Goal: Task Accomplishment & Management: Manage account settings

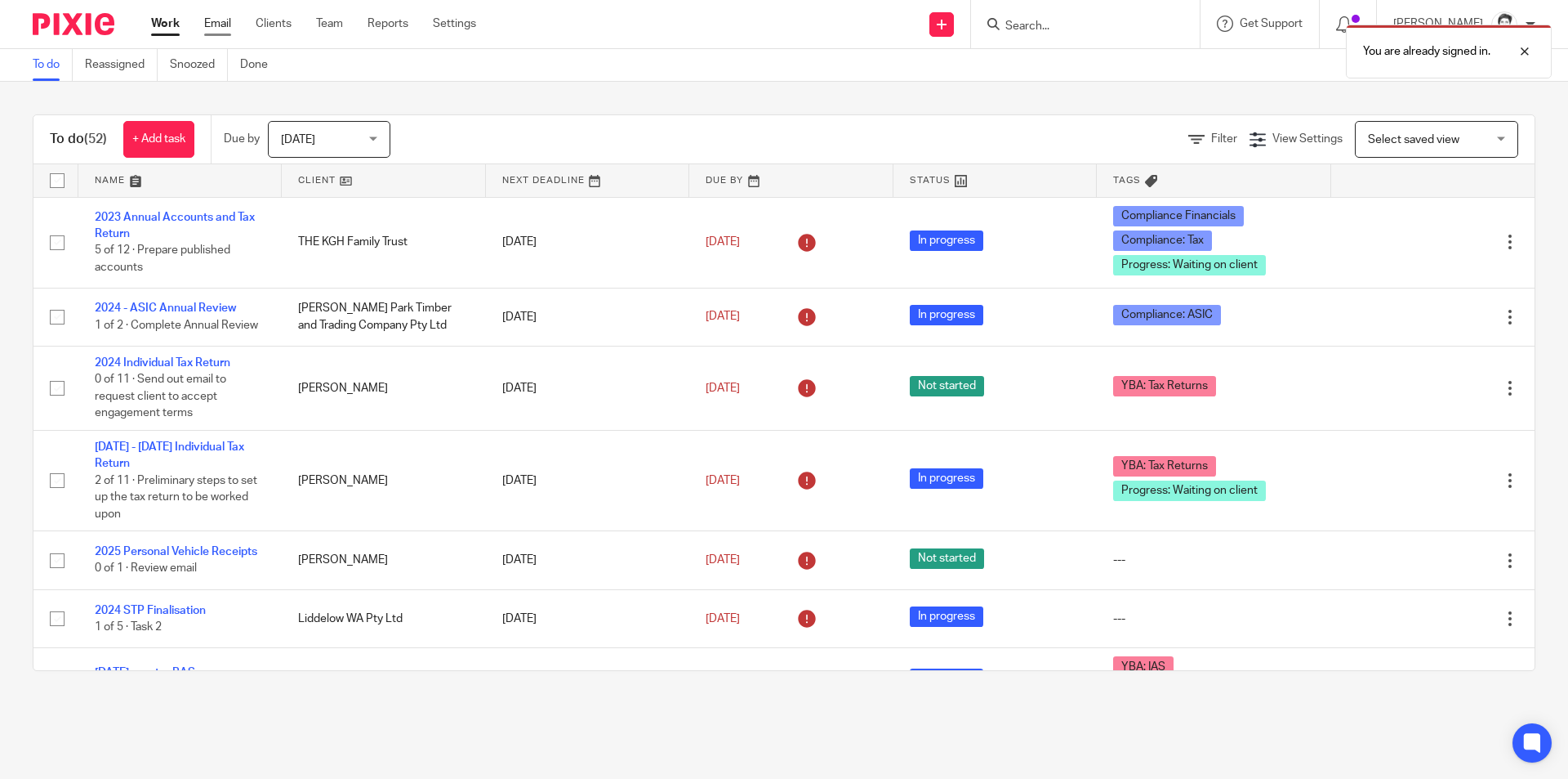
click at [215, 27] on link "Email" at bounding box center [218, 23] width 27 height 16
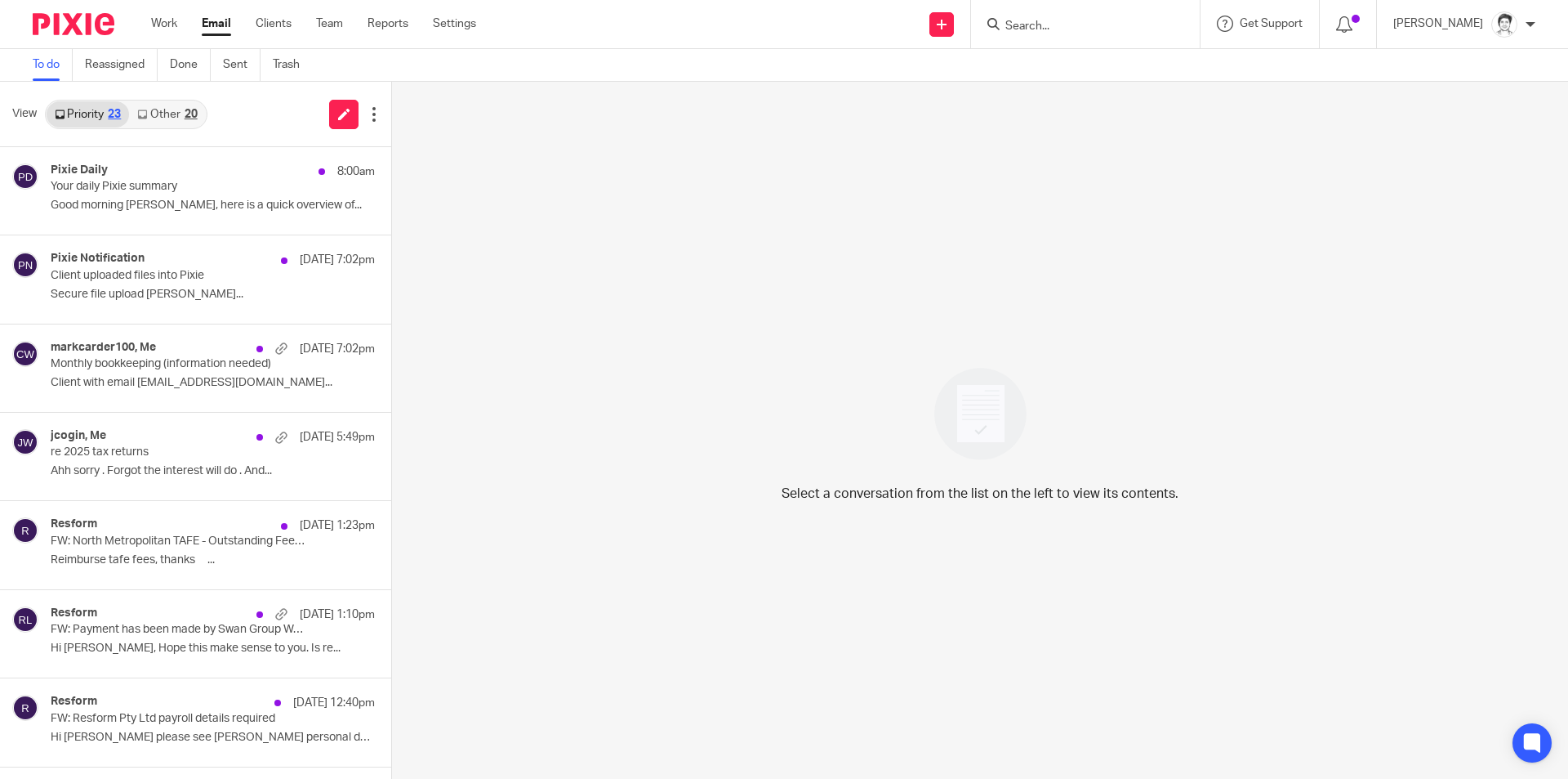
drag, startPoint x: 620, startPoint y: 515, endPoint x: 572, endPoint y: 502, distance: 49.7
click at [598, 526] on div "Select a conversation from the list on the left to view its contents." at bounding box center [979, 429] width 1176 height 697
click at [124, 194] on p "Your daily Pixie summary" at bounding box center [161, 186] width 220 height 13
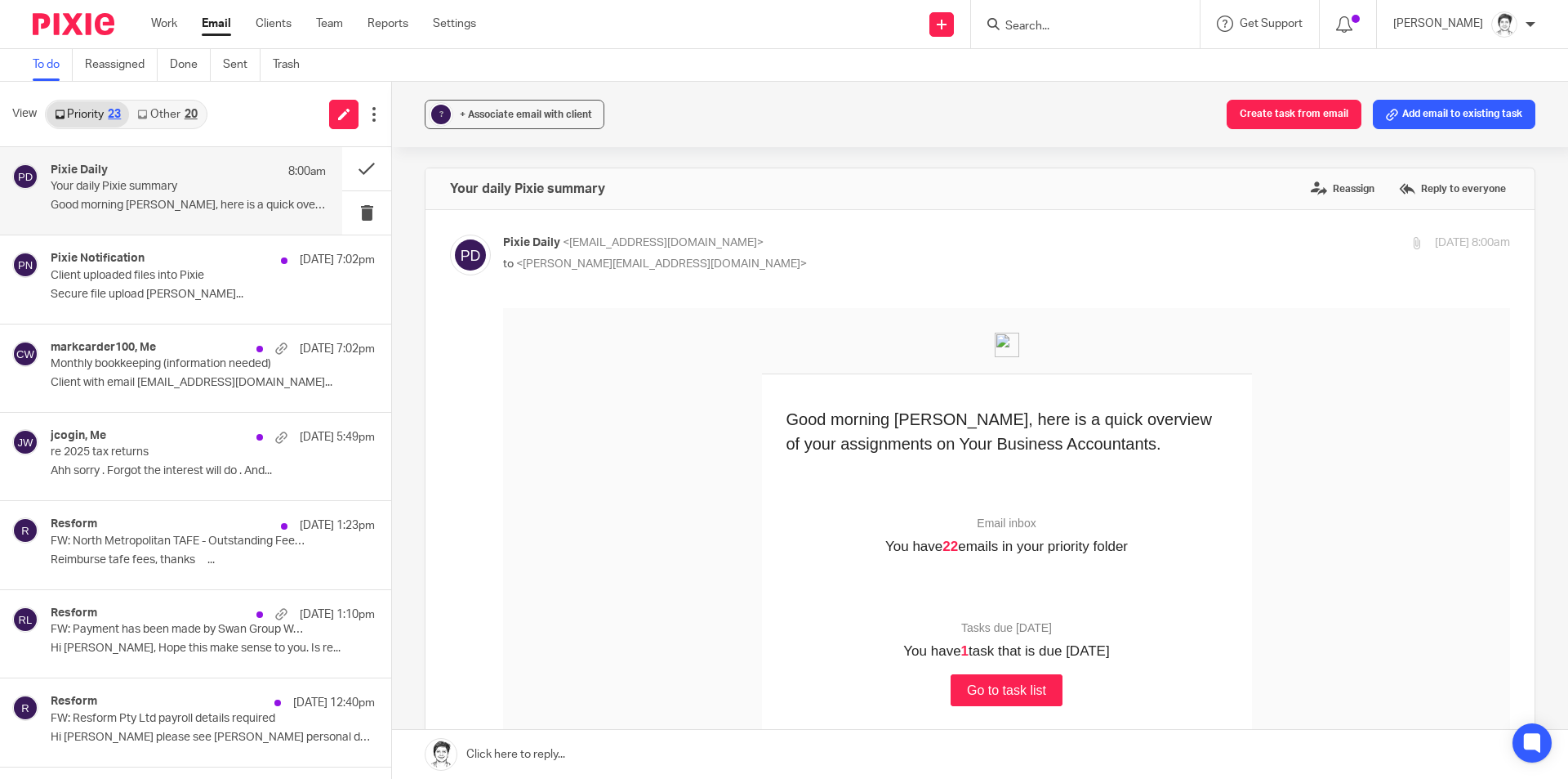
click at [140, 186] on p "Your daily Pixie summary" at bounding box center [161, 186] width 220 height 13
click at [357, 209] on button at bounding box center [366, 212] width 49 height 43
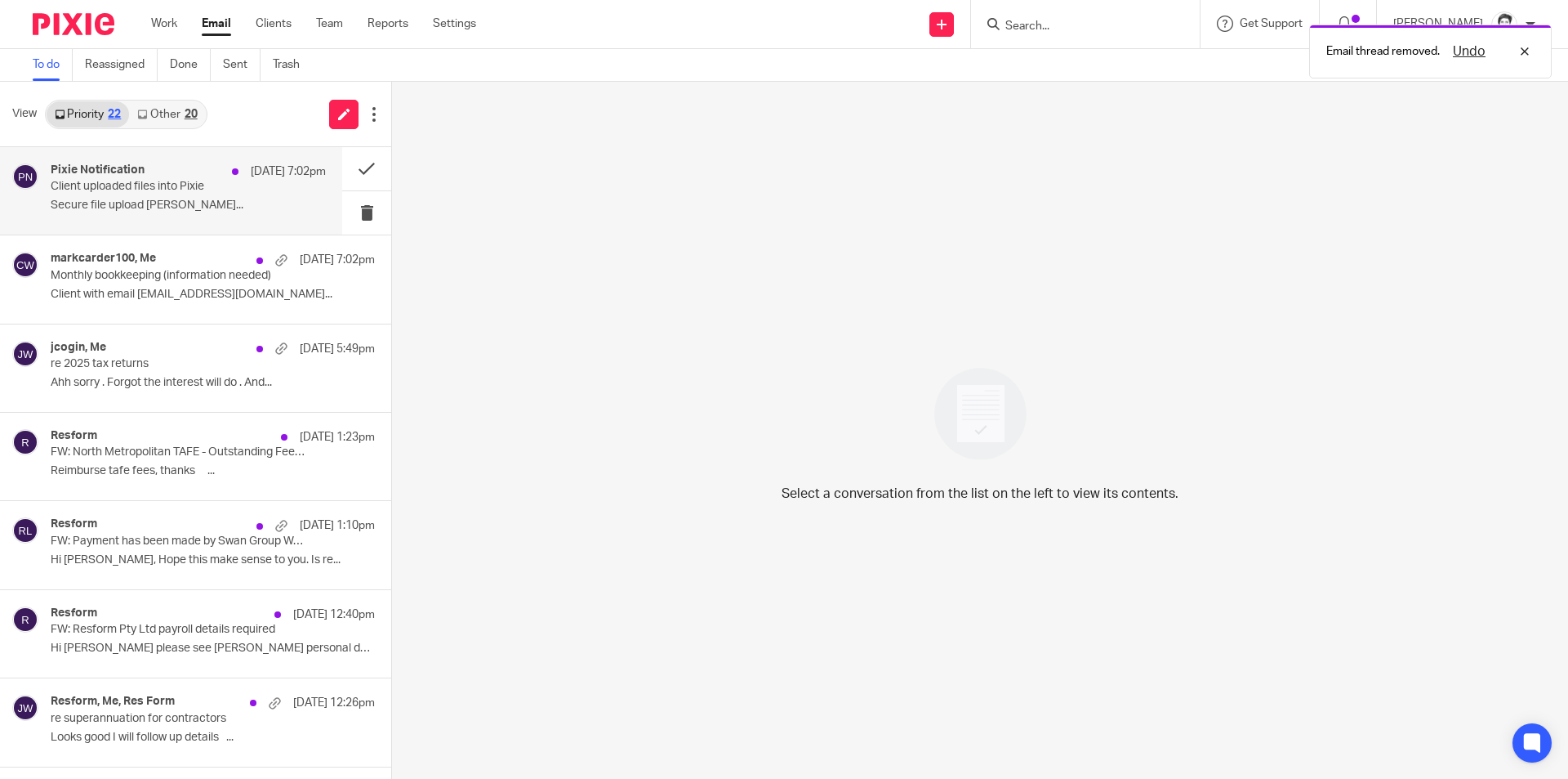
click at [125, 191] on p "Client uploaded files into Pixie" at bounding box center [161, 186] width 220 height 13
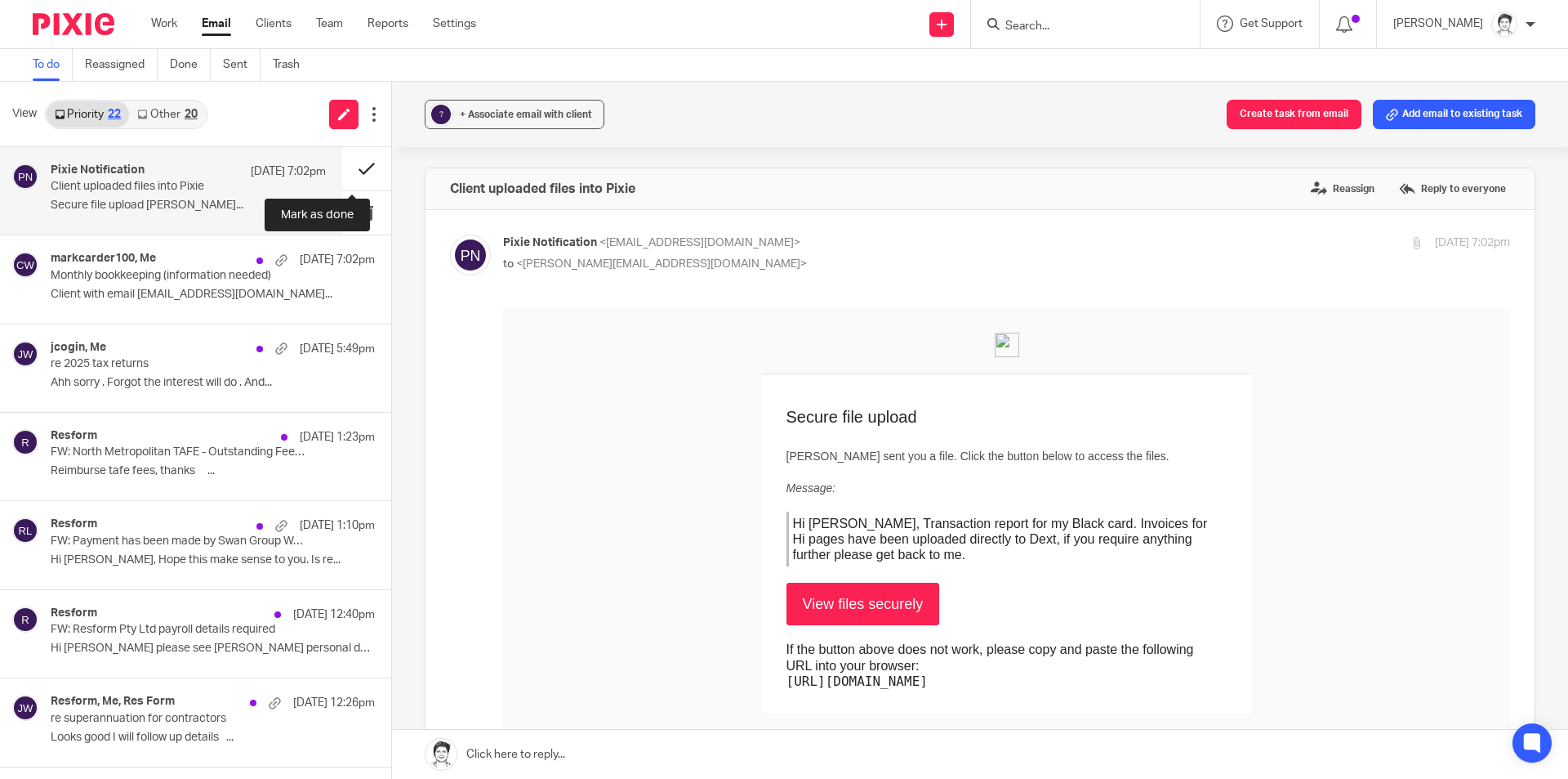
click at [349, 177] on button at bounding box center [366, 169] width 49 height 43
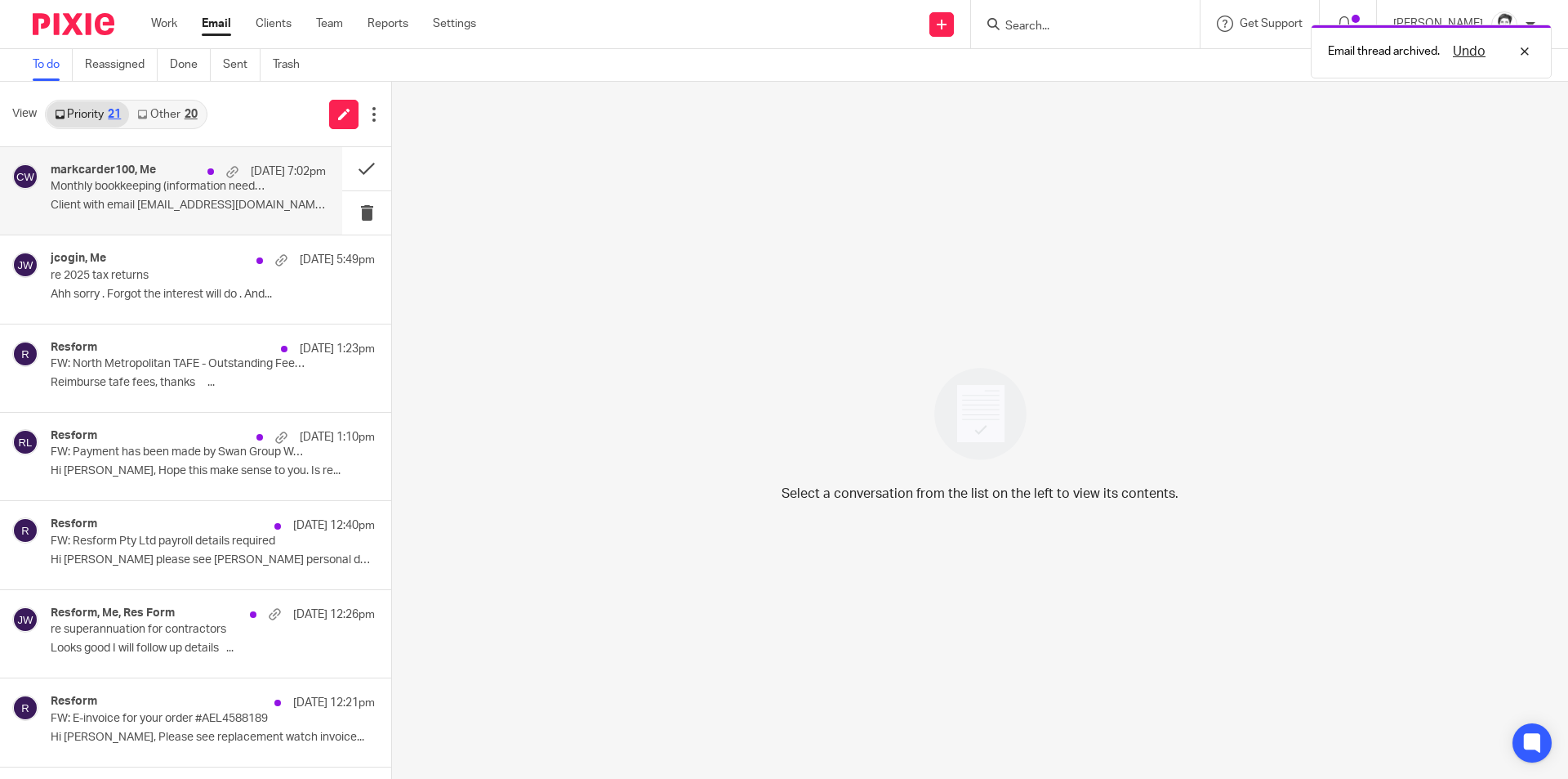
click at [95, 195] on div "markcarder100, Me 12 Oct 7:02pm Monthly bookkeeping (information needed) Client…" at bounding box center [188, 190] width 275 height 55
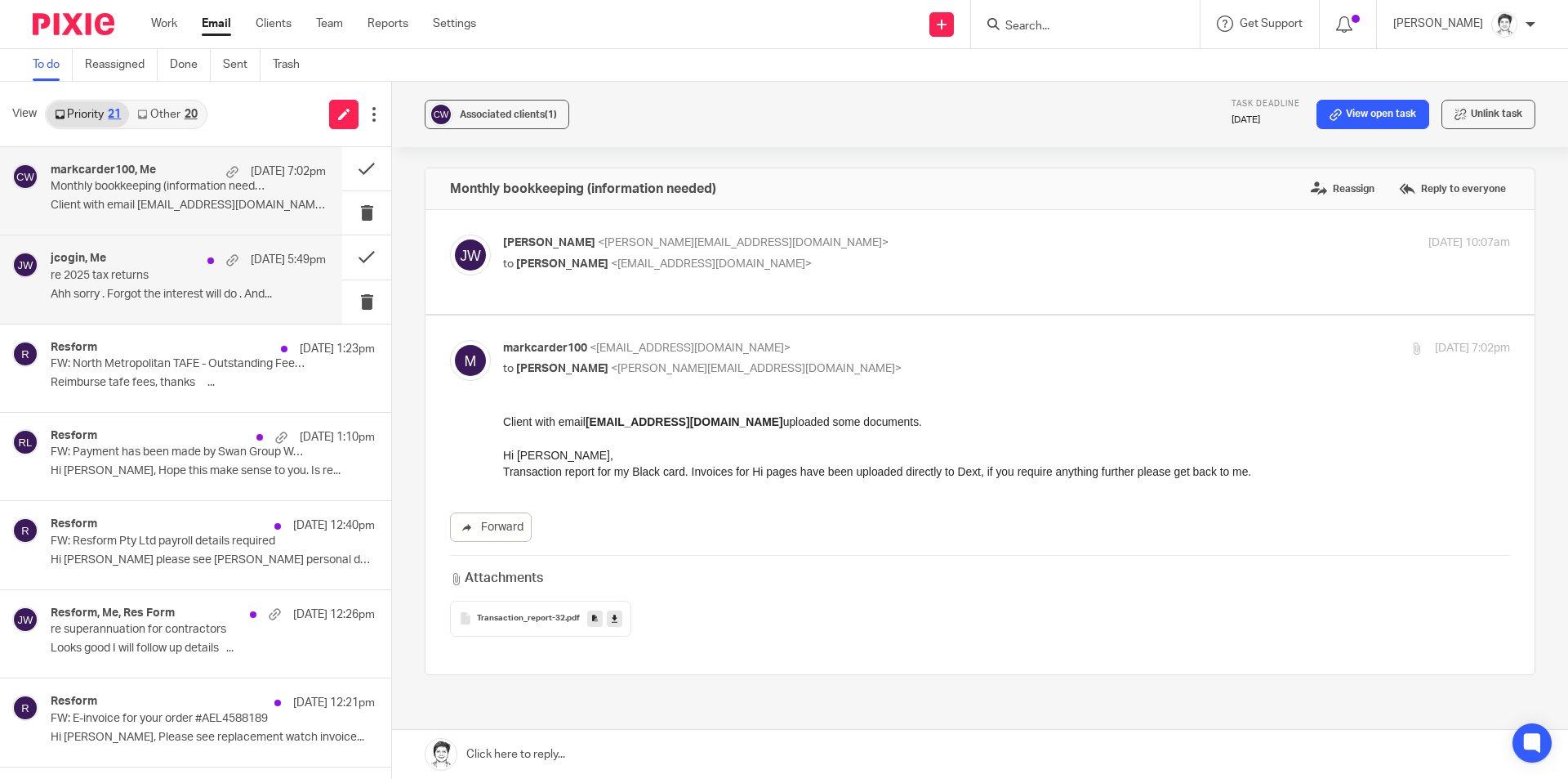
click at [108, 284] on div "jcogin, Me 12 Oct 5:49pm re 2025 tax returns Ahh sorry . Forgot the interest wi…" at bounding box center [188, 279] width 275 height 55
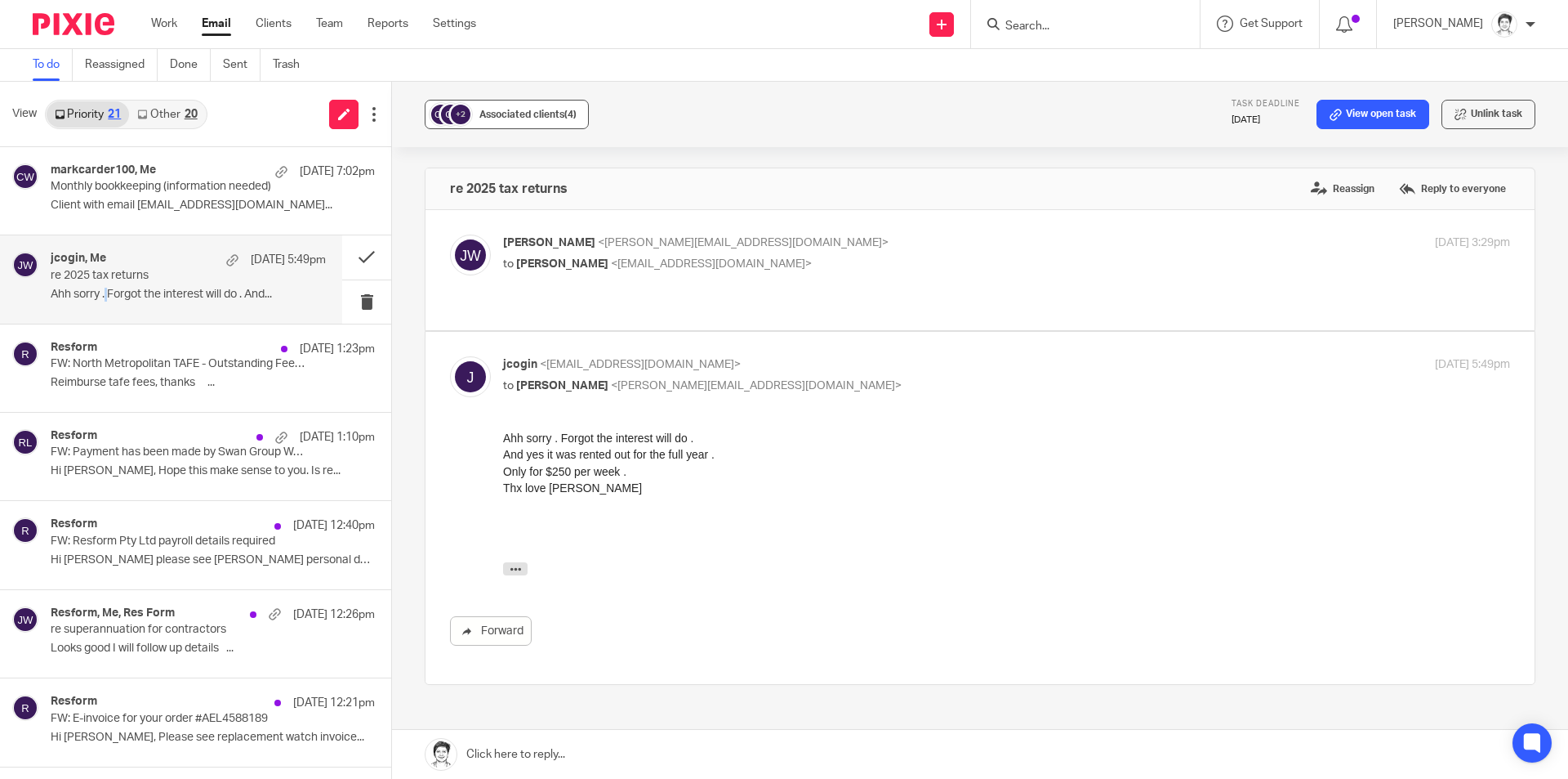
click at [536, 117] on span "Associated clients (4)" at bounding box center [528, 114] width 97 height 10
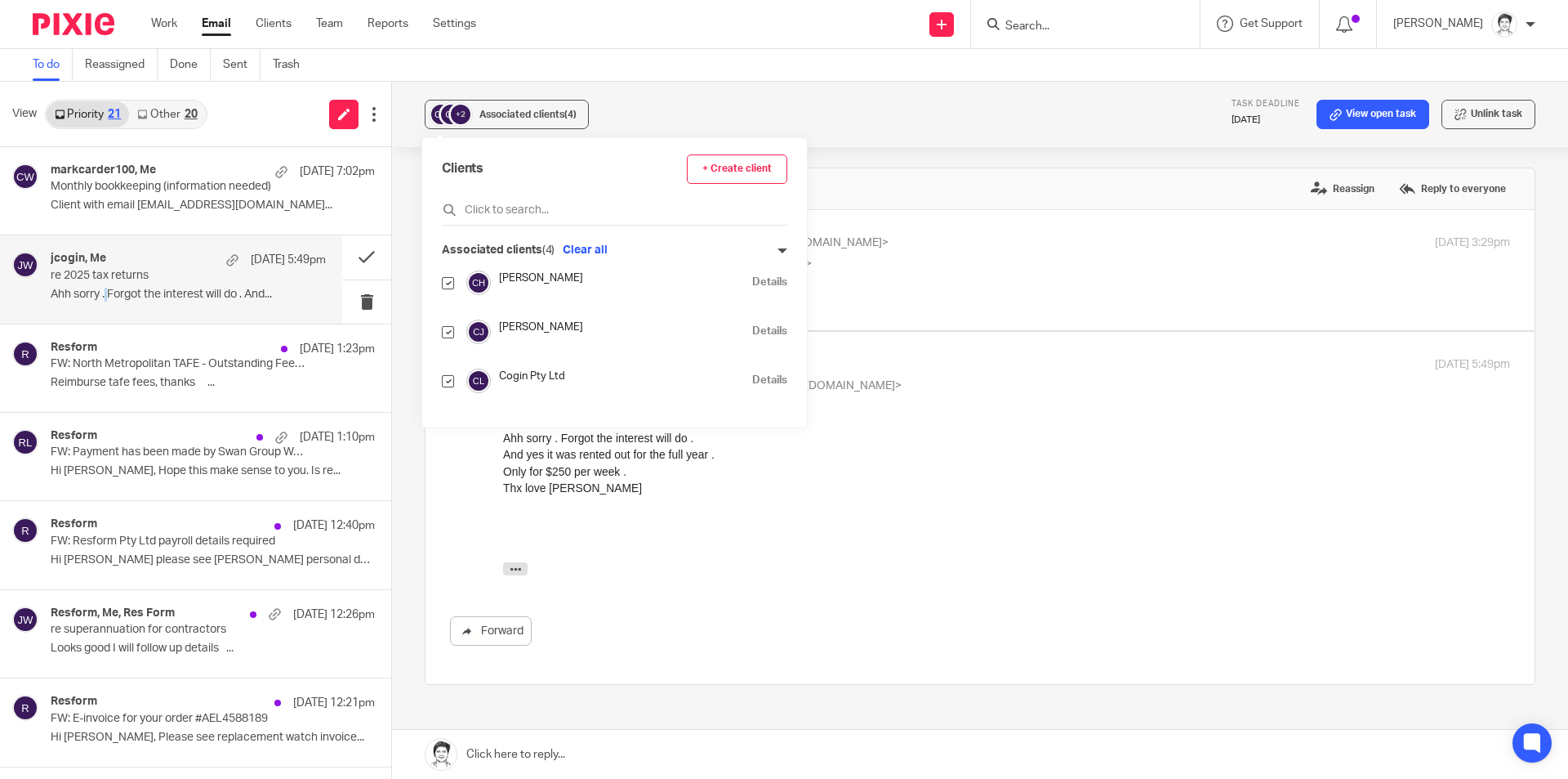
click at [444, 283] on input "checkbox" at bounding box center [448, 283] width 13 height 13
checkbox input "false"
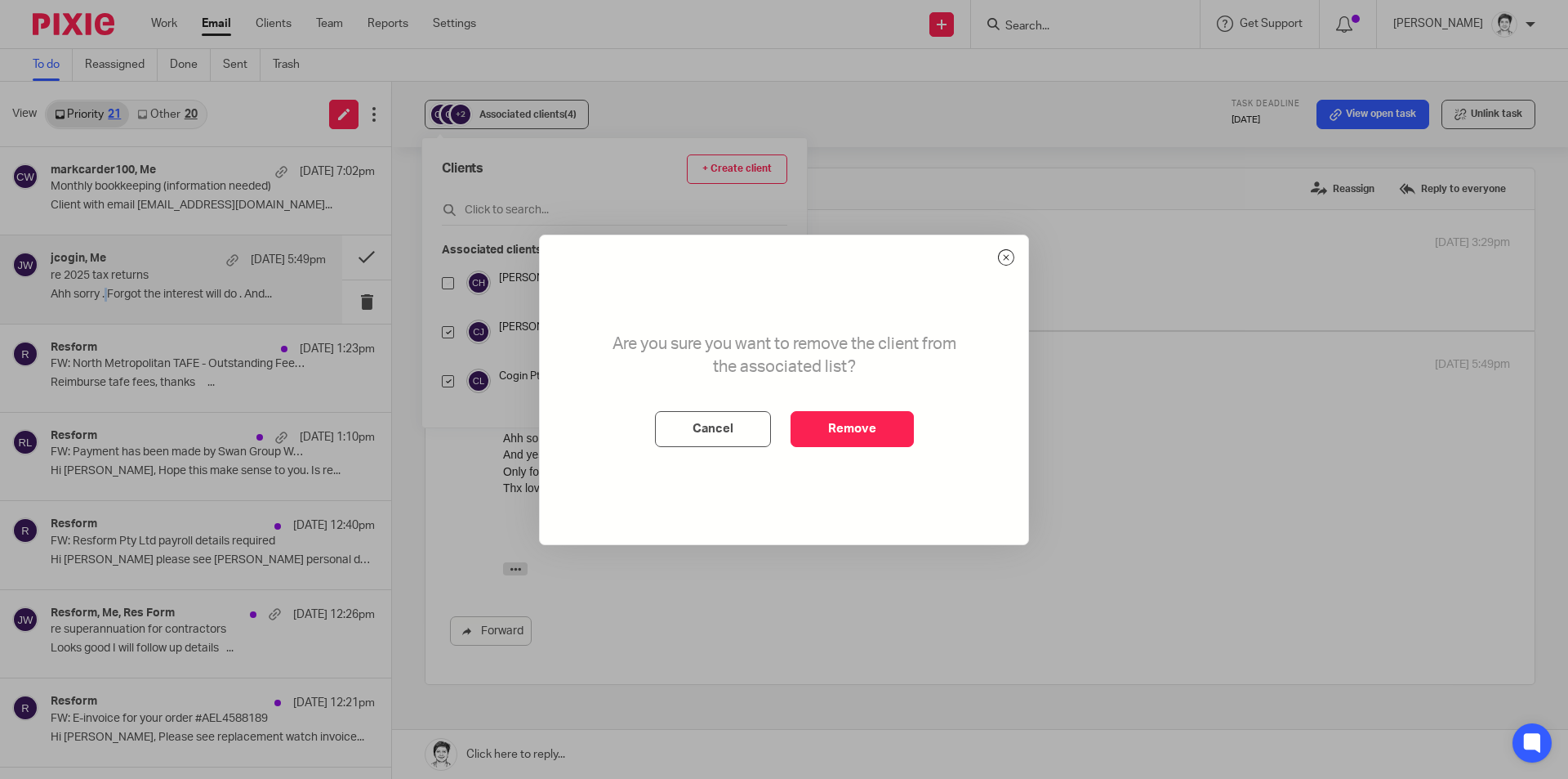
click at [866, 436] on button "Remove" at bounding box center [852, 428] width 124 height 36
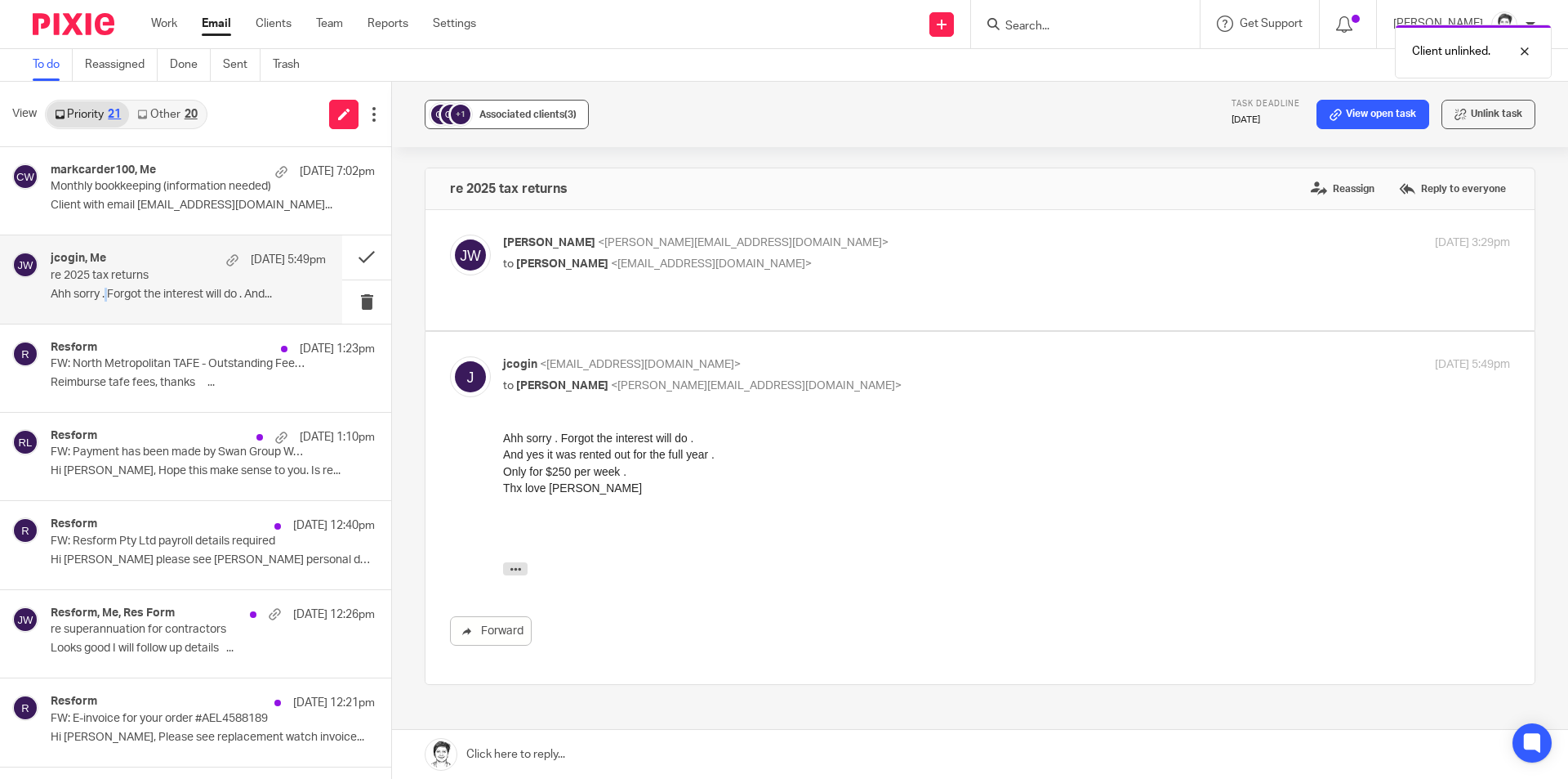
click at [538, 118] on span "Associated clients (3)" at bounding box center [528, 114] width 97 height 10
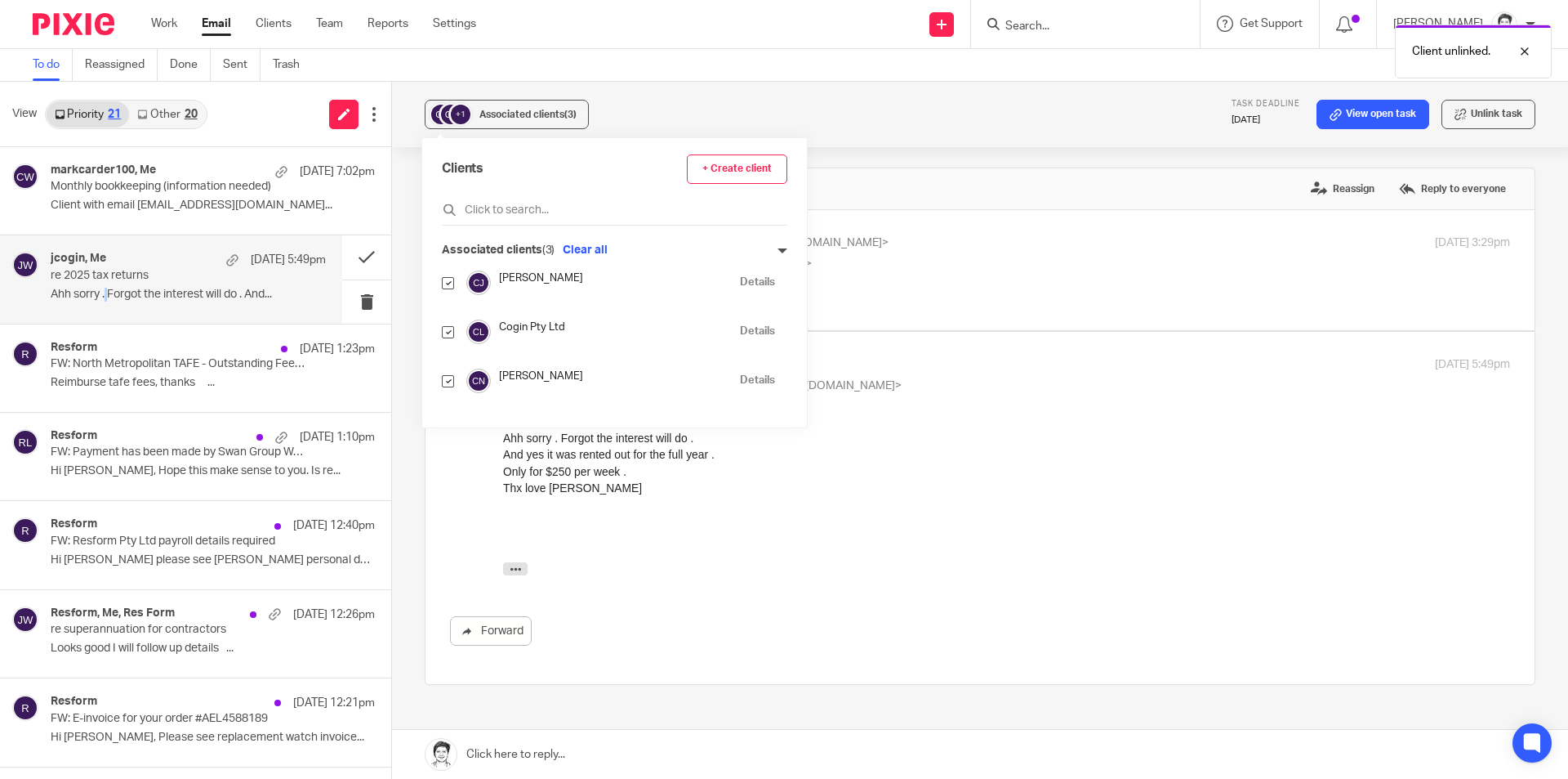
click at [446, 283] on input "checkbox" at bounding box center [448, 283] width 13 height 13
checkbox input "false"
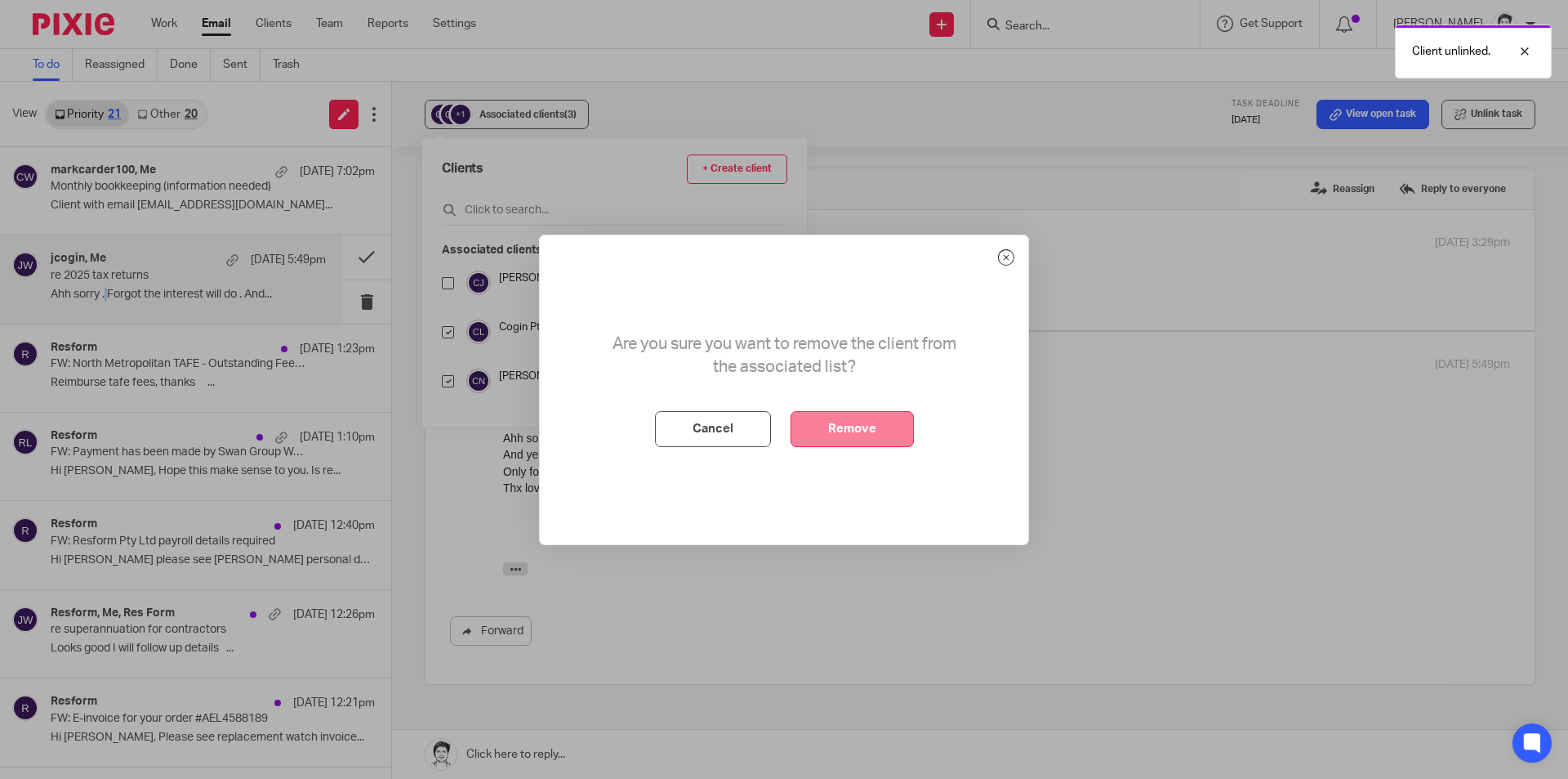
click at [857, 433] on button "Remove" at bounding box center [852, 428] width 124 height 36
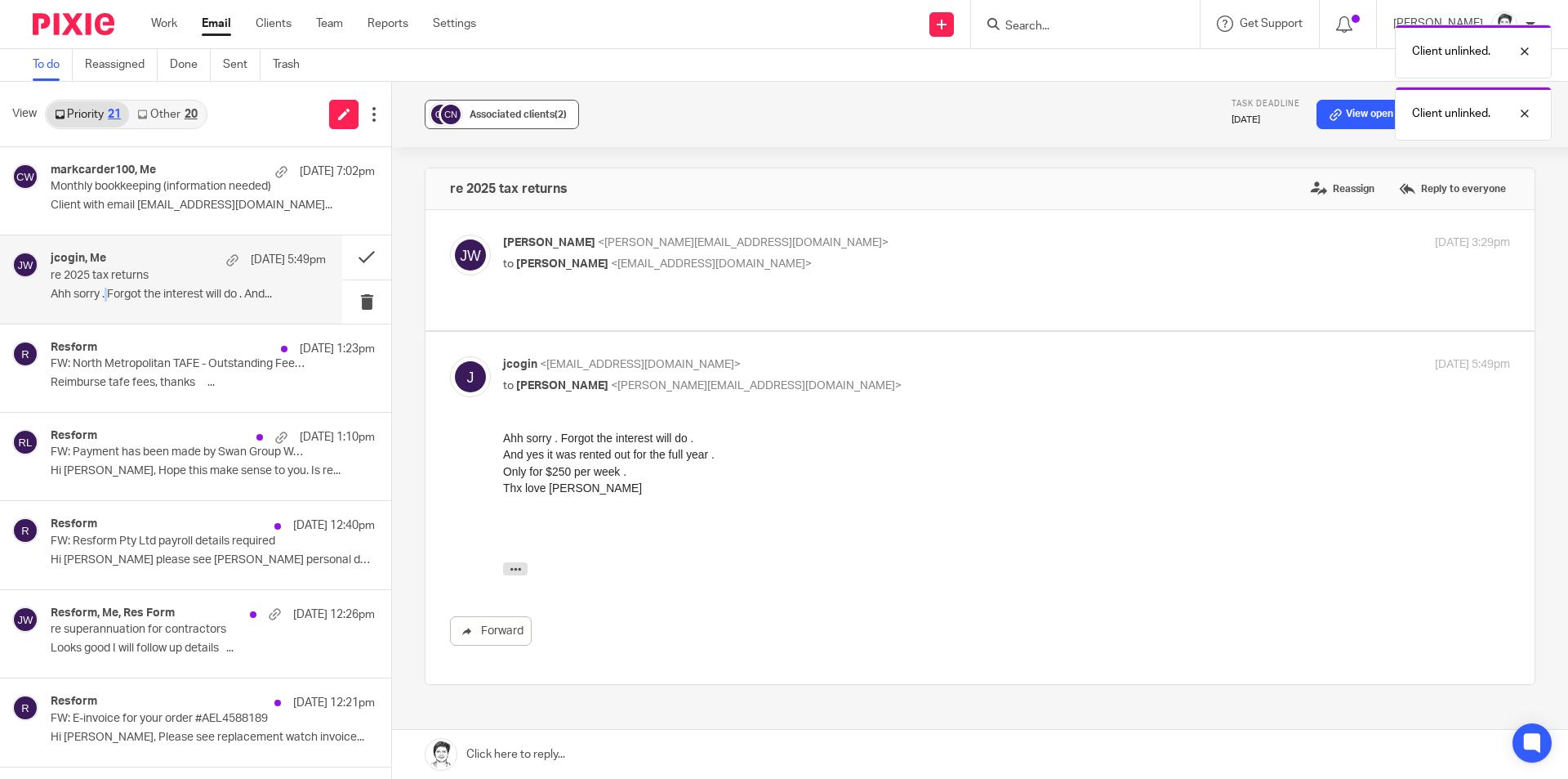
click at [525, 111] on span "Associated clients (2)" at bounding box center [518, 114] width 97 height 10
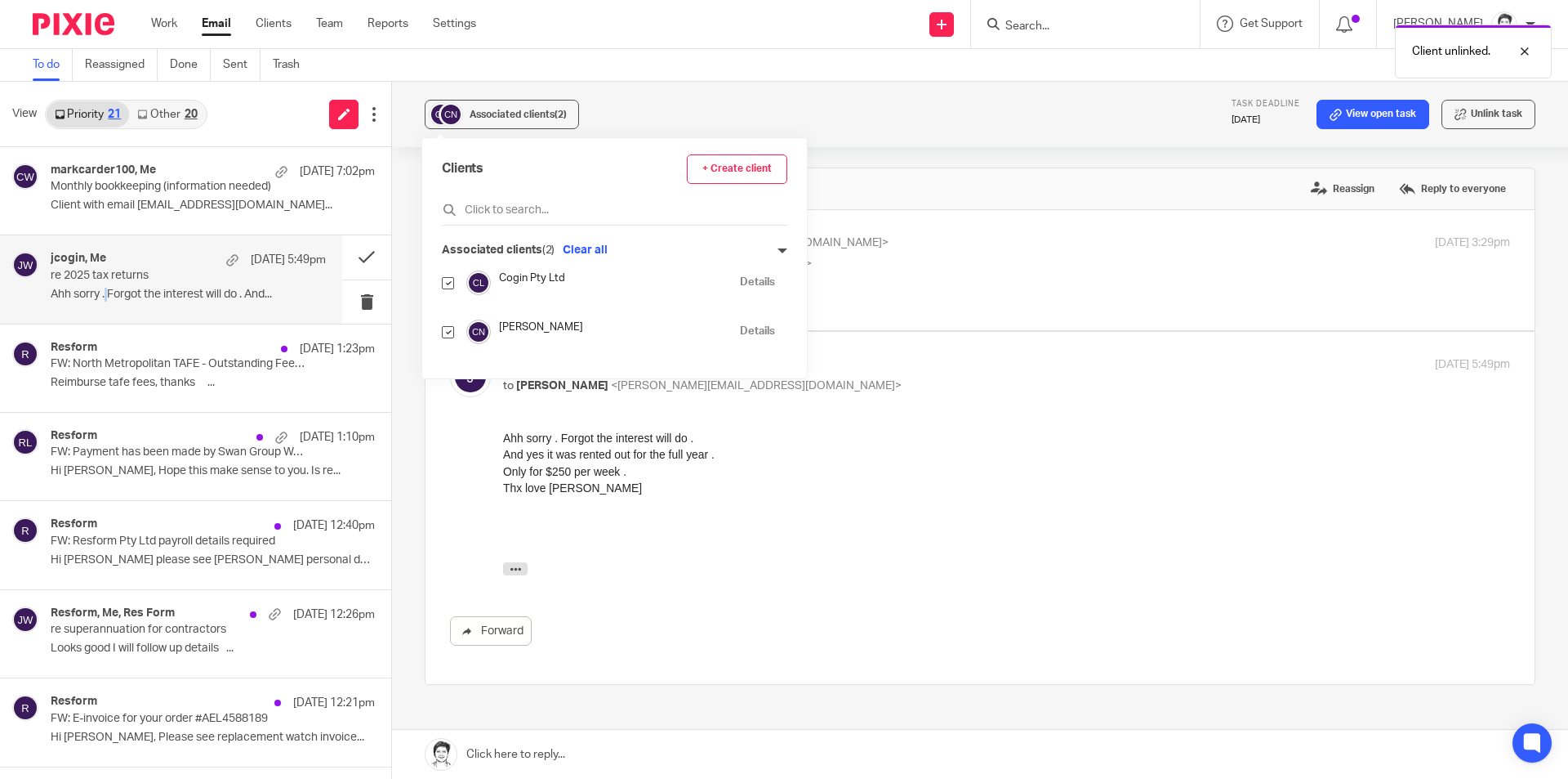
click at [450, 286] on input "checkbox" at bounding box center [448, 283] width 13 height 13
checkbox input "false"
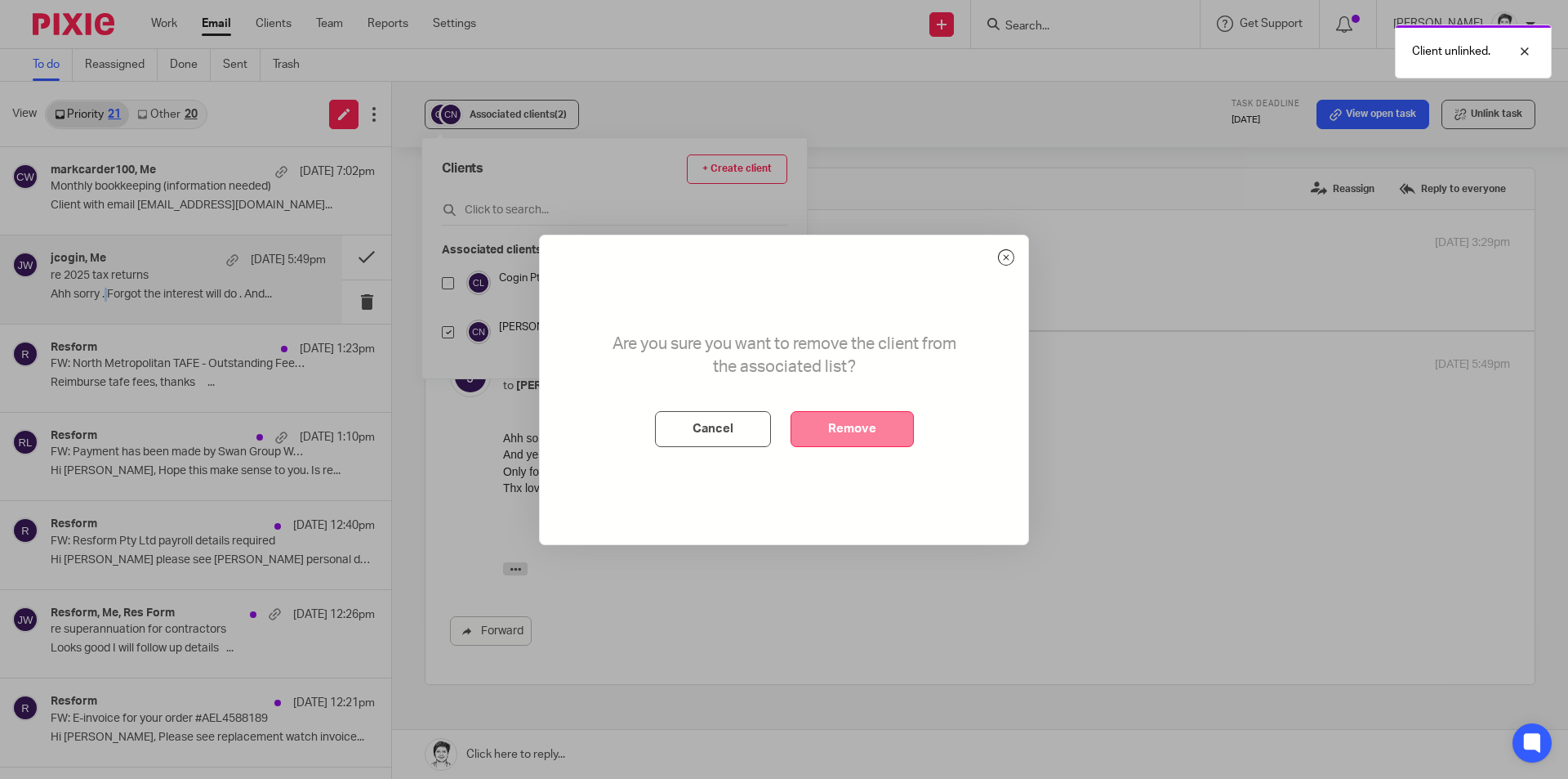
click at [862, 435] on button "Remove" at bounding box center [852, 428] width 124 height 36
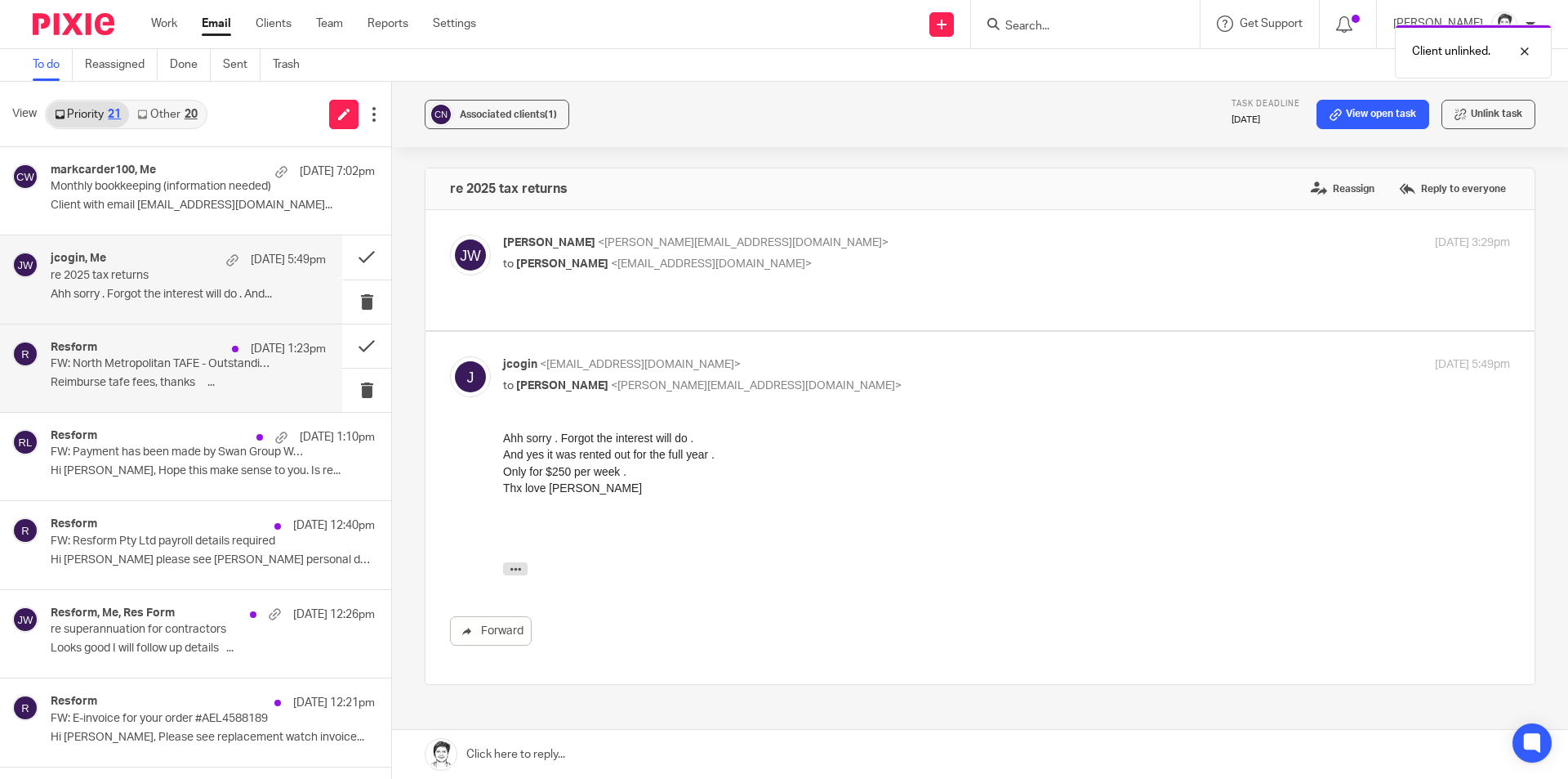
click at [112, 355] on div "Resform 12 Oct 1:23pm" at bounding box center [188, 349] width 275 height 16
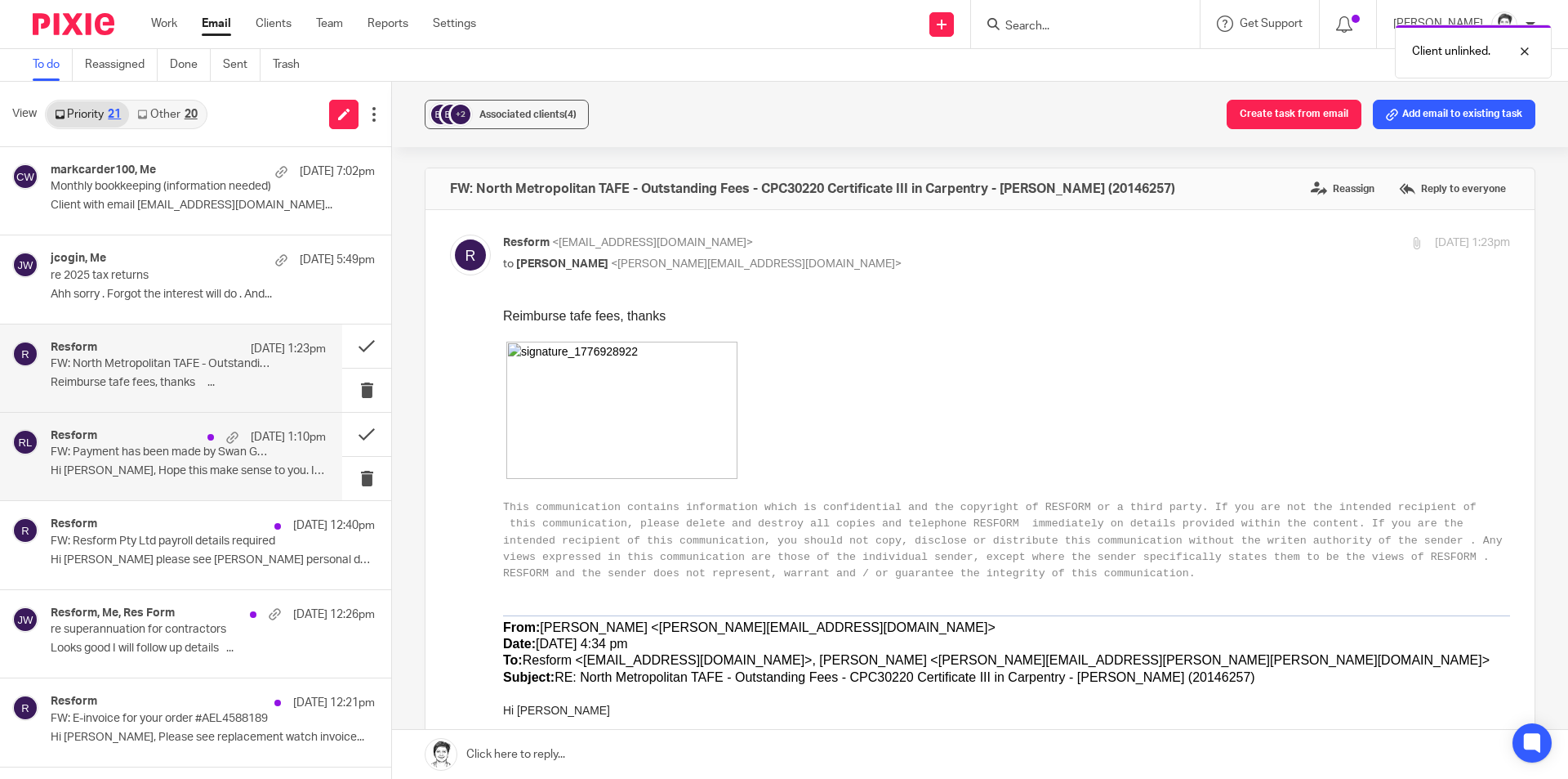
drag, startPoint x: 116, startPoint y: 447, endPoint x: 132, endPoint y: 437, distance: 18.9
click at [119, 447] on p "FW: Payment has been made by Swan Group WA Pty Ltd for Resform Pty Ltd for AUD …" at bounding box center [161, 452] width 220 height 13
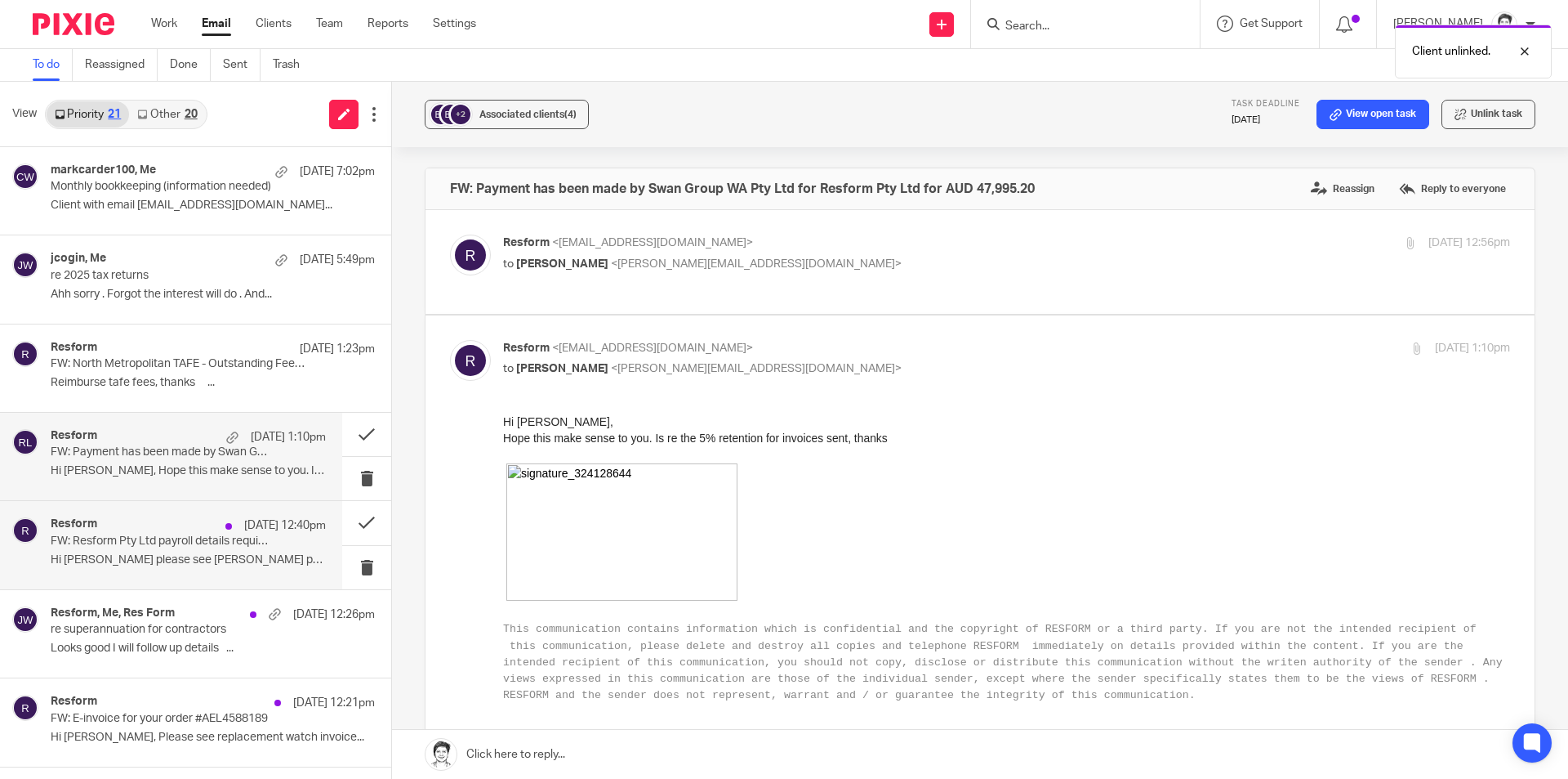
click at [147, 532] on div "Resform 12 Oct 12:40pm" at bounding box center [188, 525] width 275 height 16
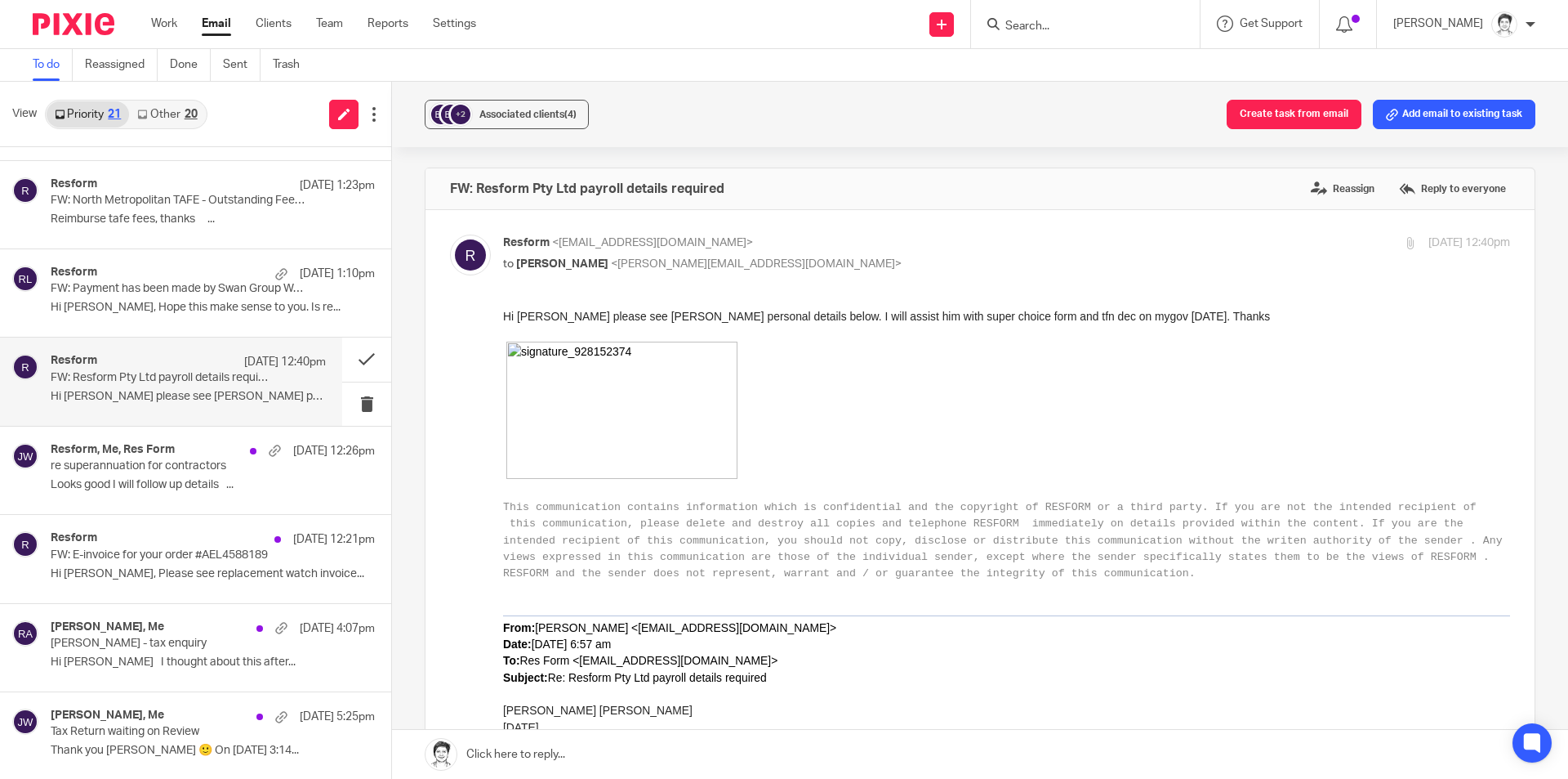
click at [120, 383] on p "FW: Resform Pty Ltd payroll details required" at bounding box center [161, 377] width 220 height 13
click at [151, 486] on p "Looks good I will follow up details ..." at bounding box center [188, 484] width 275 height 13
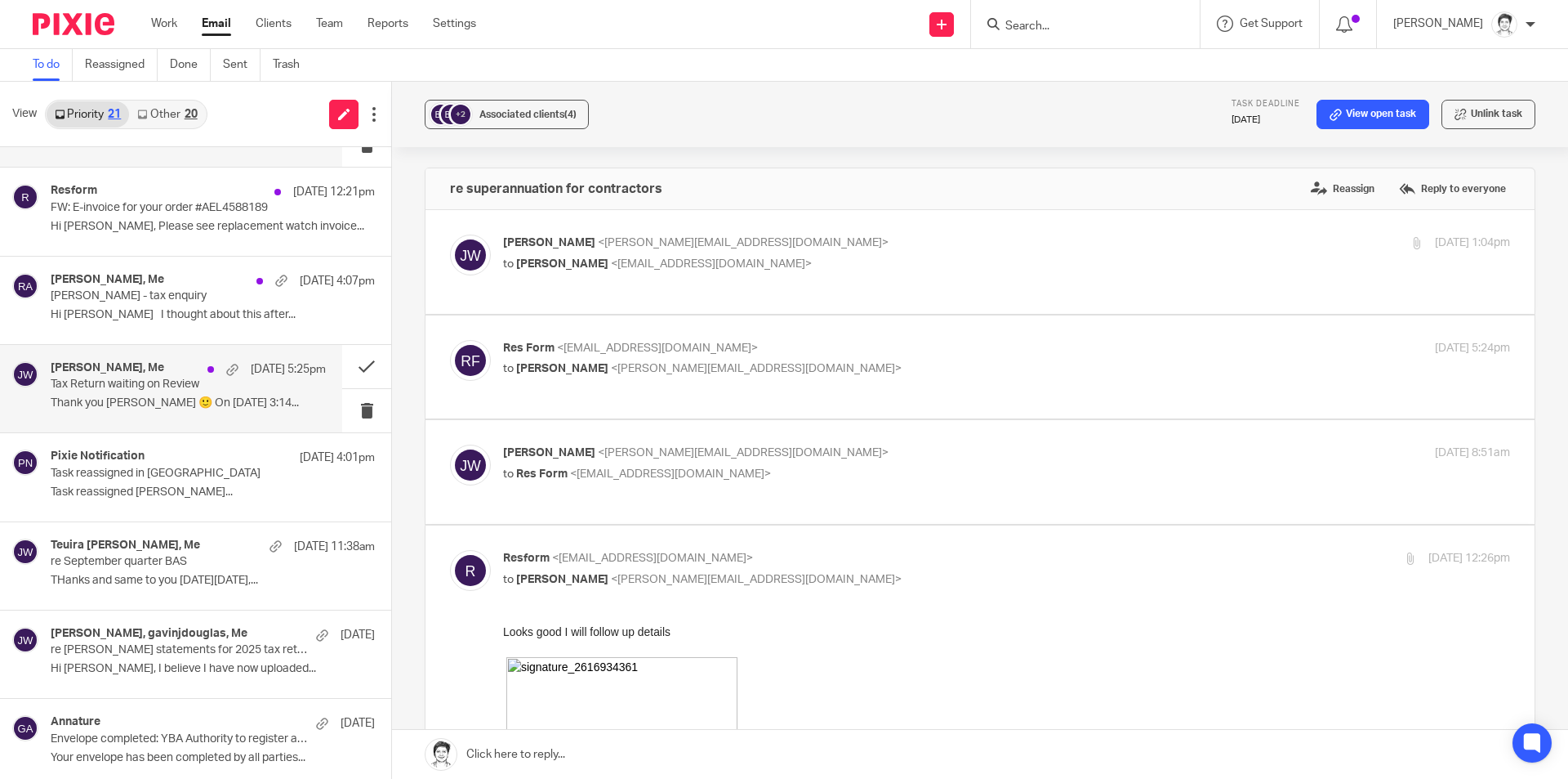
scroll to position [572, 0]
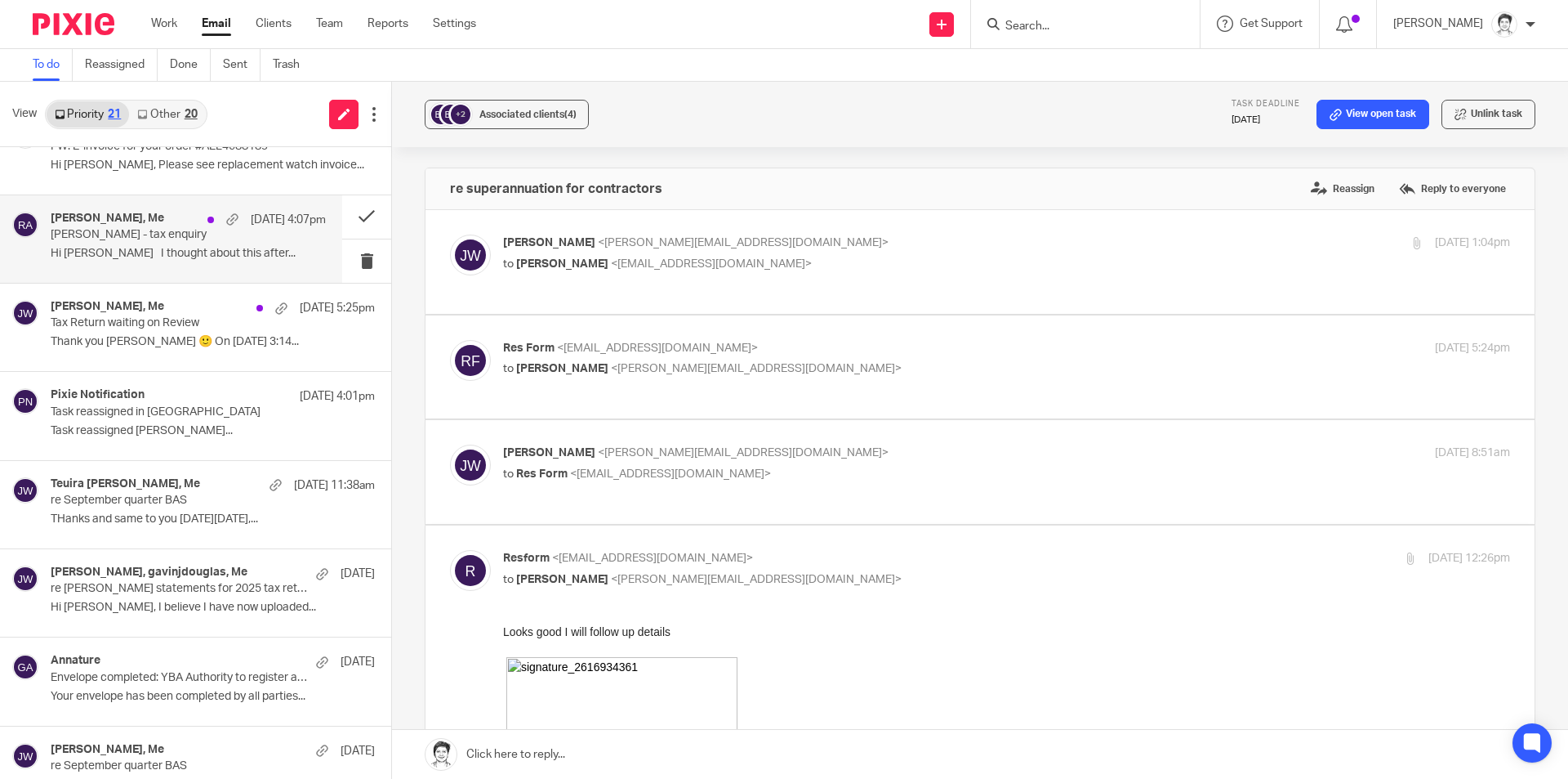
click at [122, 254] on p "Hi Julie I thought about this after..." at bounding box center [188, 253] width 275 height 13
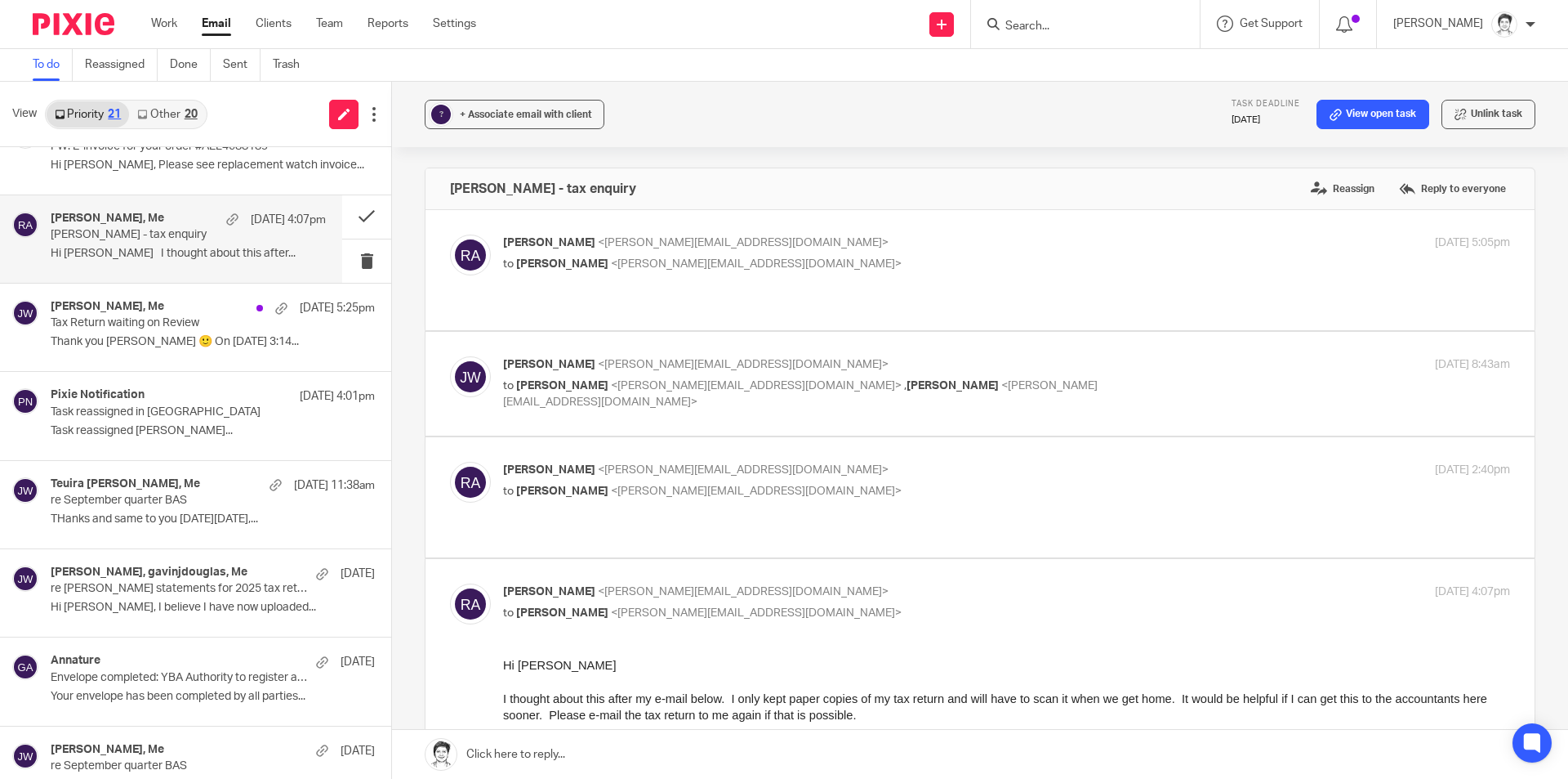
scroll to position [0, 0]
click at [1373, 120] on link "View open task" at bounding box center [1373, 114] width 113 height 30
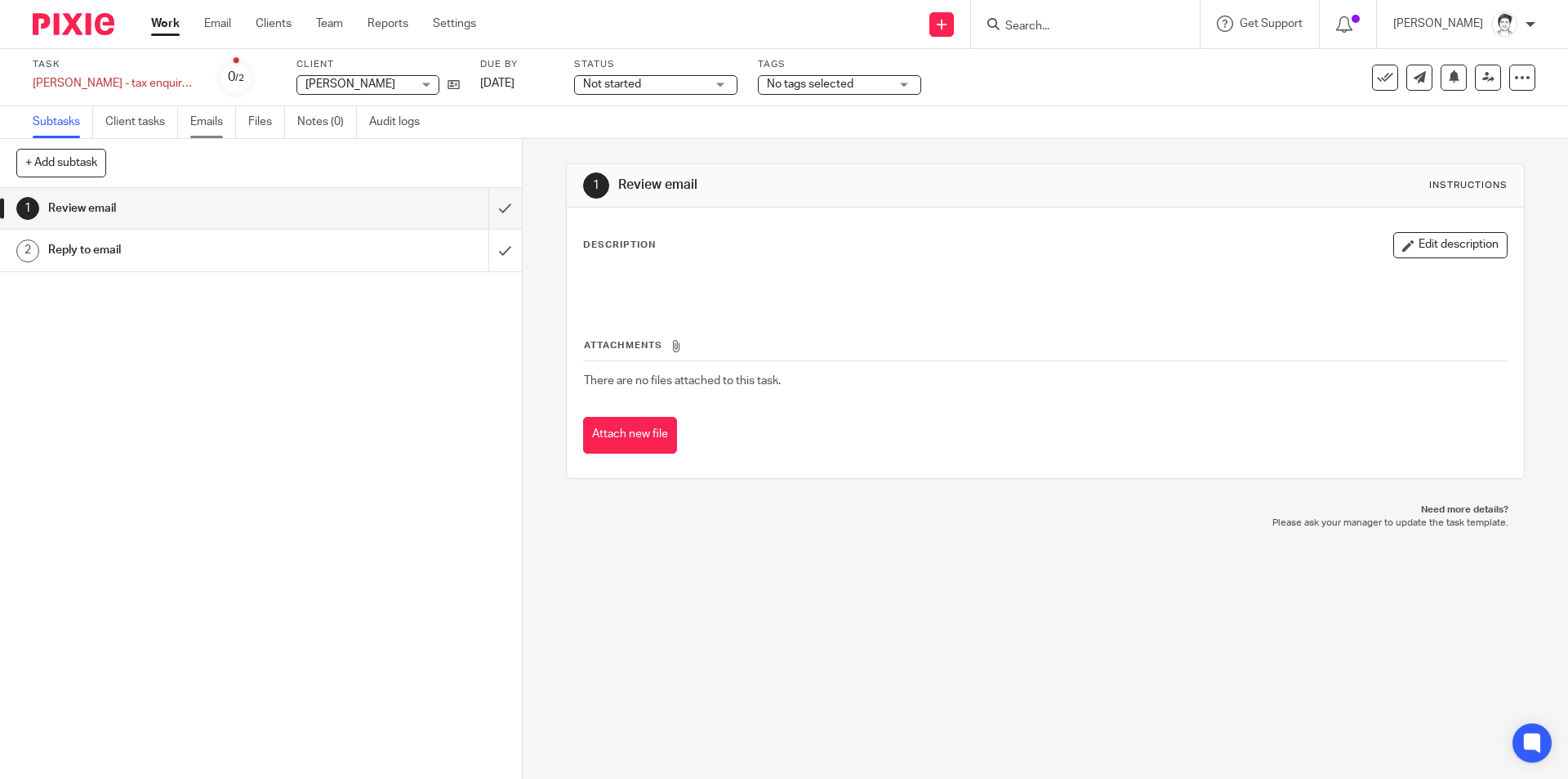
click at [222, 116] on link "Emails" at bounding box center [212, 122] width 46 height 32
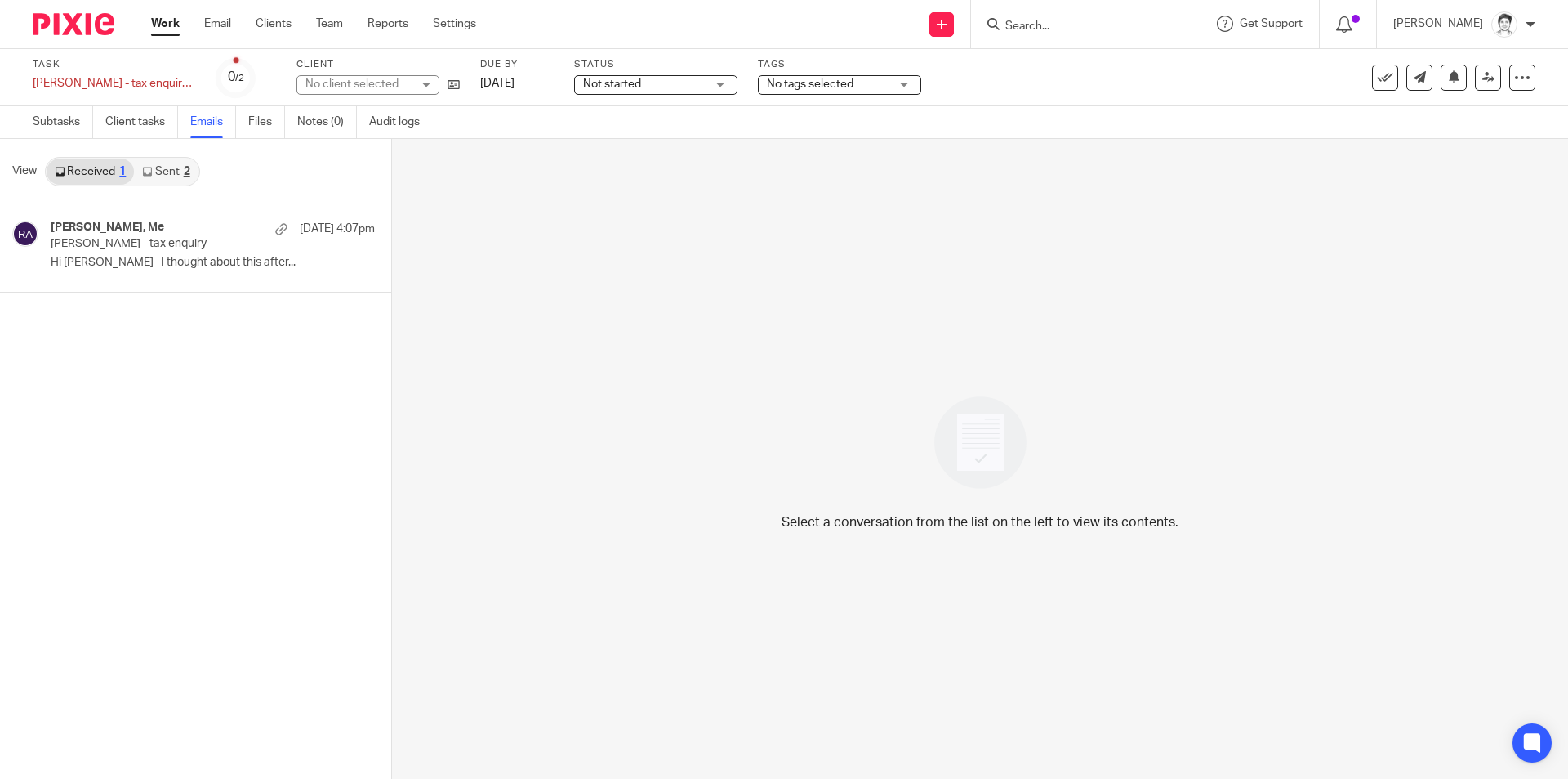
click at [157, 253] on div "Ricks ALLAN, Me 11 Oct 4:07pm Maria Allan - tax enquiry Hi Julie I thought abou…" at bounding box center [213, 247] width 324 height 55
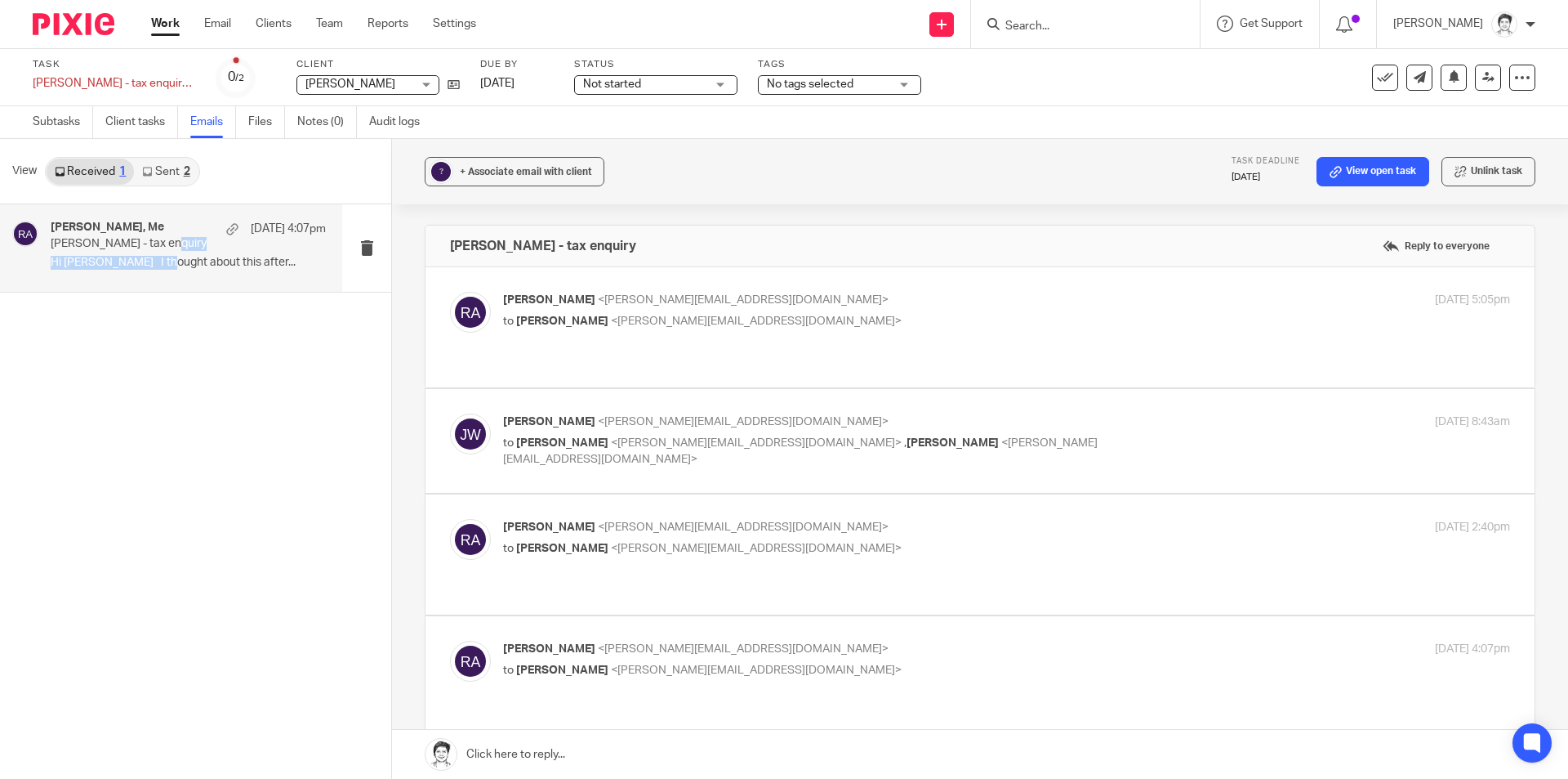
click at [115, 239] on p "Maria Allan - tax enquiry" at bounding box center [161, 243] width 220 height 13
click at [651, 318] on span "<[PERSON_NAME][EMAIL_ADDRESS][DOMAIN_NAME]>" at bounding box center [756, 321] width 290 height 12
checkbox input "true"
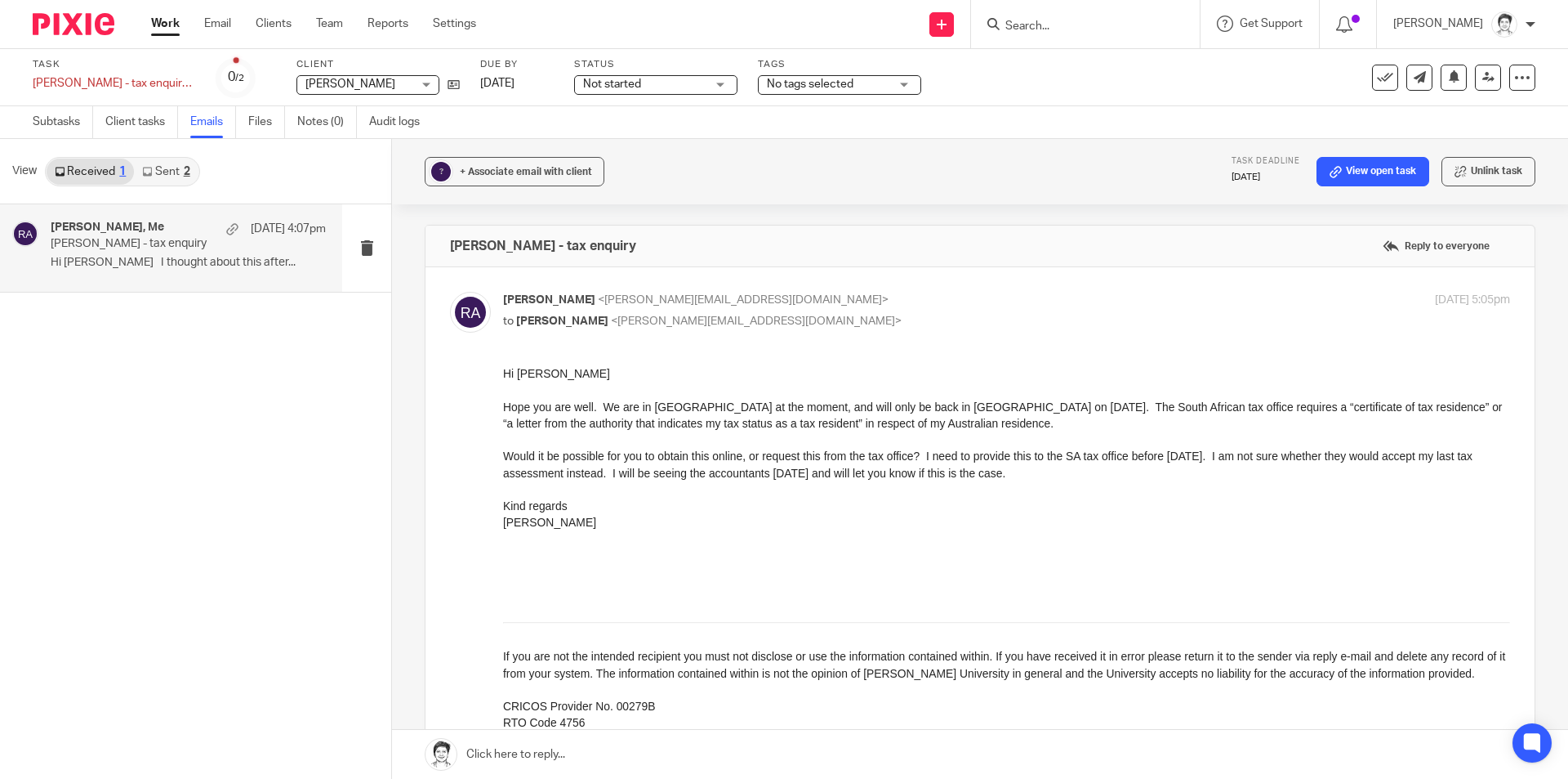
scroll to position [82, 0]
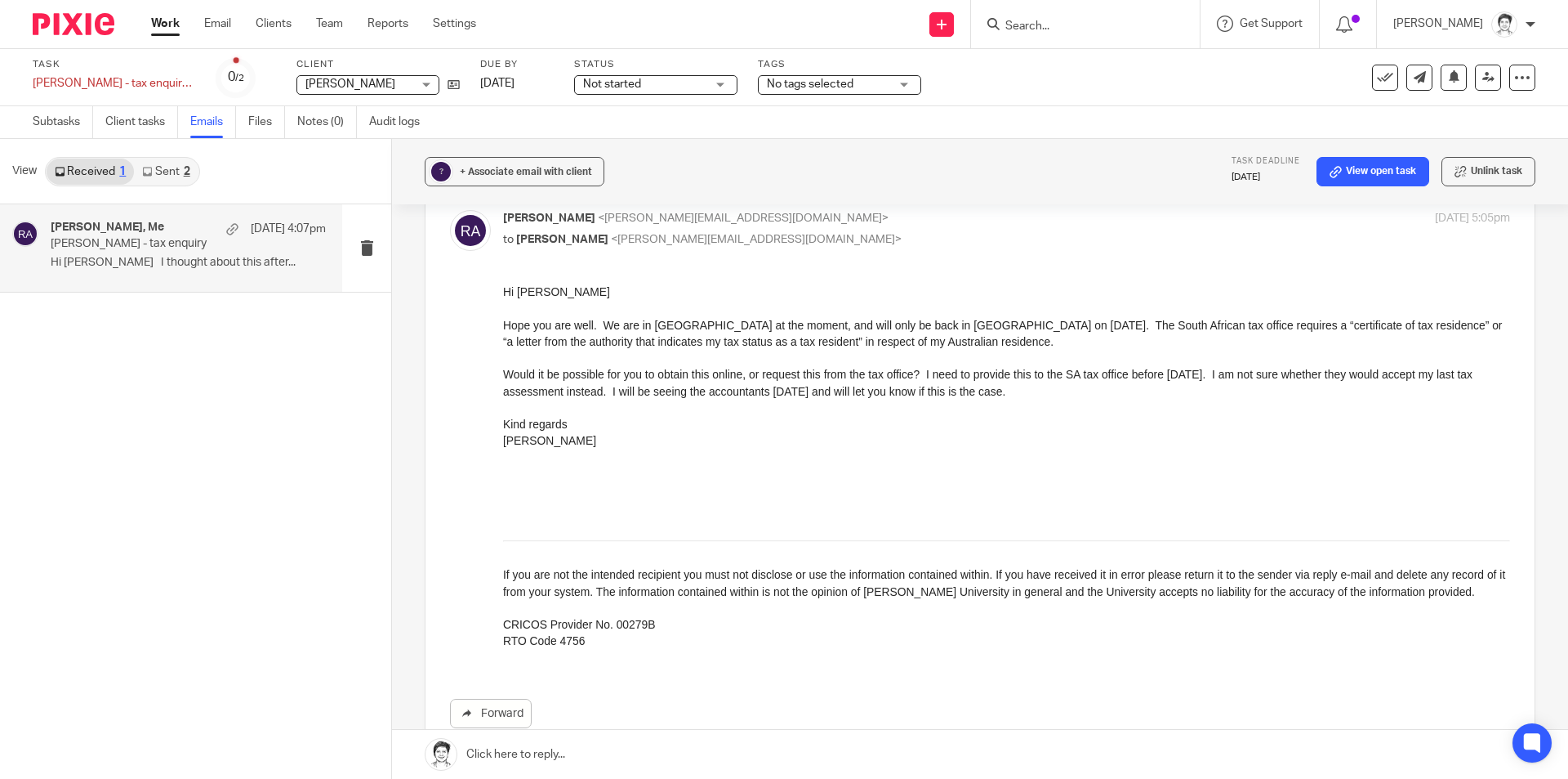
click at [717, 80] on div "Not started Not started" at bounding box center [656, 85] width 163 height 20
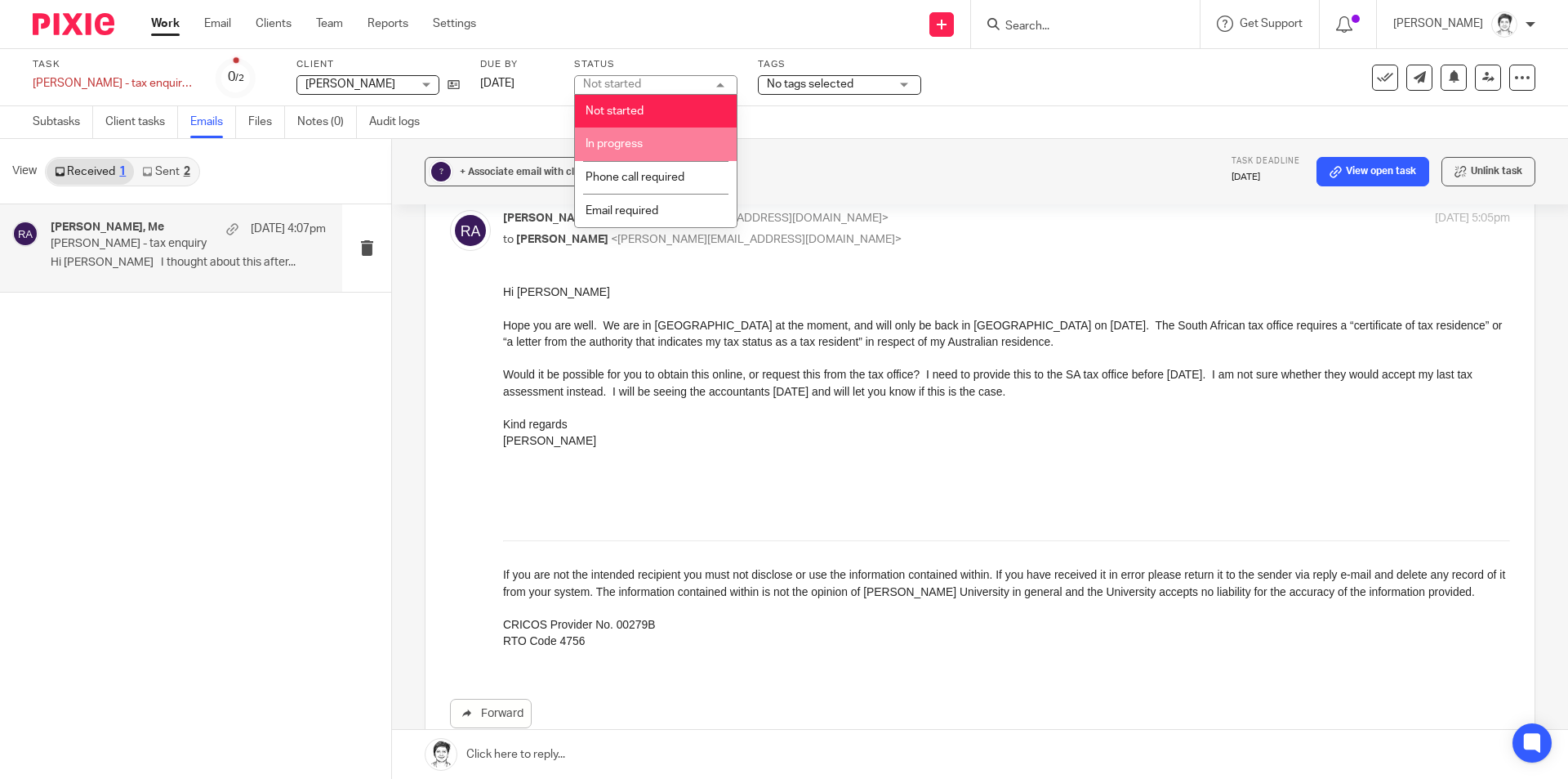
click at [648, 141] on li "In progress" at bounding box center [656, 143] width 161 height 33
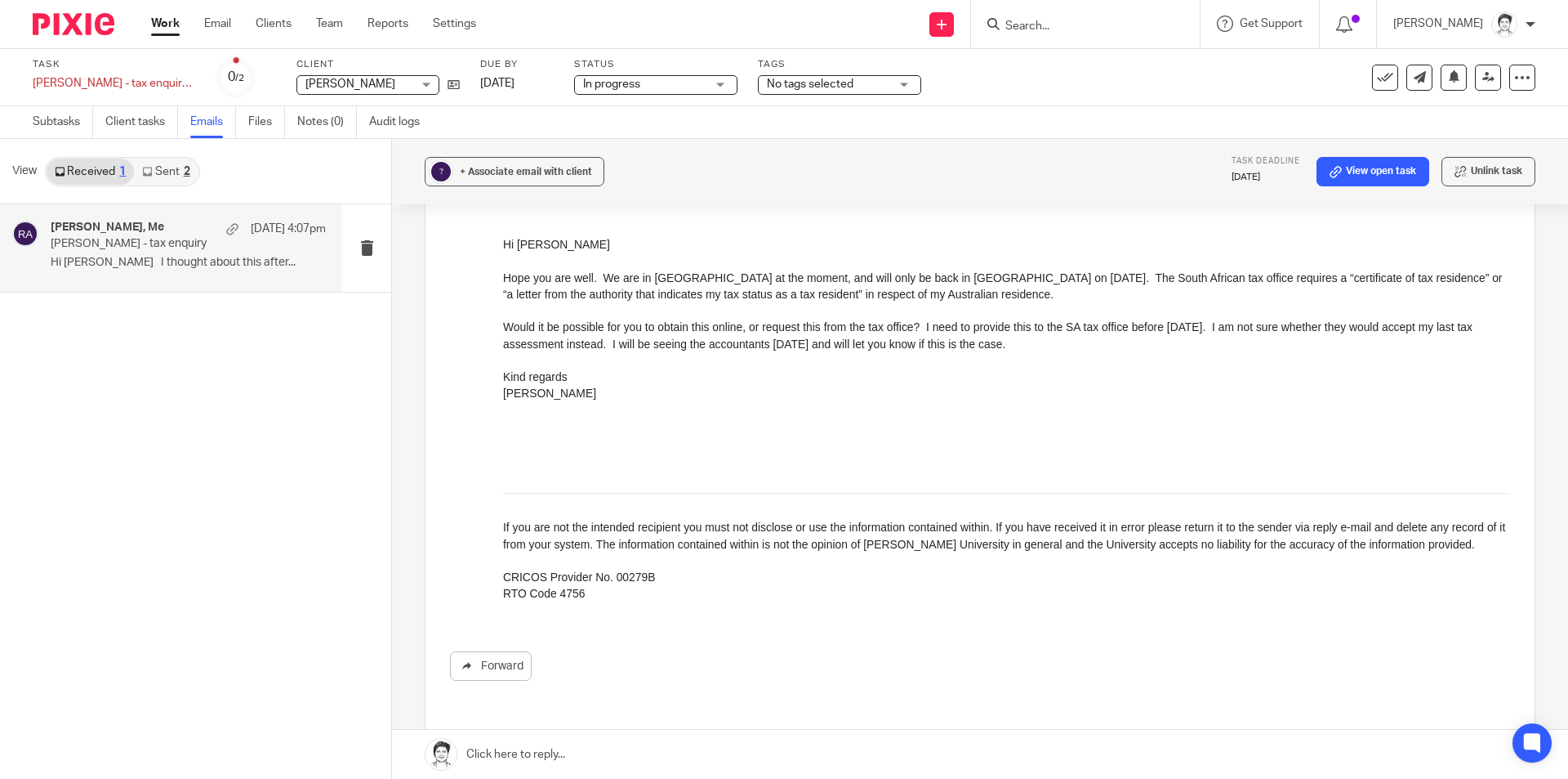
scroll to position [163, 0]
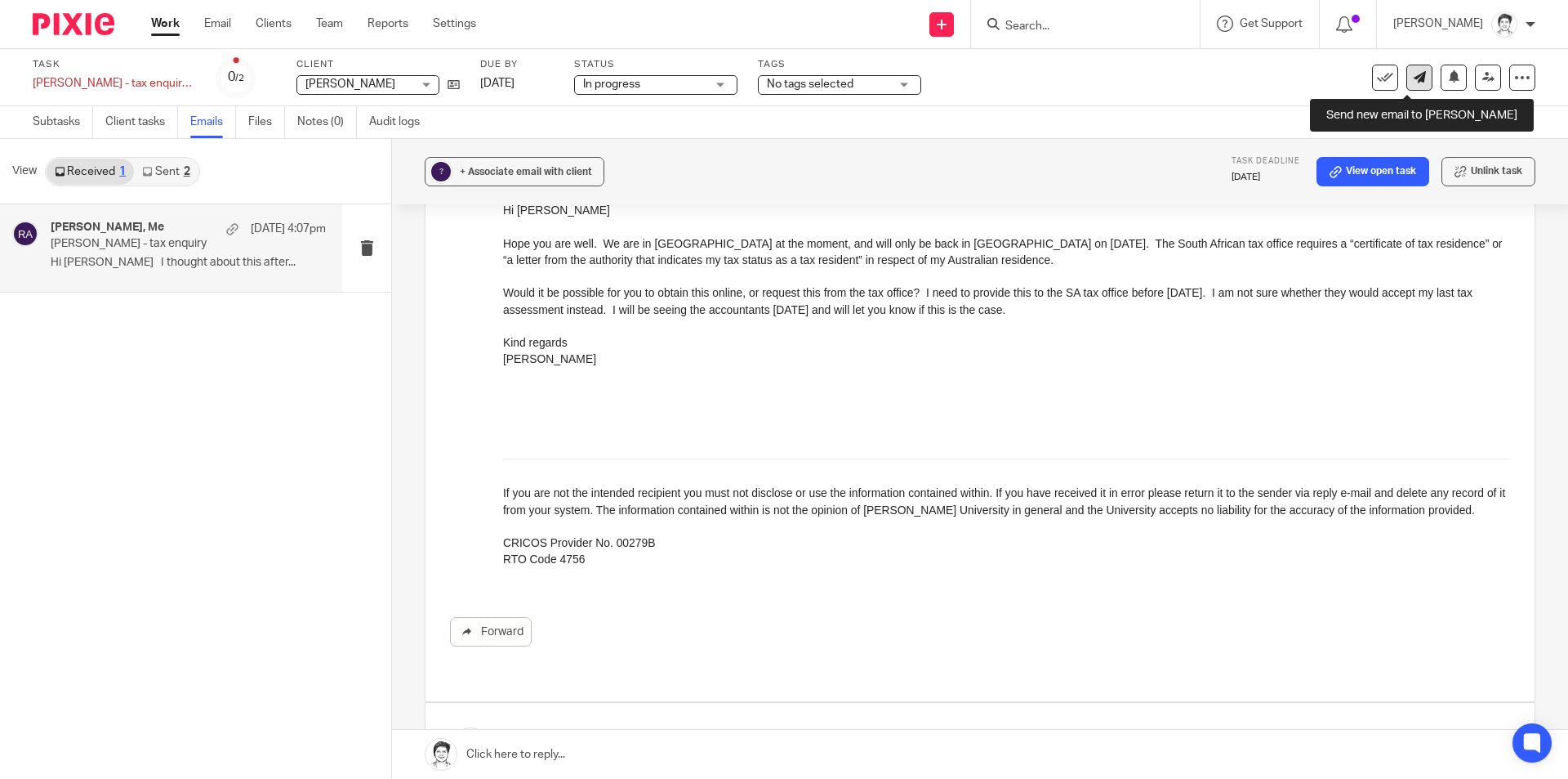
click at [1414, 81] on icon at bounding box center [1420, 77] width 13 height 13
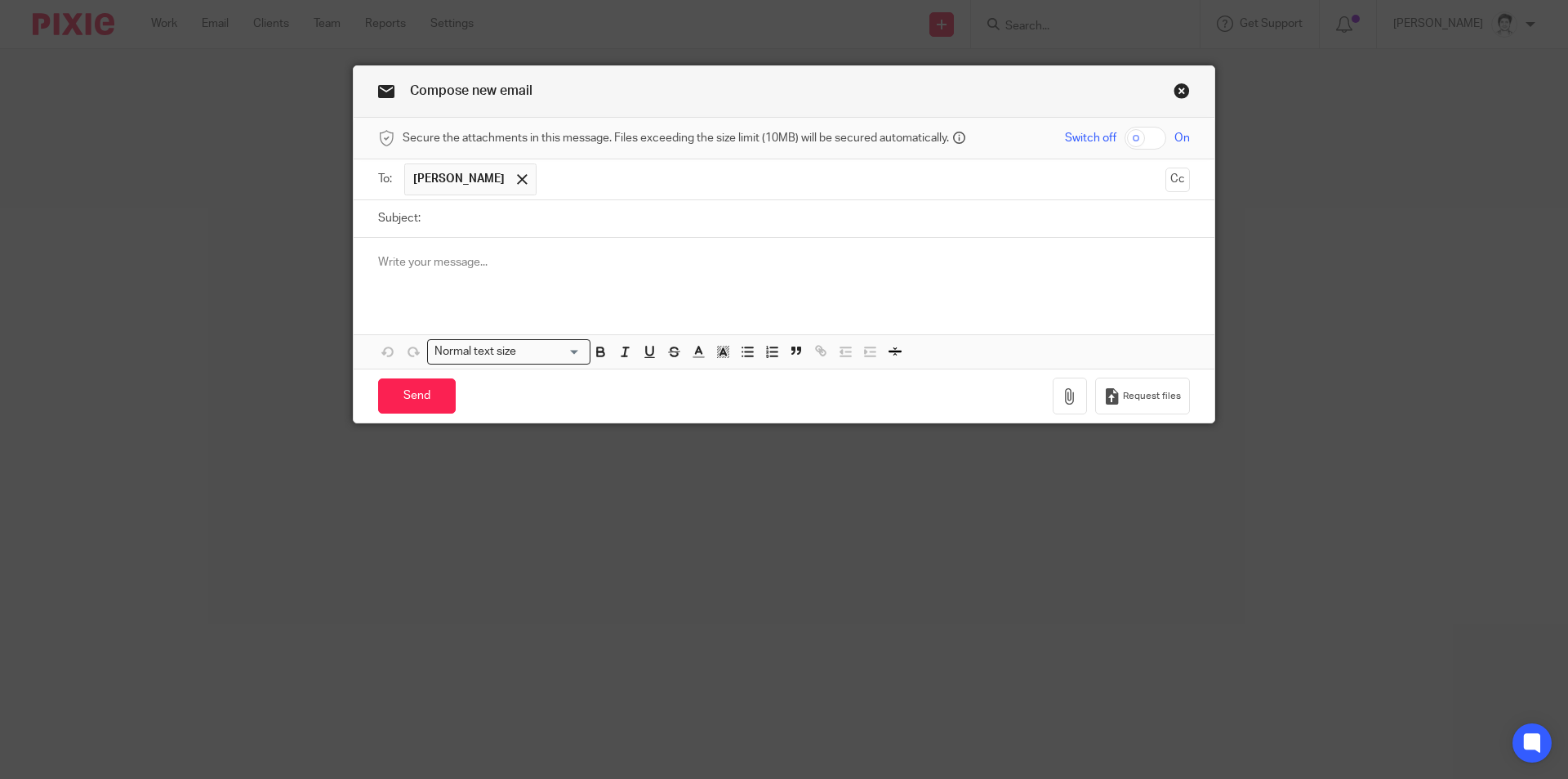
click at [449, 181] on span "[PERSON_NAME]" at bounding box center [459, 178] width 91 height 16
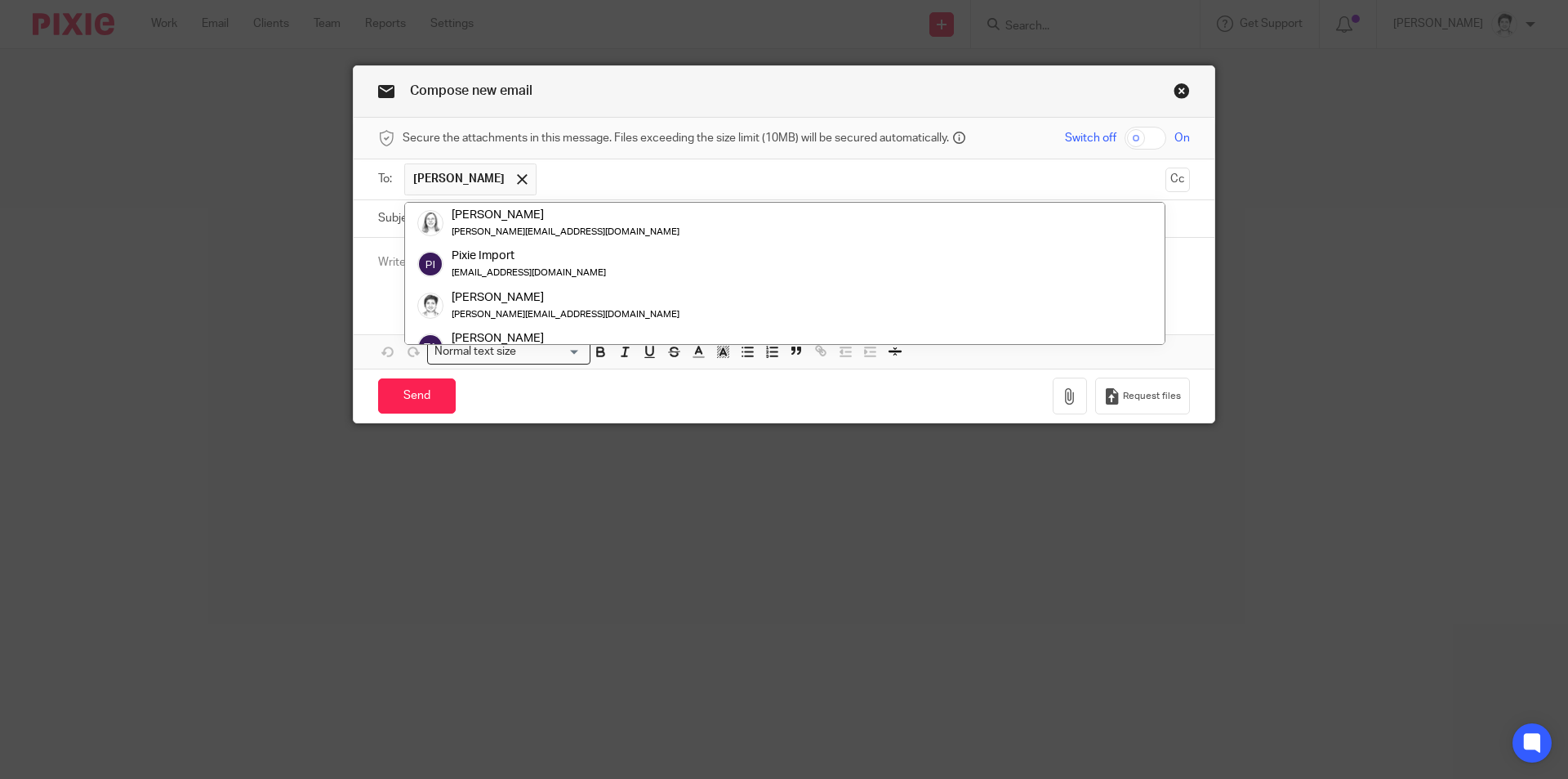
click at [560, 180] on input "text" at bounding box center [851, 179] width 613 height 32
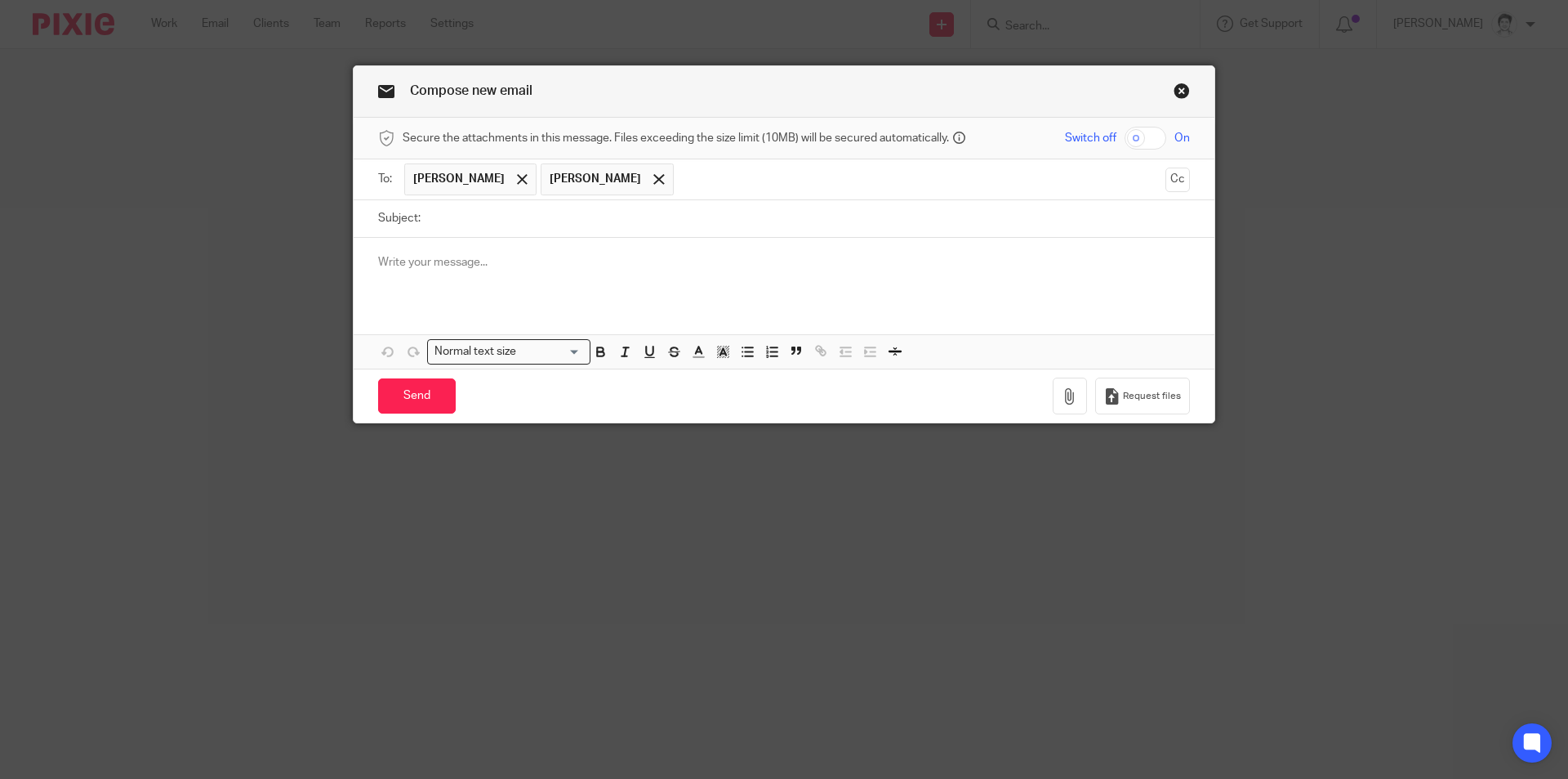
click at [906, 617] on div "Compose new email Secure the attachments in this message. Files exceeding the s…" at bounding box center [784, 389] width 1568 height 779
click at [650, 176] on div at bounding box center [659, 179] width 19 height 24
click at [453, 226] on input "Subject:" at bounding box center [808, 218] width 761 height 37
type input "copy per request"
click at [460, 246] on div at bounding box center [784, 269] width 861 height 64
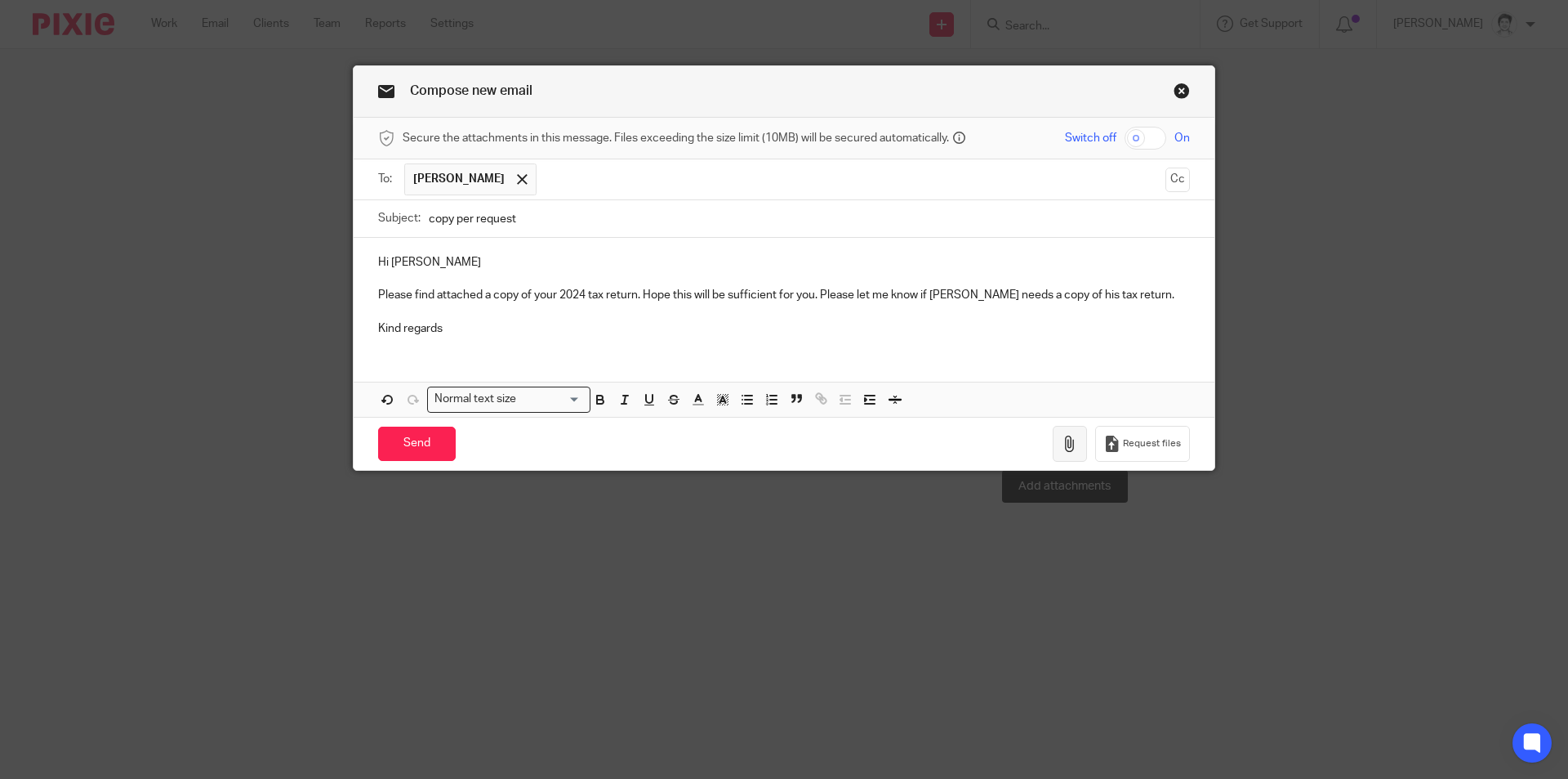
click at [1065, 446] on icon "button" at bounding box center [1070, 444] width 16 height 16
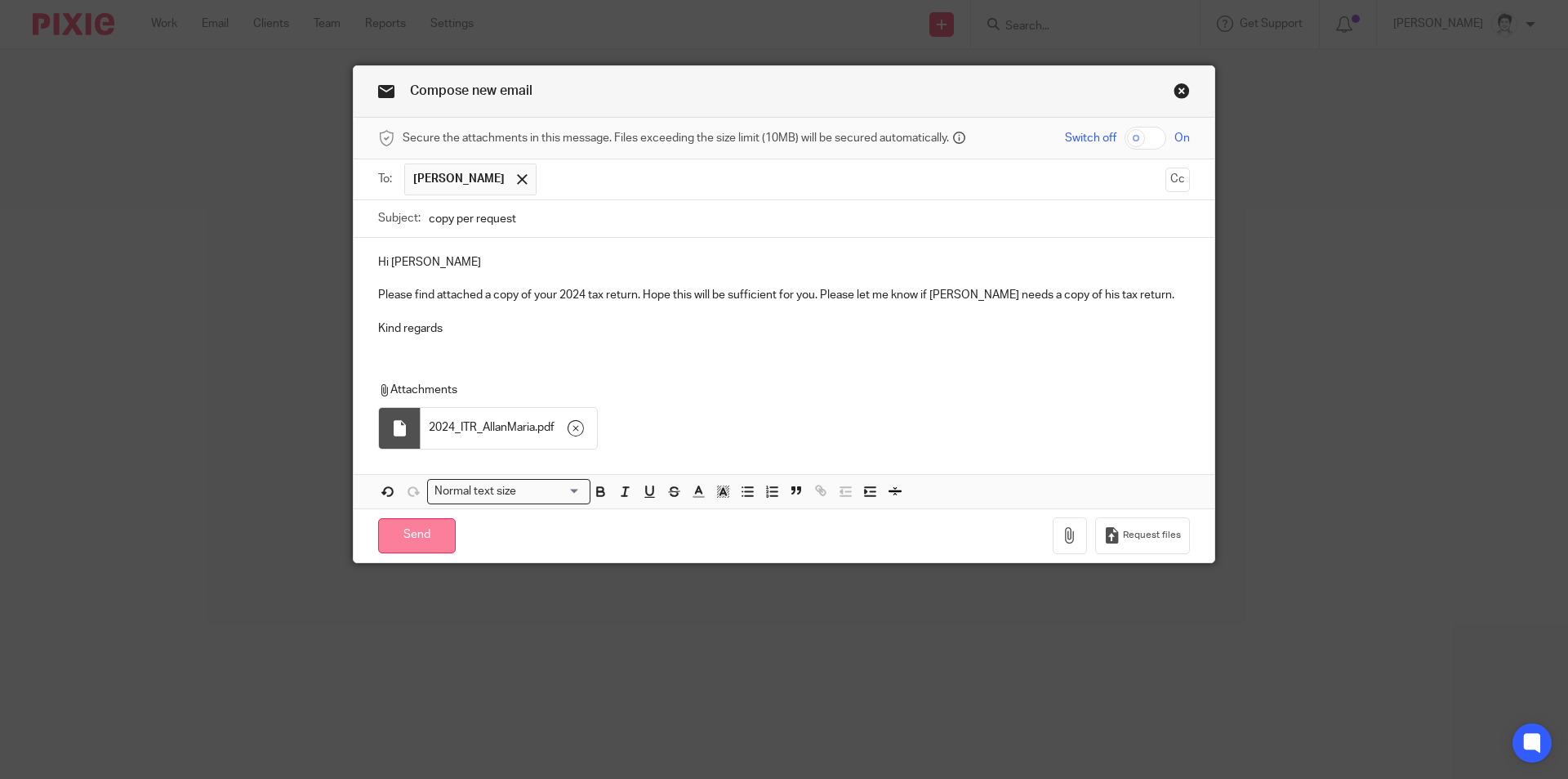
click at [378, 537] on input "Send" at bounding box center [417, 535] width 78 height 35
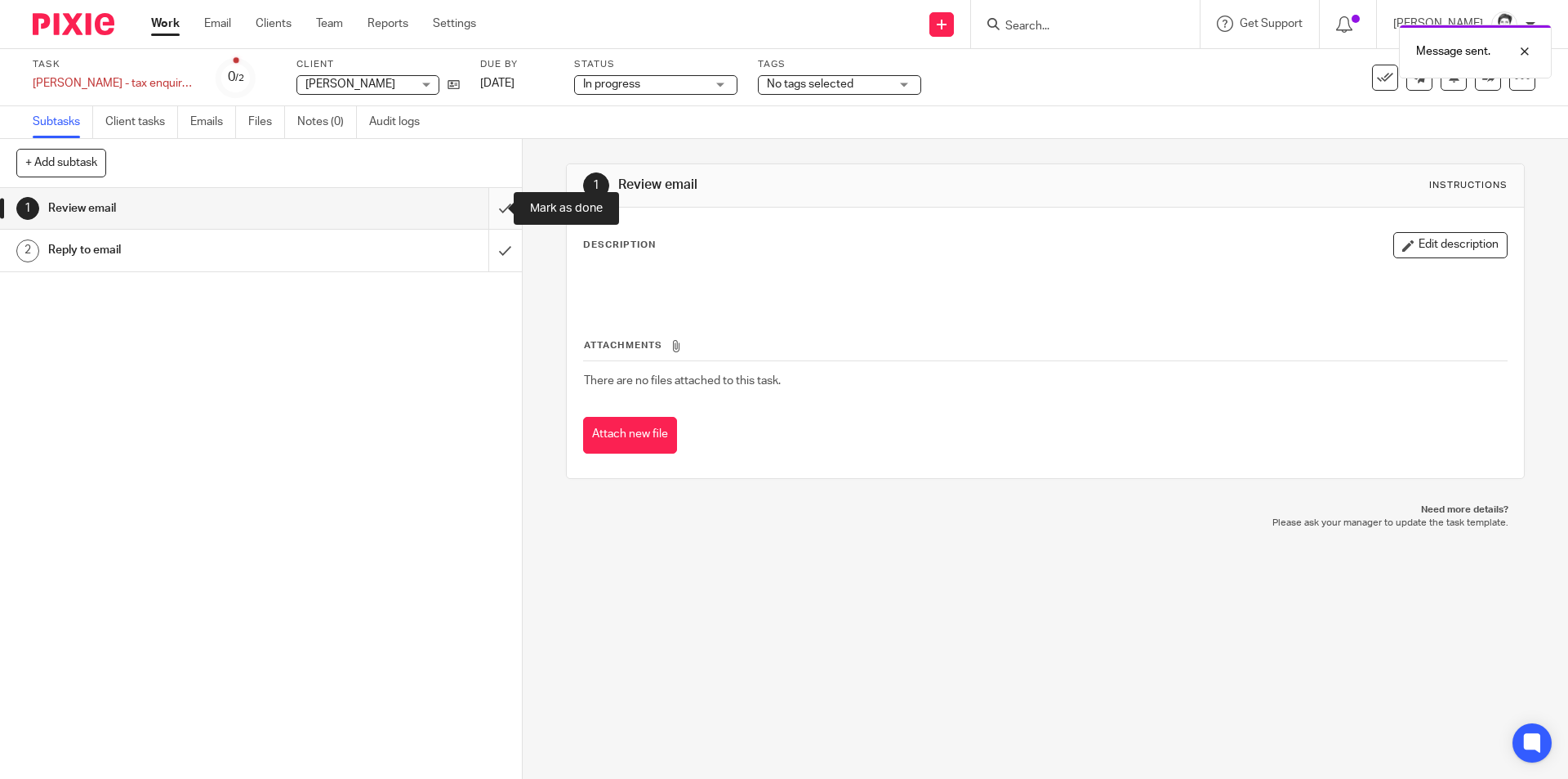
click at [494, 211] on input "submit" at bounding box center [261, 209] width 521 height 41
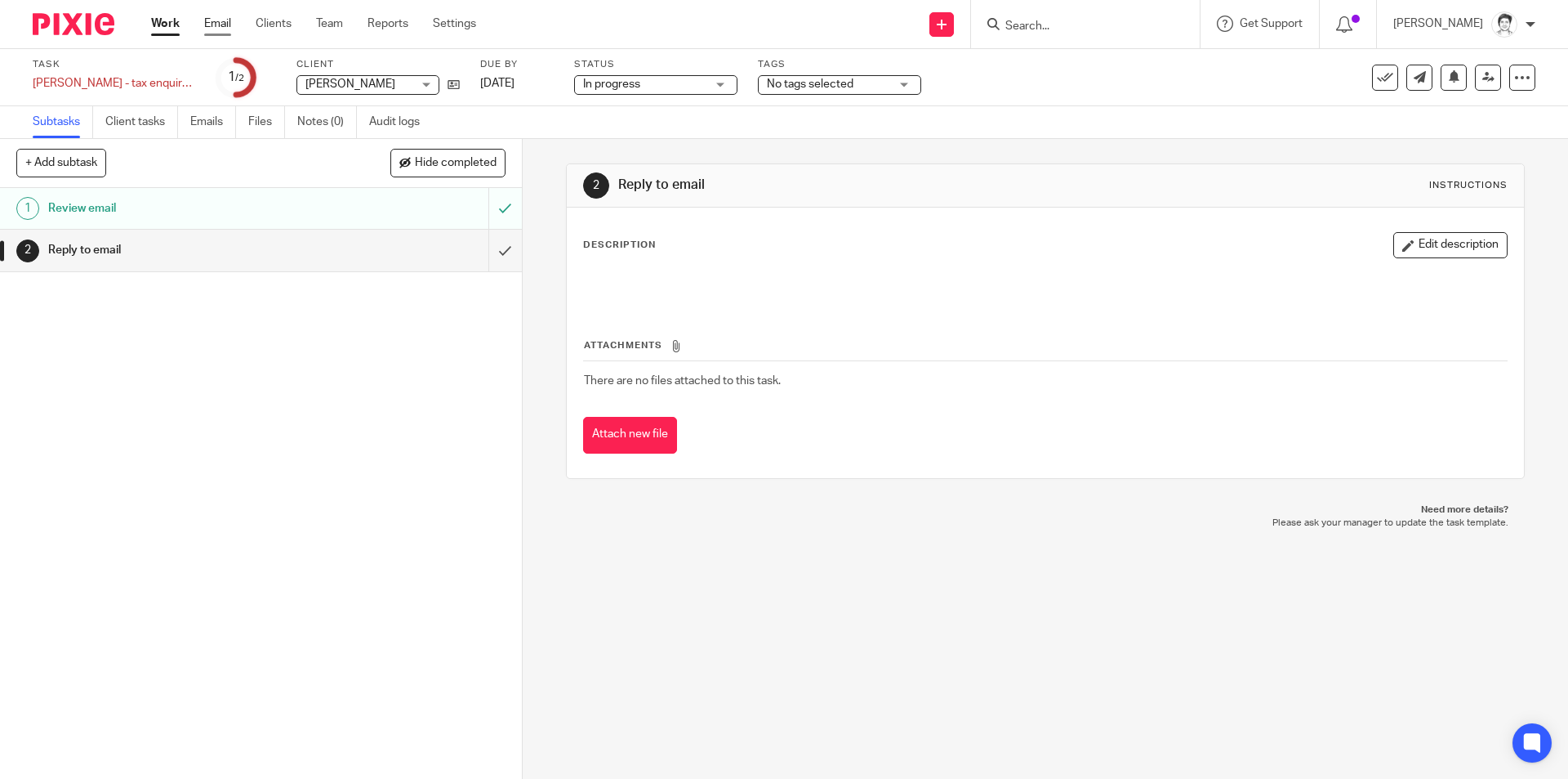
click at [215, 15] on link "Email" at bounding box center [218, 23] width 27 height 16
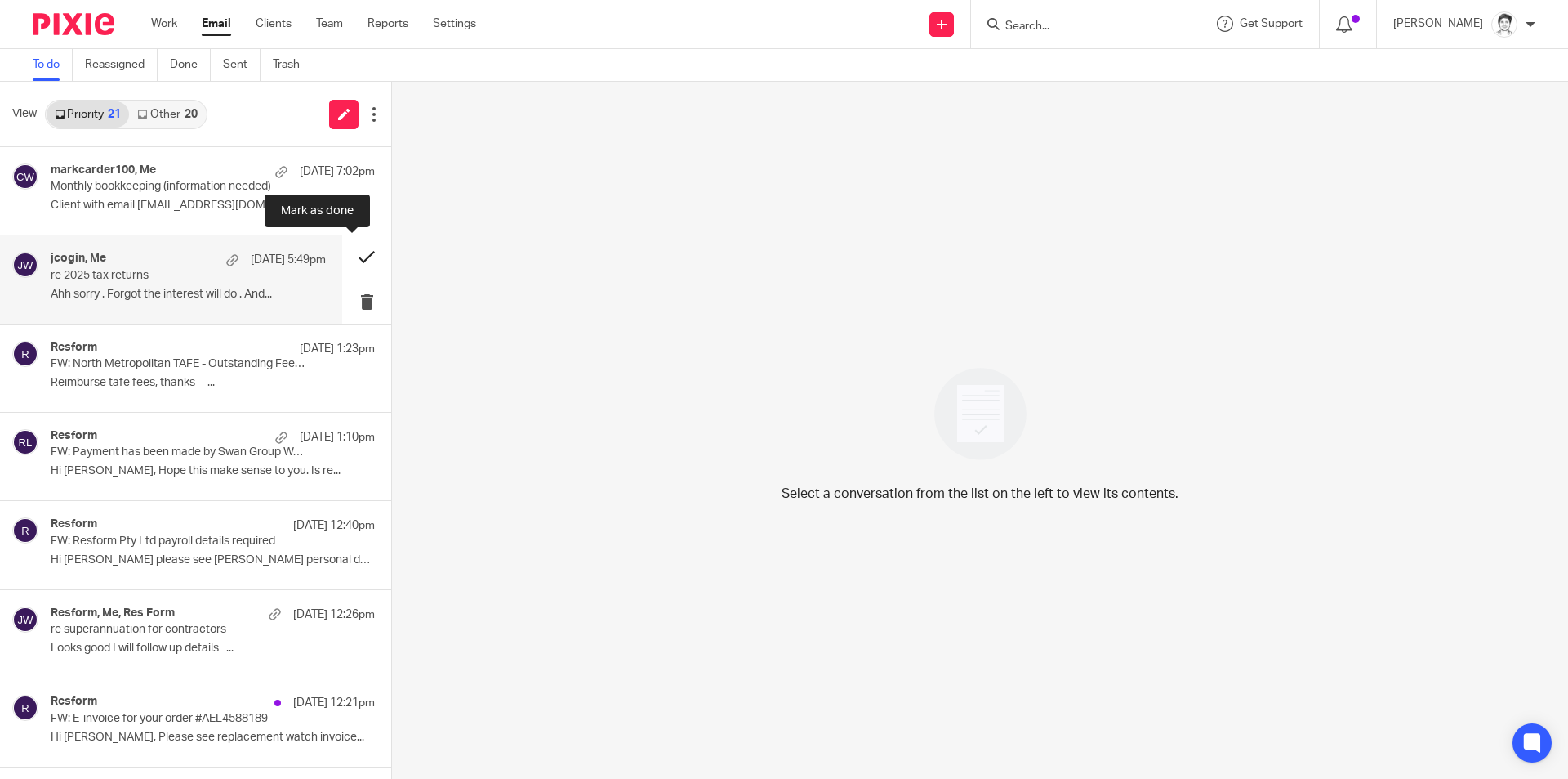
click at [352, 260] on button at bounding box center [366, 256] width 49 height 43
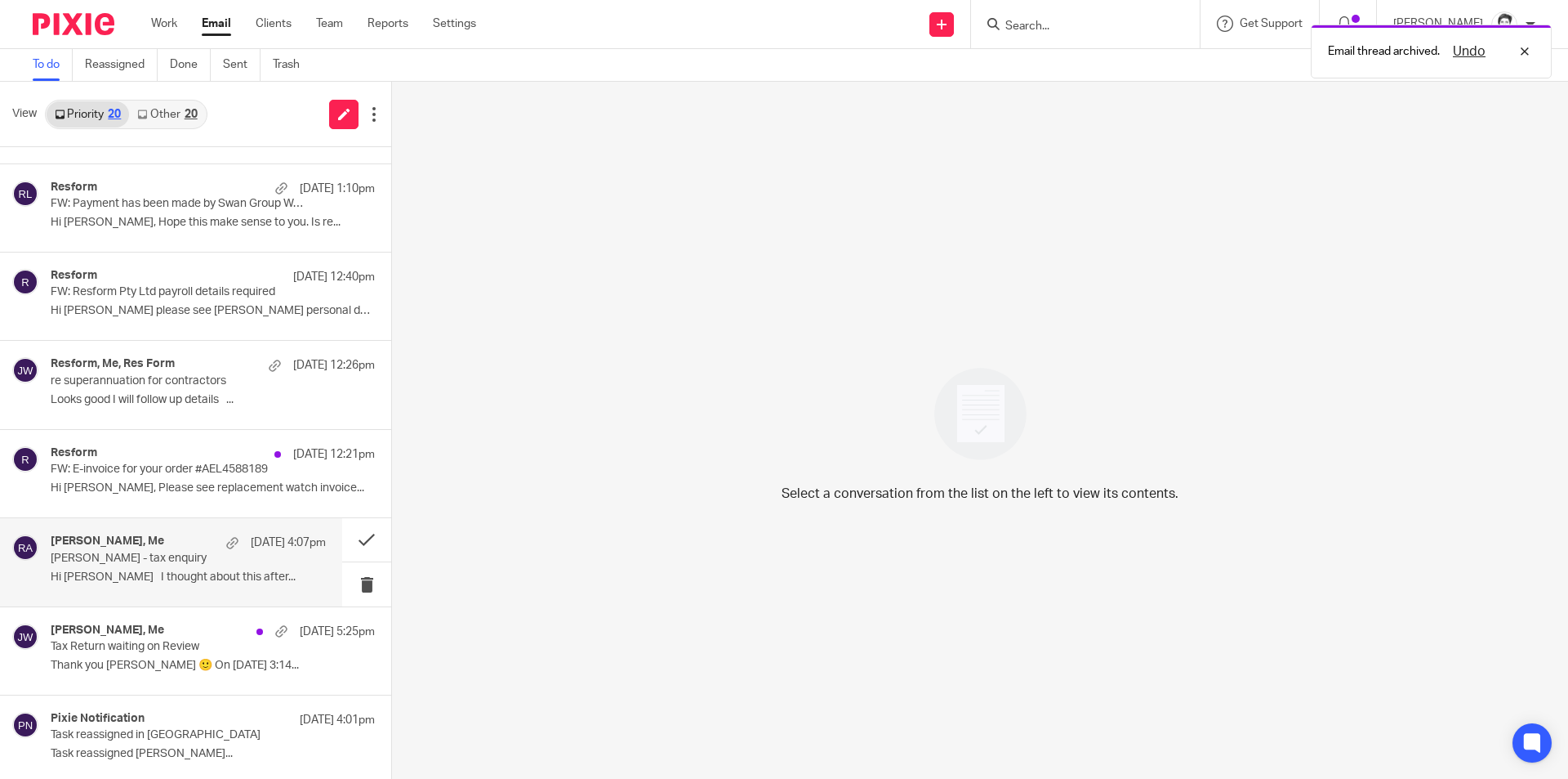
scroll to position [163, 0]
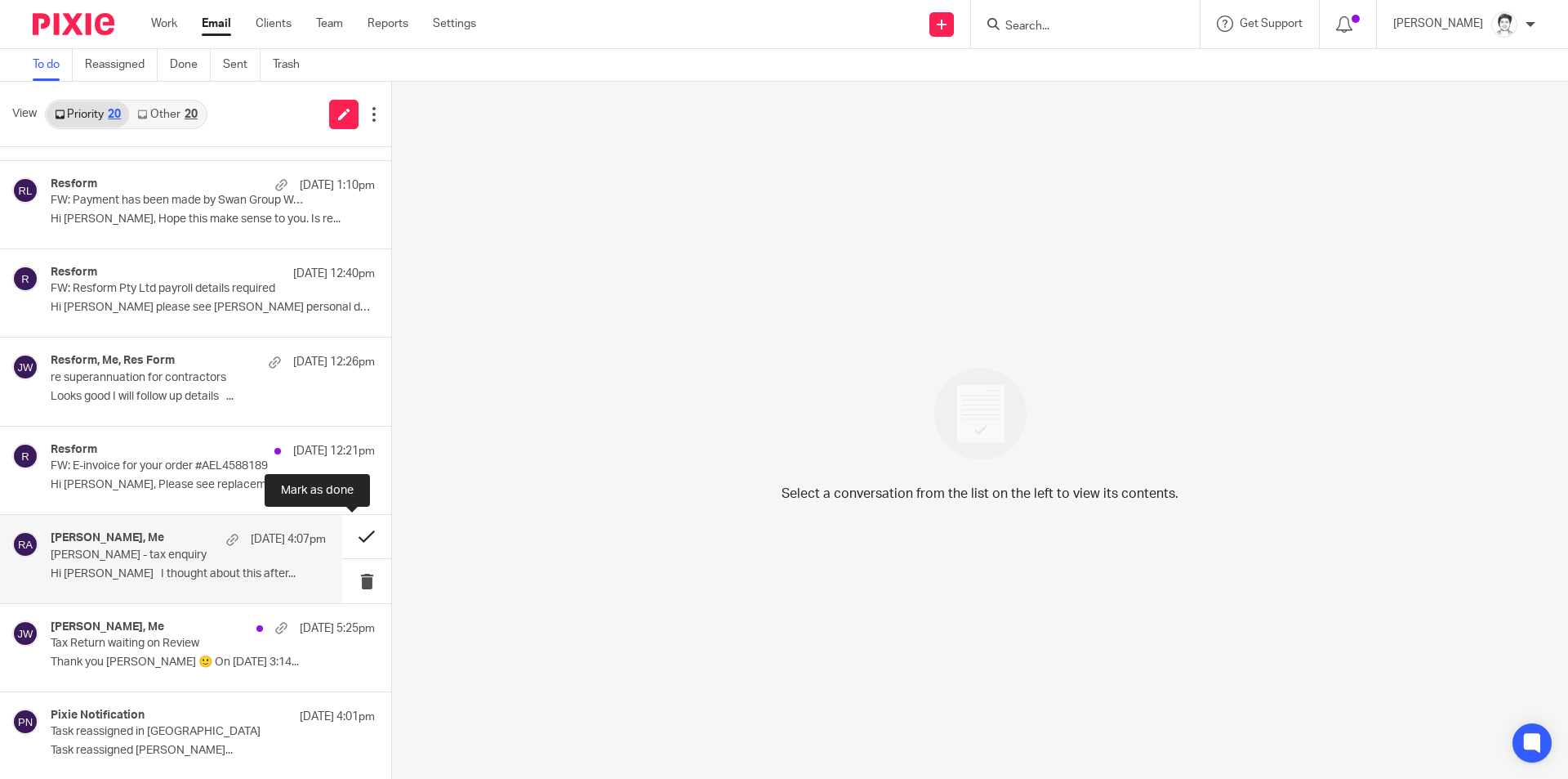
click at [353, 540] on button at bounding box center [366, 536] width 49 height 43
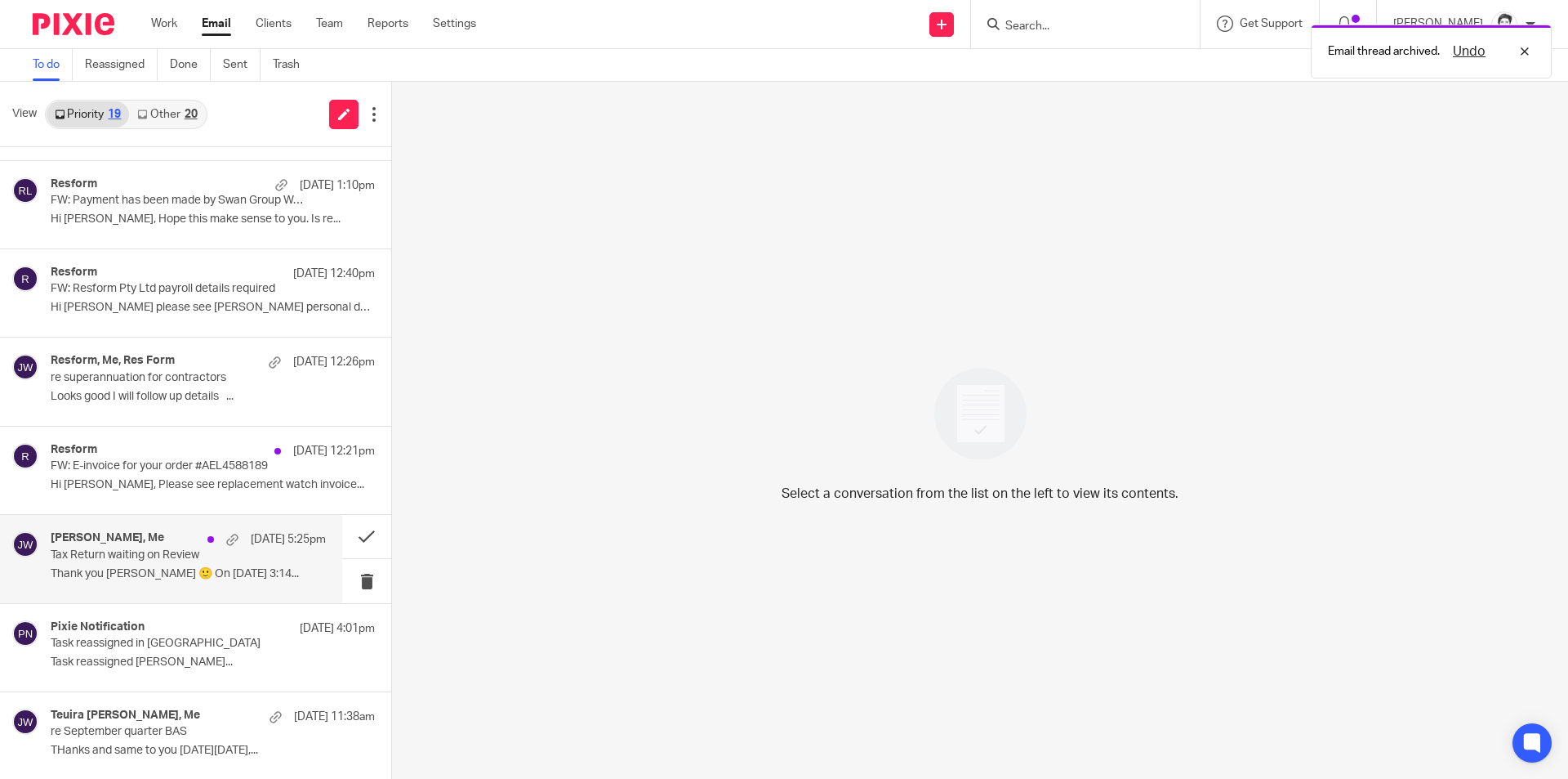
click at [191, 576] on p "Thank you Julie 🙂 On 10 Oct 2025, at 3:14..." at bounding box center [188, 574] width 275 height 13
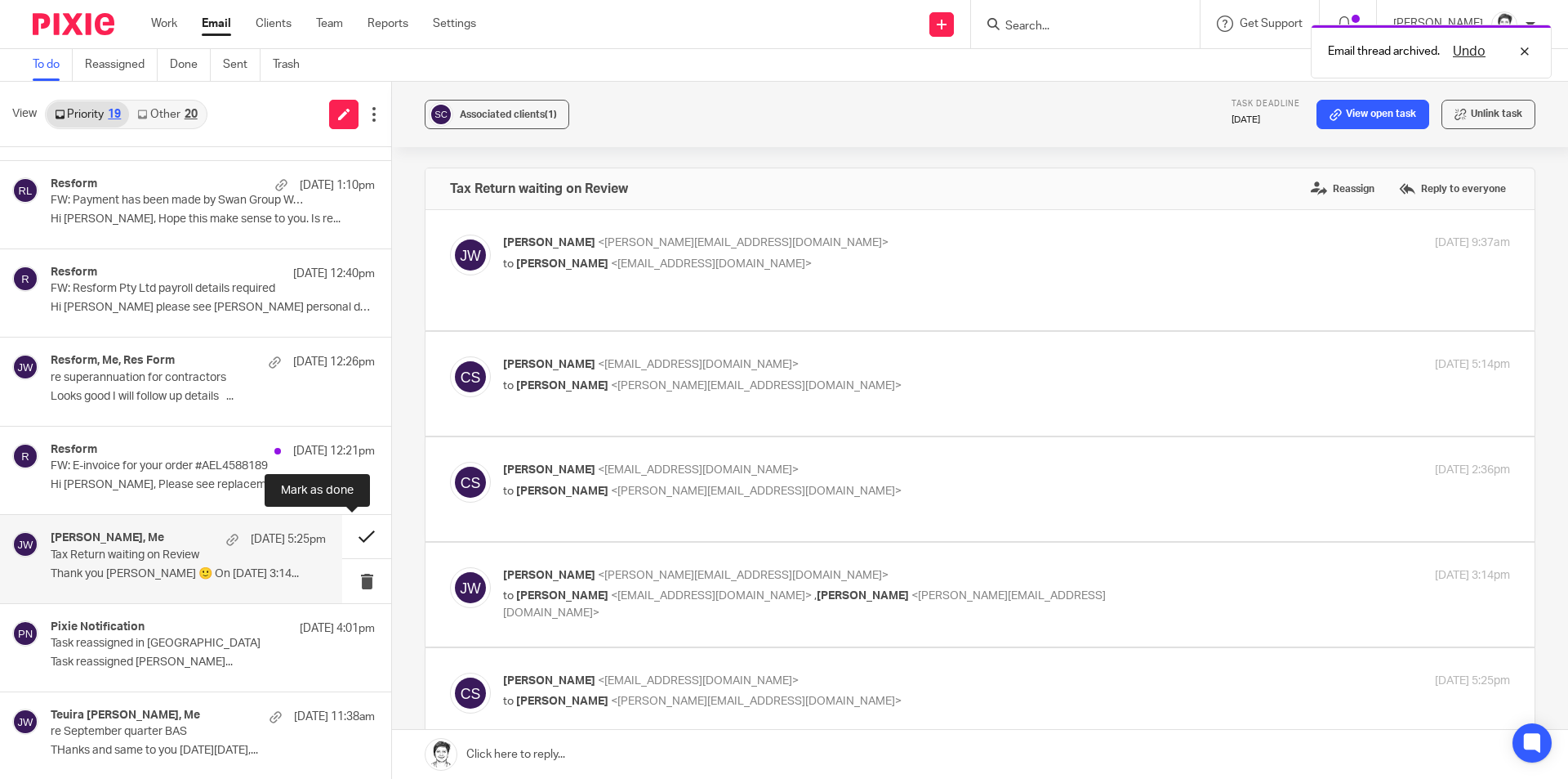
scroll to position [0, 0]
click at [350, 541] on button at bounding box center [366, 536] width 49 height 43
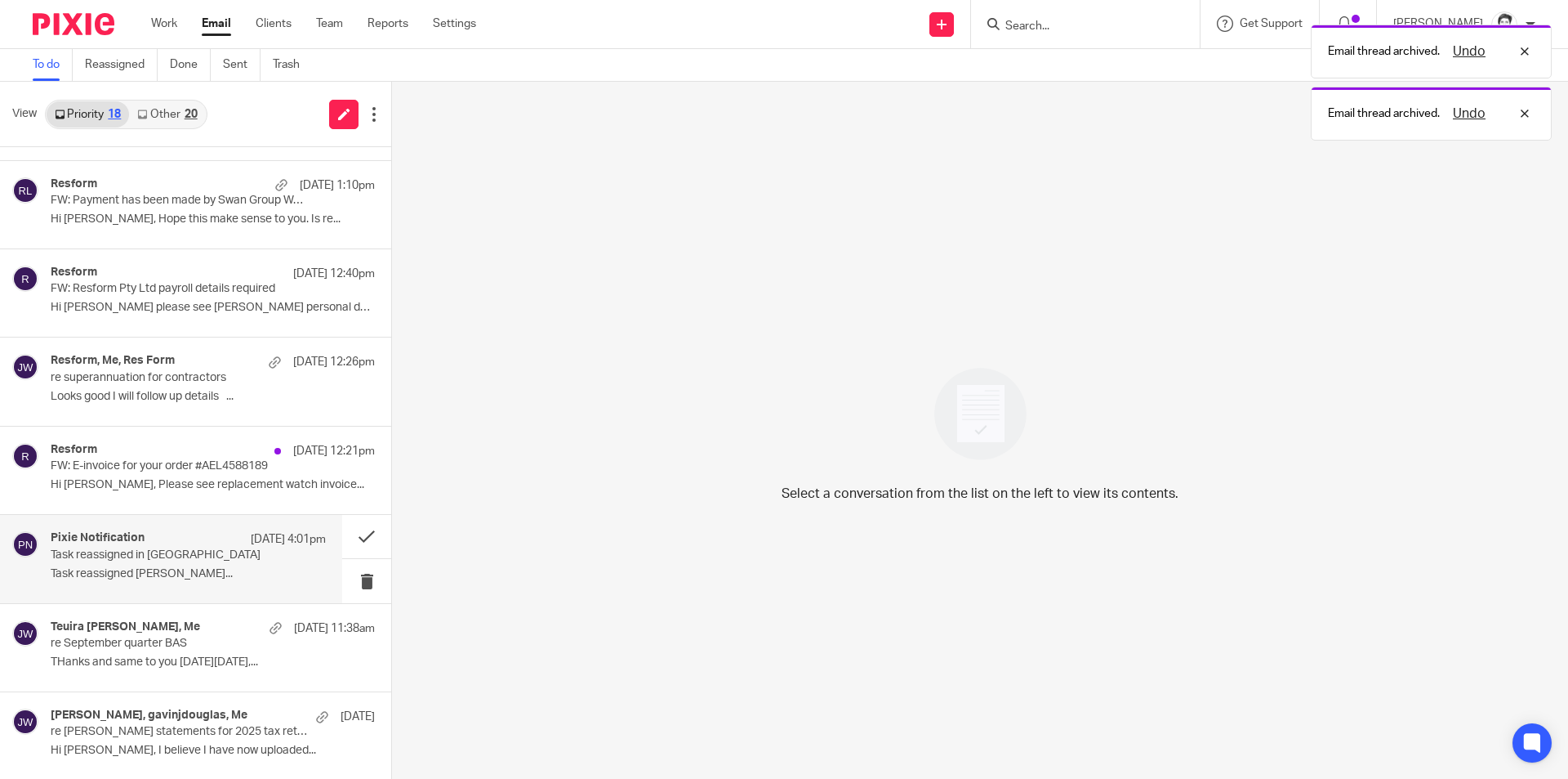
click at [145, 570] on p "Task reassigned Eleanor Shakeshaft..." at bounding box center [188, 574] width 275 height 13
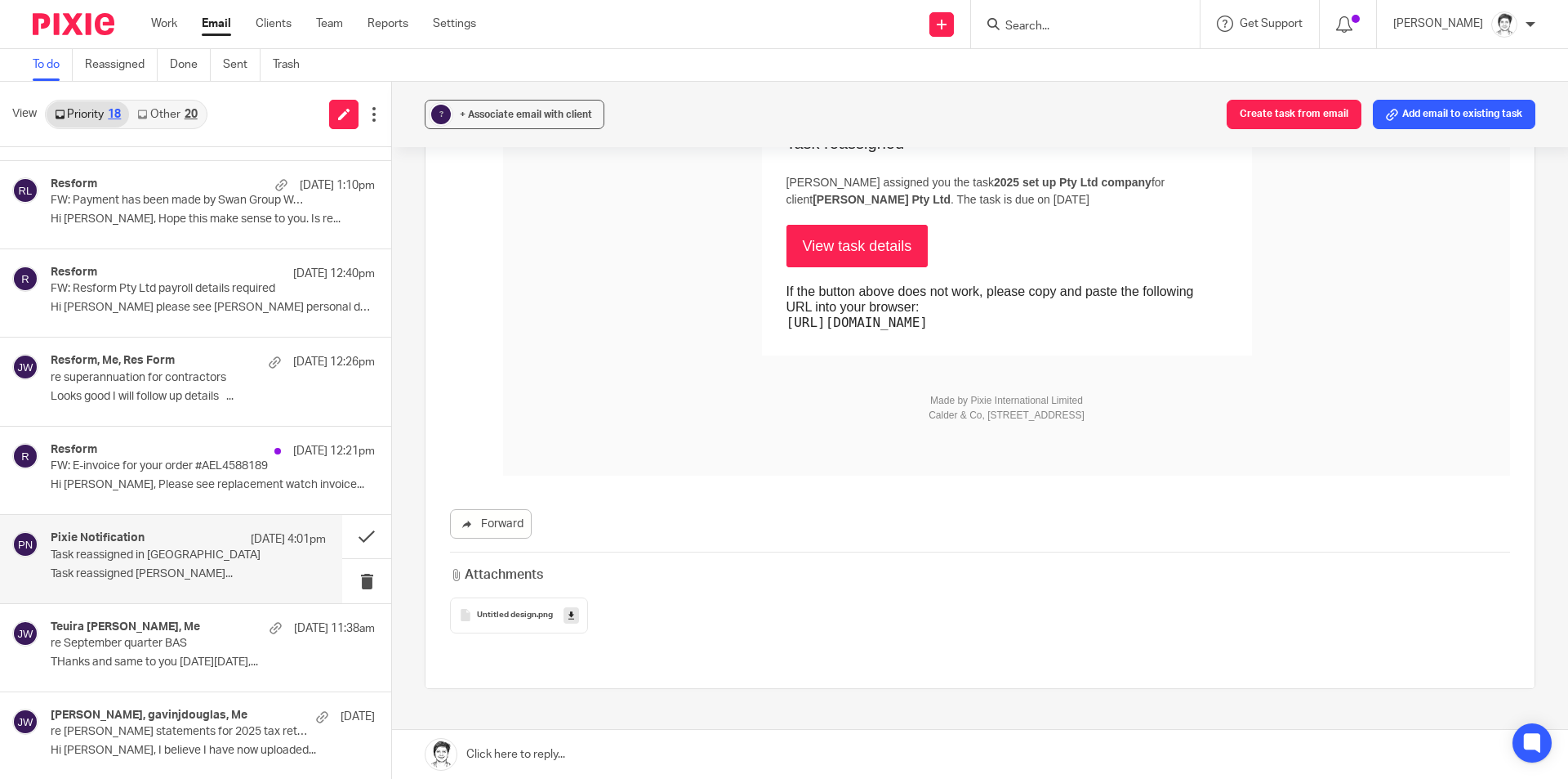
scroll to position [216, 0]
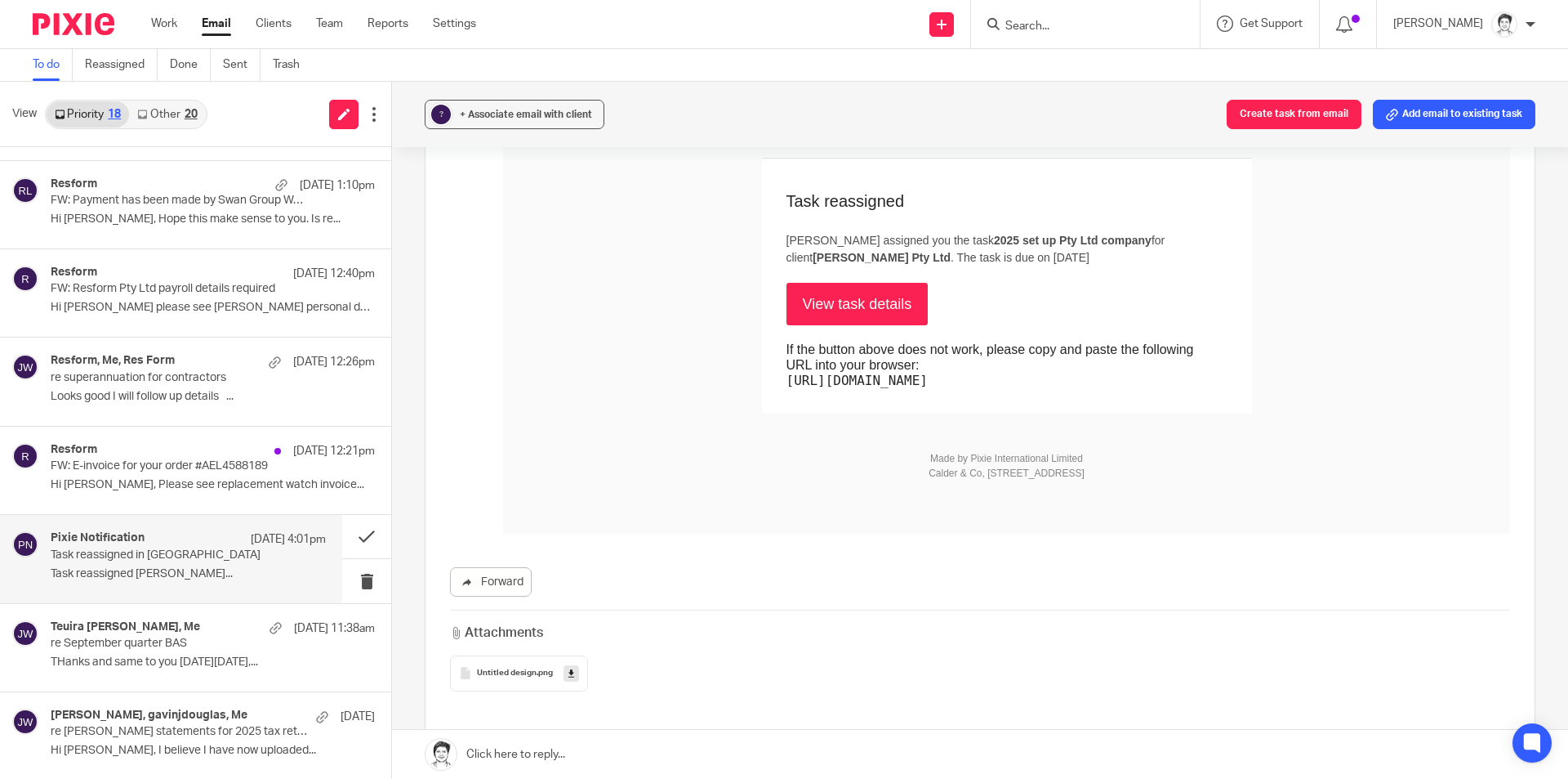
click at [905, 312] on link "View task details" at bounding box center [857, 303] width 142 height 42
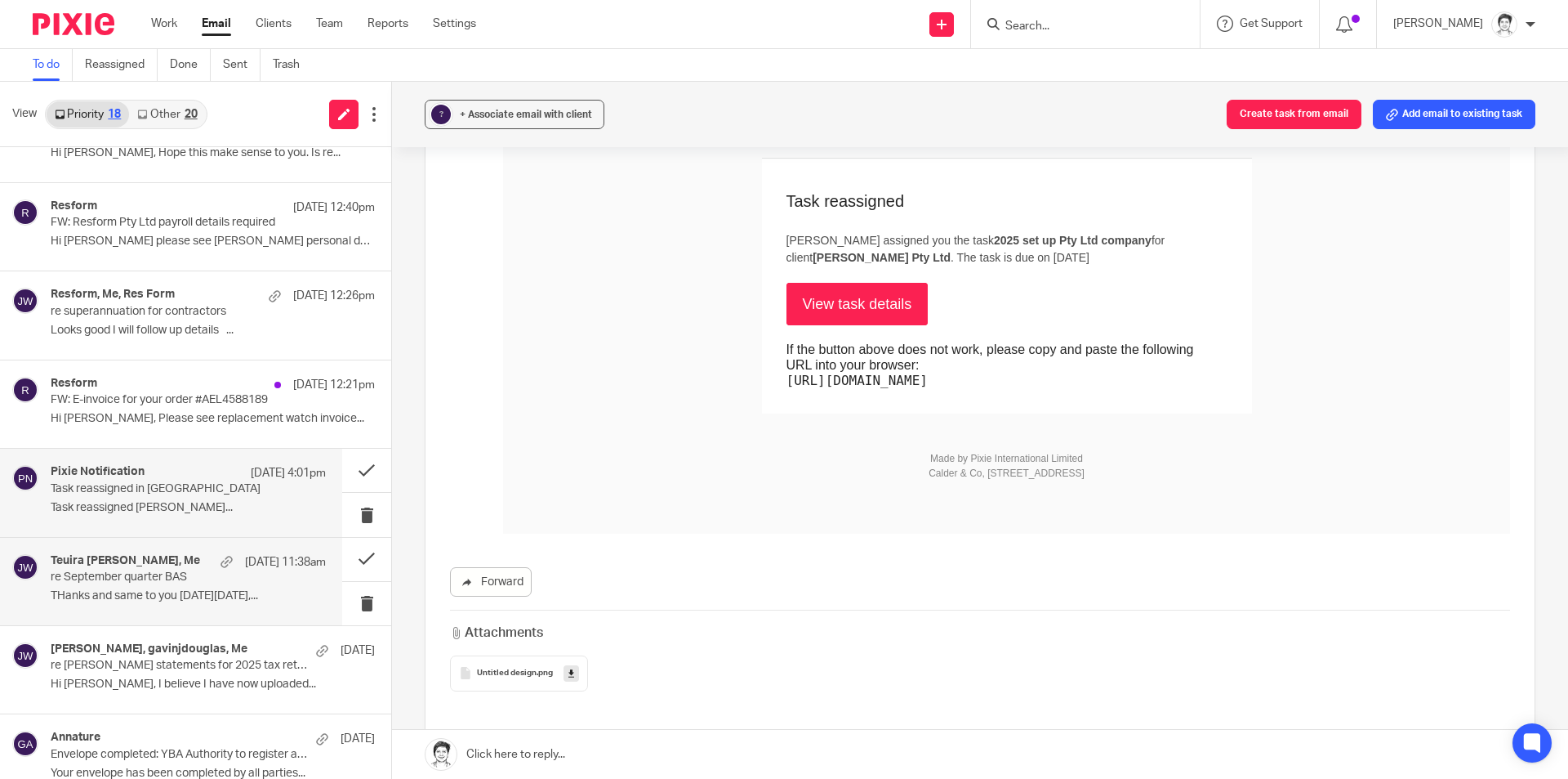
scroll to position [327, 0]
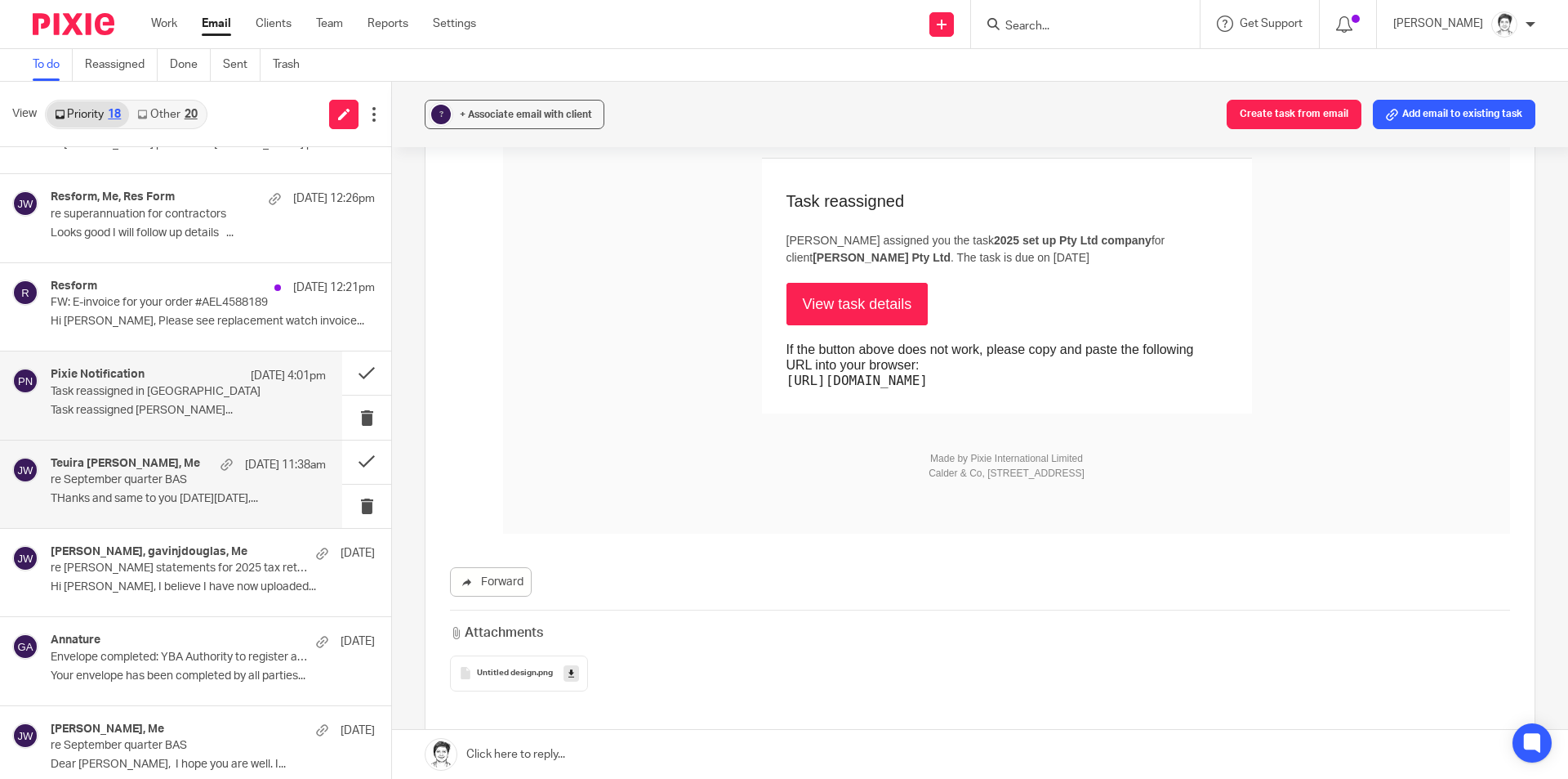
click at [86, 500] on p "THanks and same to you On Fri, Oct 10,..." at bounding box center [188, 498] width 275 height 13
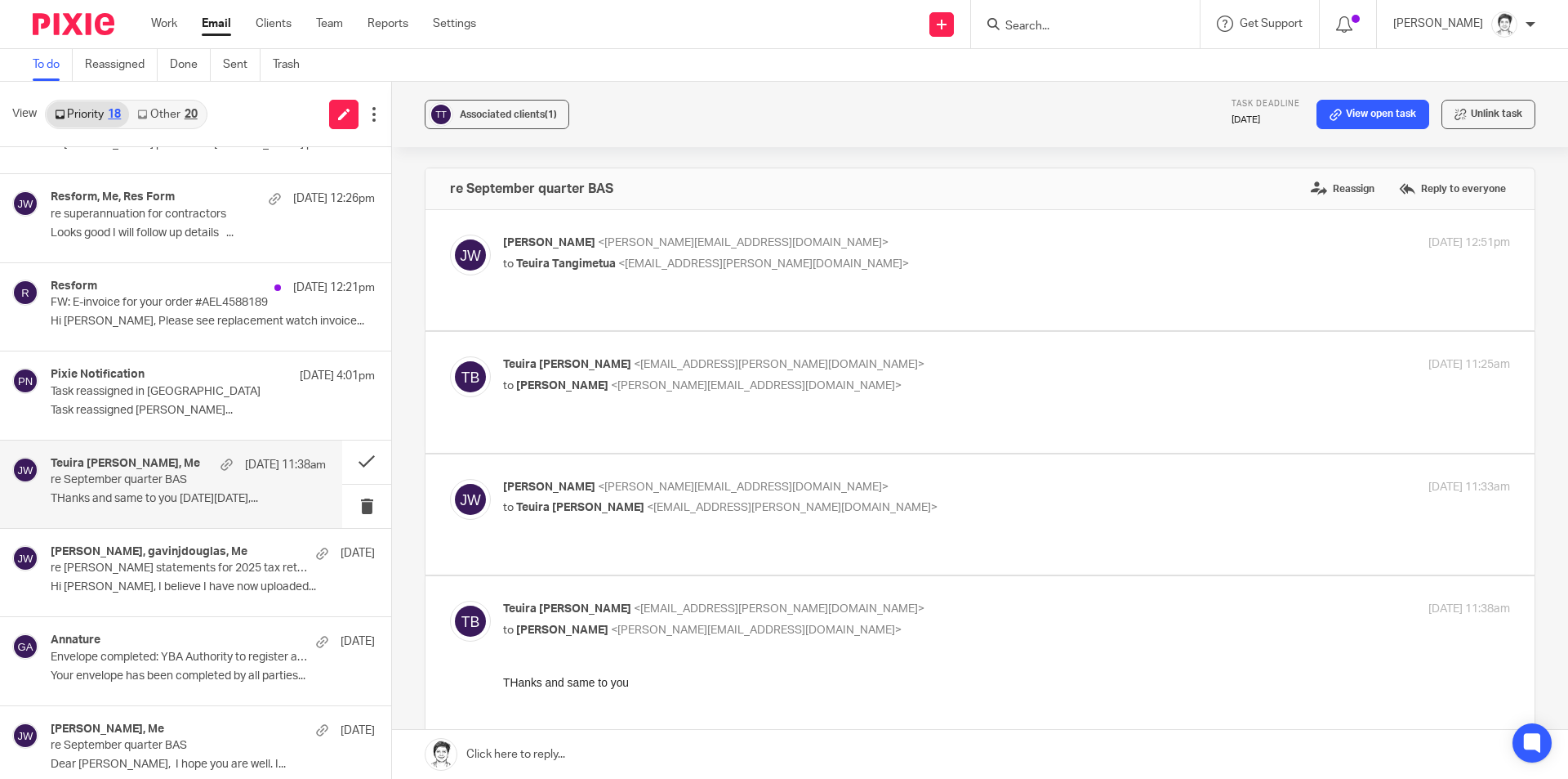
scroll to position [0, 0]
click at [96, 576] on p "re Peard statements for 2025 tax return and financials" at bounding box center [161, 567] width 220 height 13
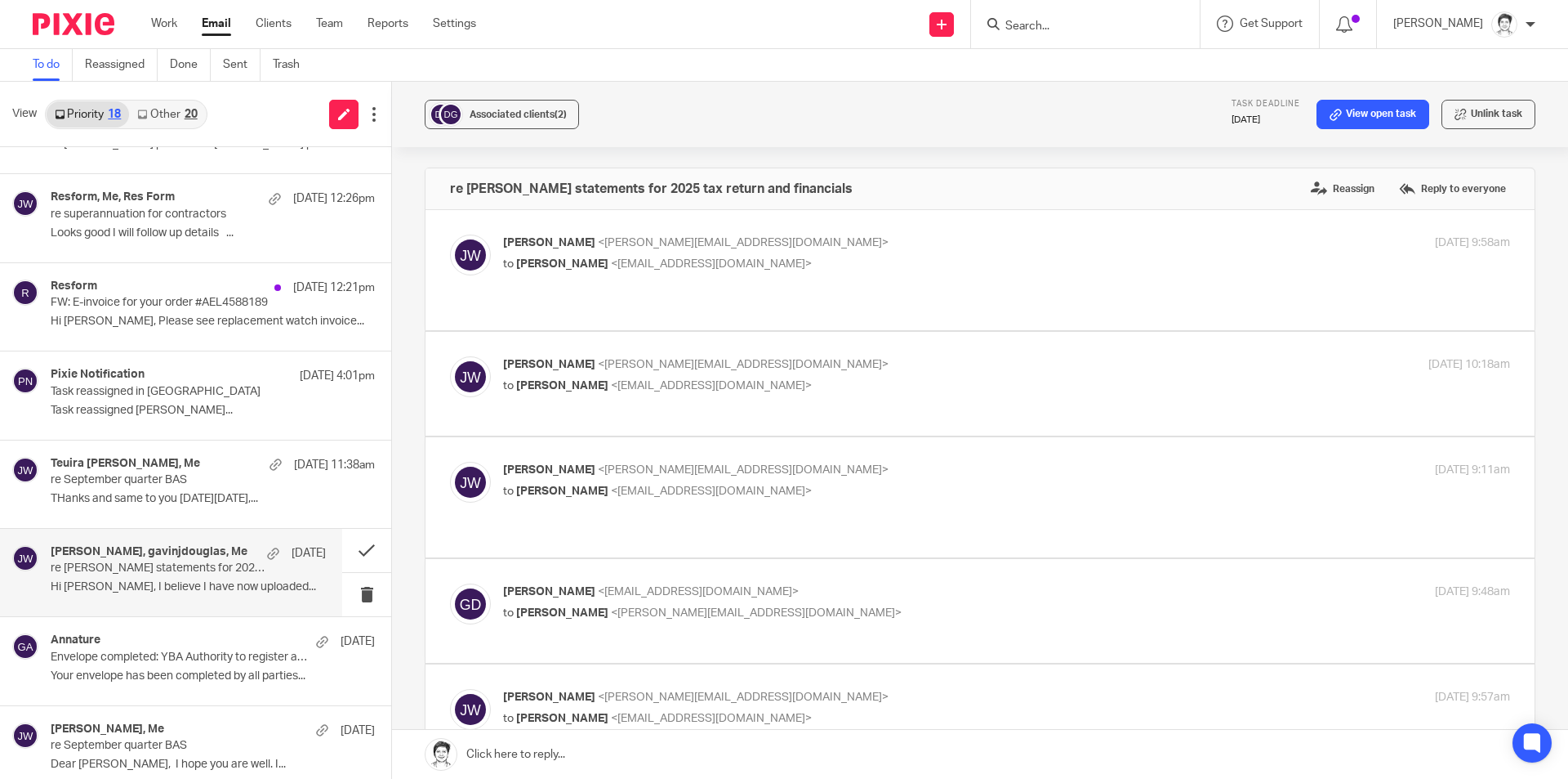
click at [179, 574] on p "re Peard statements for 2025 tax return and financials" at bounding box center [161, 567] width 220 height 13
click at [179, 574] on p "re [PERSON_NAME] statements for 2025 tax return and financials" at bounding box center [161, 567] width 220 height 13
click at [487, 105] on button "Associated clients (2)" at bounding box center [502, 114] width 154 height 30
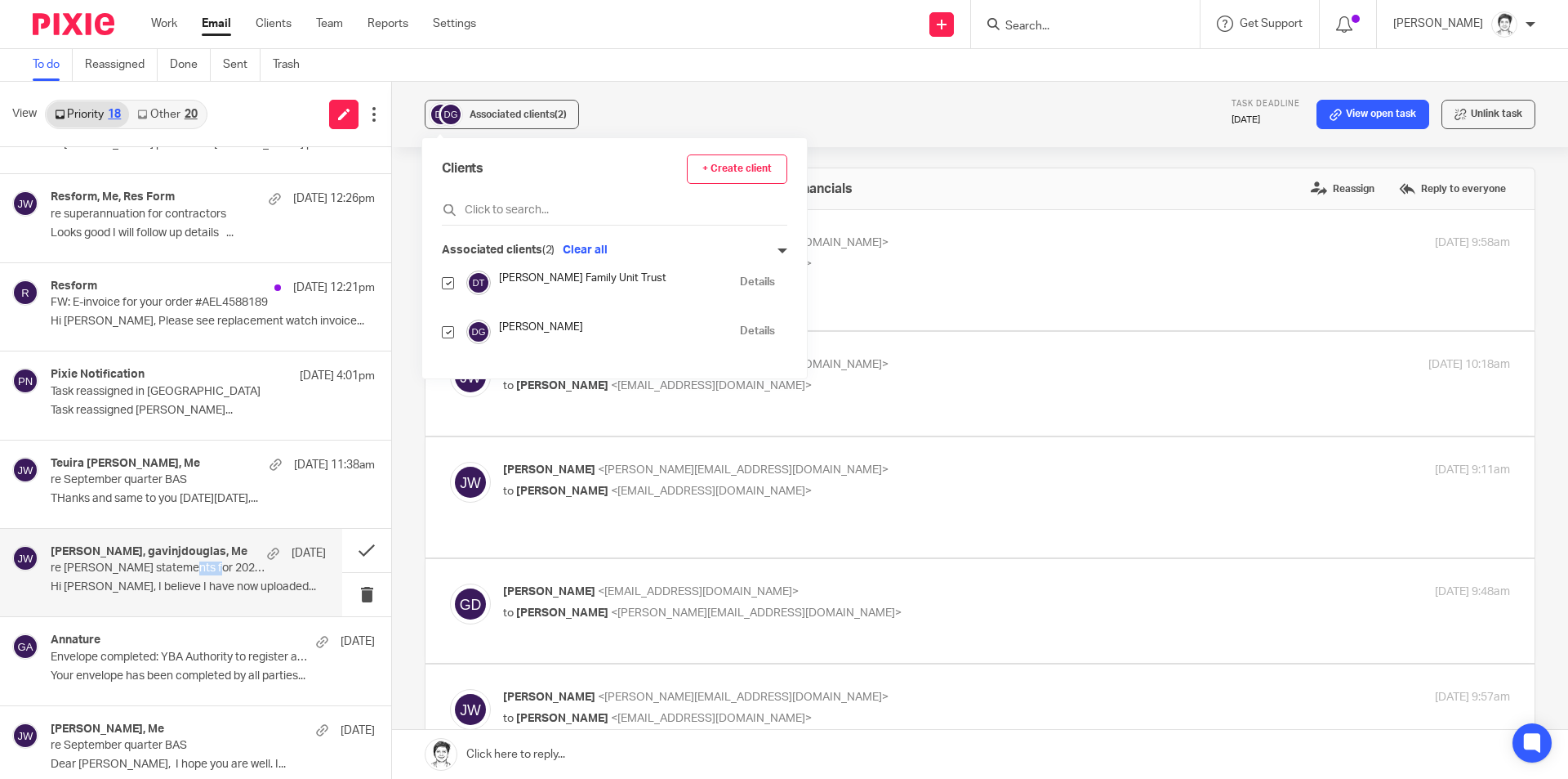
click at [447, 337] on input "checkbox" at bounding box center [448, 333] width 13 height 13
checkbox input "false"
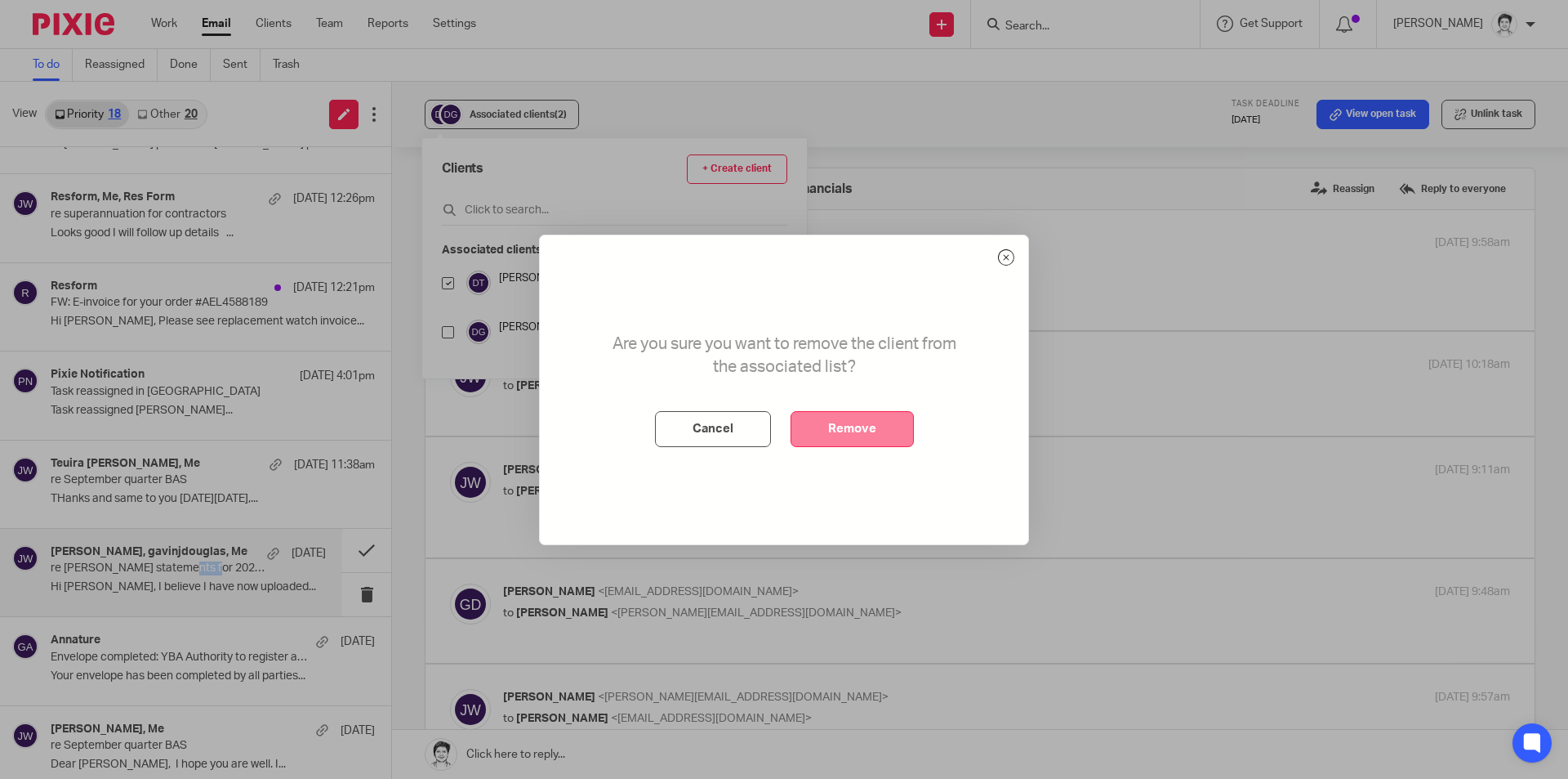
click at [850, 425] on button "Remove" at bounding box center [852, 428] width 124 height 36
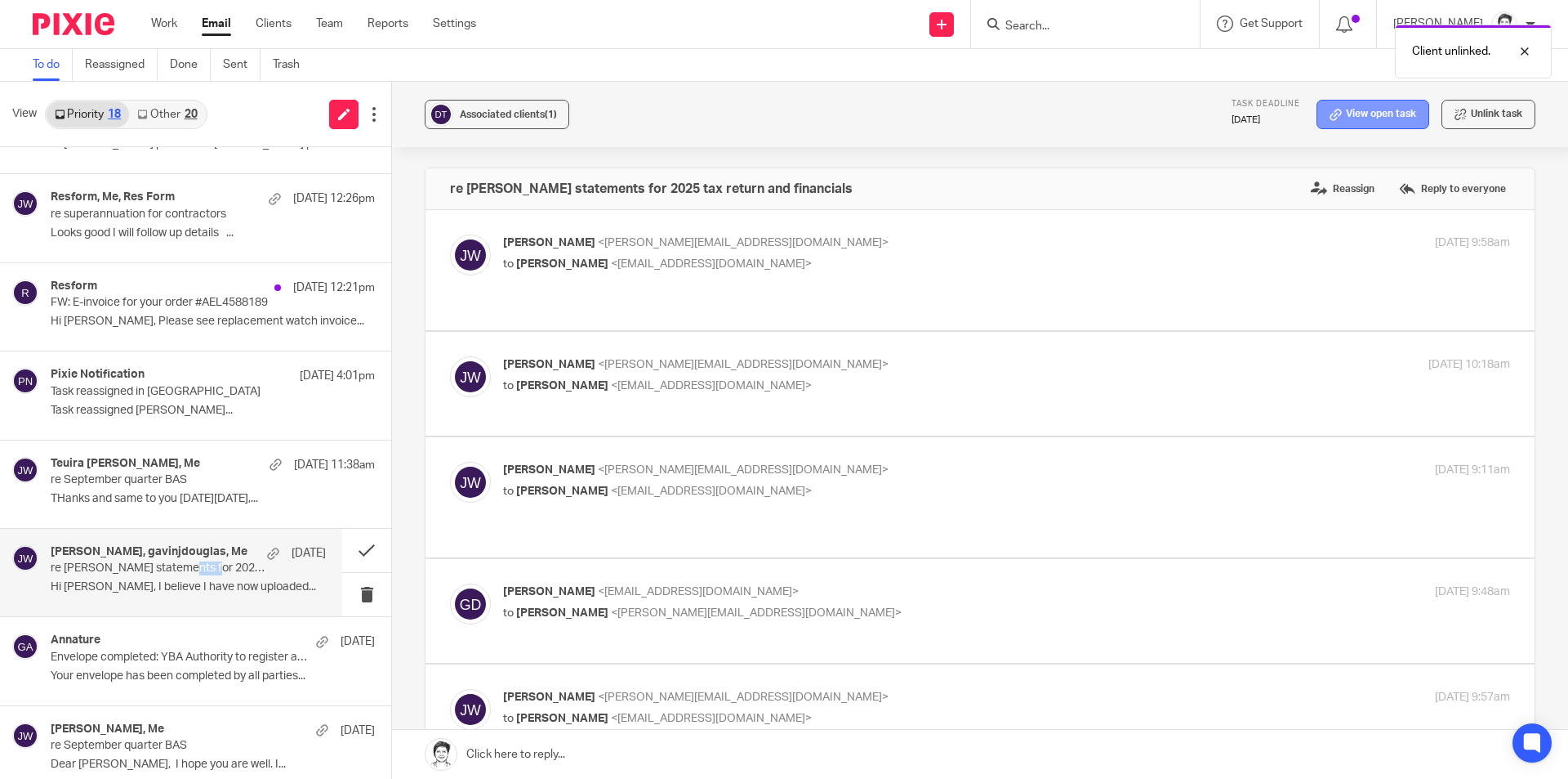
click at [1330, 127] on link "View open task" at bounding box center [1373, 114] width 113 height 30
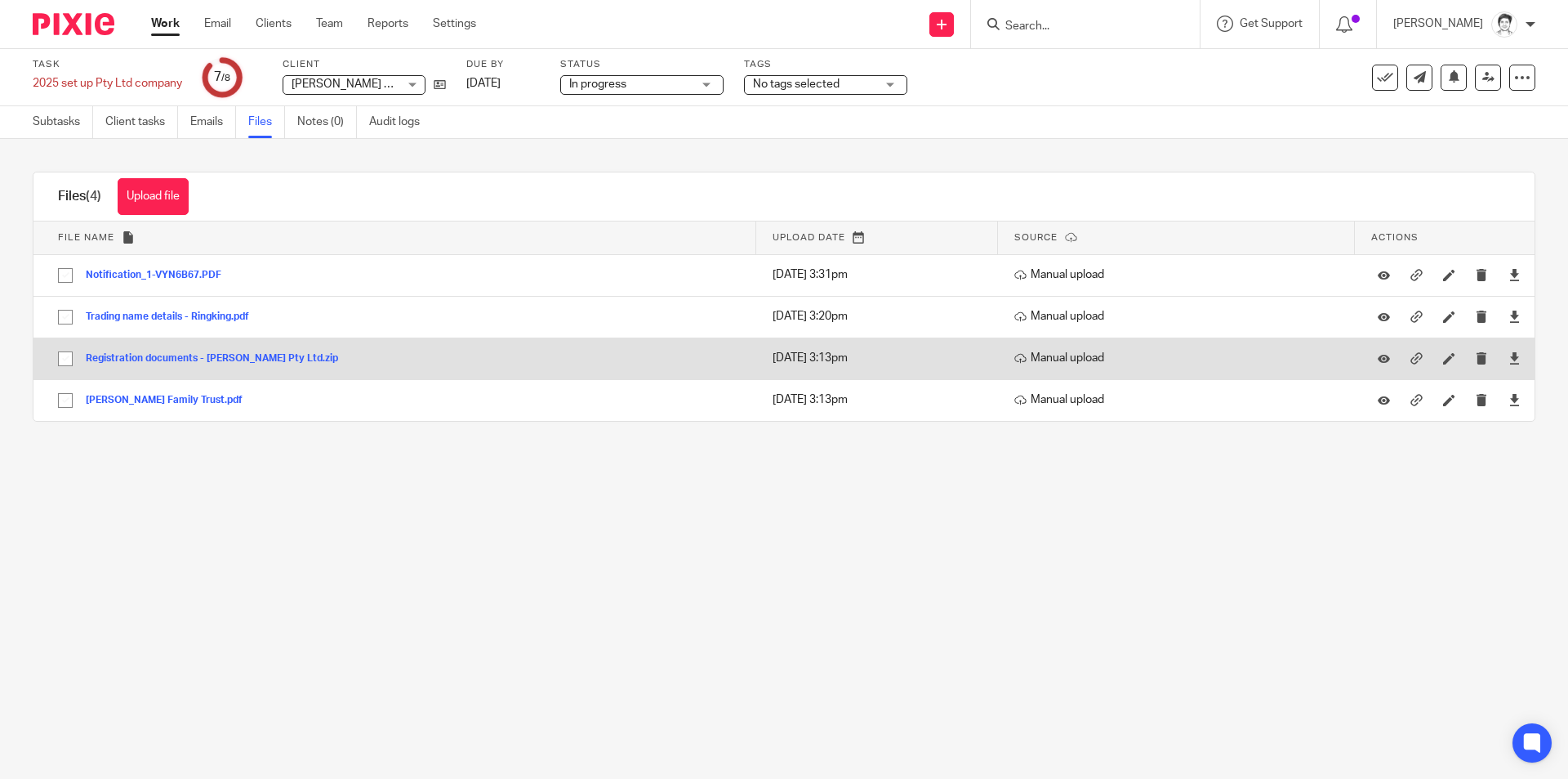
click at [186, 359] on button "Registration documents - [PERSON_NAME] Pty Ltd.zip" at bounding box center [218, 359] width 264 height 12
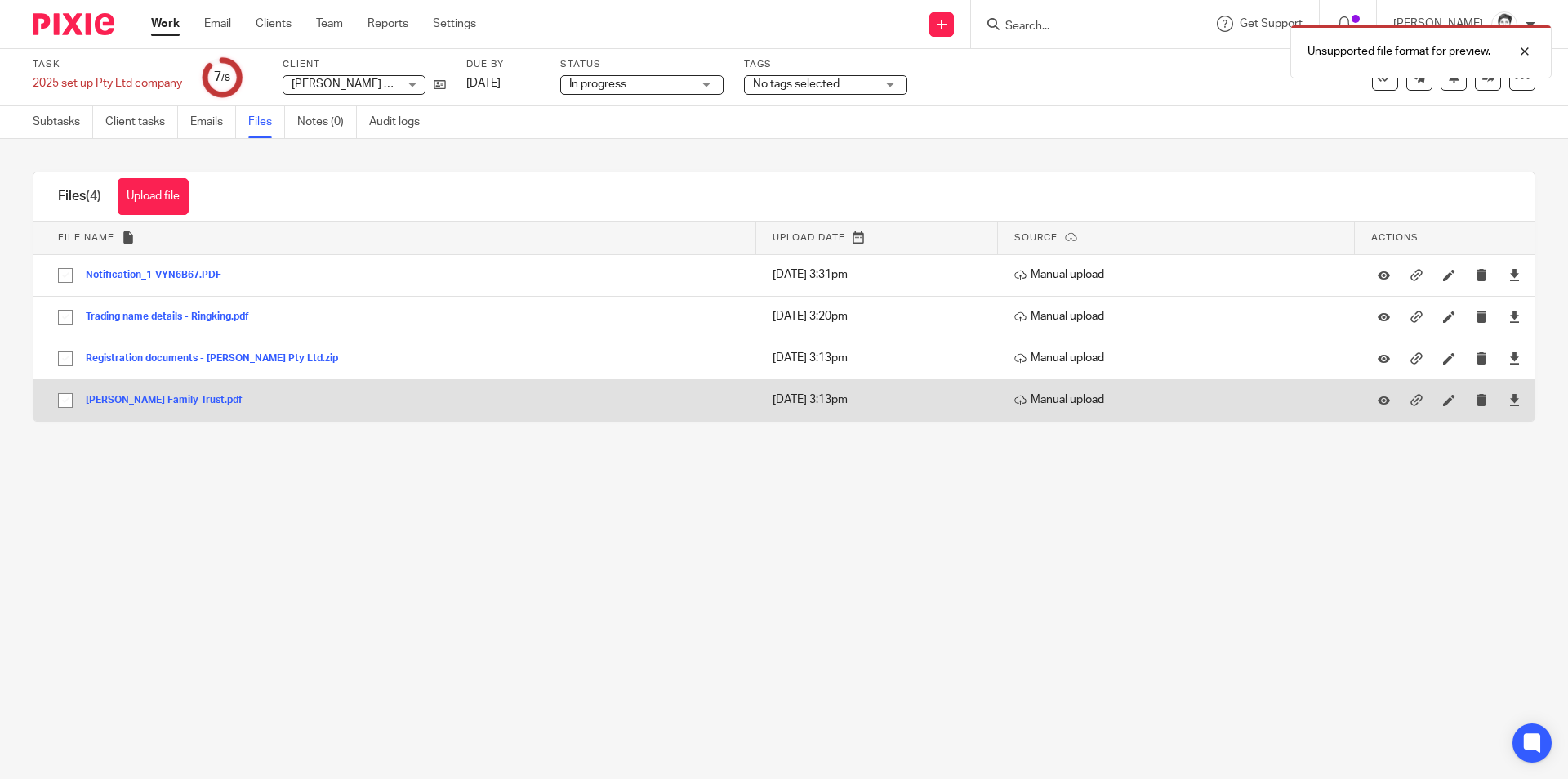
click at [147, 402] on button "[PERSON_NAME] Family Trust.pdf" at bounding box center [170, 400] width 169 height 12
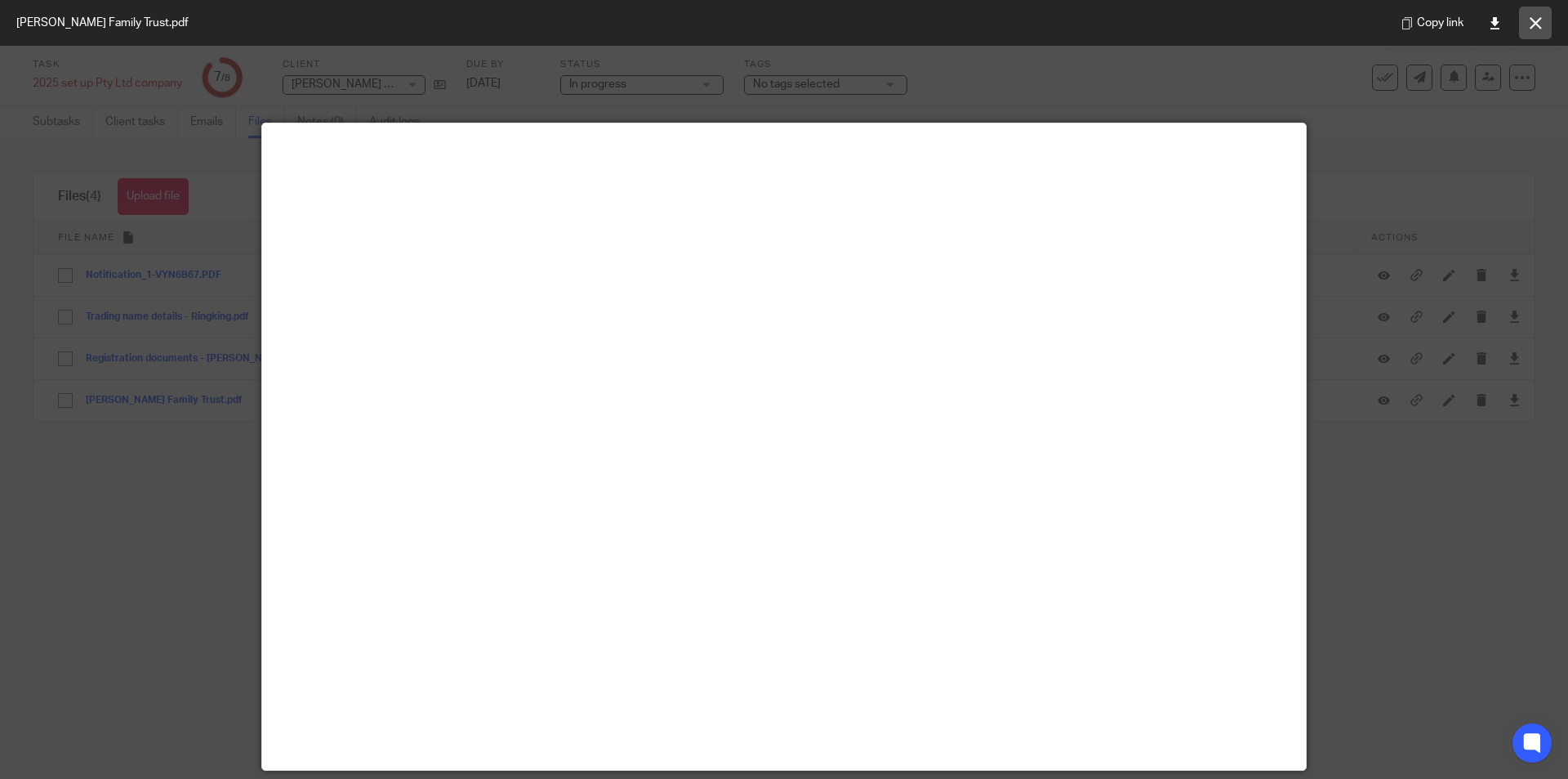
click at [1533, 23] on icon at bounding box center [1536, 23] width 13 height 13
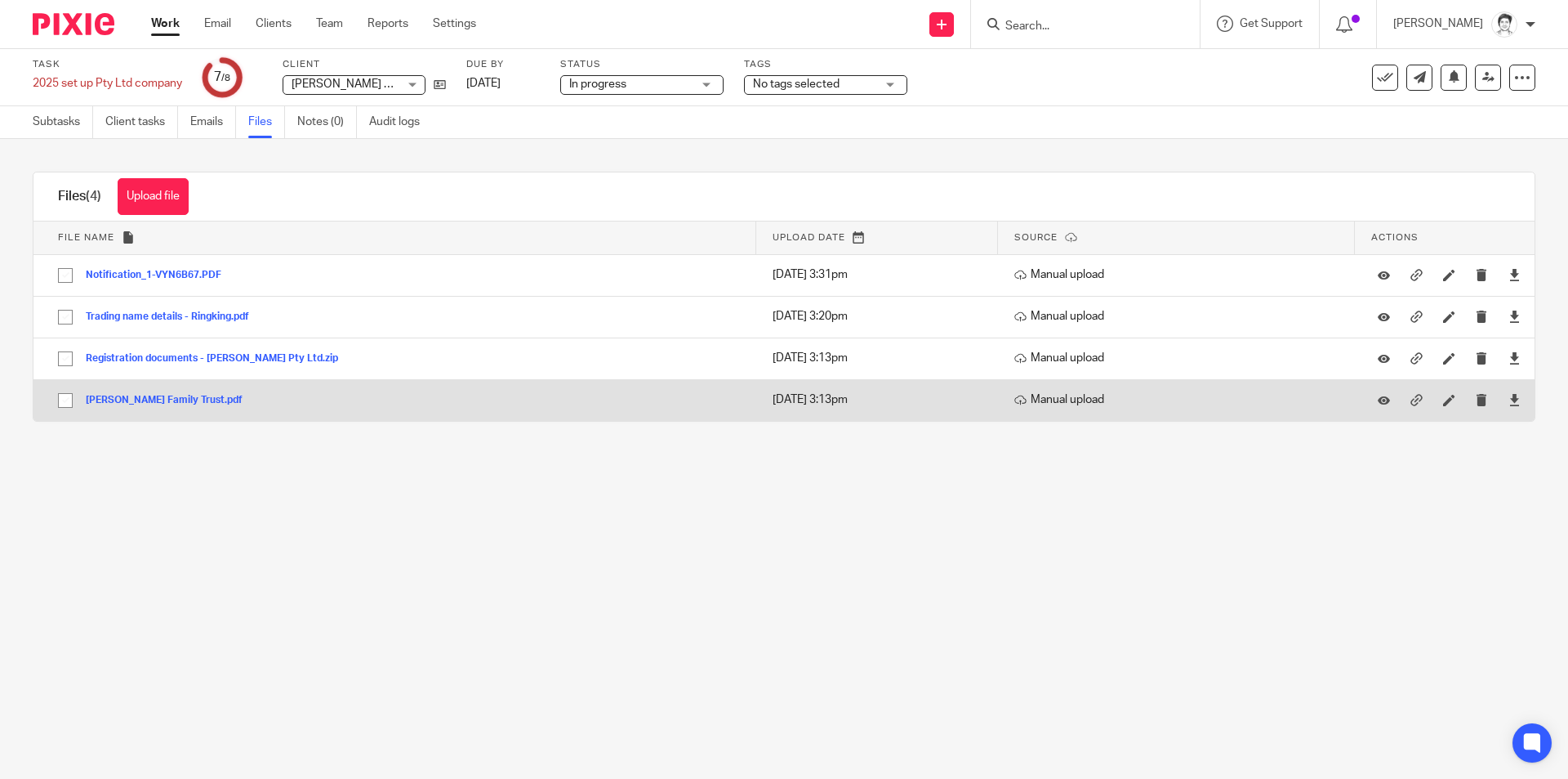
click at [141, 402] on button "[PERSON_NAME] Family Trust.pdf" at bounding box center [170, 400] width 169 height 12
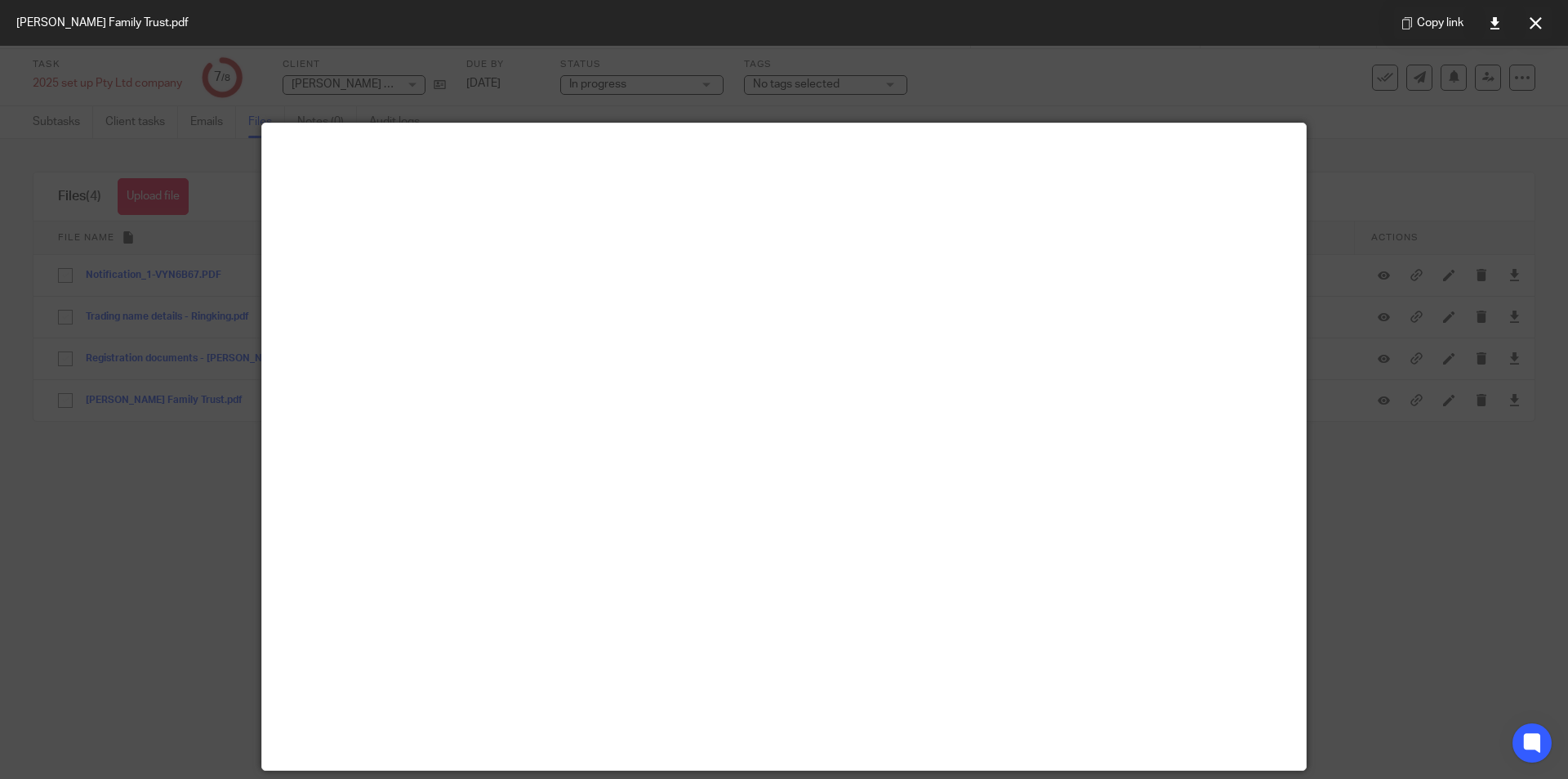
click at [1538, 31] on button at bounding box center [1535, 22] width 32 height 32
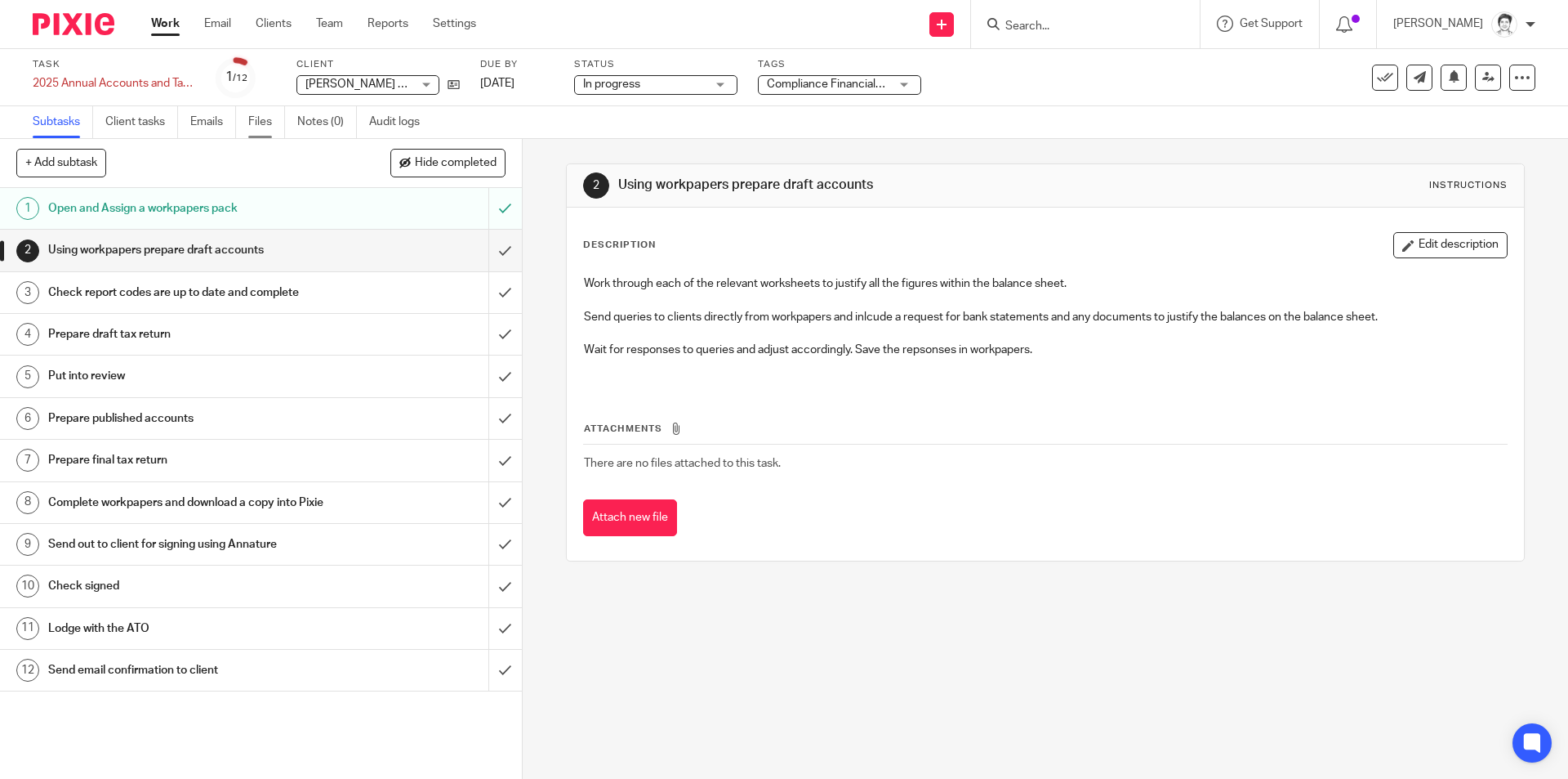
click at [271, 127] on link "Files" at bounding box center [266, 122] width 37 height 32
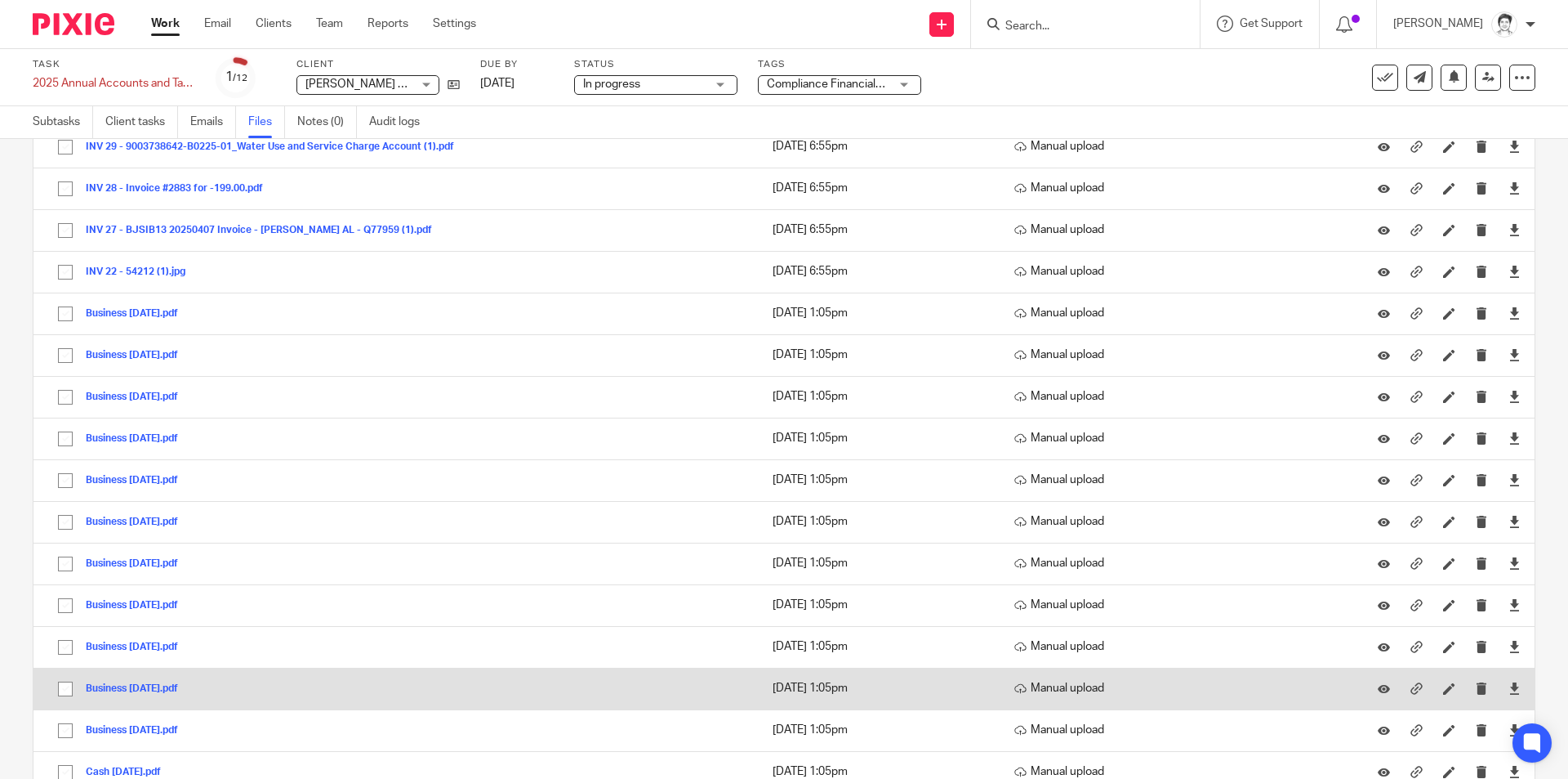
scroll to position [1716, 0]
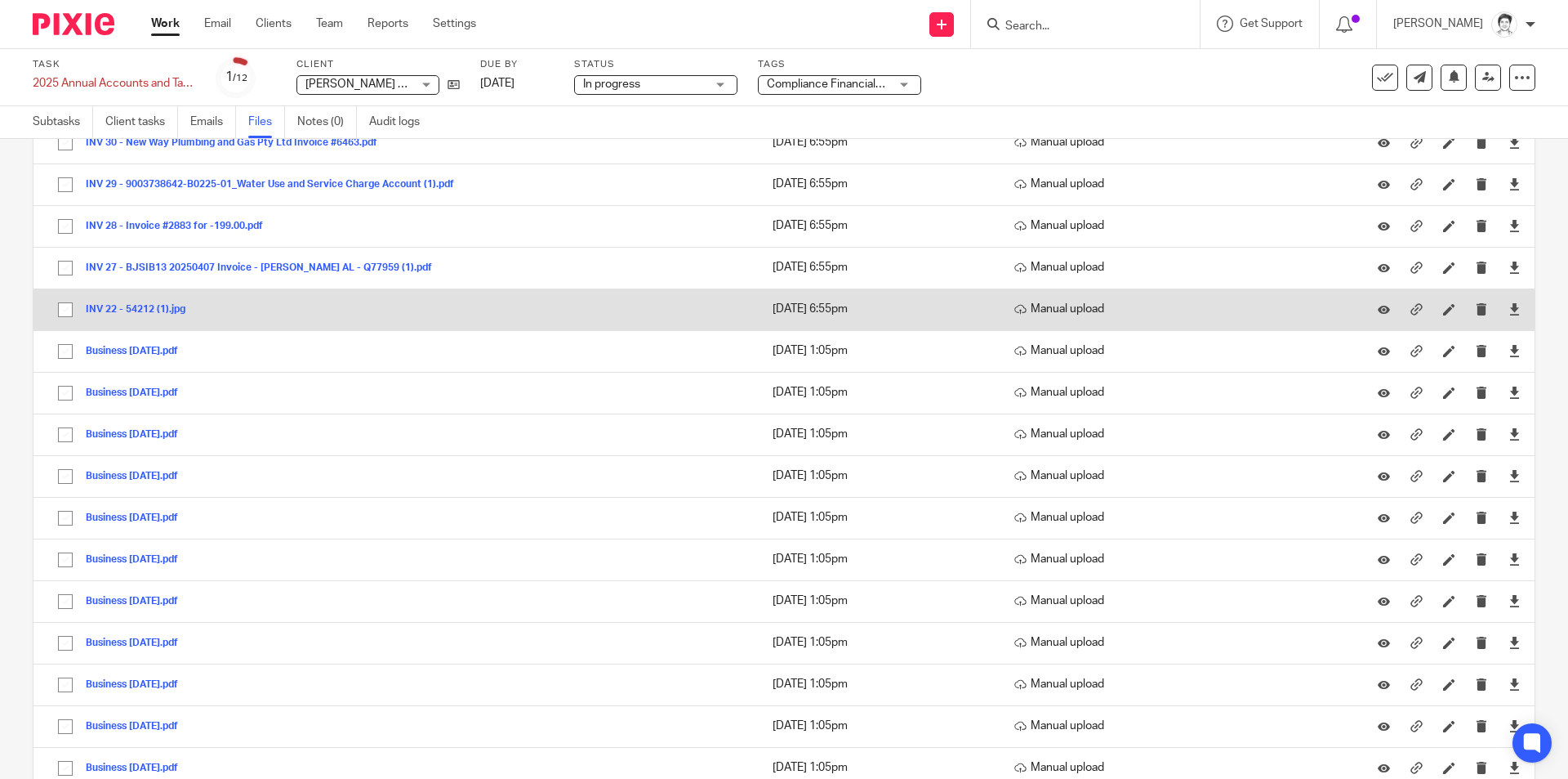
click at [120, 309] on button "INV 22 - 54212 (1).jpg" at bounding box center [142, 309] width 112 height 12
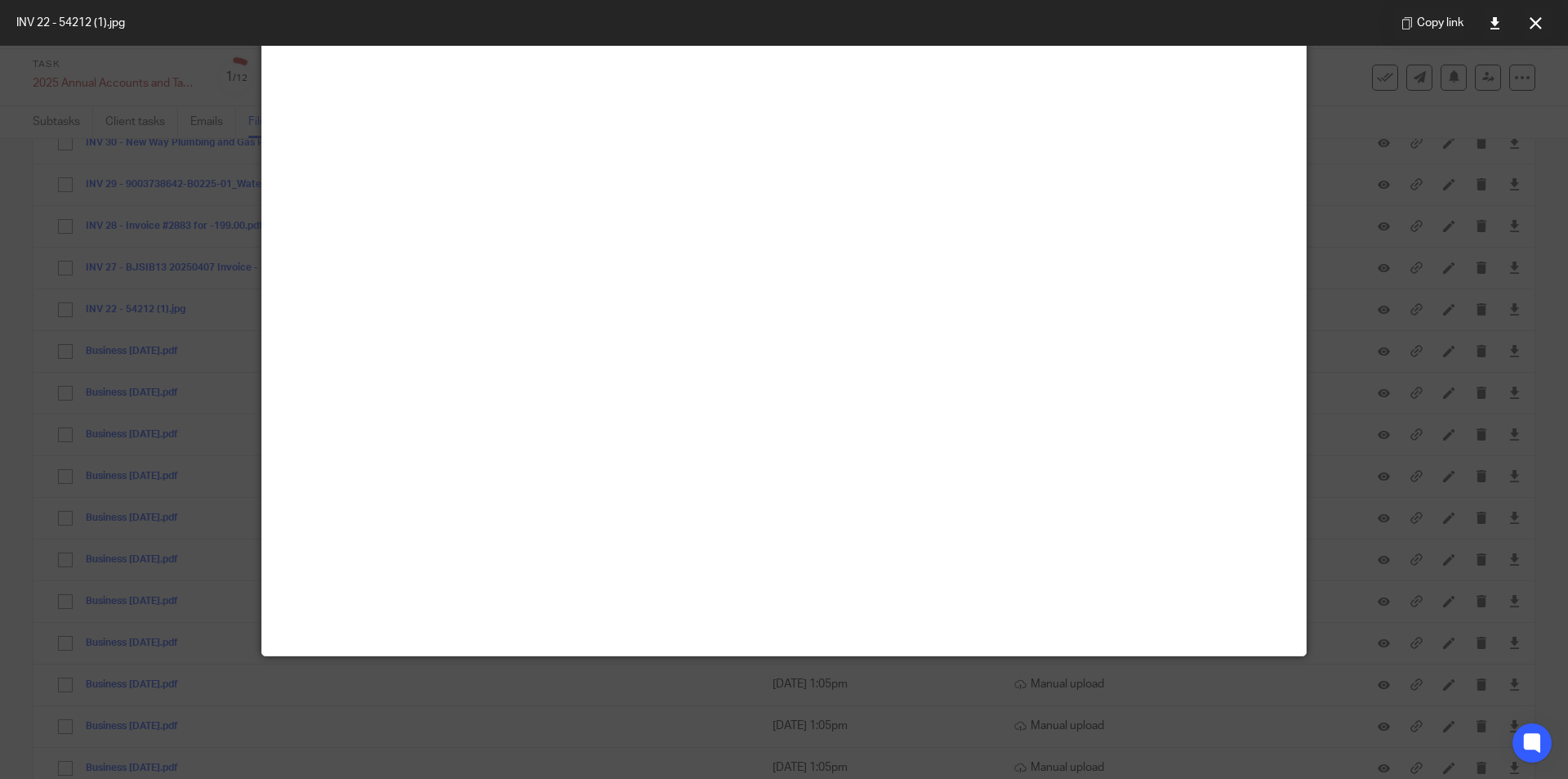
scroll to position [653, 0]
click at [1543, 31] on button at bounding box center [1535, 22] width 32 height 32
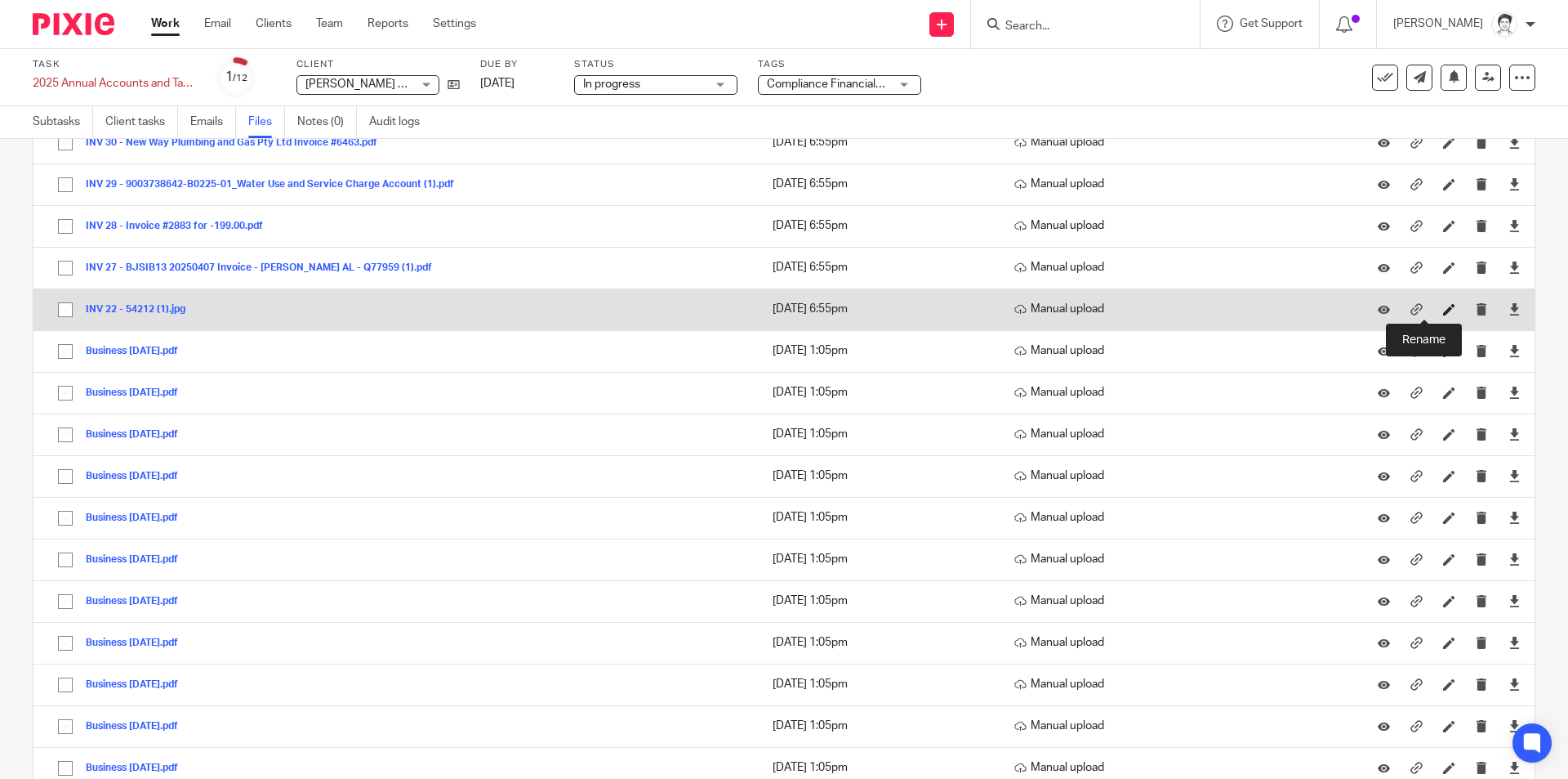
click at [1443, 311] on icon at bounding box center [1449, 309] width 13 height 13
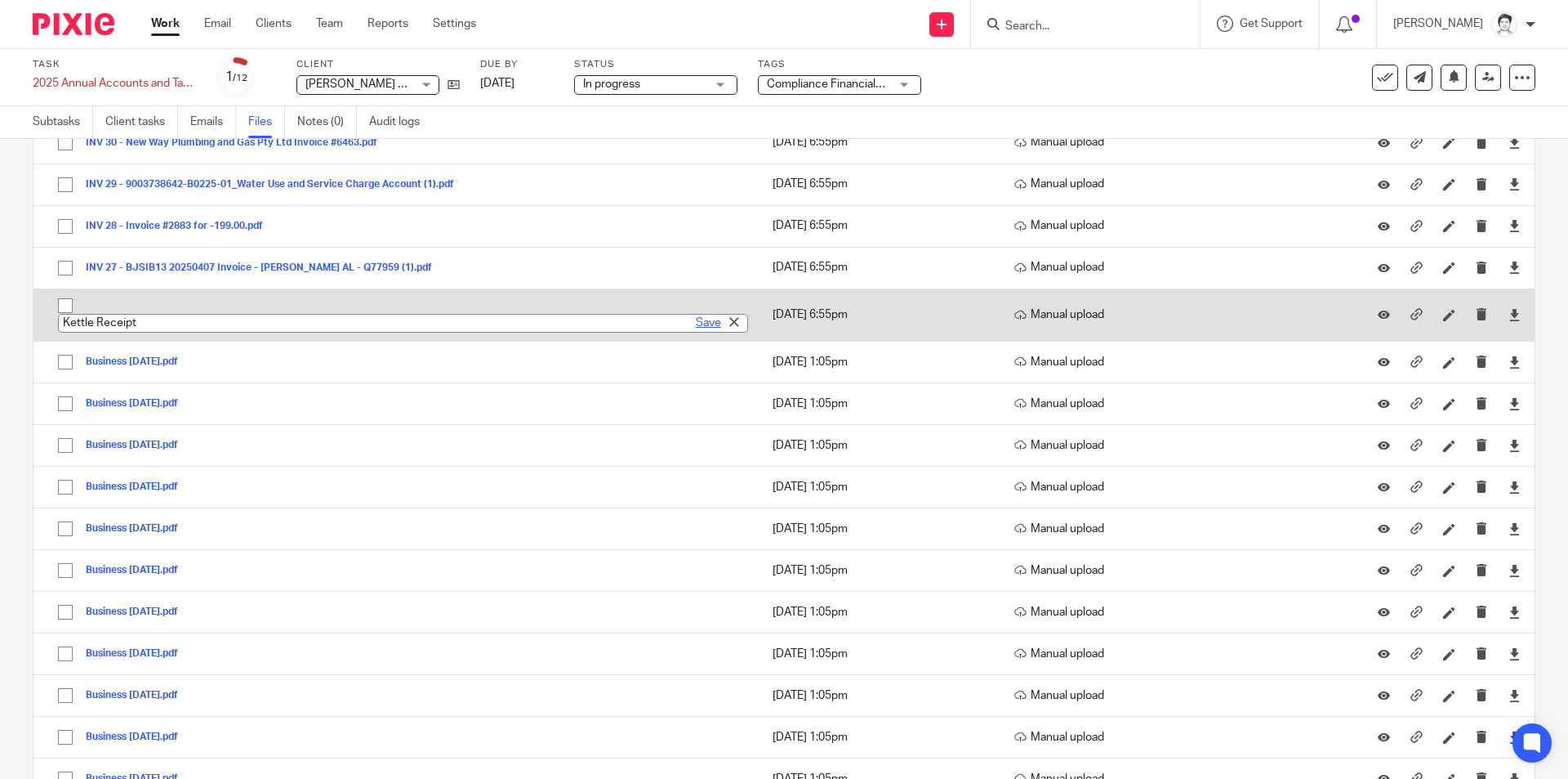
type input "Kettle Receipt"
click at [696, 325] on link "Save" at bounding box center [709, 323] width 25 height 16
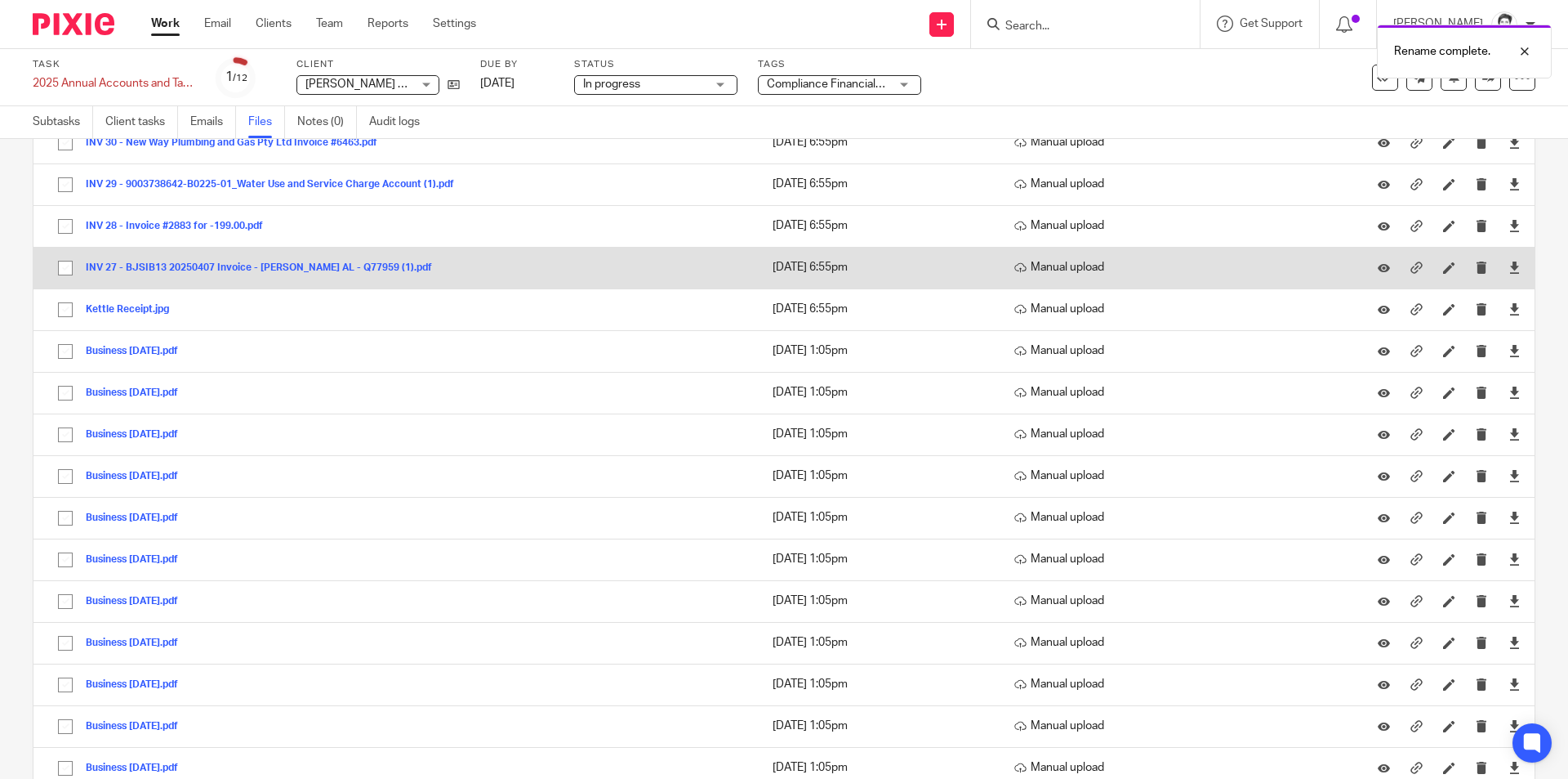
click at [224, 268] on button "INV 27 - BJSIB13 20250407 Invoice - DOUGLAS AL - Q77959 (1).pdf" at bounding box center [265, 268] width 358 height 12
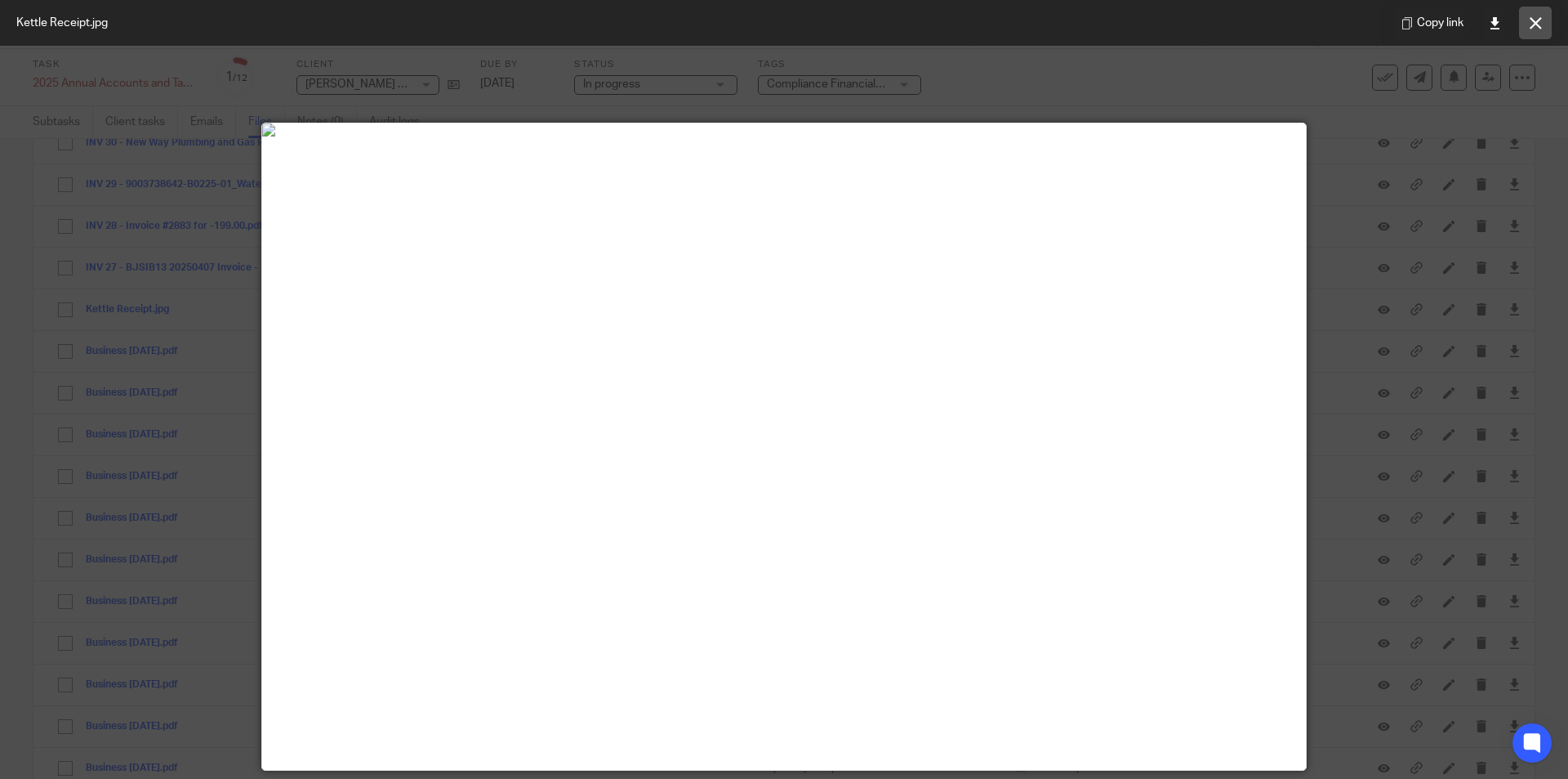
click at [1536, 23] on icon at bounding box center [1536, 23] width 13 height 13
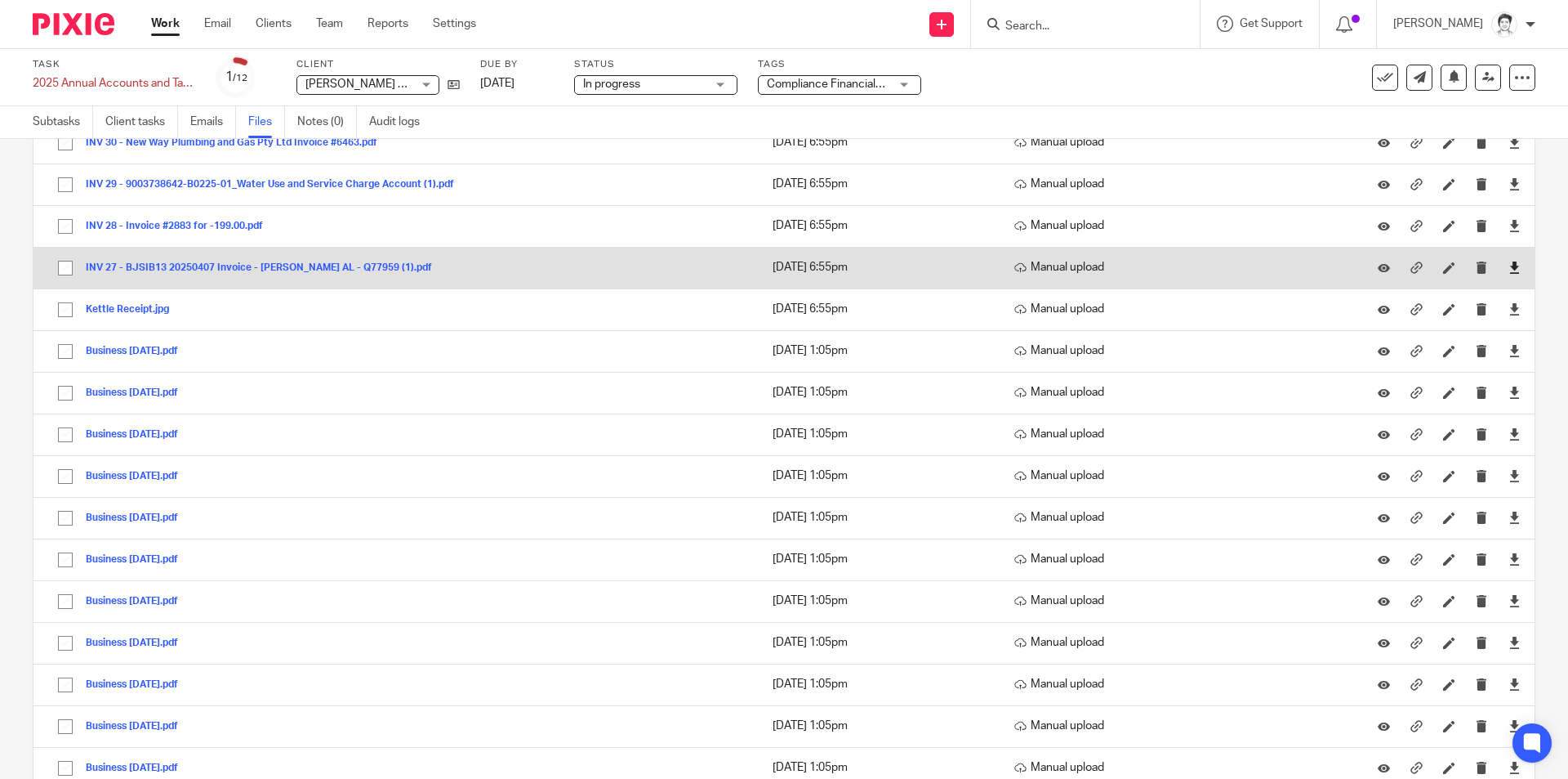
click at [1508, 275] on link at bounding box center [1514, 267] width 13 height 16
drag, startPoint x: 1429, startPoint y: 268, endPoint x: 1167, endPoint y: 280, distance: 262.3
click at [1443, 268] on icon at bounding box center [1449, 268] width 13 height 13
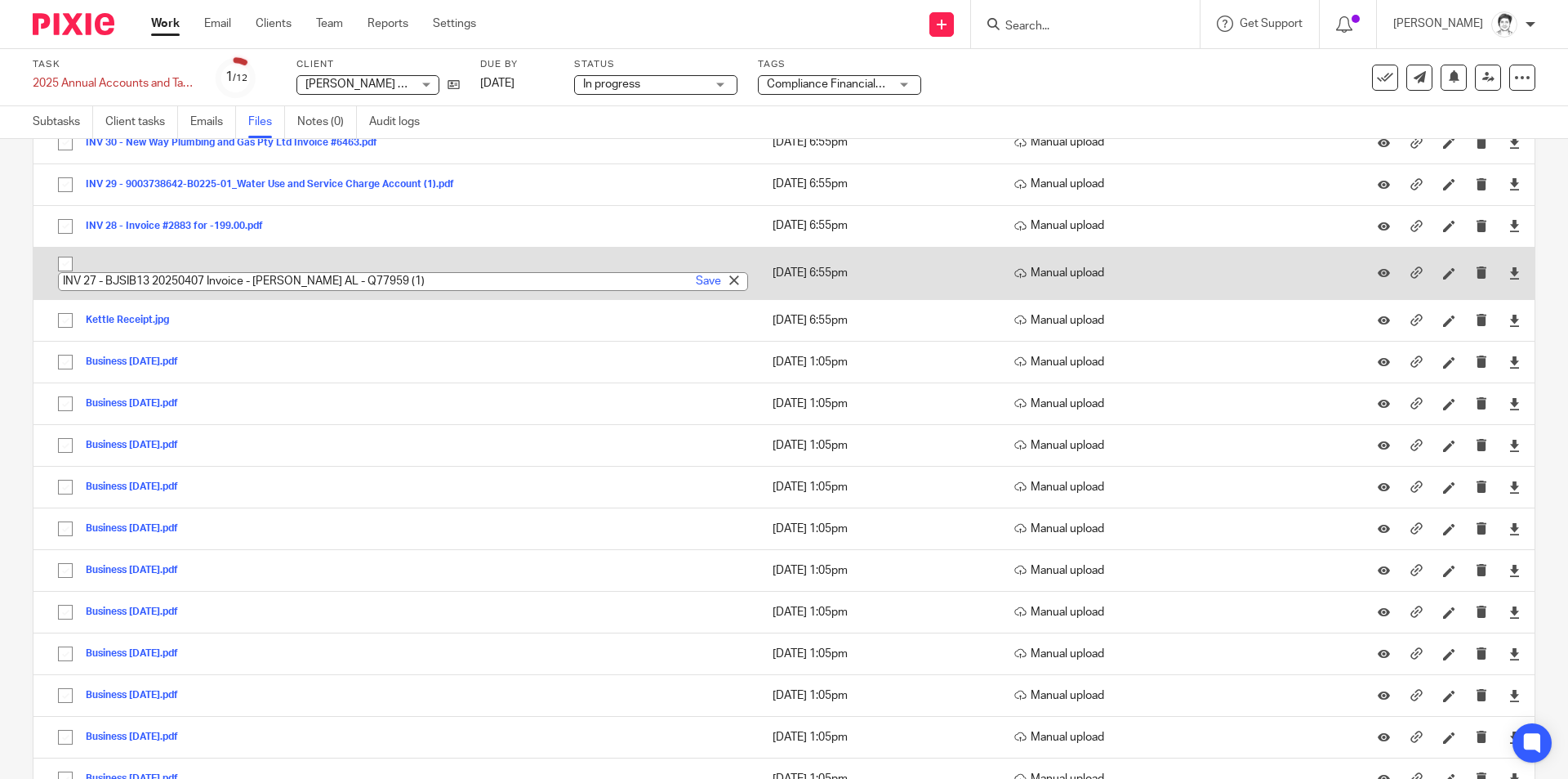
click at [415, 285] on input "INV 27 - BJSIB13 20250407 Invoice - DOUGLAS AL - Q77959 (1)" at bounding box center [403, 281] width 690 height 19
type input "INV 27 - BJSIB13 20250407 Invoice - DOUGLAS AL - Q77959 (1)Insurance Quote - Bo…"
click at [696, 286] on link "Save" at bounding box center [709, 281] width 25 height 16
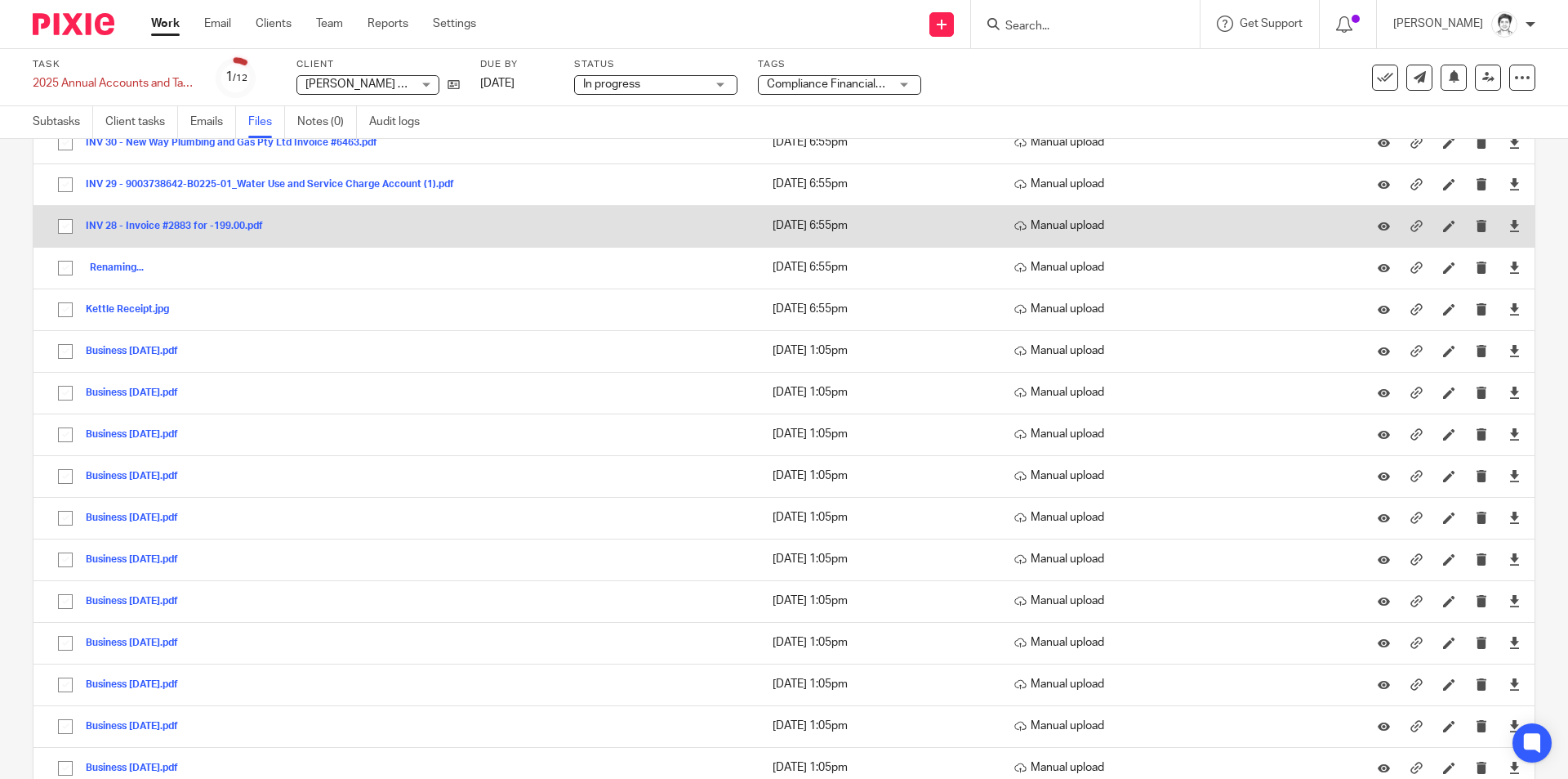
click at [180, 224] on button "INV 28 - Invoice #2883 for -199.00.pdf" at bounding box center [180, 226] width 189 height 12
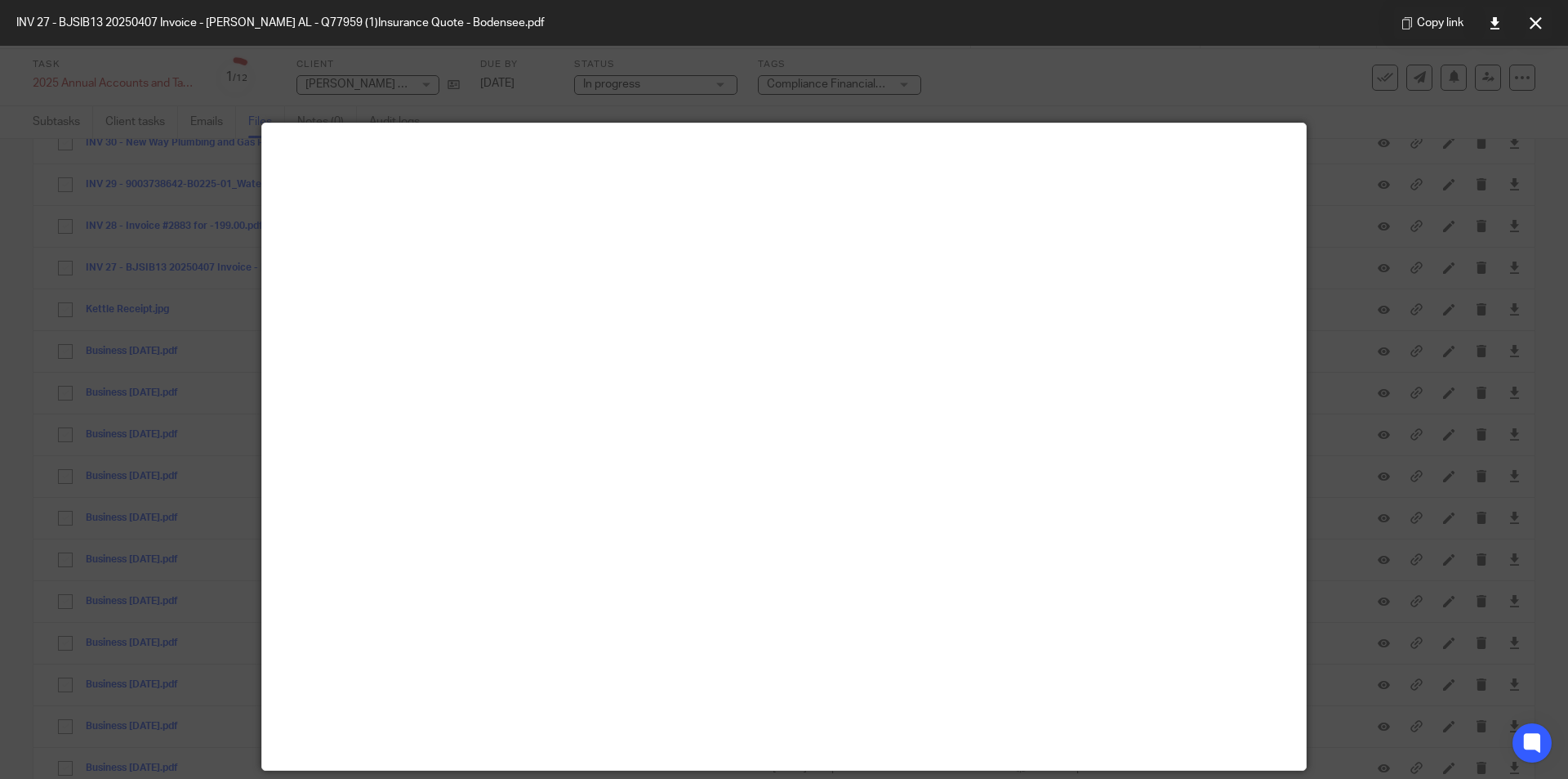
click at [1533, 27] on icon at bounding box center [1536, 23] width 13 height 13
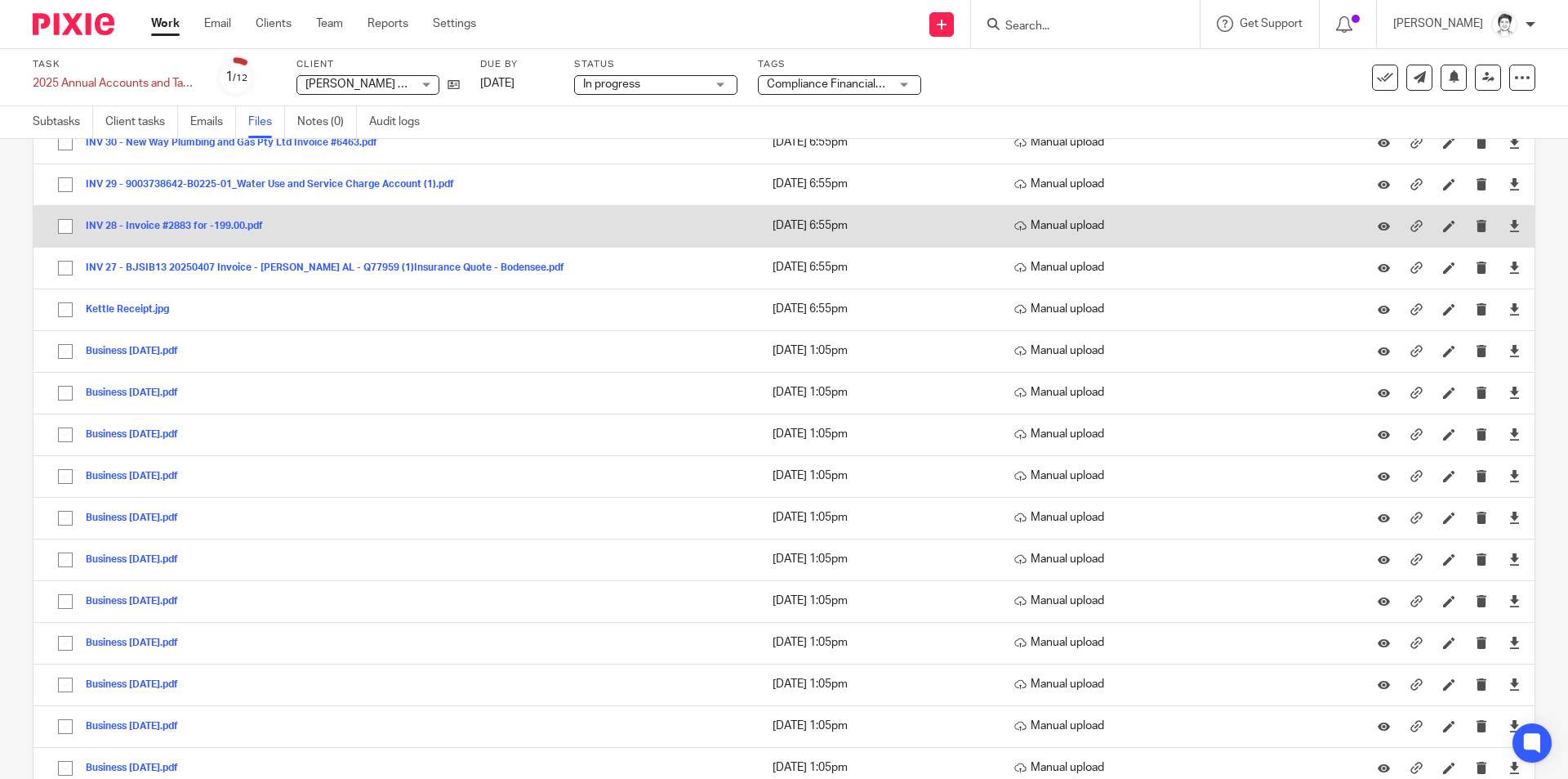
click at [1436, 228] on div at bounding box center [1448, 226] width 24 height 24
click at [1443, 226] on icon at bounding box center [1449, 226] width 13 height 13
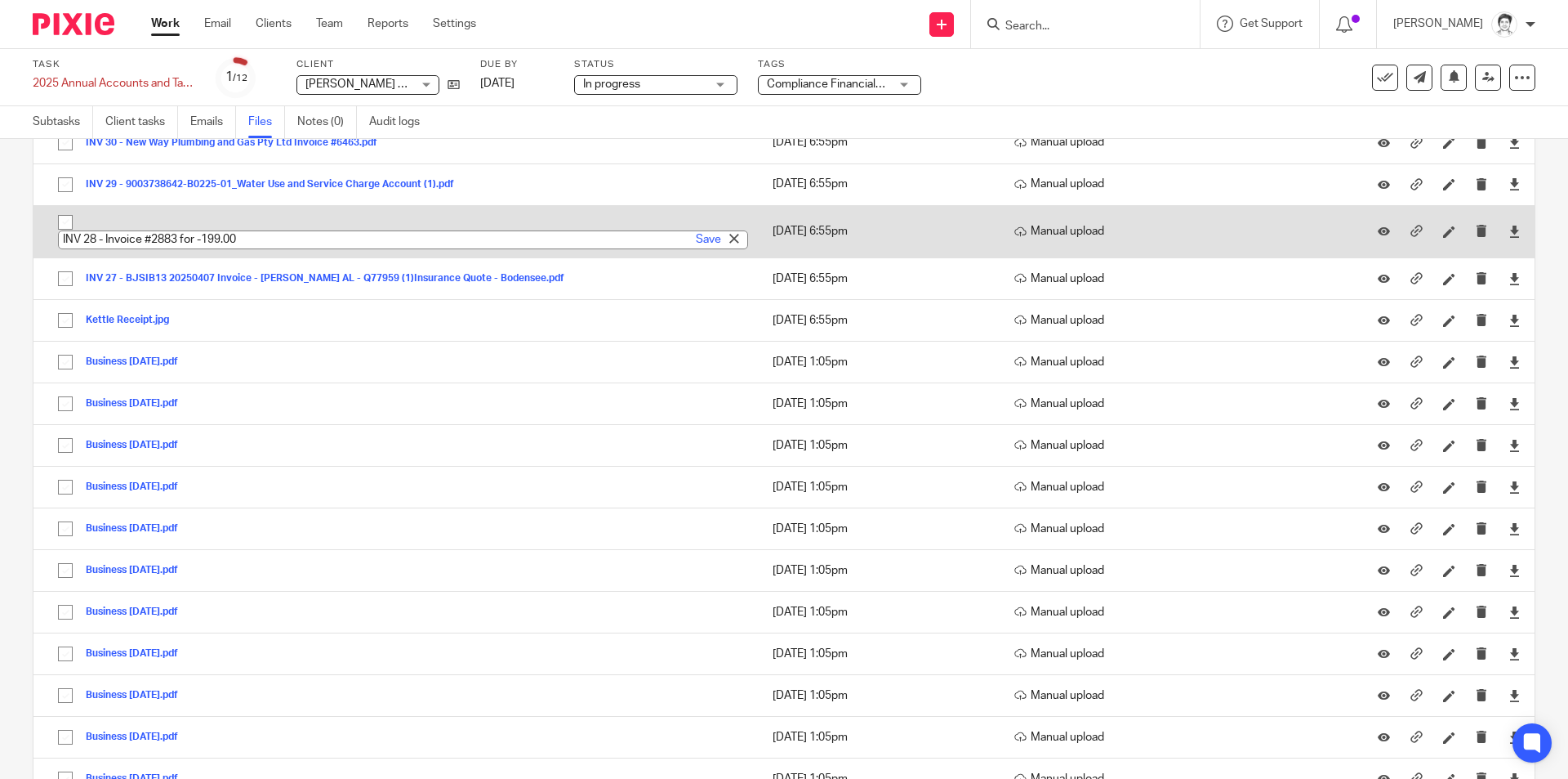
click at [280, 241] on input "INV 28 - Invoice #2883 for -199.00" at bounding box center [403, 239] width 690 height 19
click at [254, 241] on input "INV 28 - Invoice #2883 for -199.00" at bounding box center [403, 239] width 690 height 19
click at [259, 240] on input "INV 28 - Invoice #2883 for -199.00" at bounding box center [403, 239] width 690 height 19
type input "INV 28 - Invoice #2883 for -199.00 Plumbing Repair"
click at [696, 238] on link "Save" at bounding box center [709, 239] width 25 height 16
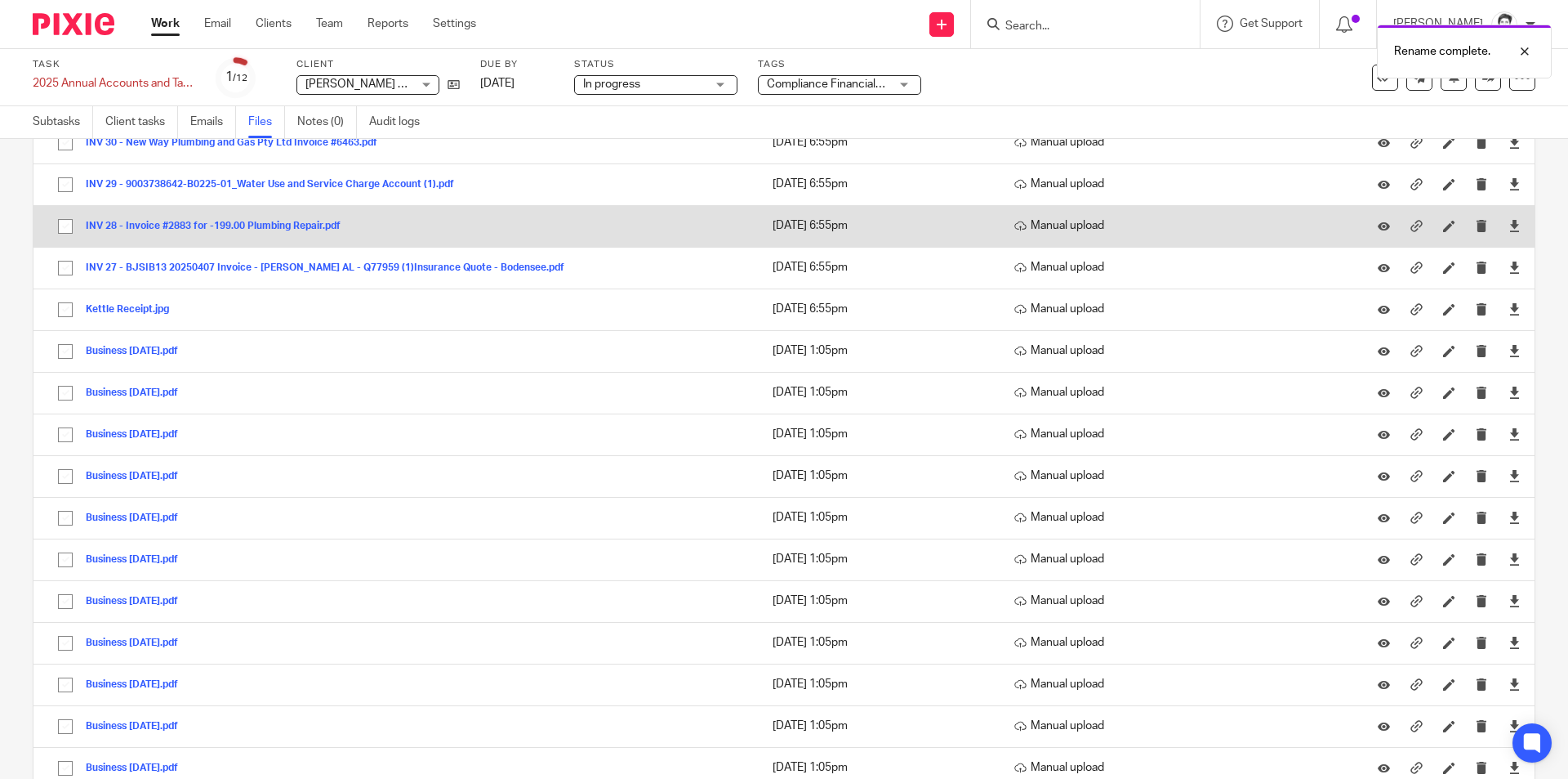
scroll to position [1634, 0]
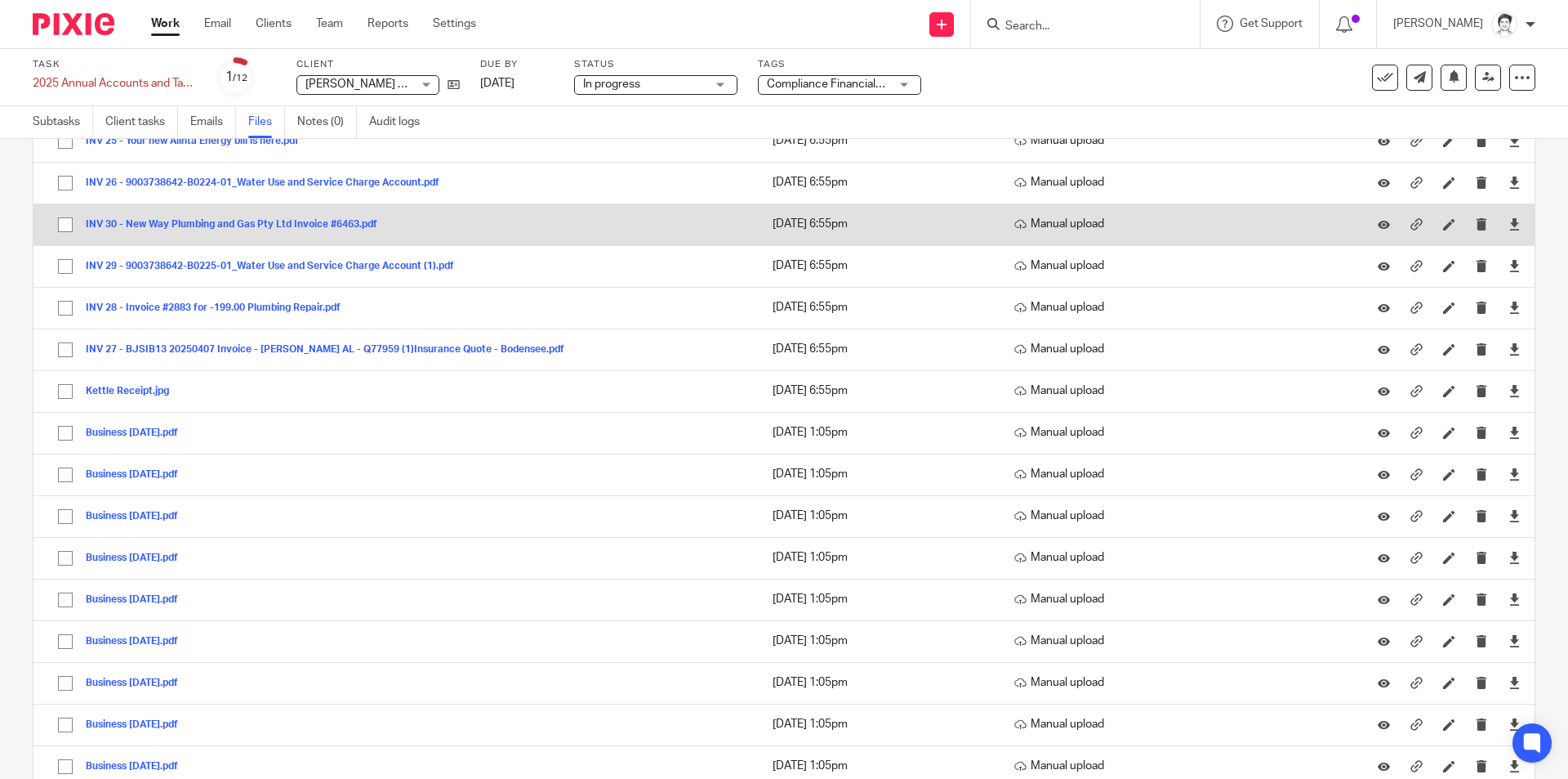
click at [281, 226] on button "INV 30 - New Way Plumbing and Gas Pty Ltd Invoice #6463.pdf" at bounding box center [237, 224] width 304 height 12
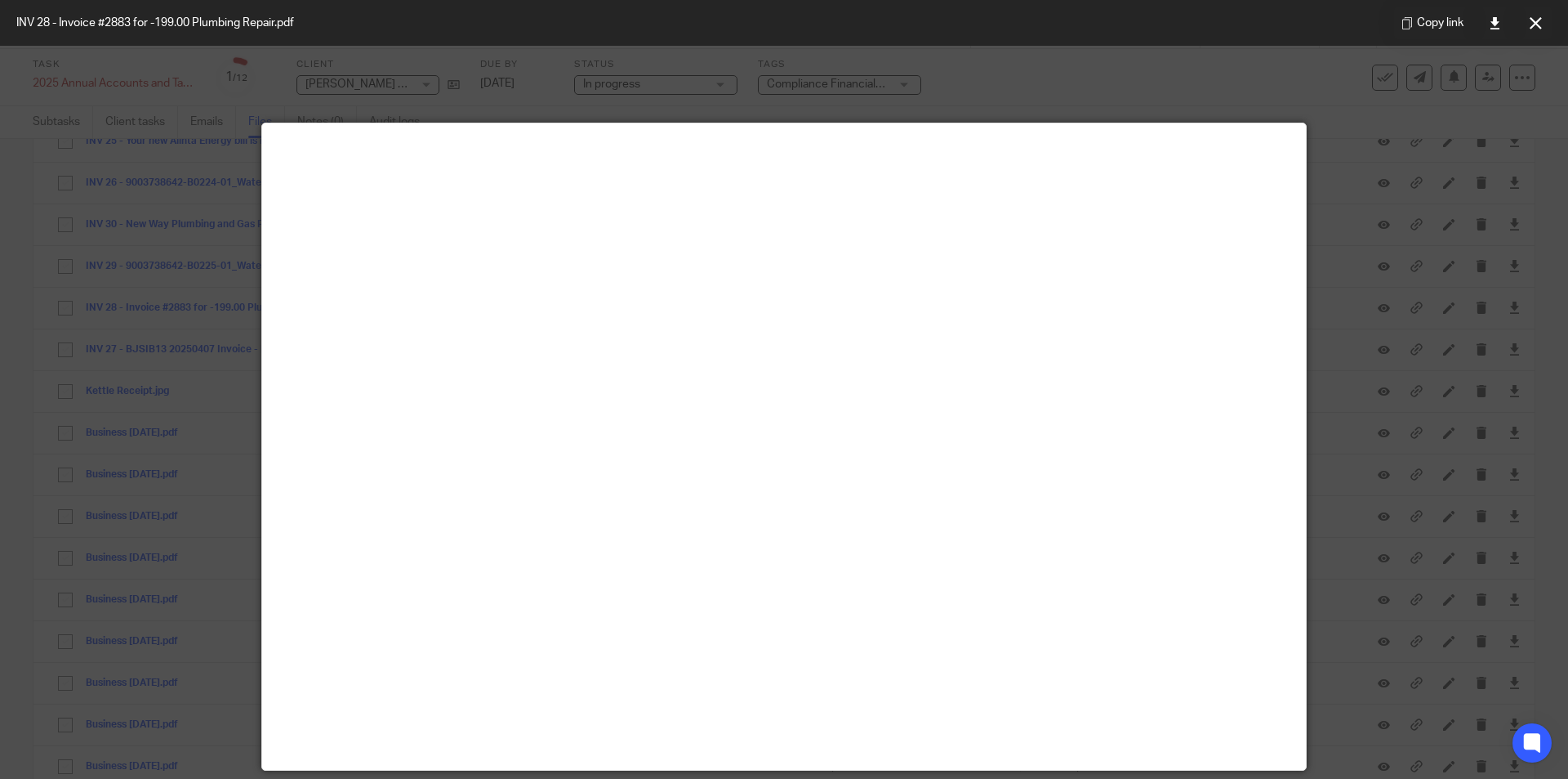
drag, startPoint x: 1537, startPoint y: 24, endPoint x: 1528, endPoint y: 35, distance: 14.2
click at [1537, 24] on icon at bounding box center [1536, 23] width 13 height 13
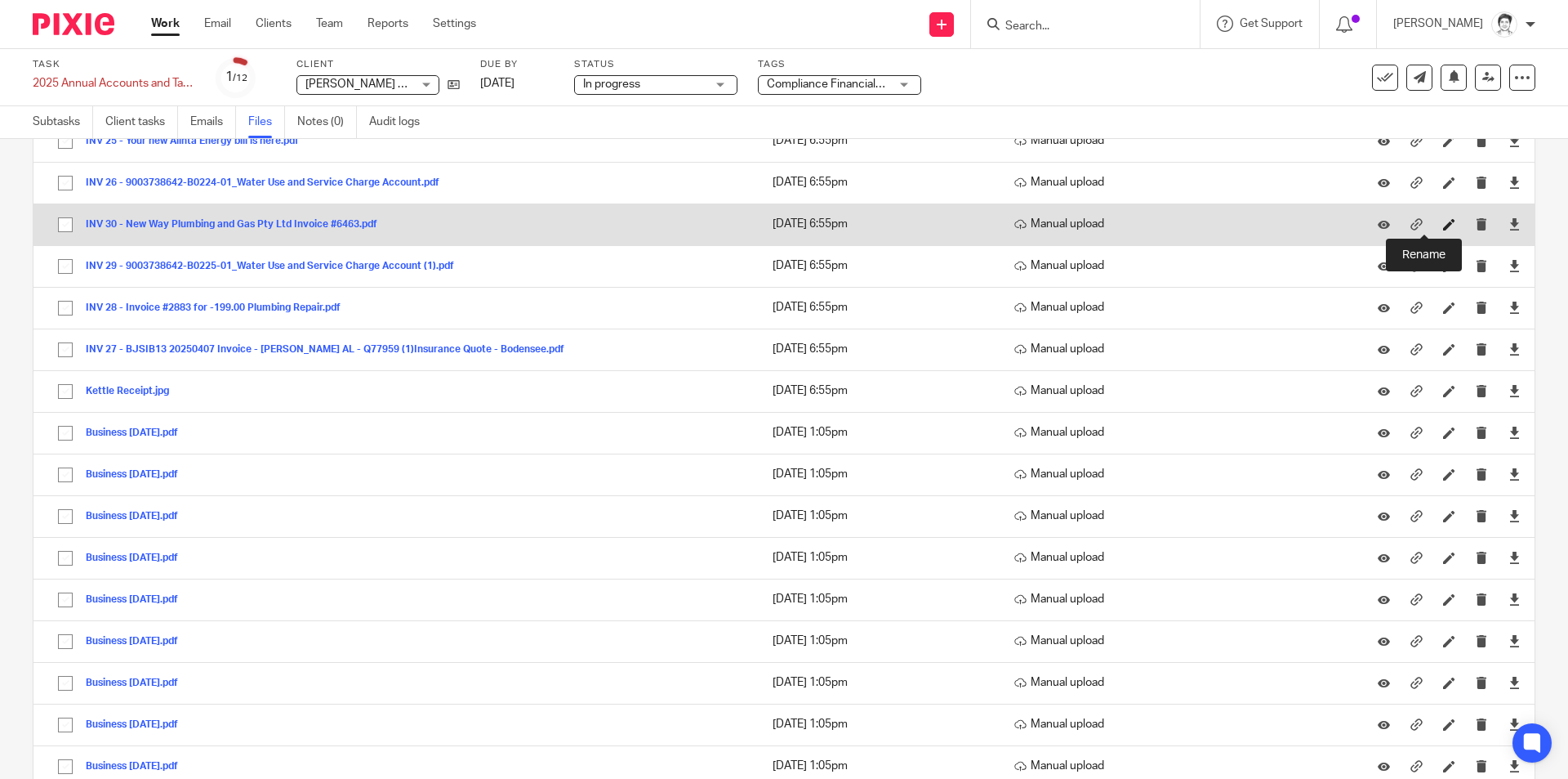
click at [1443, 228] on icon at bounding box center [1449, 224] width 13 height 13
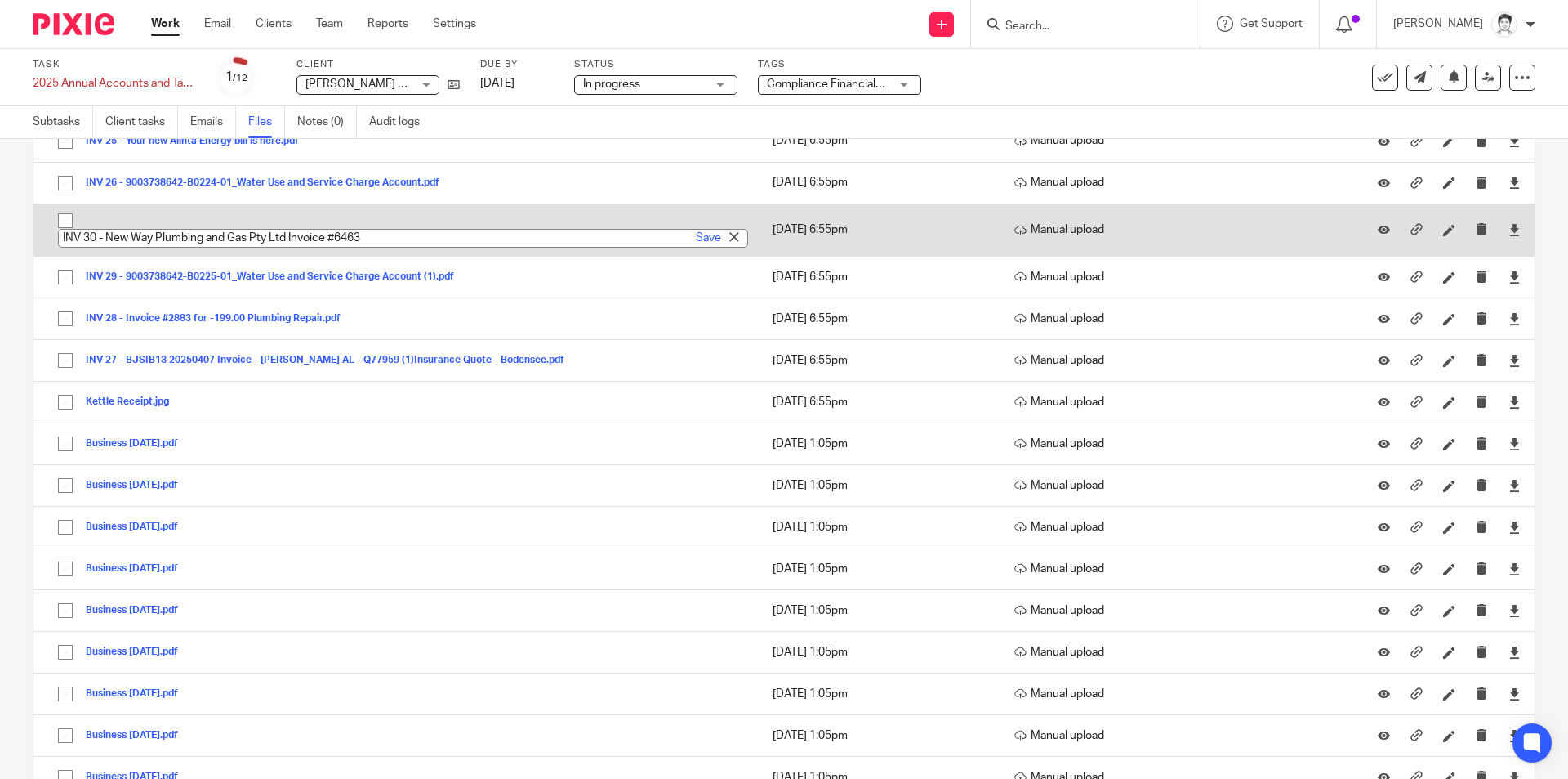
click at [355, 233] on input "INV 30 - New Way Plumbing and Gas Pty Ltd Invoice #6463" at bounding box center [403, 238] width 690 height 19
click at [381, 238] on input "INV 30 - New Way Plumbing and Gas Pty Ltd Invoice #6463" at bounding box center [403, 238] width 690 height 19
type input "INV 30 - New Way Plumbing and Gas Pty Ltd Invoice #6463 replace kitchen pipes"
click at [696, 245] on link "Save" at bounding box center [709, 238] width 25 height 16
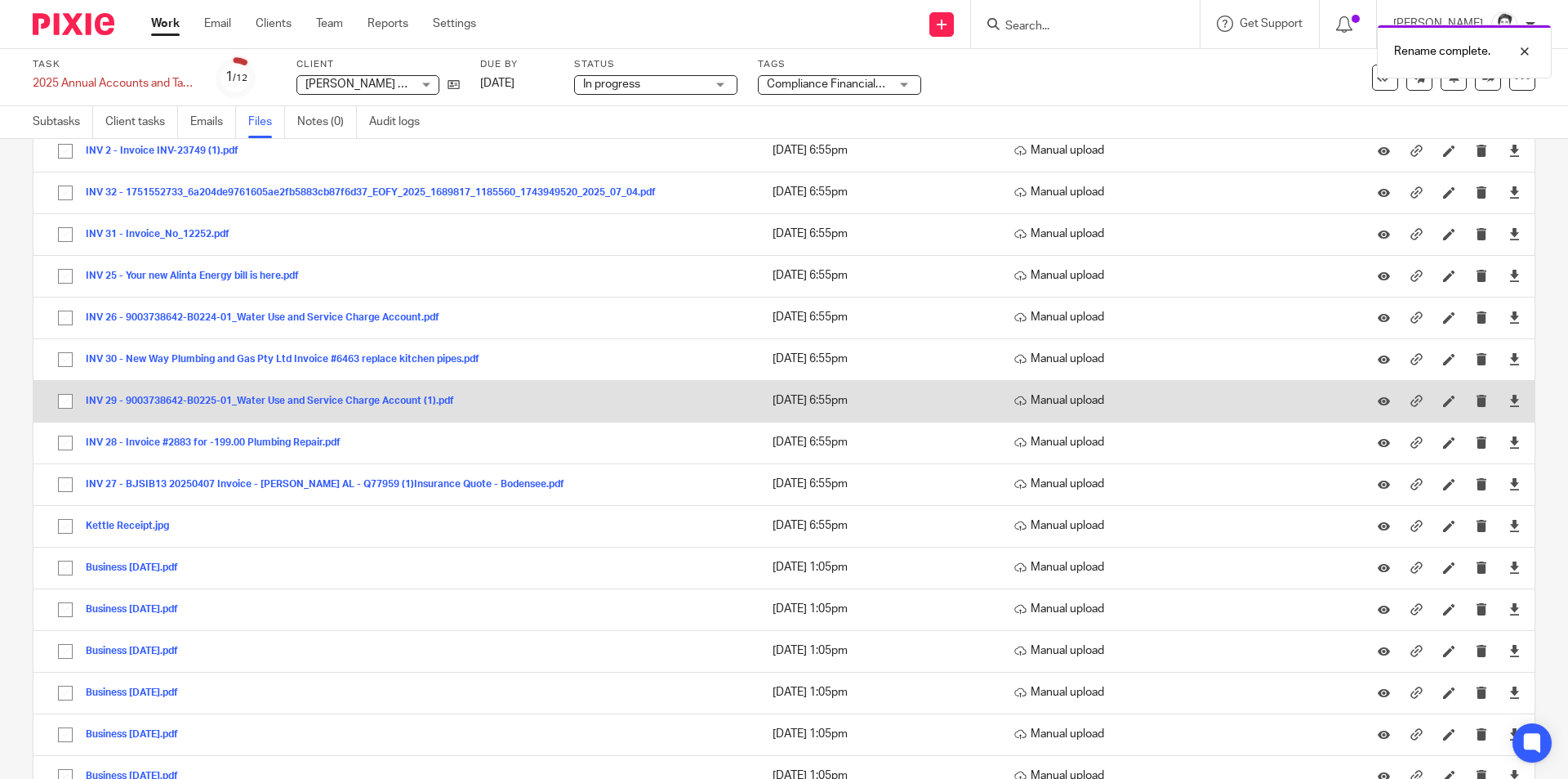
scroll to position [1471, 0]
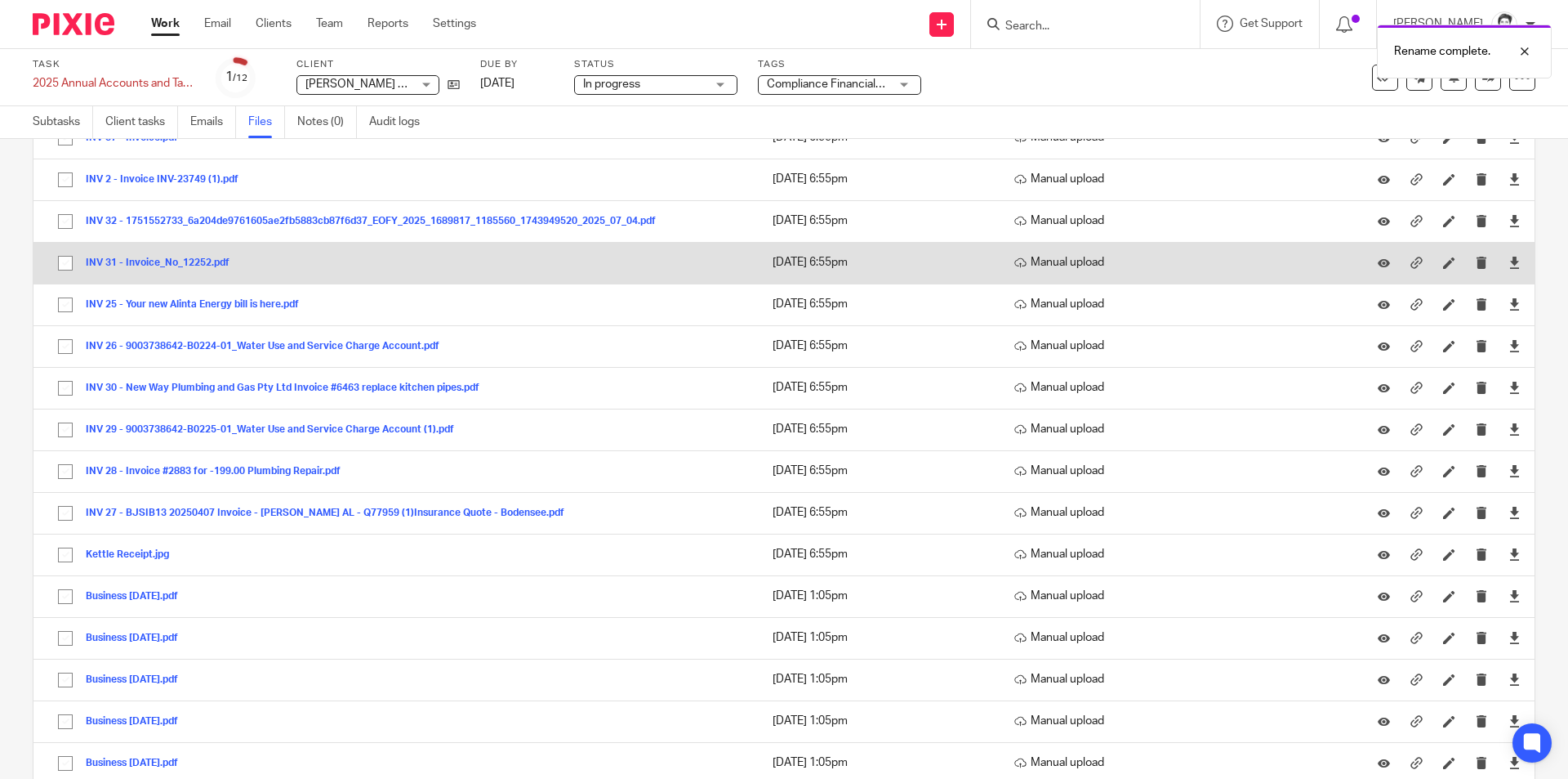
click at [211, 261] on button "INV 31 - Invoice_No_12252.pdf" at bounding box center [164, 263] width 156 height 12
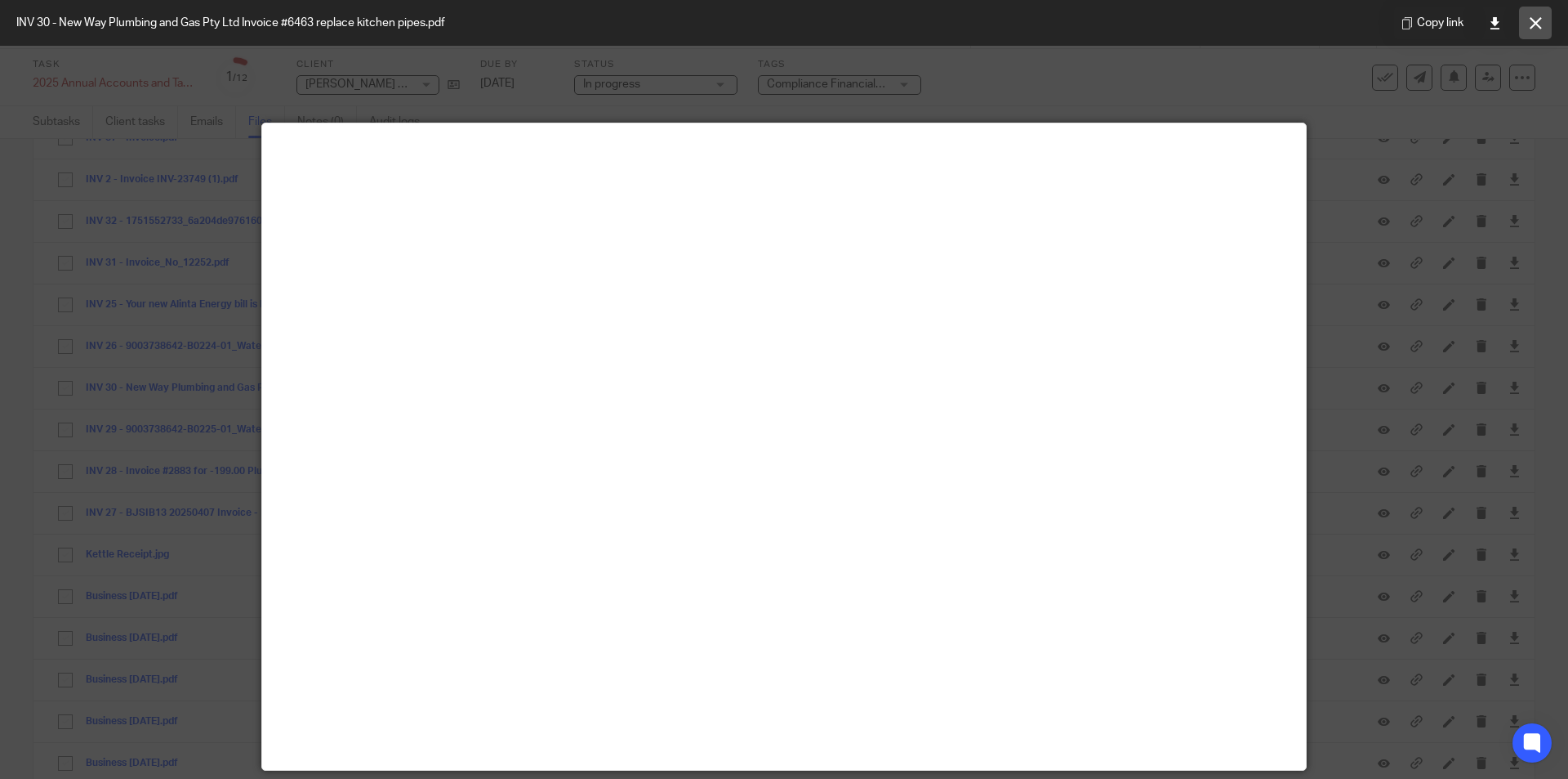
click at [1535, 26] on icon at bounding box center [1536, 23] width 13 height 13
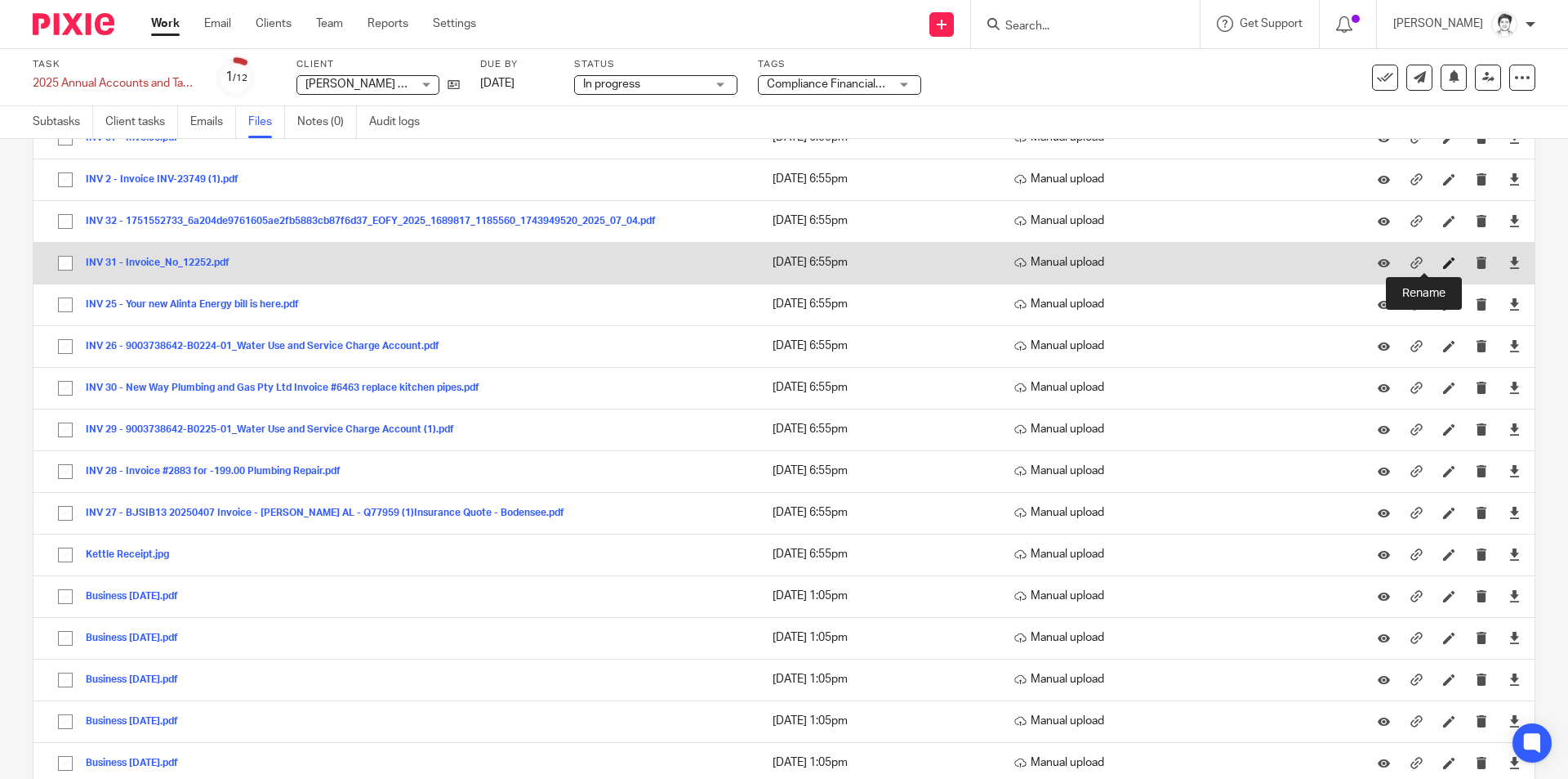
click at [1443, 262] on icon at bounding box center [1449, 263] width 13 height 13
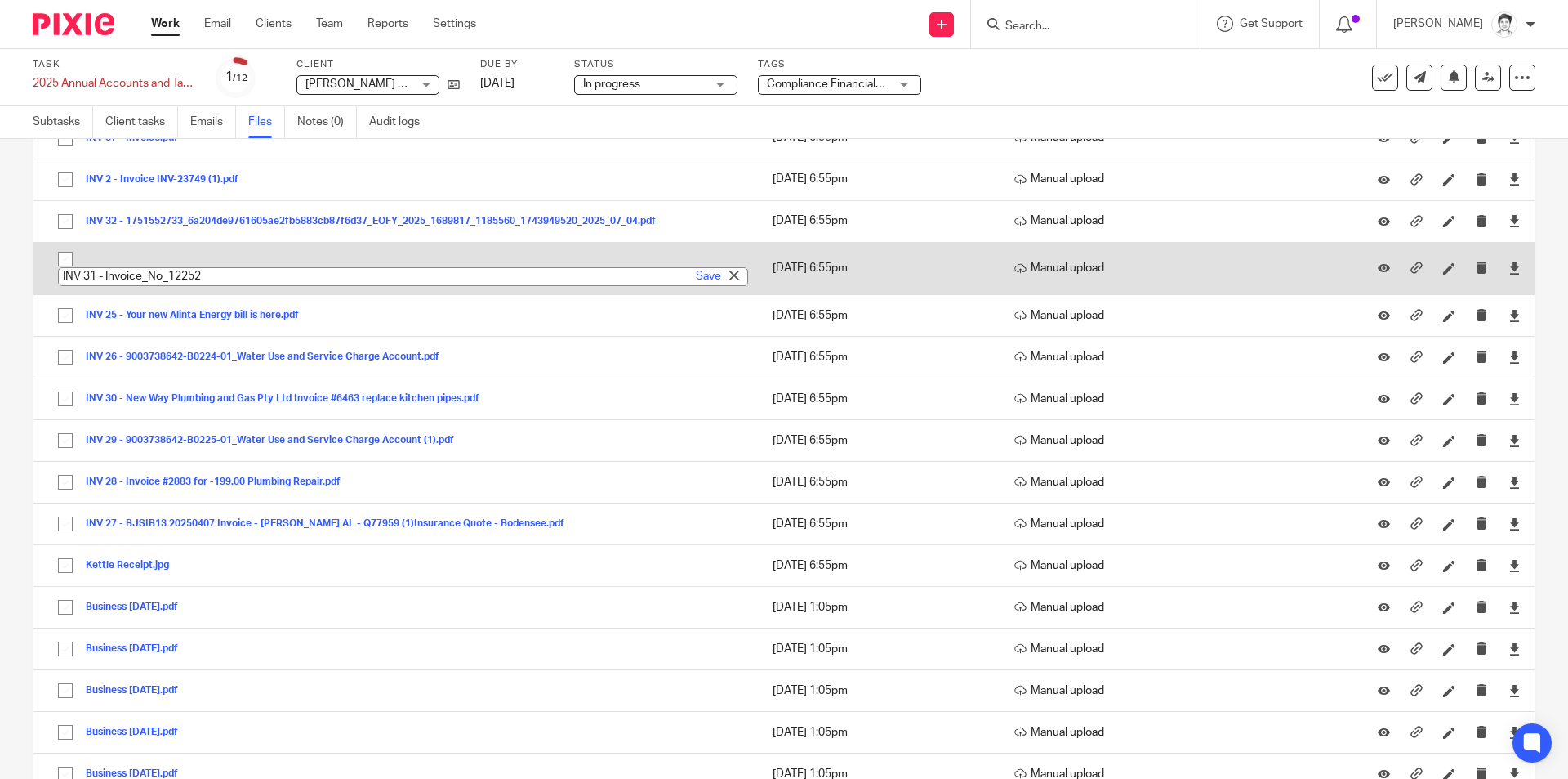
click at [297, 269] on input "INV 31 - Invoice_No_12252" at bounding box center [403, 276] width 690 height 19
type input "INV 31 - Invoice_No_12252 Air conditioning repair"
click at [696, 281] on link "Save" at bounding box center [709, 276] width 25 height 16
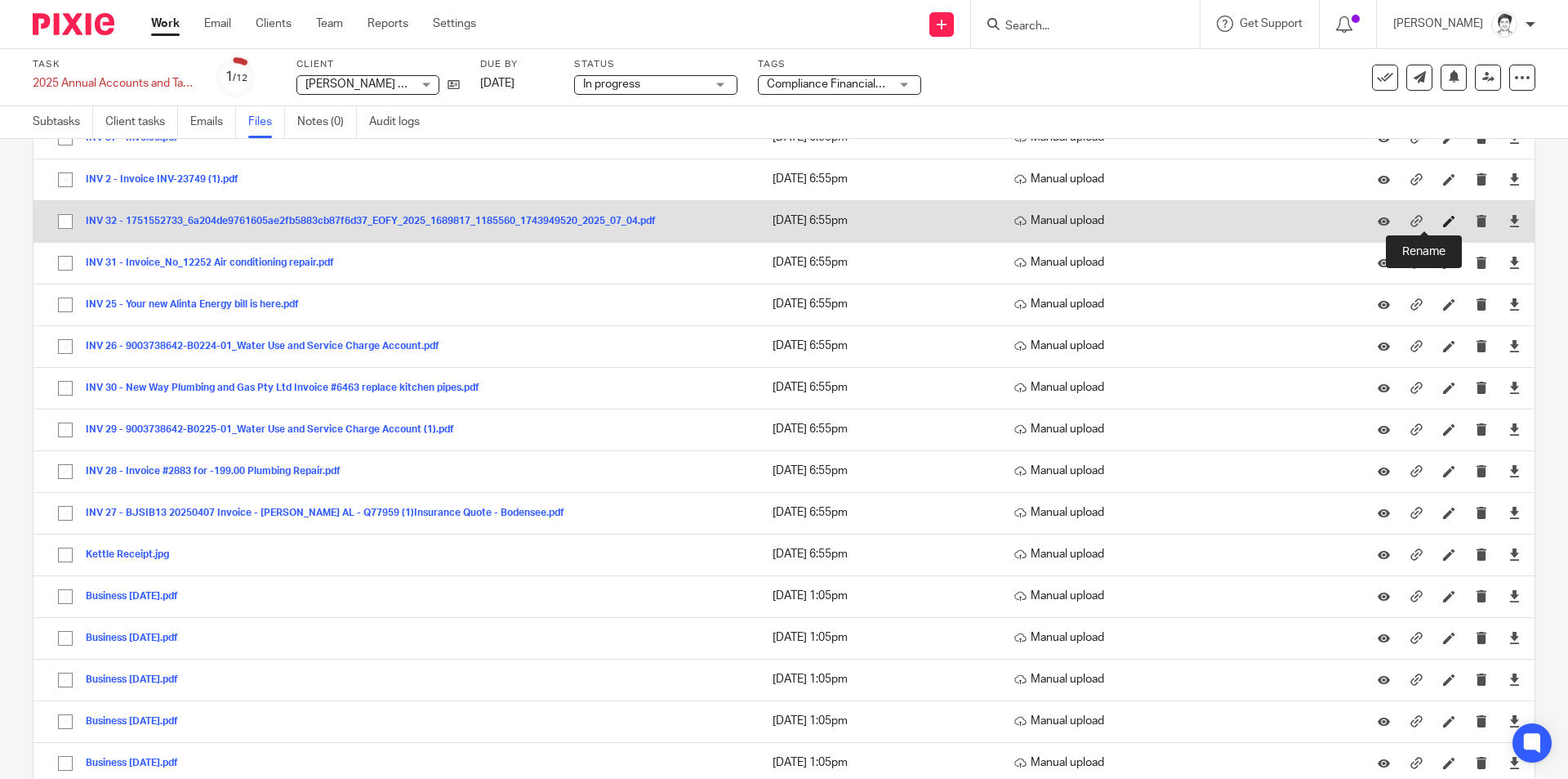
click at [1443, 226] on icon at bounding box center [1449, 221] width 13 height 13
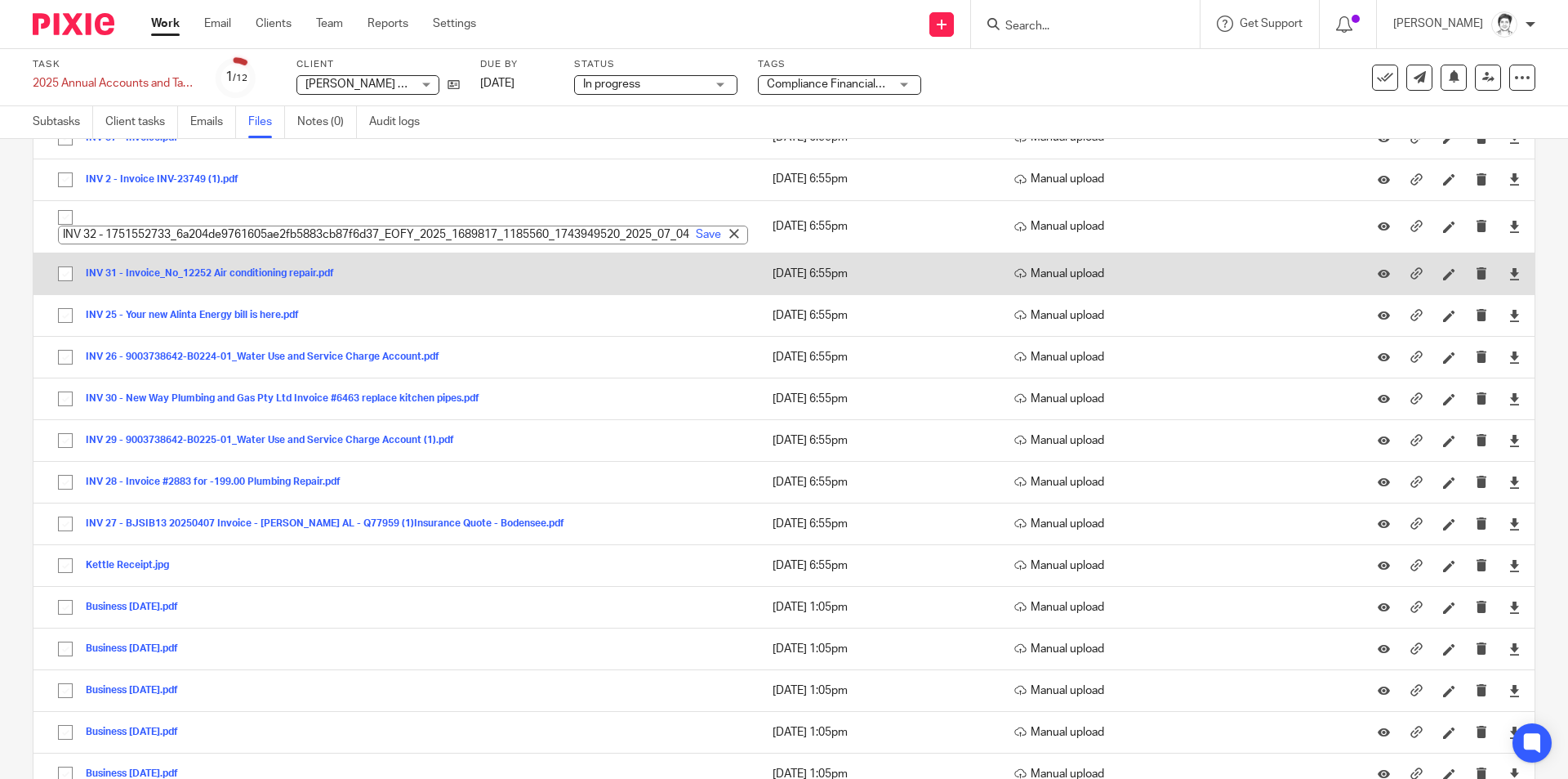
click at [655, 274] on td "INV 31 - Invoice_No_12252 Air conditioning repair.pdf INV 31 - Invoice_No_12252…" at bounding box center [394, 273] width 723 height 41
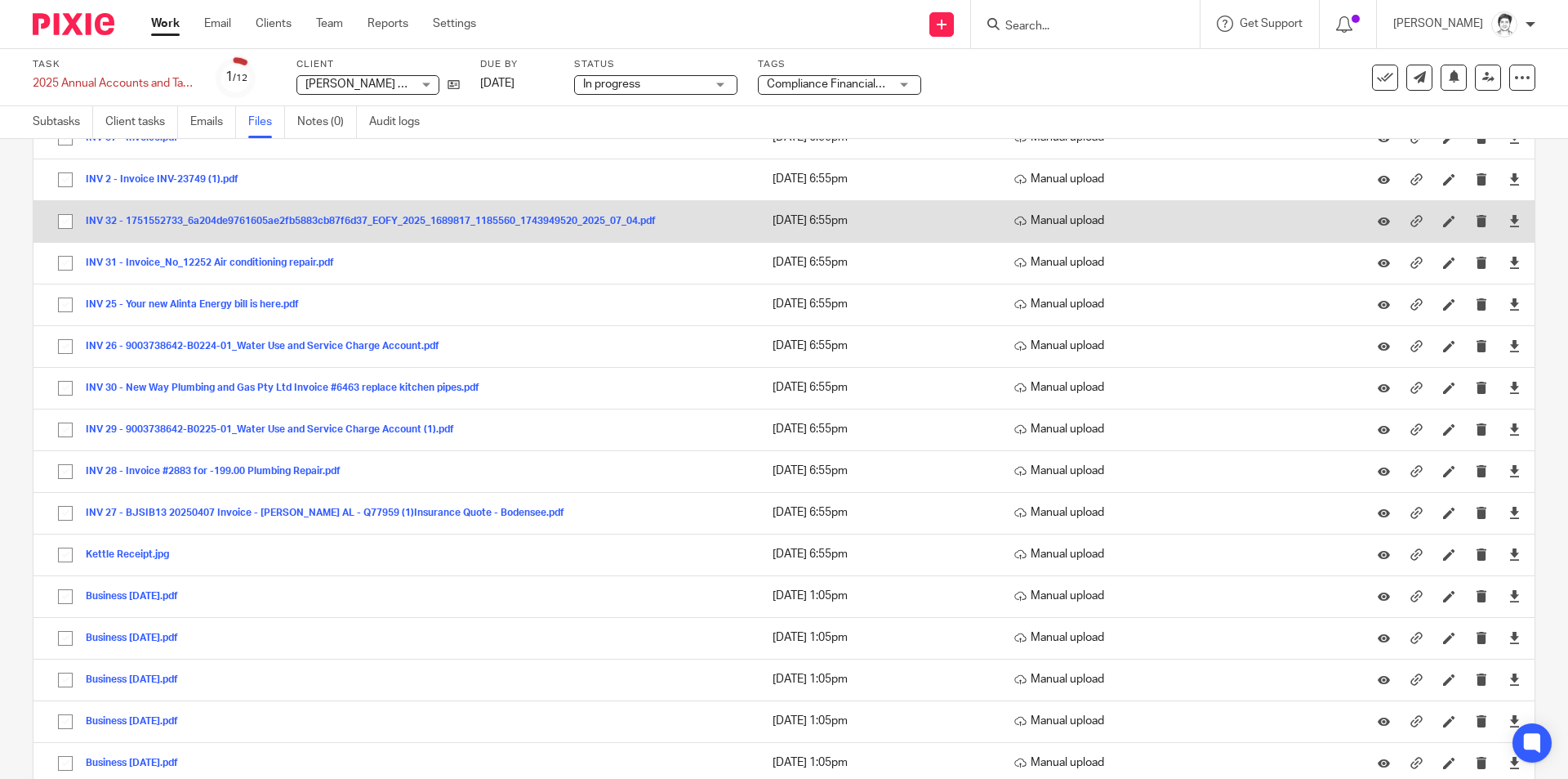
click at [278, 222] on button "INV 32 - 1751552733_6a204de9761605ae2fb5883cb87f6d37_EOFY_2025_1689817_1185560_…" at bounding box center [377, 221] width 582 height 12
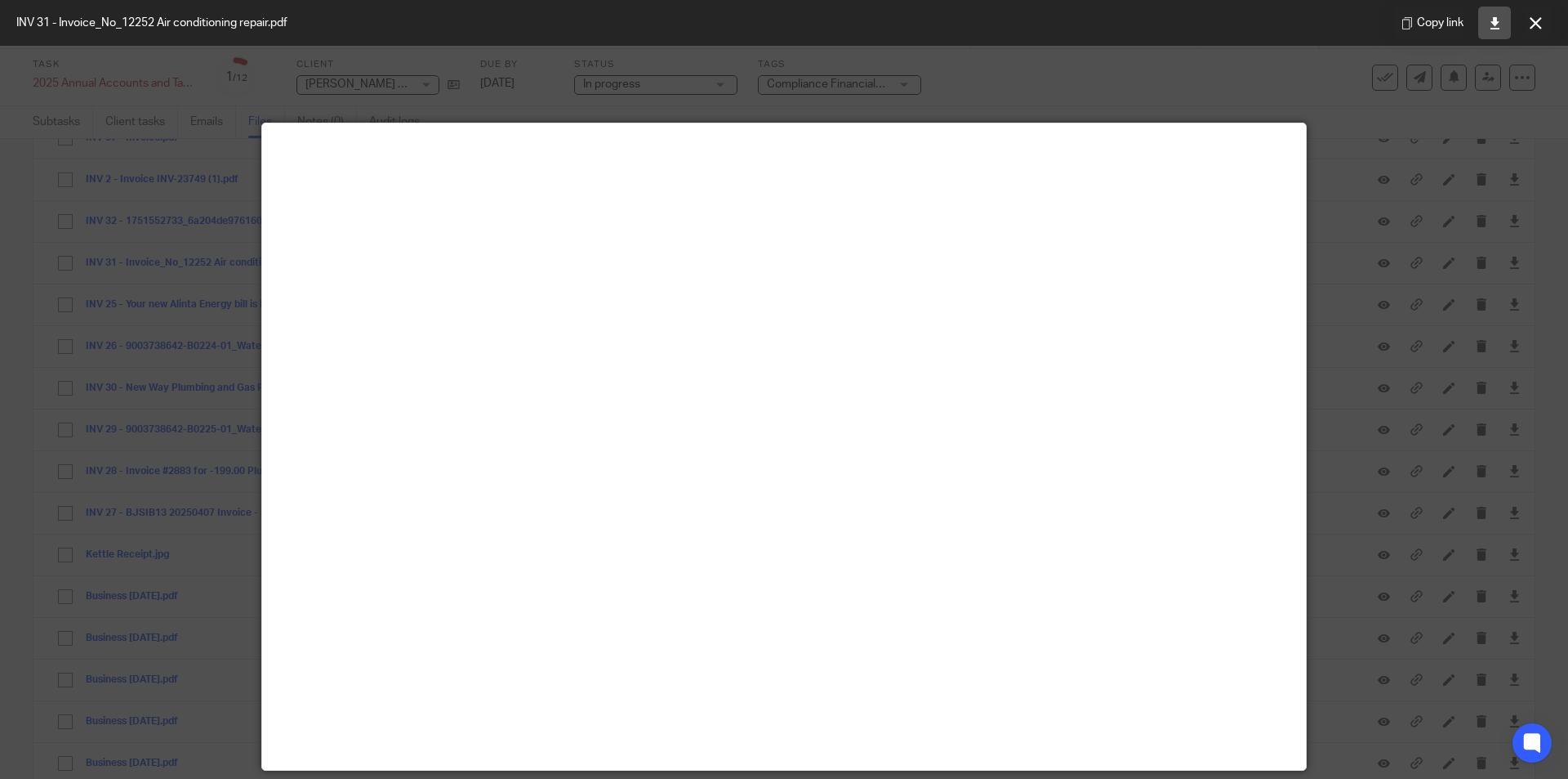
click at [1498, 32] on link at bounding box center [1495, 22] width 32 height 32
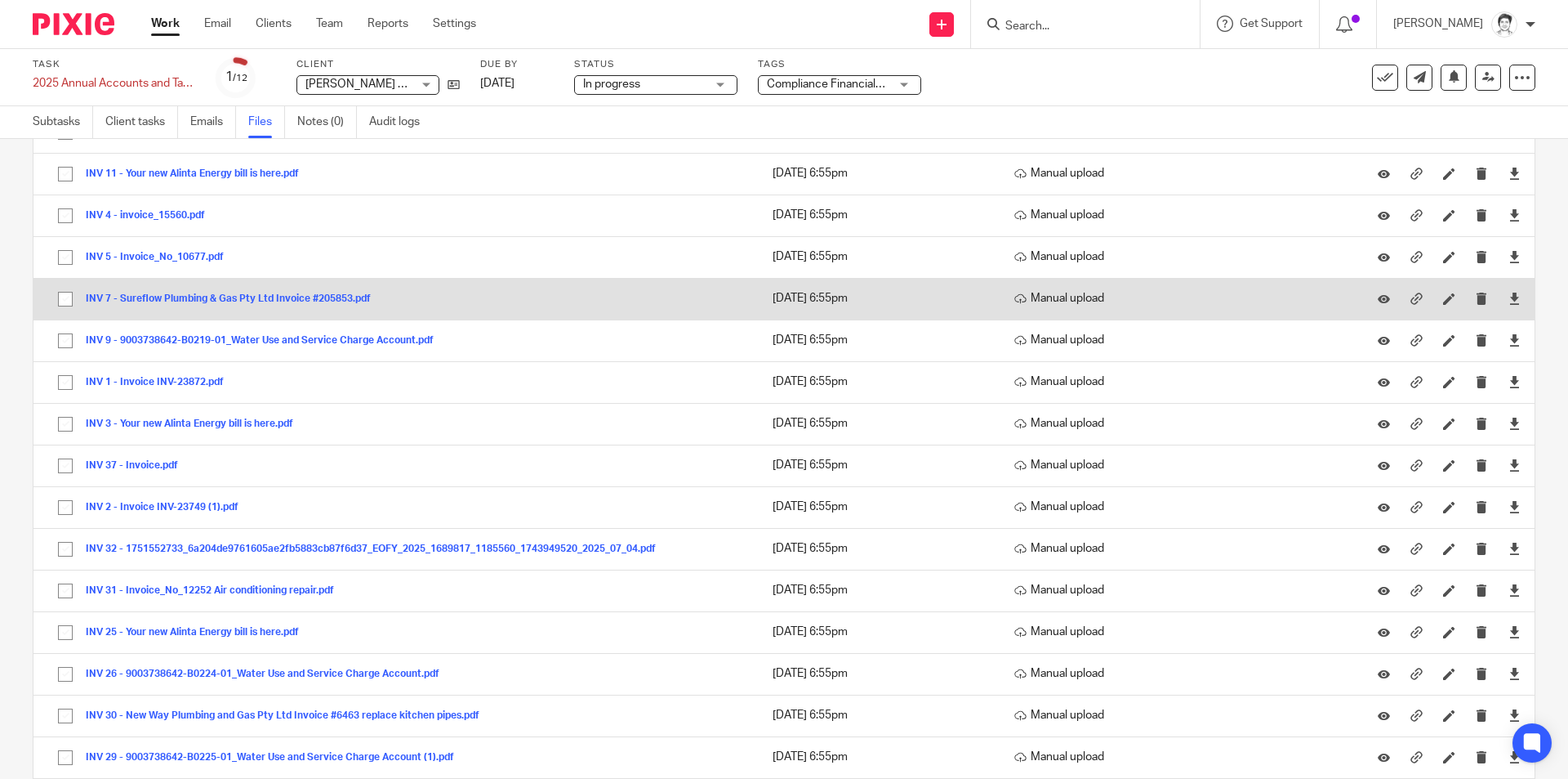
scroll to position [1144, 0]
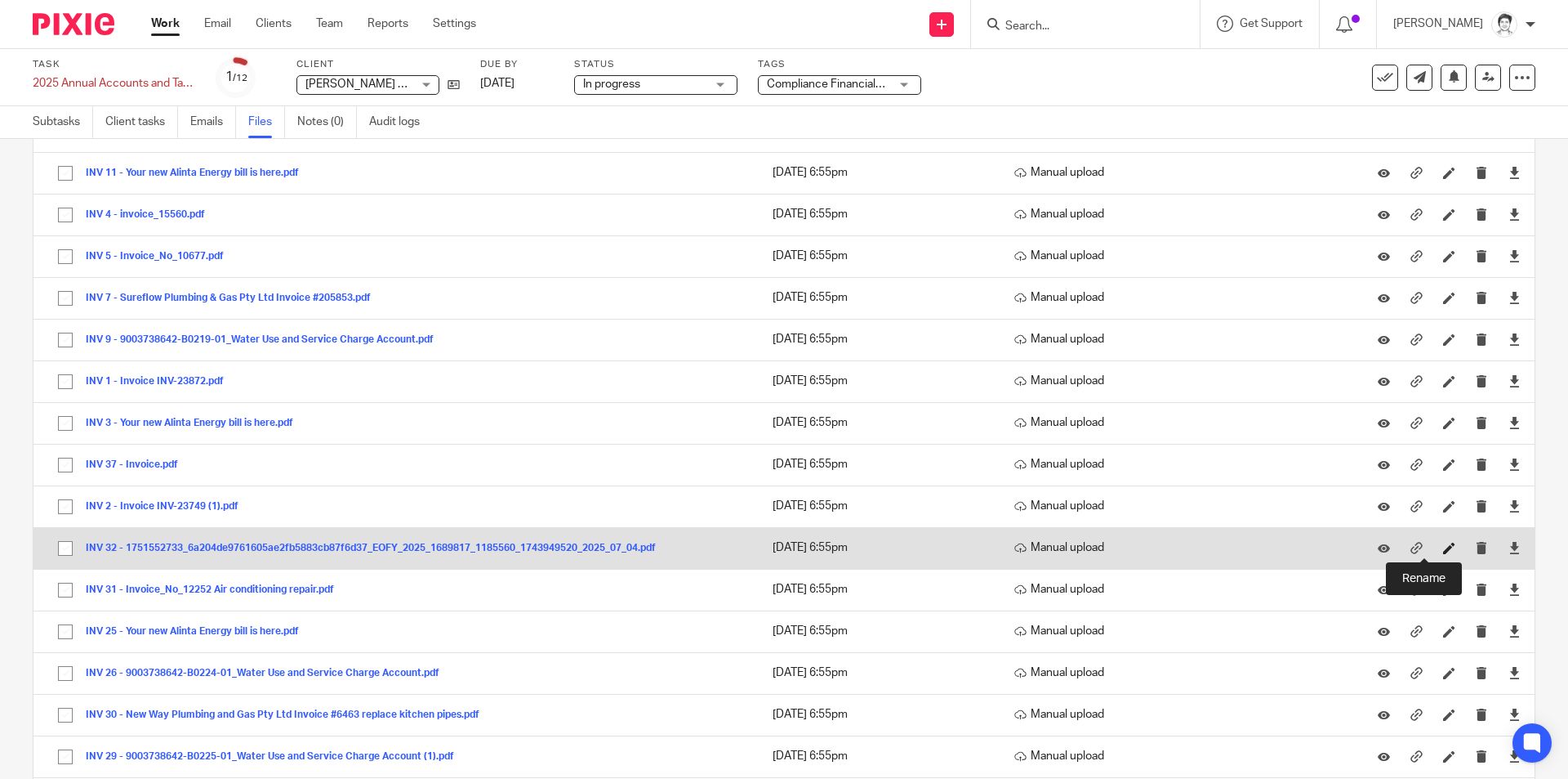
click at [1443, 549] on icon at bounding box center [1449, 548] width 13 height 13
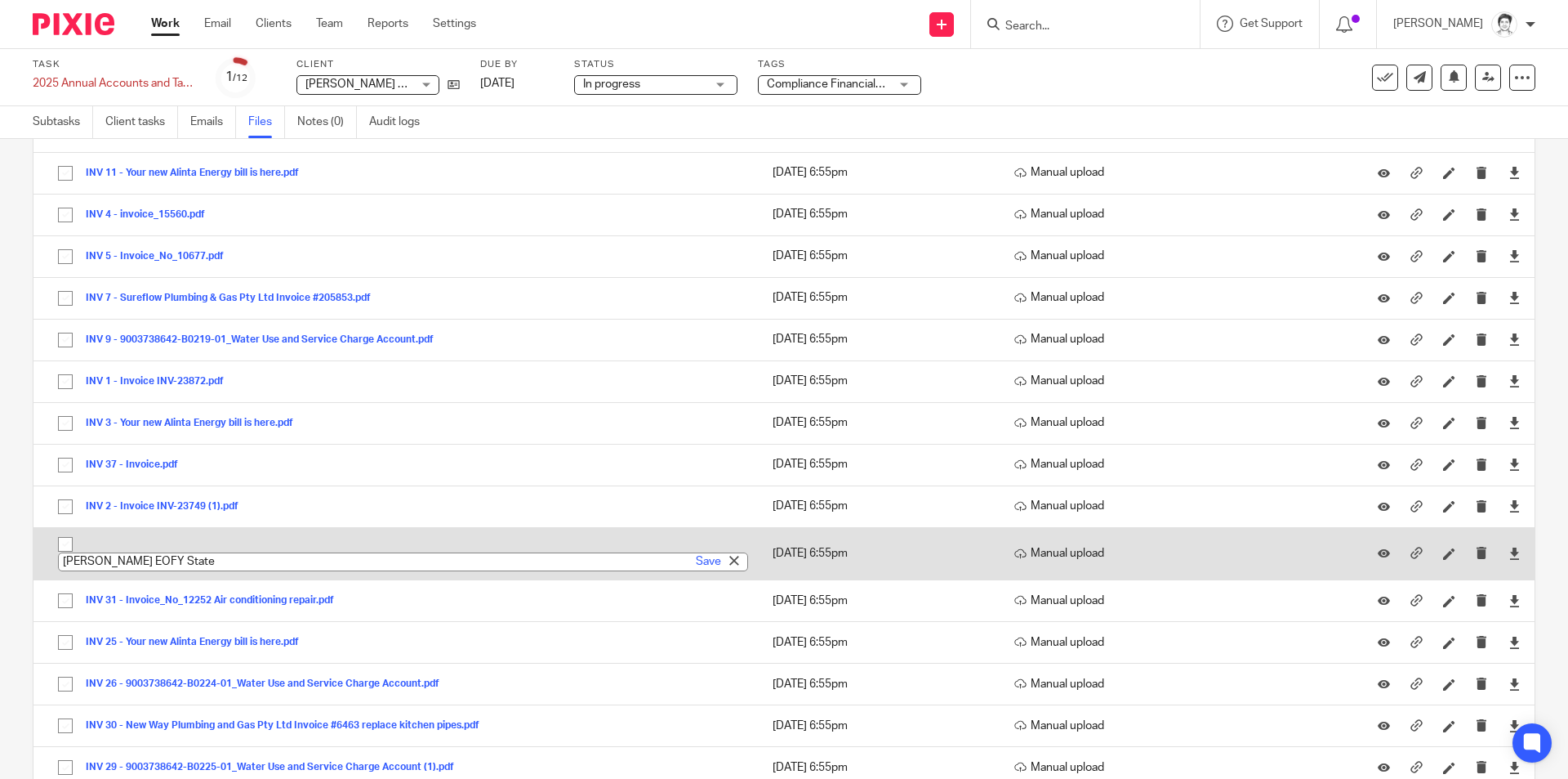
click at [188, 558] on input "Peard EOFY State" at bounding box center [403, 561] width 690 height 19
type input "Peard EOFY Statement"
click at [696, 564] on link "Save" at bounding box center [709, 561] width 25 height 16
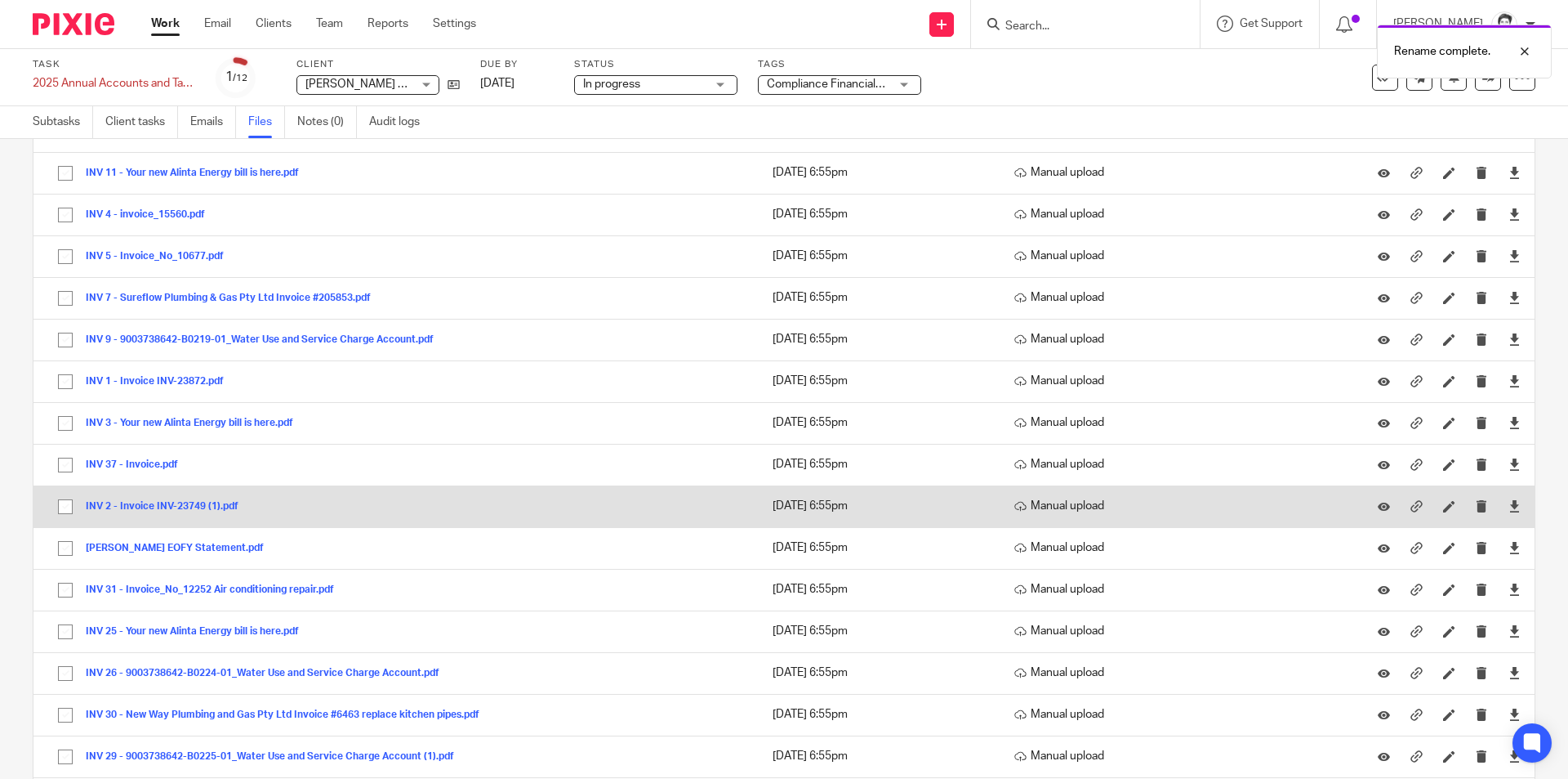
click at [164, 512] on button "INV 2 - Invoice INV-23749 (1).pdf" at bounding box center [168, 506] width 165 height 12
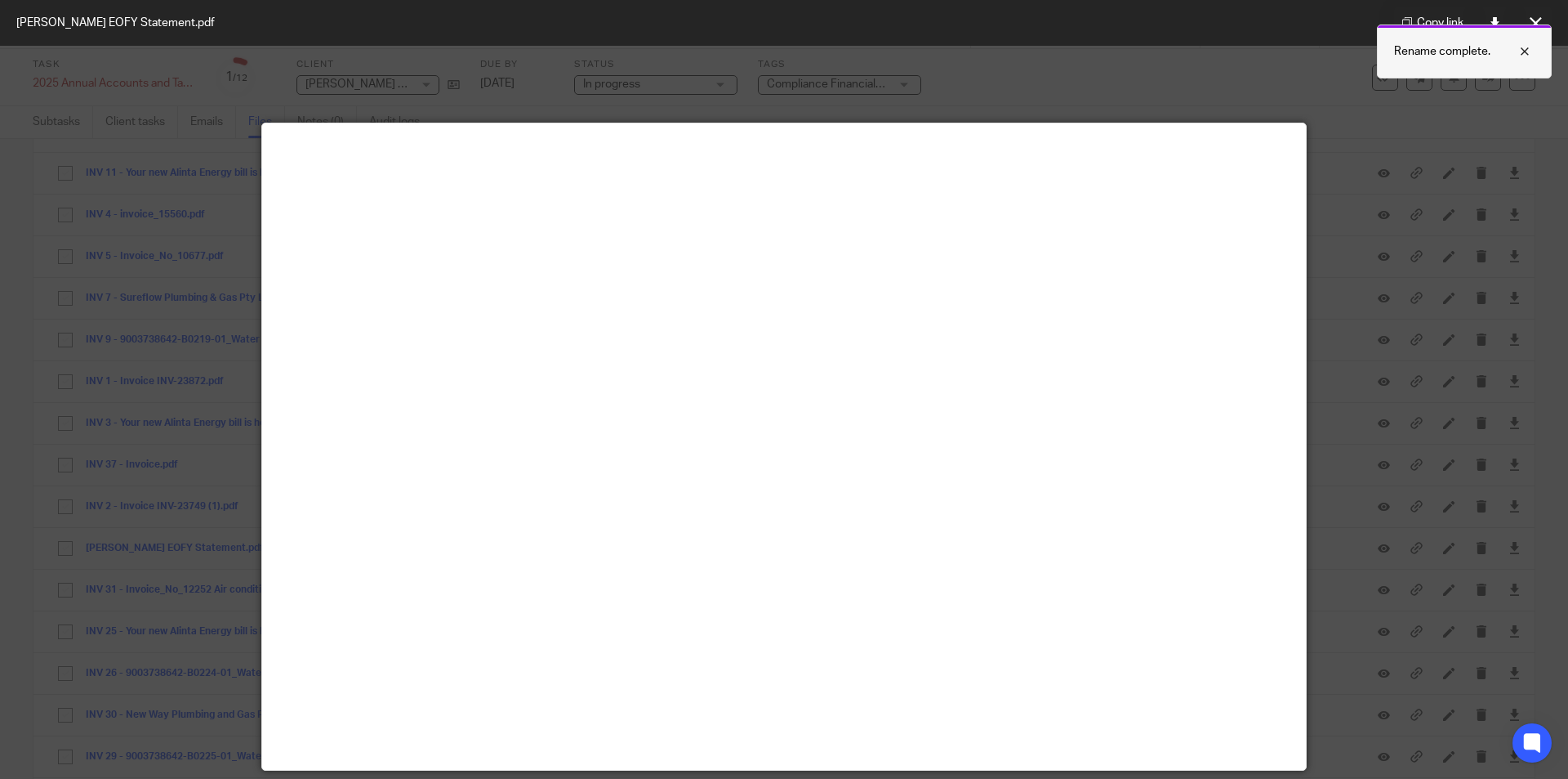
click at [1517, 56] on div at bounding box center [1512, 51] width 44 height 20
click at [1534, 26] on icon at bounding box center [1536, 23] width 13 height 13
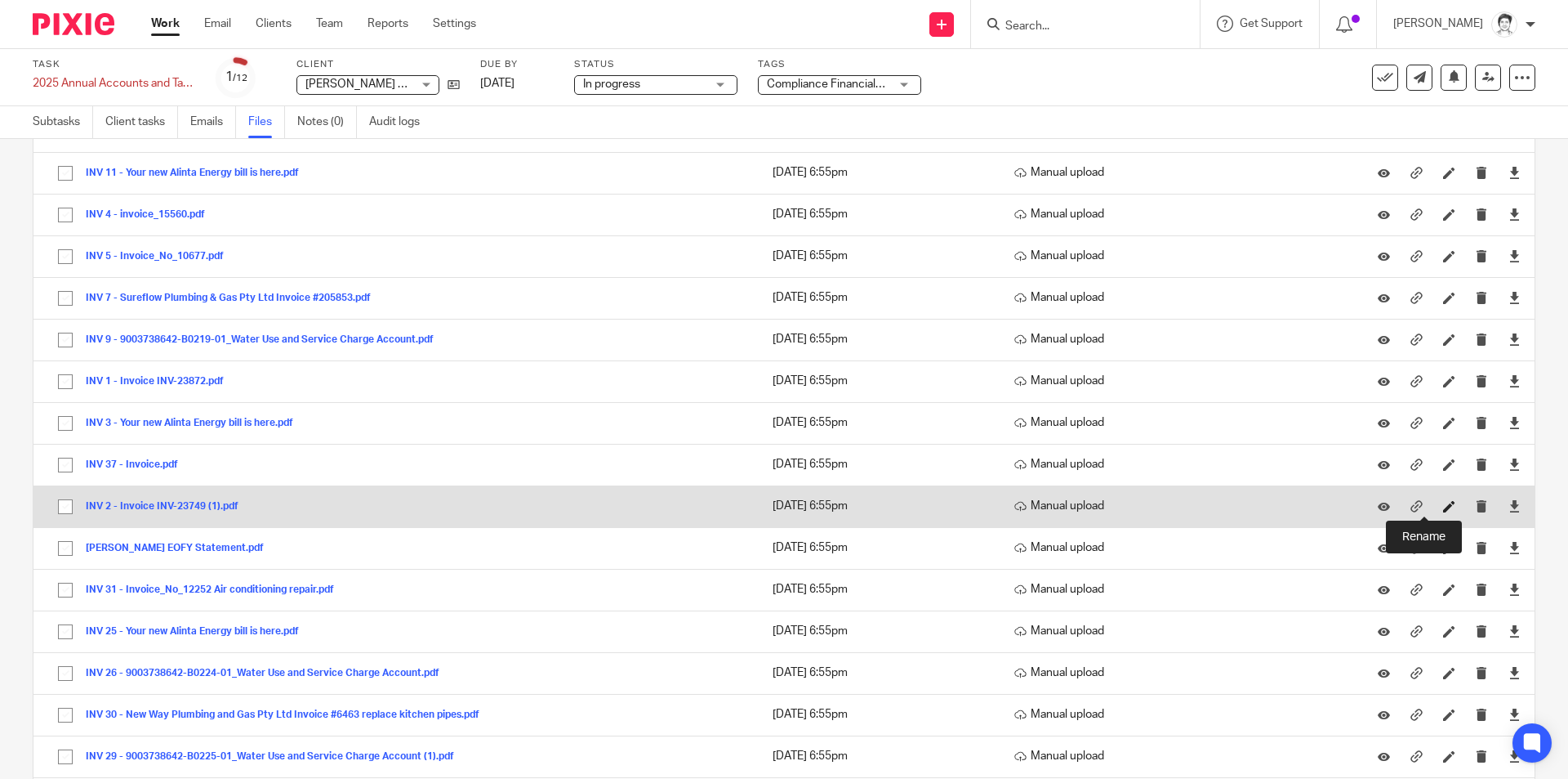
click at [1443, 509] on icon at bounding box center [1449, 506] width 13 height 13
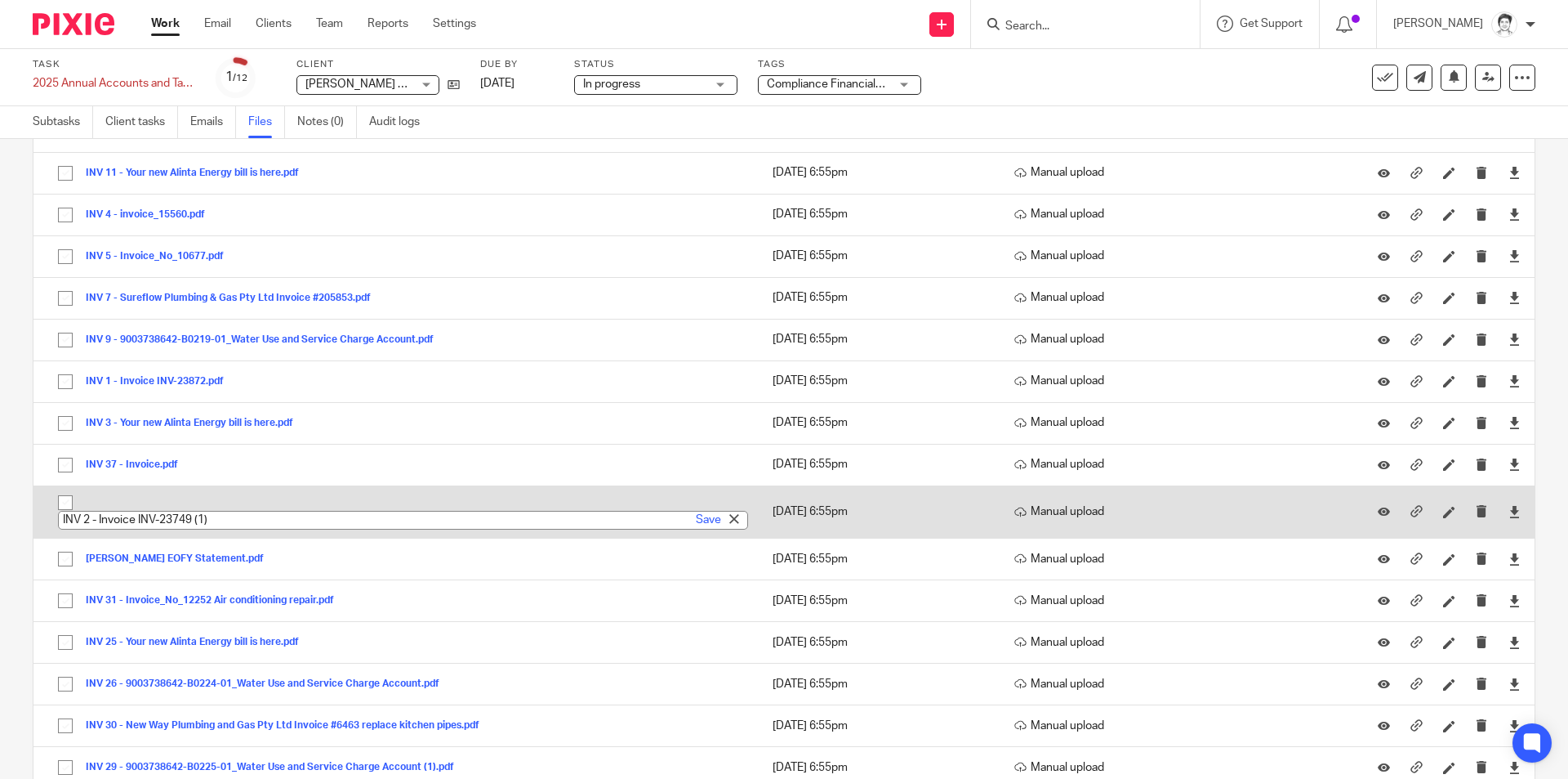
click at [323, 519] on input "INV 2 - Invoice INV-23749 (1)" at bounding box center [403, 520] width 690 height 19
type input "INV 2 - Invoice INV-23749 (1)Accounting Fees"
click at [696, 523] on link "Save" at bounding box center [709, 520] width 25 height 16
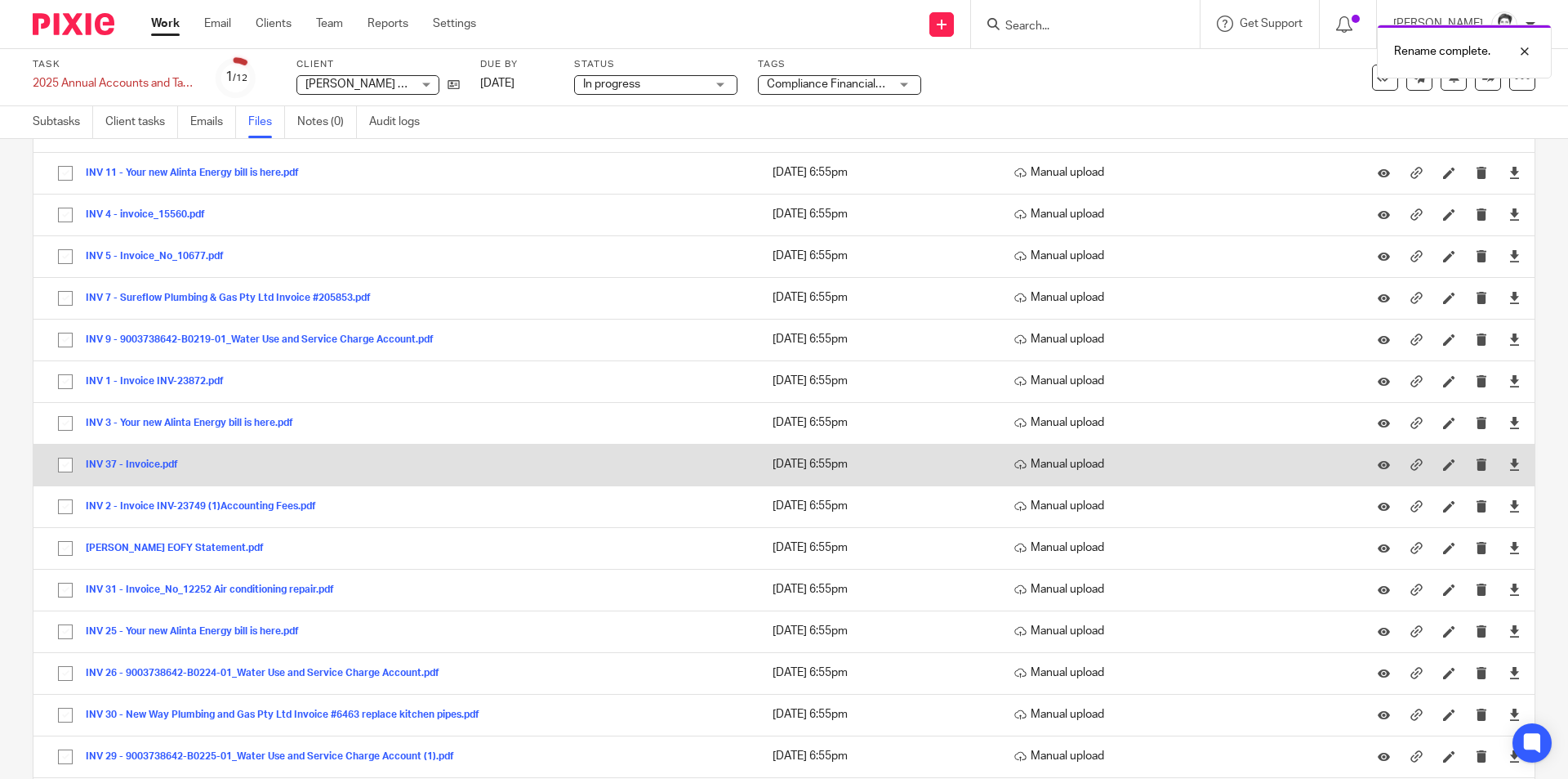
click at [151, 466] on button "INV 37 - Invoice.pdf" at bounding box center [138, 464] width 105 height 12
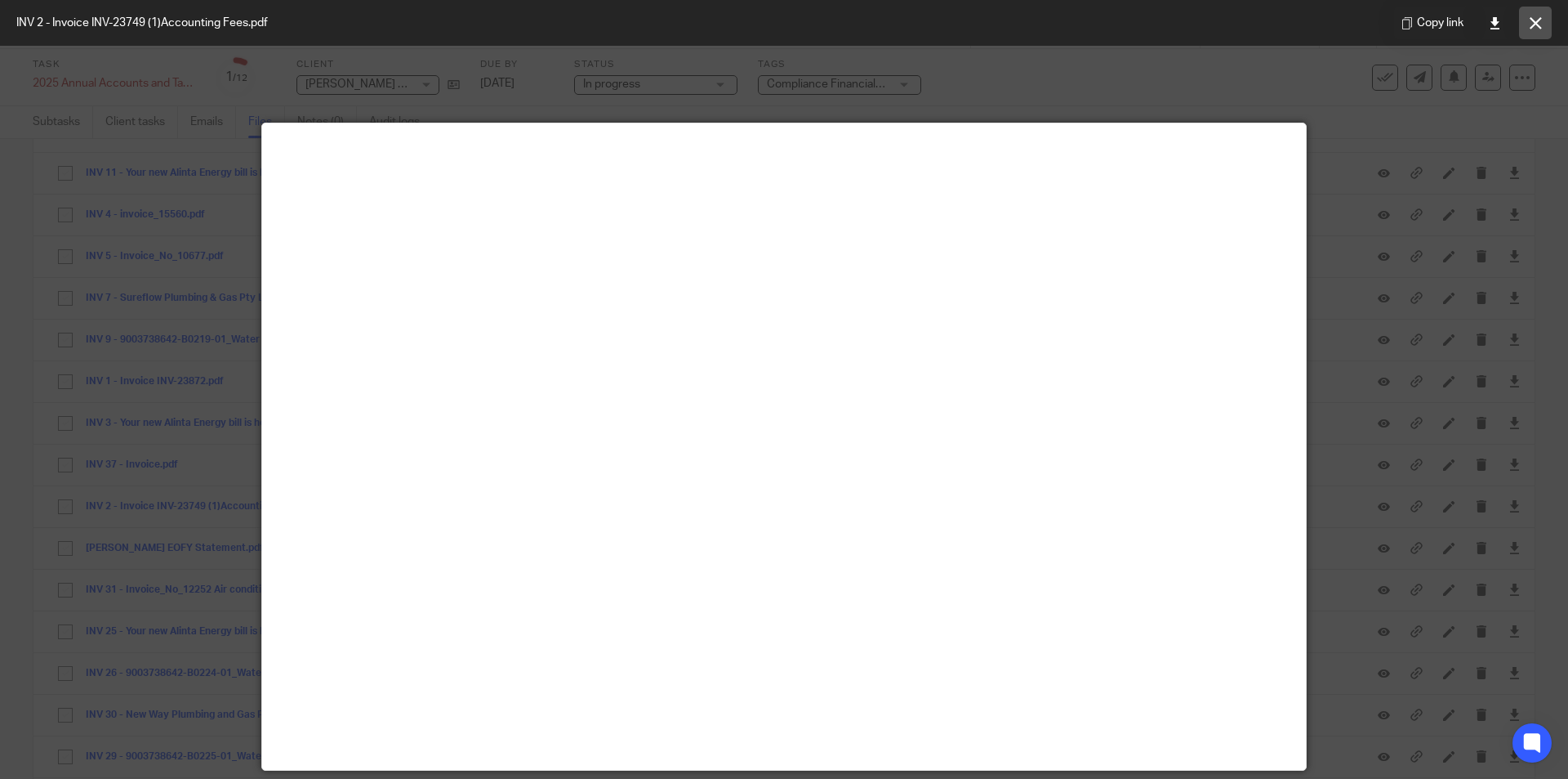
click at [1535, 25] on icon at bounding box center [1536, 23] width 13 height 13
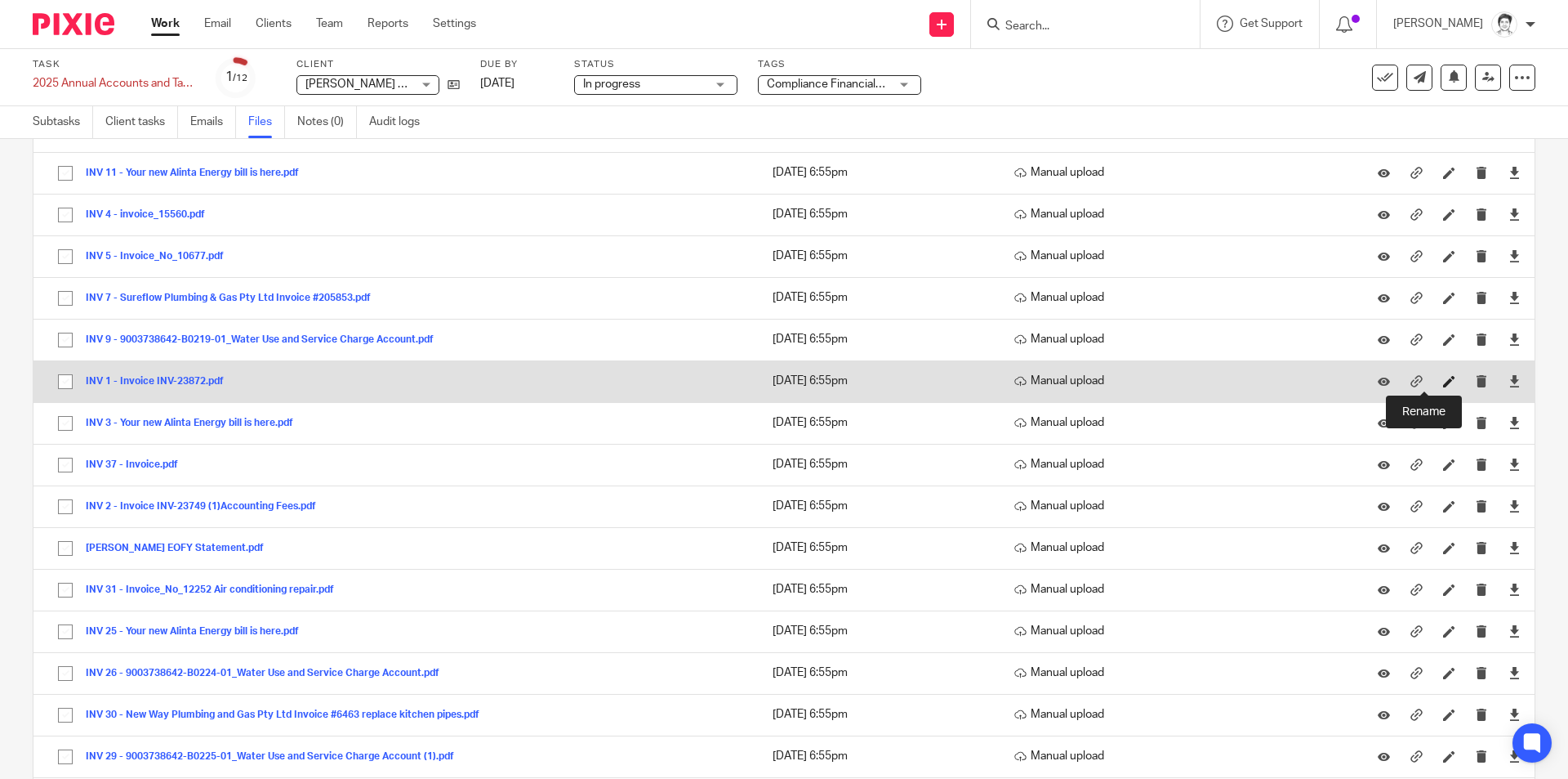
click at [1443, 385] on icon at bounding box center [1449, 381] width 13 height 13
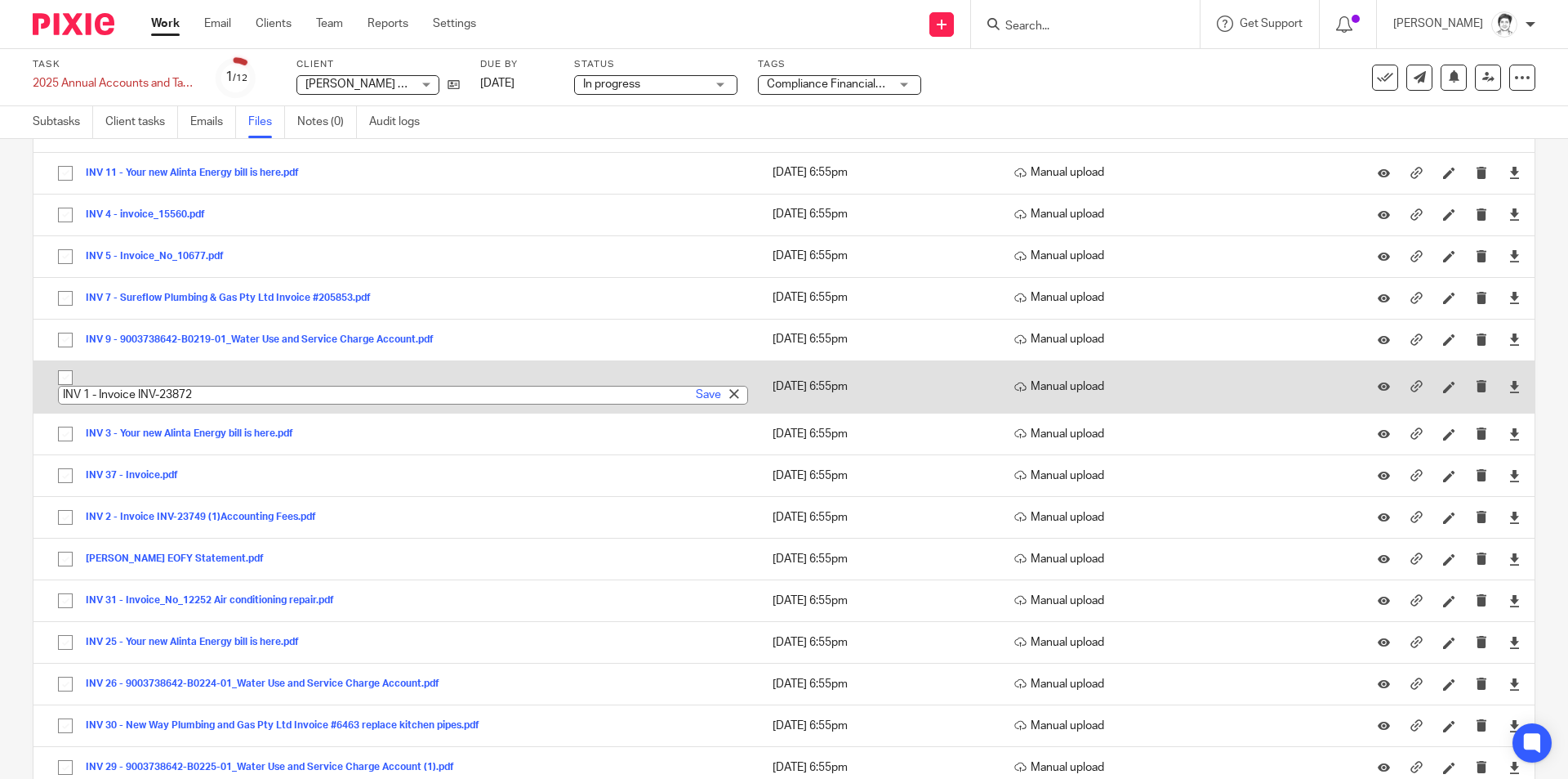
click at [263, 393] on input "INV 1 - Invoice INV-23872" at bounding box center [403, 394] width 690 height 19
click at [230, 392] on input "INV 1 - Invoice INV-23872" at bounding box center [403, 394] width 690 height 19
type input "INV 1 - Invoice INV-23872 PAVING"
click at [698, 402] on link "Save" at bounding box center [709, 394] width 25 height 16
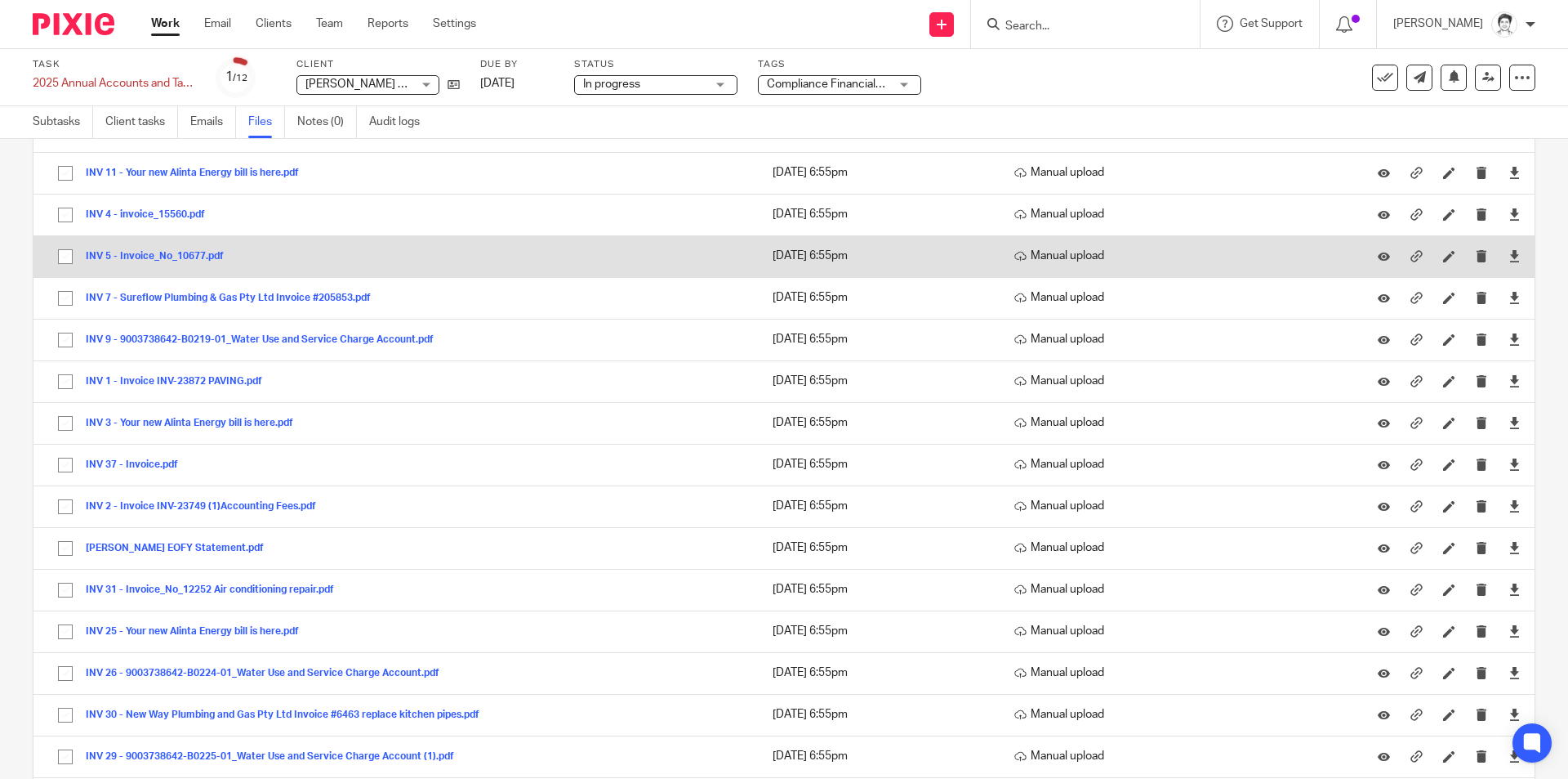
click at [133, 255] on button "INV 5 - Invoice_No_10677.pdf" at bounding box center [161, 256] width 151 height 12
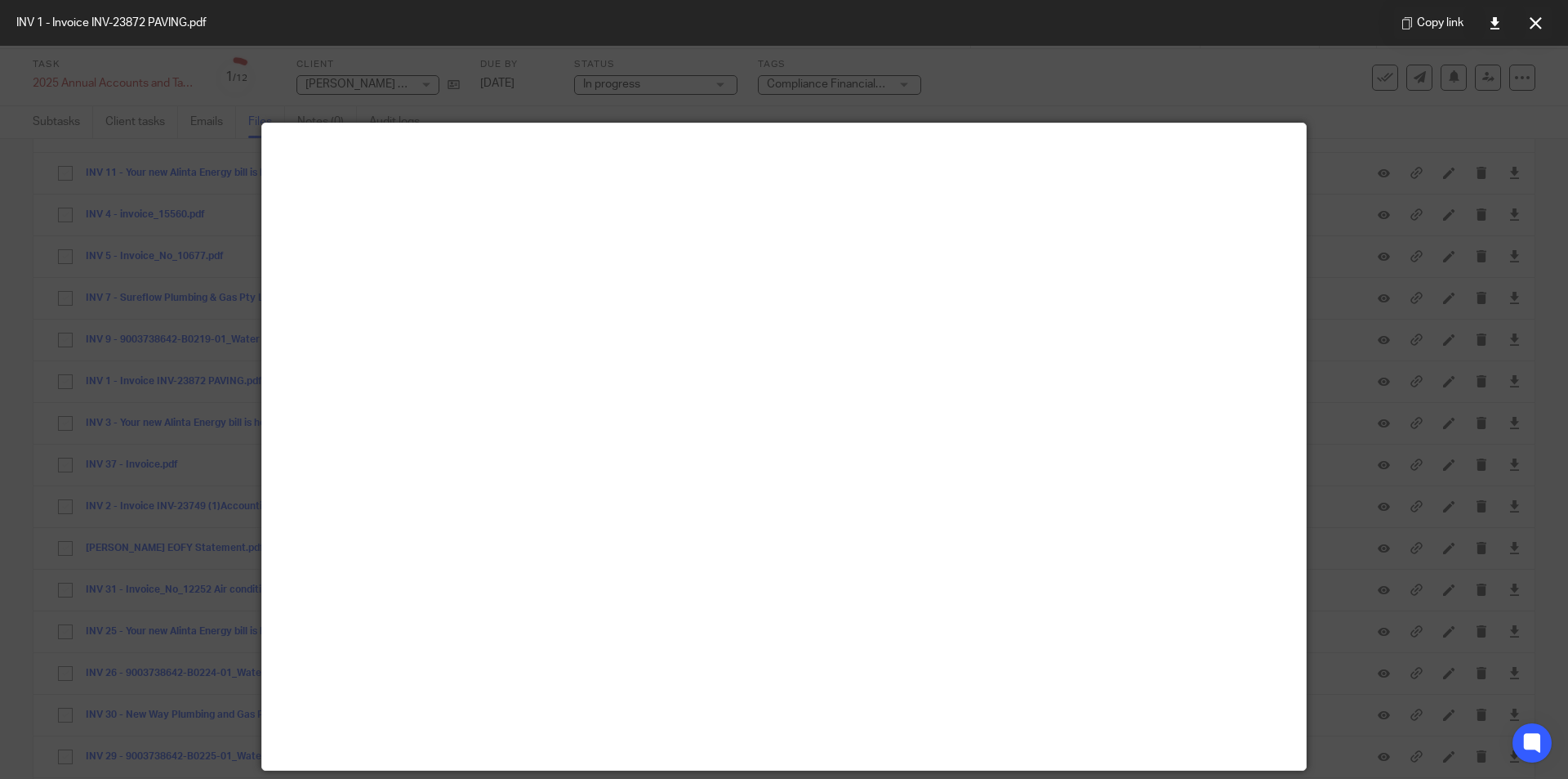
scroll to position [0, 0]
click at [1531, 30] on button at bounding box center [1535, 22] width 32 height 32
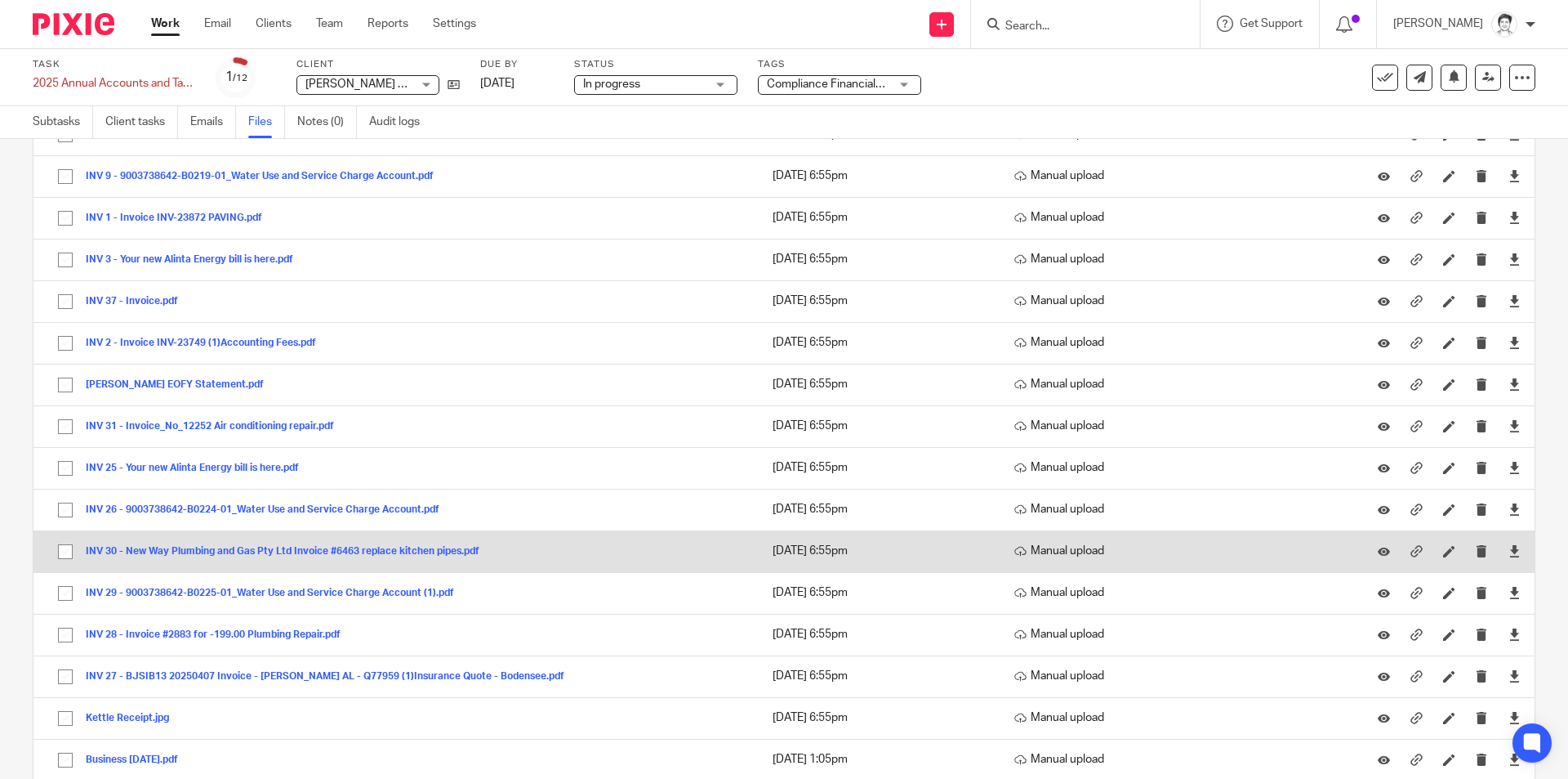
scroll to position [1225, 0]
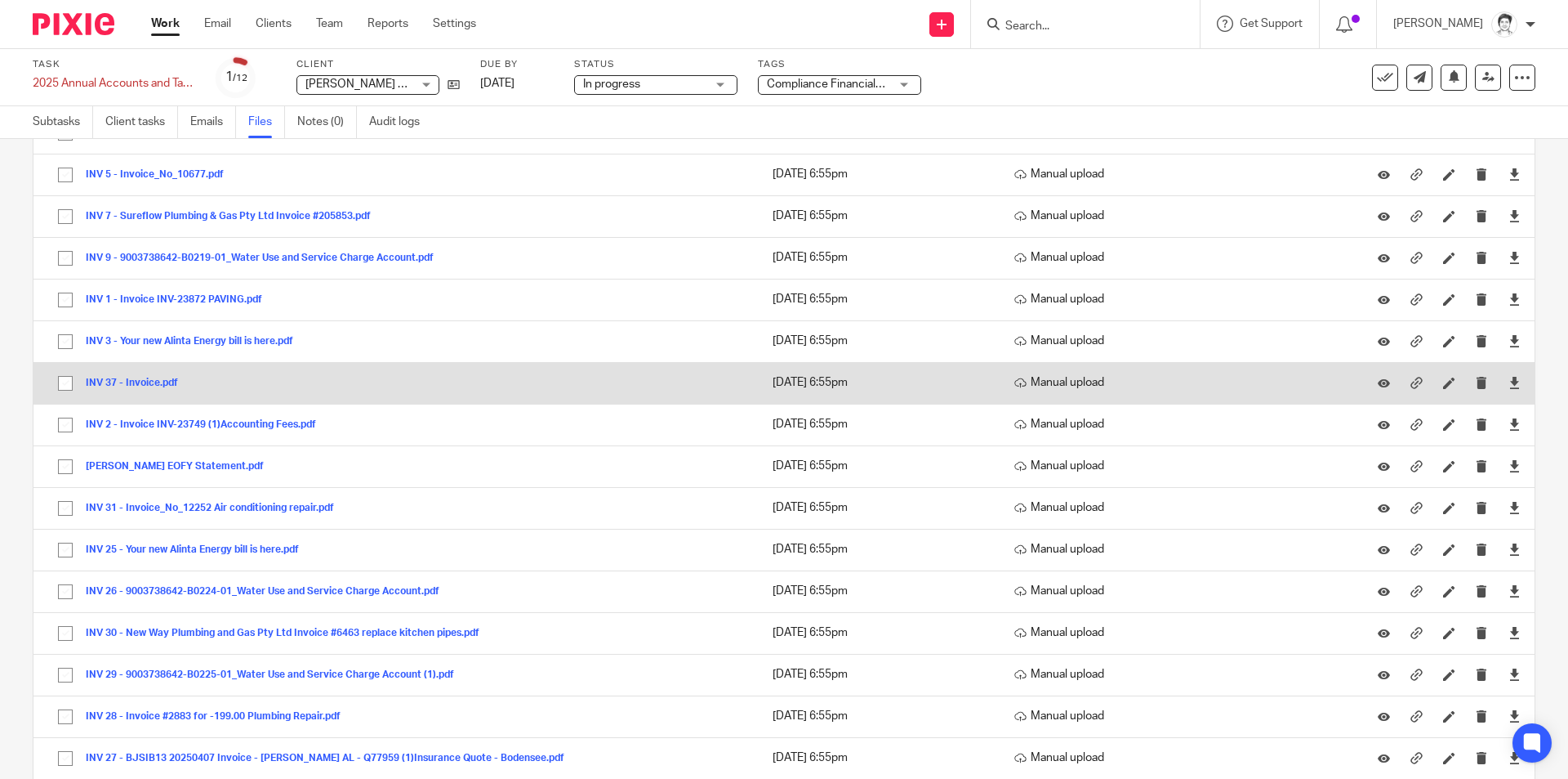
click at [140, 384] on button "INV 37 - Invoice.pdf" at bounding box center [138, 383] width 105 height 12
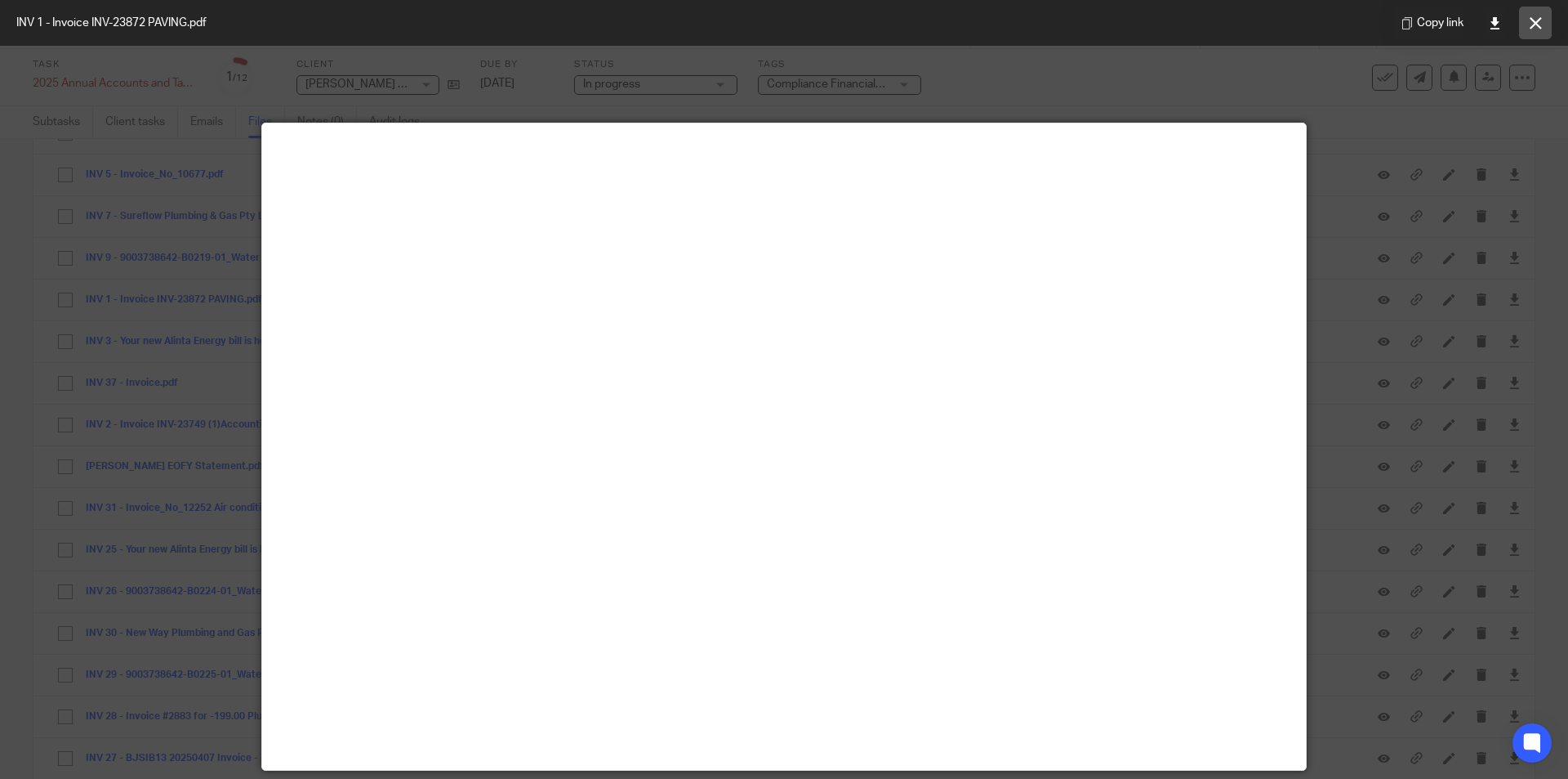
click at [1538, 24] on icon at bounding box center [1536, 23] width 13 height 13
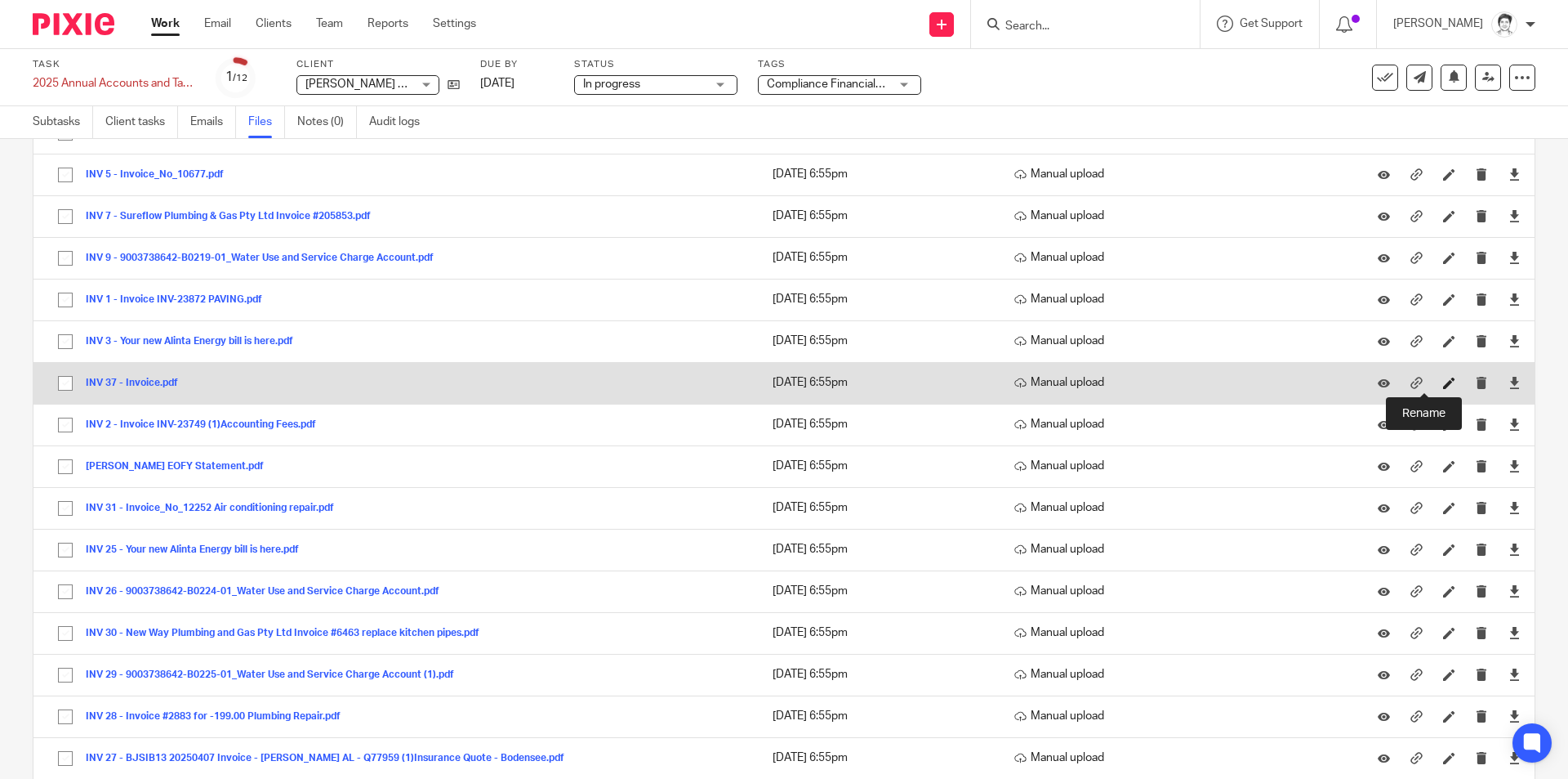
click at [1443, 377] on icon at bounding box center [1449, 383] width 13 height 13
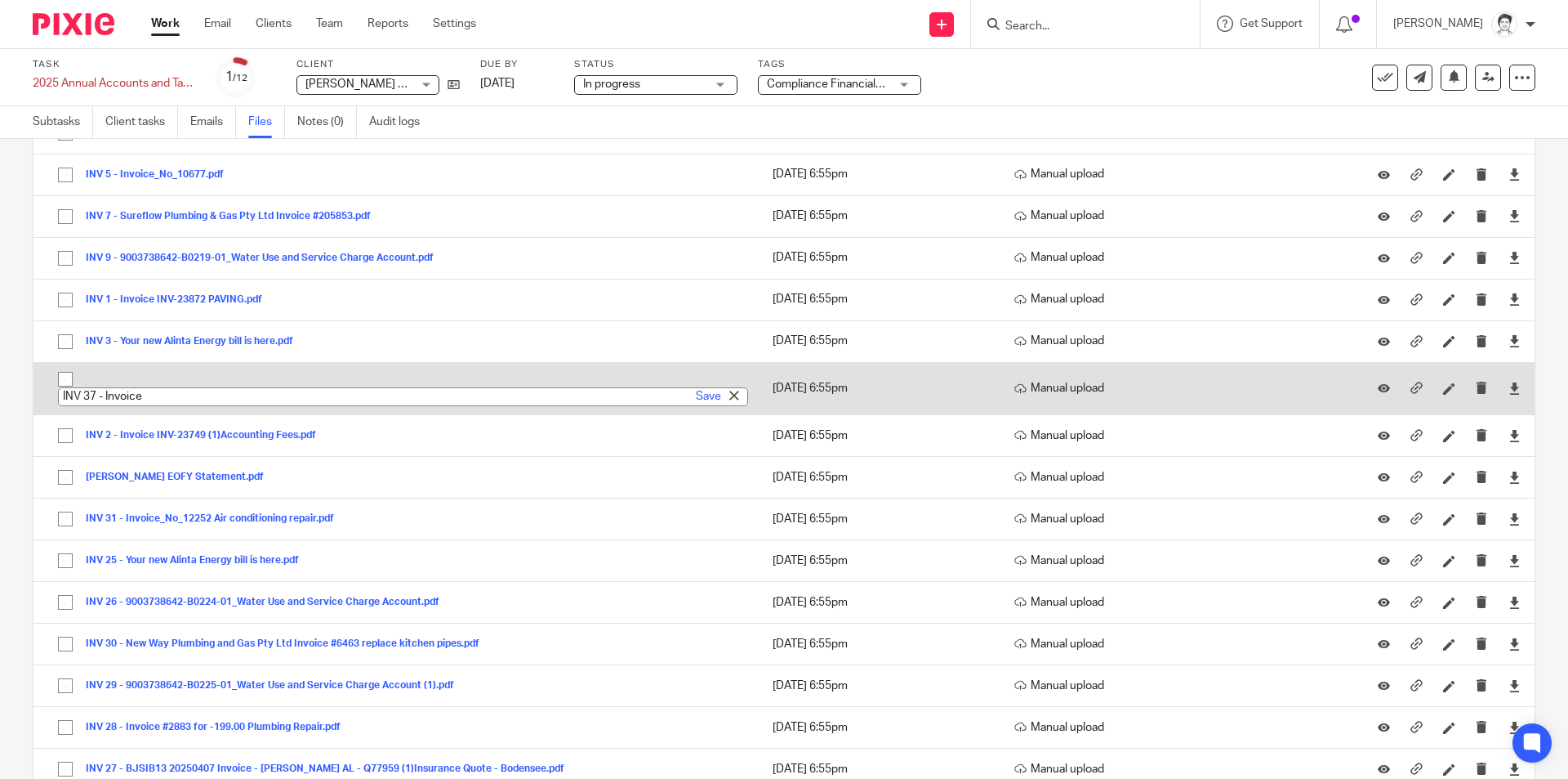
click at [194, 394] on input "INV 37 - Invoice" at bounding box center [403, 396] width 690 height 19
type input "INV 37 - Invoice paving"
click at [699, 399] on link "Save" at bounding box center [709, 396] width 25 height 16
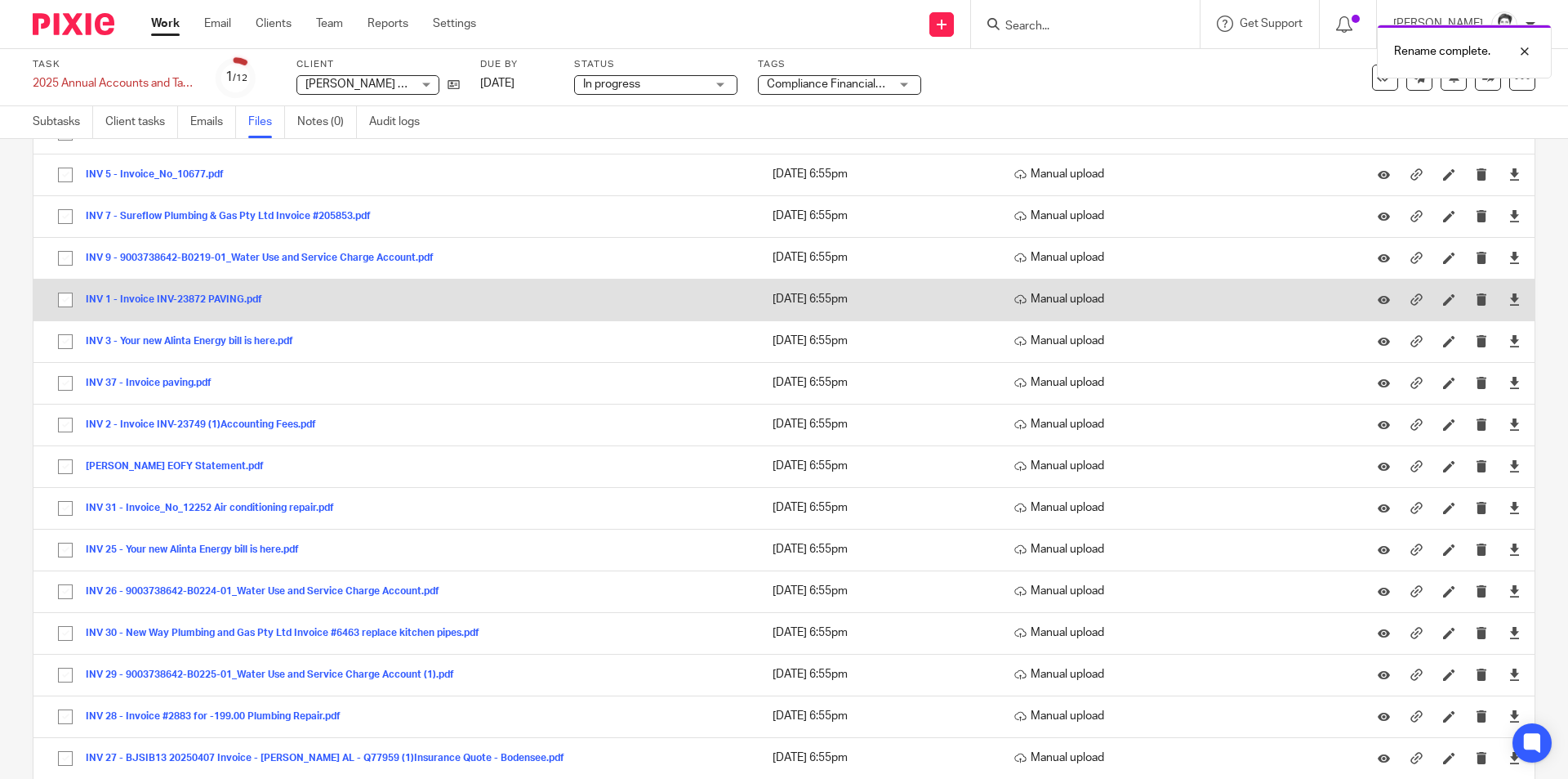
click at [164, 300] on button "INV 1 - Invoice INV-23872 PAVING.pdf" at bounding box center [180, 299] width 189 height 12
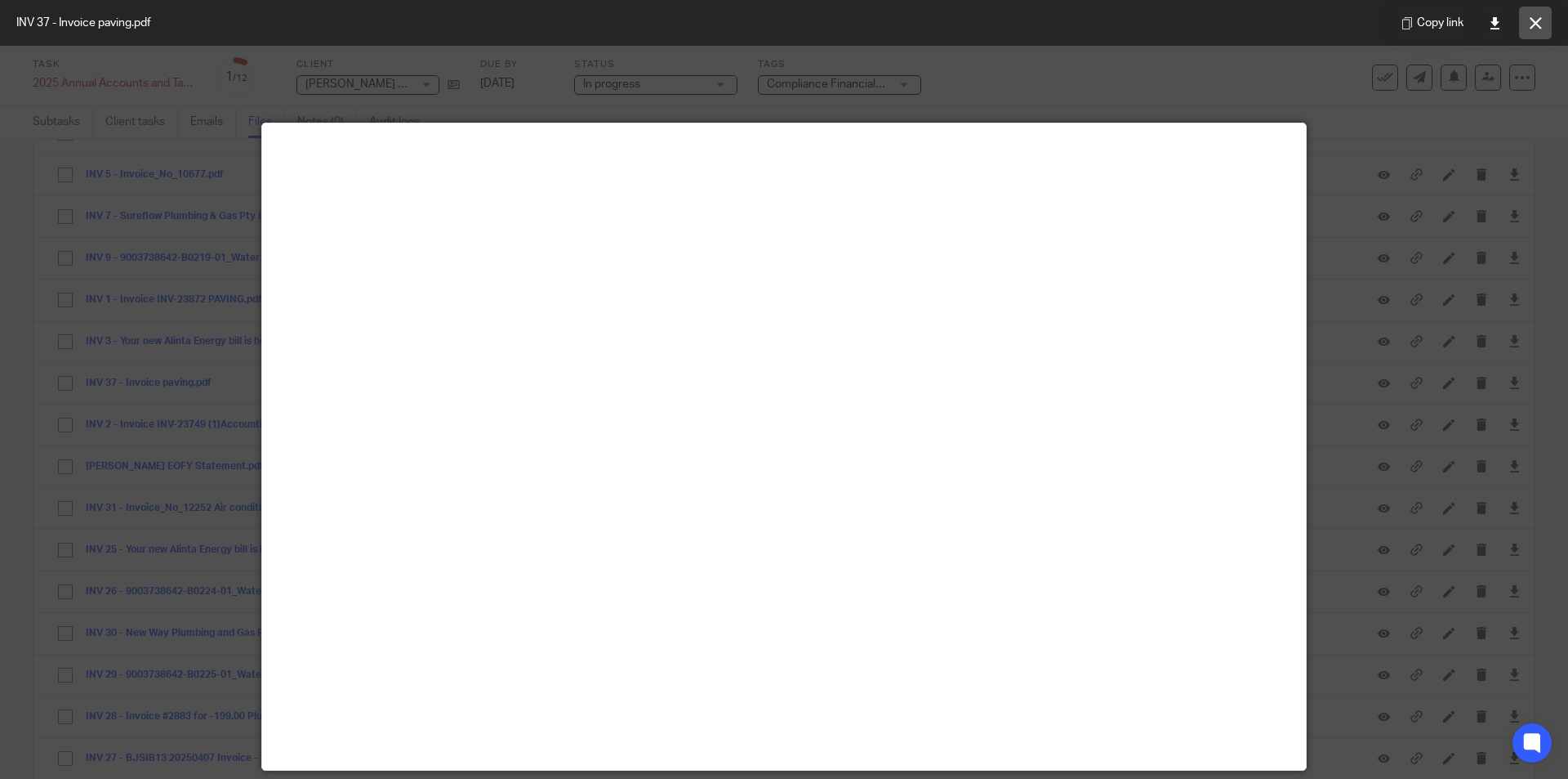
click at [1531, 25] on icon at bounding box center [1536, 23] width 13 height 13
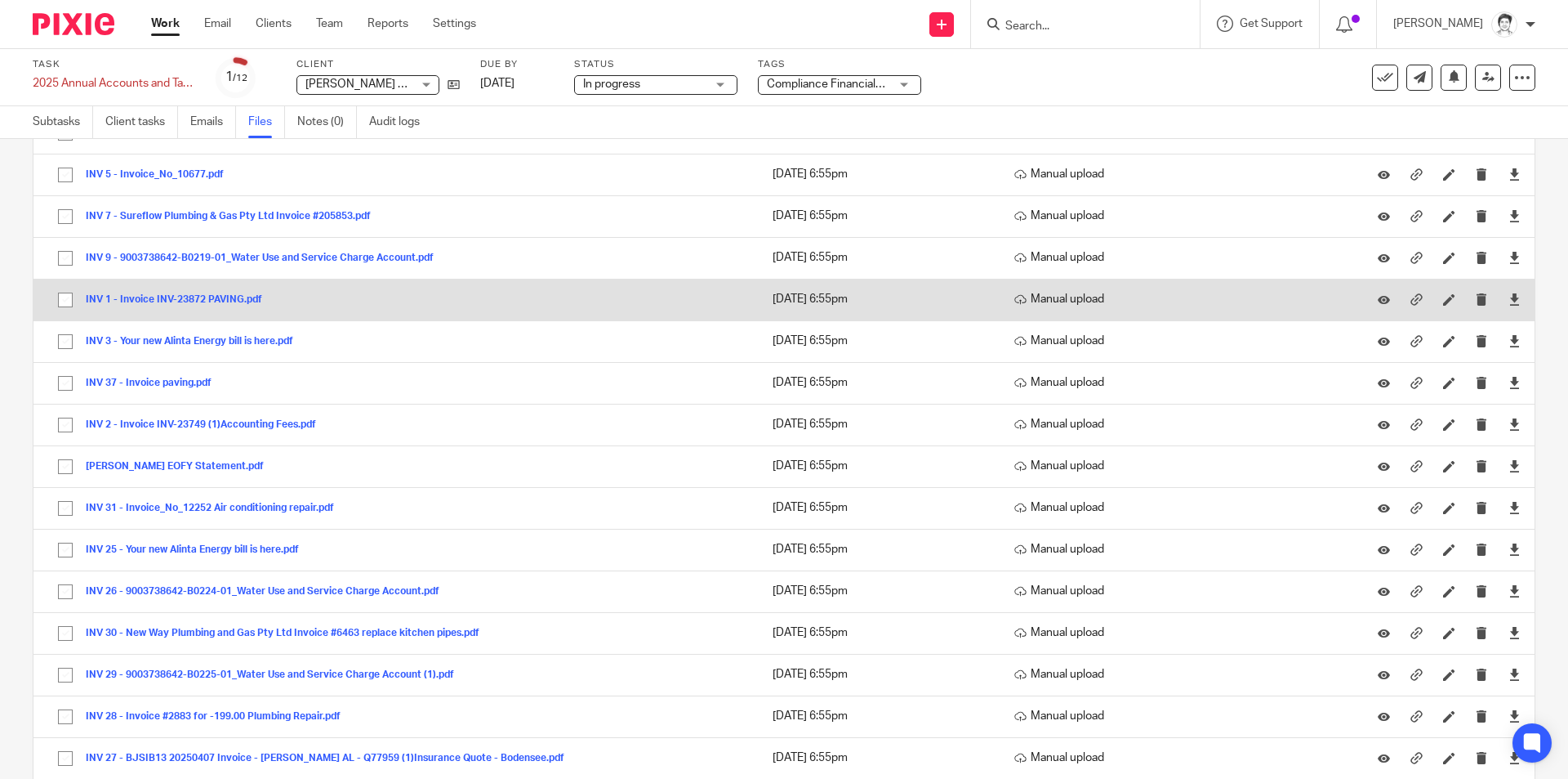
click at [132, 299] on button "INV 1 - Invoice INV-23872 PAVING.pdf" at bounding box center [180, 299] width 189 height 12
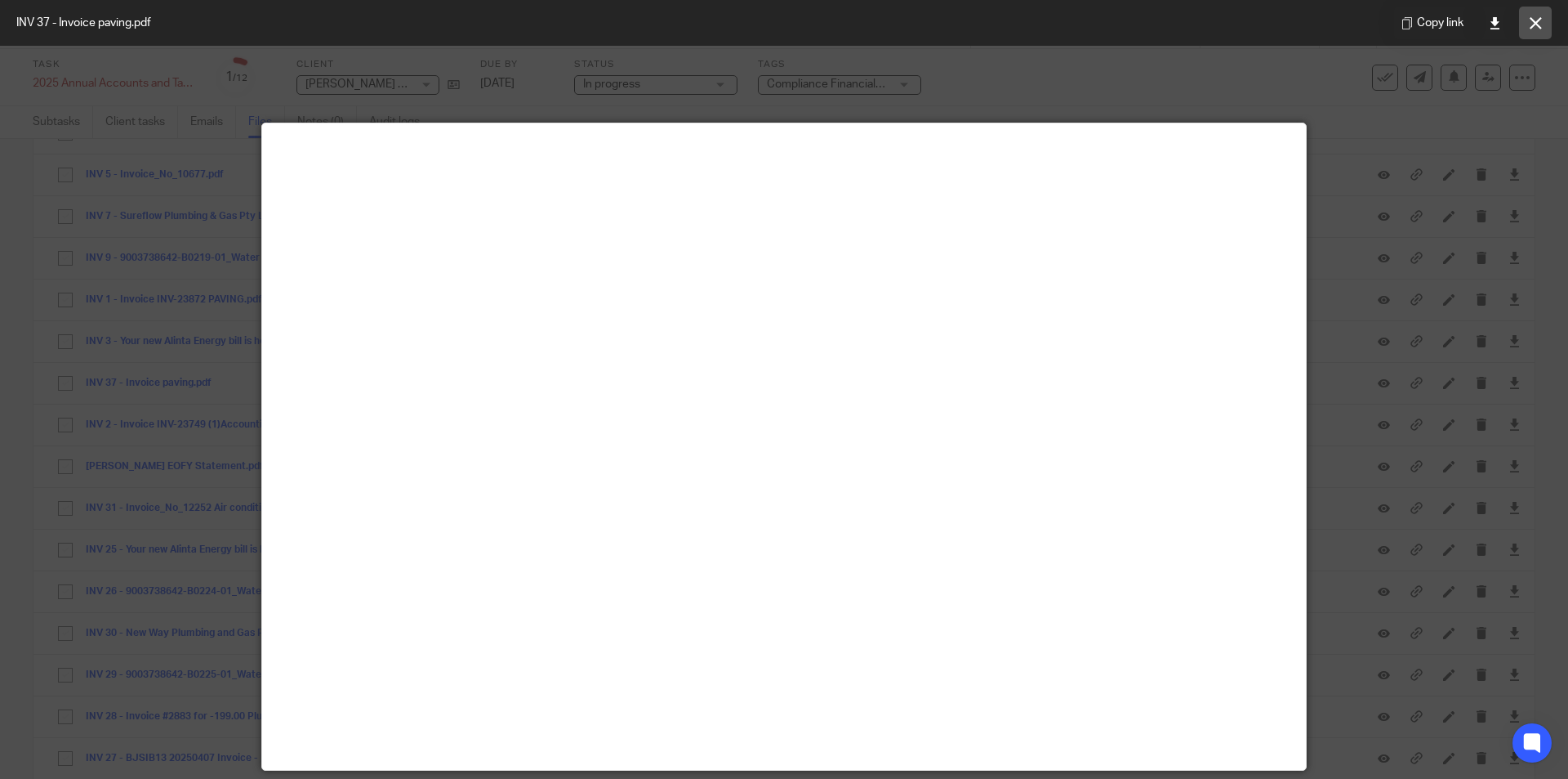
click at [1538, 22] on icon at bounding box center [1536, 23] width 13 height 13
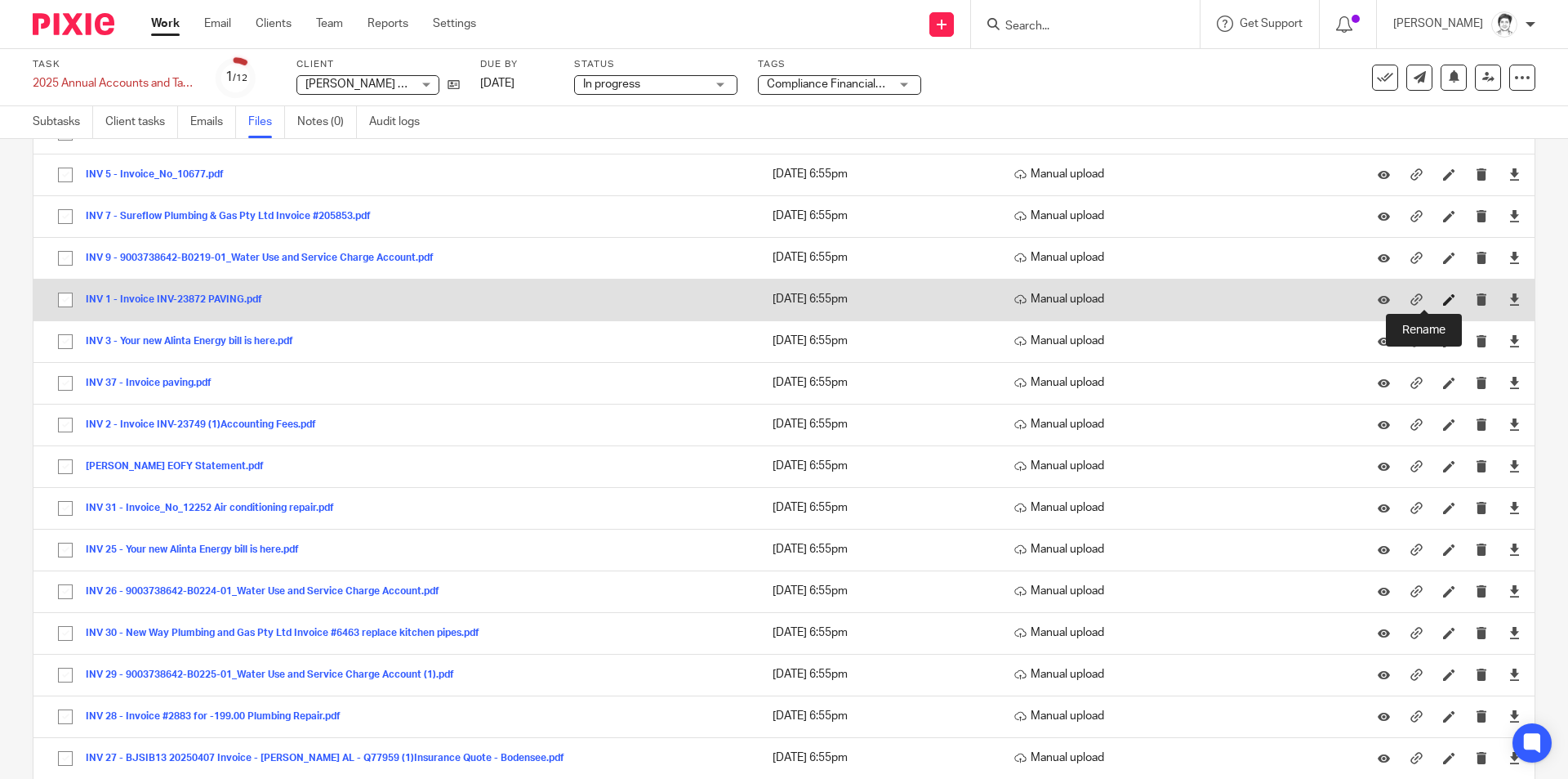
click at [1443, 299] on icon at bounding box center [1449, 299] width 13 height 13
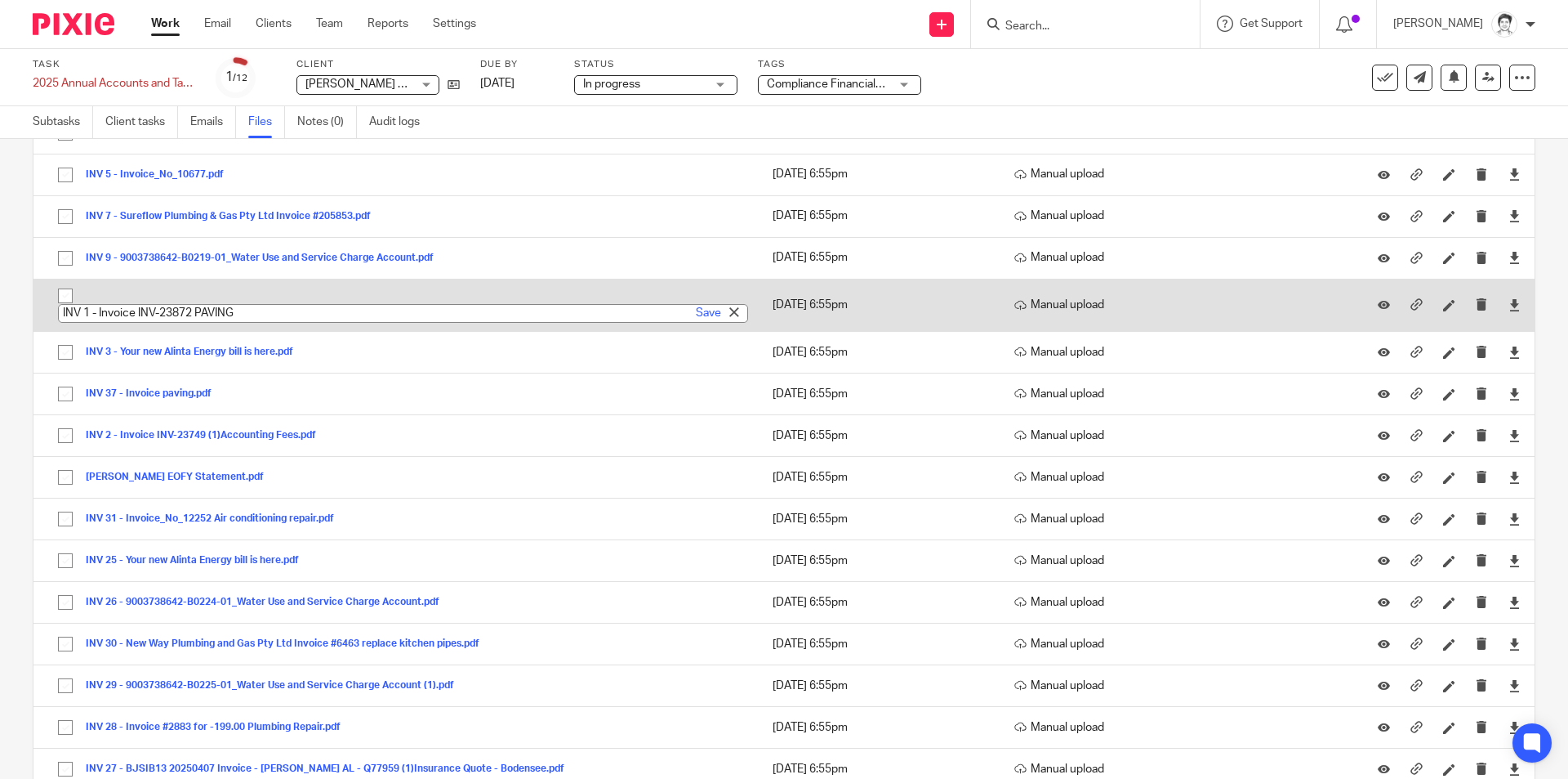
click at [235, 310] on input "INV 1 - Invoice INV-23872 PAVING" at bounding box center [403, 313] width 690 height 19
click at [202, 316] on input "INV 1 - Invoice INV-23872 PAVING" at bounding box center [403, 313] width 690 height 19
drag, startPoint x: 198, startPoint y: 309, endPoint x: 302, endPoint y: 303, distance: 104.2
click at [302, 304] on input "INV 1 - Invoice INV-23872 PAVING" at bounding box center [403, 313] width 690 height 19
click at [691, 322] on input "INV 1 - Invoice INV-23872 Accounting Fees" at bounding box center [403, 313] width 690 height 19
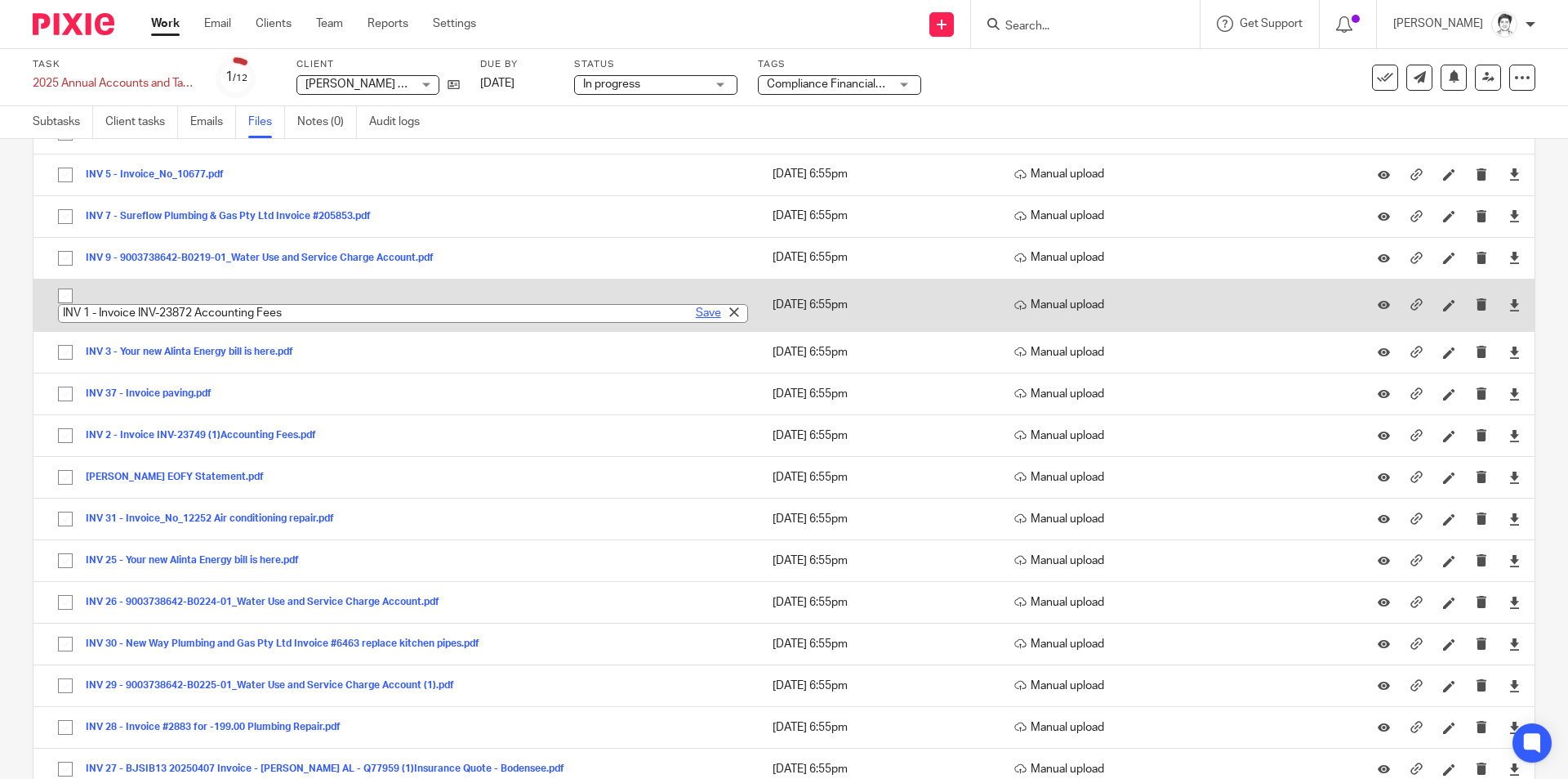
type input "INV 1 - Invoice INV-23872 Accounting Fees"
click at [700, 309] on link "Save" at bounding box center [709, 313] width 25 height 16
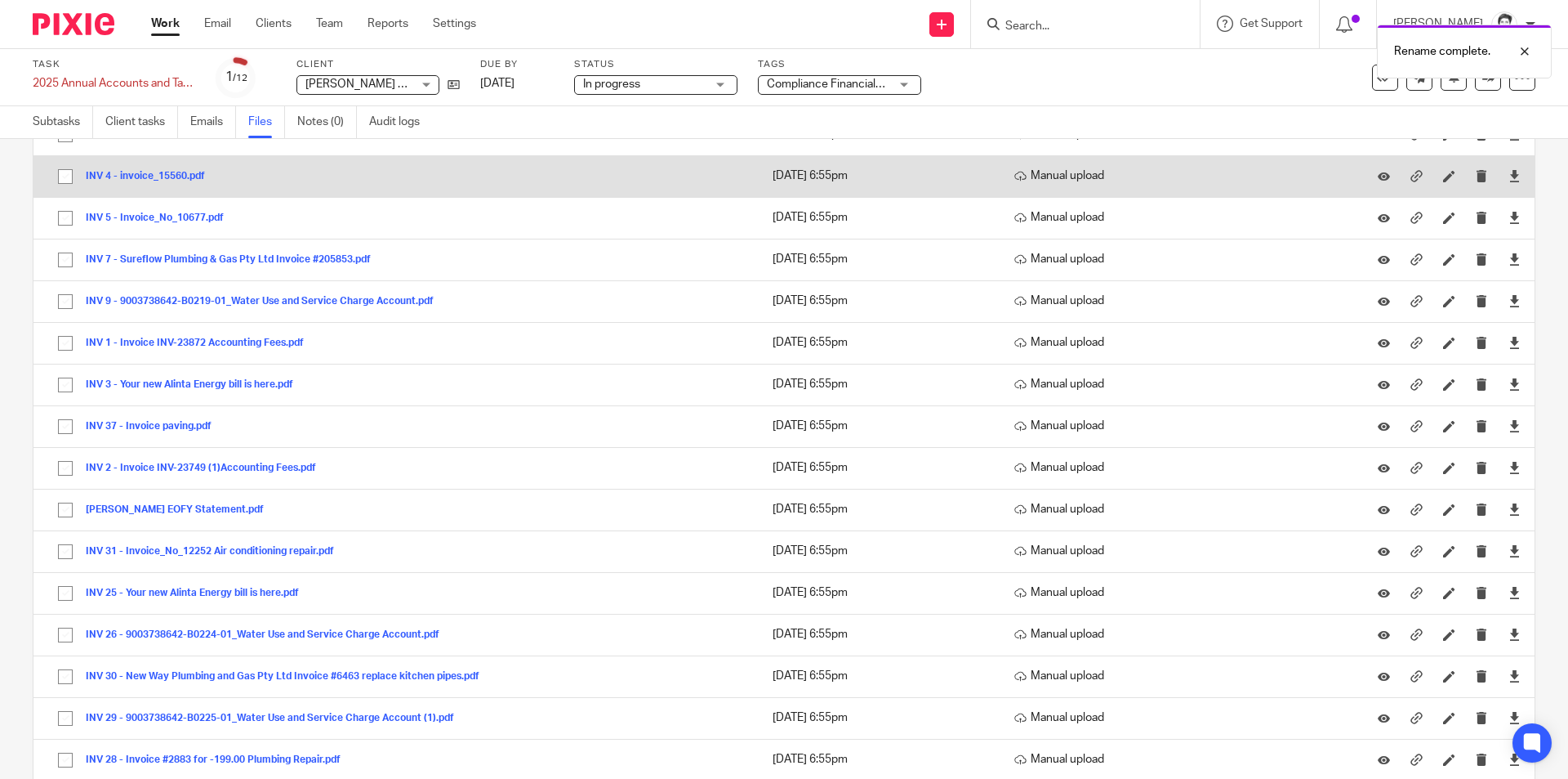
scroll to position [1144, 0]
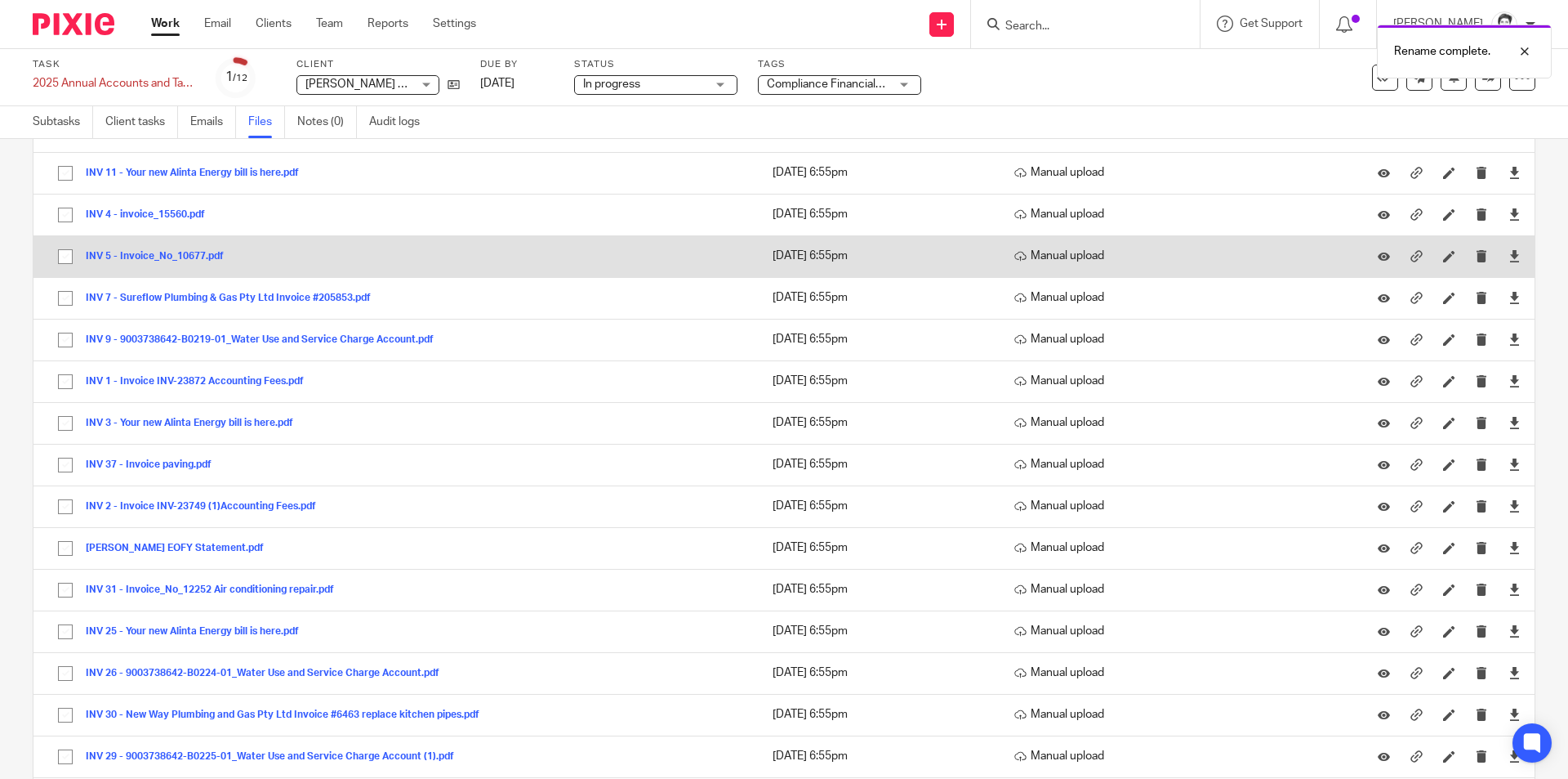
click at [170, 258] on button "INV 5 - Invoice_No_10677.pdf" at bounding box center [161, 256] width 151 height 12
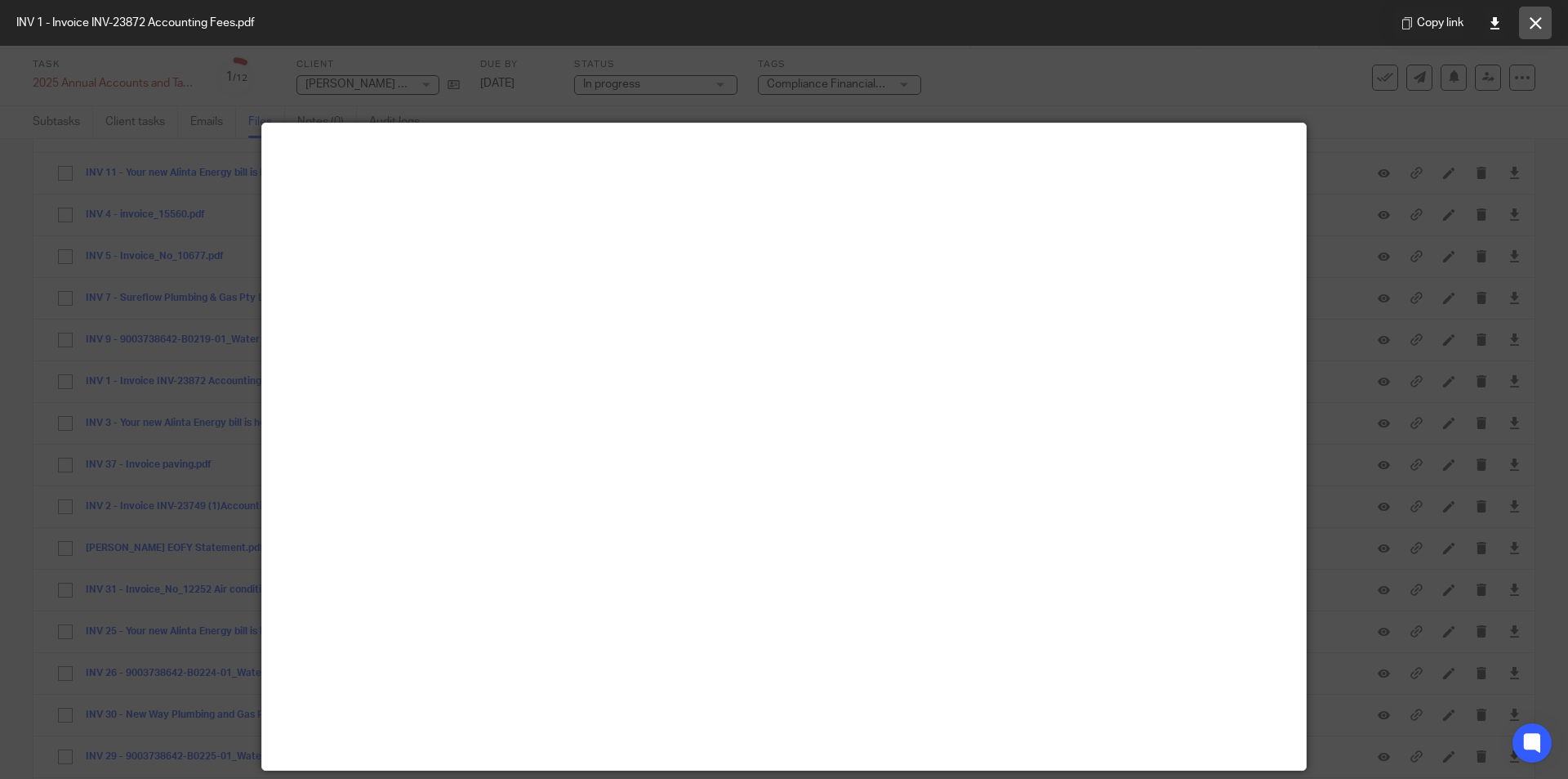
click at [1534, 23] on icon at bounding box center [1536, 23] width 13 height 13
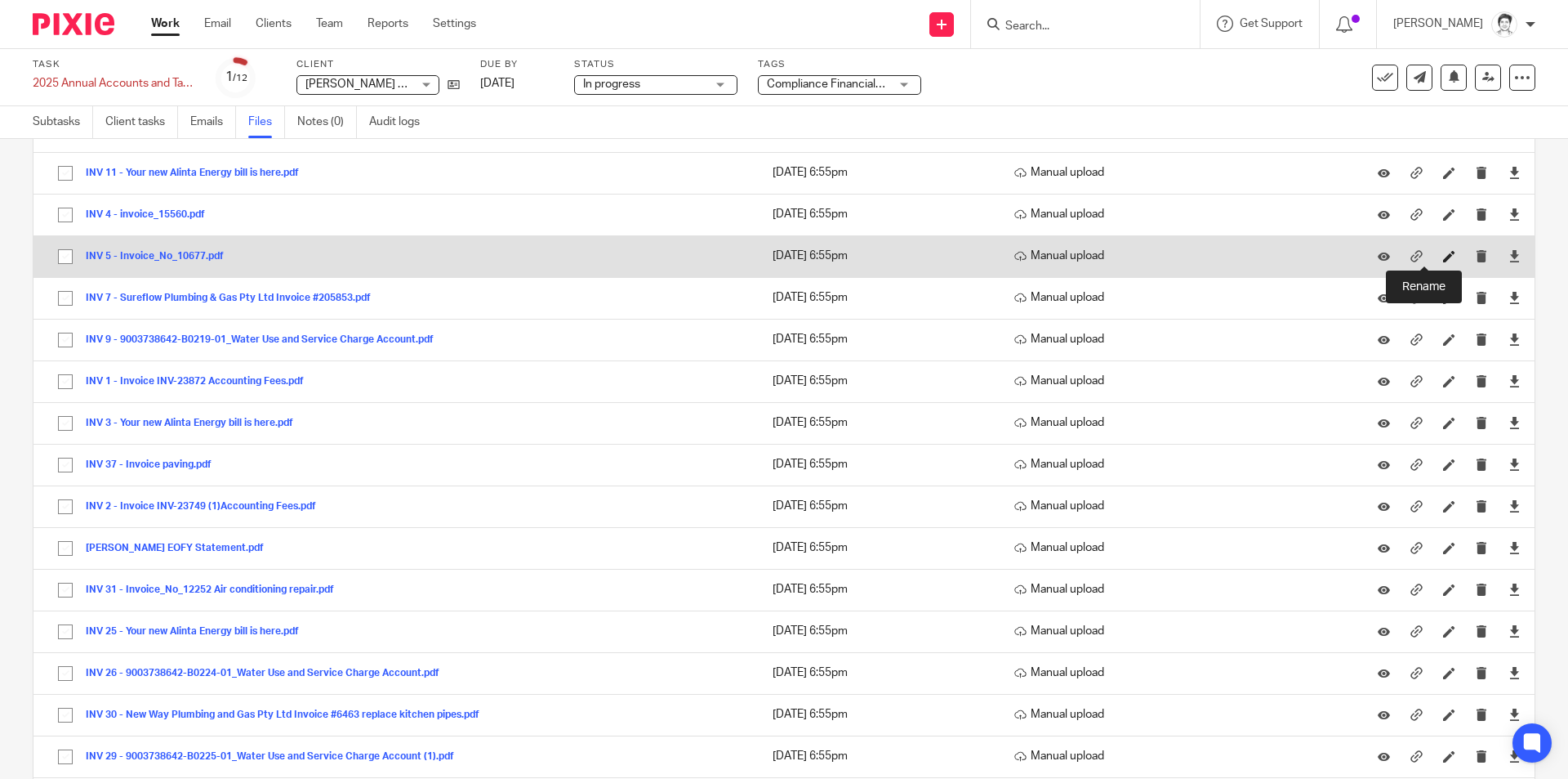
click at [1443, 259] on icon at bounding box center [1449, 256] width 13 height 13
click at [254, 254] on td "INV 5 - Invoice_No_10677.pdf INV 5 - Invoice_No_10677 Save" at bounding box center [394, 255] width 723 height 41
click at [1443, 261] on icon at bounding box center [1449, 256] width 13 height 13
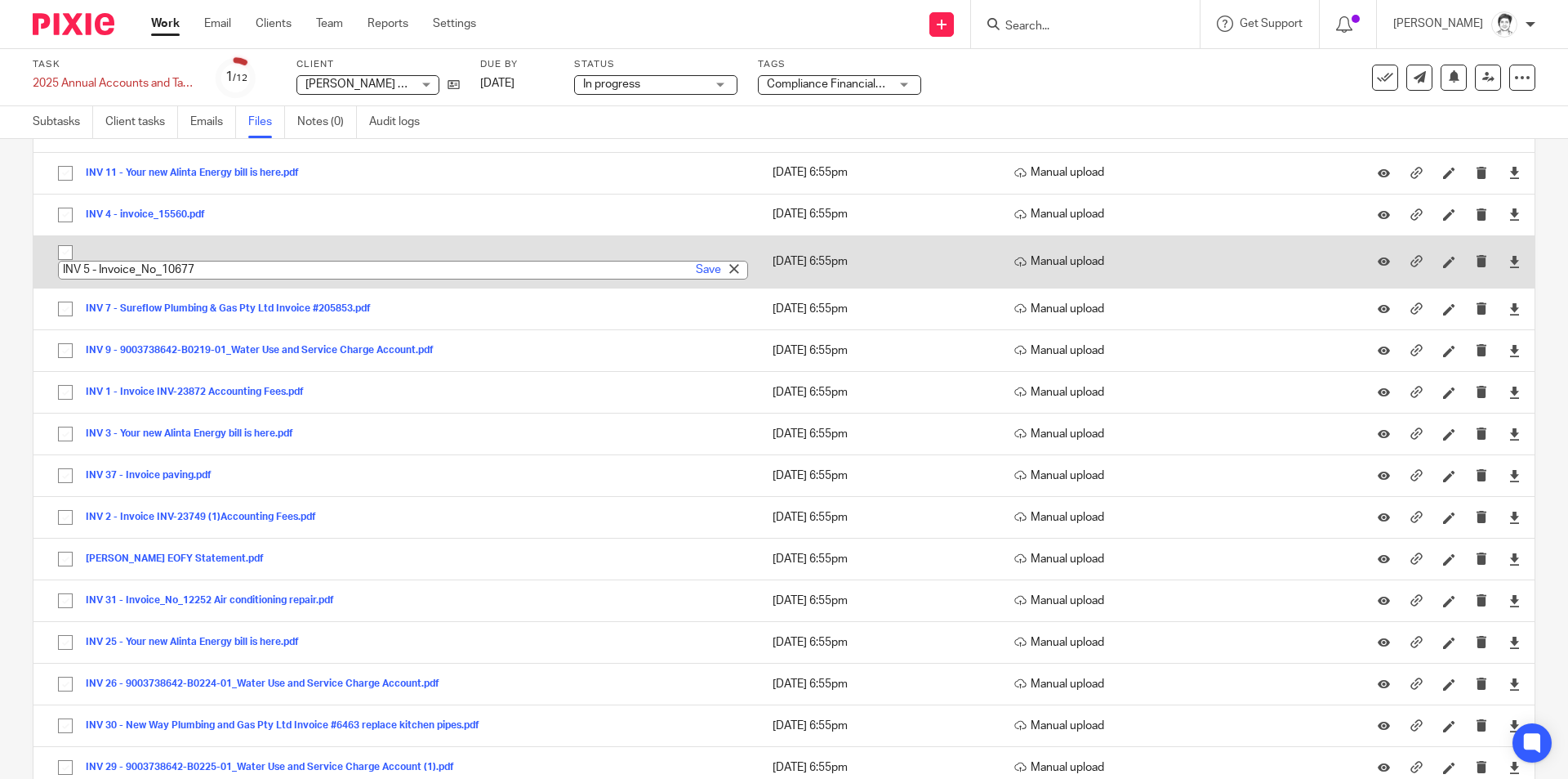
click at [239, 265] on input "INV 5 - Invoice_No_10677" at bounding box center [403, 270] width 690 height 19
click at [242, 267] on input "INV 5 - Invoice_No_10677" at bounding box center [403, 270] width 690 height 19
type input "INV 5 - Invoice_No_10677"
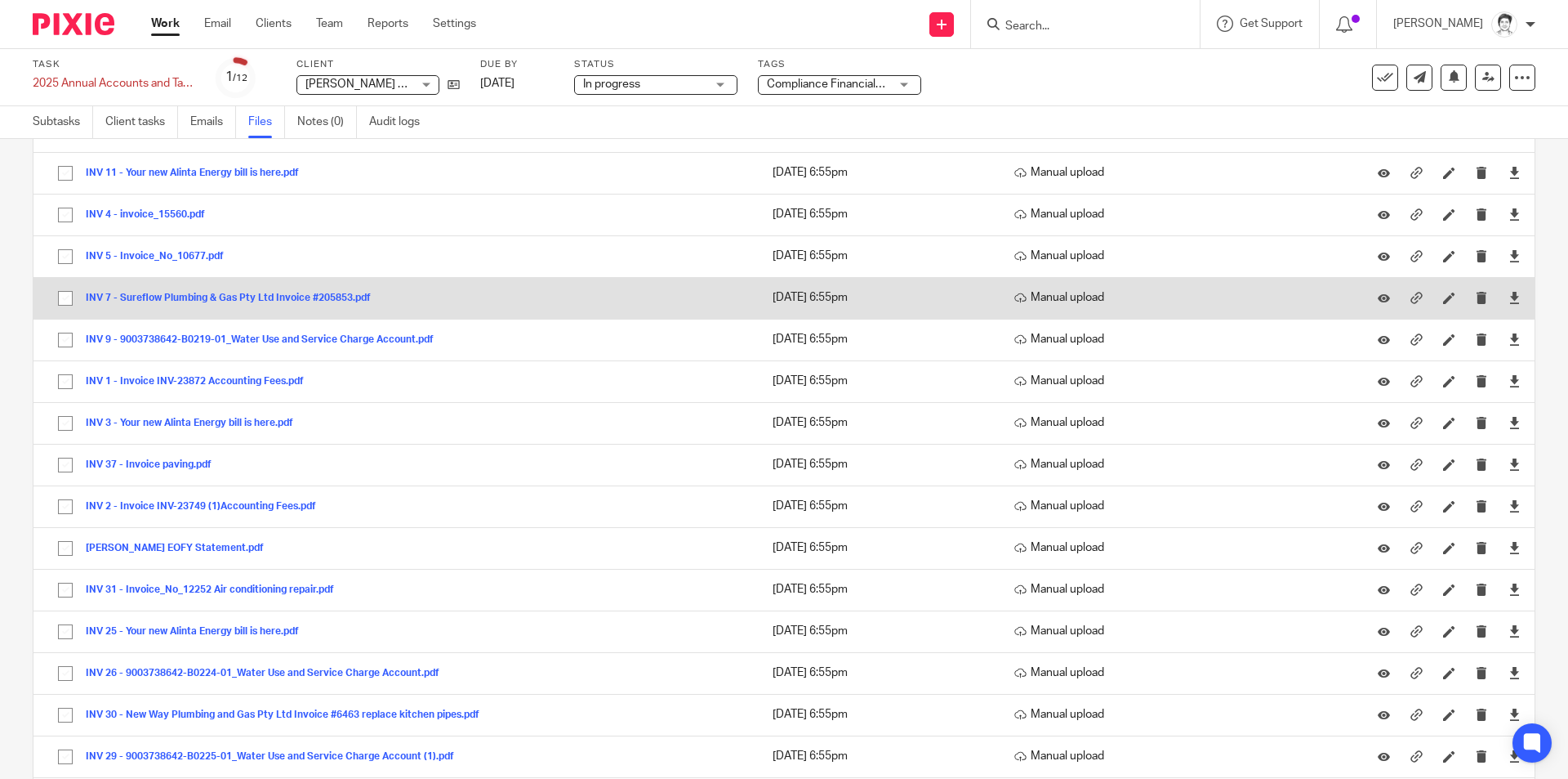
click at [237, 310] on td "INV 7 - Sureflow Plumbing & Gas Pty Ltd Invoice #205853.pdf INV 7 - Sureflow Pl…" at bounding box center [394, 298] width 723 height 41
click at [237, 299] on button "INV 7 - Sureflow Plumbing & Gas Pty Ltd Invoice #205853.pdf" at bounding box center [235, 298] width 297 height 12
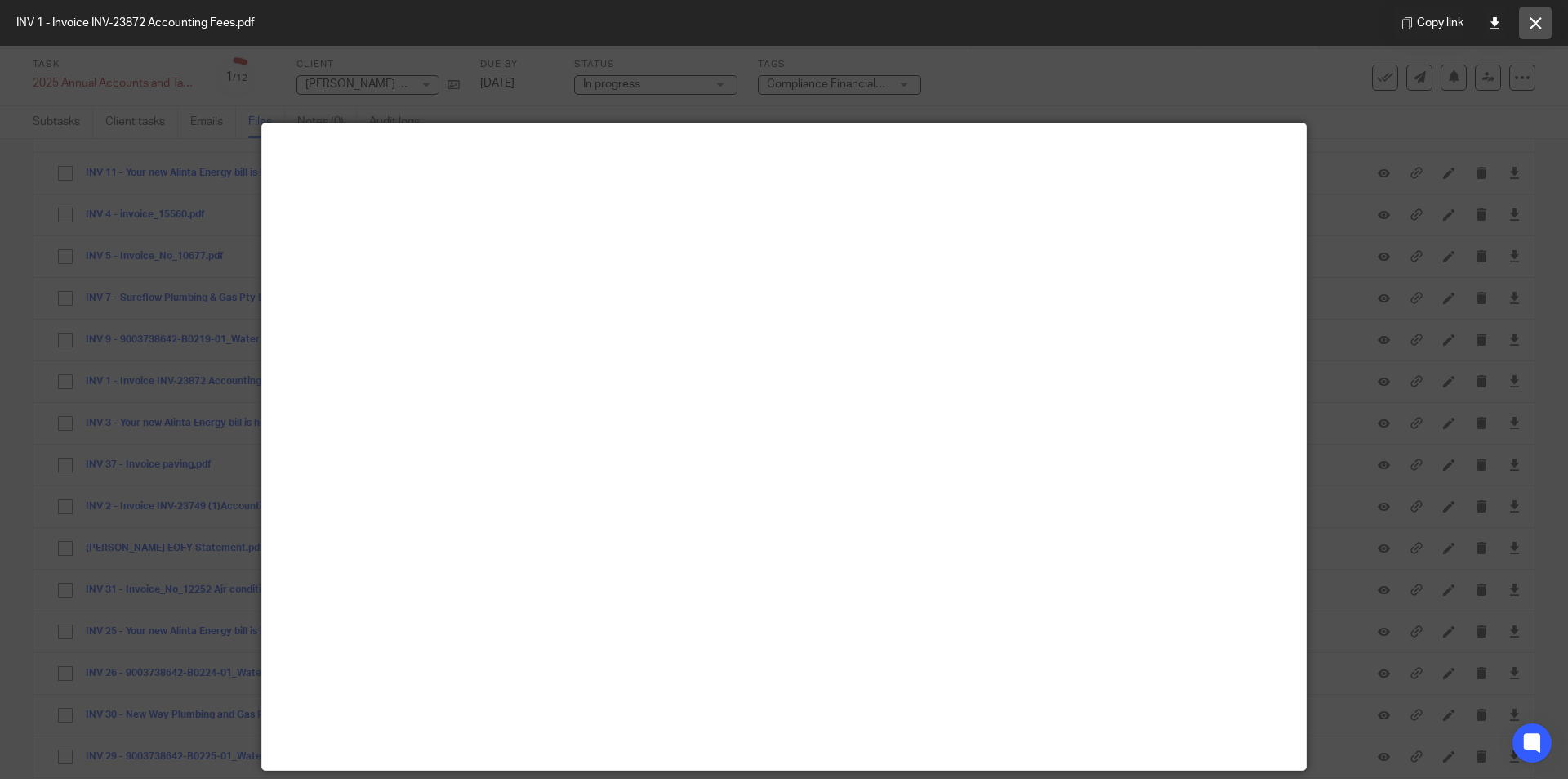
click at [1545, 30] on button at bounding box center [1535, 22] width 32 height 32
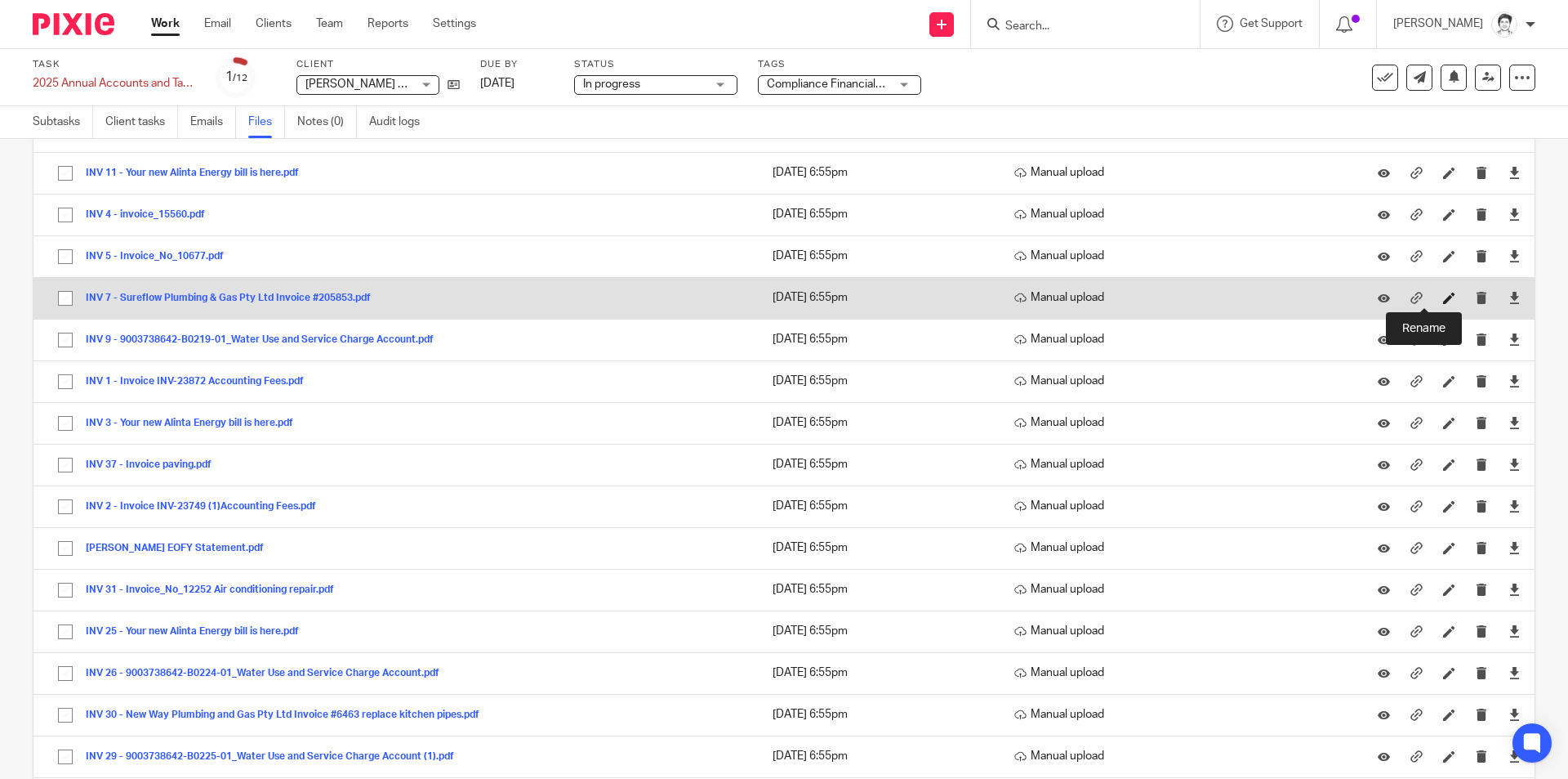
click at [1443, 299] on icon at bounding box center [1449, 298] width 13 height 13
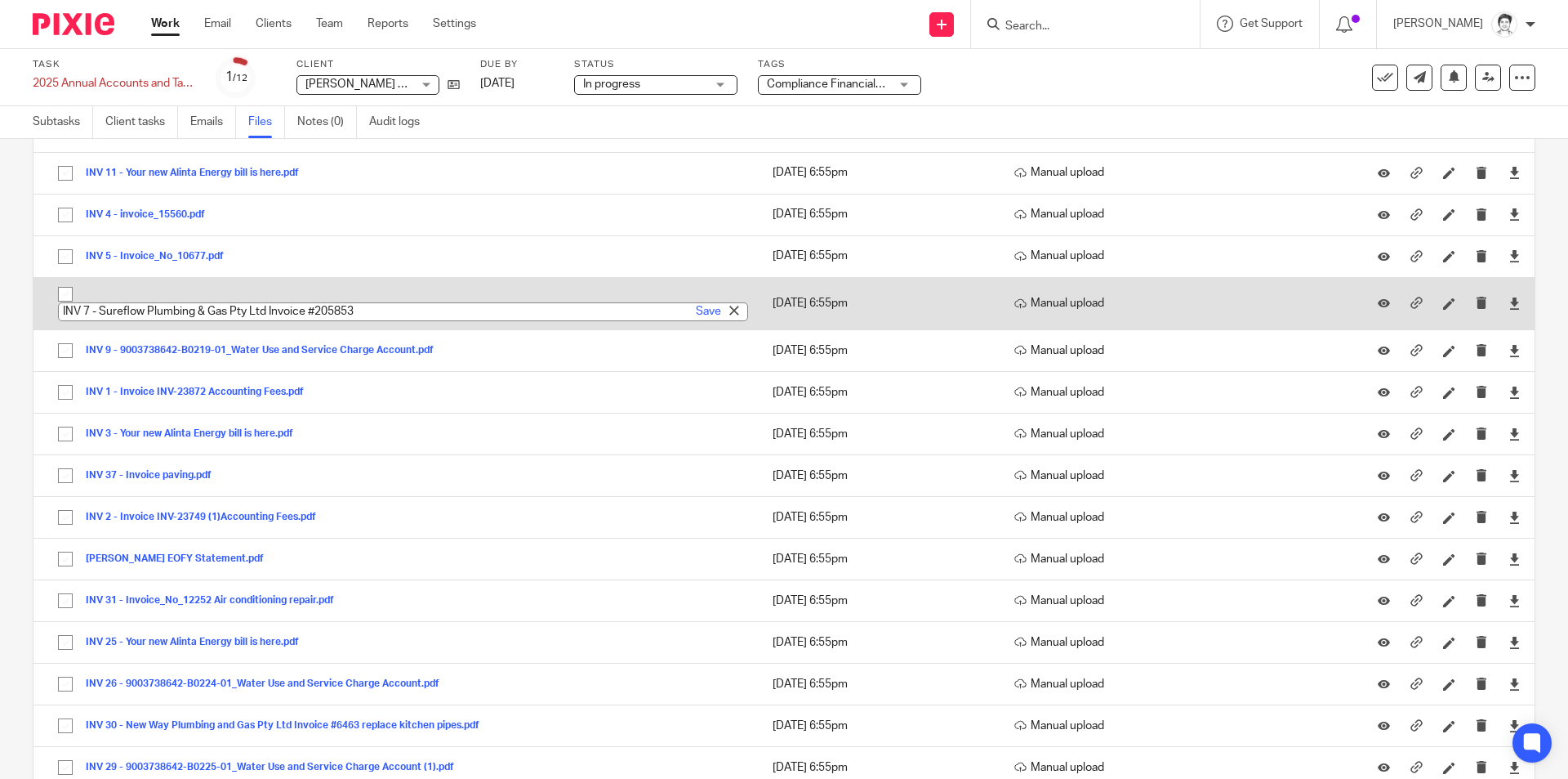
click at [402, 314] on input "INV 7 - Sureflow Plumbing & Gas Pty Ltd Invoice #205853" at bounding box center [403, 311] width 690 height 19
type input "INV 7 - Sureflow Plumbing & Gas Pty Ltd Invoice #205853 new tap"
click at [696, 307] on link "Save" at bounding box center [709, 311] width 25 height 16
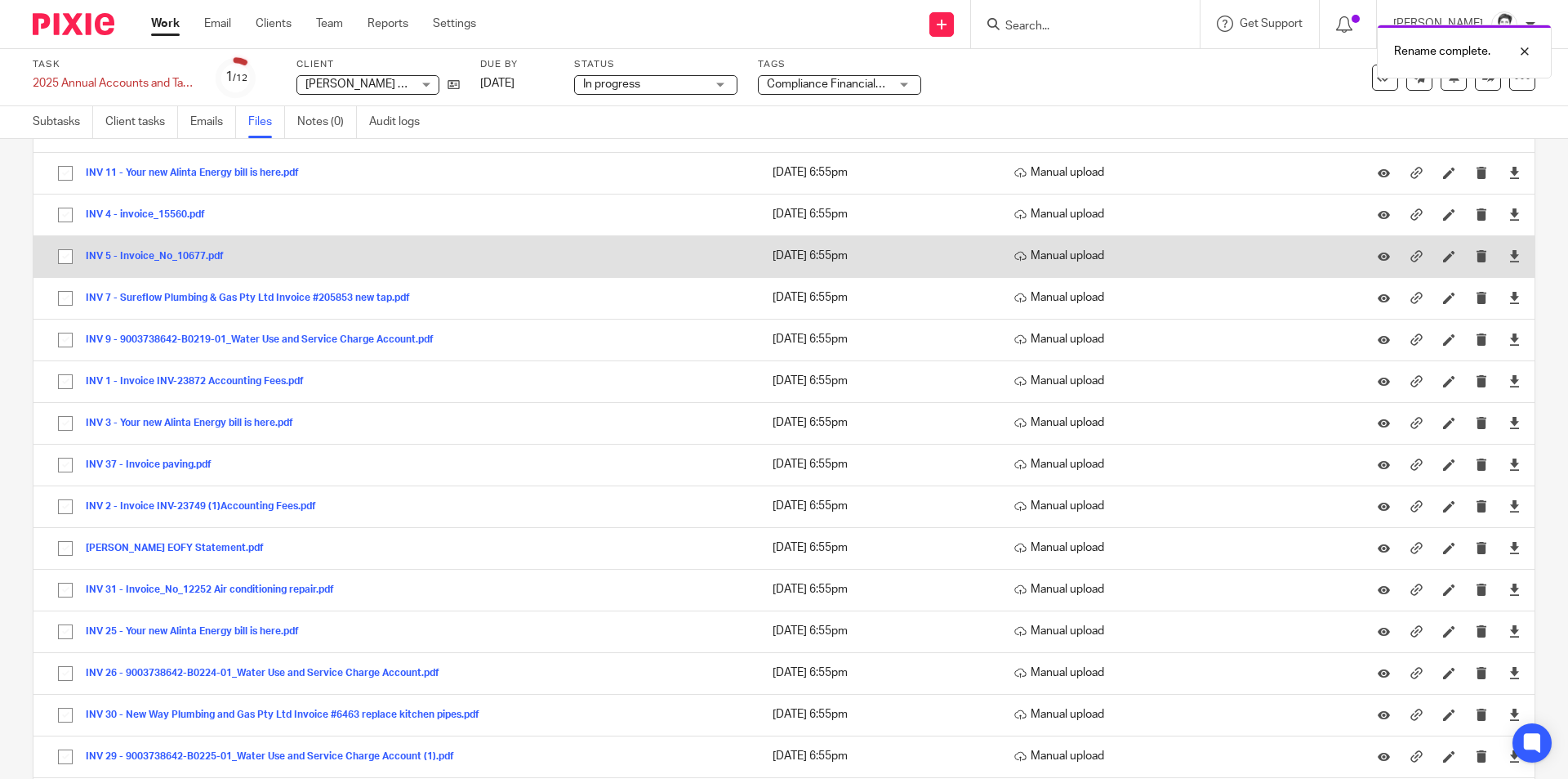
click at [150, 256] on button "INV 5 - Invoice_No_10677.pdf" at bounding box center [161, 256] width 151 height 12
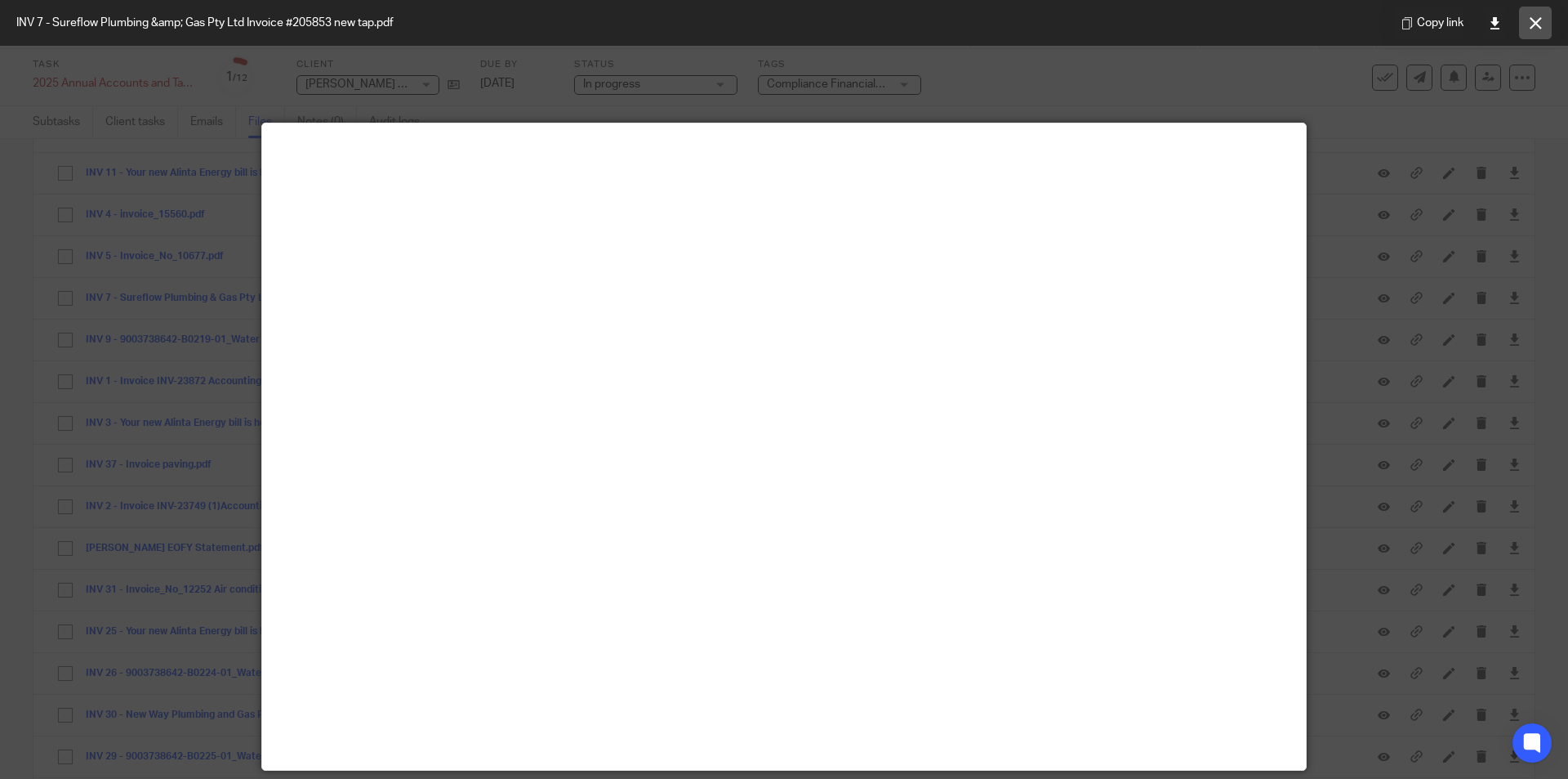
click at [1541, 29] on icon at bounding box center [1536, 23] width 13 height 13
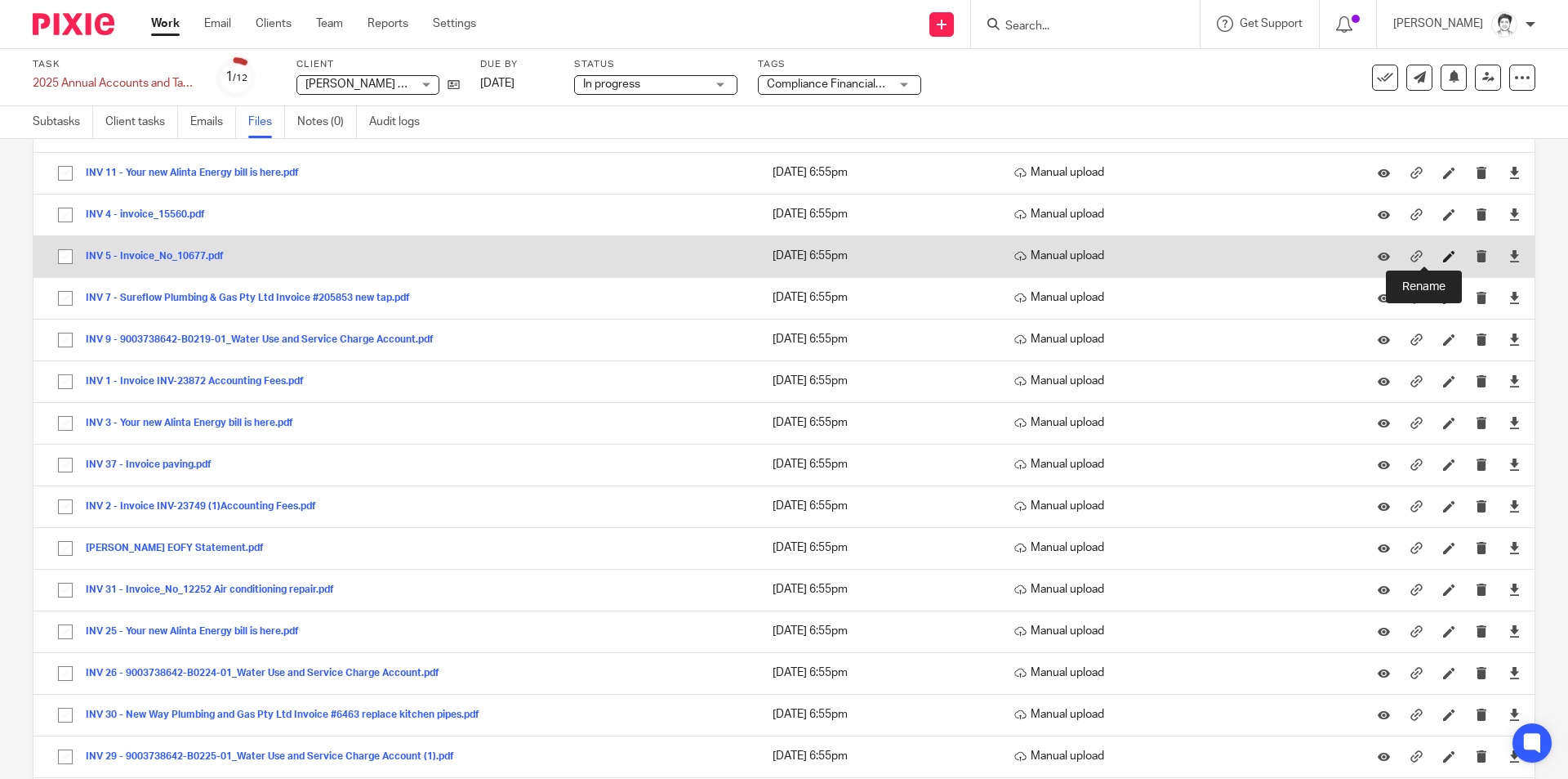
click at [1443, 255] on icon at bounding box center [1449, 256] width 13 height 13
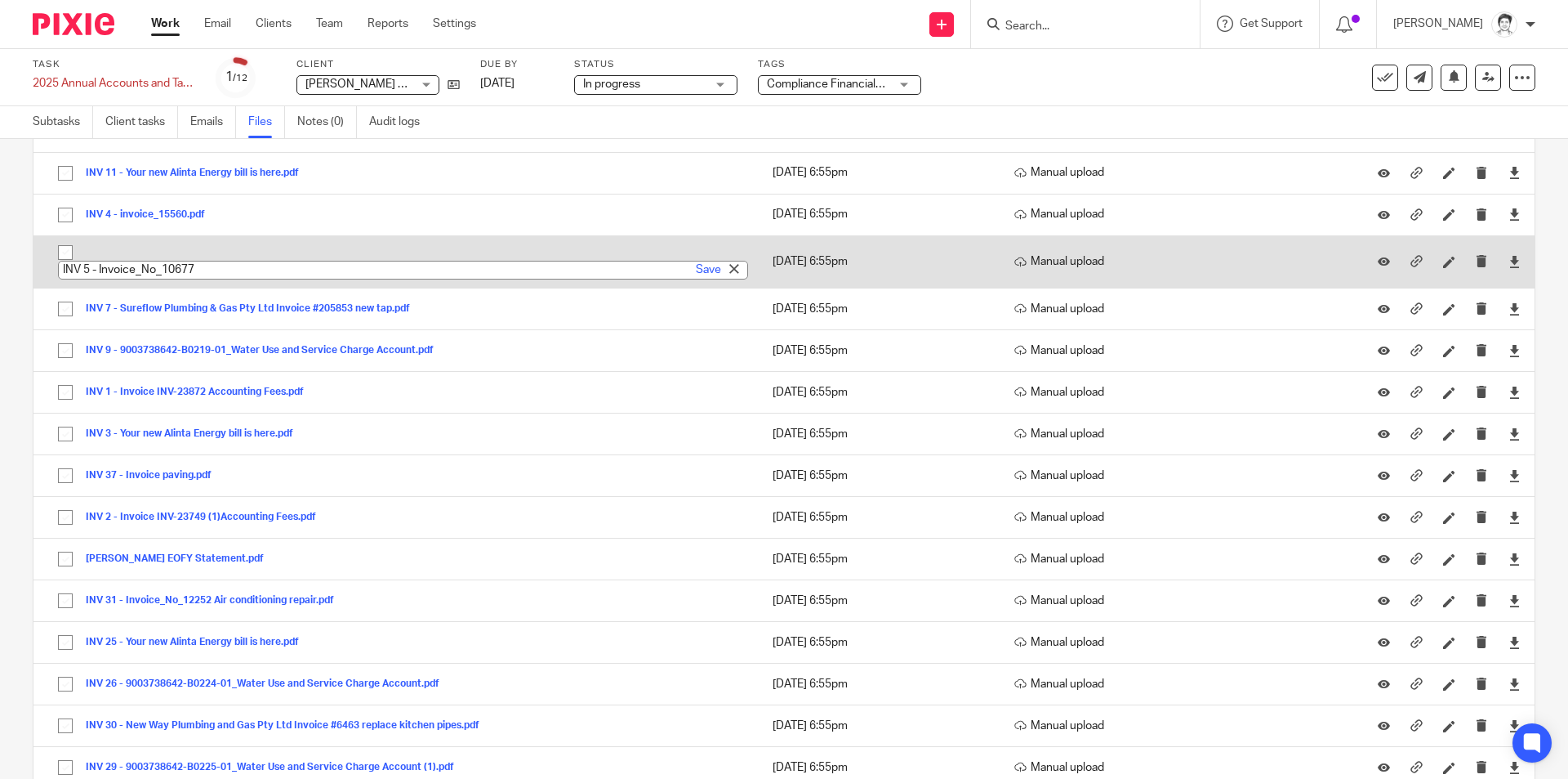
click at [212, 274] on input "INV 5 - Invoice_No_10677" at bounding box center [403, 270] width 690 height 19
type input "INV 5 - Invoice_No_10677 Aircon"
click at [696, 269] on link "Save" at bounding box center [709, 270] width 25 height 16
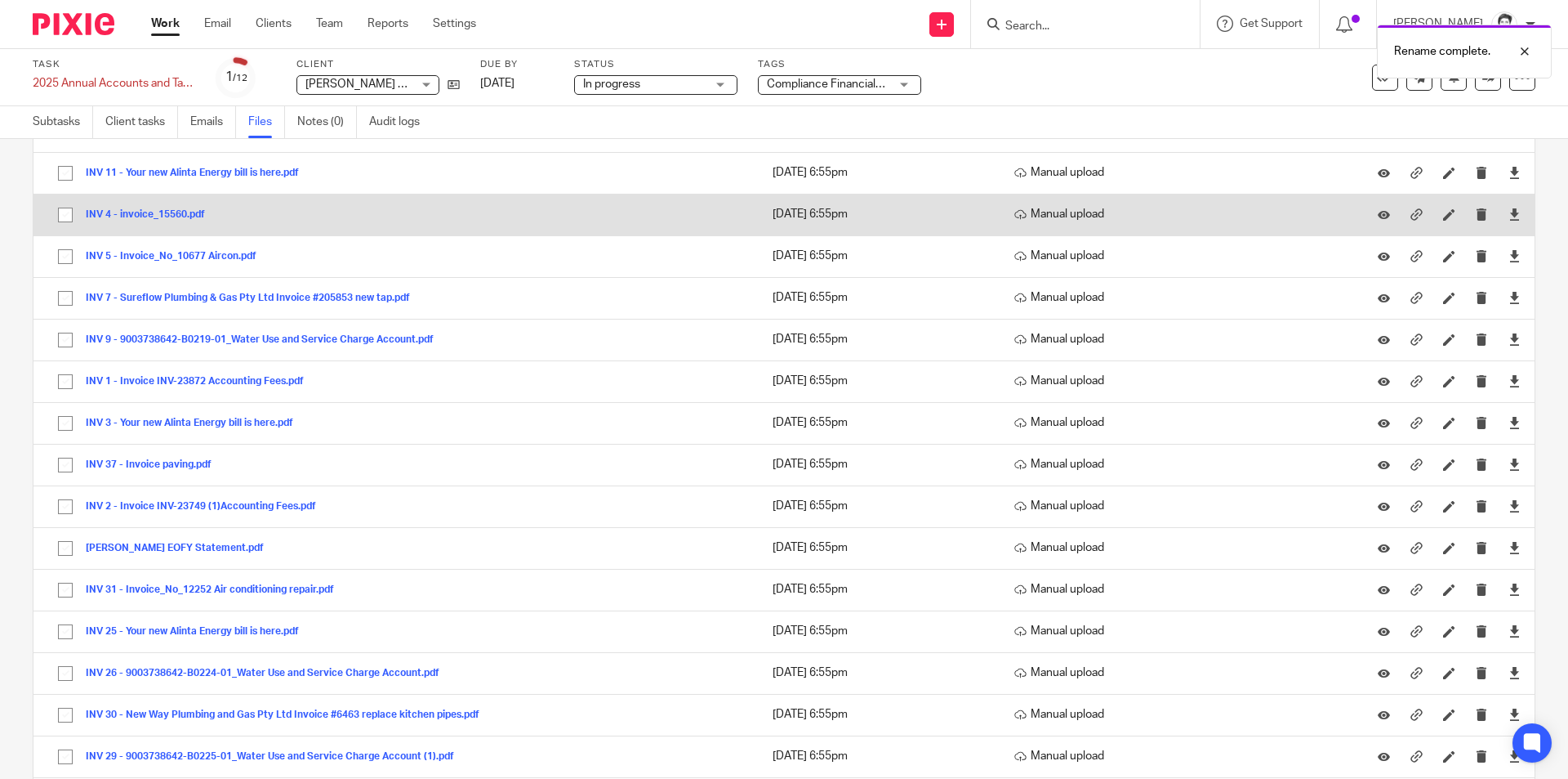
click at [116, 217] on button "INV 4 - invoice_15560.pdf" at bounding box center [151, 214] width 132 height 12
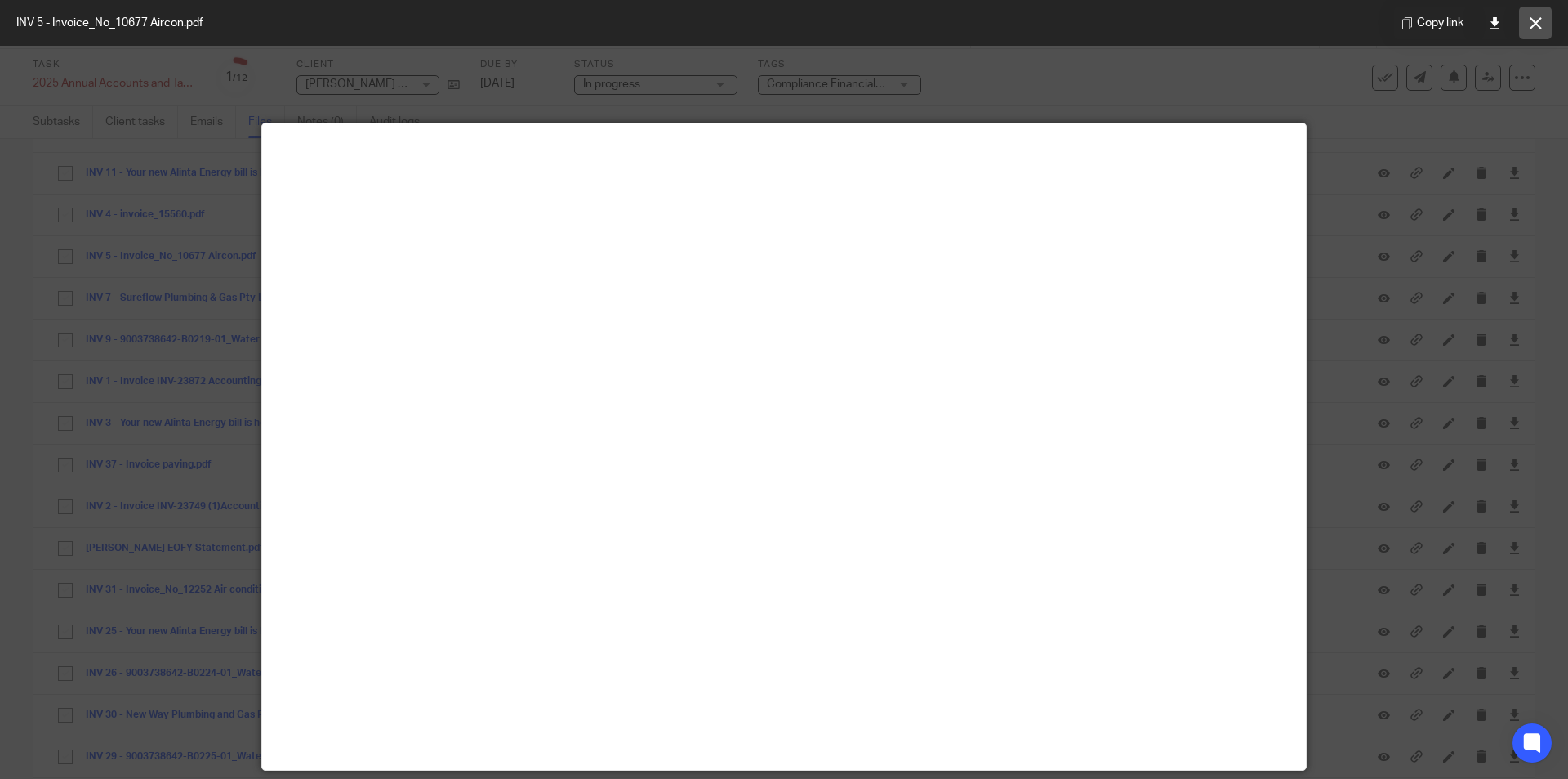
click at [1527, 25] on button at bounding box center [1535, 22] width 32 height 32
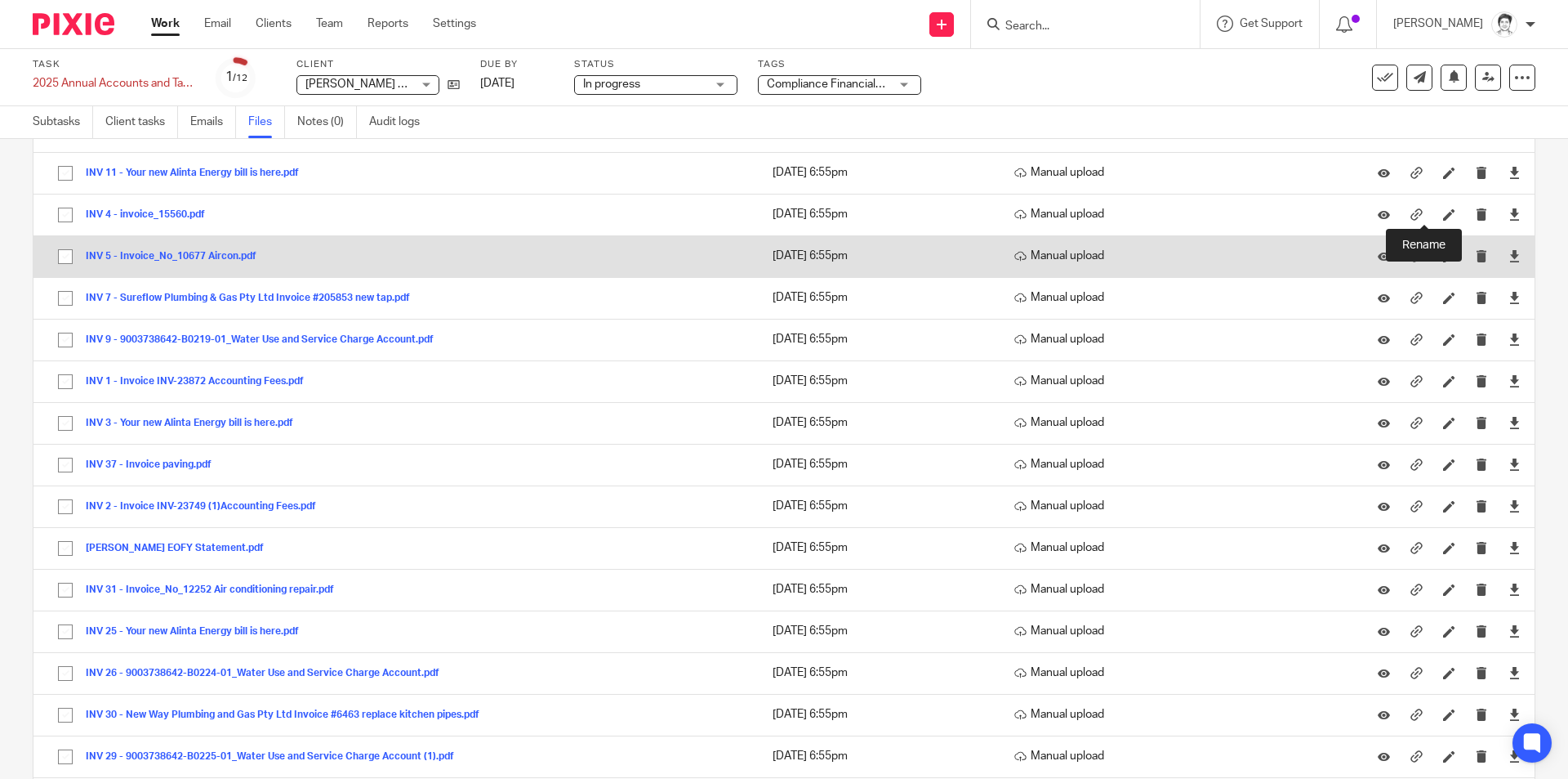
click at [1443, 218] on icon at bounding box center [1449, 214] width 13 height 13
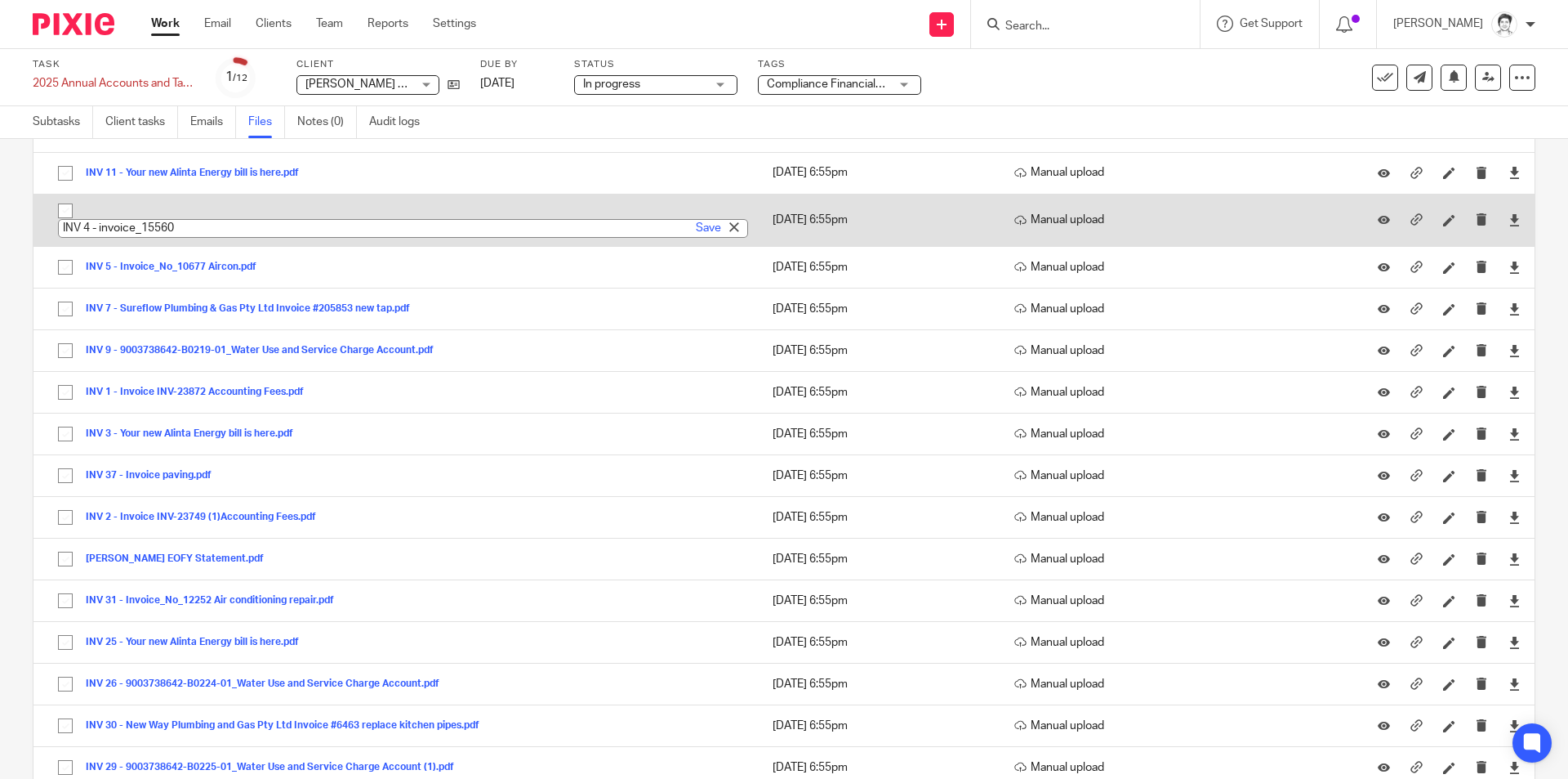
click at [227, 237] on input "INV 4 - invoice_15560" at bounding box center [403, 228] width 690 height 19
type input "INV 4 - invoice_15560 Pest Control"
click at [703, 228] on link "Save" at bounding box center [709, 228] width 25 height 16
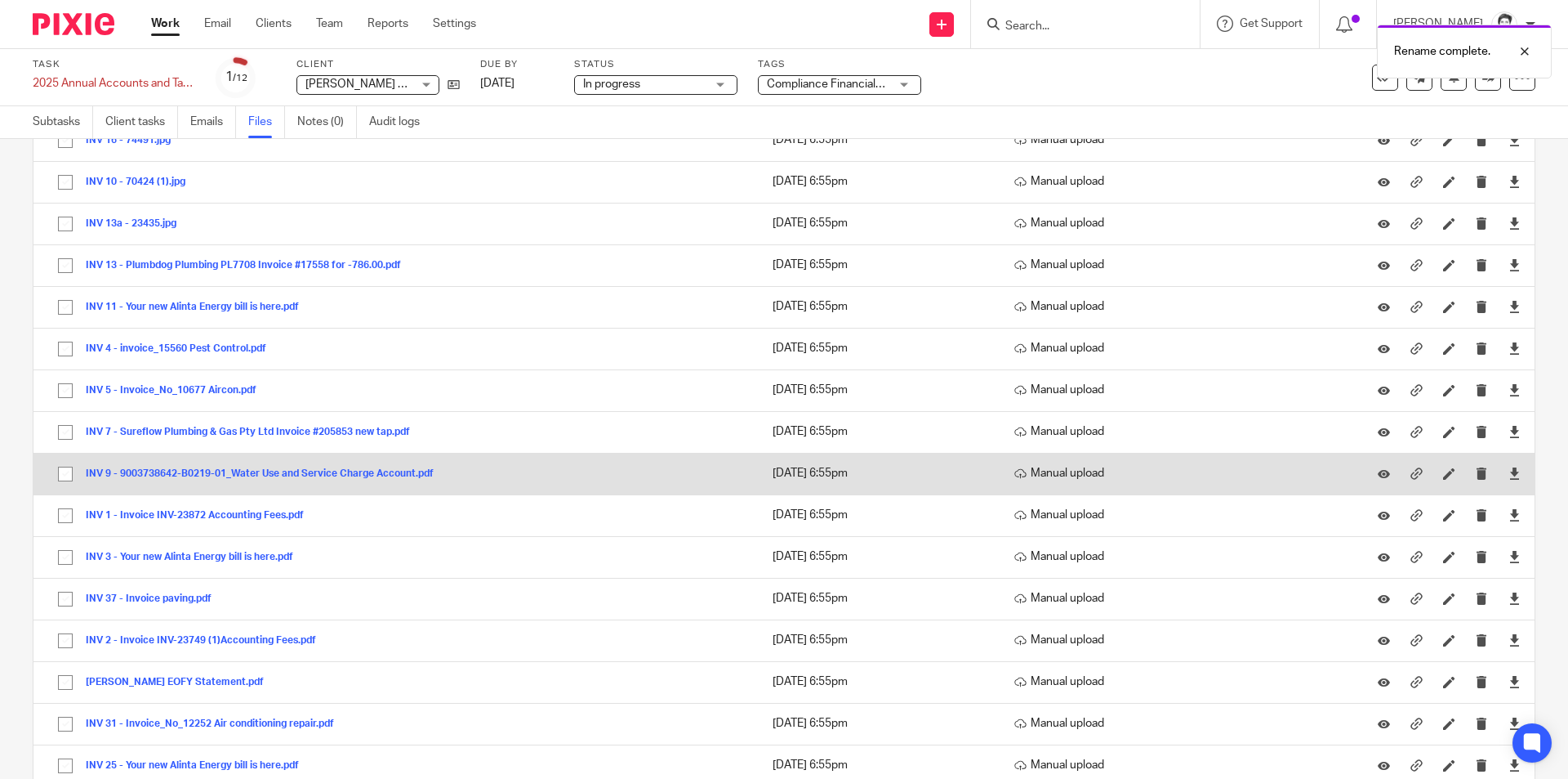
scroll to position [981, 0]
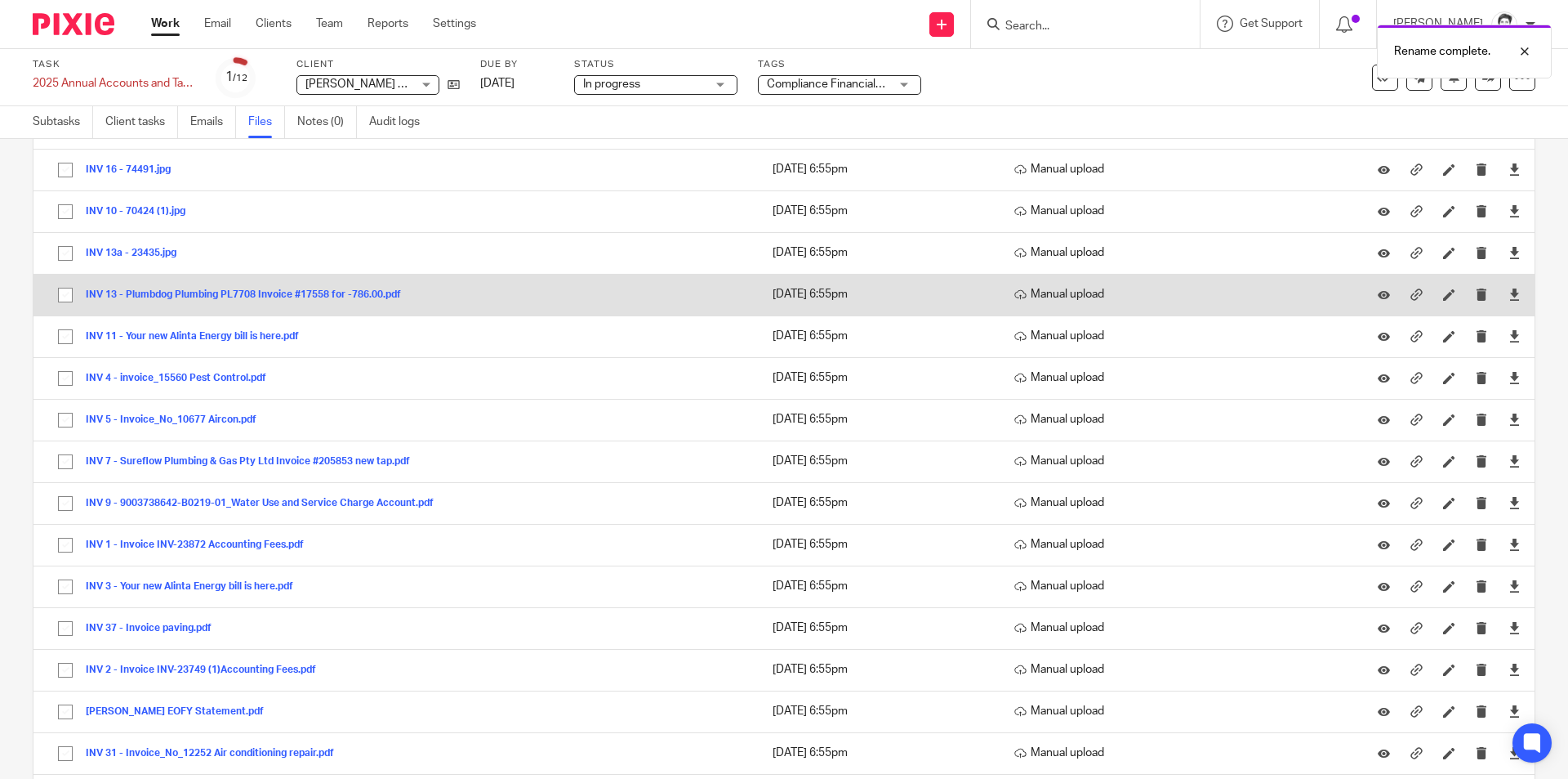
click at [265, 293] on button "INV 13 - Plumbdog Plumbing PL7708 Invoice #17558 for -786.00.pdf" at bounding box center [249, 295] width 327 height 12
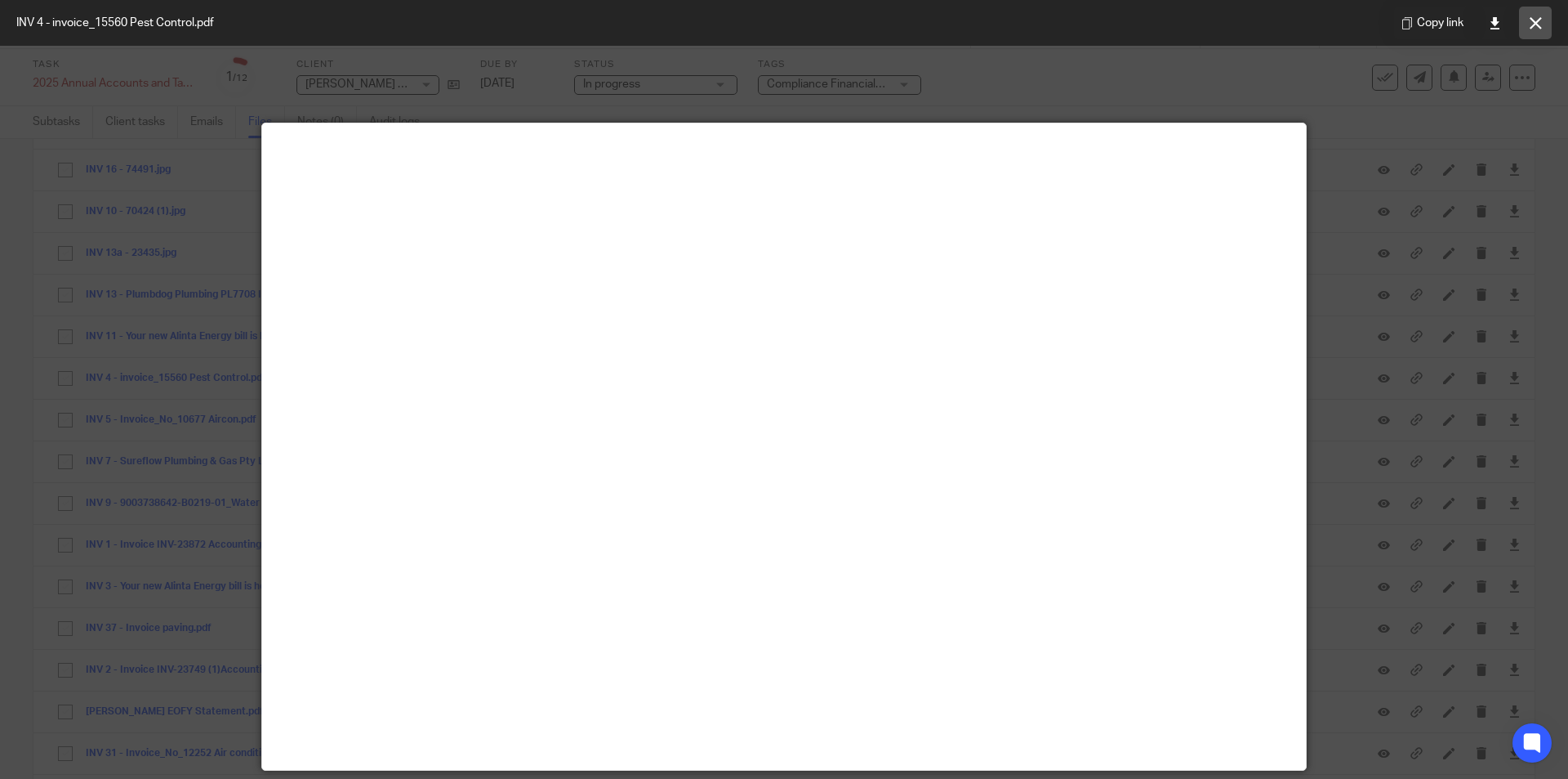
click at [1535, 26] on icon at bounding box center [1536, 23] width 13 height 13
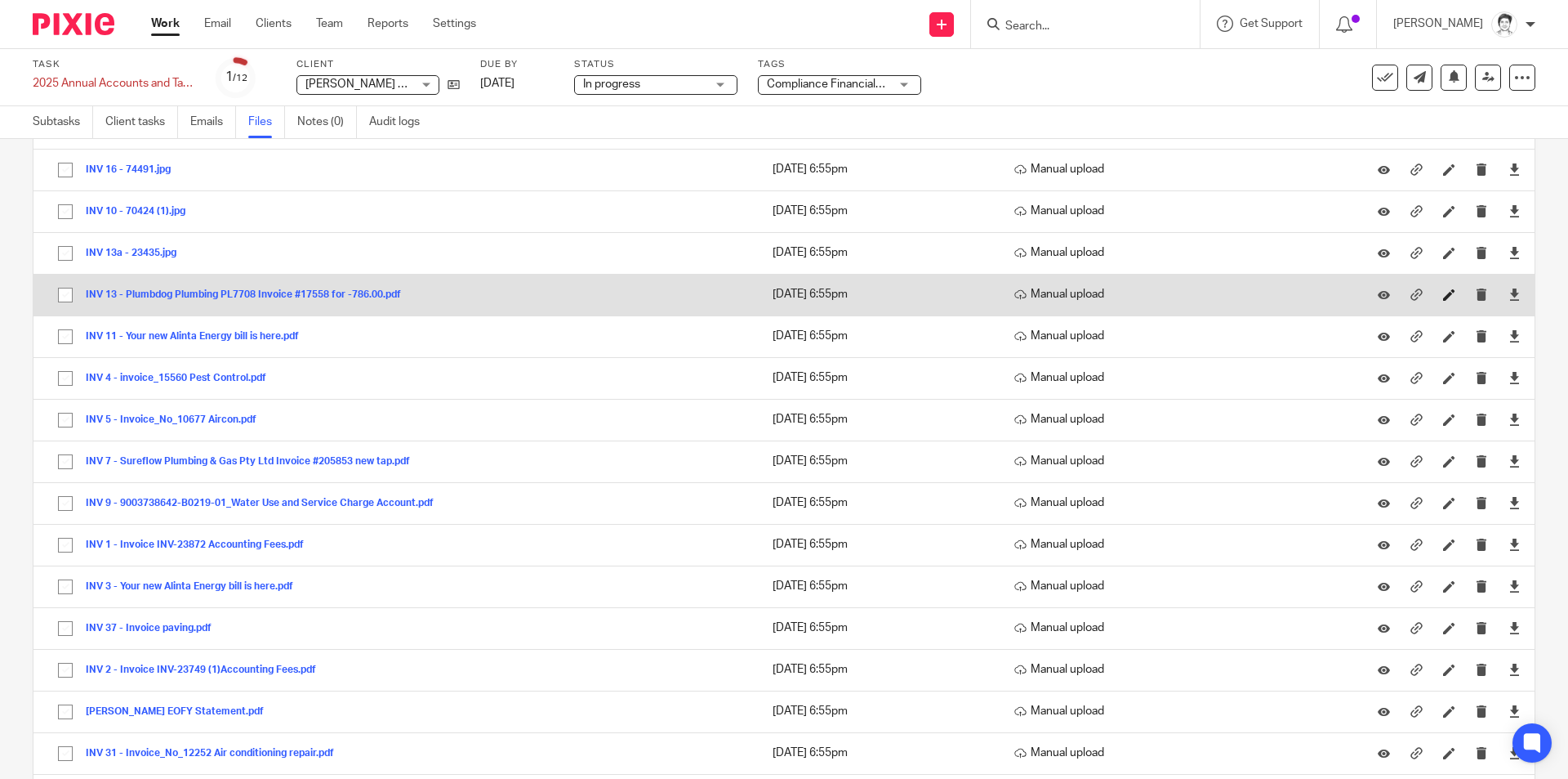
click at [1443, 301] on link at bounding box center [1452, 294] width 21 height 16
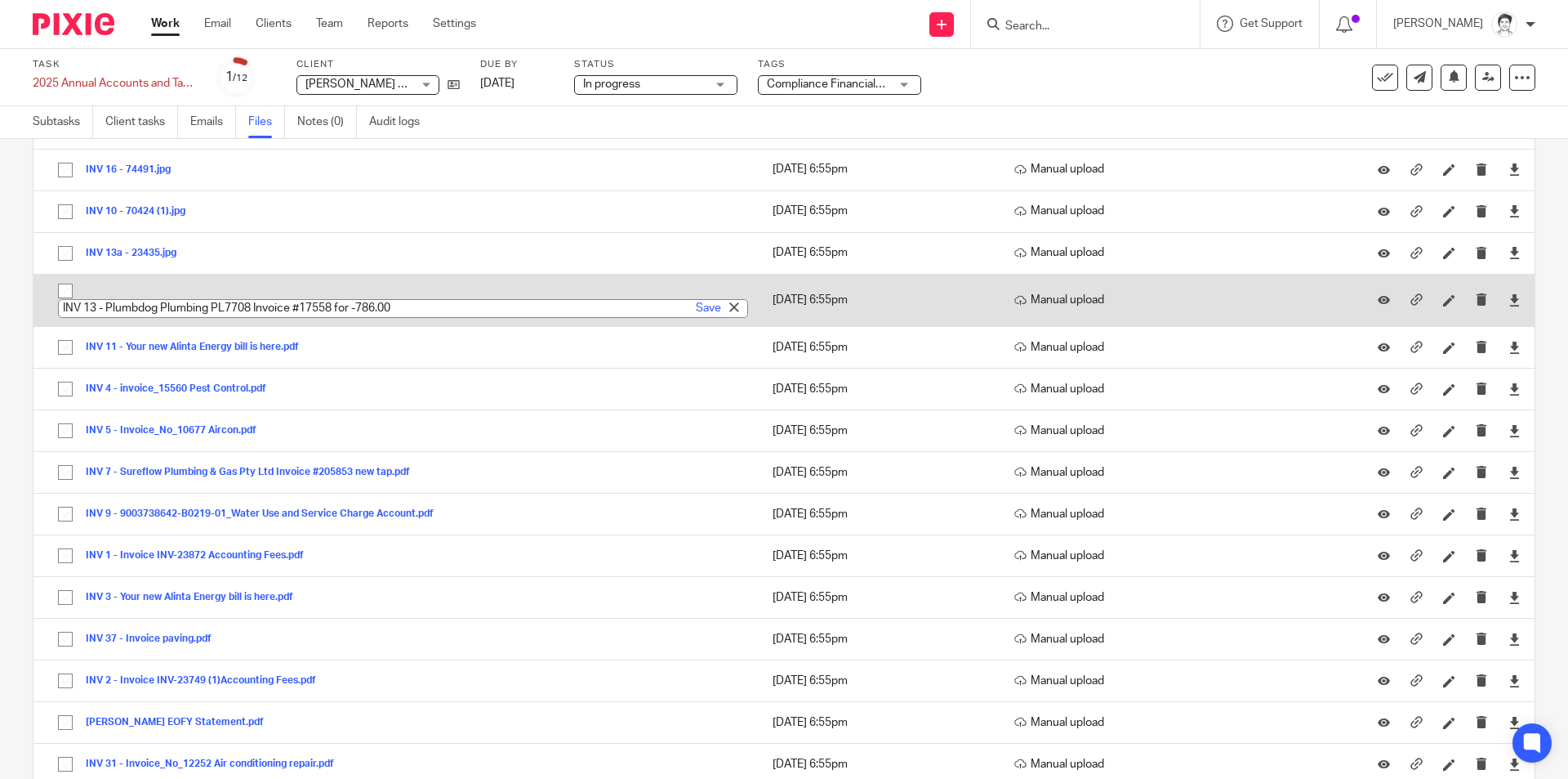
click at [459, 310] on input "INV 13 - Plumbdog Plumbing PL7708 Invoice #17558 for -786.00" at bounding box center [403, 308] width 690 height 19
type input "INV 13 - Plumbdog Plumbing PL7708 Invoice #17558 for -786.00 Water Leak and rep…"
click at [696, 316] on link "Save" at bounding box center [709, 307] width 25 height 16
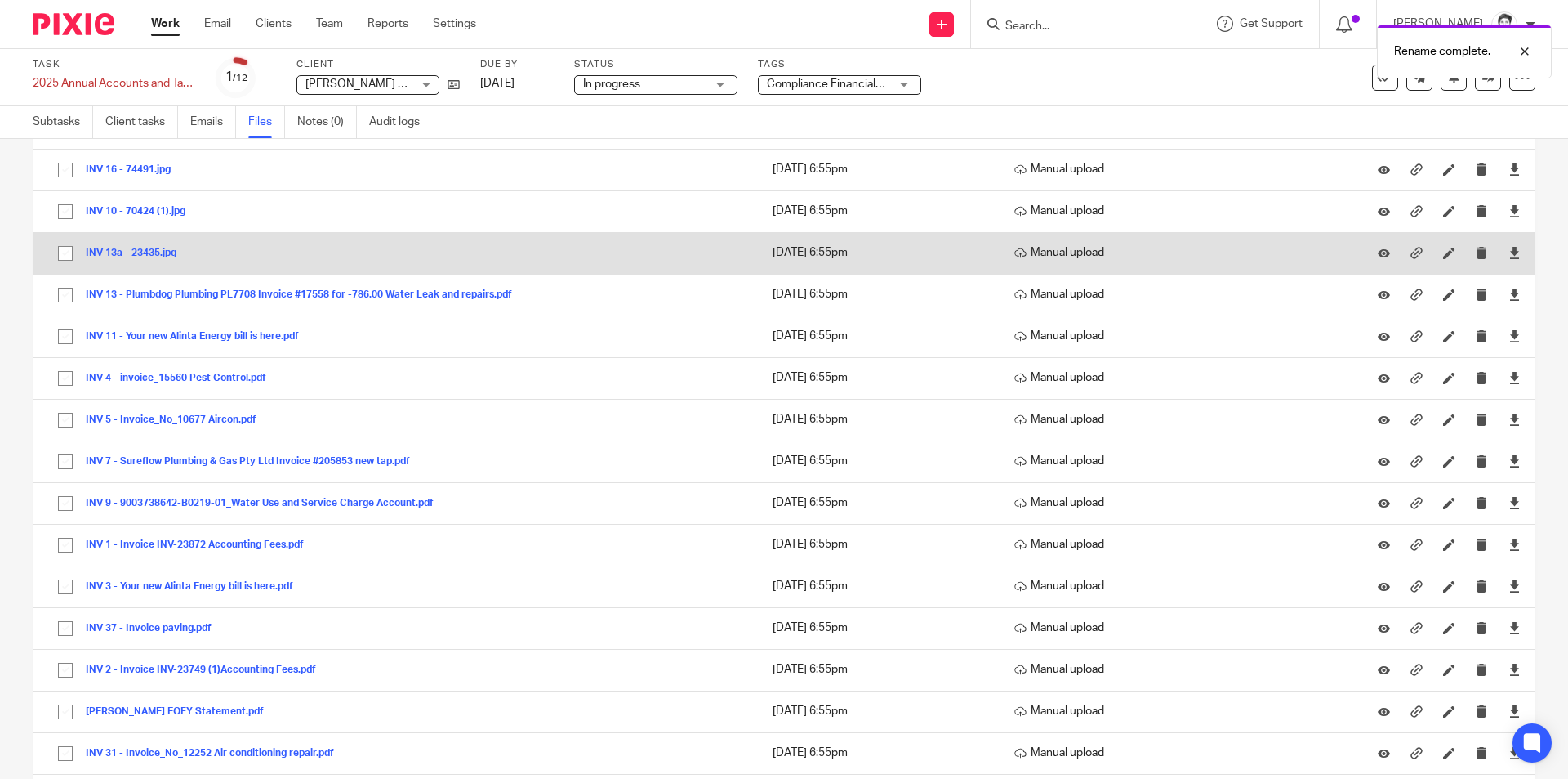
click at [142, 255] on button "INV 13a - 23435.jpg" at bounding box center [137, 253] width 103 height 12
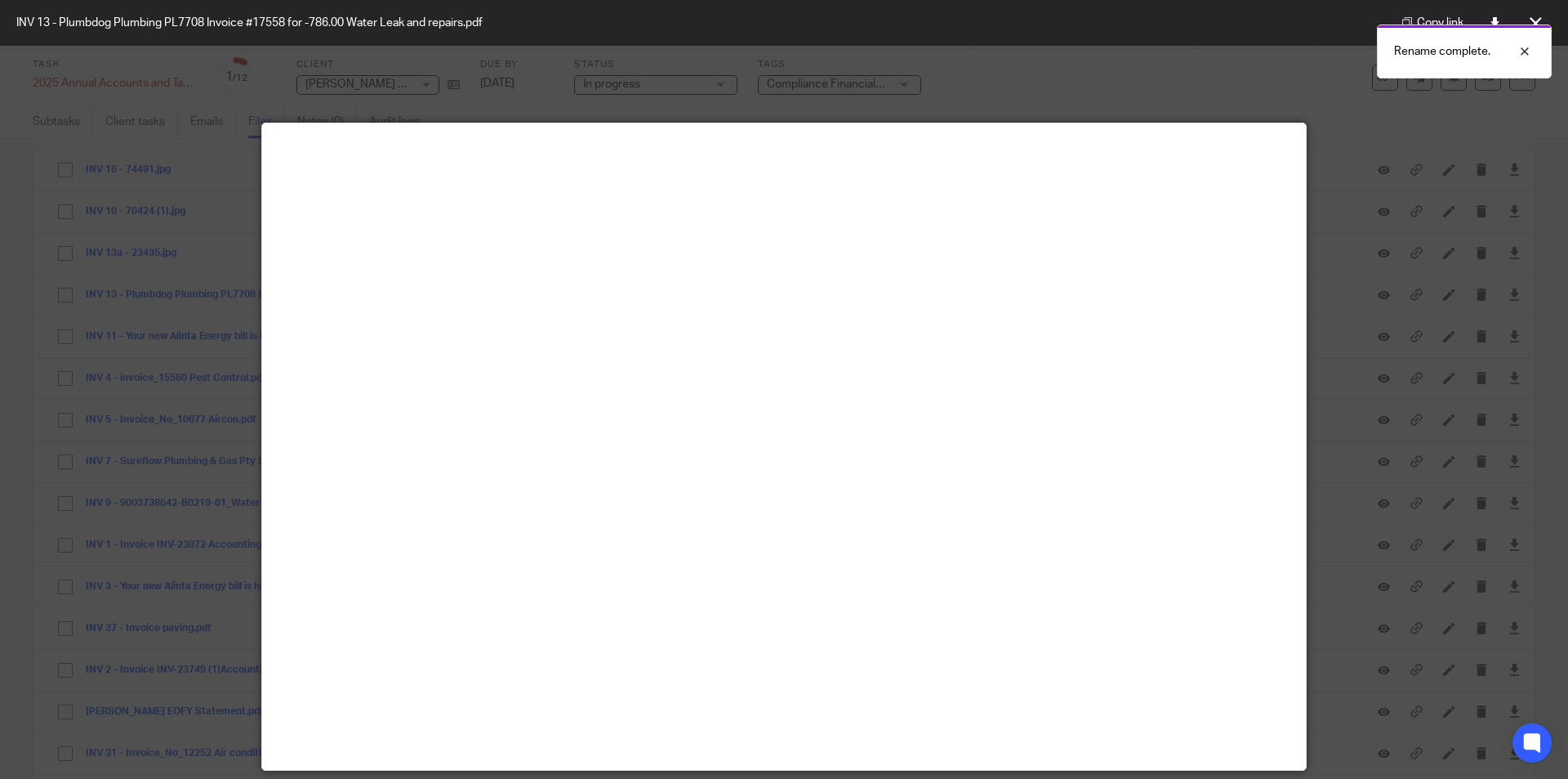
click at [1305, 97] on div at bounding box center [784, 389] width 1568 height 779
click at [1524, 54] on div at bounding box center [1512, 51] width 44 height 20
click at [1532, 23] on icon at bounding box center [1536, 23] width 13 height 13
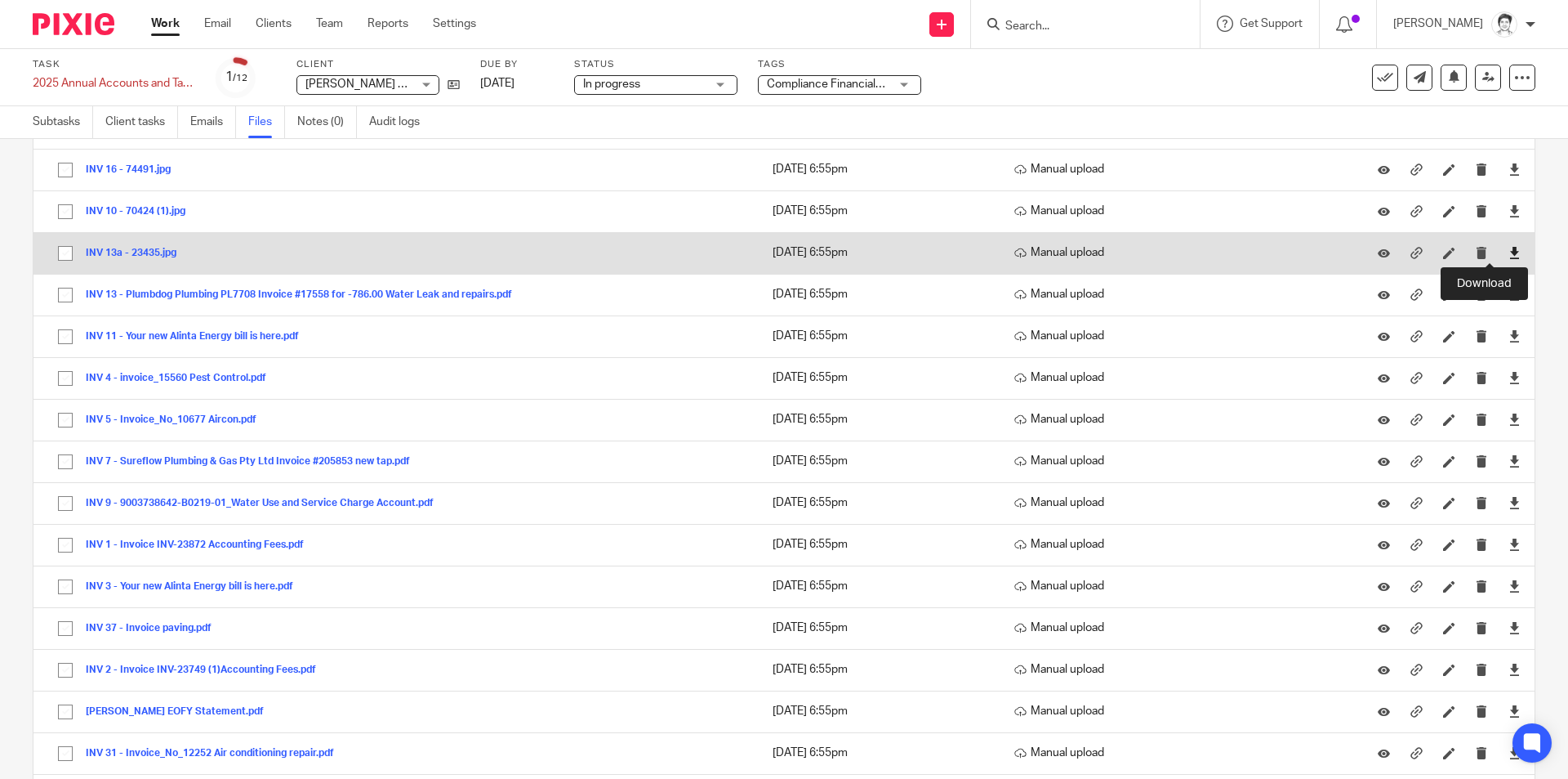
click at [1508, 254] on icon at bounding box center [1514, 253] width 13 height 13
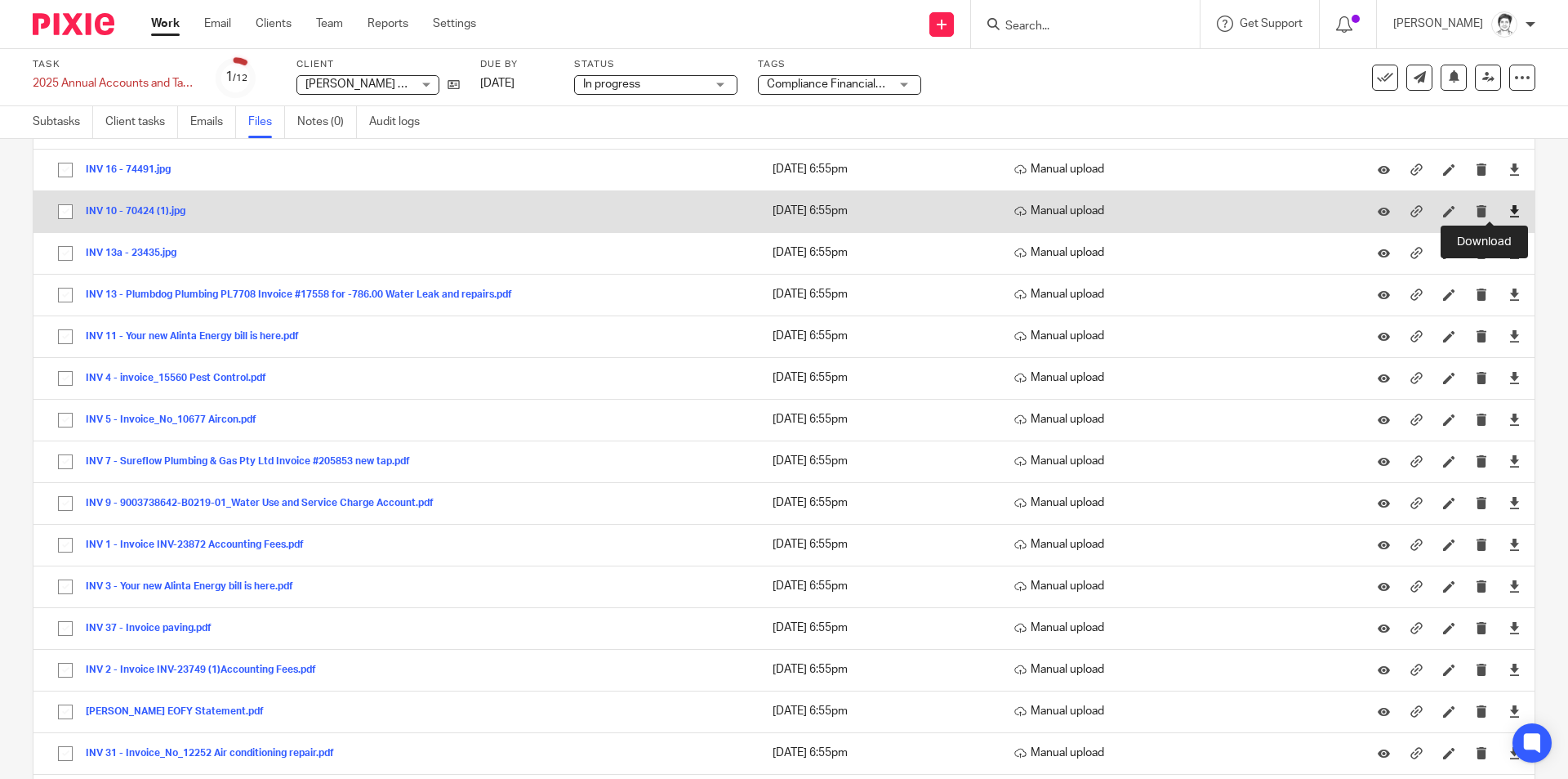
click at [1508, 210] on icon at bounding box center [1514, 212] width 13 height 13
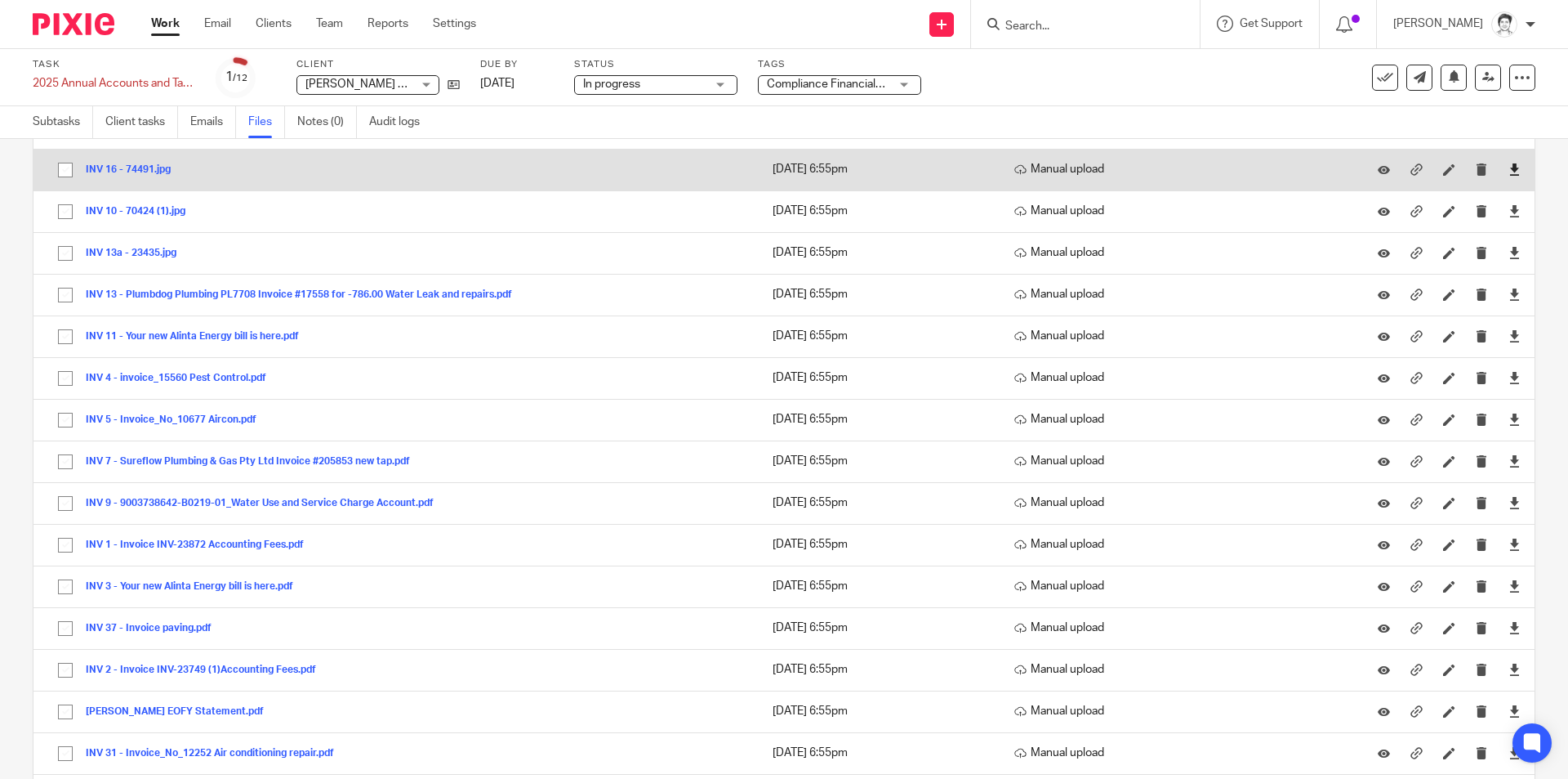
click at [1508, 177] on link at bounding box center [1514, 169] width 13 height 16
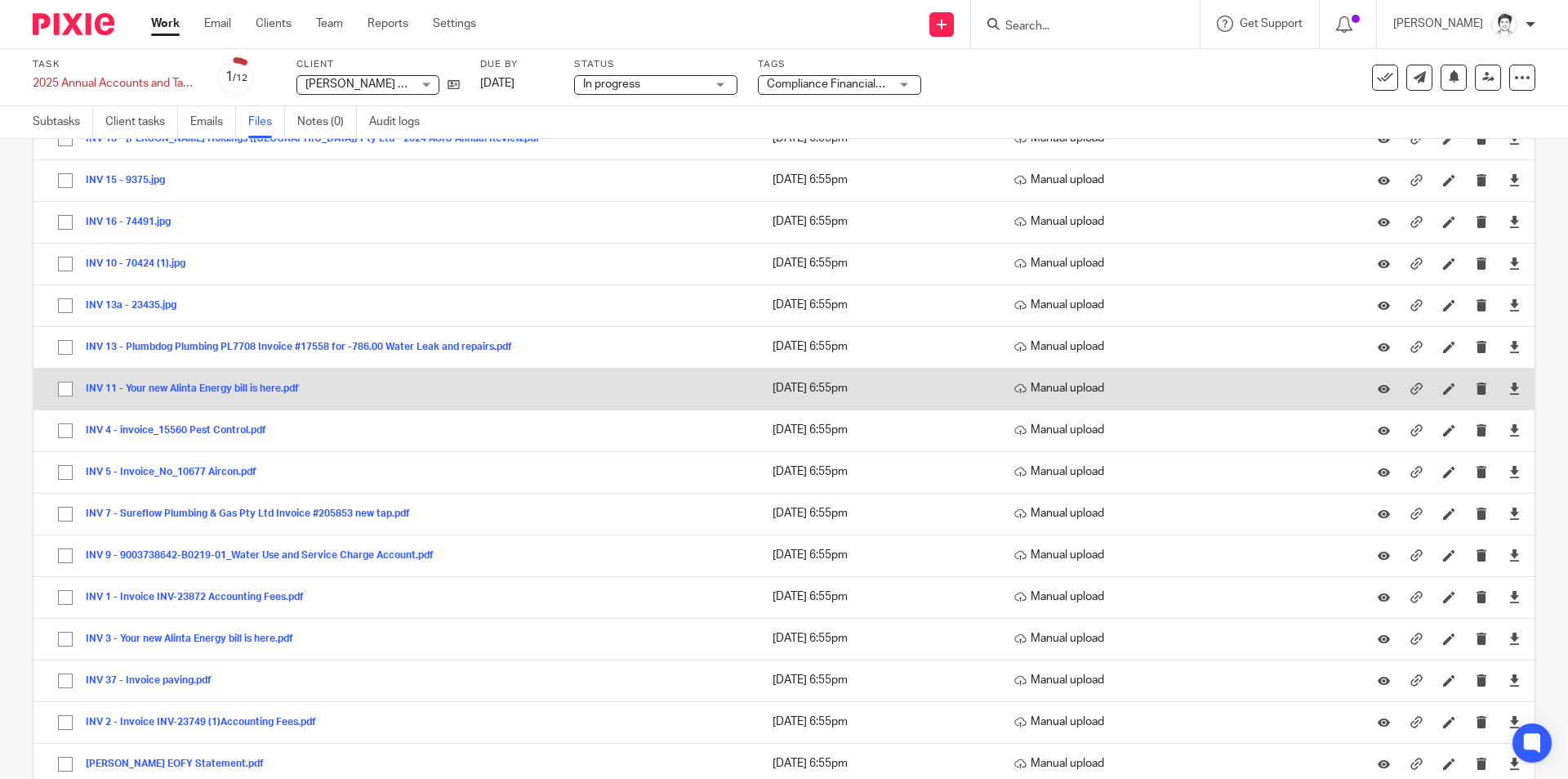
scroll to position [899, 0]
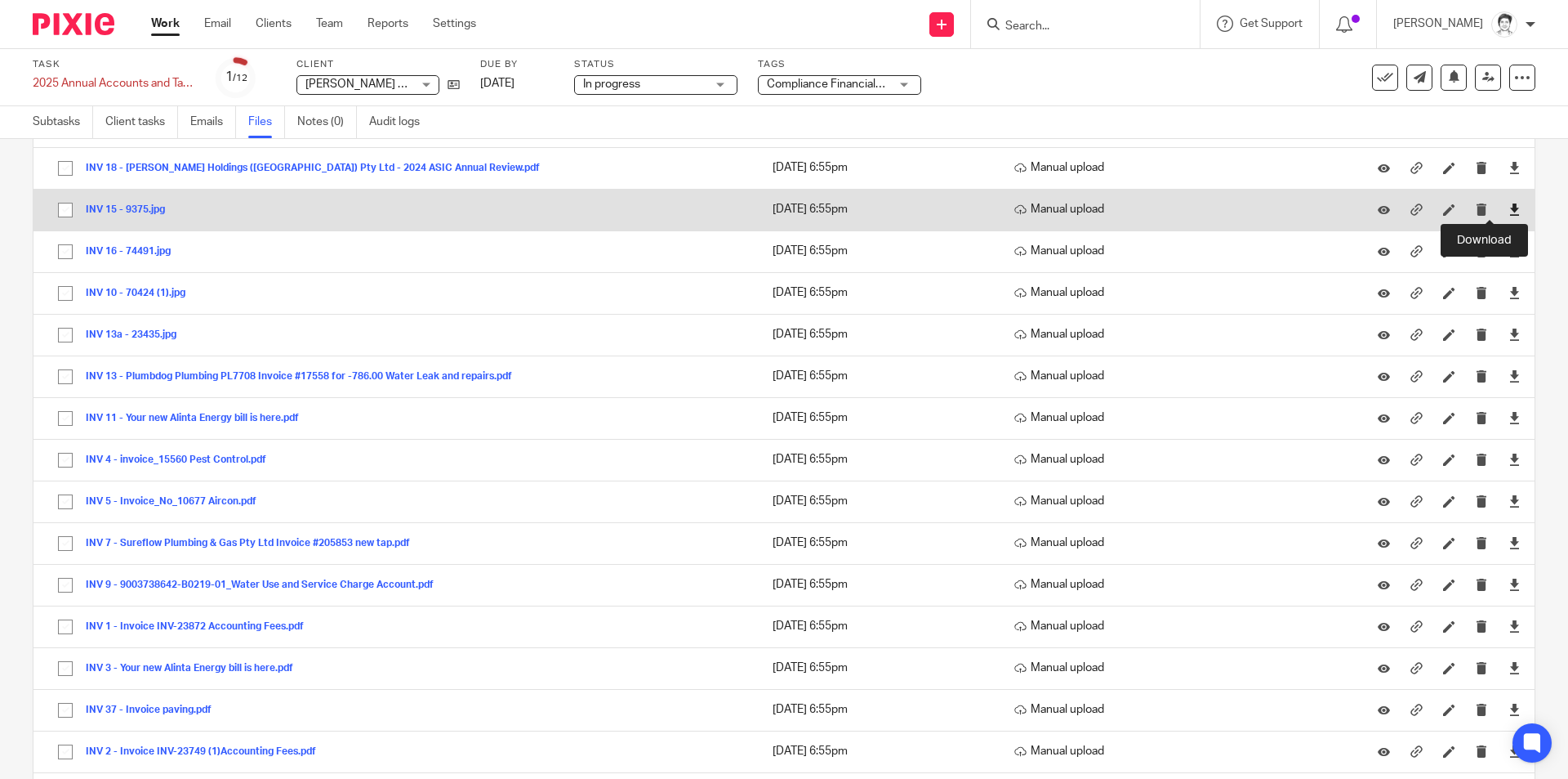
click at [1508, 216] on icon at bounding box center [1514, 210] width 13 height 13
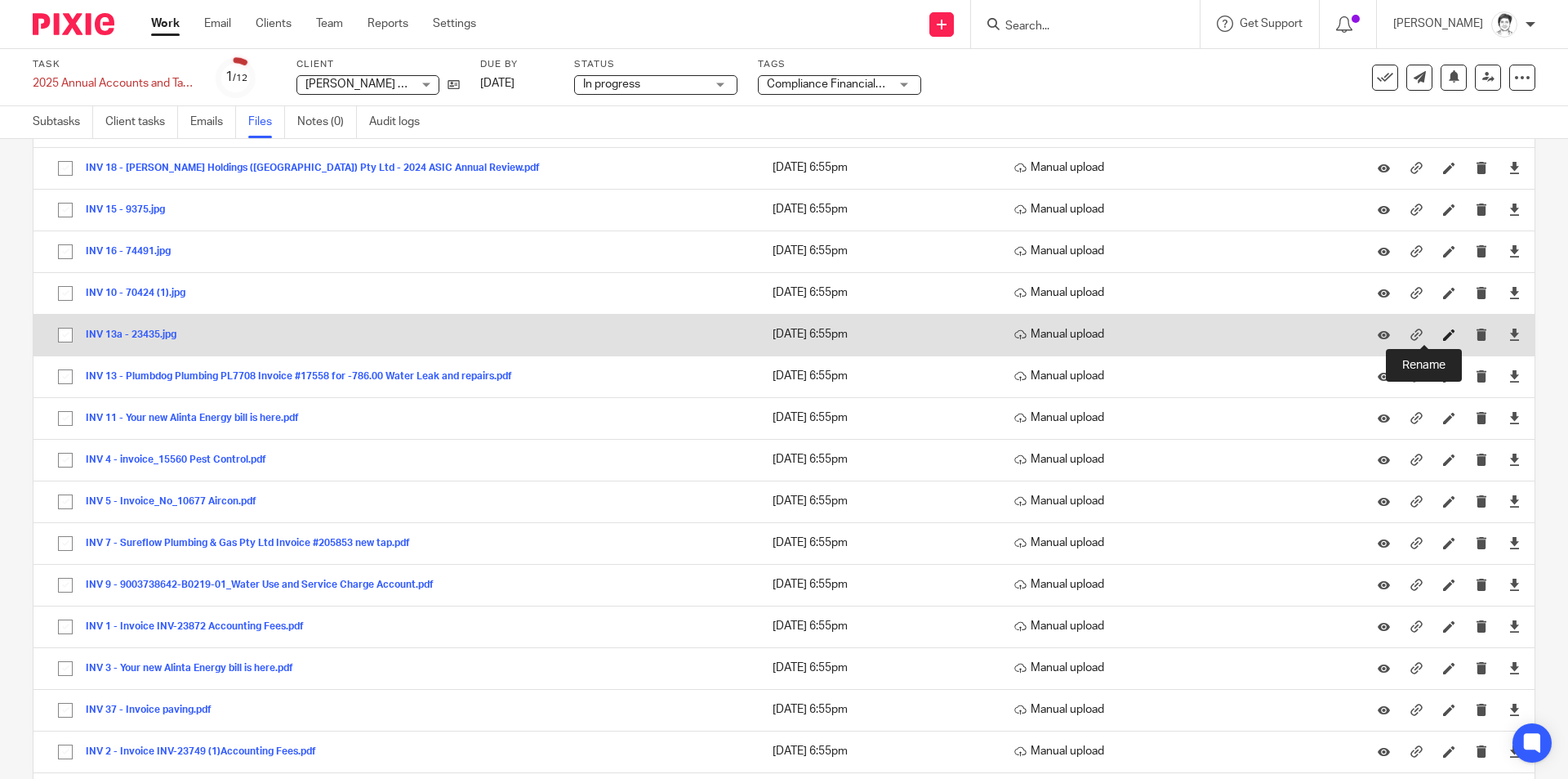
drag, startPoint x: 1423, startPoint y: 334, endPoint x: 769, endPoint y: 368, distance: 654.9
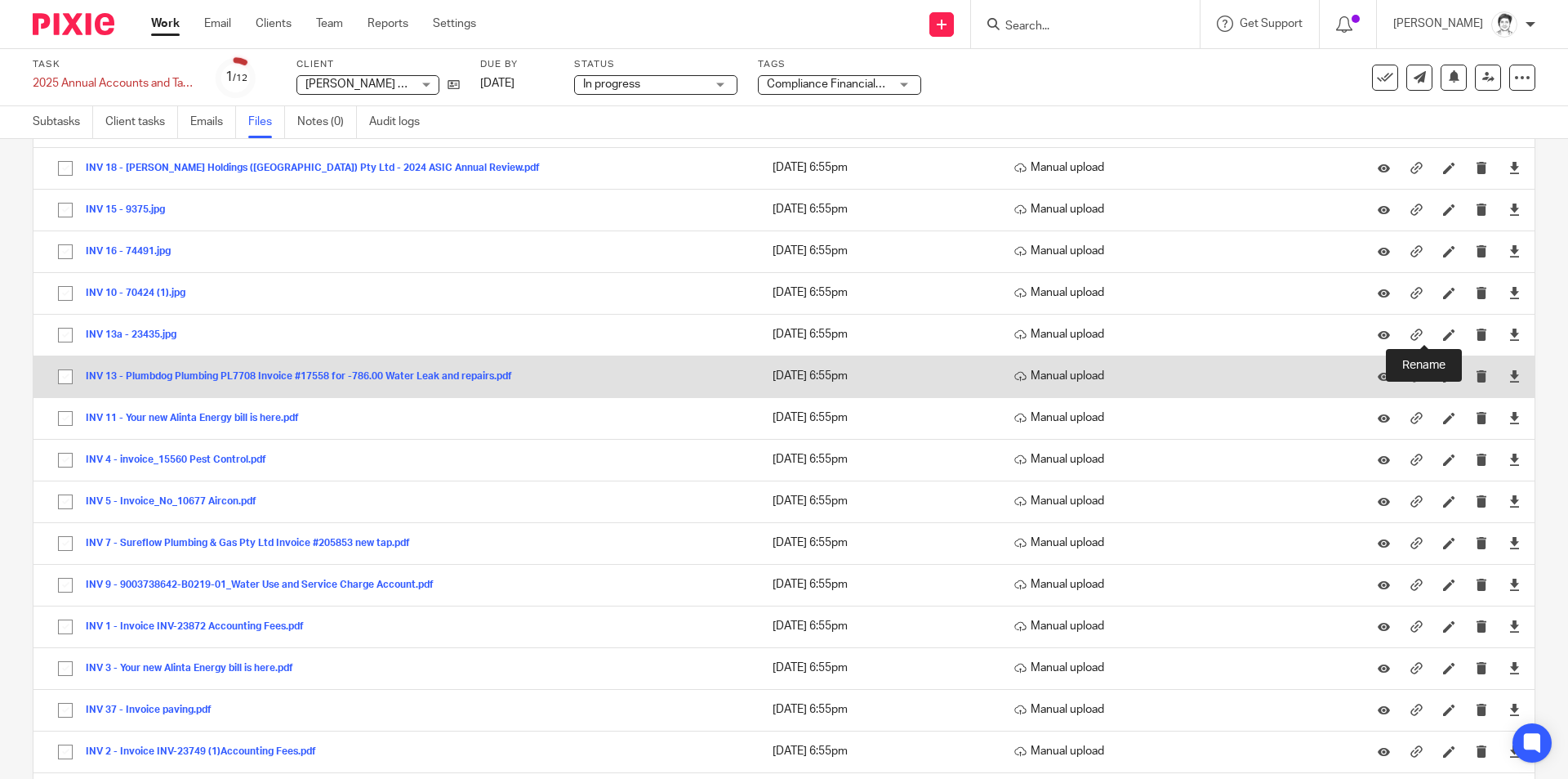
click at [1443, 334] on icon at bounding box center [1449, 334] width 13 height 13
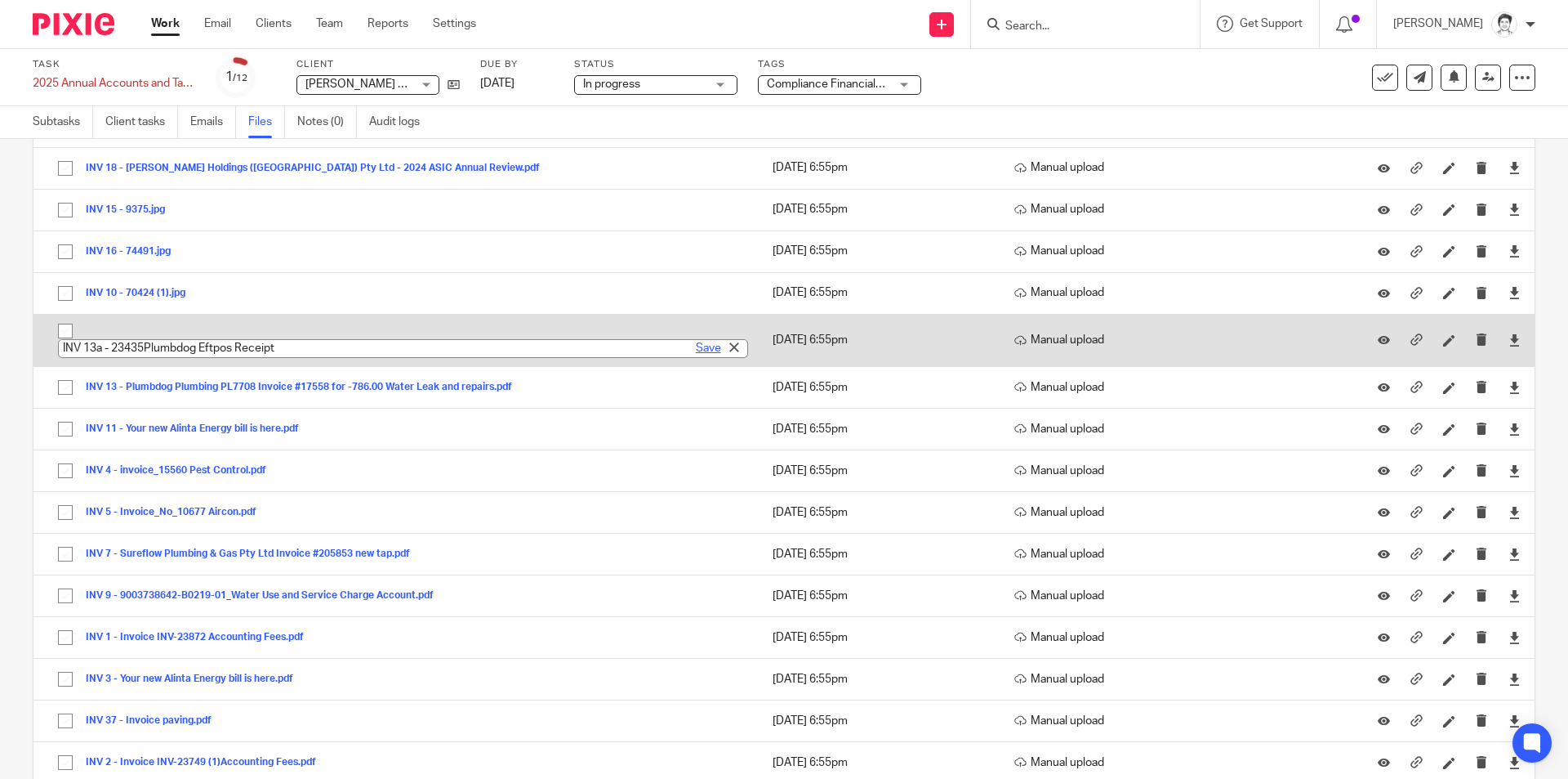
type input "INV 13a - 23435Plumbdog Eftpos Receipt"
click at [696, 351] on link "Save" at bounding box center [709, 348] width 25 height 16
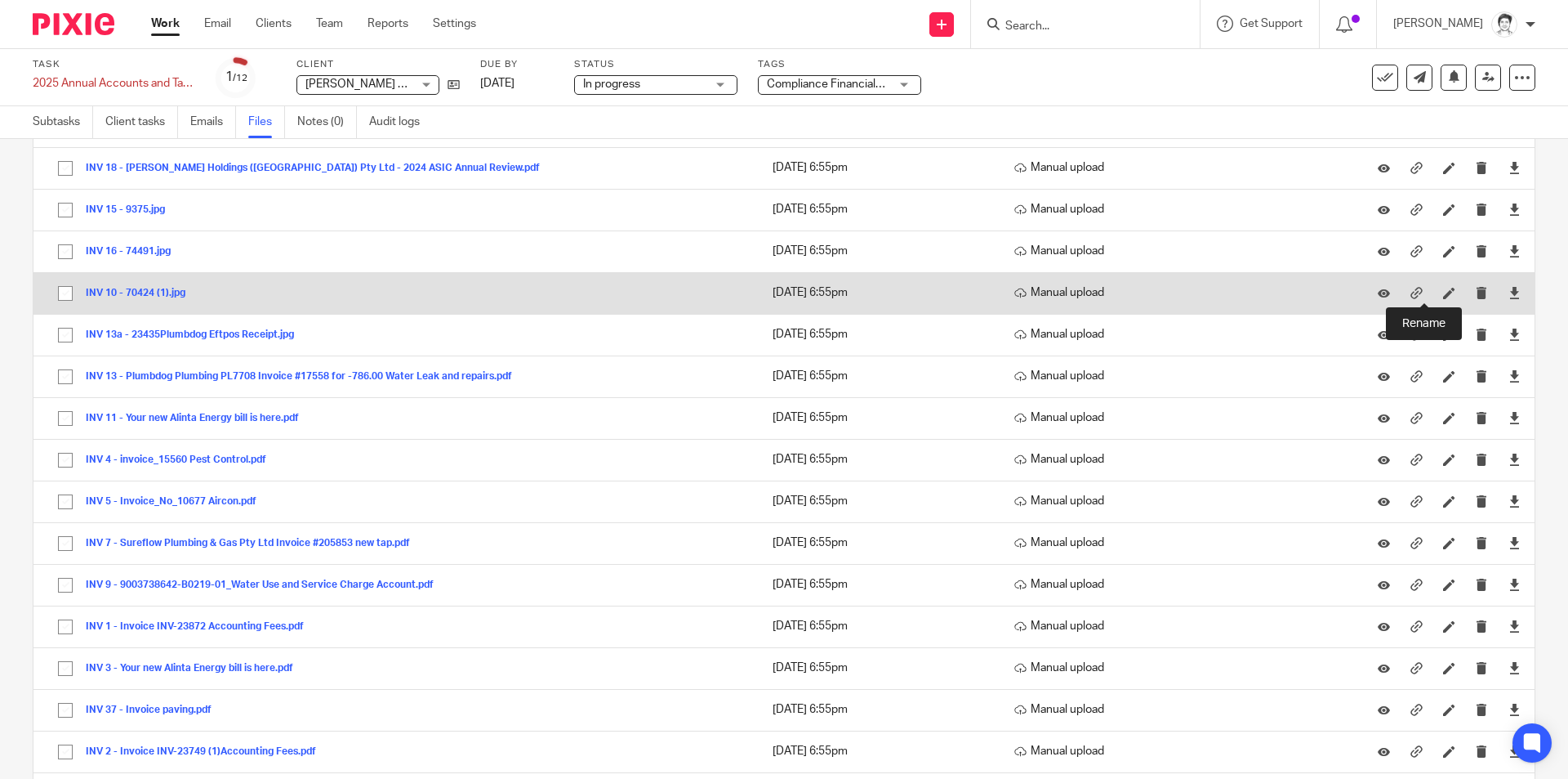
drag, startPoint x: 1426, startPoint y: 290, endPoint x: 1249, endPoint y: 290, distance: 177.0
click at [1443, 290] on icon at bounding box center [1449, 293] width 13 height 13
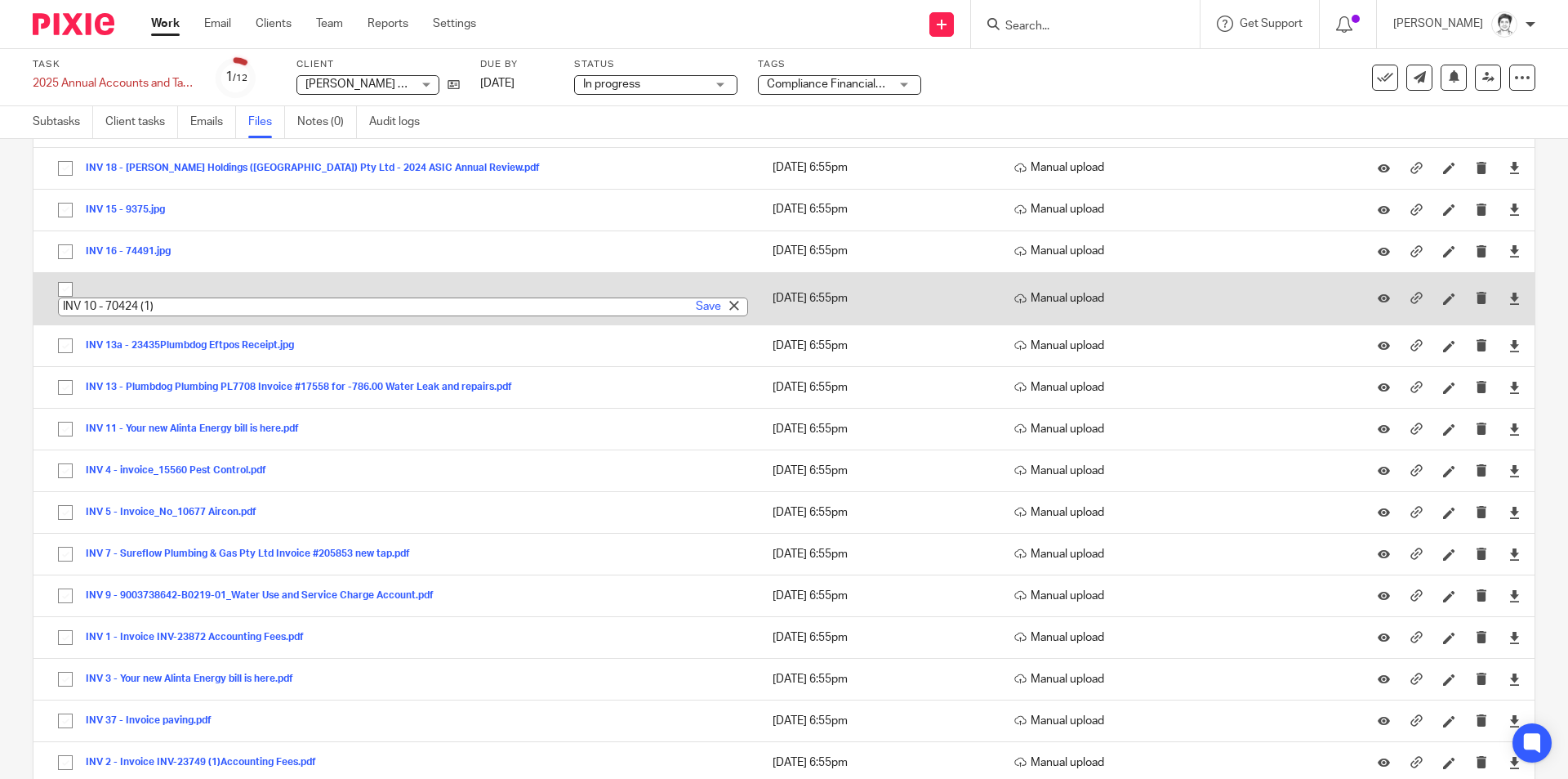
click at [194, 309] on input "INV 10 - 70424 (1)" at bounding box center [403, 307] width 690 height 19
type input "INV 10 - 70424 (1) Retic Receipt"
click at [696, 304] on link "Save" at bounding box center [709, 307] width 25 height 16
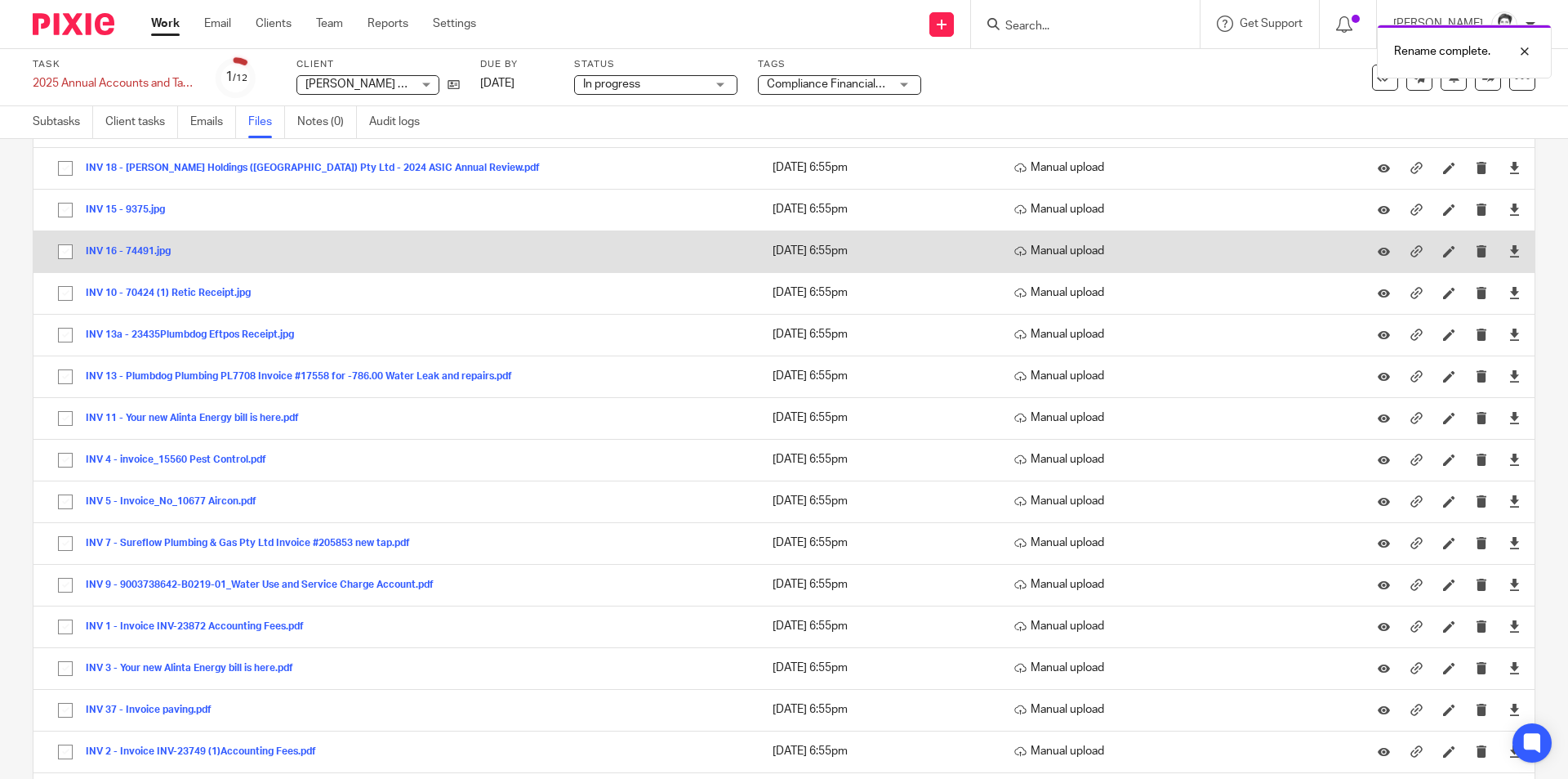
click at [129, 252] on button "INV 16 - 74491.jpg" at bounding box center [134, 251] width 97 height 12
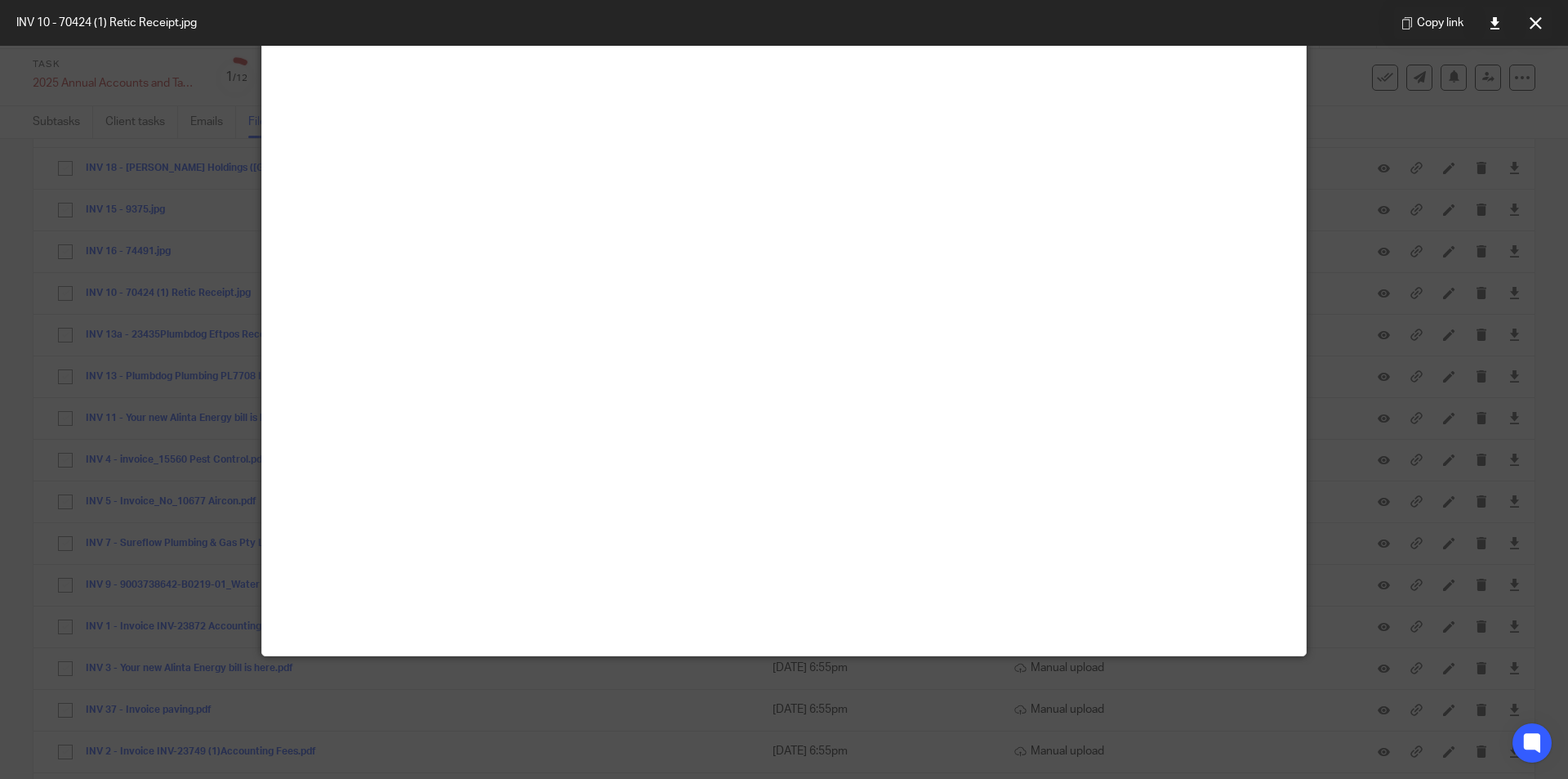
scroll to position [735, 0]
click at [1535, 24] on icon at bounding box center [1536, 23] width 13 height 13
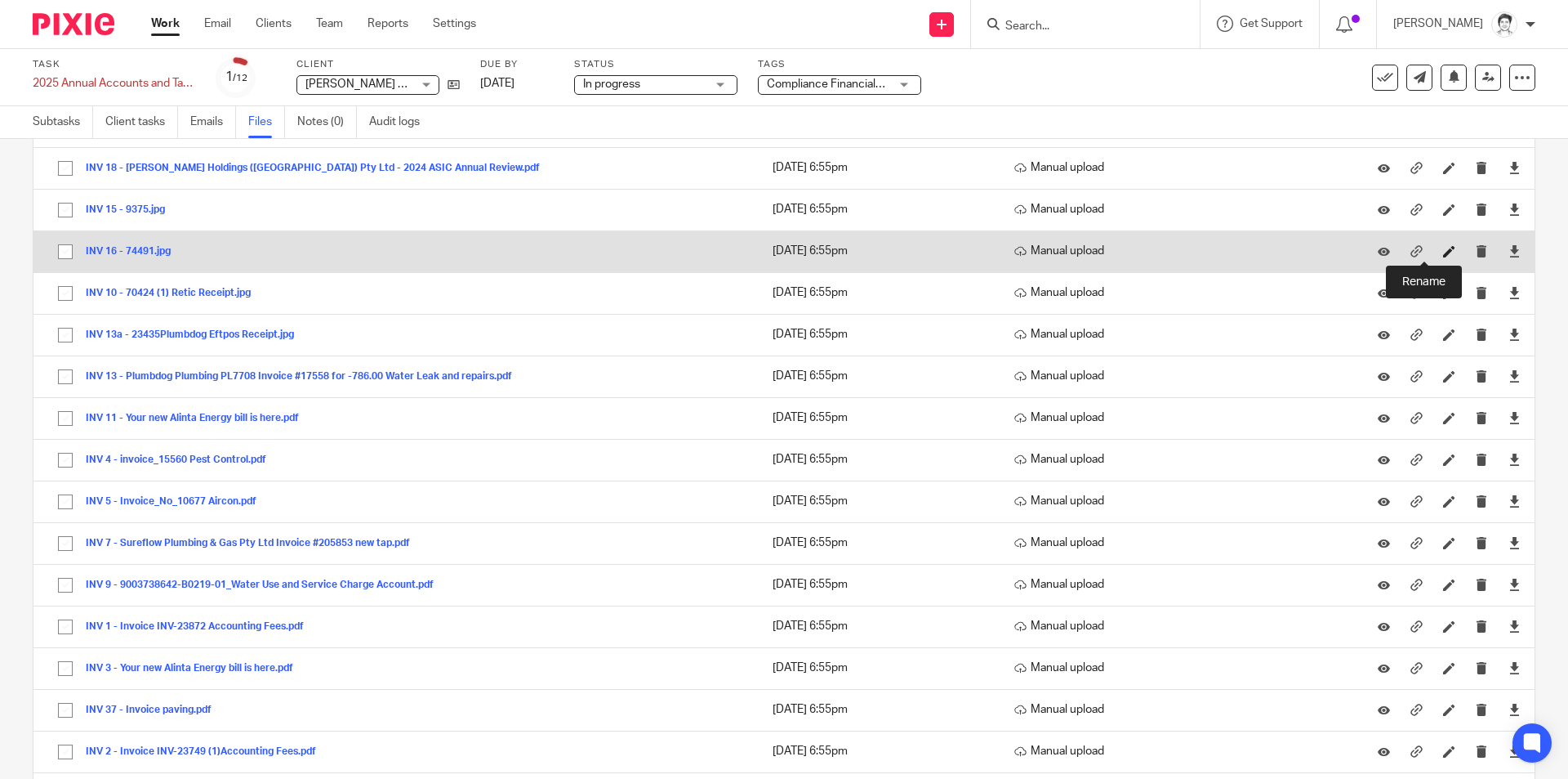
click at [1443, 252] on icon at bounding box center [1449, 251] width 13 height 13
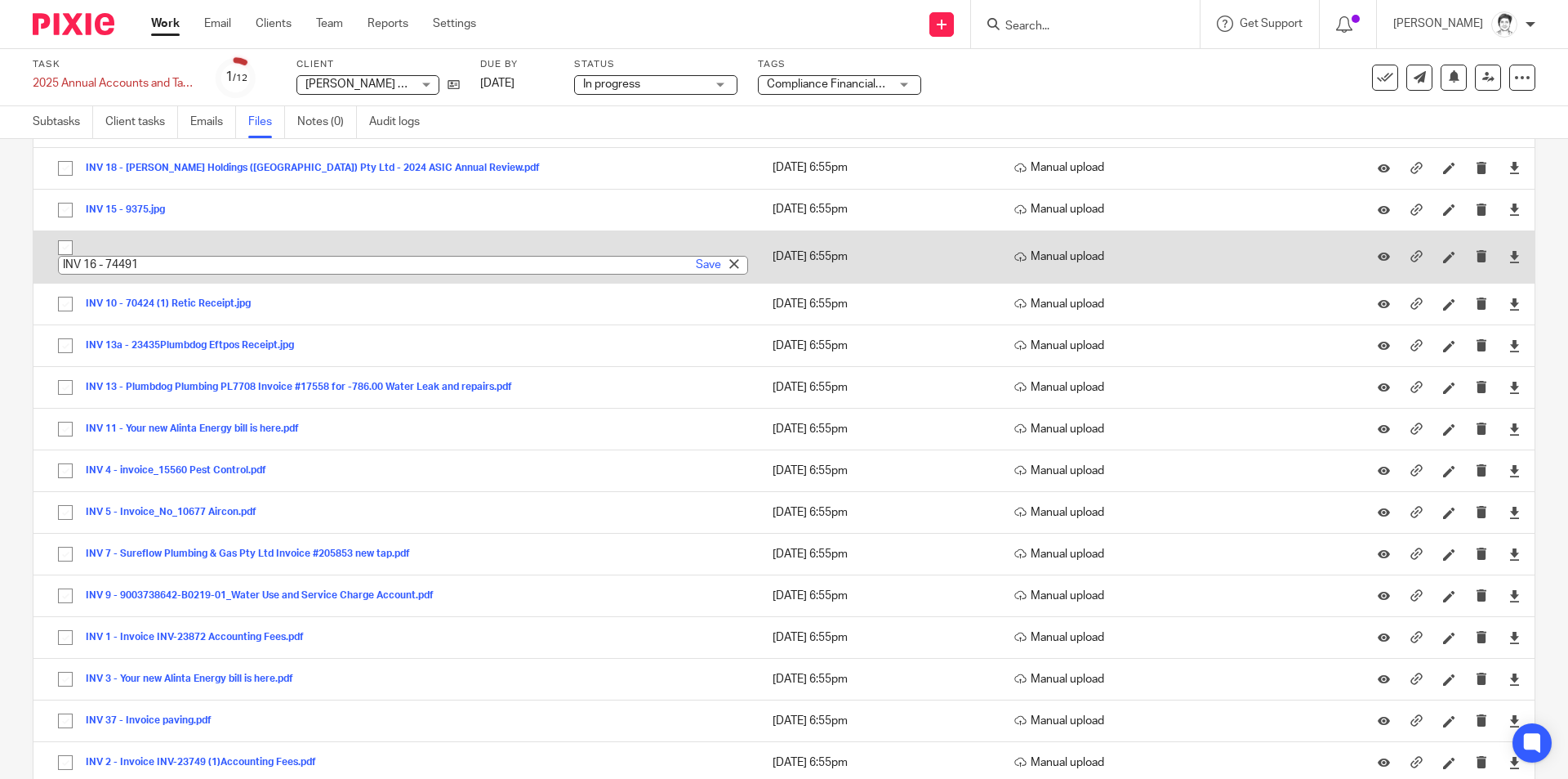
click at [179, 264] on input "INV 16 - 74491" at bounding box center [403, 264] width 690 height 19
type input "INV 16 - 74491 - Powerpoint"
click at [696, 264] on link "Save" at bounding box center [709, 264] width 25 height 16
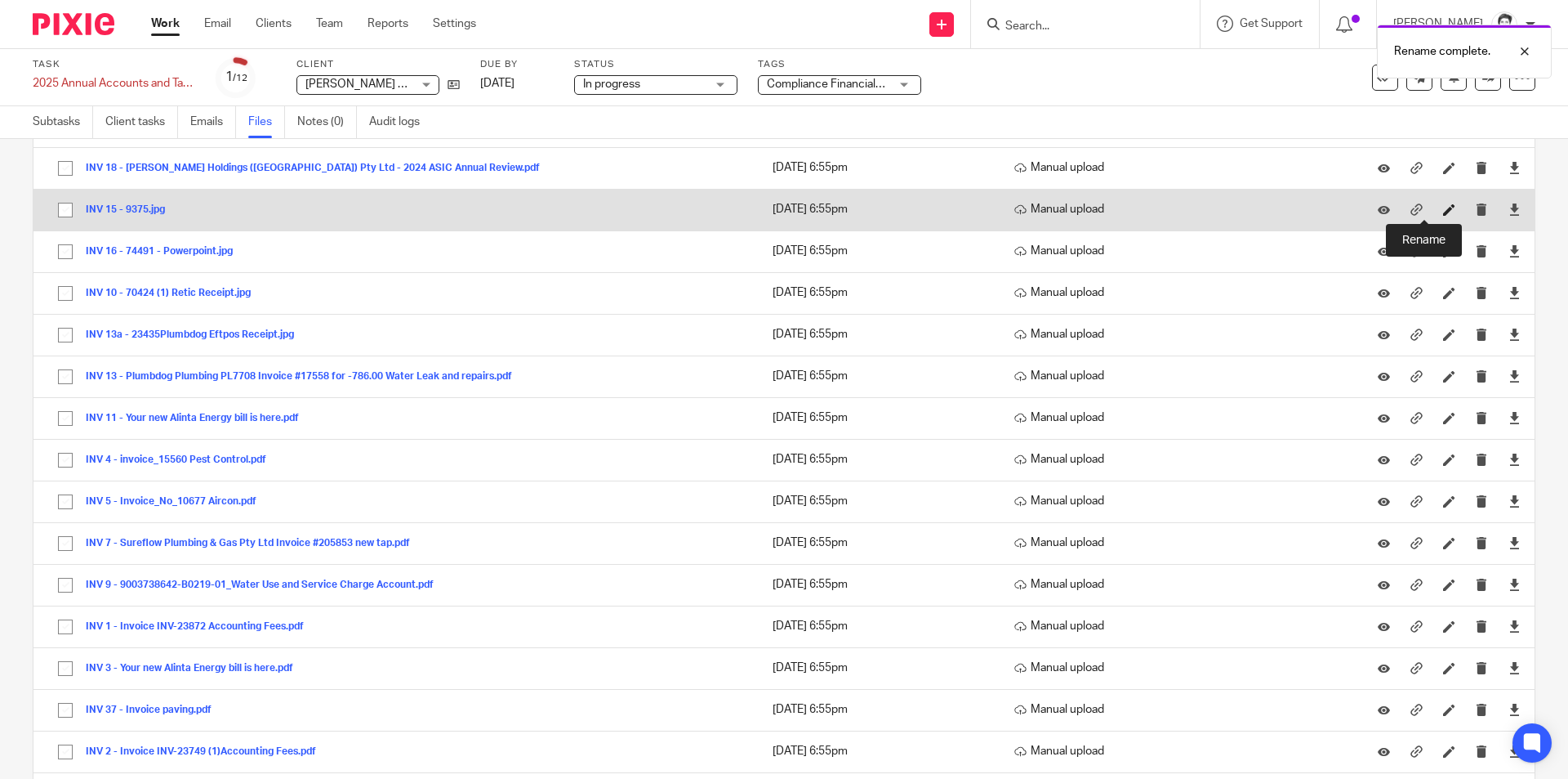
click at [1443, 211] on icon at bounding box center [1449, 210] width 13 height 13
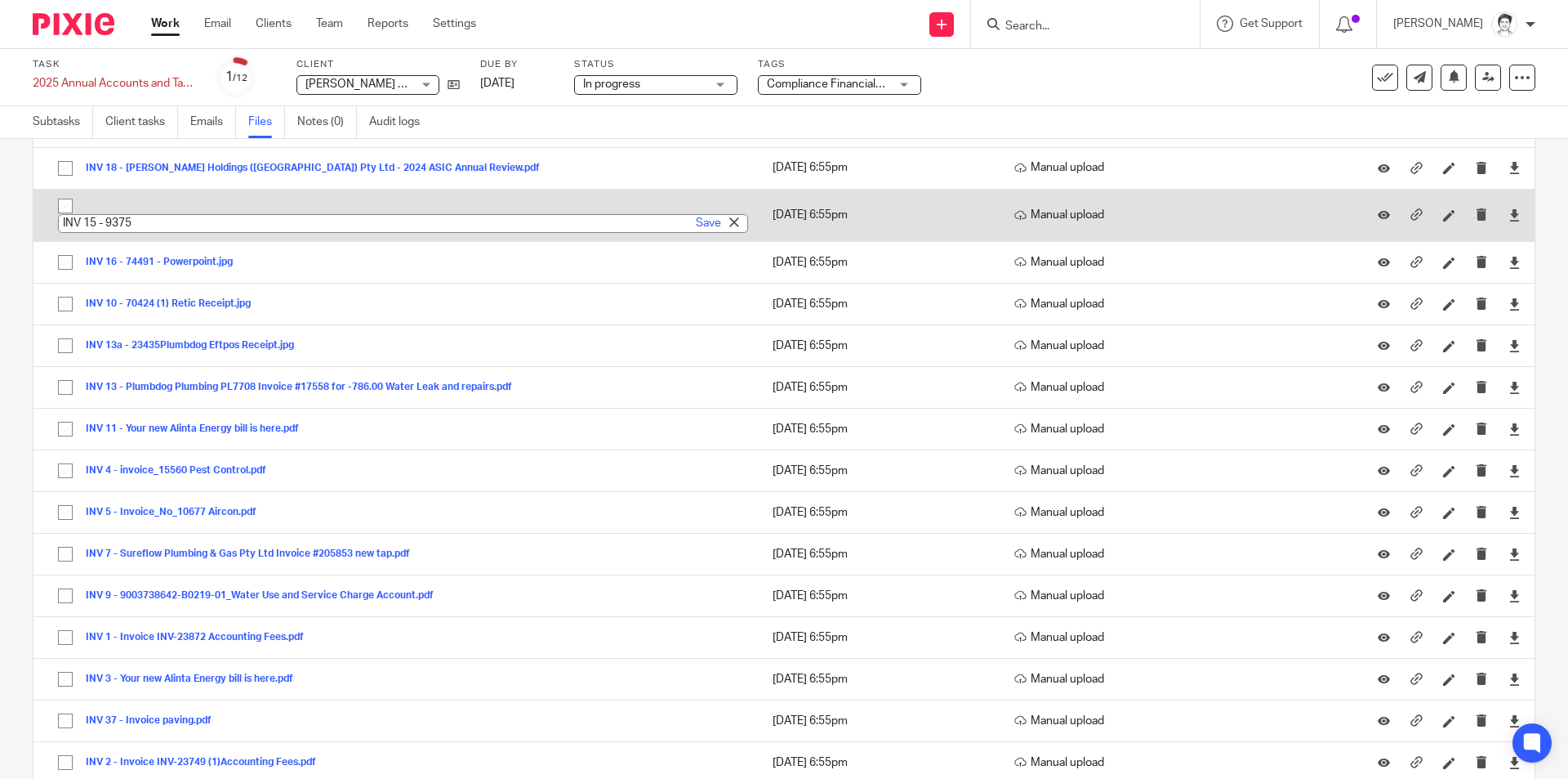
click at [210, 220] on input "INV 15 - 9375" at bounding box center [403, 223] width 690 height 19
type input "INV 15 - 9375 Electrical UBP replacements"
click at [705, 223] on link "Save" at bounding box center [709, 223] width 25 height 16
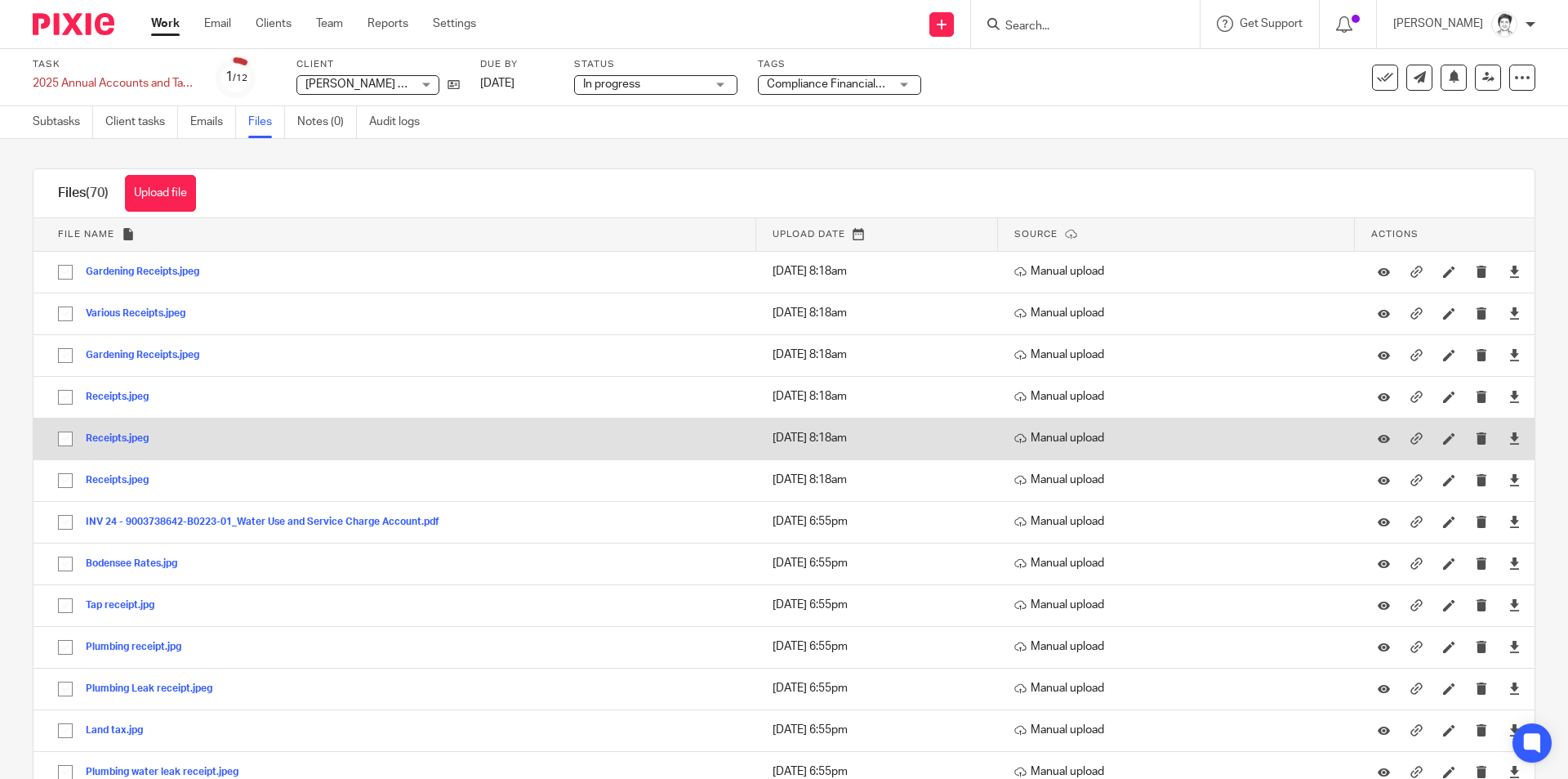
scroll to position [0, 0]
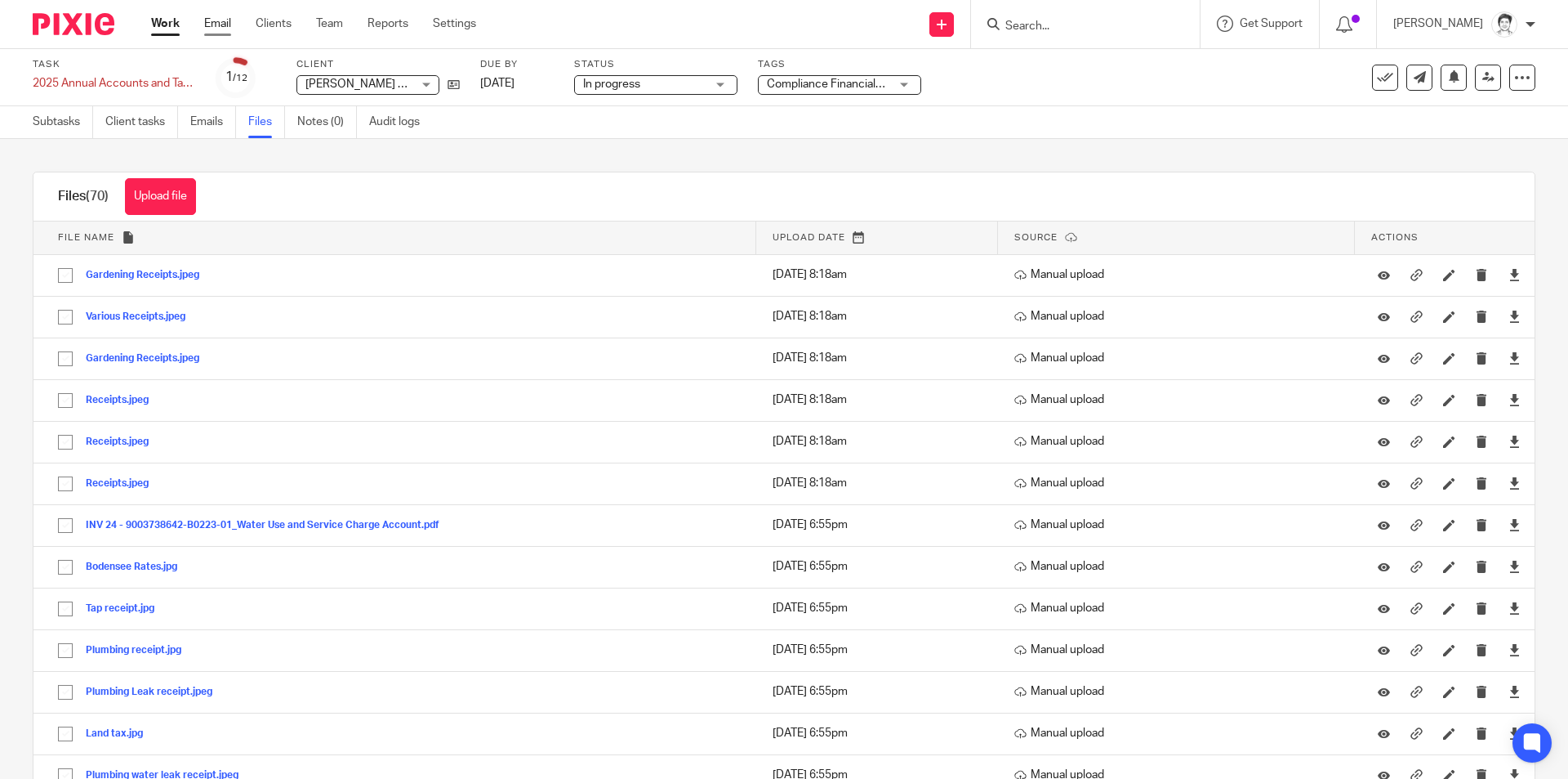
click at [226, 23] on link "Email" at bounding box center [218, 23] width 27 height 16
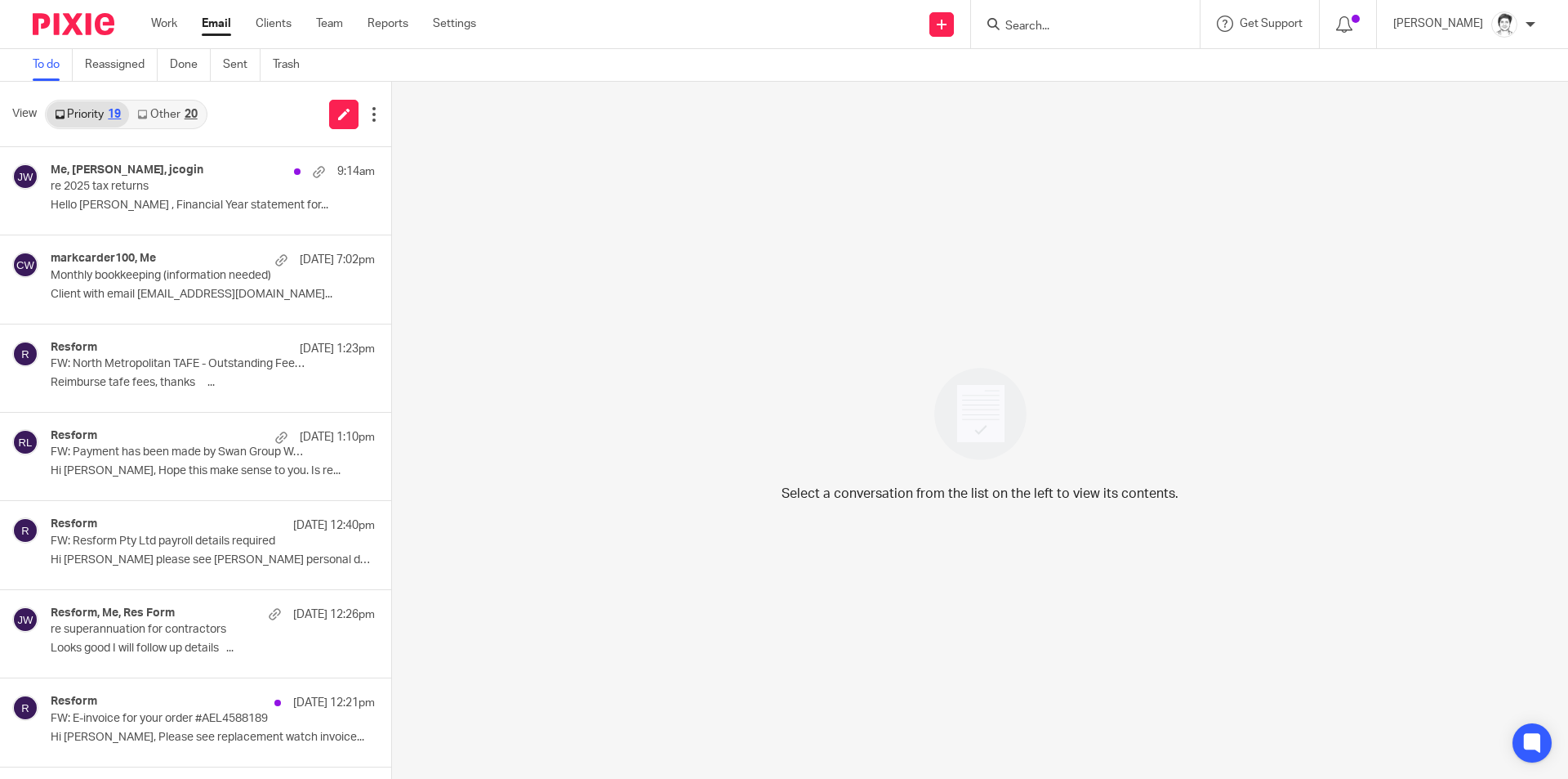
click at [172, 116] on link "Other 20" at bounding box center [167, 114] width 76 height 26
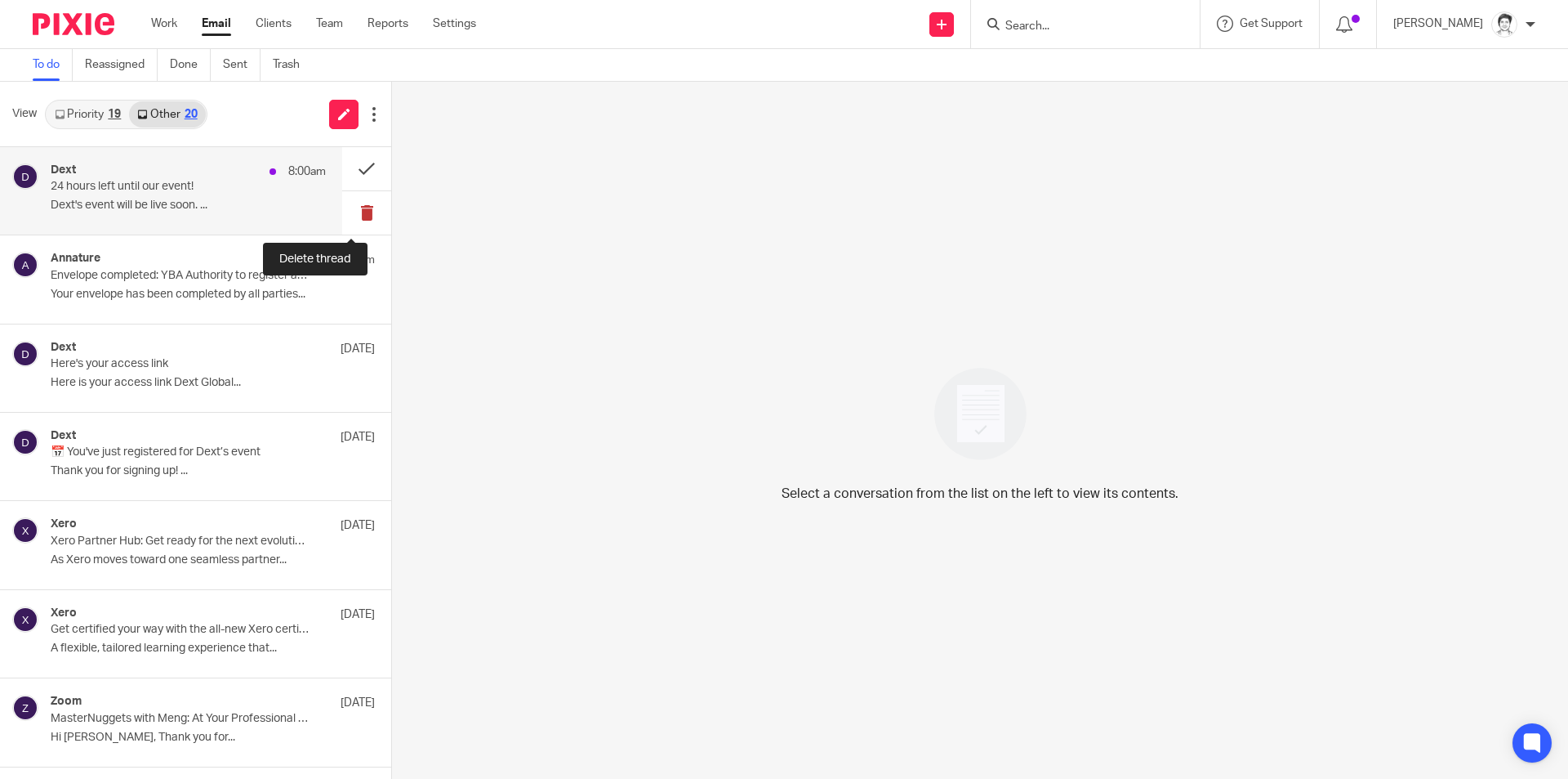
click at [350, 211] on button at bounding box center [366, 212] width 49 height 43
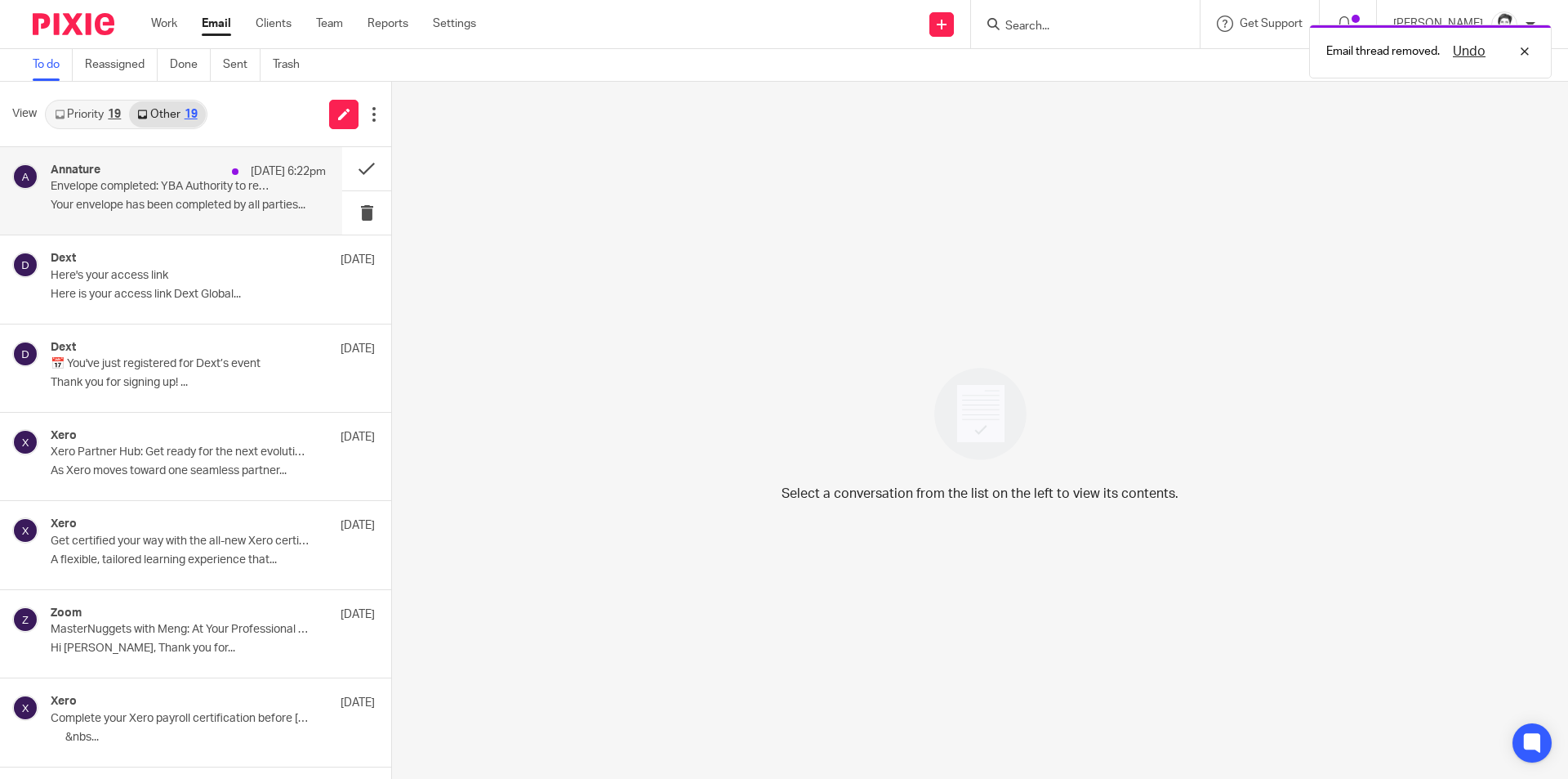
click at [105, 210] on p "Your envelope has been completed by all parties..." at bounding box center [188, 204] width 275 height 13
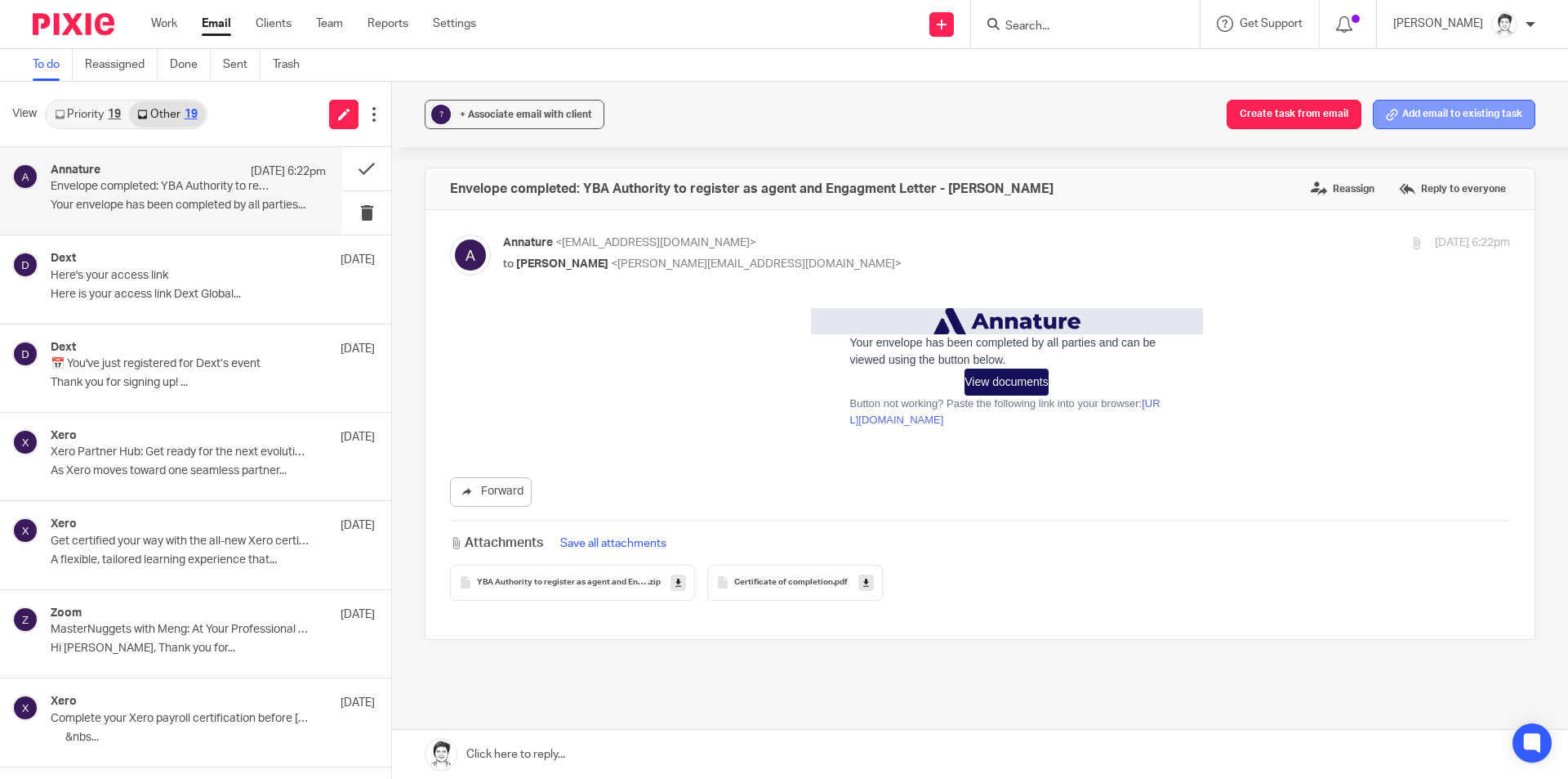
click at [1395, 117] on button "Add email to existing task" at bounding box center [1453, 114] width 162 height 30
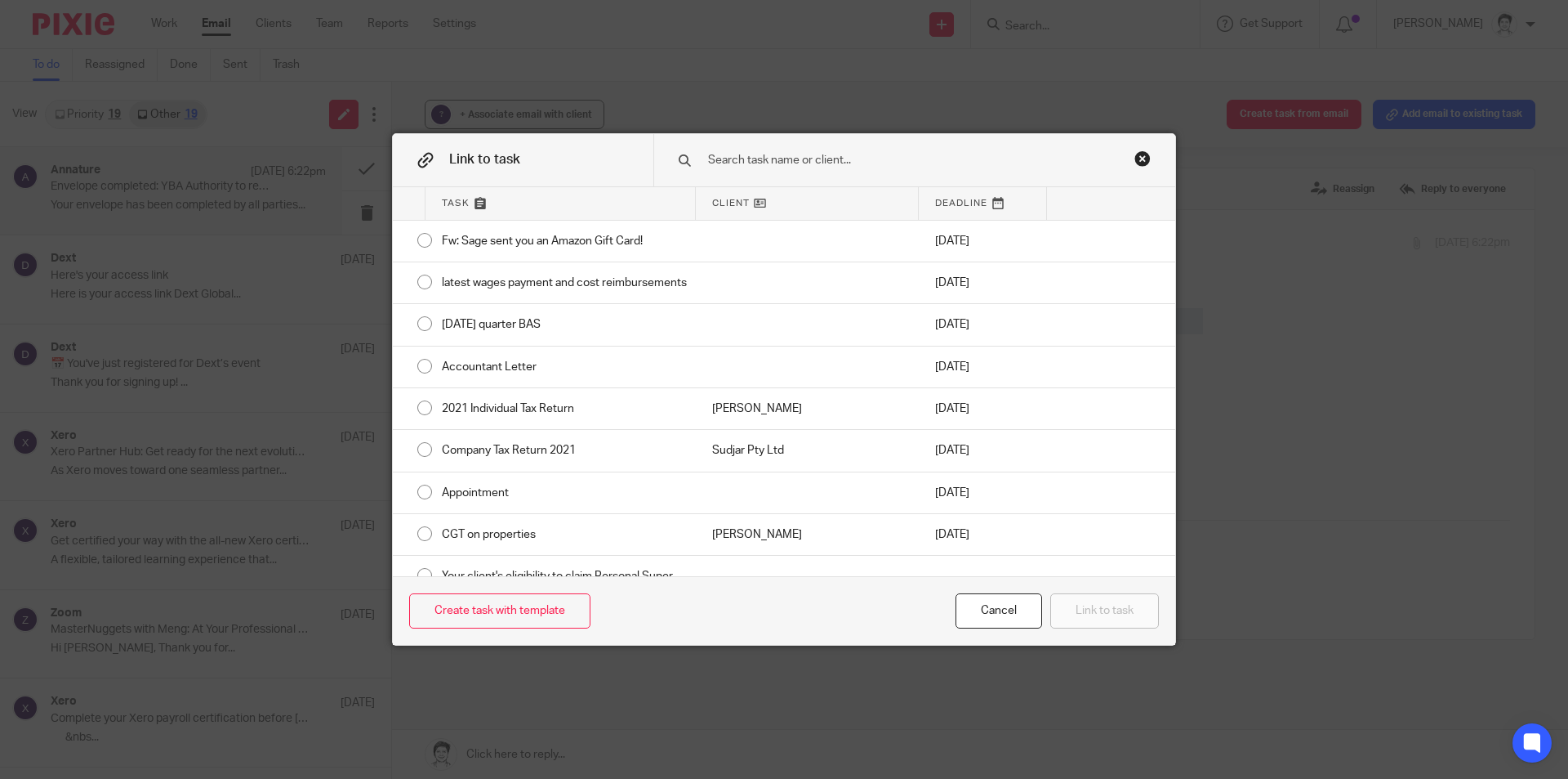
click at [757, 157] on input "text" at bounding box center [902, 160] width 392 height 18
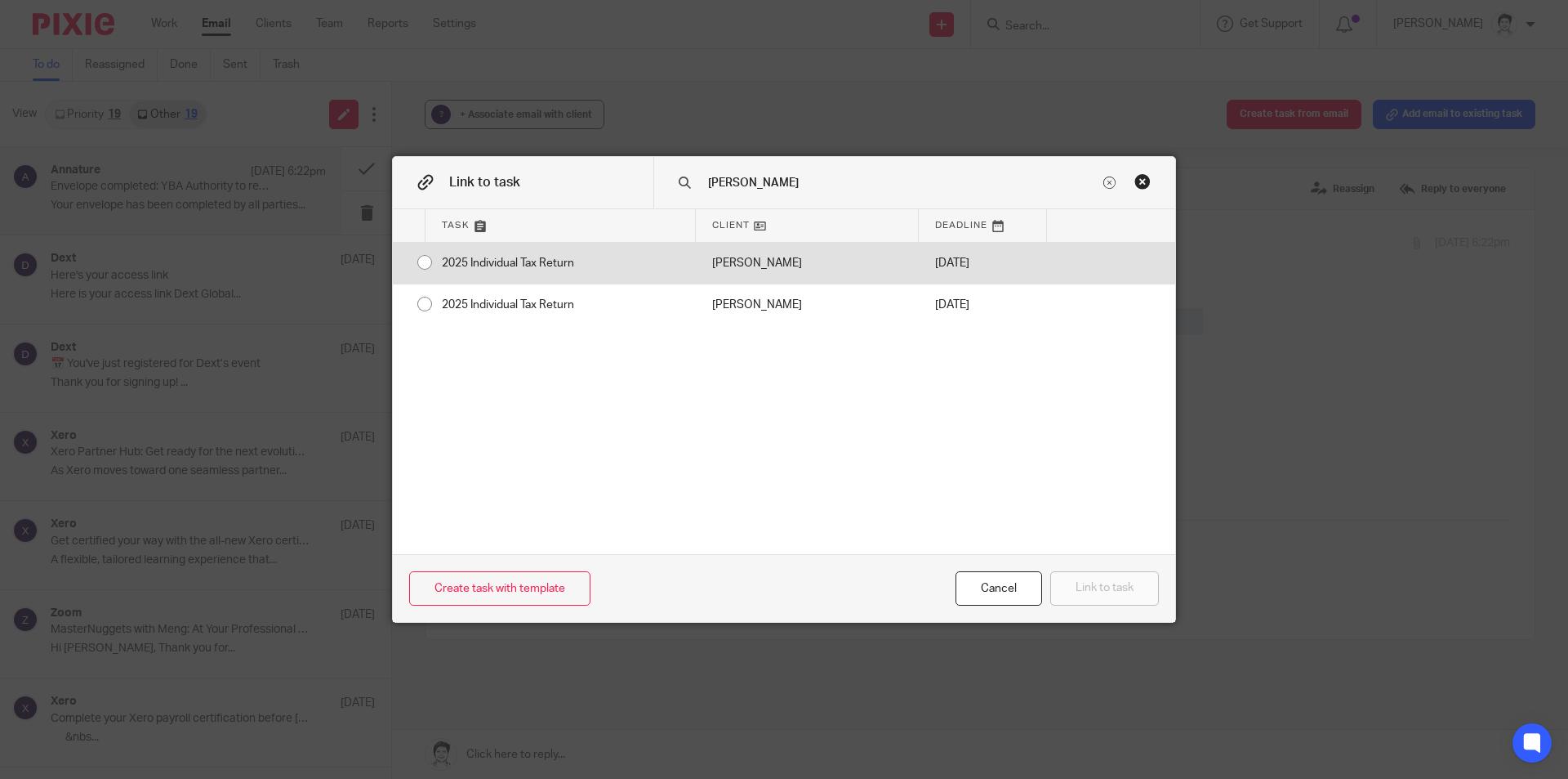
type input "[PERSON_NAME]"
click at [569, 264] on div "2025 Individual Tax Return" at bounding box center [561, 264] width 271 height 41
radio input "true"
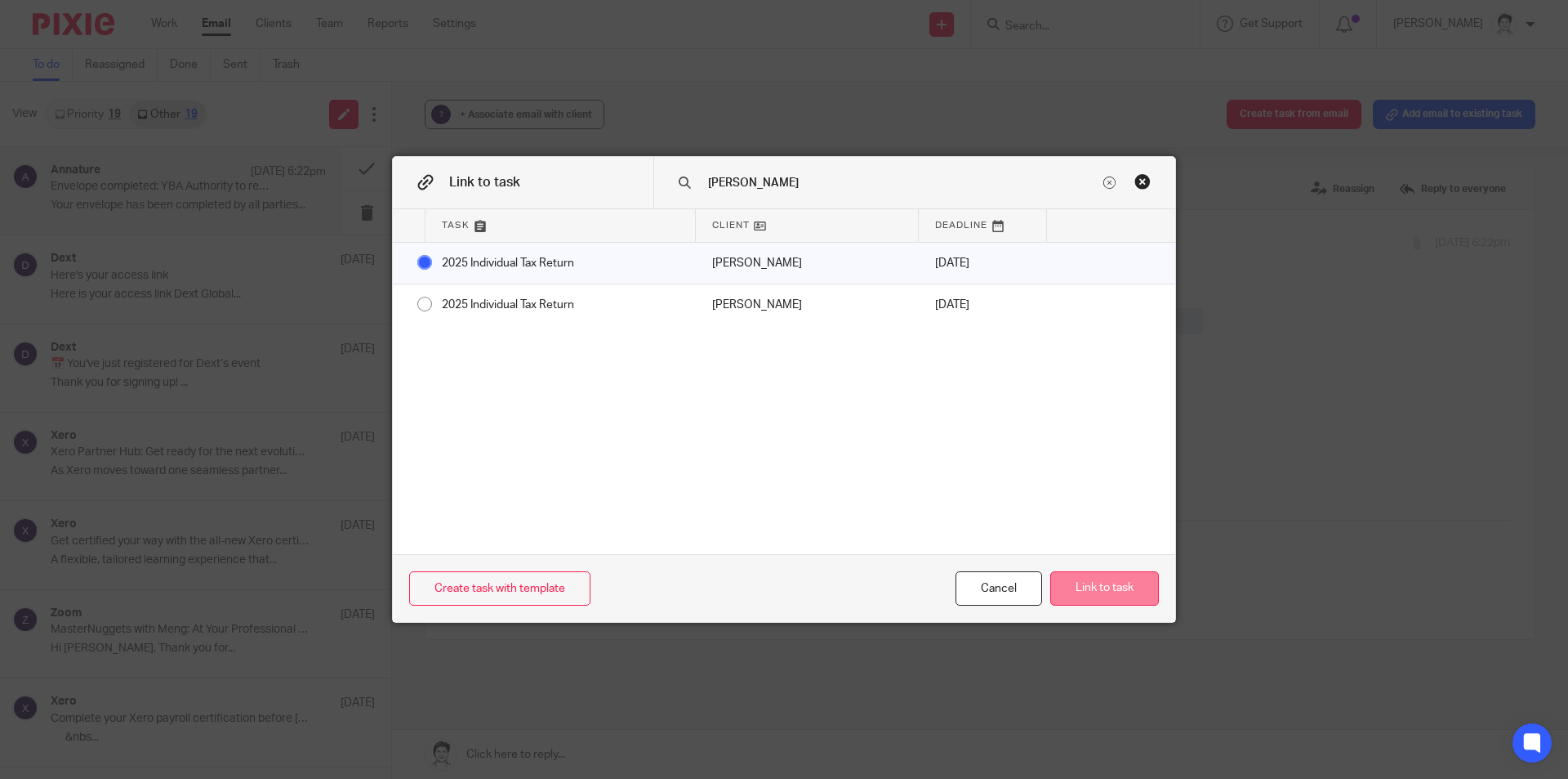
click at [1127, 596] on button "Link to task" at bounding box center [1104, 588] width 108 height 35
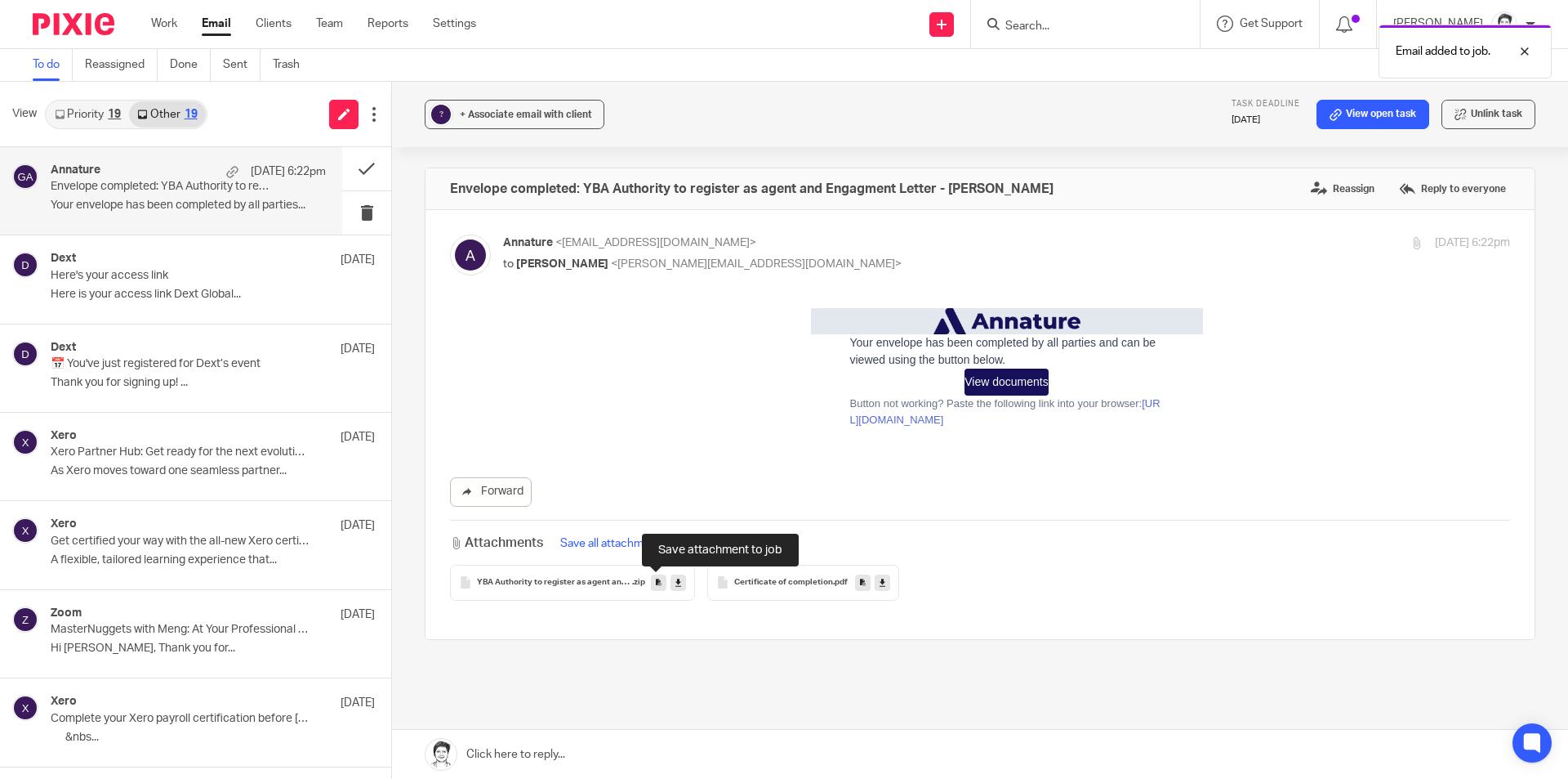
click at [656, 585] on icon at bounding box center [659, 583] width 5 height 13
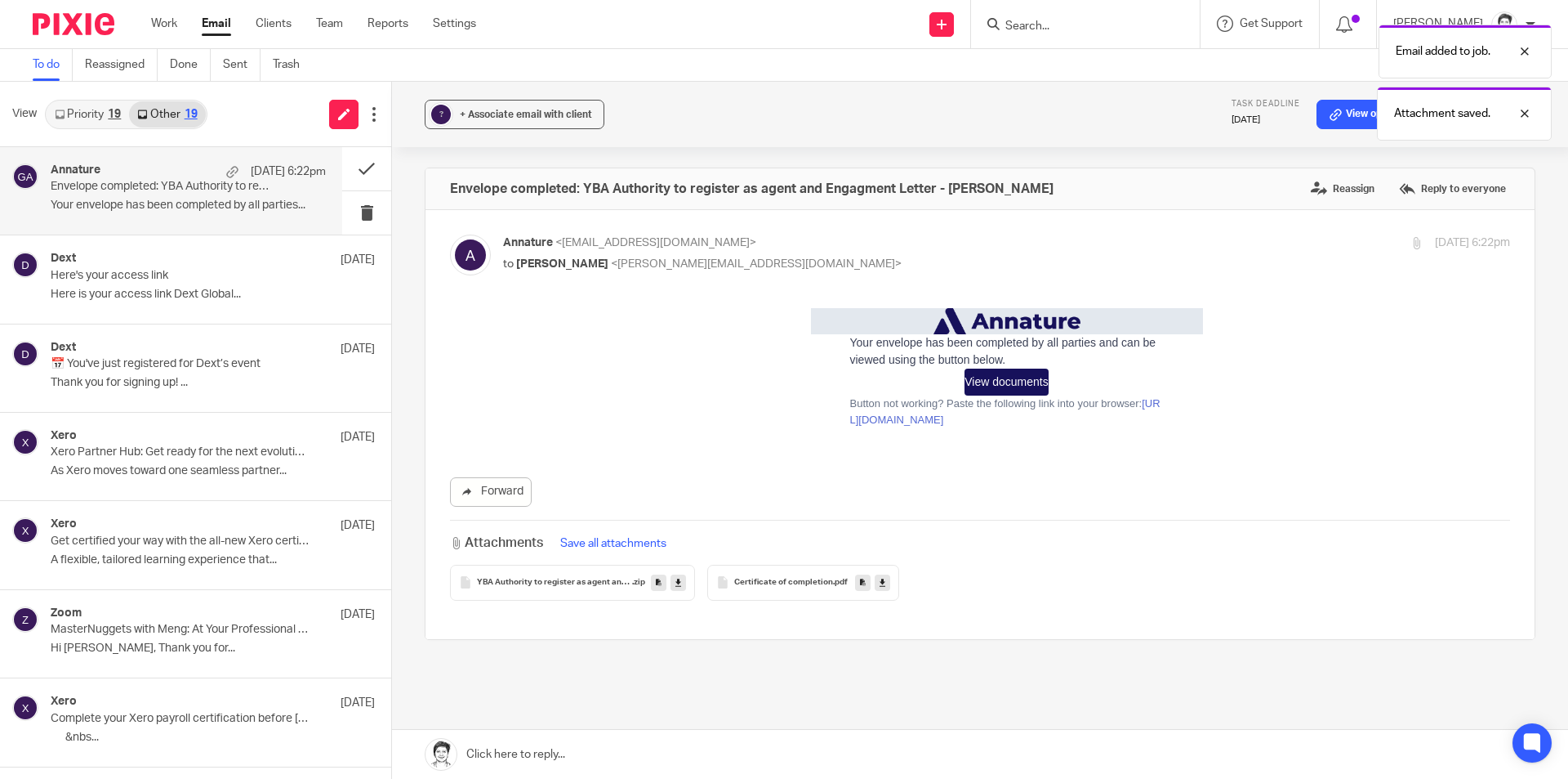
click at [855, 581] on link at bounding box center [862, 583] width 15 height 16
click at [75, 291] on p "Here is your access link Dext Global..." at bounding box center [188, 294] width 275 height 13
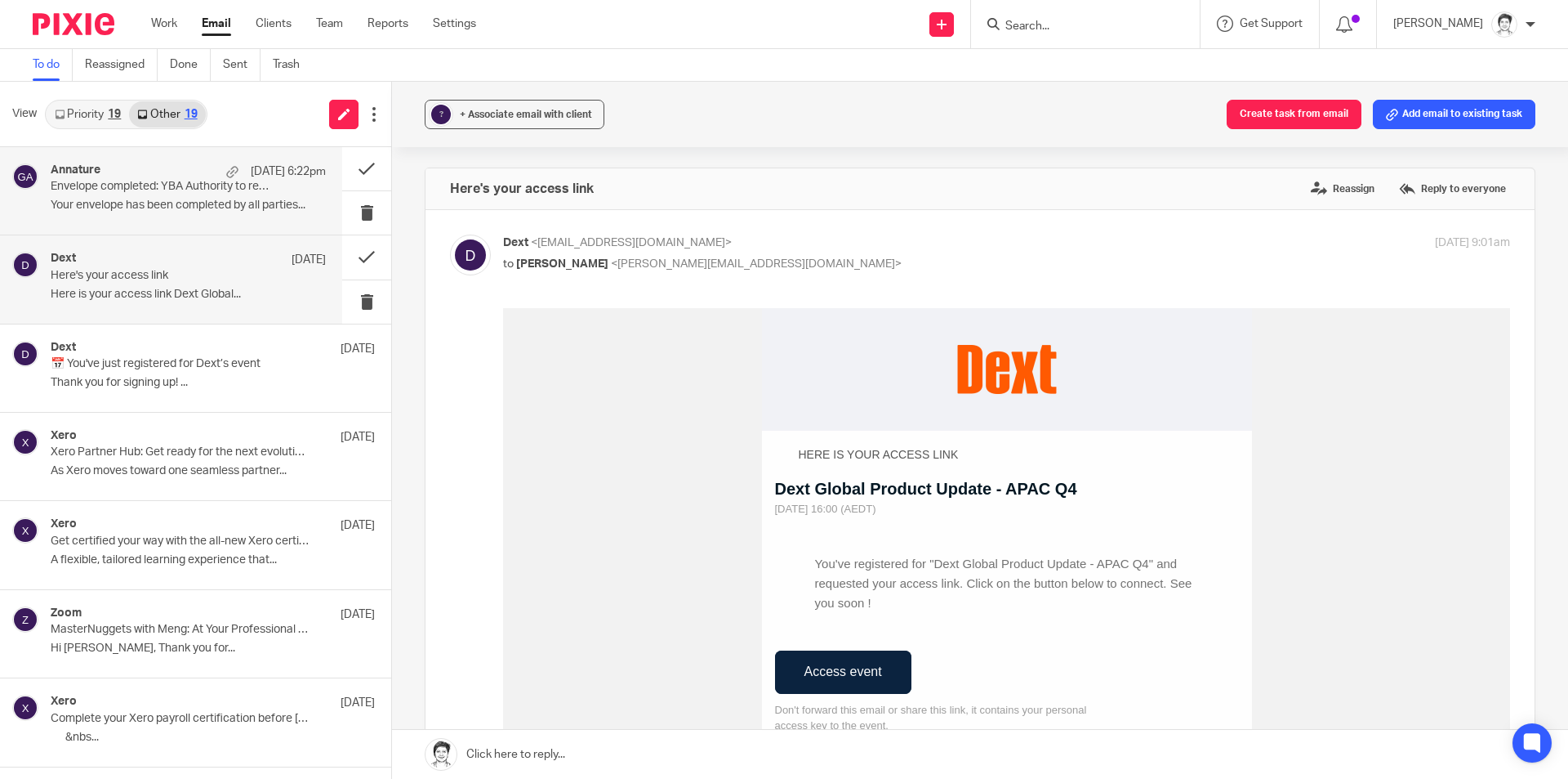
click at [138, 180] on p "Envelope completed: YBA Authority to register as agent and Engagment Letter - A…" at bounding box center [161, 186] width 220 height 13
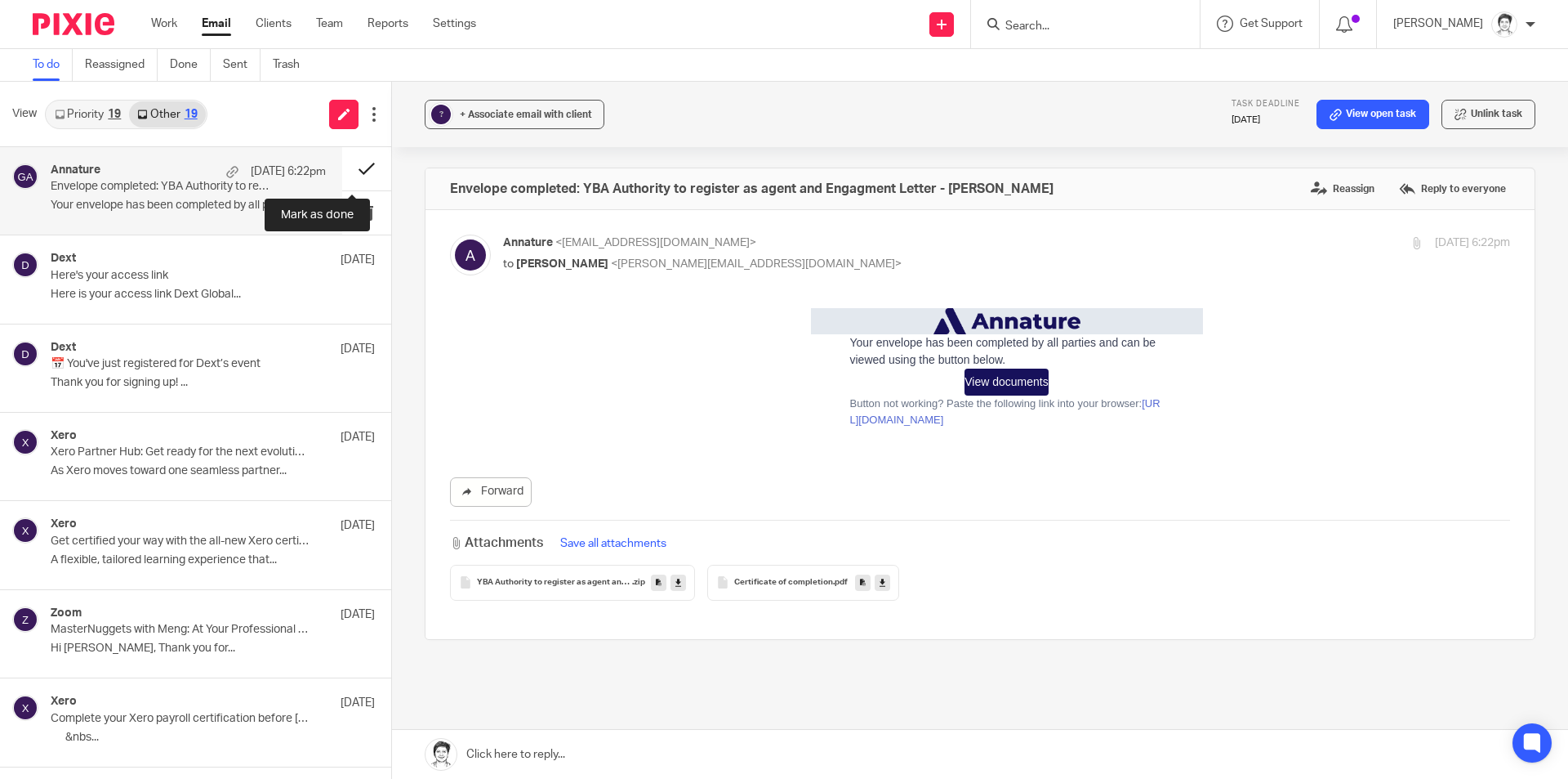
click at [350, 170] on button at bounding box center [366, 169] width 49 height 43
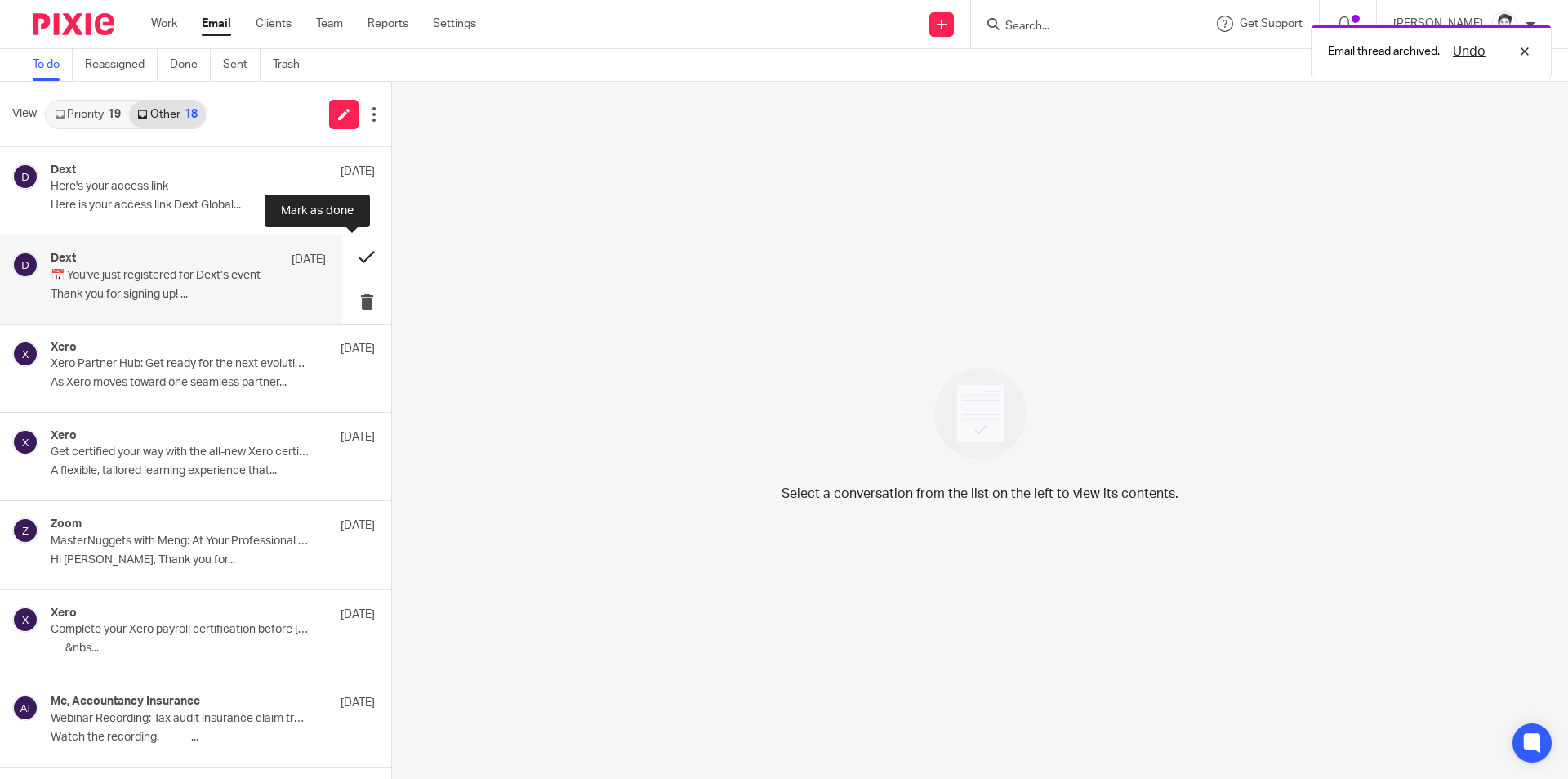
click at [344, 260] on button at bounding box center [366, 256] width 49 height 43
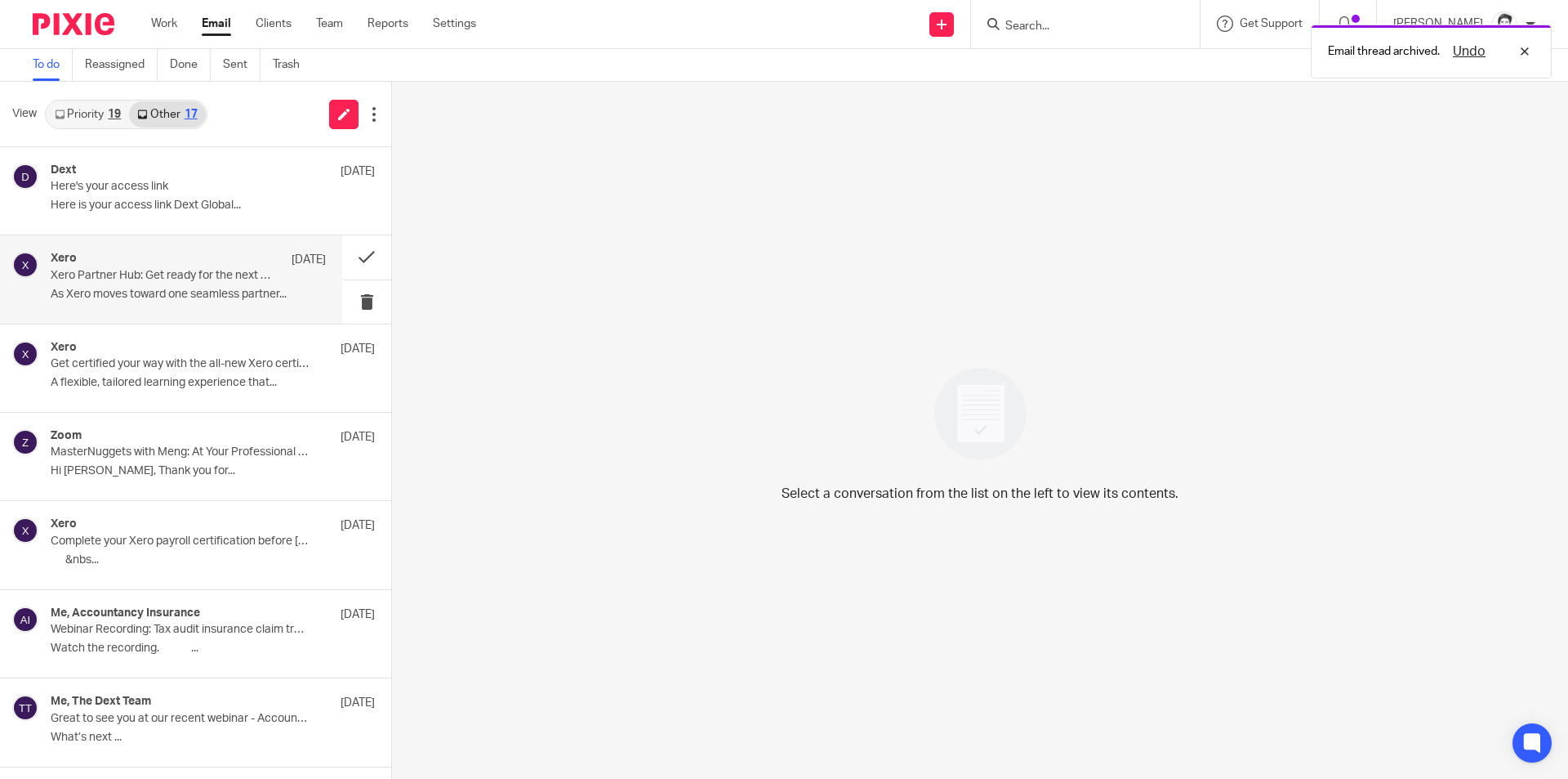
click at [151, 288] on p "As Xero moves toward one seamless partner..." at bounding box center [188, 294] width 275 height 13
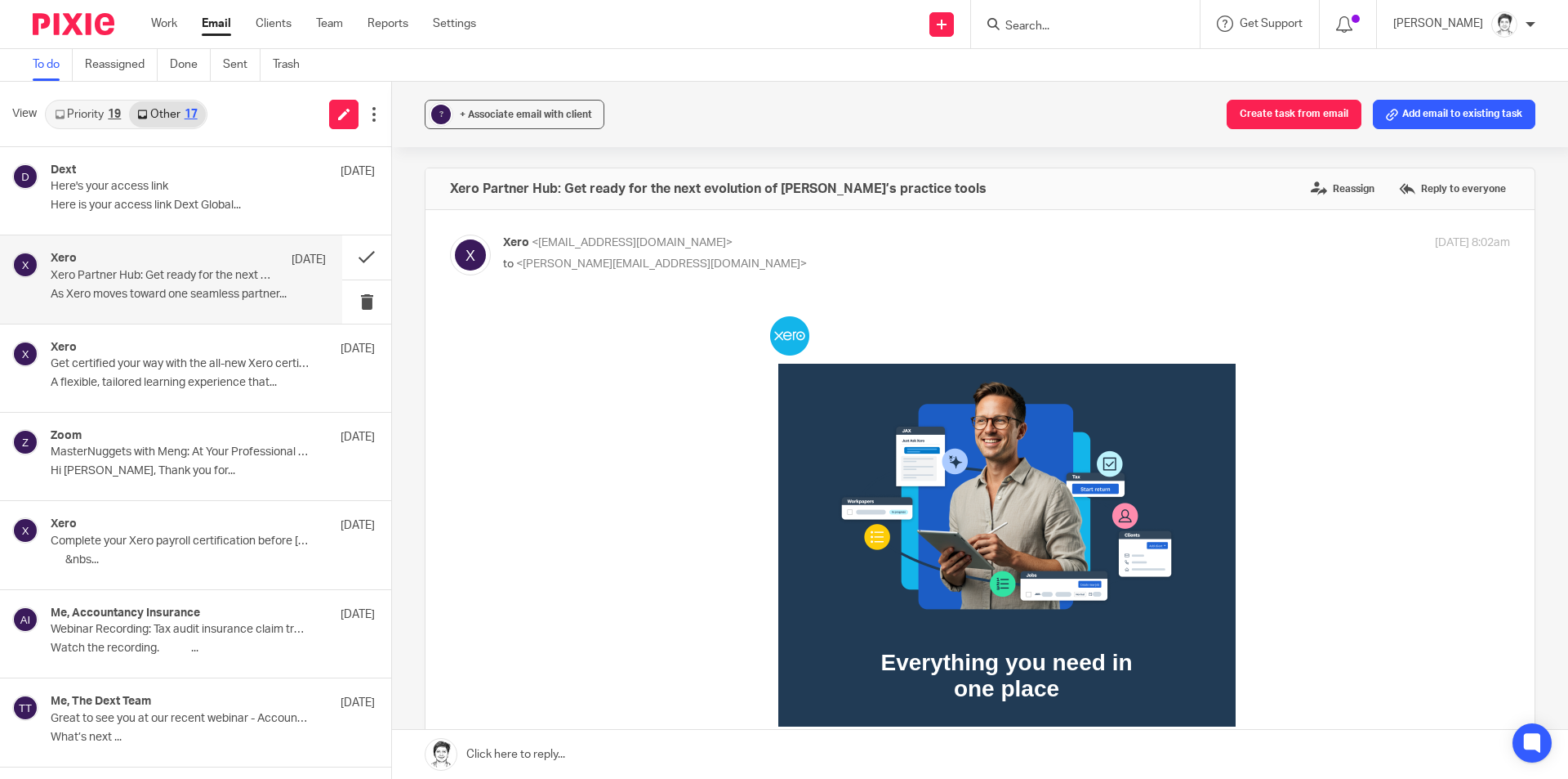
click at [1047, 29] on input "Search" at bounding box center [1077, 27] width 147 height 14
type input "gomm"
click button "submit" at bounding box center [0, 0] width 0 height 0
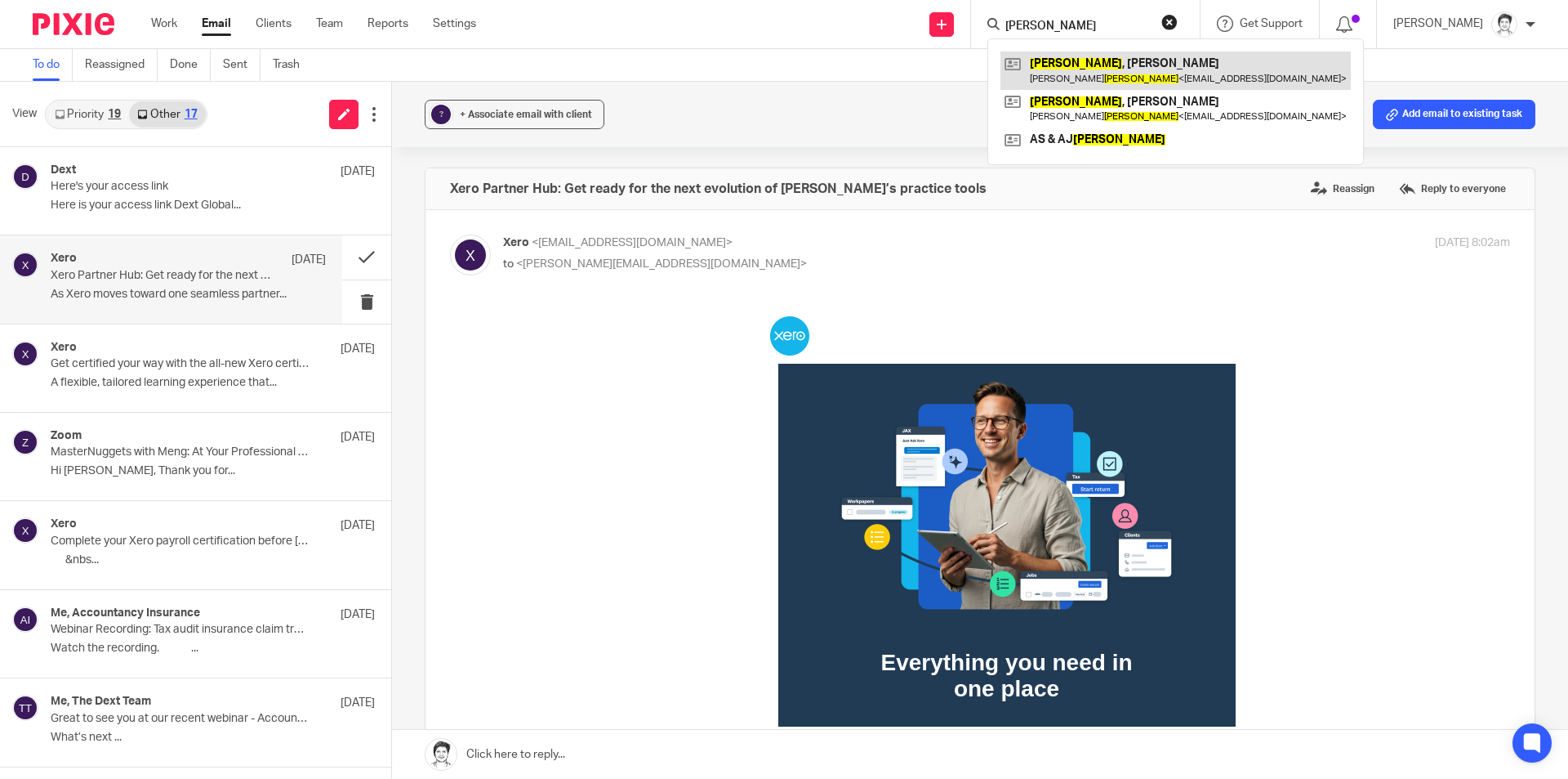
click at [1037, 65] on link at bounding box center [1175, 70] width 350 height 38
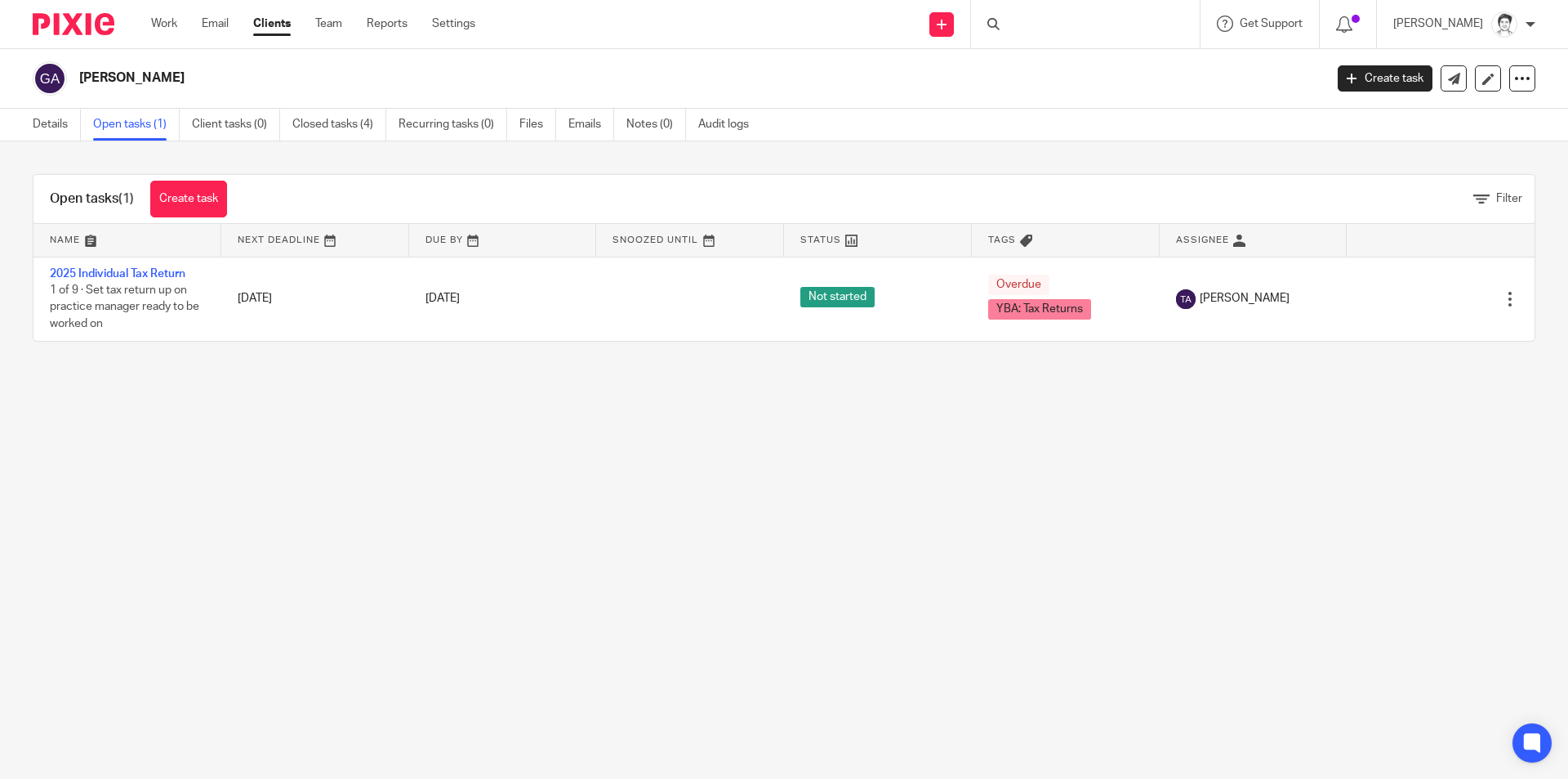
click at [184, 276] on link "2025 Individual Tax Return" at bounding box center [117, 273] width 135 height 12
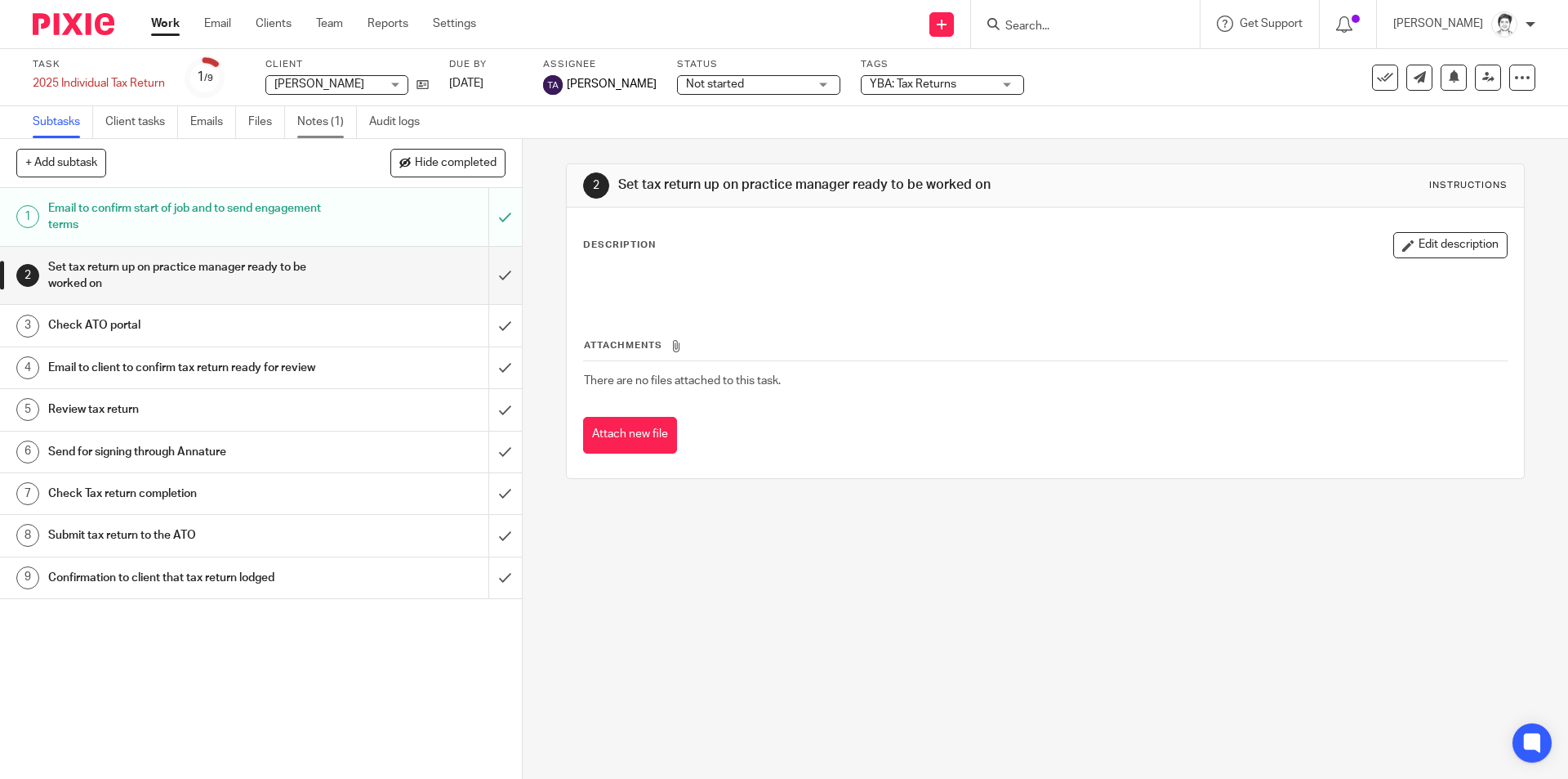
click at [310, 123] on link "Notes (1)" at bounding box center [327, 122] width 60 height 32
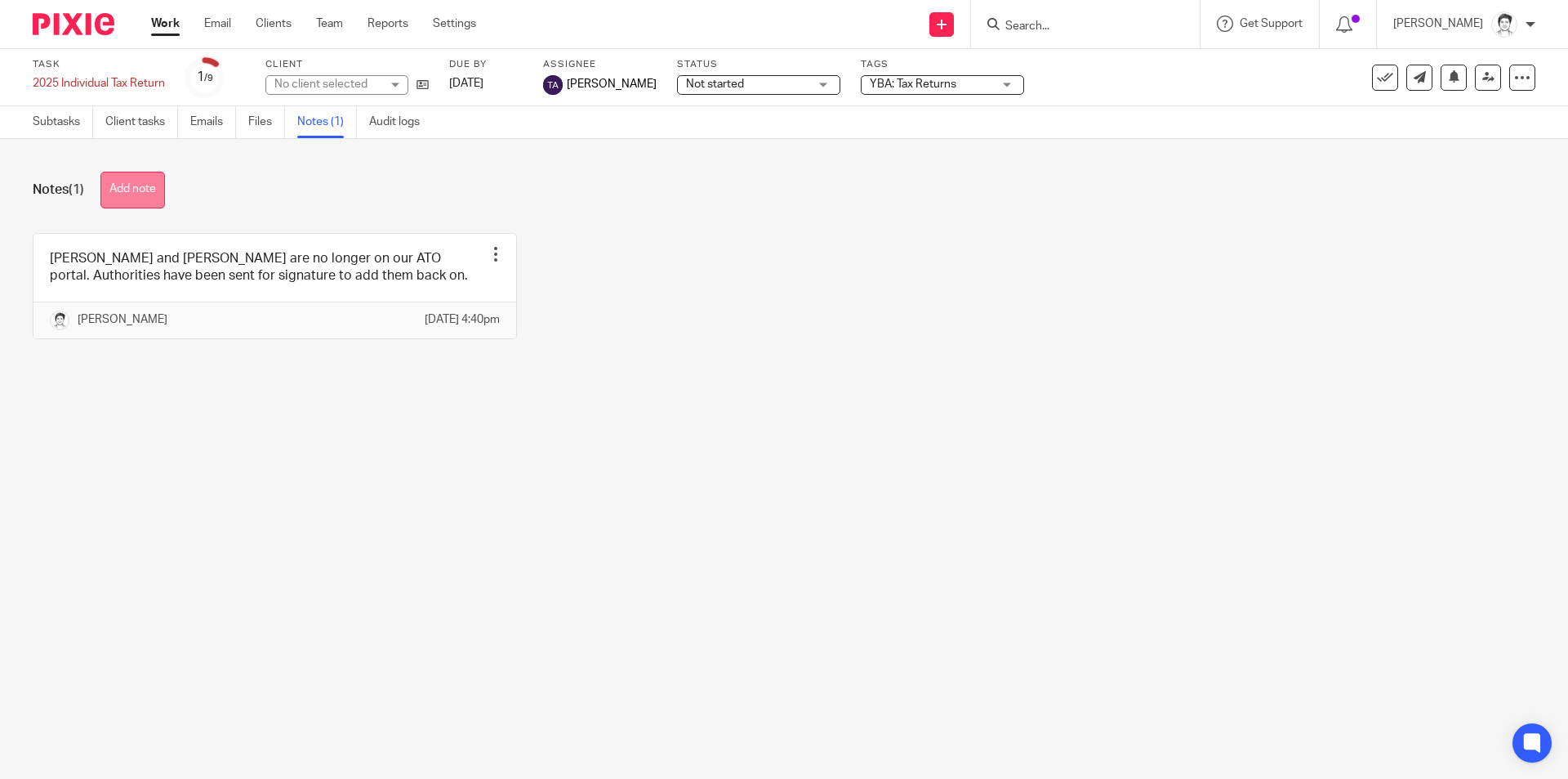
click at [135, 196] on button "Add note" at bounding box center [133, 189] width 65 height 37
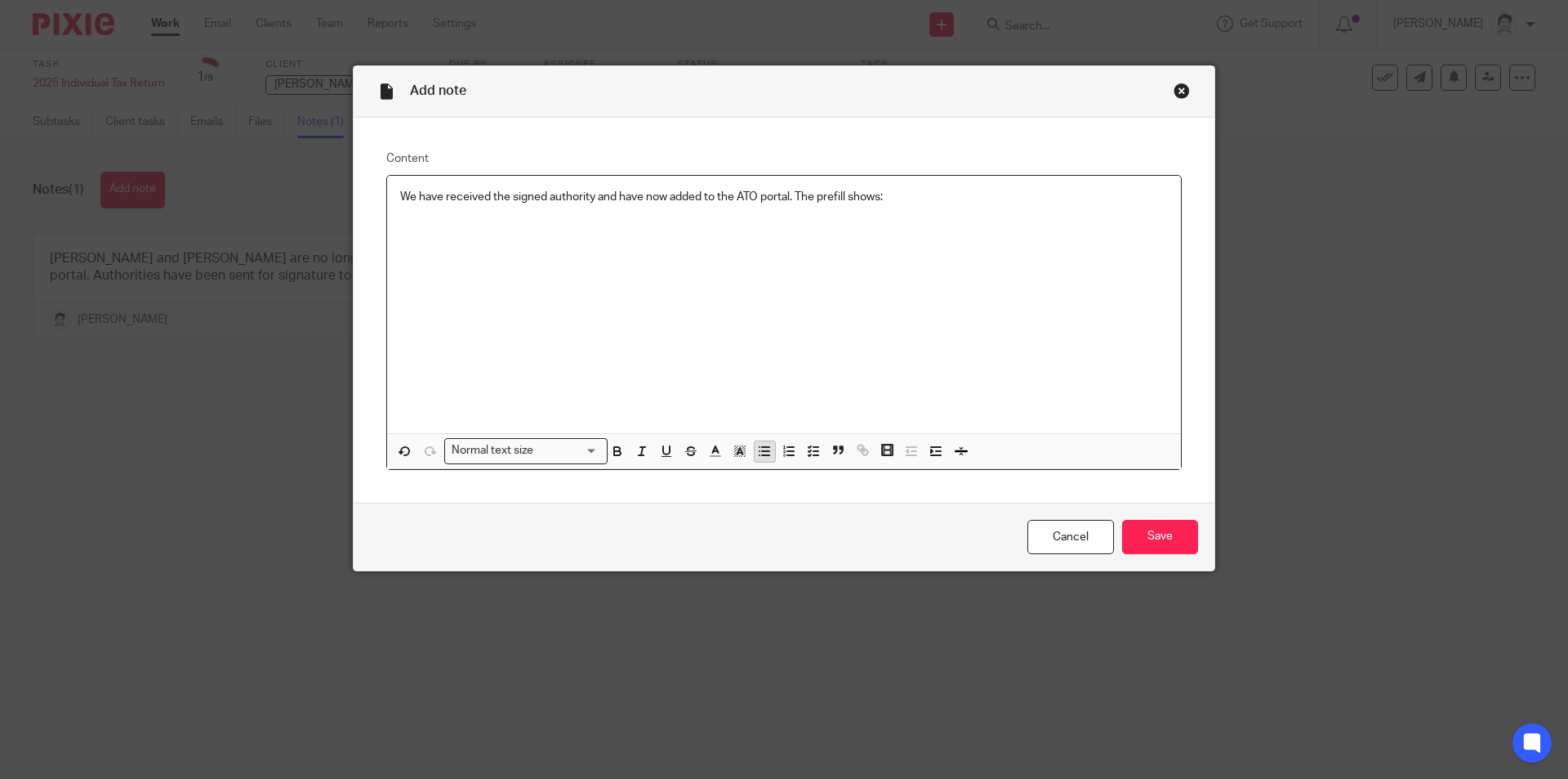
click at [759, 450] on icon "button" at bounding box center [764, 451] width 14 height 14
click at [457, 263] on p "Share disposal" at bounding box center [800, 263] width 735 height 16
click at [564, 273] on div "We have received the signed authority and have now added to the ATO portal. The…" at bounding box center [784, 305] width 794 height 258
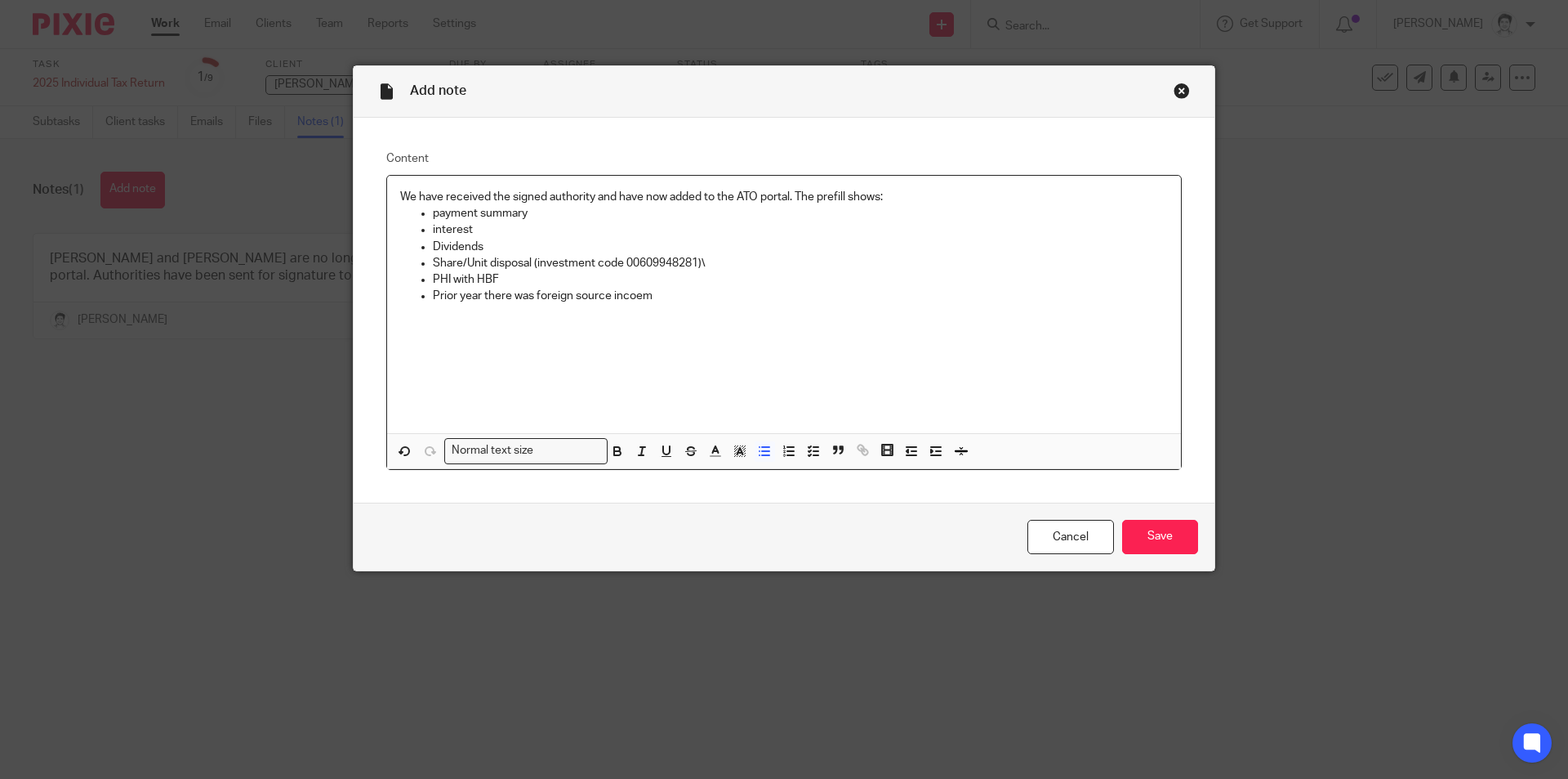
click at [624, 298] on p "Prior year there was foreign source incoem" at bounding box center [800, 296] width 735 height 16
drag, startPoint x: 632, startPoint y: 296, endPoint x: 650, endPoint y: 296, distance: 18.0
click at [650, 296] on p "Prior year there was foreign source incoem" at bounding box center [800, 296] width 735 height 16
click at [1177, 542] on input "Save" at bounding box center [1159, 537] width 76 height 35
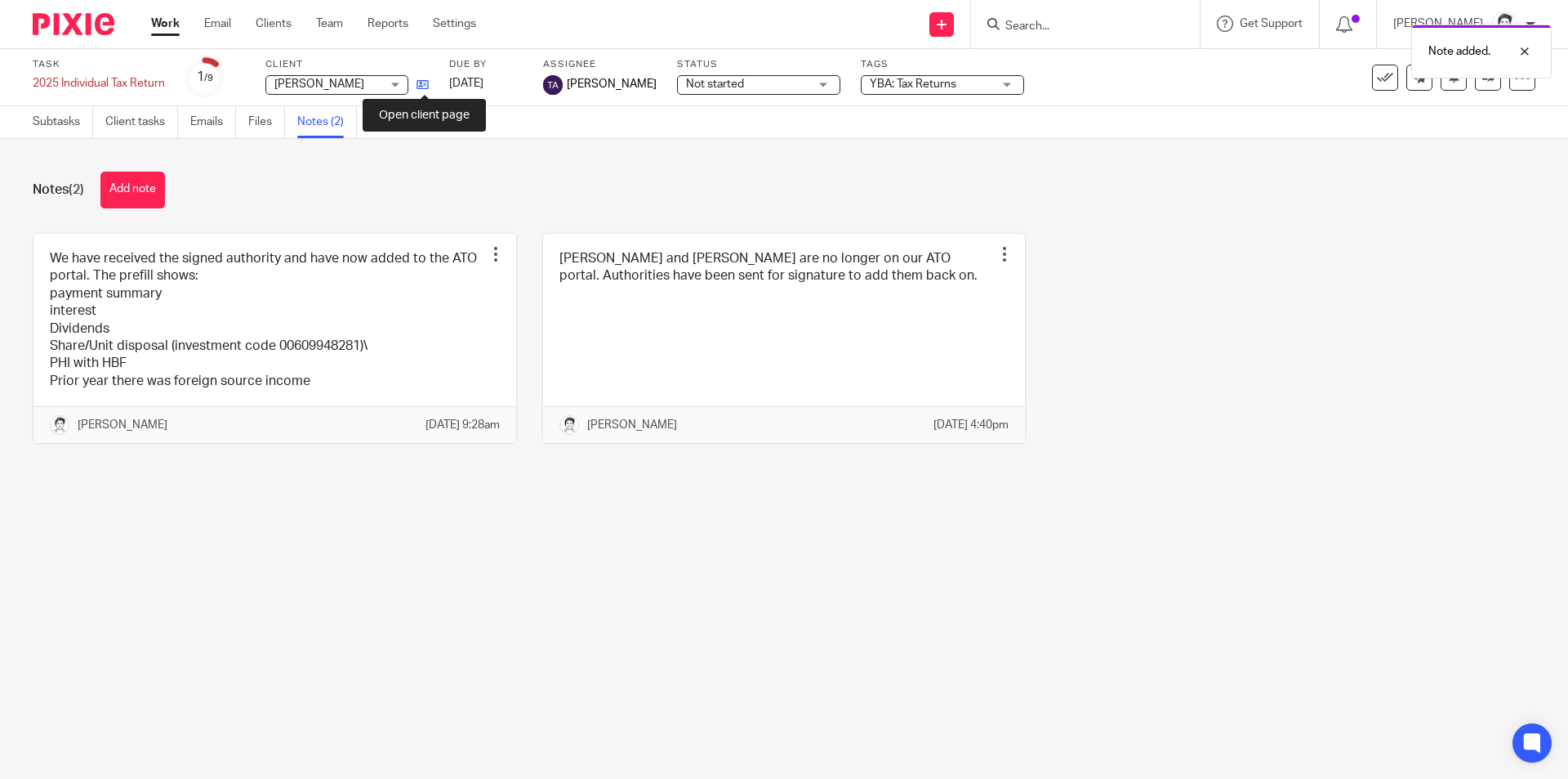
click at [428, 82] on icon at bounding box center [423, 84] width 13 height 13
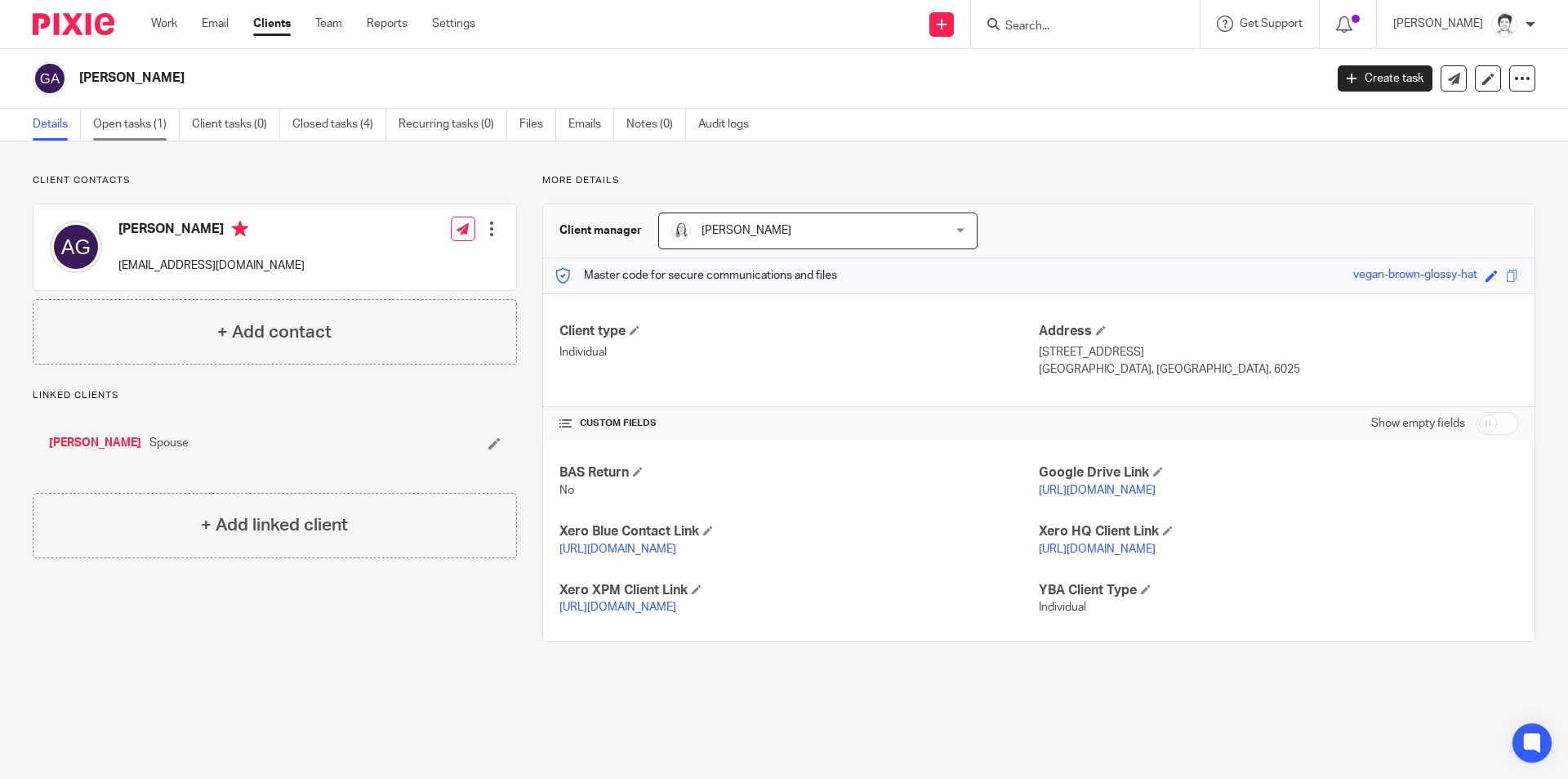
click at [138, 127] on link "Open tasks (1)" at bounding box center [136, 125] width 87 height 32
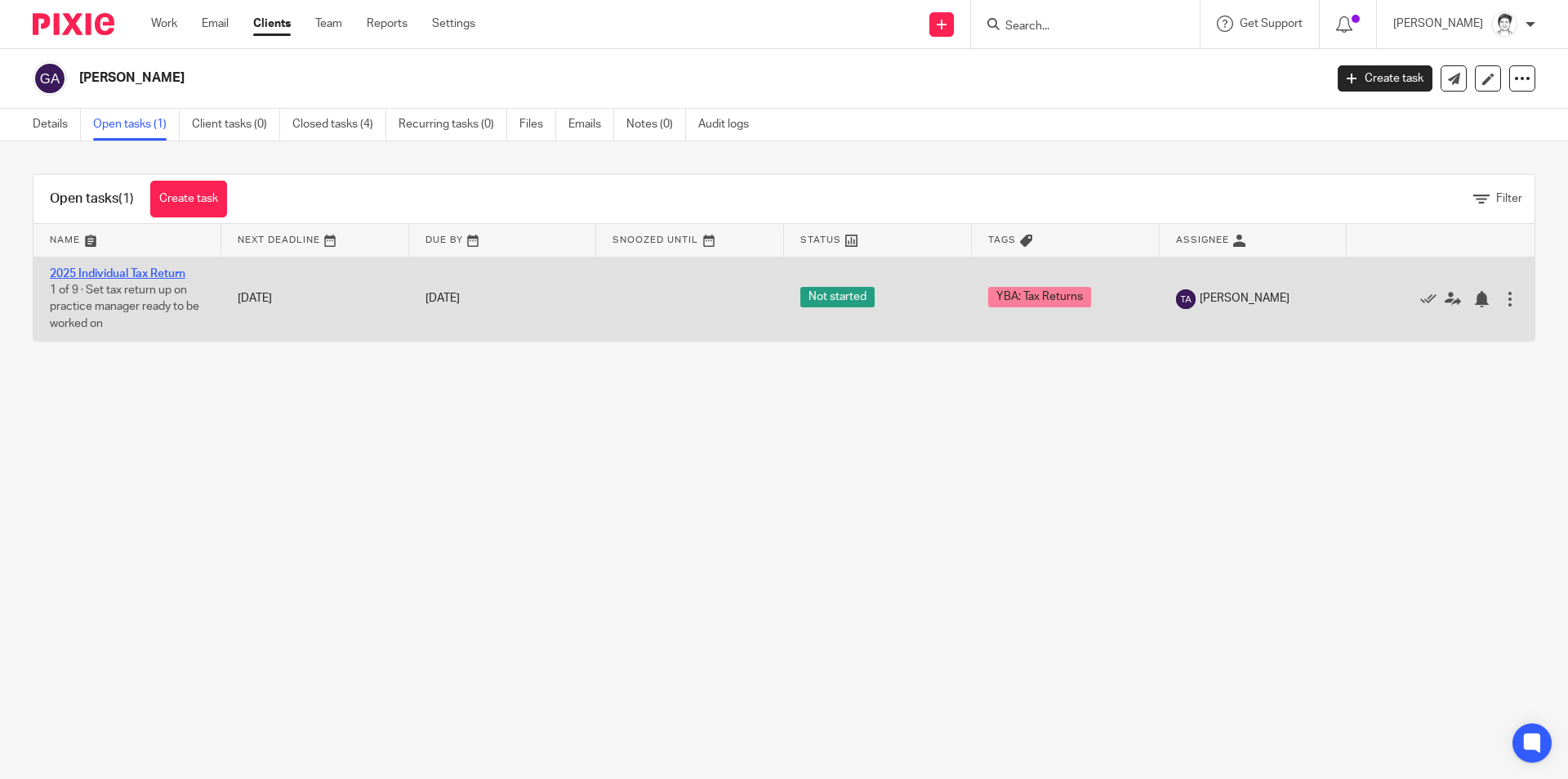
click at [159, 272] on link "2025 Individual Tax Return" at bounding box center [117, 273] width 135 height 12
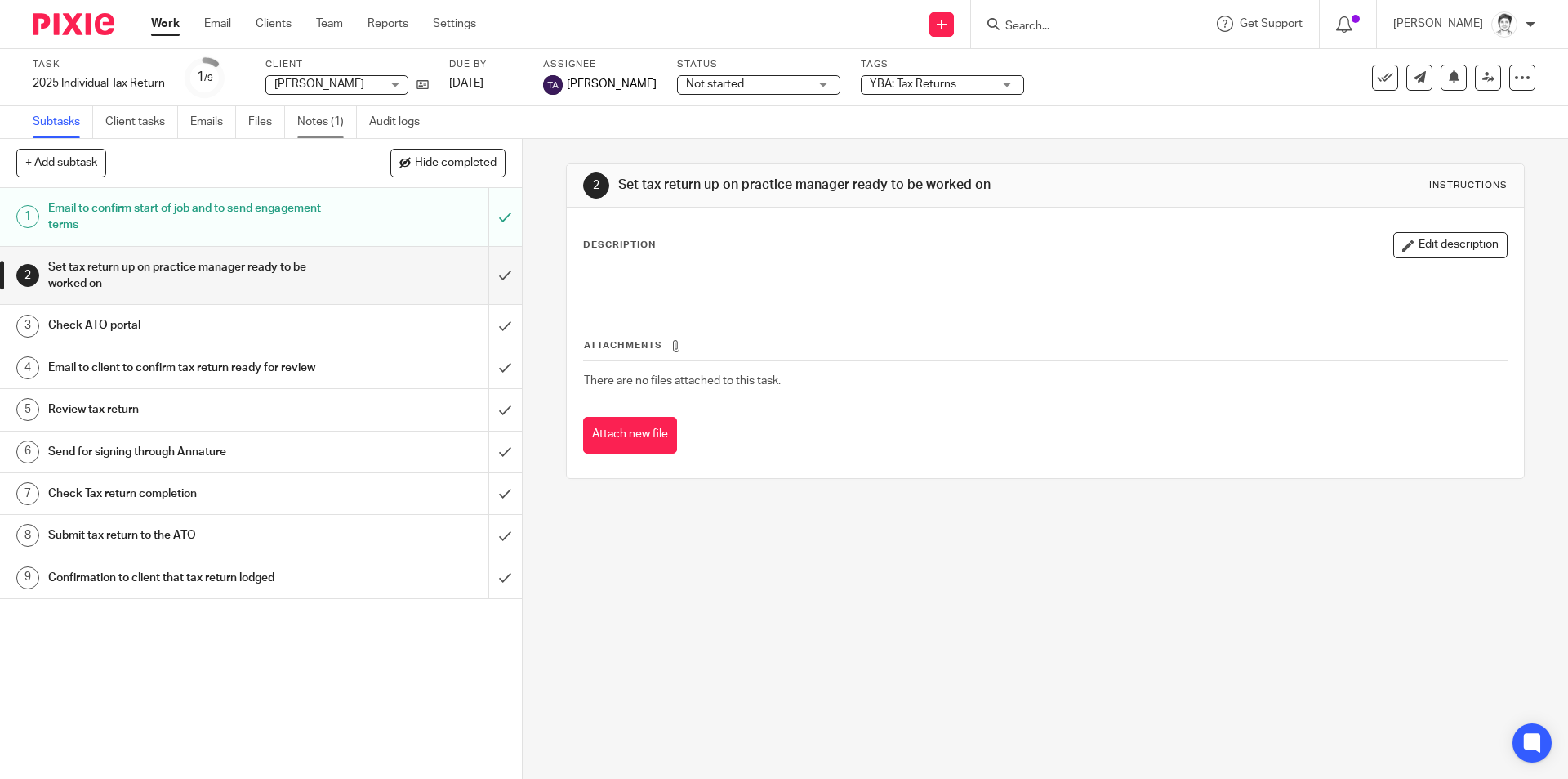
click at [307, 124] on link "Notes (1)" at bounding box center [327, 122] width 60 height 32
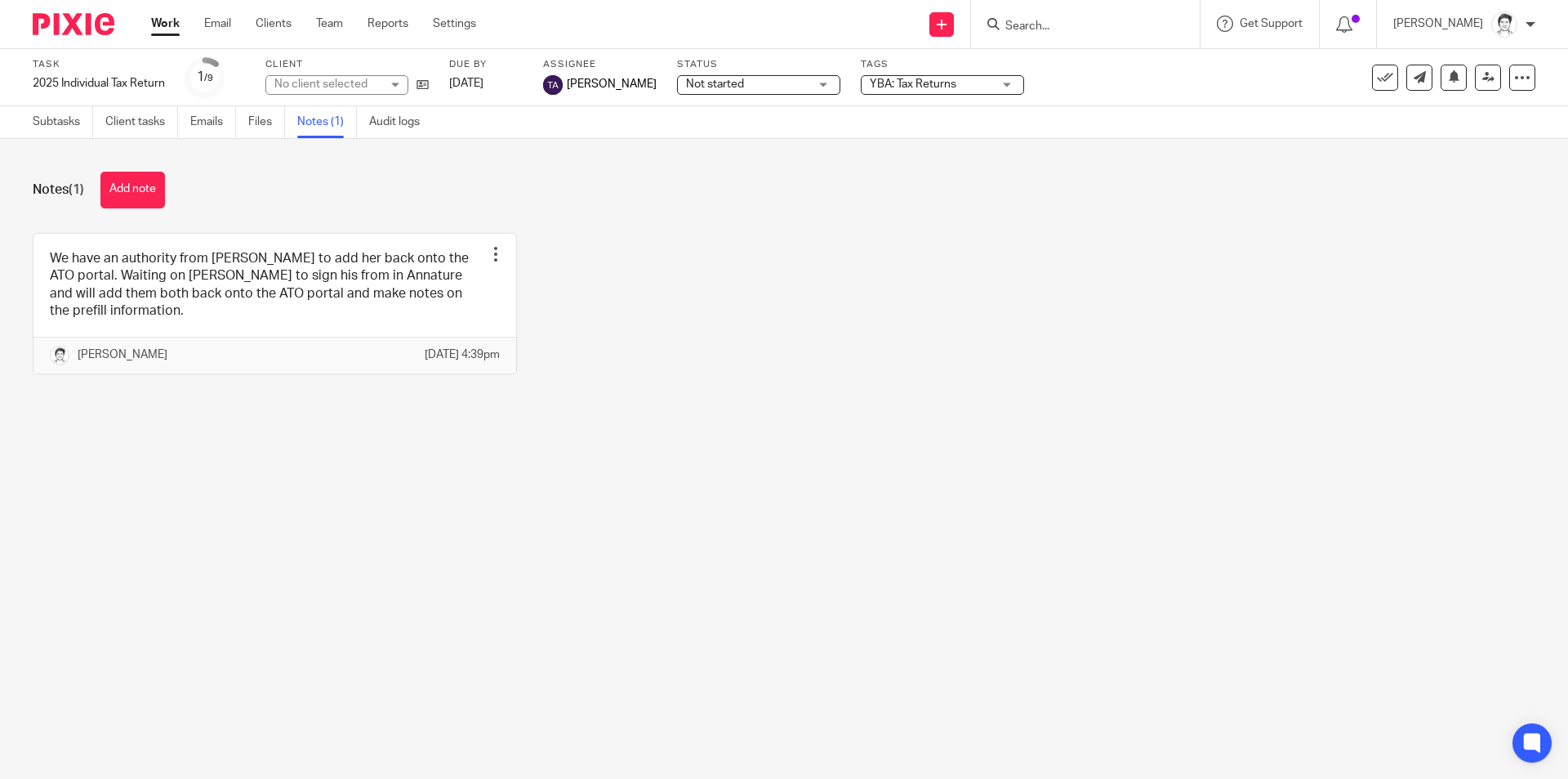
click at [127, 184] on button "Add note" at bounding box center [133, 189] width 65 height 37
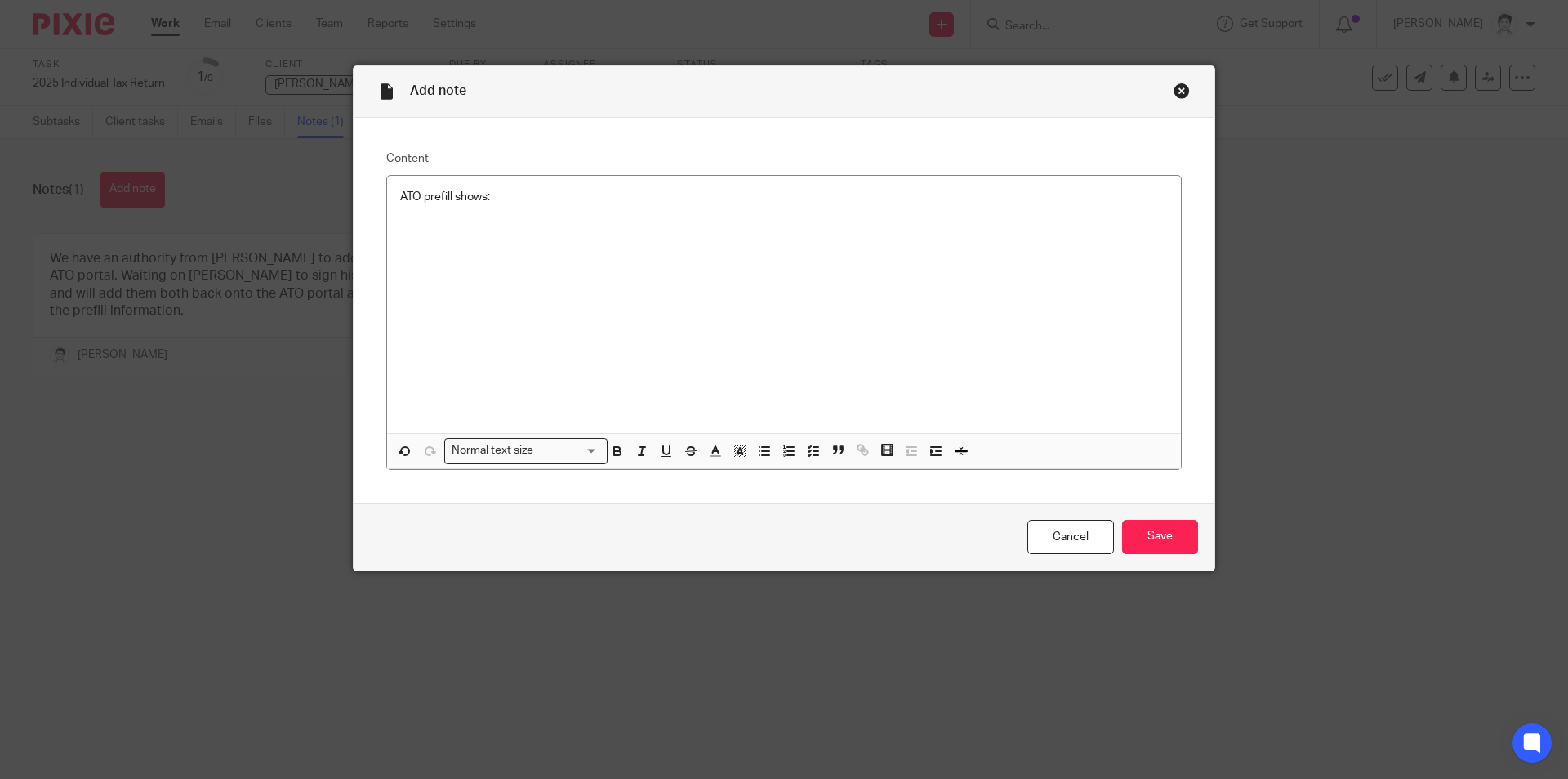
click at [410, 212] on p at bounding box center [784, 213] width 768 height 16
click at [762, 455] on line "button" at bounding box center [765, 455] width 7 height 0
click at [1145, 540] on input "Save" at bounding box center [1159, 537] width 76 height 35
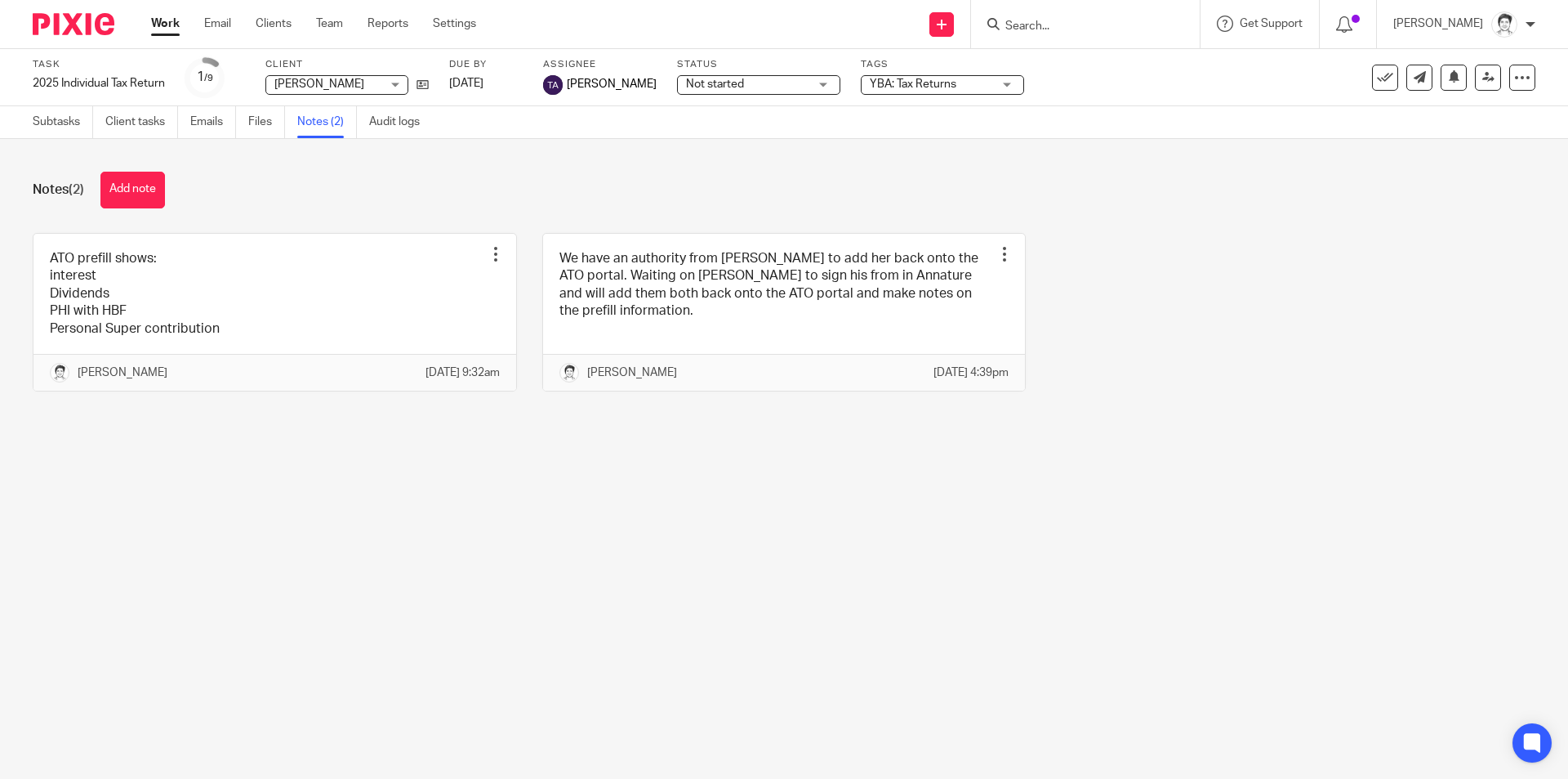
click at [356, 202] on div "Notes (2) Add note" at bounding box center [783, 189] width 1503 height 37
click at [422, 90] on icon at bounding box center [423, 84] width 13 height 13
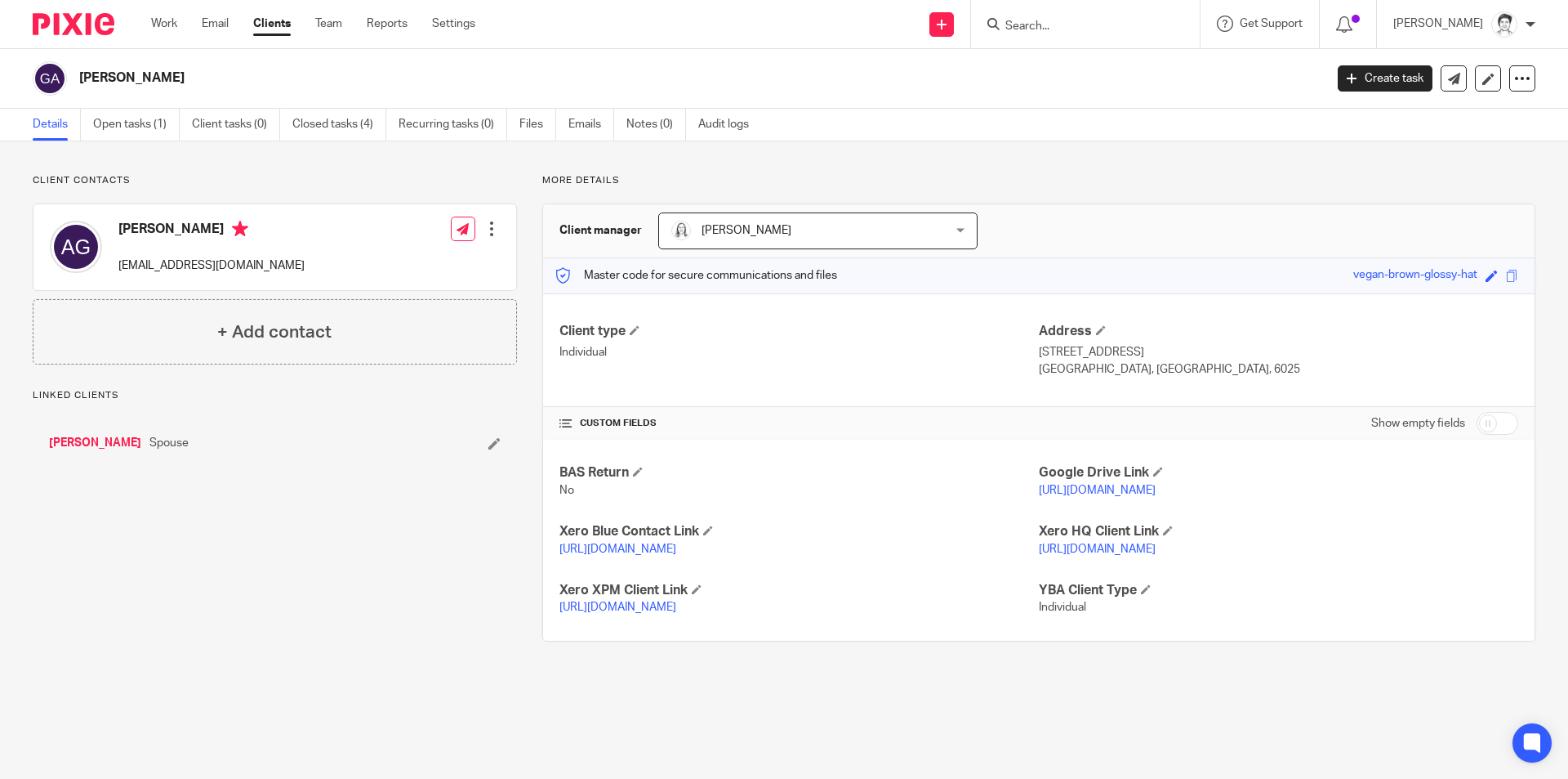
click at [98, 442] on link "[PERSON_NAME]" at bounding box center [95, 443] width 92 height 16
click at [1448, 79] on icon at bounding box center [1454, 79] width 13 height 13
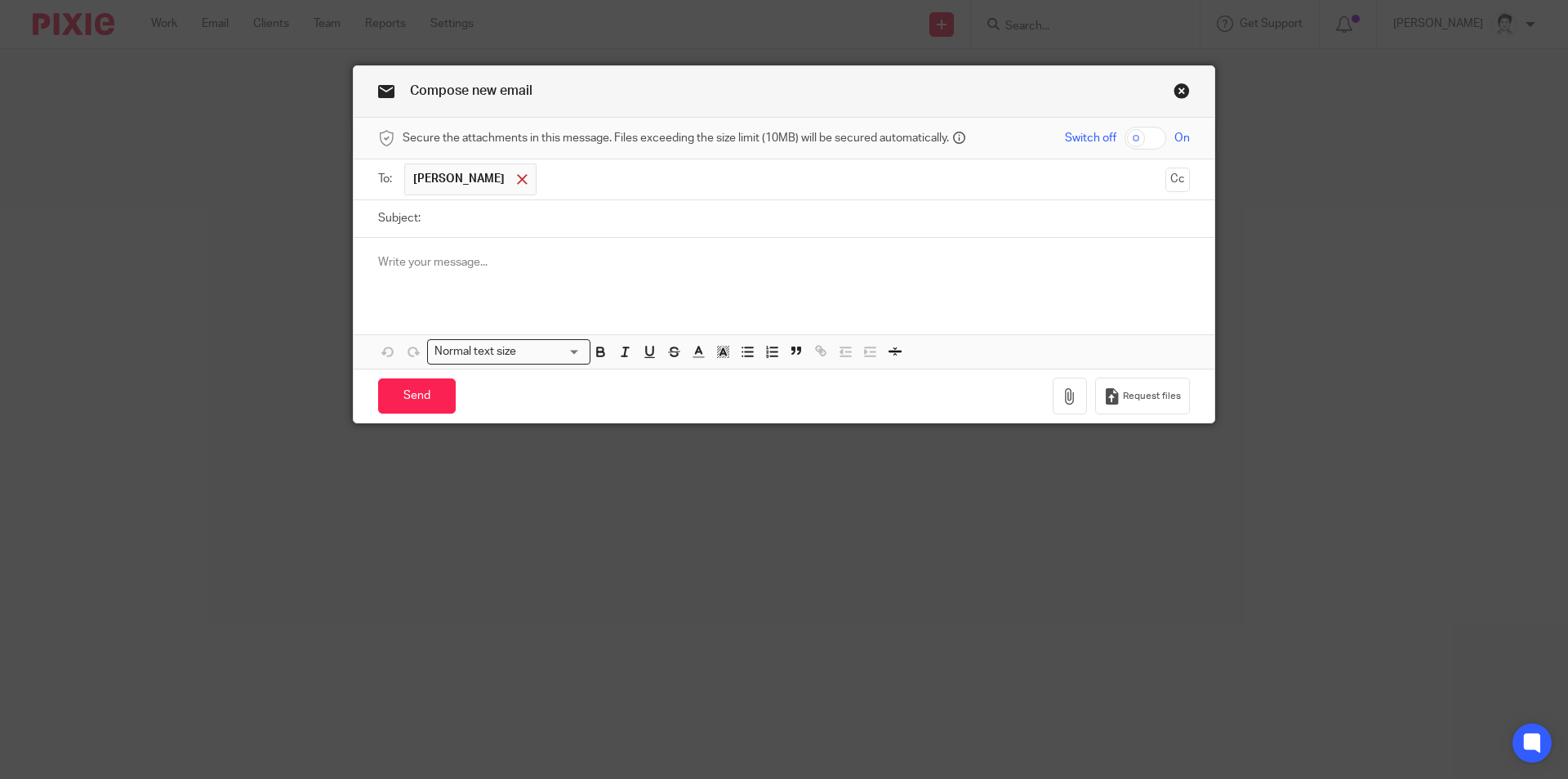
click at [517, 178] on span at bounding box center [522, 179] width 11 height 11
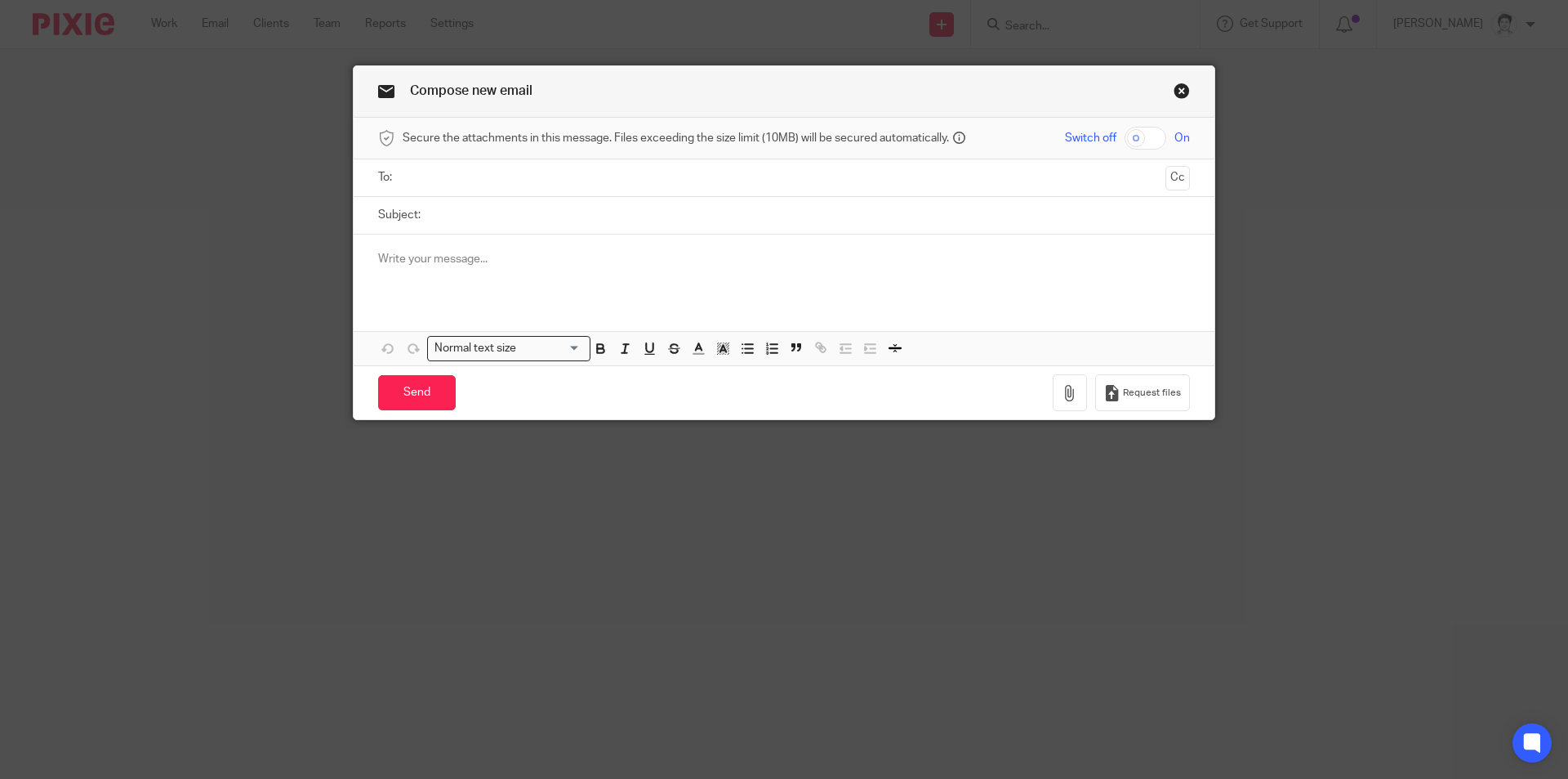
click at [494, 178] on input "text" at bounding box center [784, 177] width 751 height 19
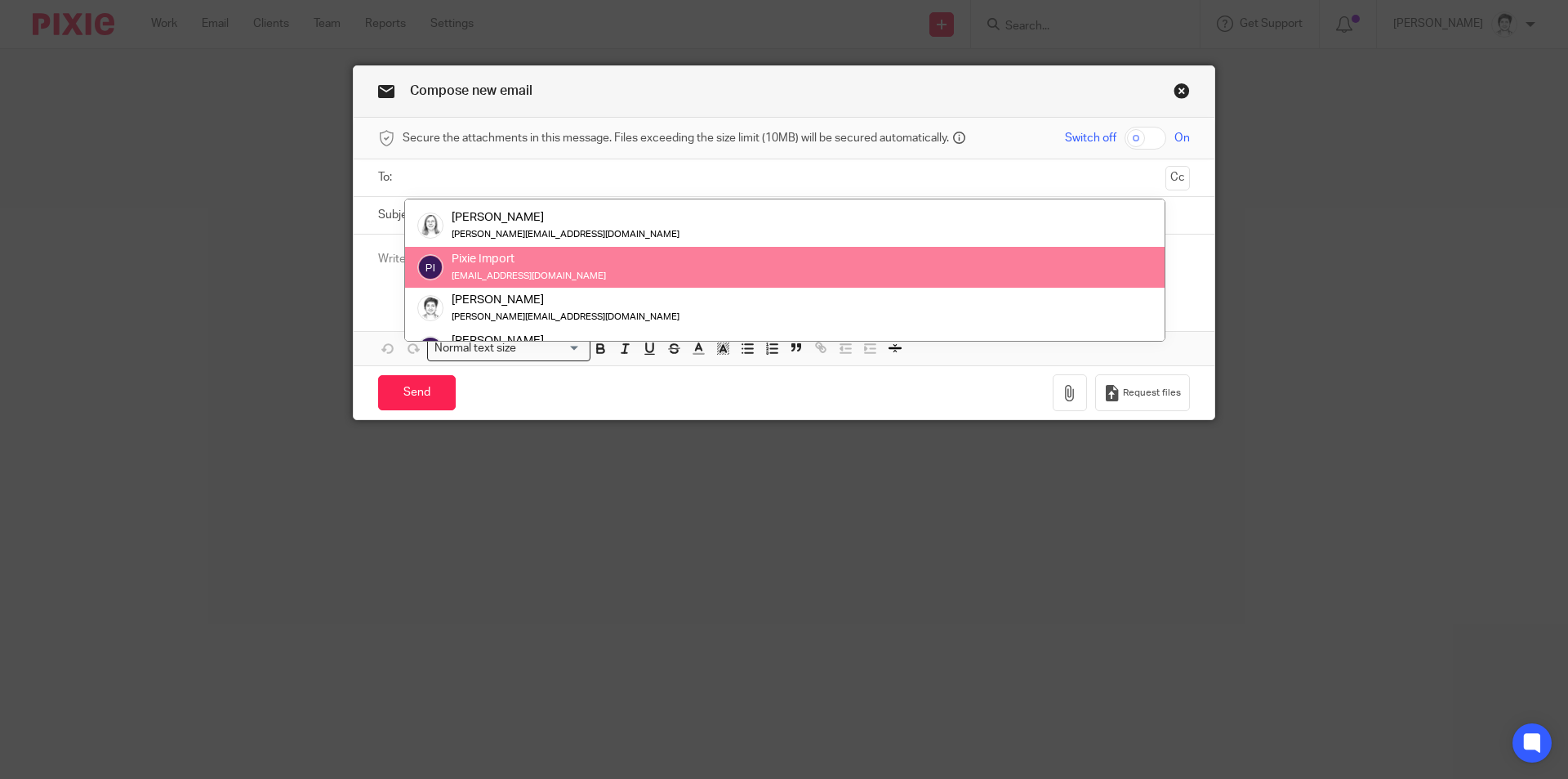
scroll to position [65, 0]
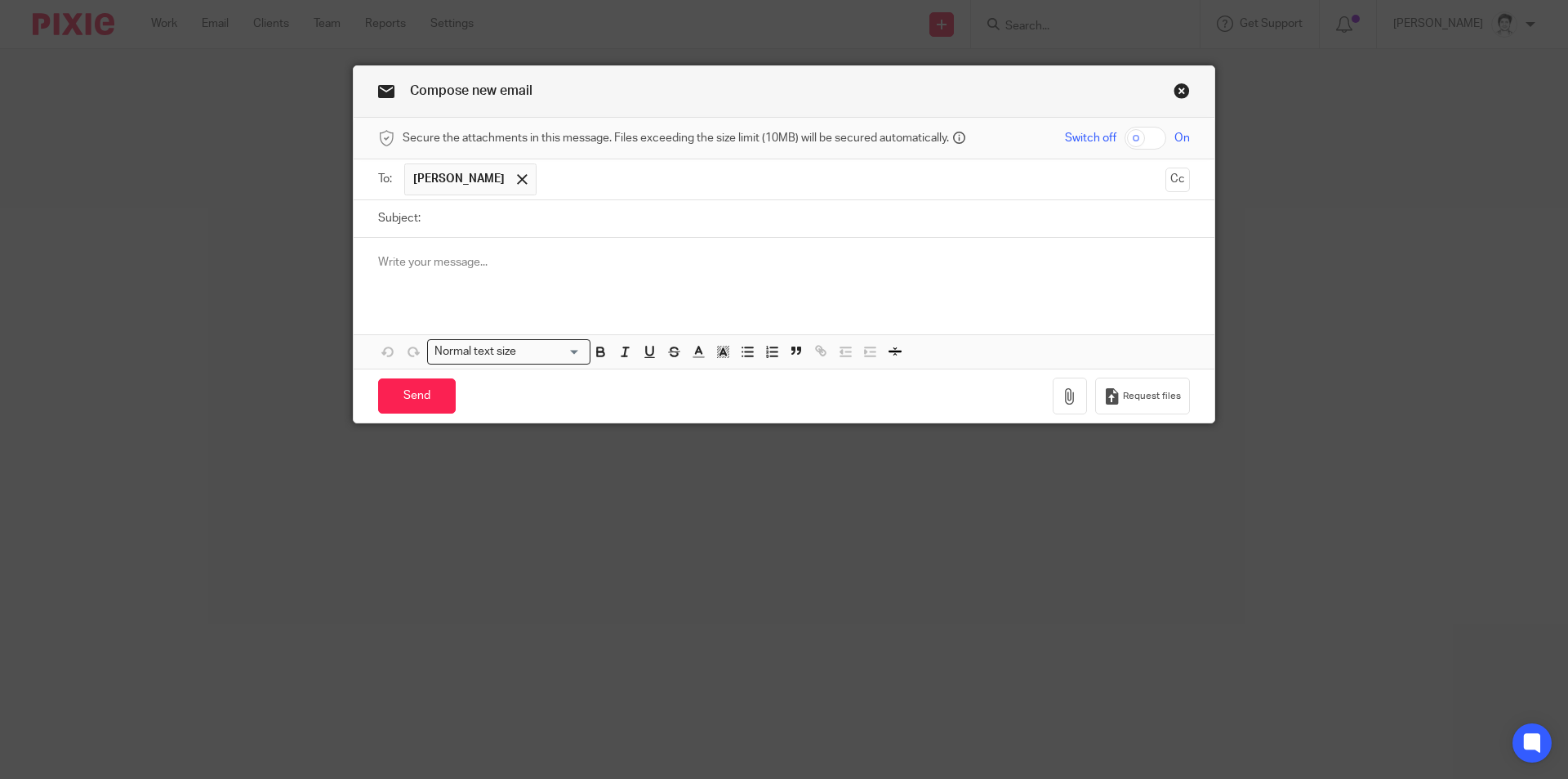
click at [457, 214] on input "Subject:" at bounding box center [808, 218] width 761 height 37
type input "re Alison and Allan Gomm"
click at [457, 260] on p at bounding box center [784, 262] width 812 height 16
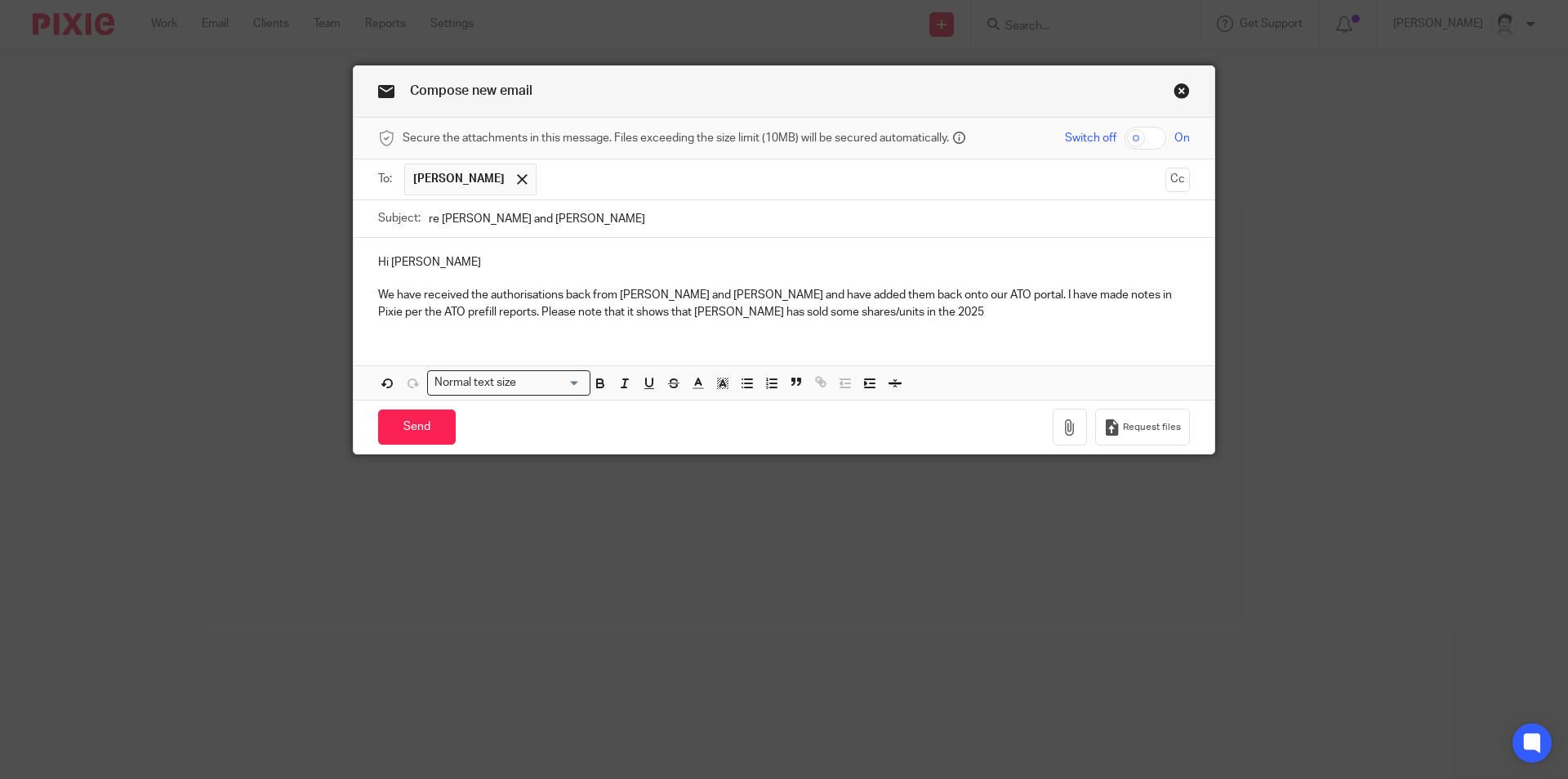
drag, startPoint x: 457, startPoint y: 260, endPoint x: 861, endPoint y: 324, distance: 409.0
click at [861, 324] on div "Hi Tarek We have received the authorisations back from Alison and Allan Gomm an…" at bounding box center [784, 285] width 861 height 95
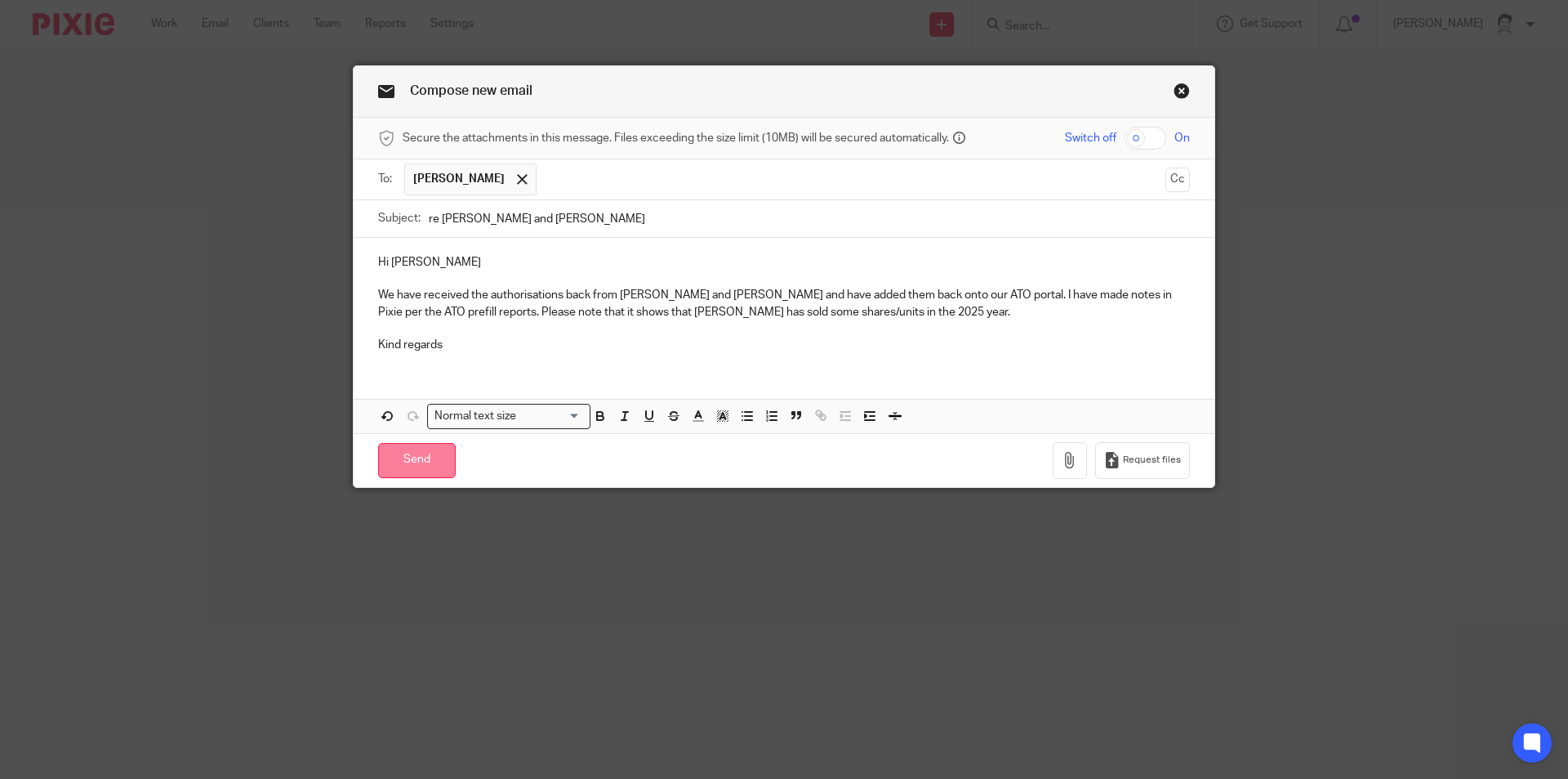
click at [419, 469] on input "Send" at bounding box center [417, 460] width 78 height 35
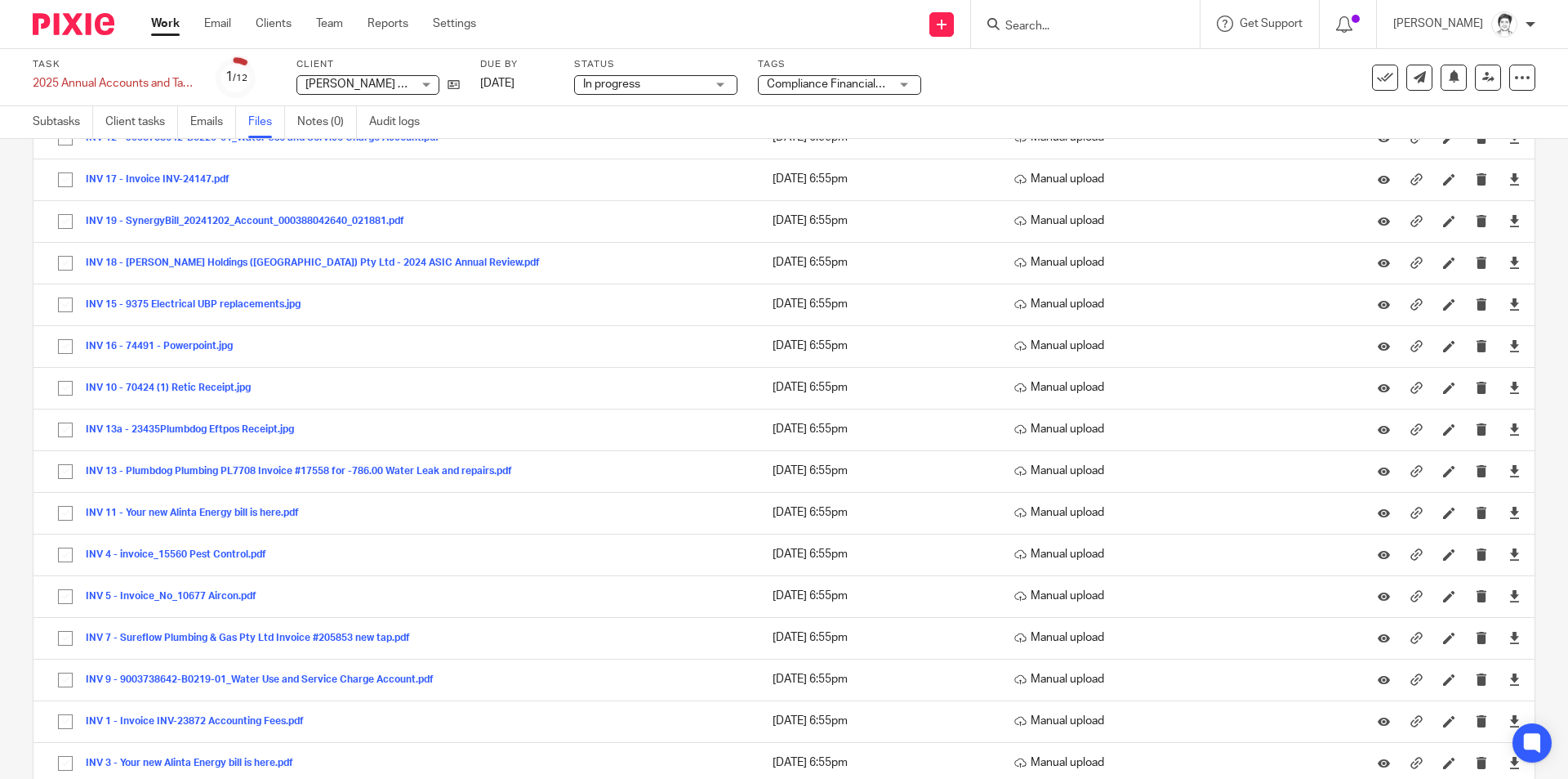
scroll to position [817, 0]
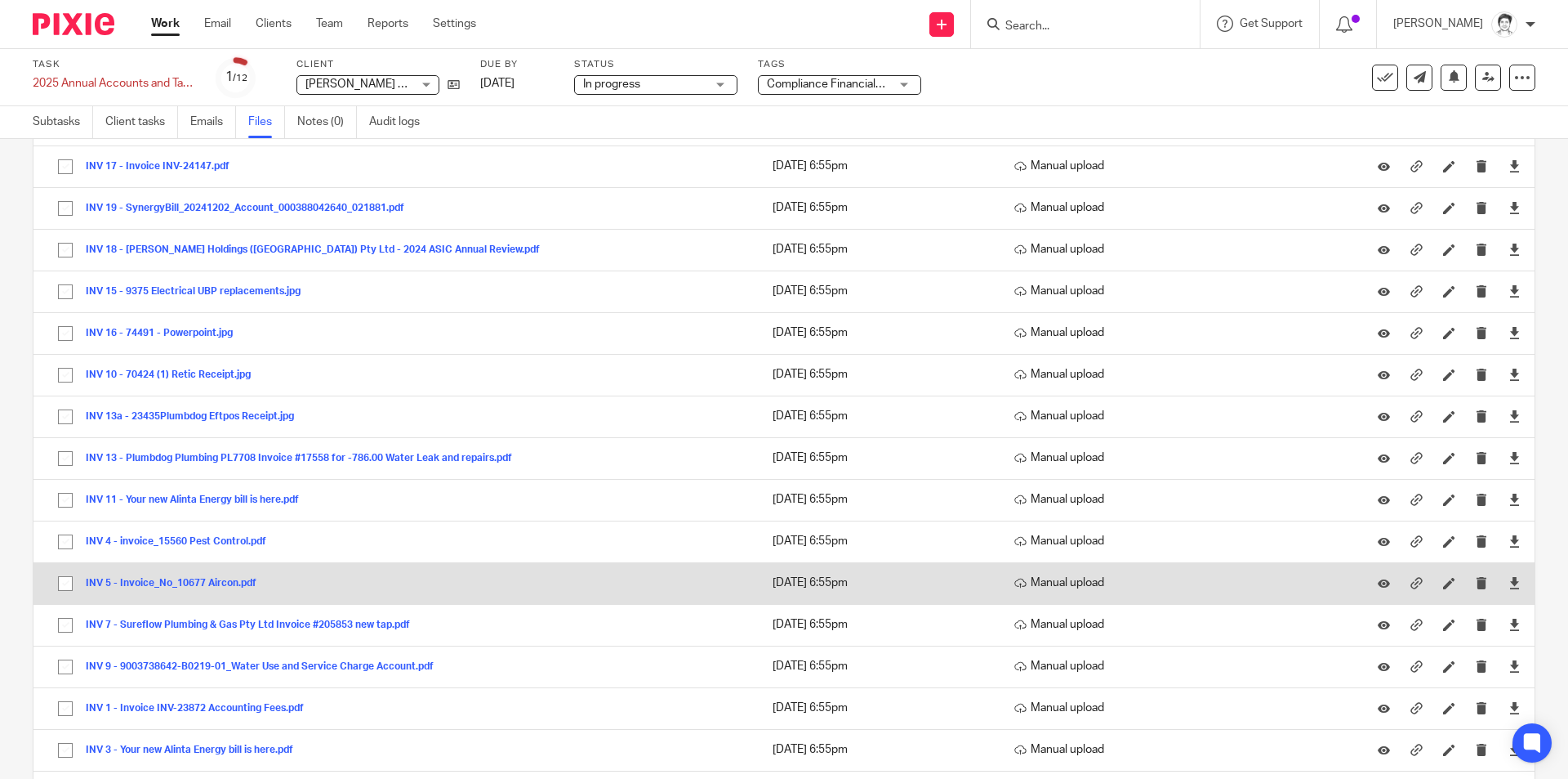
click at [184, 581] on button "INV 5 - Invoice_No_10677 Aircon.pdf" at bounding box center [177, 583] width 183 height 12
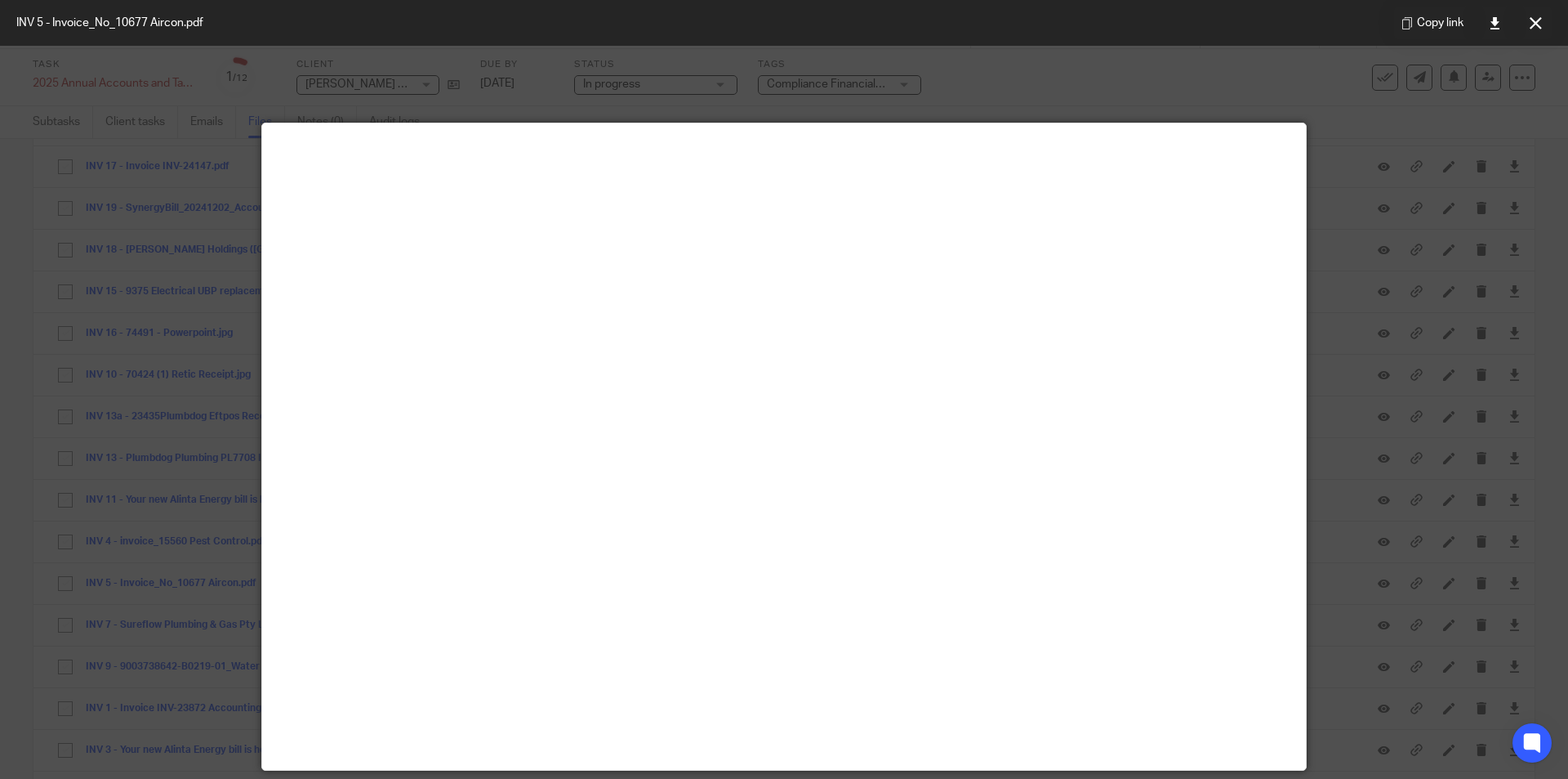
click at [1535, 23] on icon at bounding box center [1536, 23] width 13 height 13
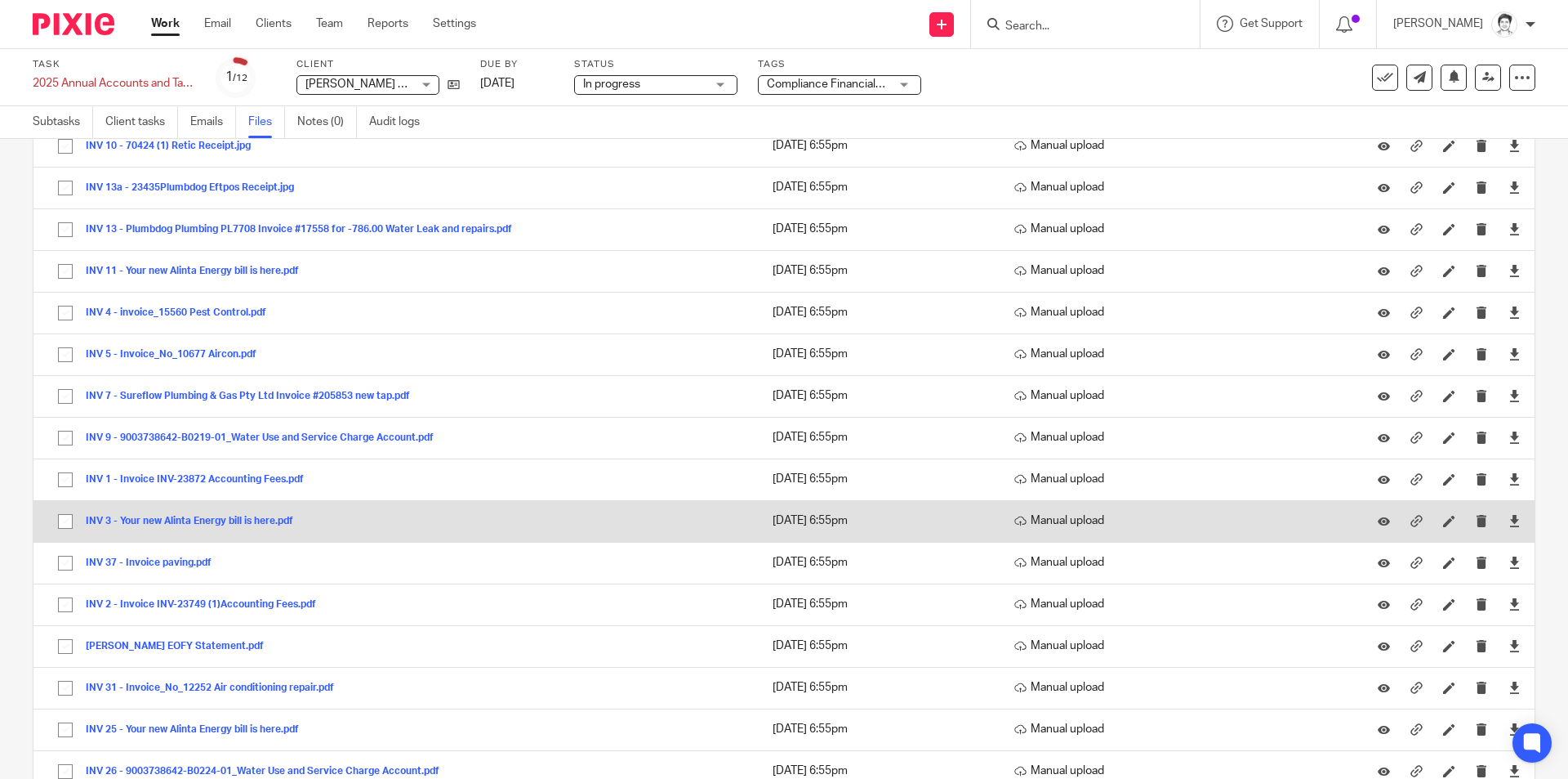
scroll to position [1062, 0]
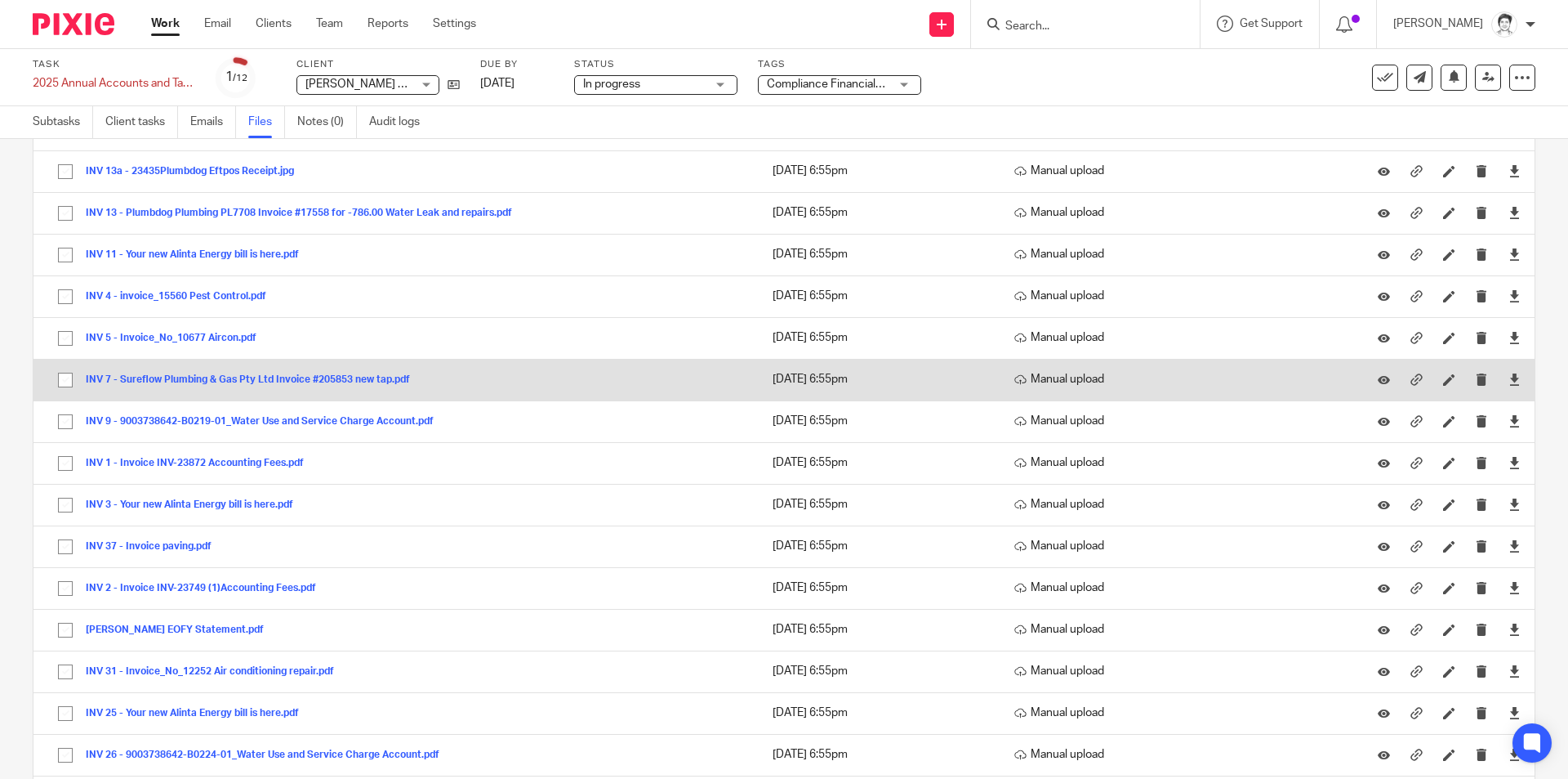
click at [184, 374] on button "INV 7 - Sureflow Plumbing & Gas Pty Ltd Invoice #205853 new tap.pdf" at bounding box center [254, 379] width 337 height 12
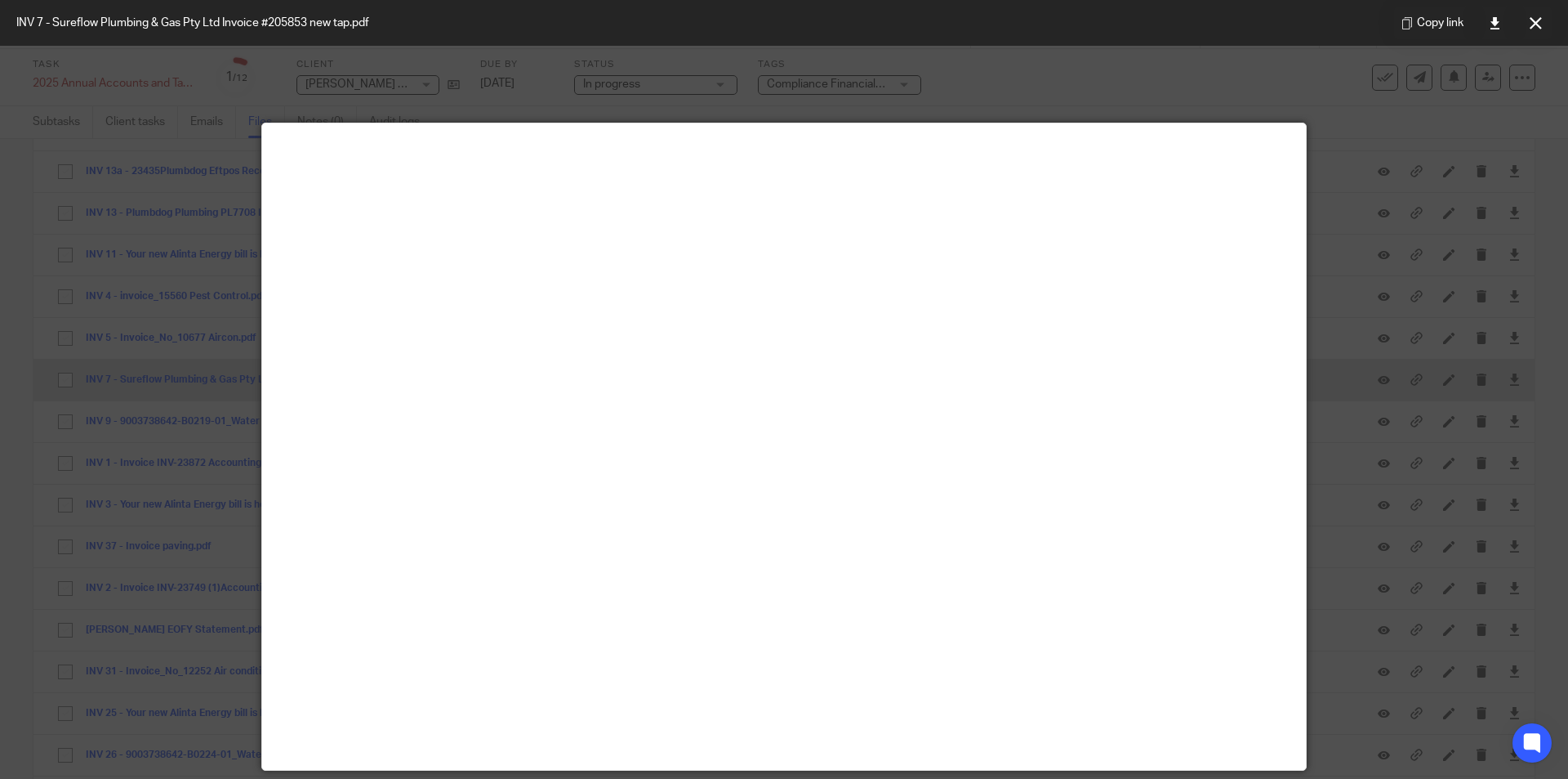
click at [196, 374] on div at bounding box center [784, 389] width 1568 height 779
click at [1535, 29] on icon at bounding box center [1536, 23] width 13 height 13
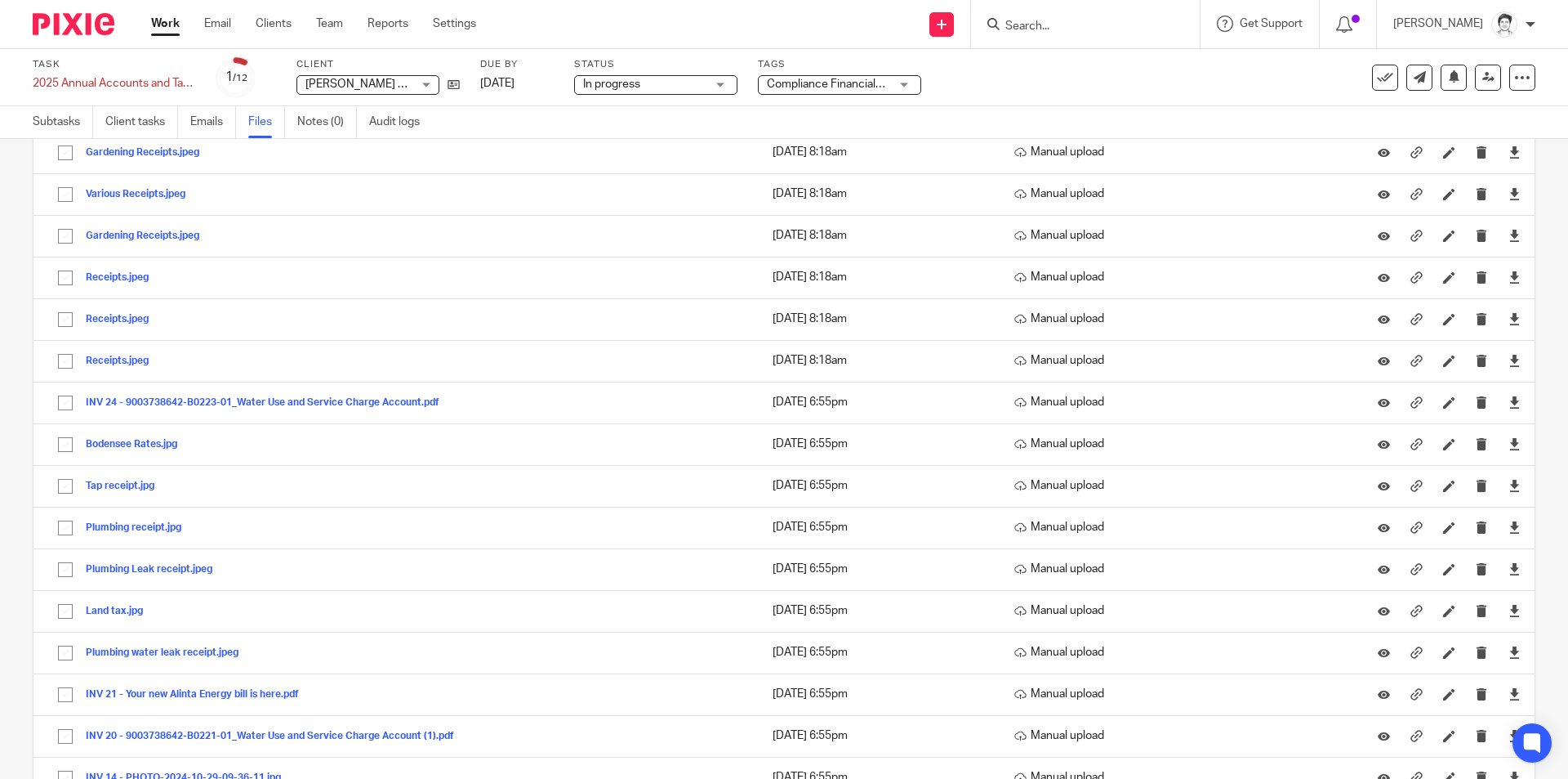
scroll to position [82, 0]
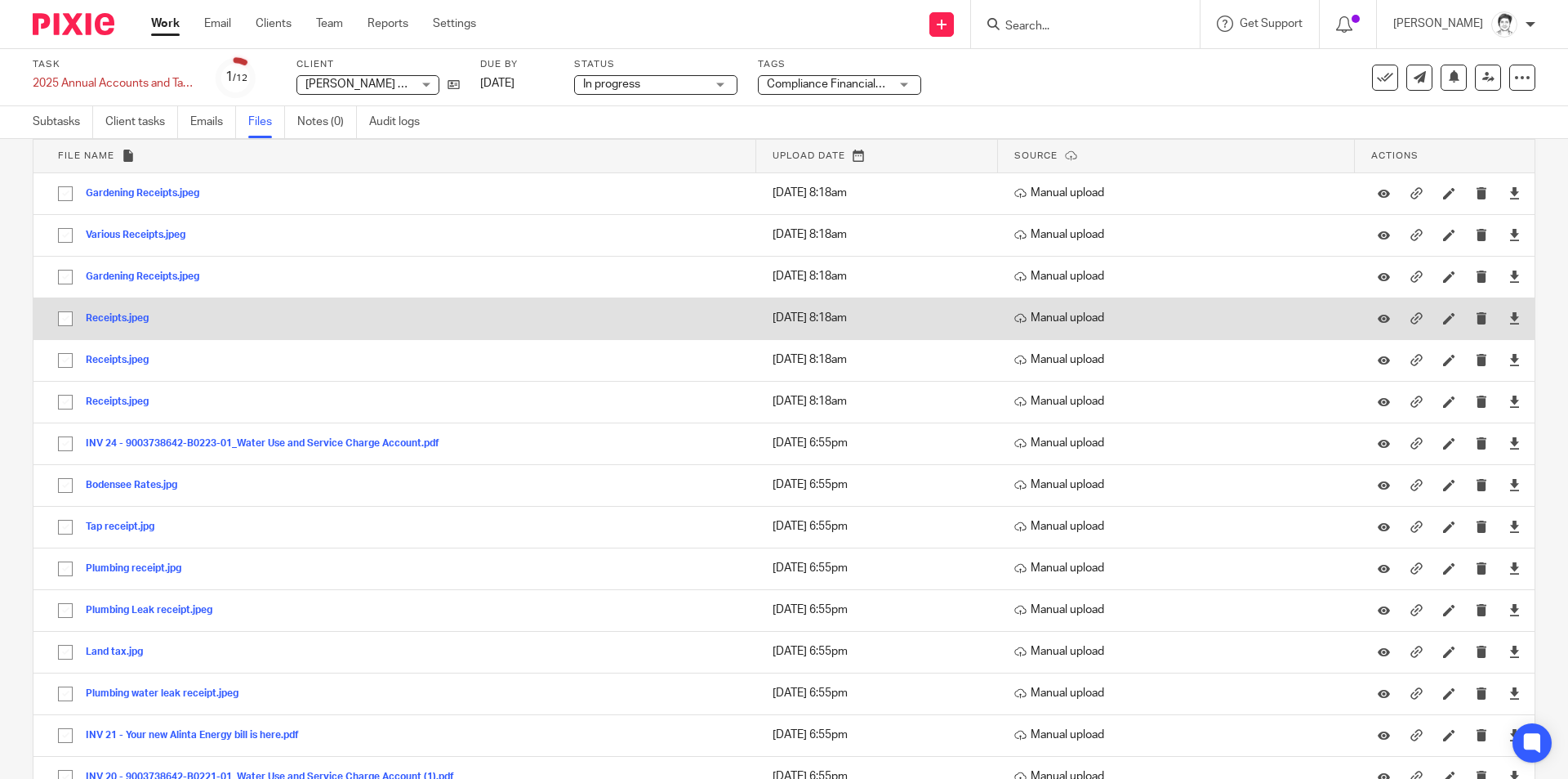
click at [97, 317] on button "Receipts.jpeg" at bounding box center [124, 318] width 75 height 12
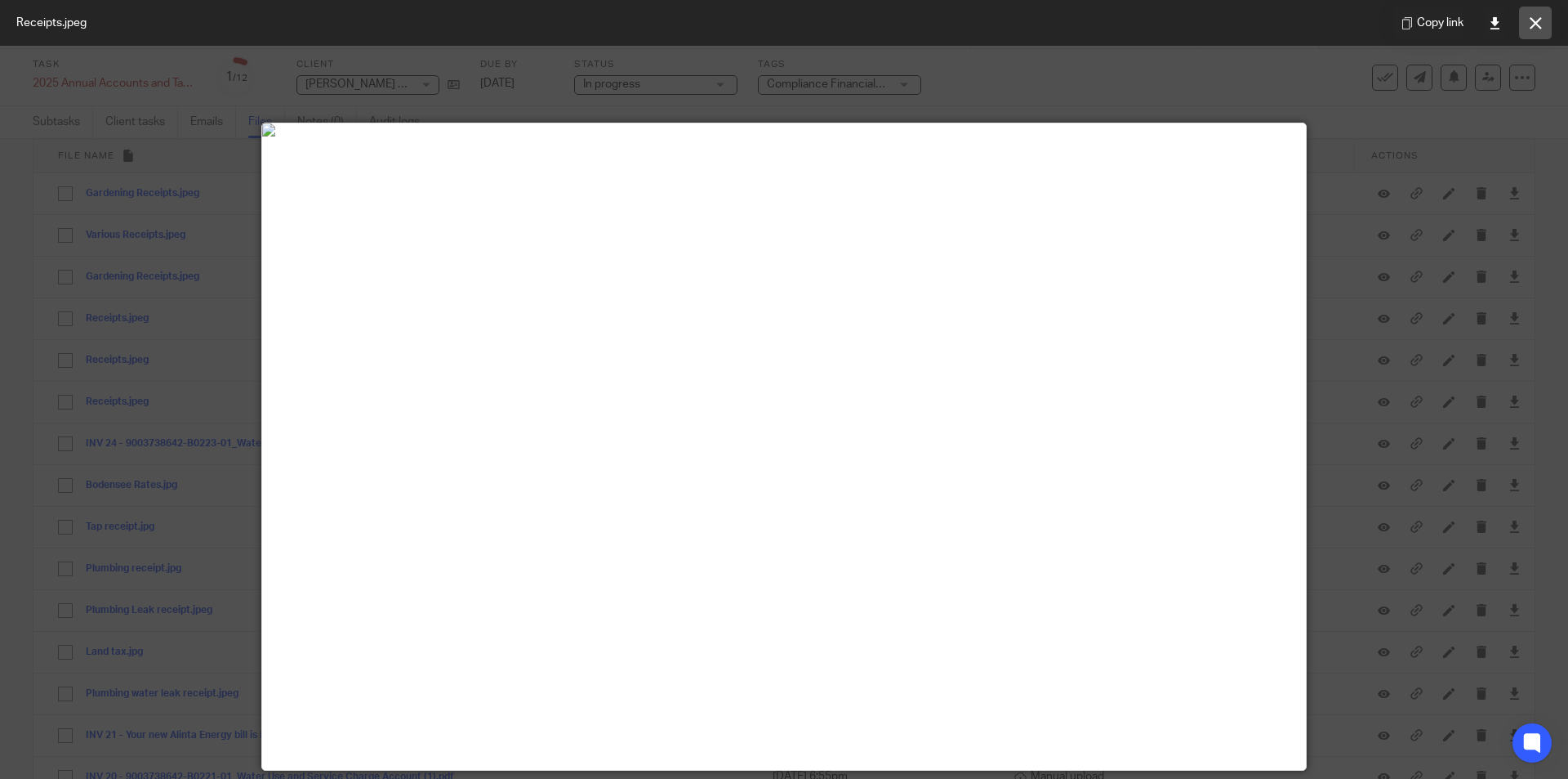
click at [1539, 31] on button at bounding box center [1535, 22] width 32 height 32
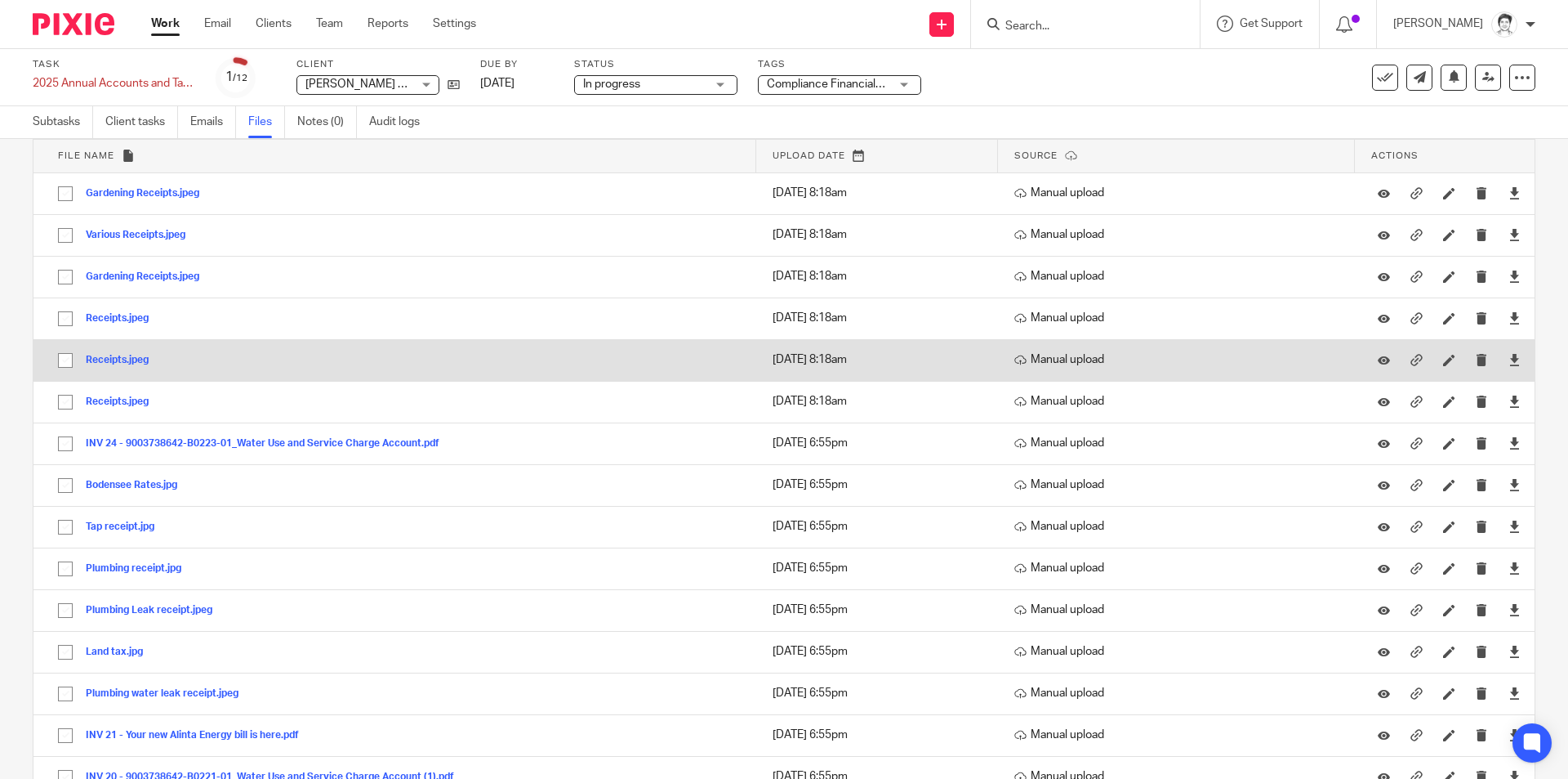
click at [103, 363] on button "Receipts.jpeg" at bounding box center [124, 360] width 75 height 12
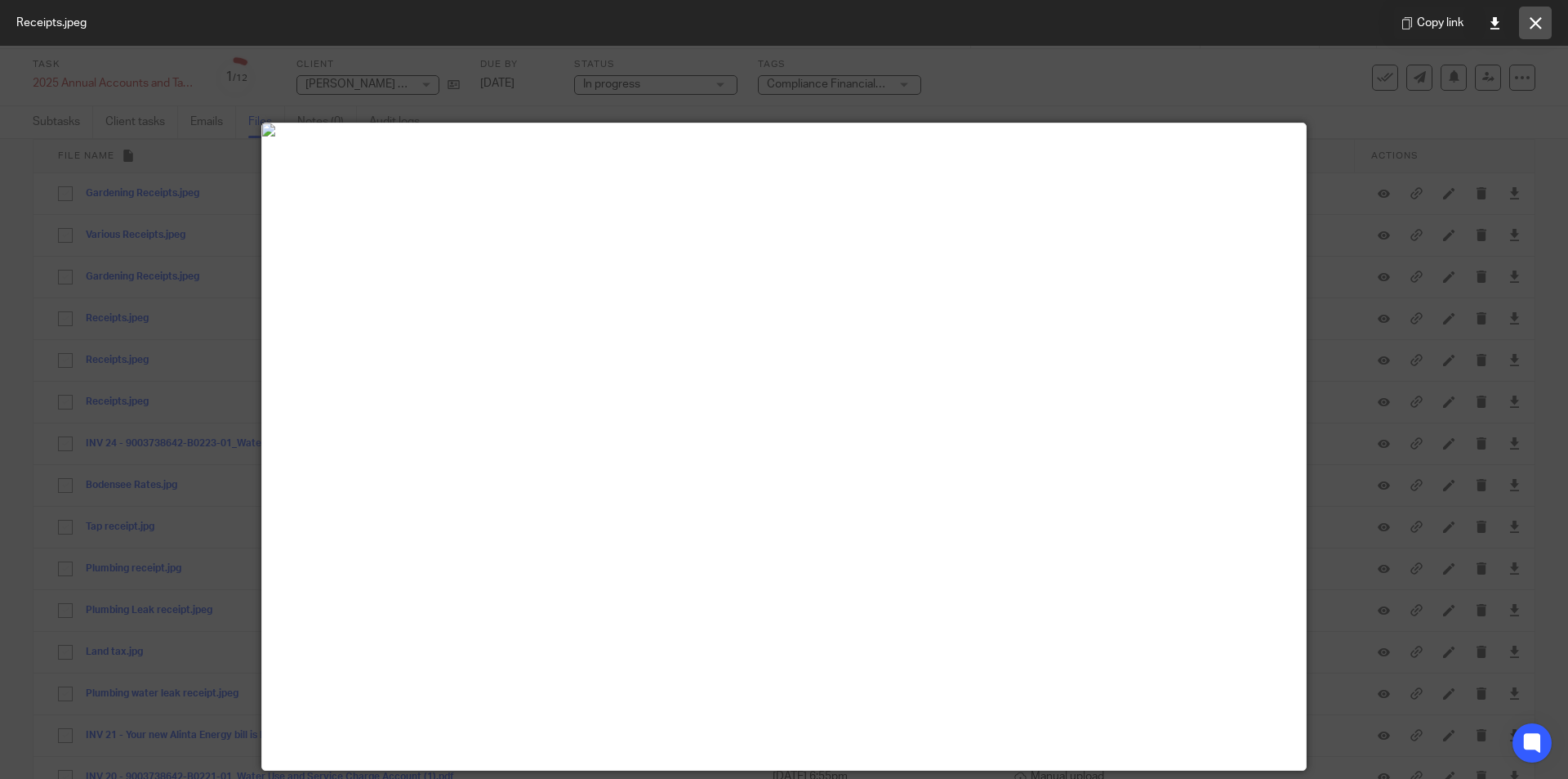
click at [1543, 16] on button at bounding box center [1535, 22] width 32 height 32
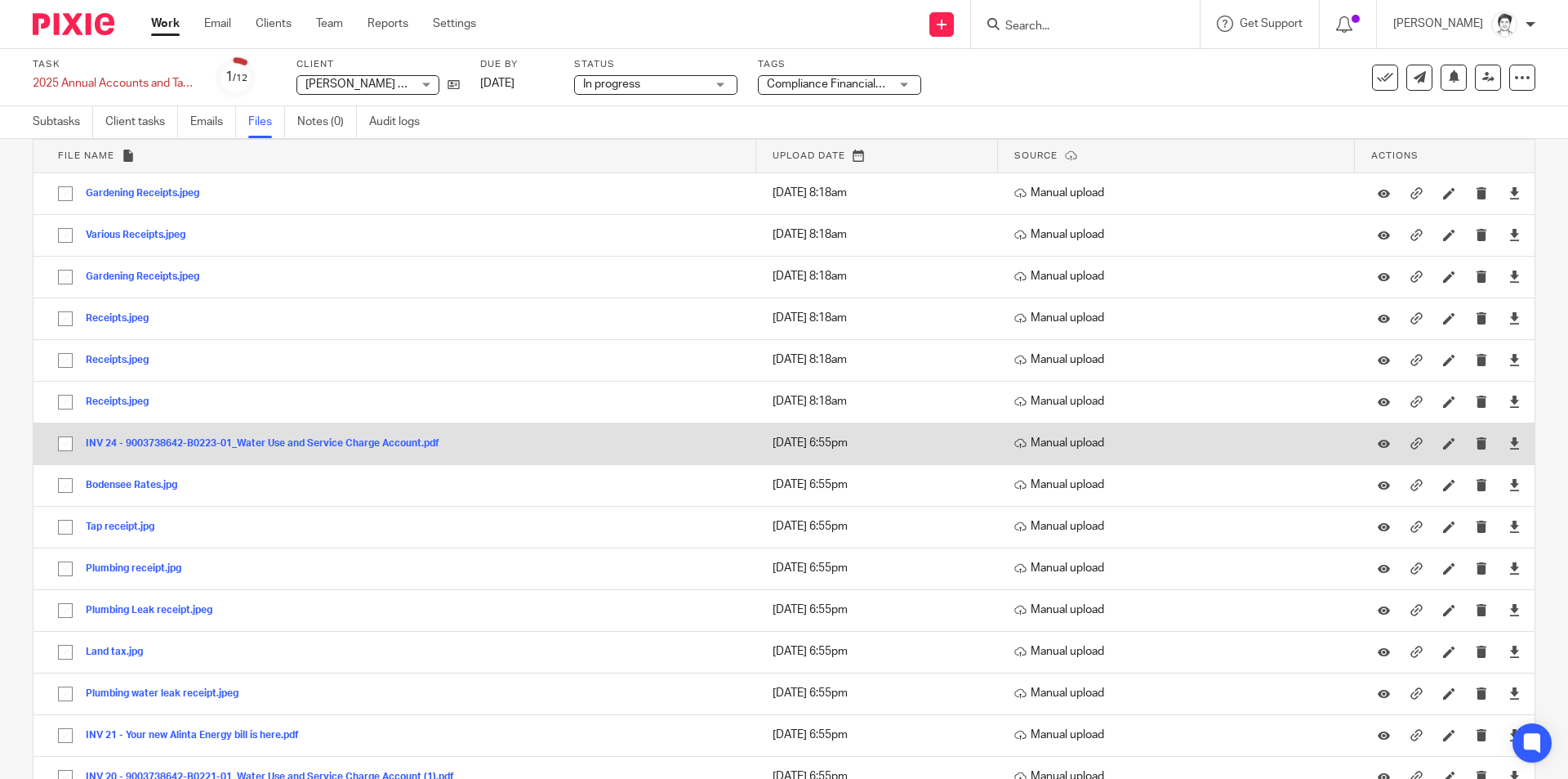
scroll to position [245, 0]
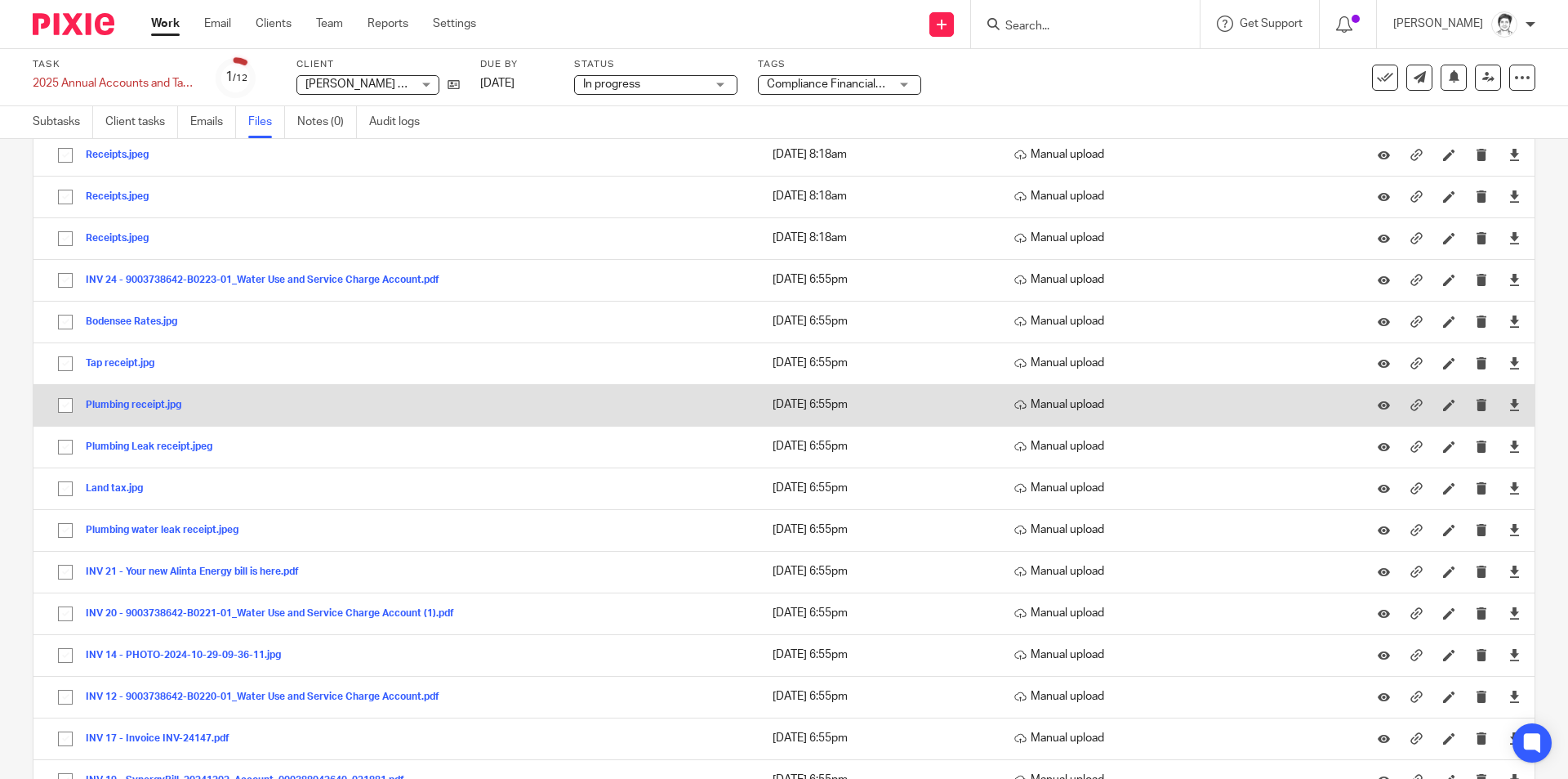
click at [127, 403] on button "Plumbing receipt.jpg" at bounding box center [140, 405] width 108 height 12
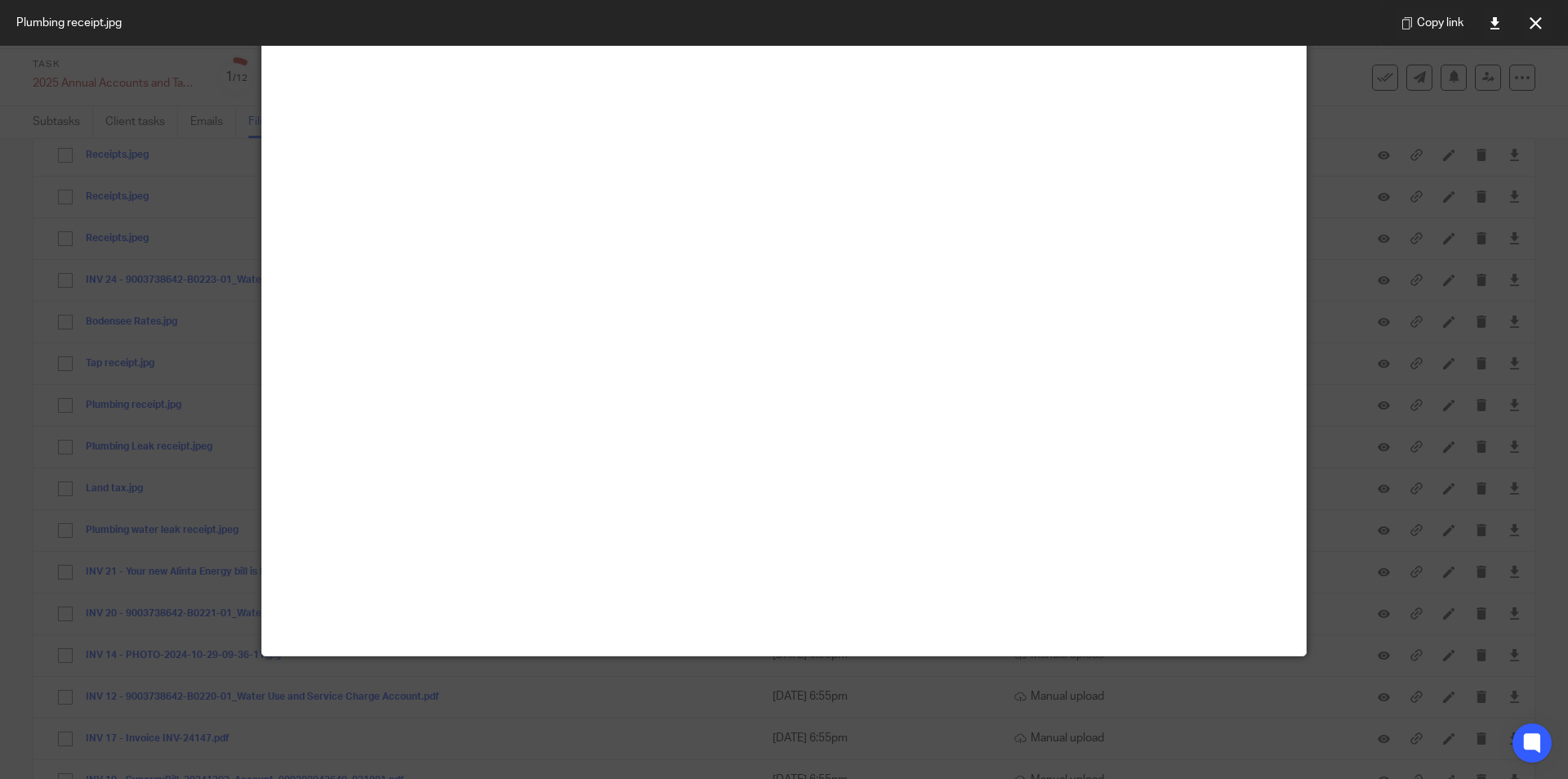
scroll to position [572, 0]
click at [1533, 29] on icon at bounding box center [1536, 23] width 13 height 13
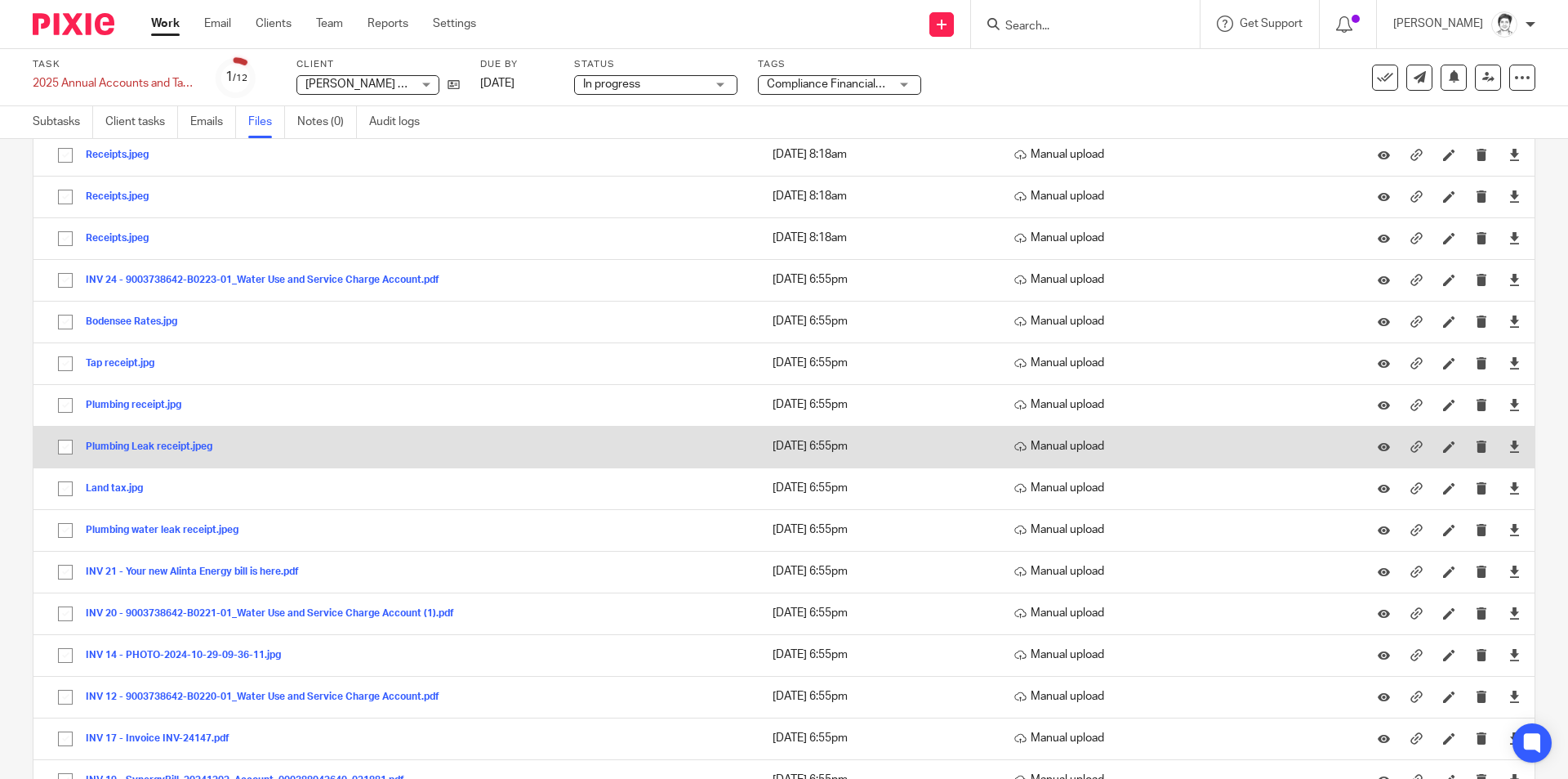
click at [126, 447] on button "Plumbing Leak receipt.jpeg" at bounding box center [155, 446] width 139 height 12
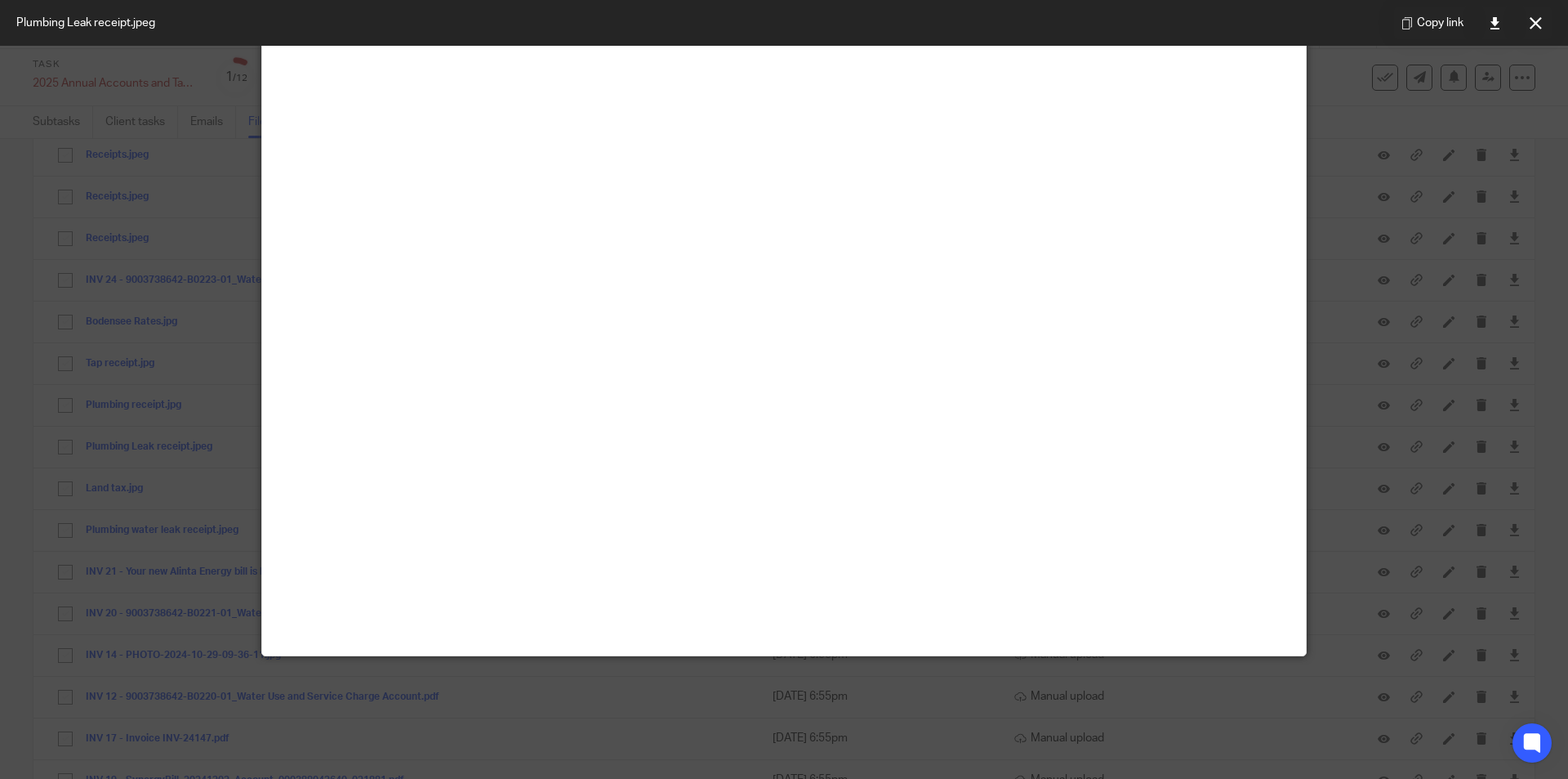
scroll to position [409, 0]
click at [1536, 21] on icon at bounding box center [1536, 23] width 13 height 13
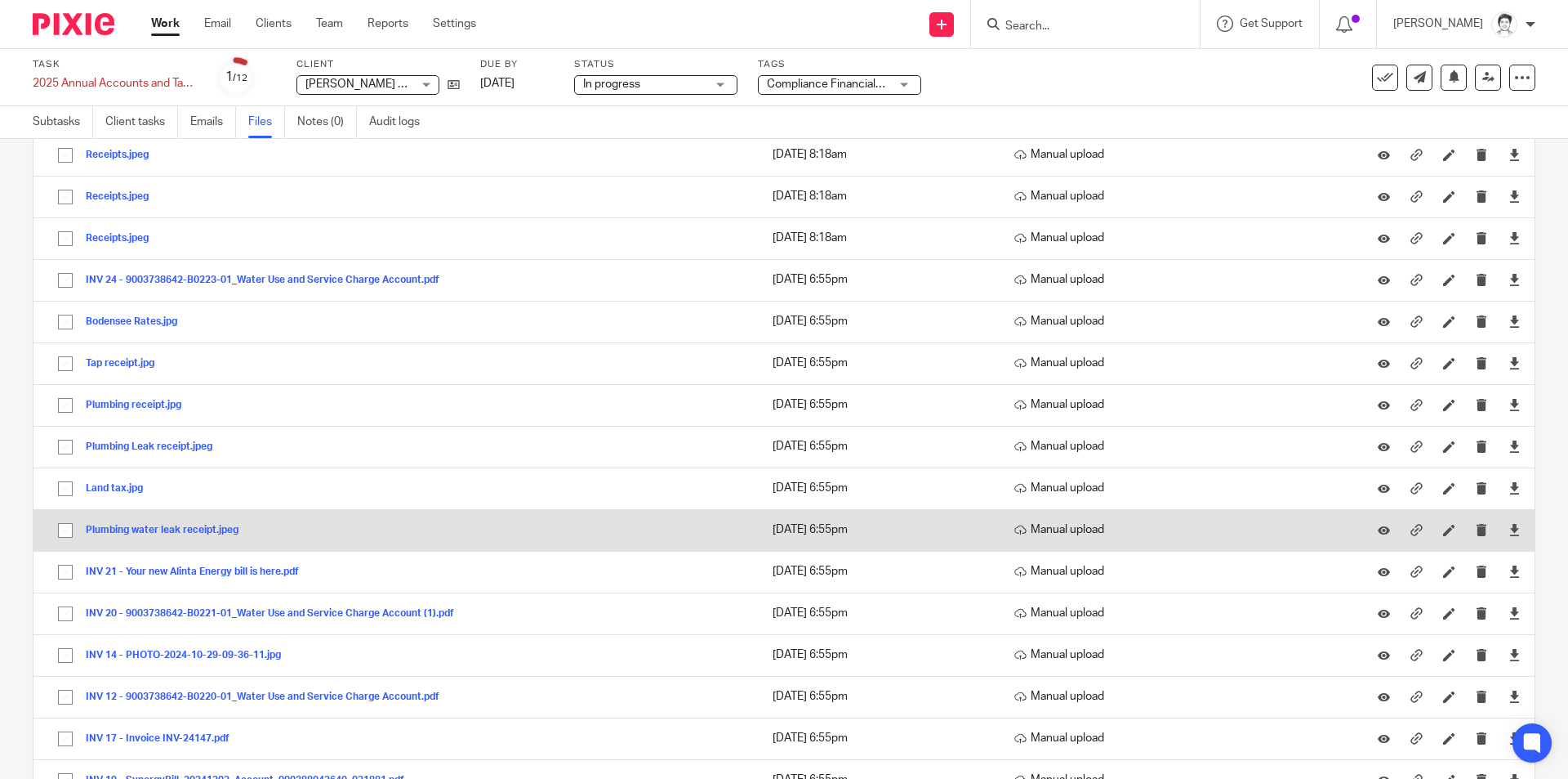
click at [120, 530] on button "Plumbing water leak receipt.jpeg" at bounding box center [168, 530] width 165 height 12
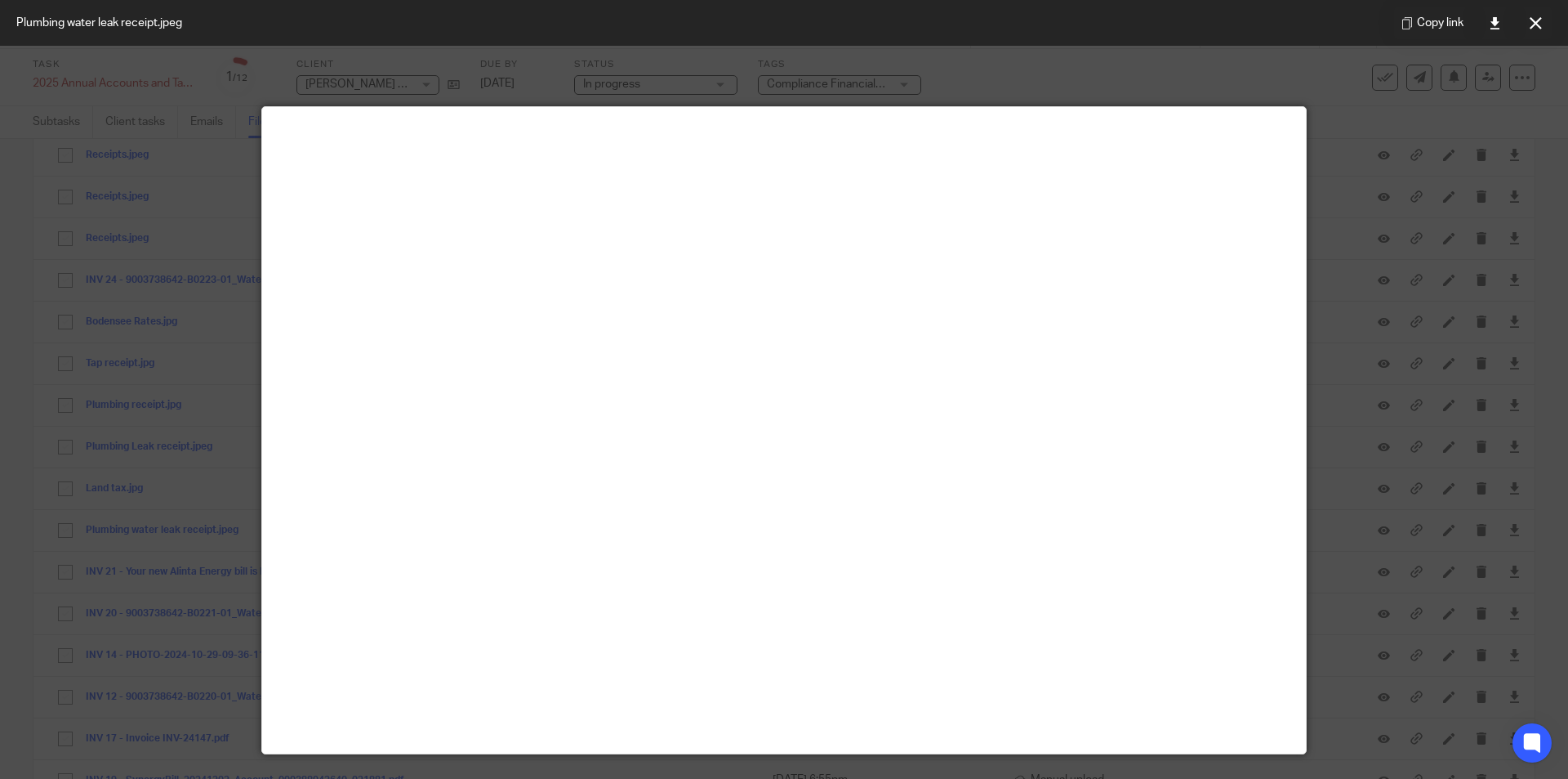
scroll to position [0, 0]
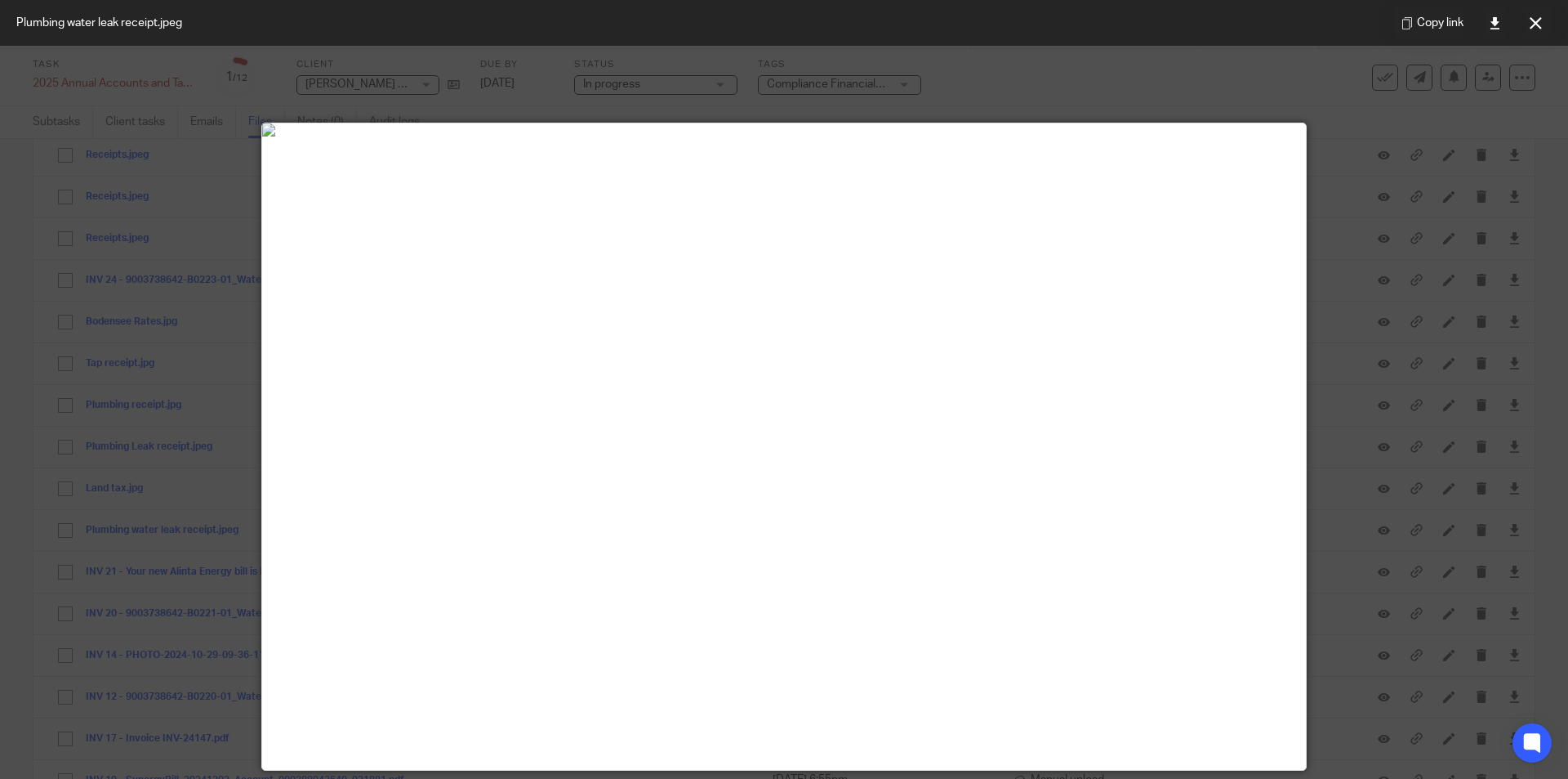
click at [1535, 31] on button at bounding box center [1535, 22] width 32 height 32
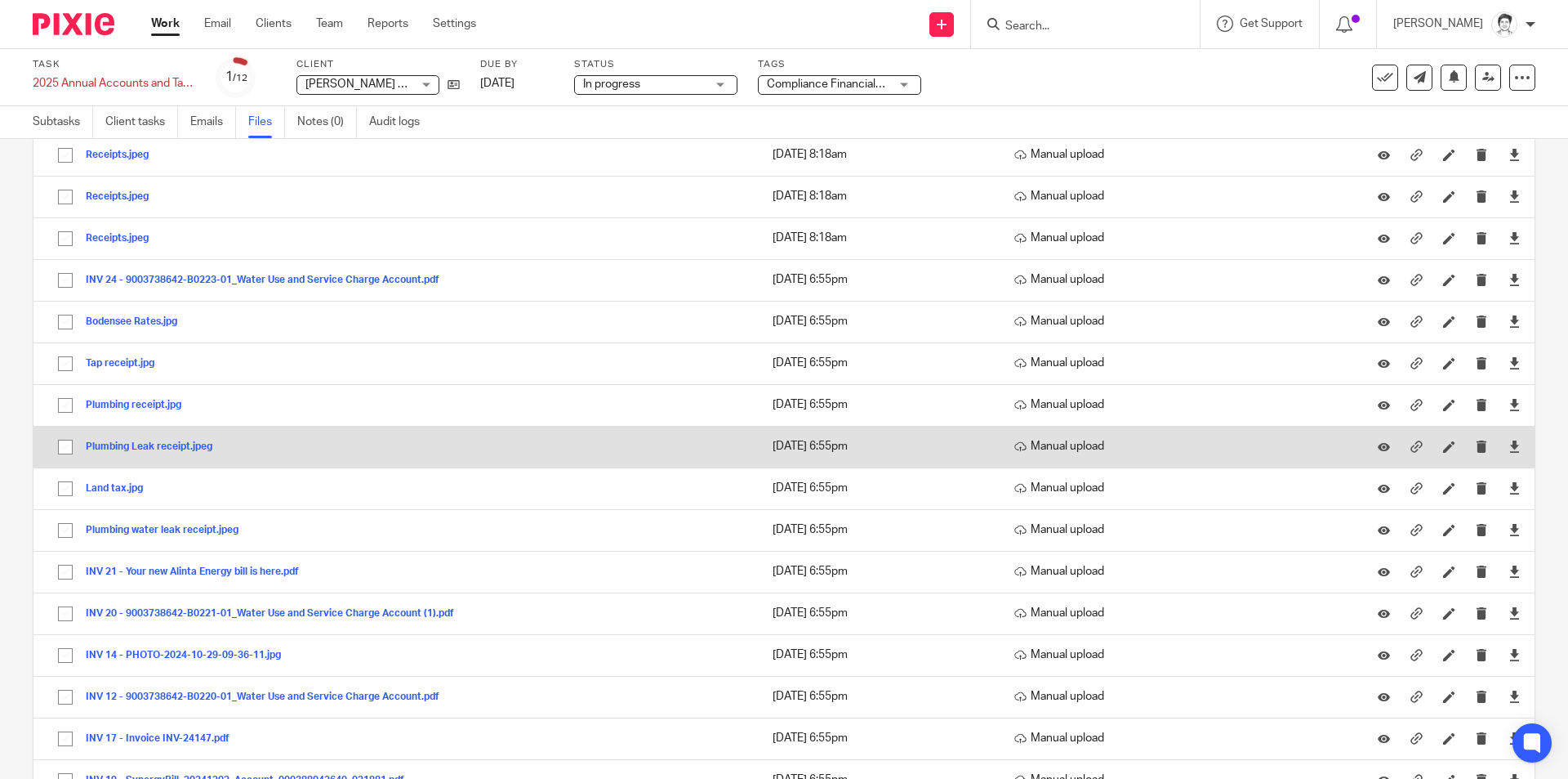
click at [152, 447] on button "Plumbing Leak receipt.jpeg" at bounding box center [155, 446] width 139 height 12
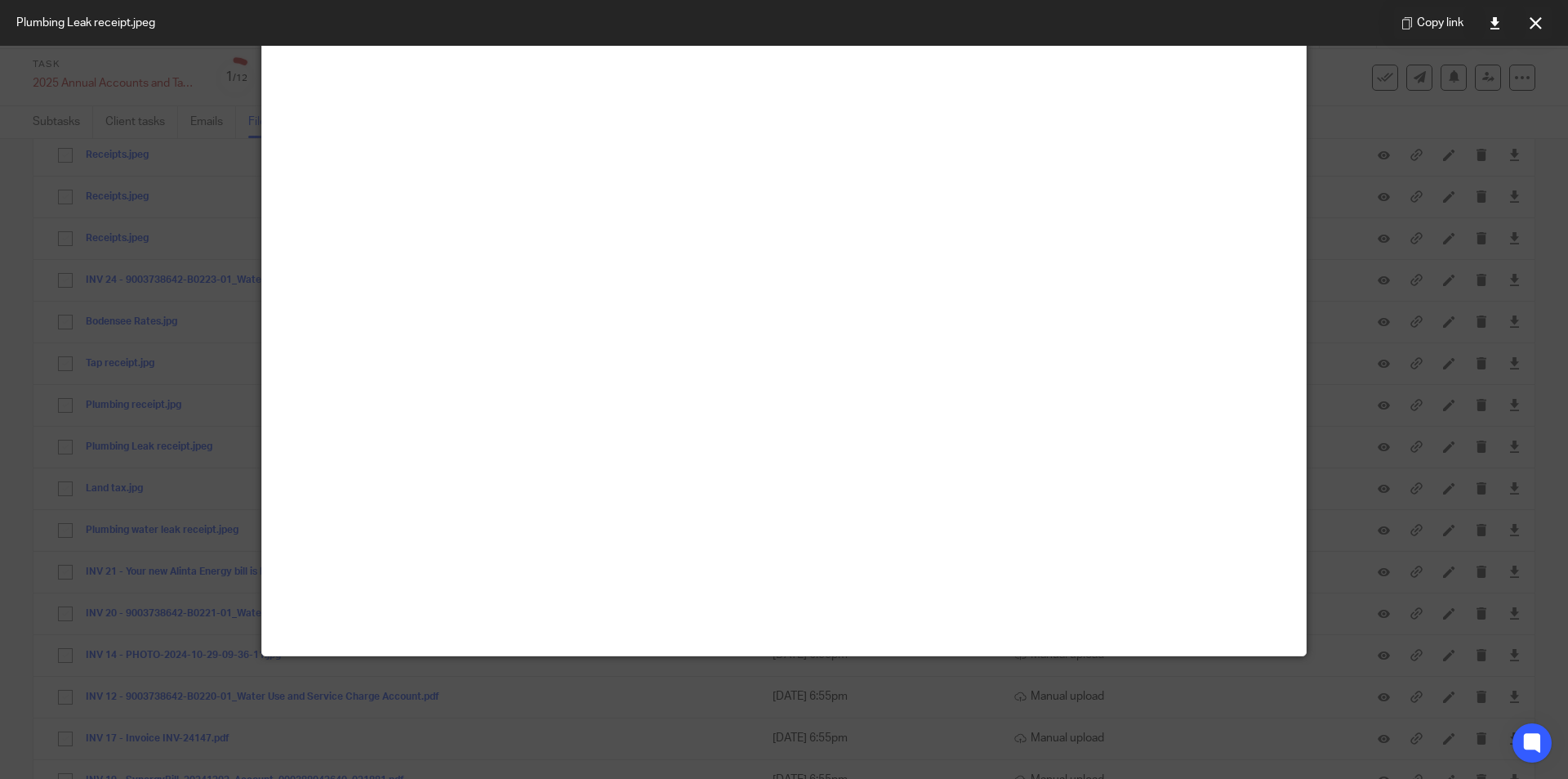
scroll to position [572, 0]
click at [1539, 26] on icon at bounding box center [1536, 23] width 13 height 13
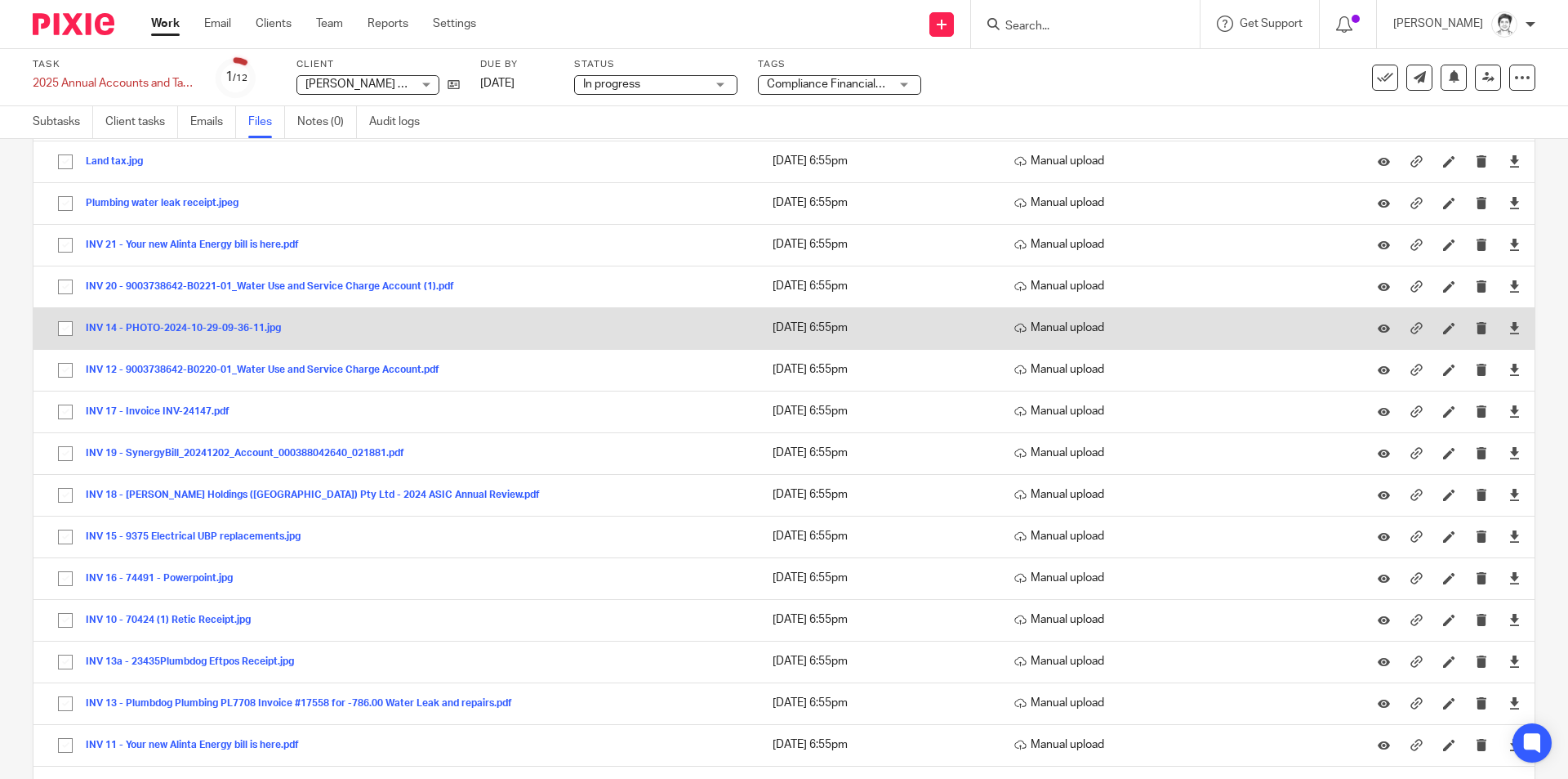
click at [154, 327] on button "INV 14 - PHOTO-2024-10-29-09-36-11.jpg" at bounding box center [190, 328] width 208 height 12
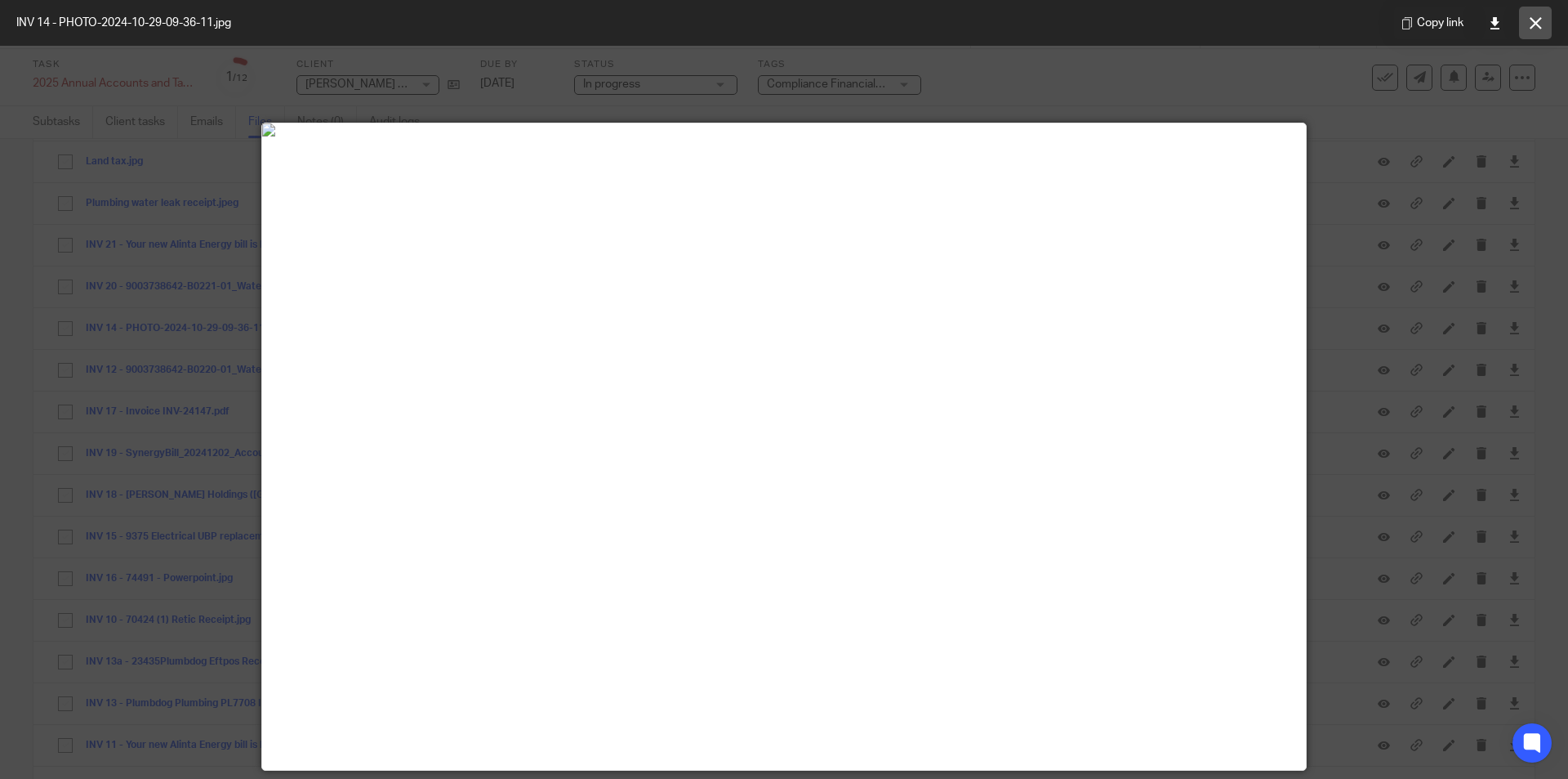
click at [1527, 30] on button at bounding box center [1535, 22] width 32 height 32
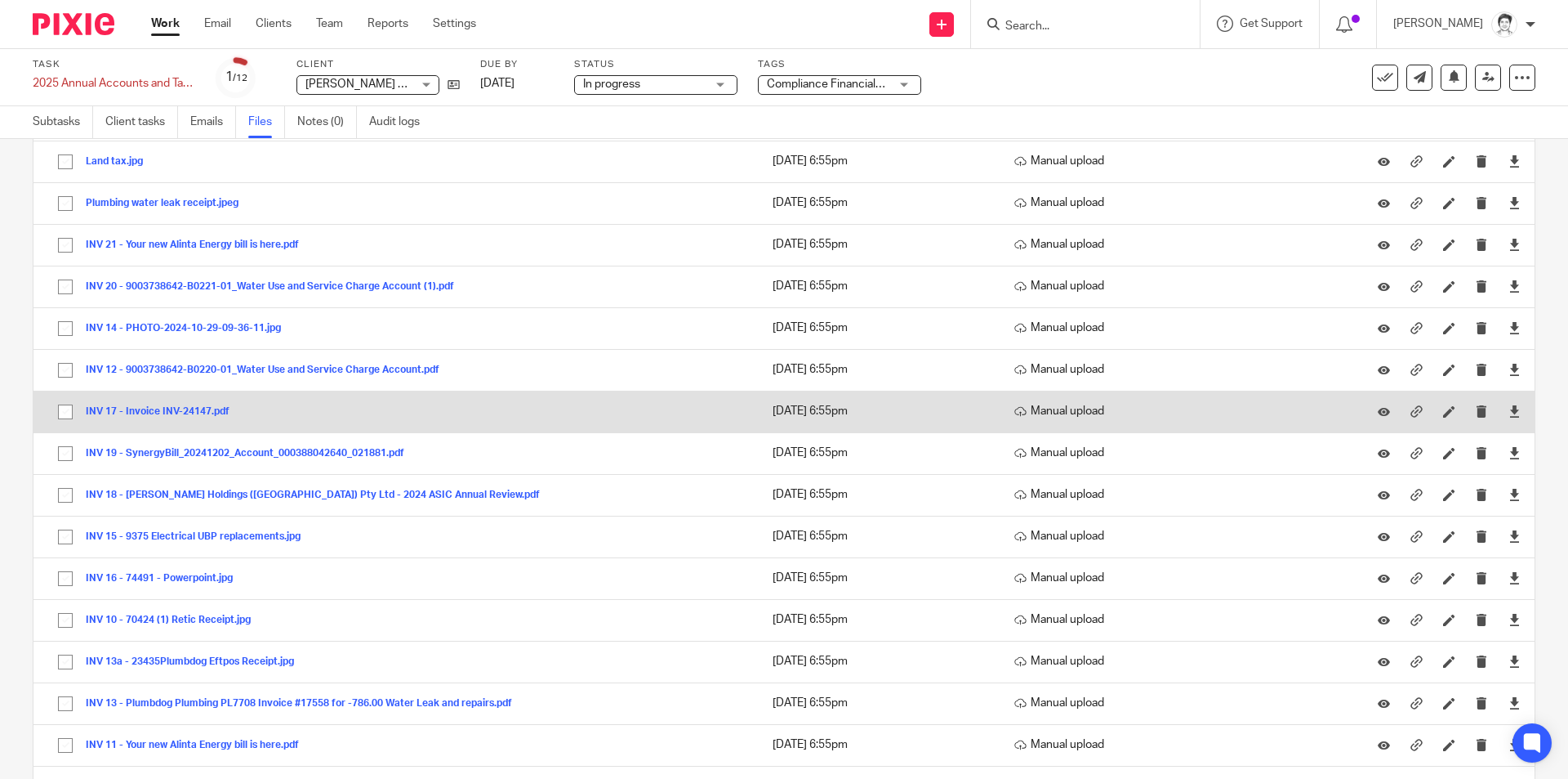
click at [145, 410] on button "INV 17 - Invoice INV-24147.pdf" at bounding box center [164, 411] width 156 height 12
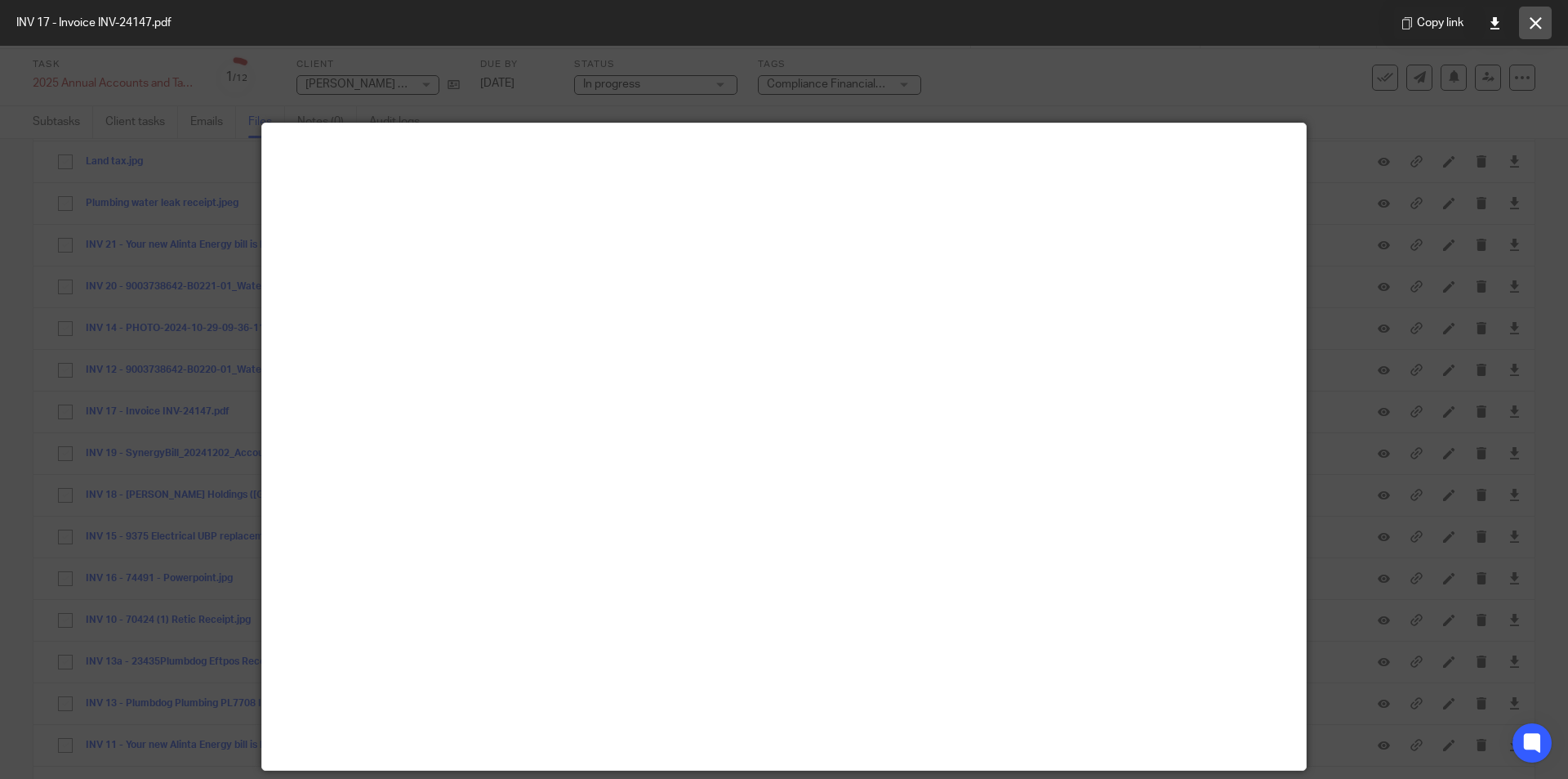
click at [1538, 22] on icon at bounding box center [1536, 23] width 13 height 13
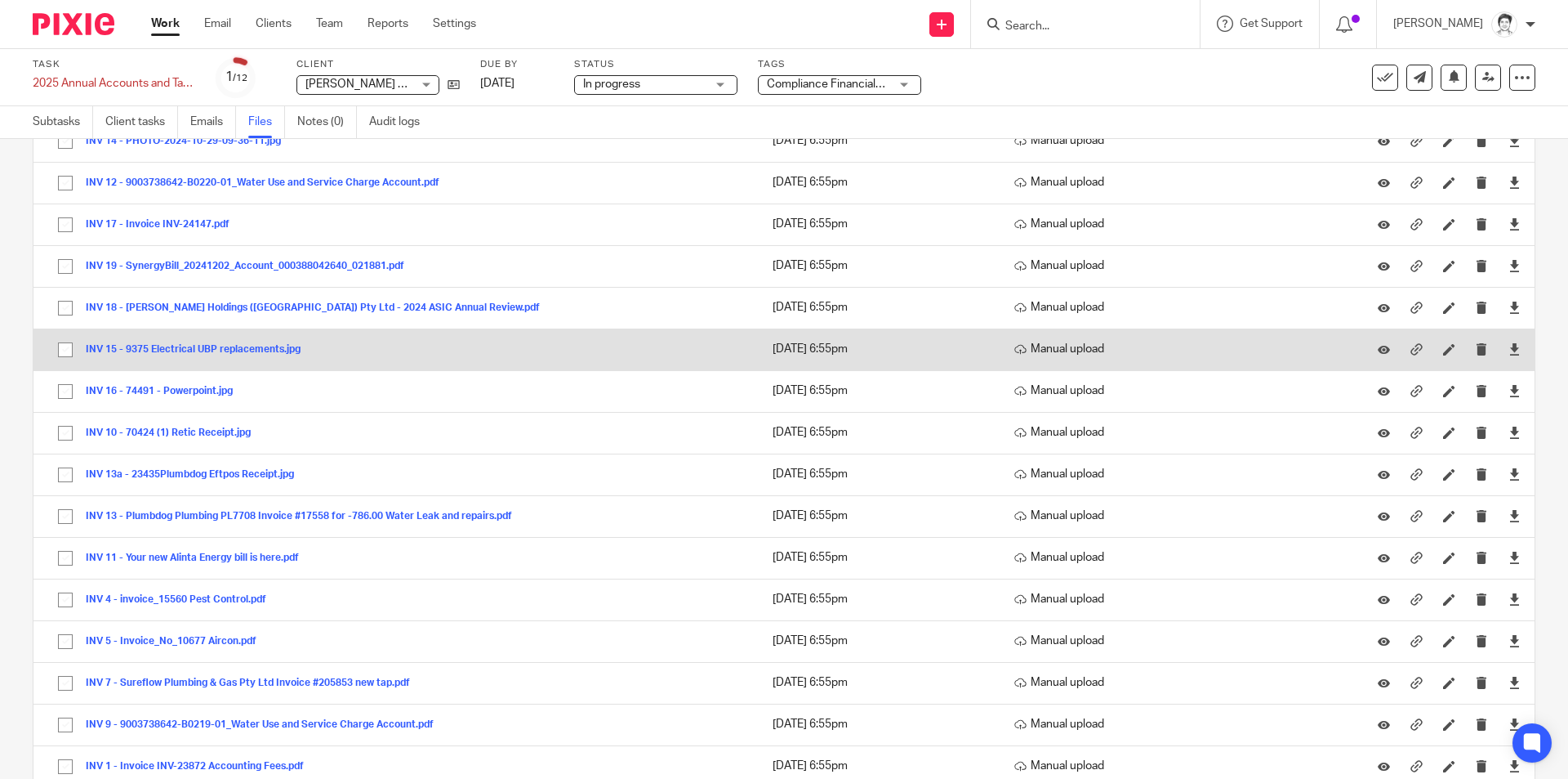
scroll to position [817, 0]
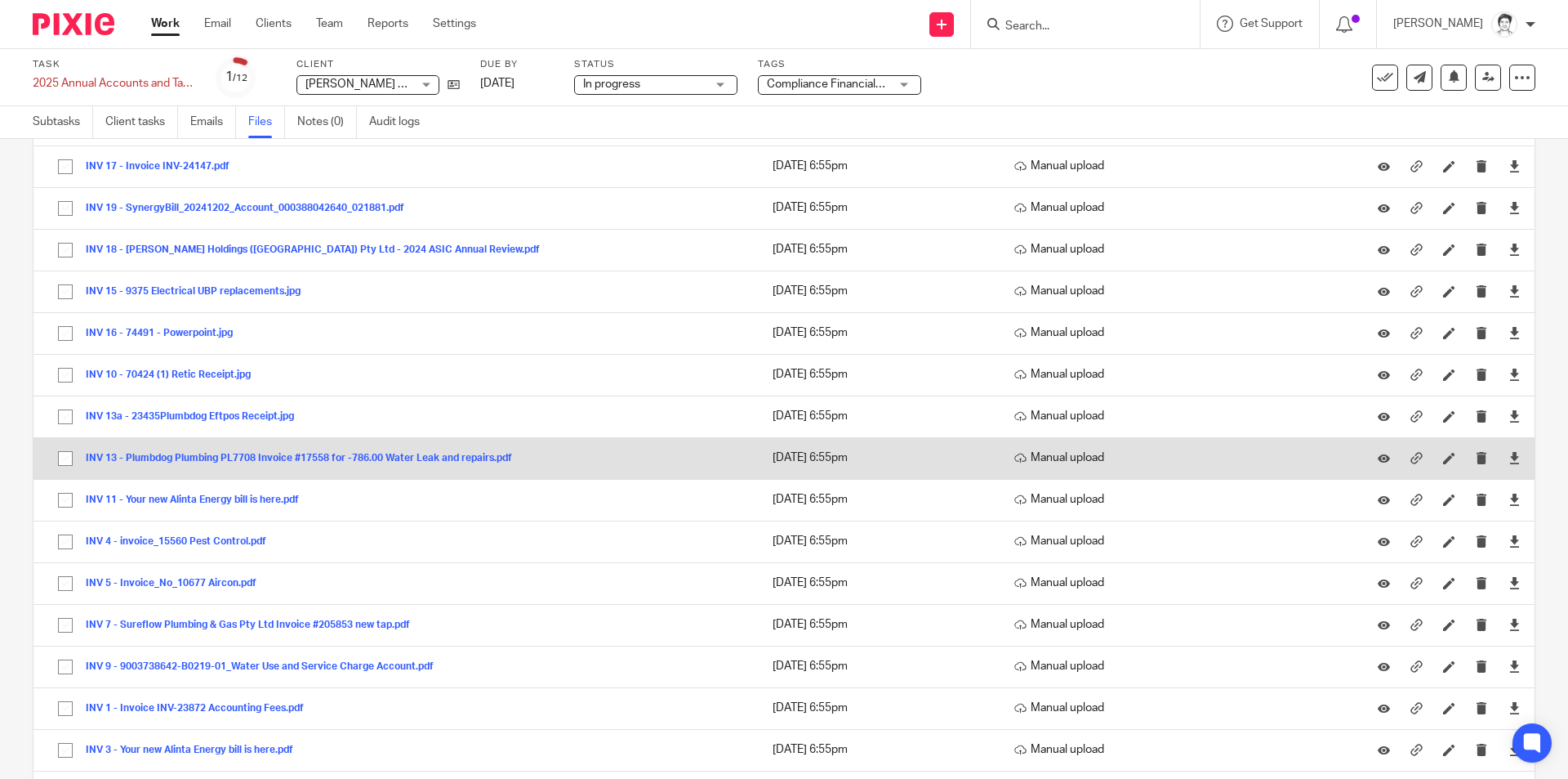
click at [161, 457] on button "INV 13 - Plumbdog Plumbing PL7708 Invoice #17558 for -786.00 Water Leak and rep…" at bounding box center [305, 458] width 438 height 12
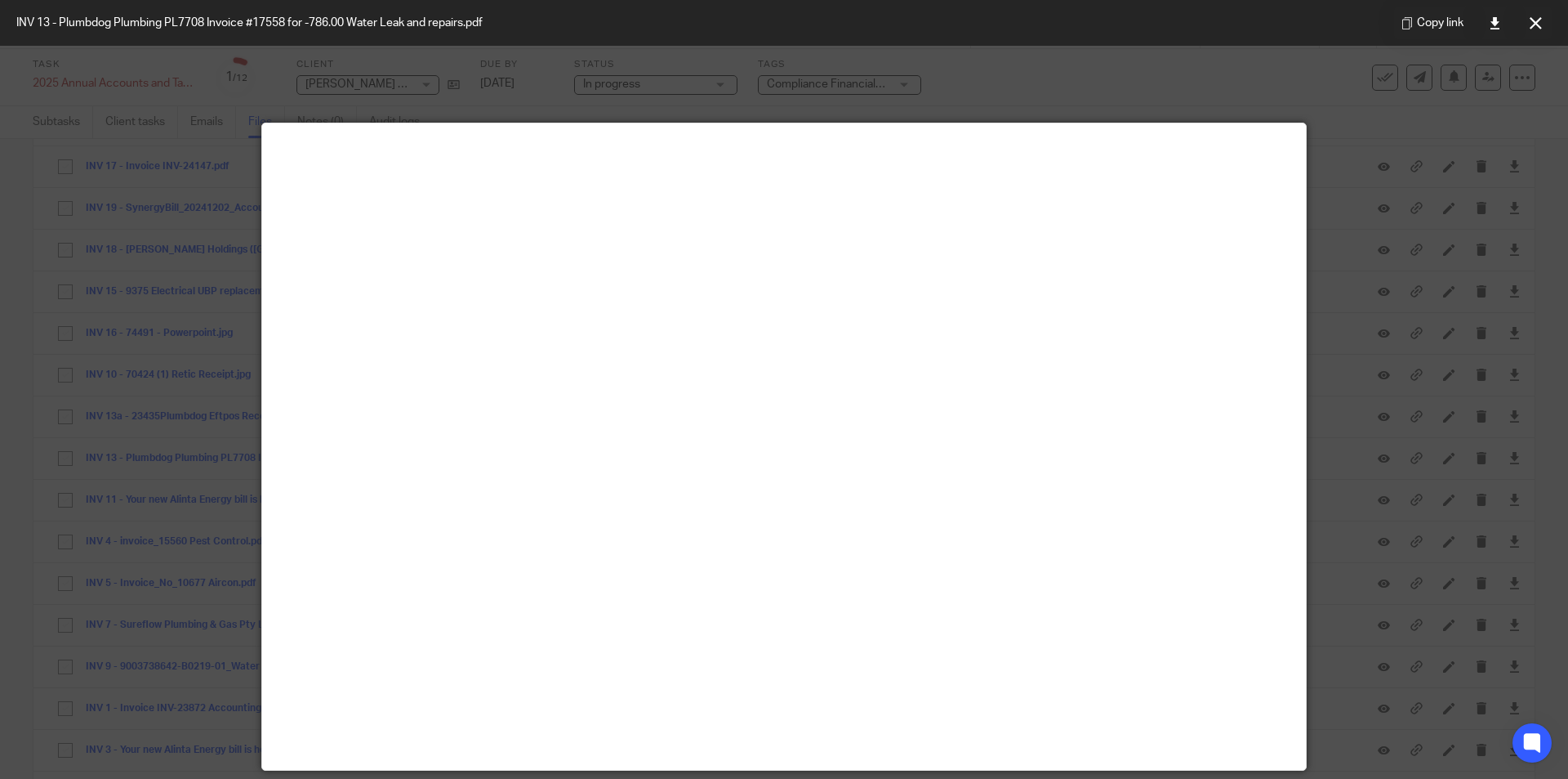
drag, startPoint x: 1546, startPoint y: 26, endPoint x: 1532, endPoint y: 41, distance: 20.5
click at [1546, 26] on button at bounding box center [1535, 22] width 32 height 32
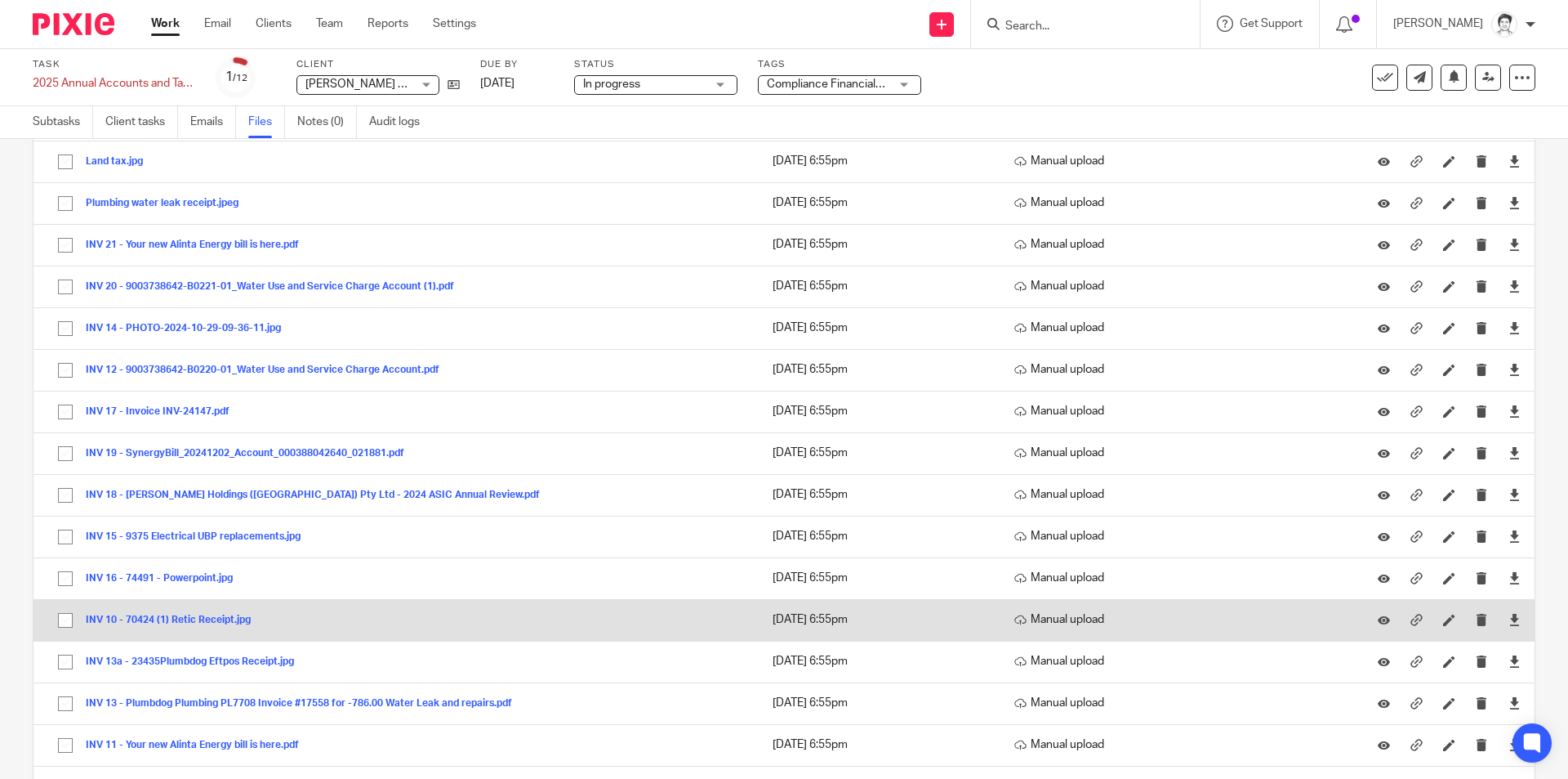
scroll to position [490, 0]
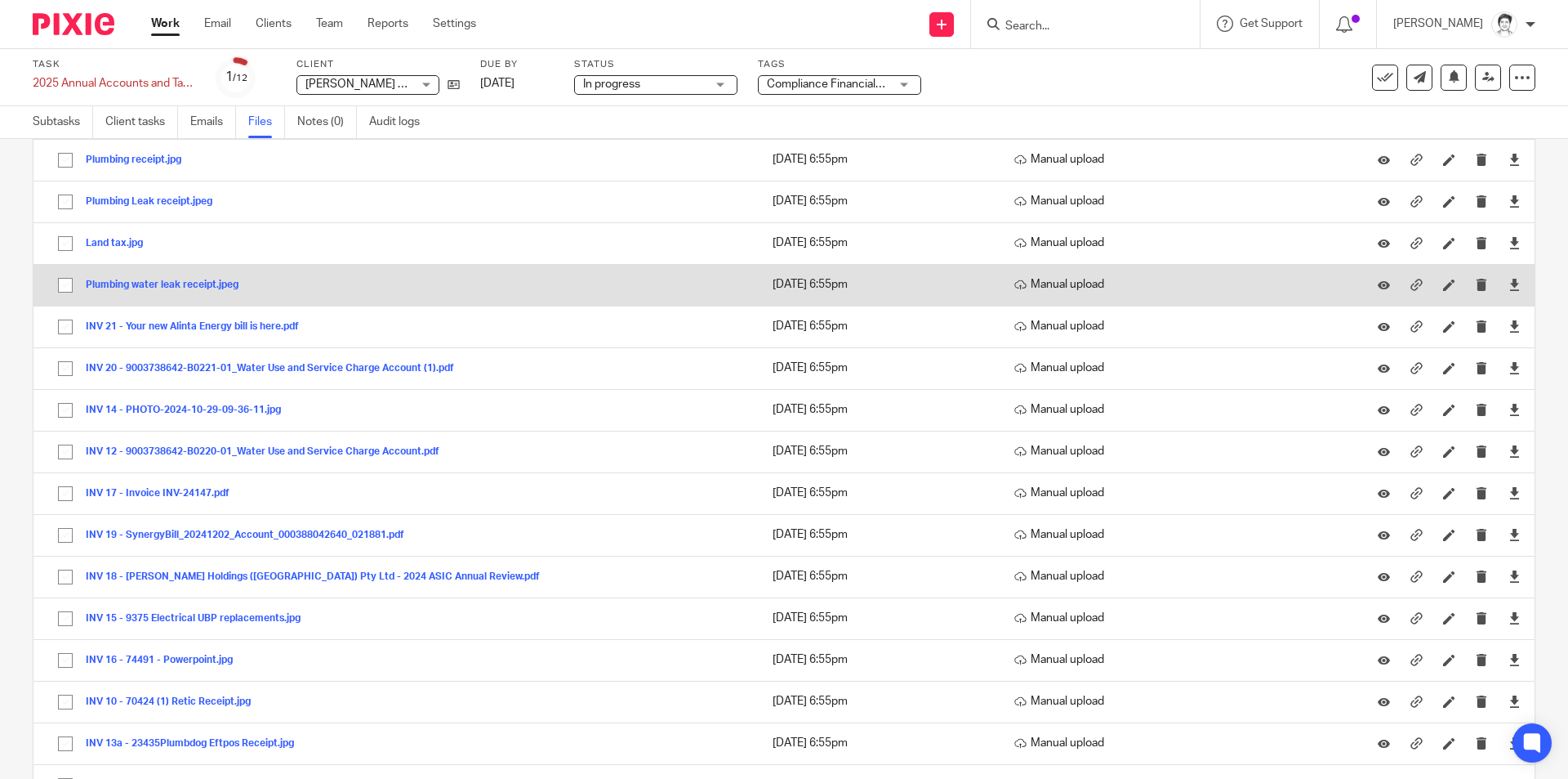
click at [174, 287] on button "Plumbing water leak receipt.jpeg" at bounding box center [168, 285] width 165 height 12
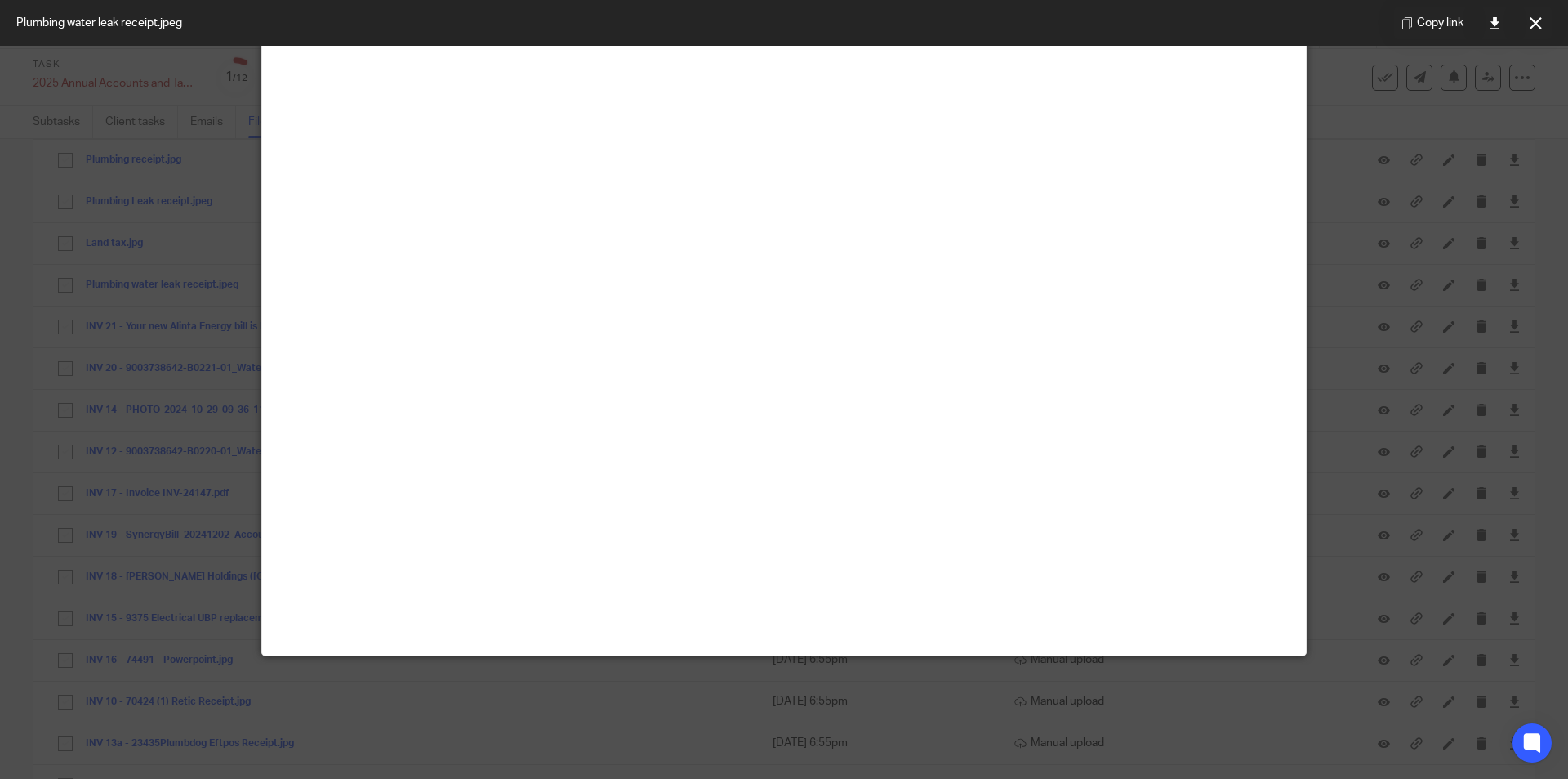
scroll to position [327, 0]
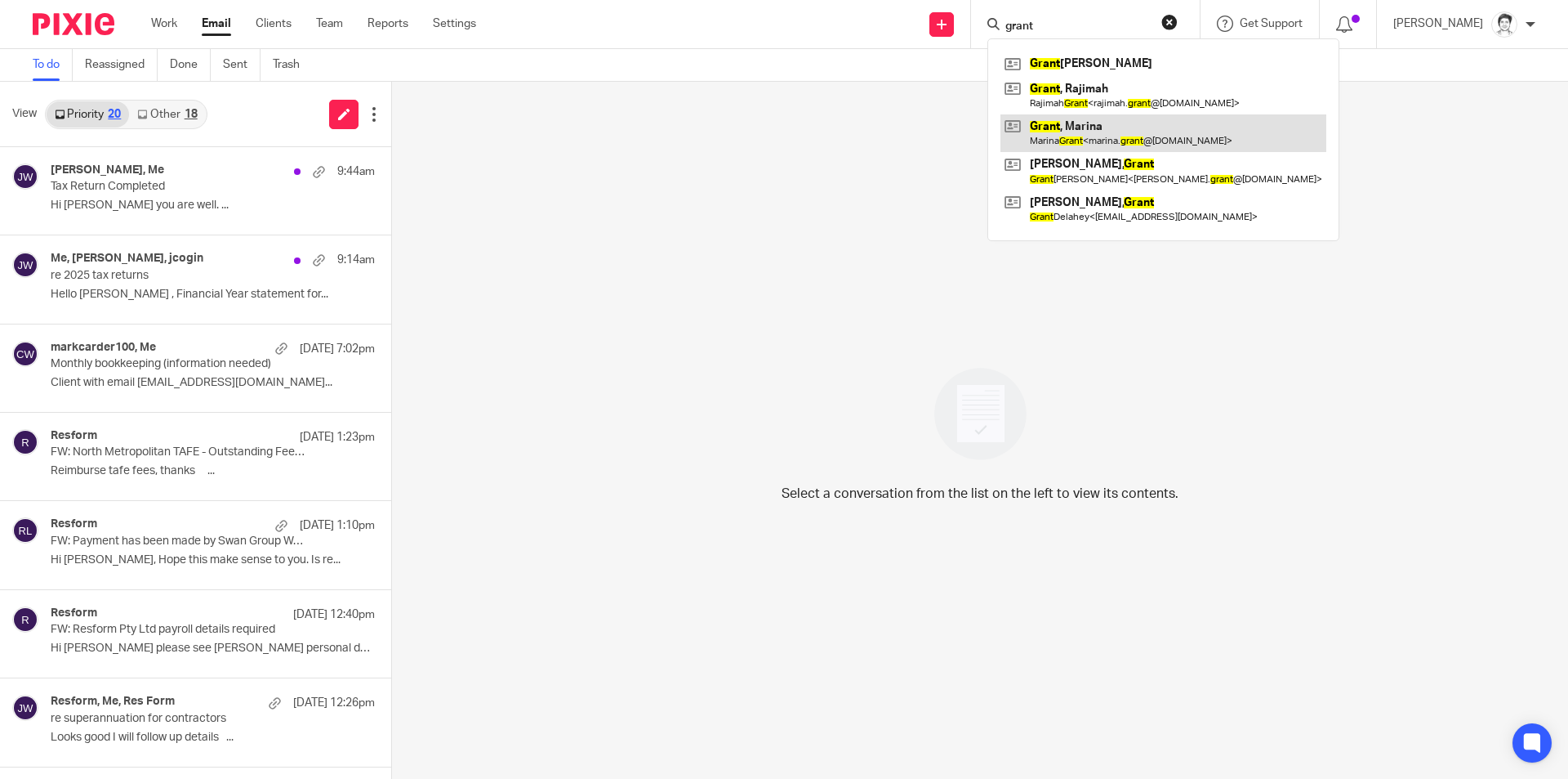
type input "grant"
click at [1083, 133] on link at bounding box center [1163, 134] width 326 height 38
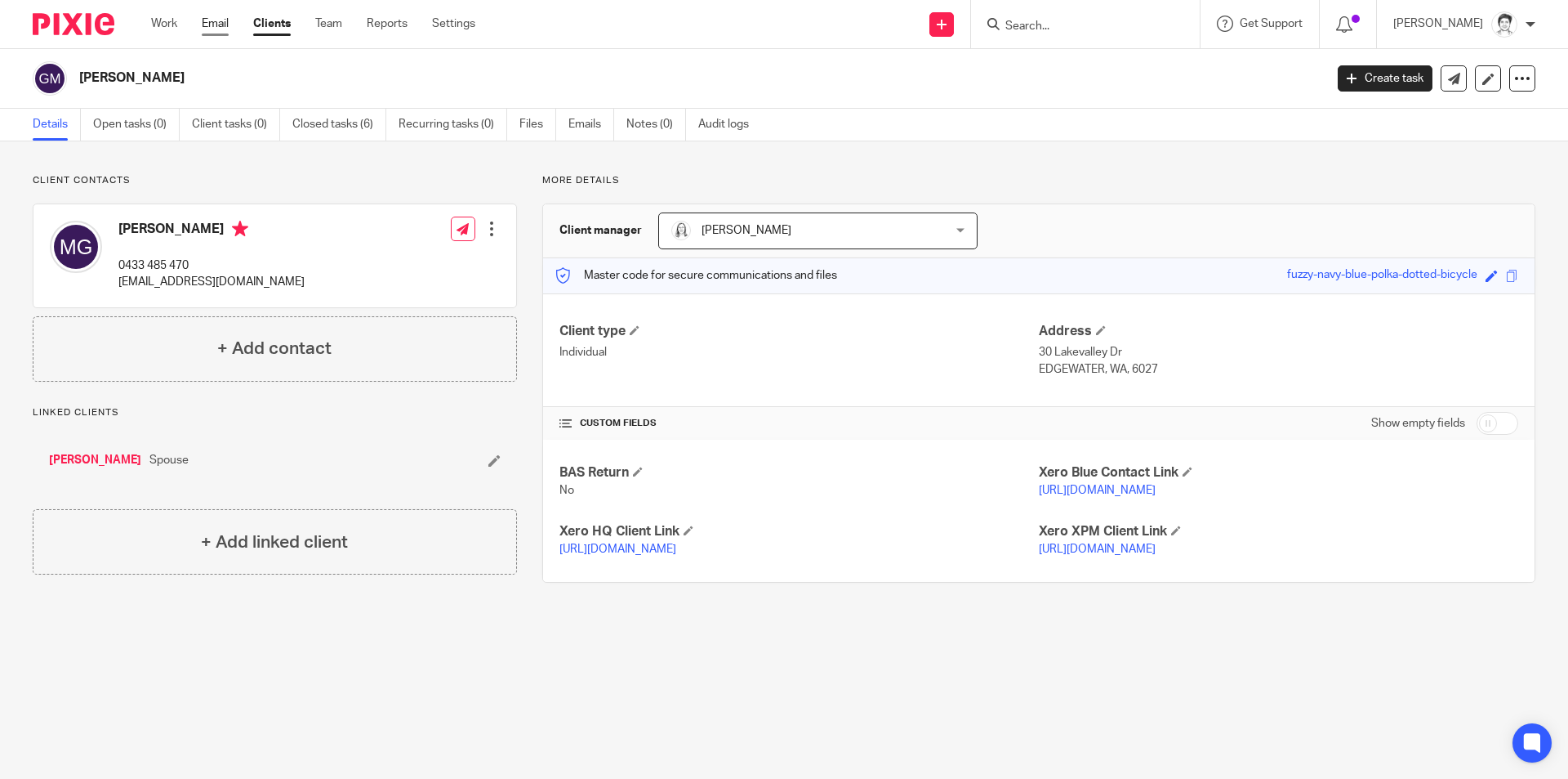
click at [215, 25] on link "Email" at bounding box center [215, 23] width 27 height 16
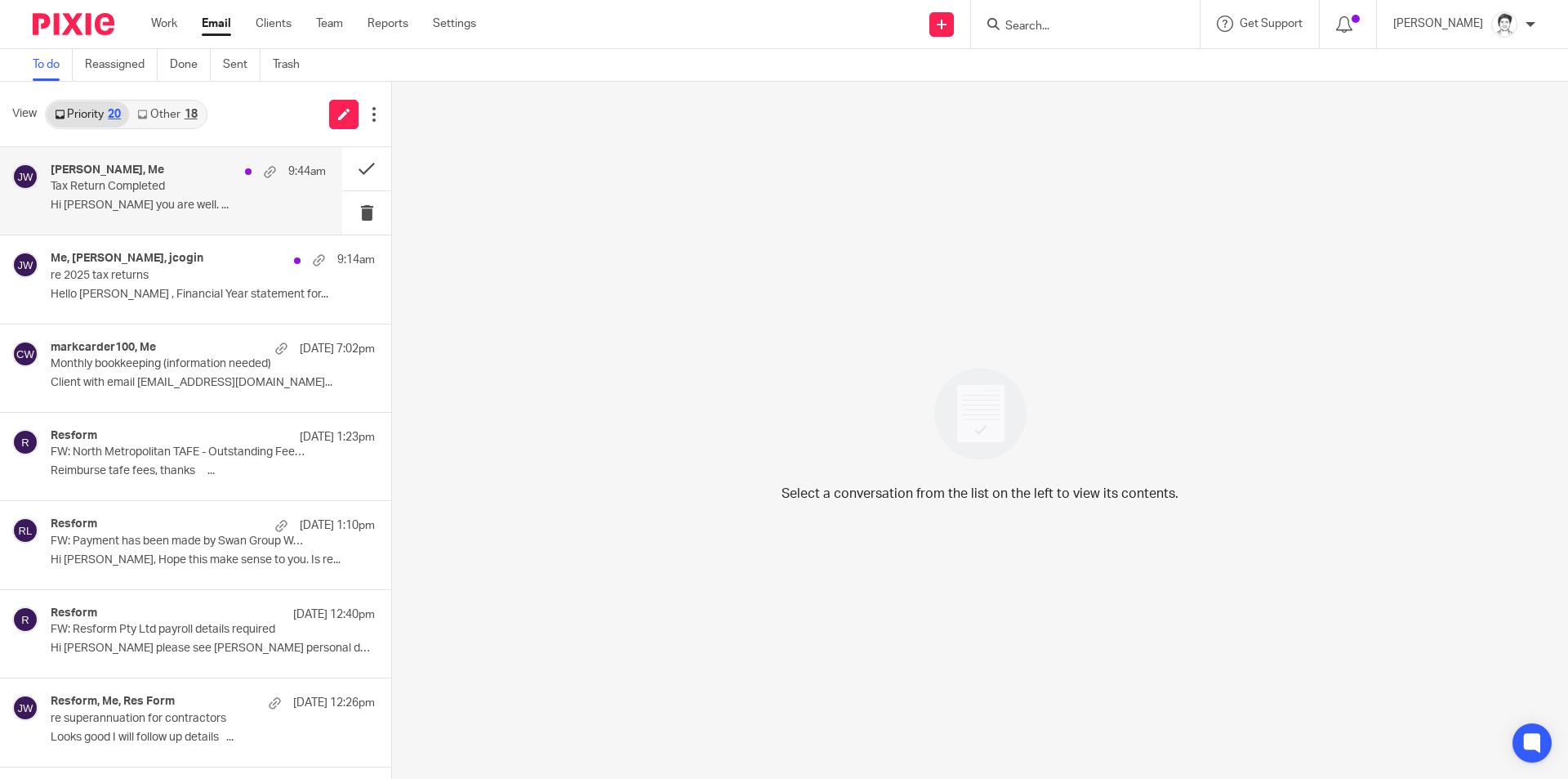
click at [84, 189] on p "Tax Return Completed" at bounding box center [161, 186] width 220 height 13
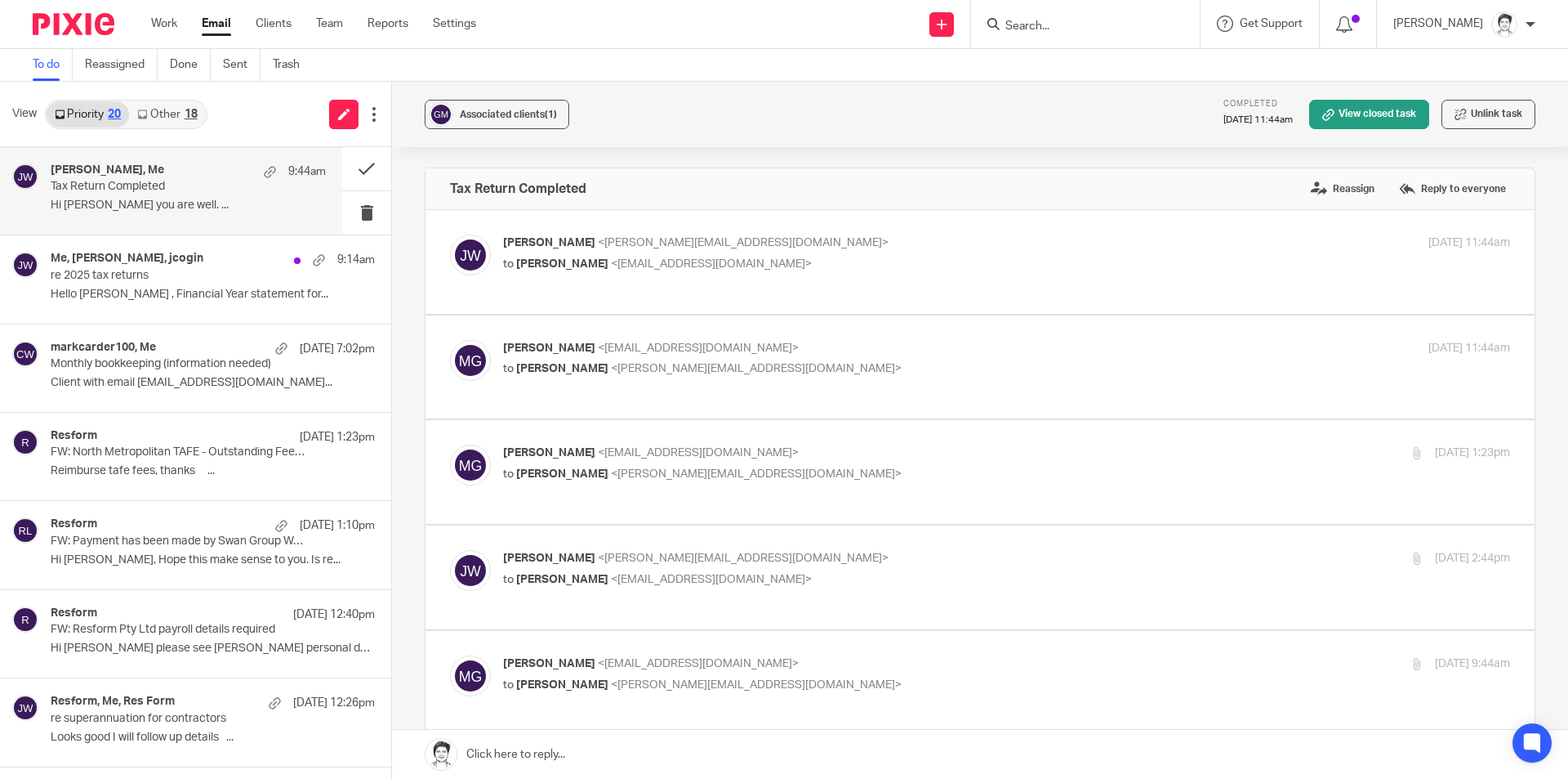
click at [630, 235] on p "[PERSON_NAME] <[PERSON_NAME][EMAIL_ADDRESS][DOMAIN_NAME]>" at bounding box center [838, 243] width 671 height 17
checkbox input "true"
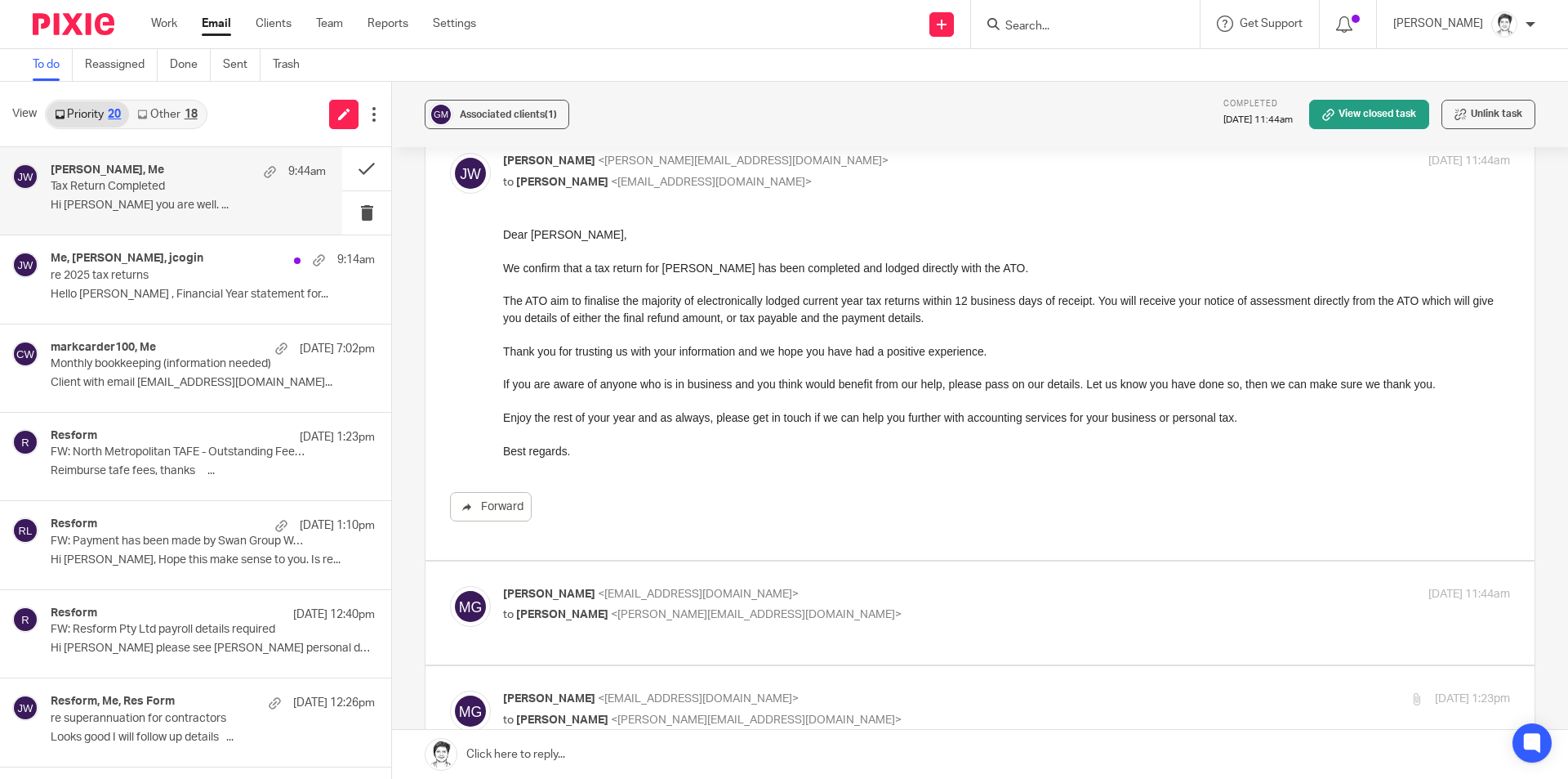
scroll to position [327, 0]
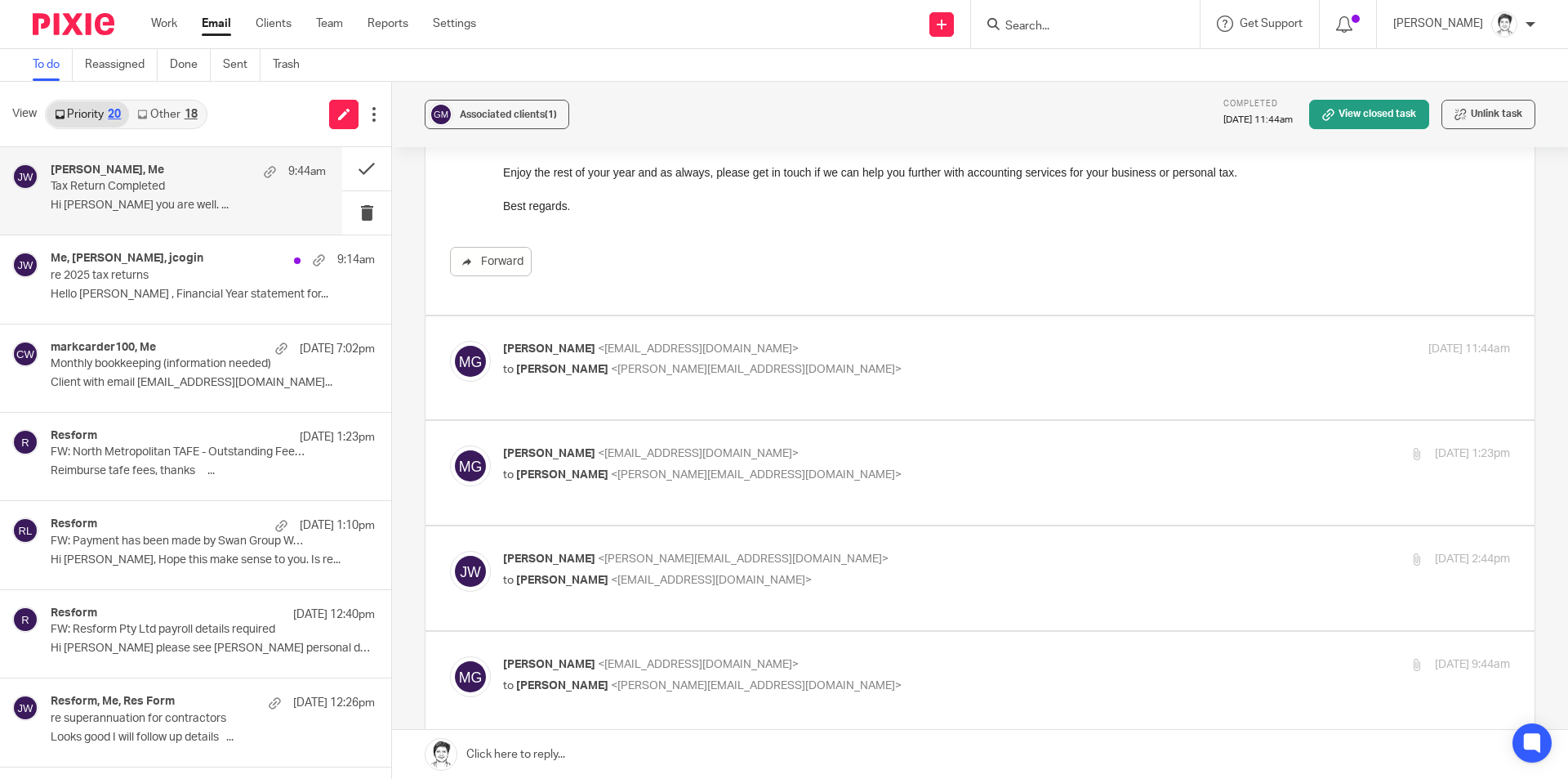
click at [732, 367] on span "<[PERSON_NAME][EMAIL_ADDRESS][DOMAIN_NAME]>" at bounding box center [756, 369] width 290 height 12
checkbox input "true"
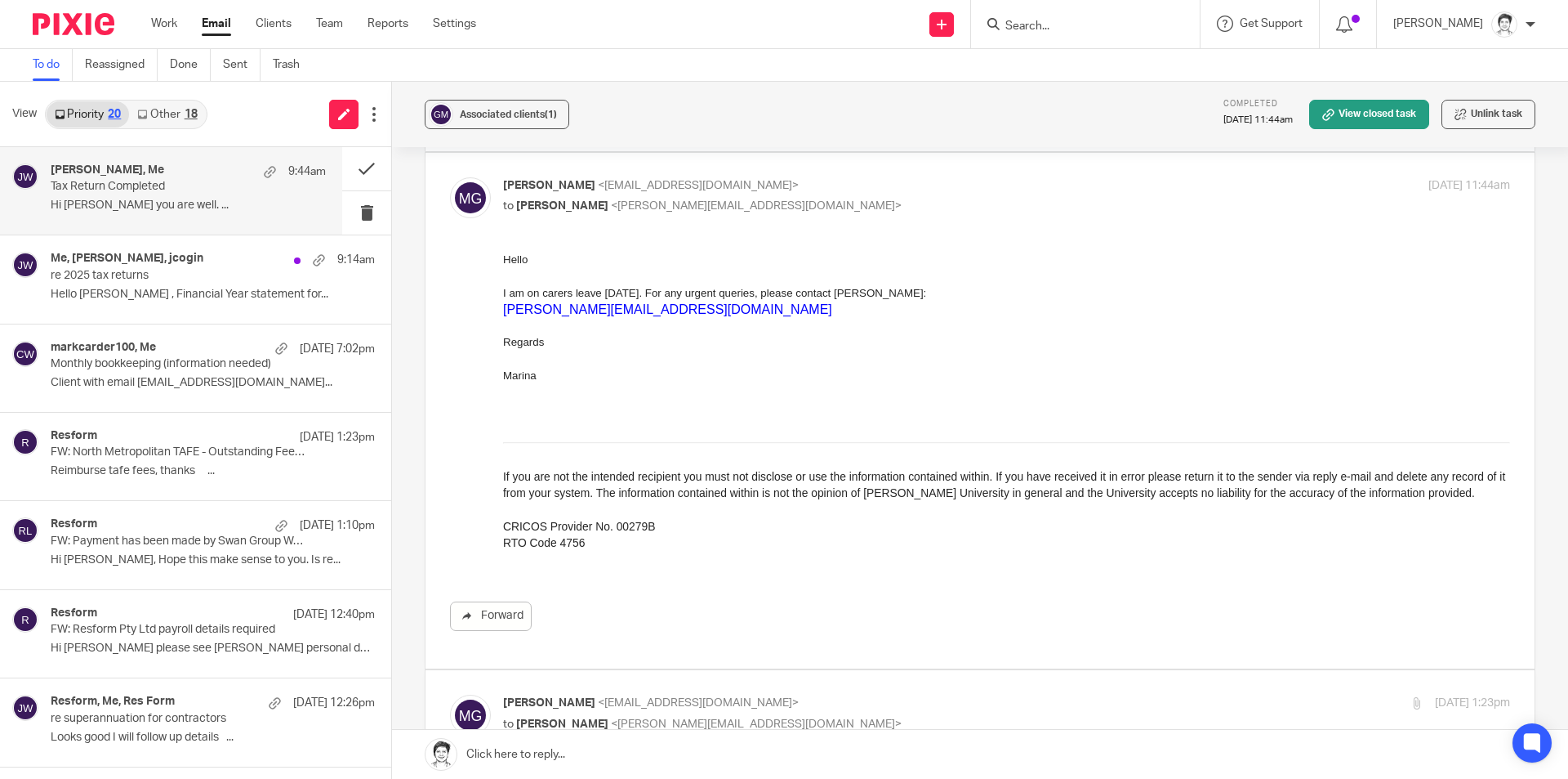
scroll to position [817, 0]
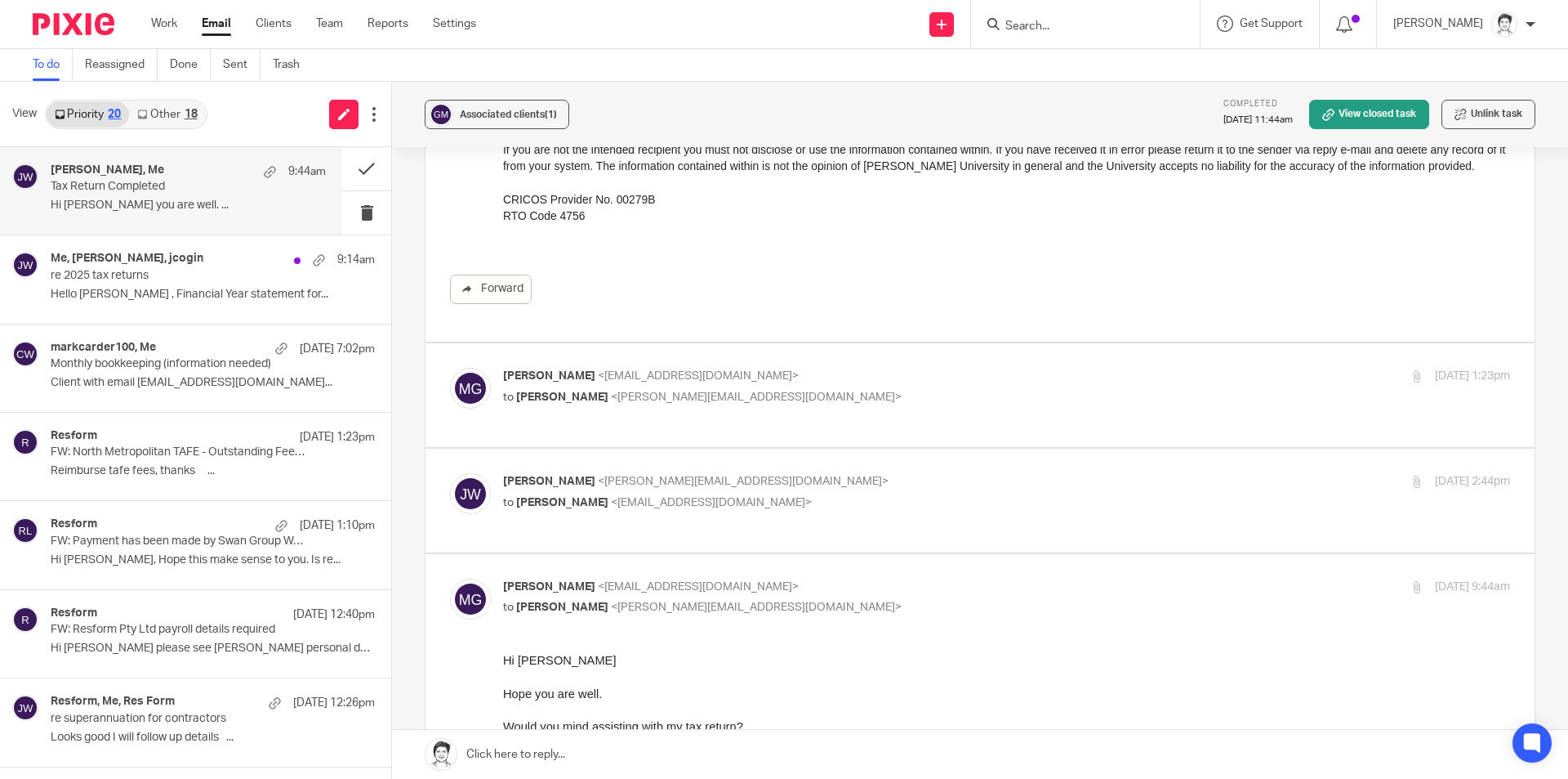
click at [759, 392] on span "<[PERSON_NAME][EMAIL_ADDRESS][DOMAIN_NAME]>" at bounding box center [756, 397] width 290 height 12
checkbox input "true"
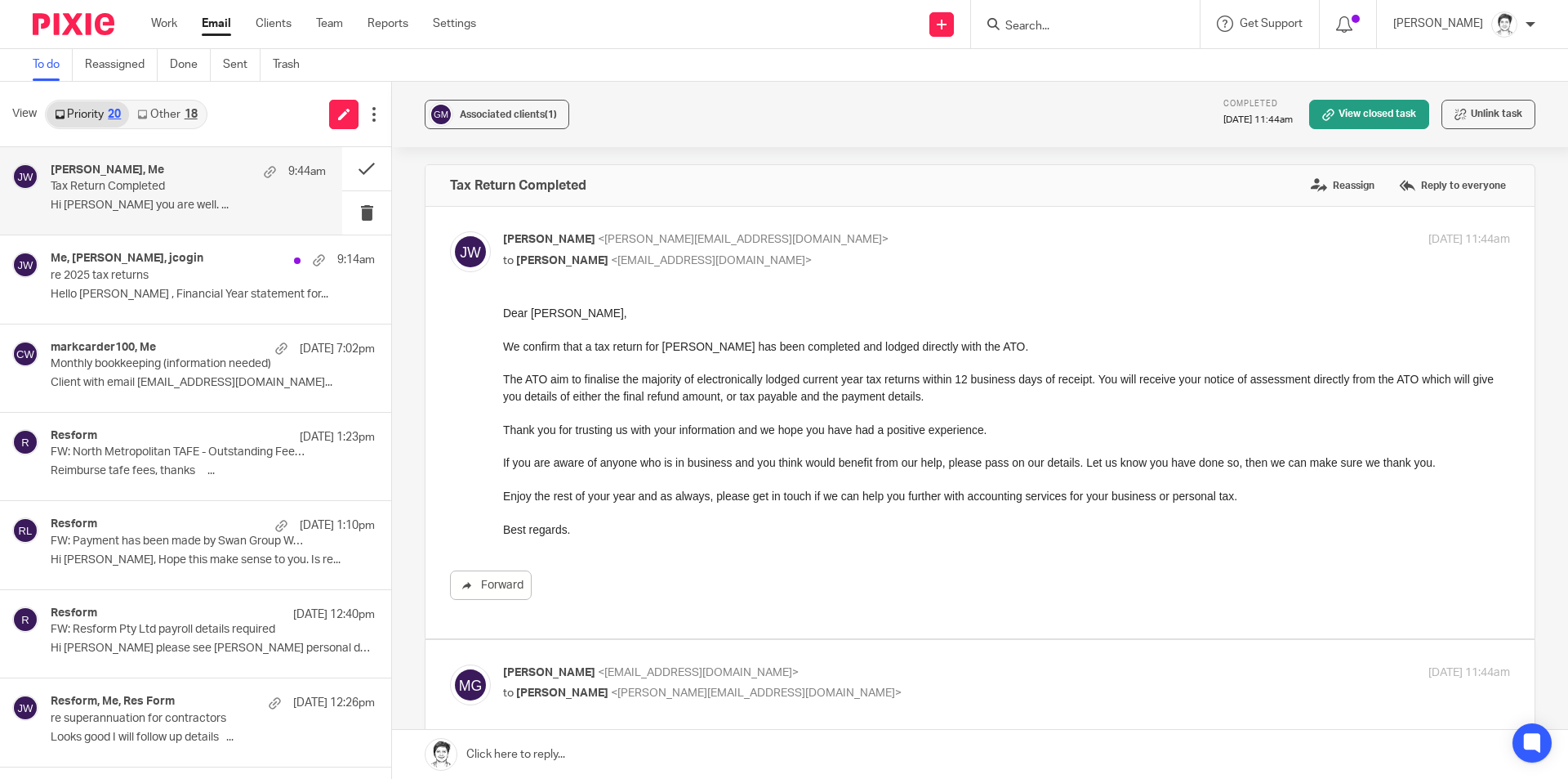
scroll to position [0, 0]
click at [1051, 27] on input "Search" at bounding box center [1077, 27] width 147 height 14
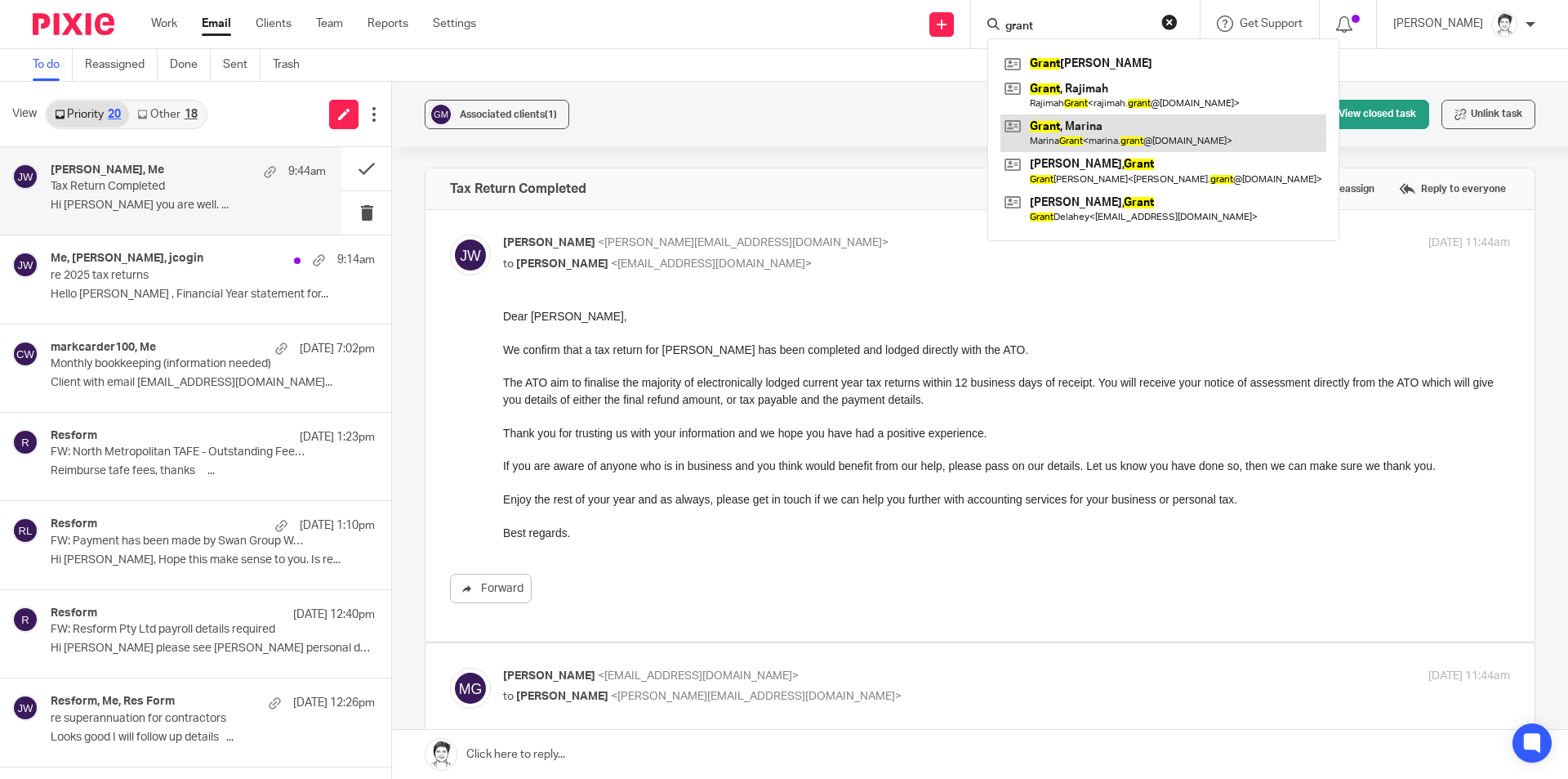
type input "grant"
click at [1065, 134] on link at bounding box center [1163, 134] width 326 height 38
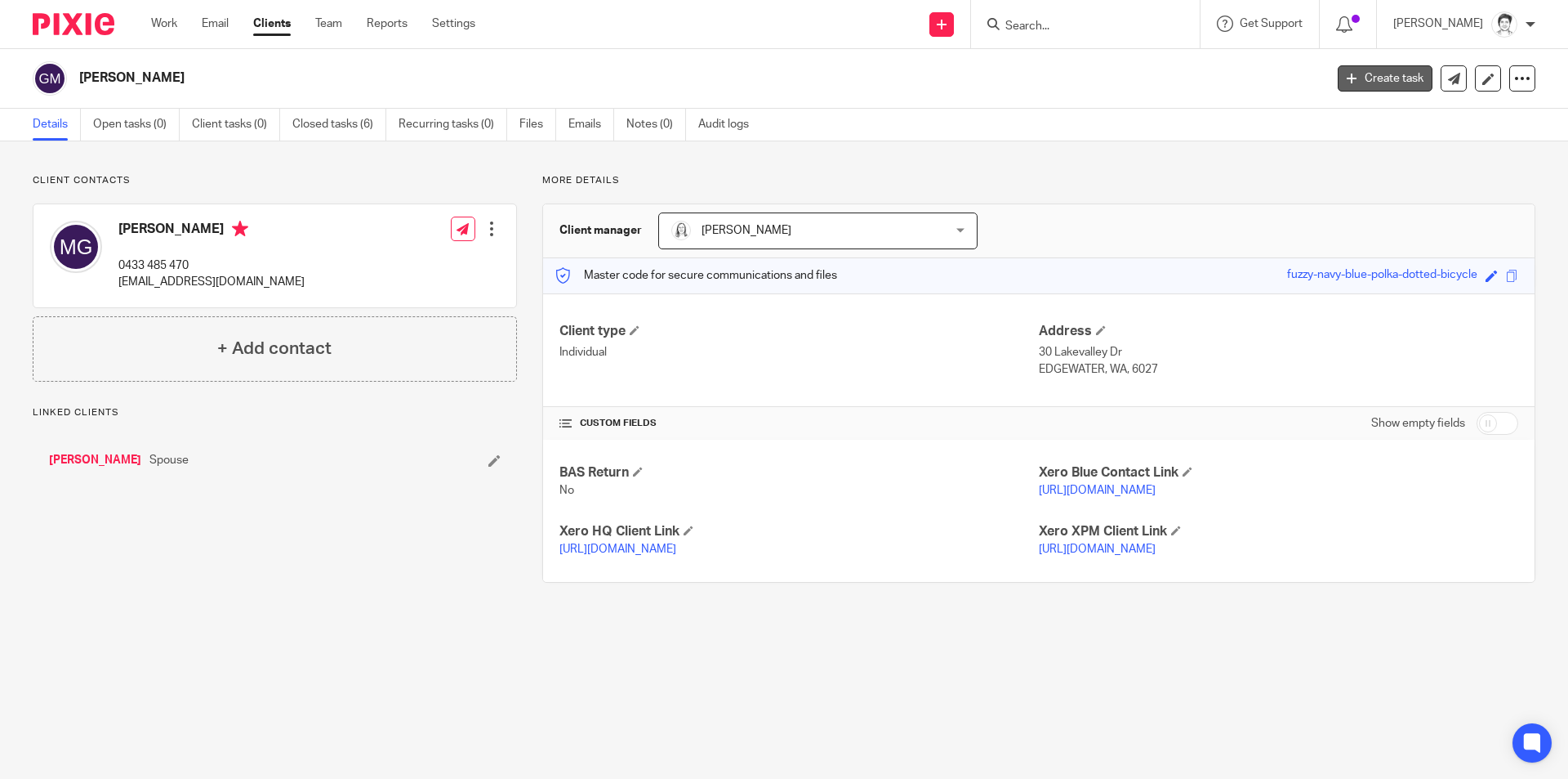
click at [1360, 79] on link "Create task" at bounding box center [1385, 78] width 95 height 26
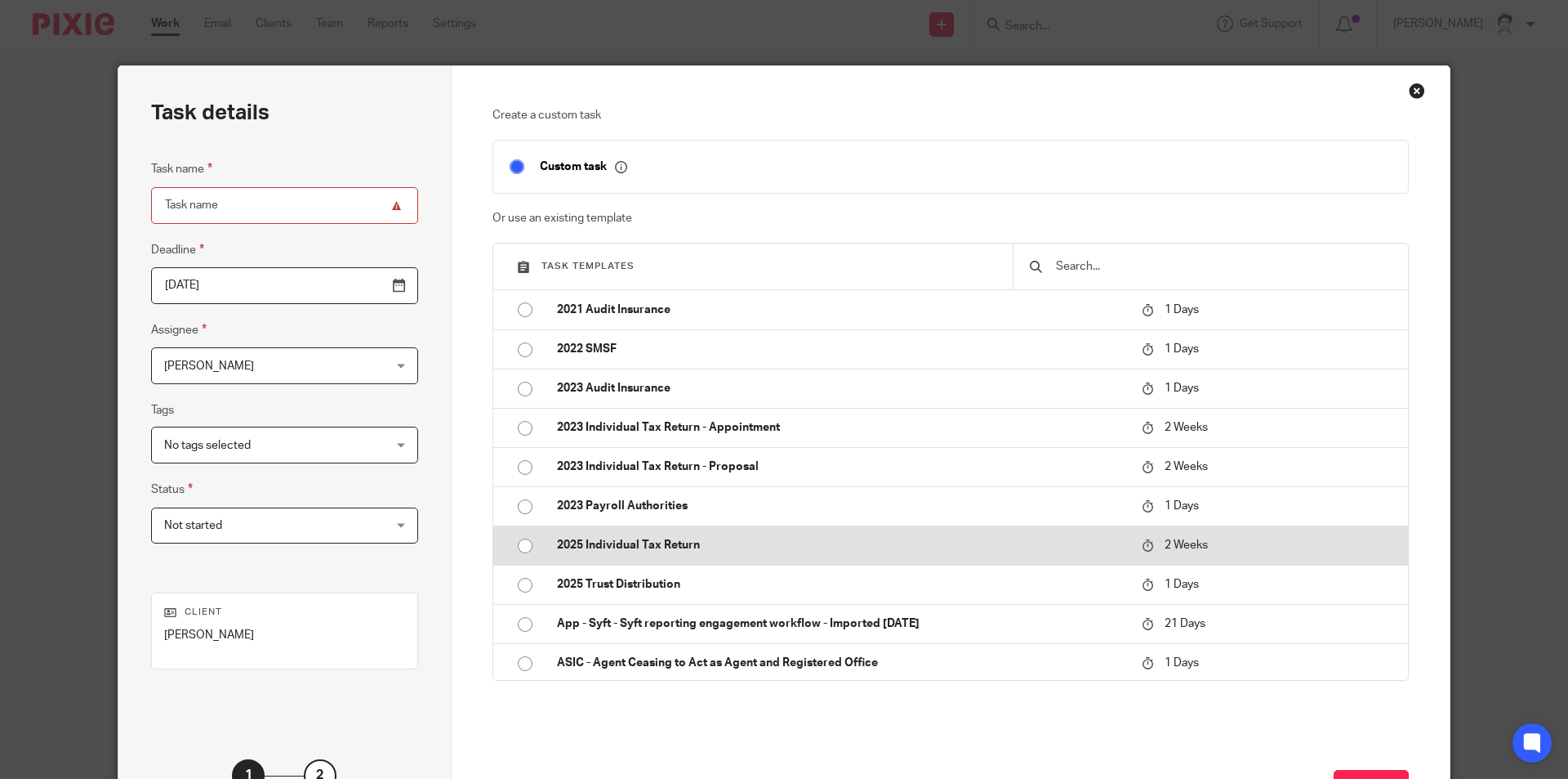
click at [659, 549] on p "2025 Individual Tax Return" at bounding box center [841, 545] width 568 height 16
type input "[DATE]"
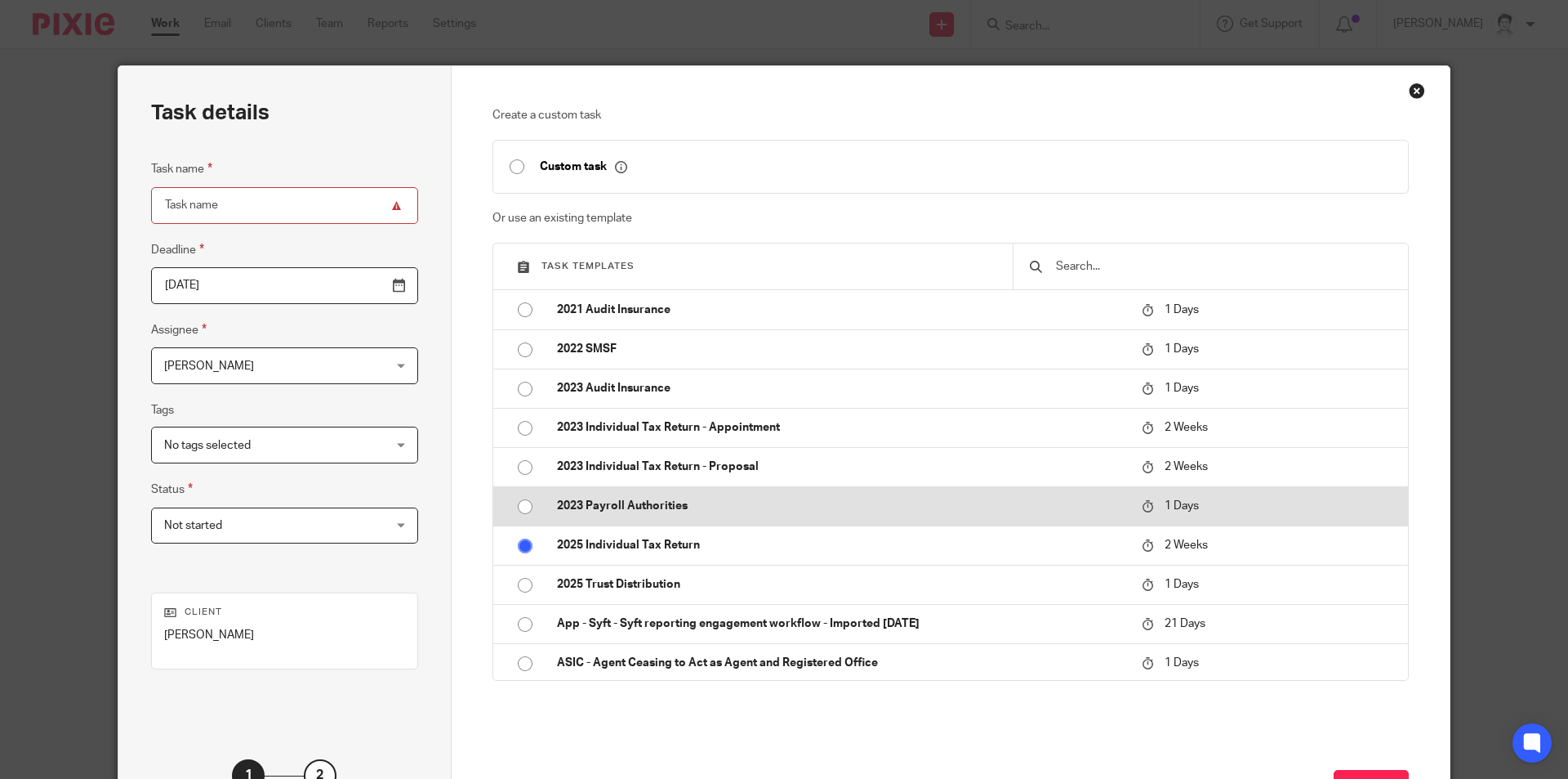
type input "2025 Individual Tax Return"
checkbox input "false"
radio input "true"
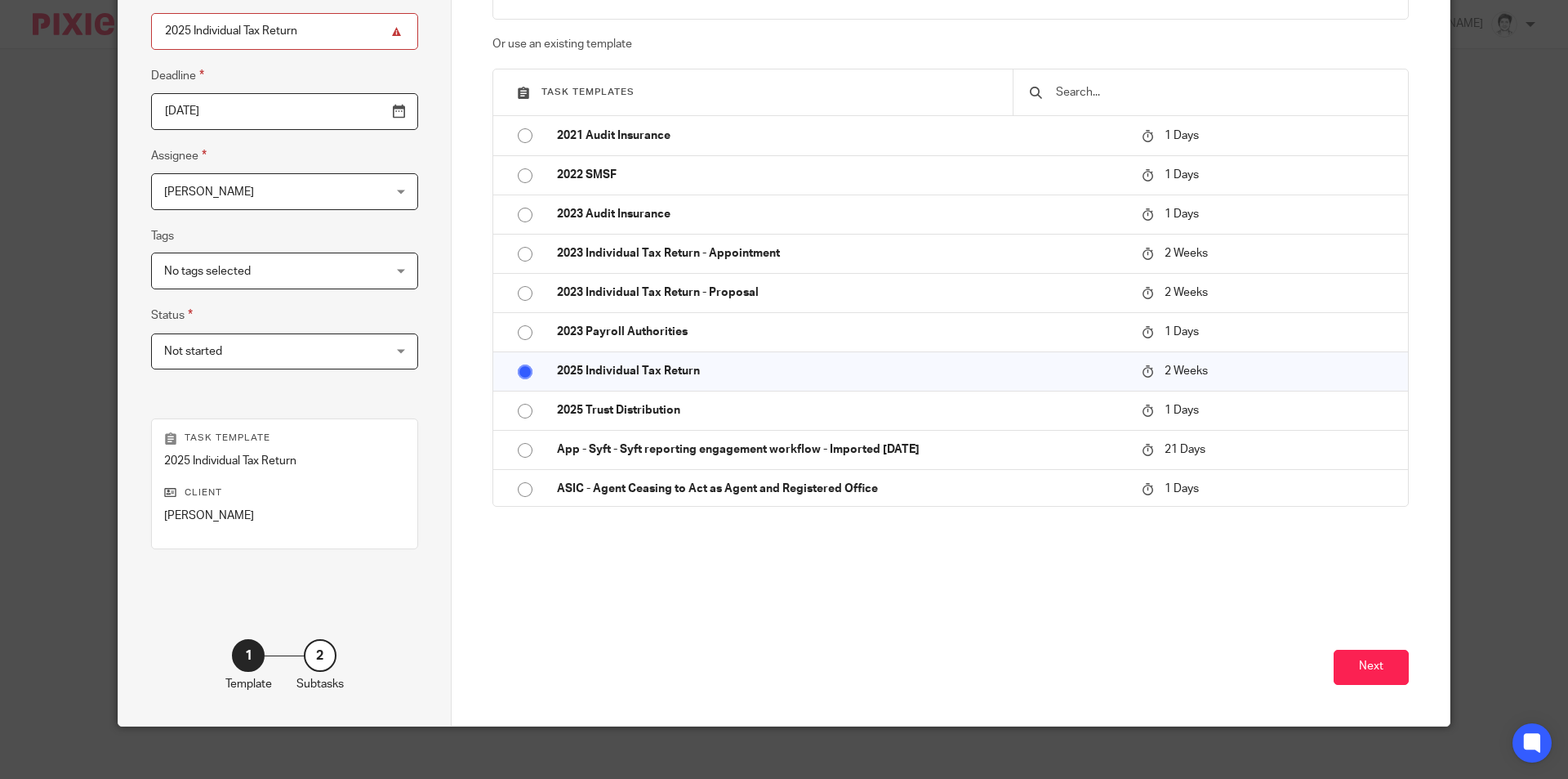
scroll to position [187, 0]
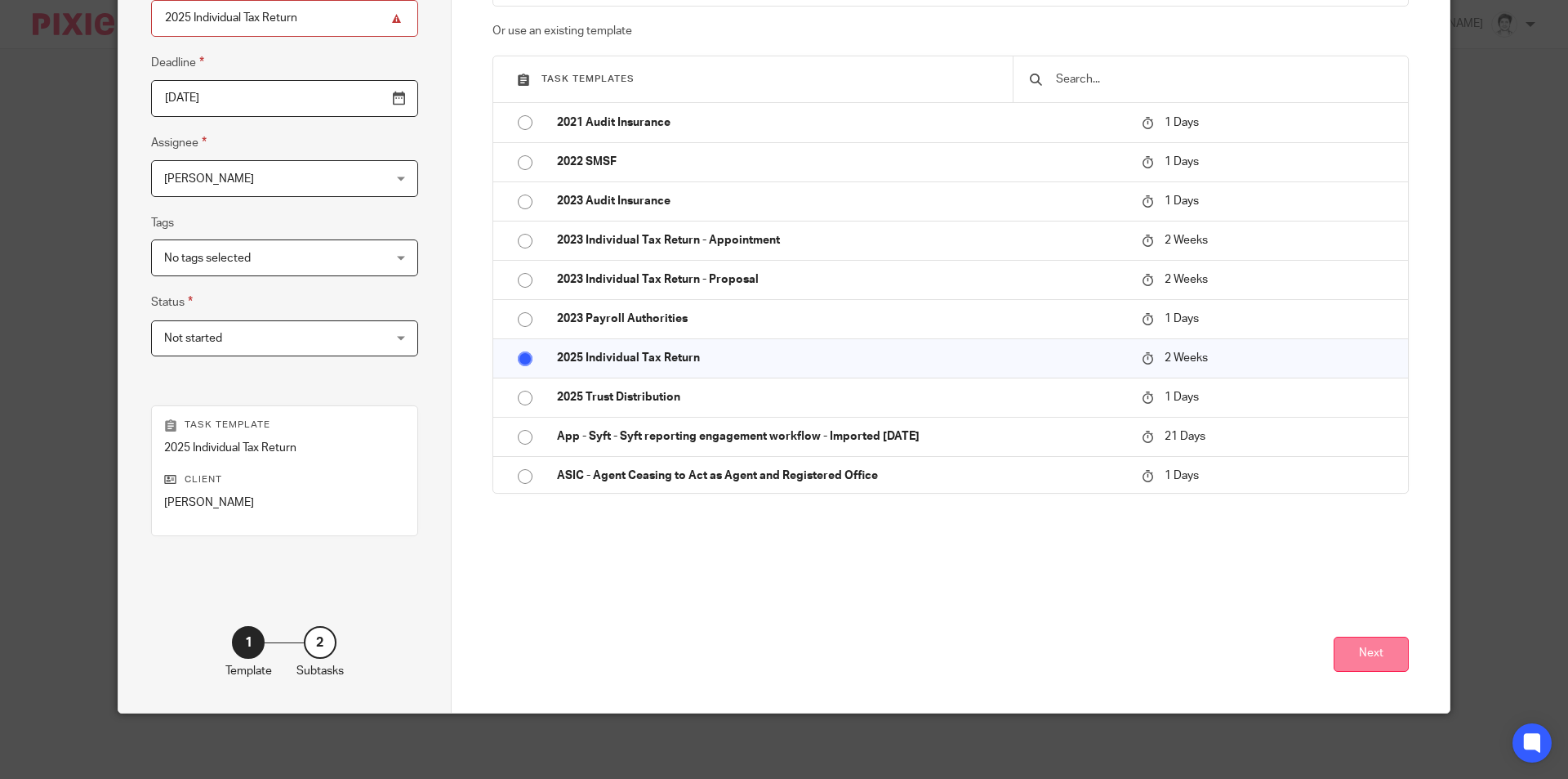
click at [1377, 649] on button "Next" at bounding box center [1371, 653] width 75 height 35
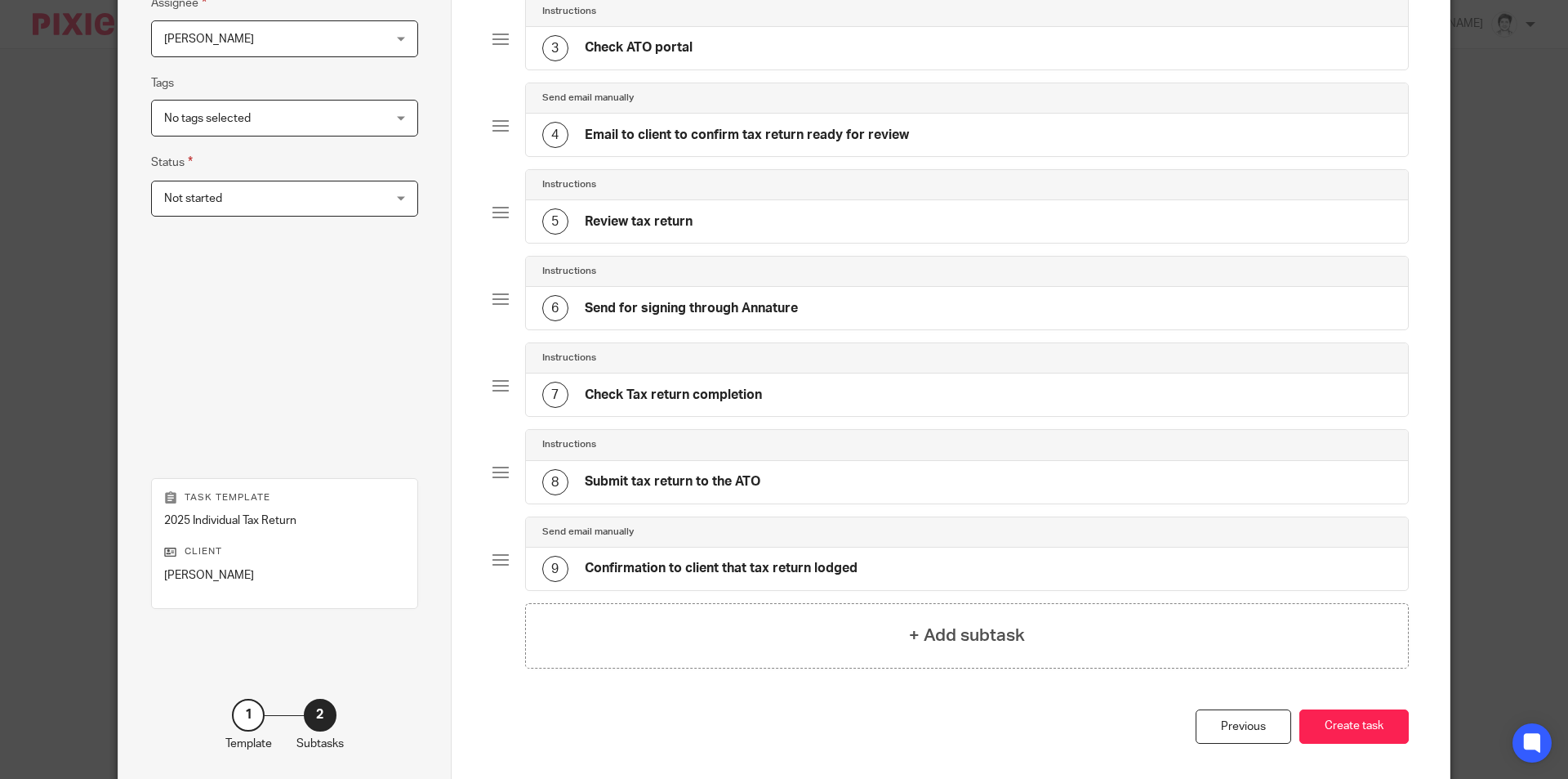
scroll to position [399, 0]
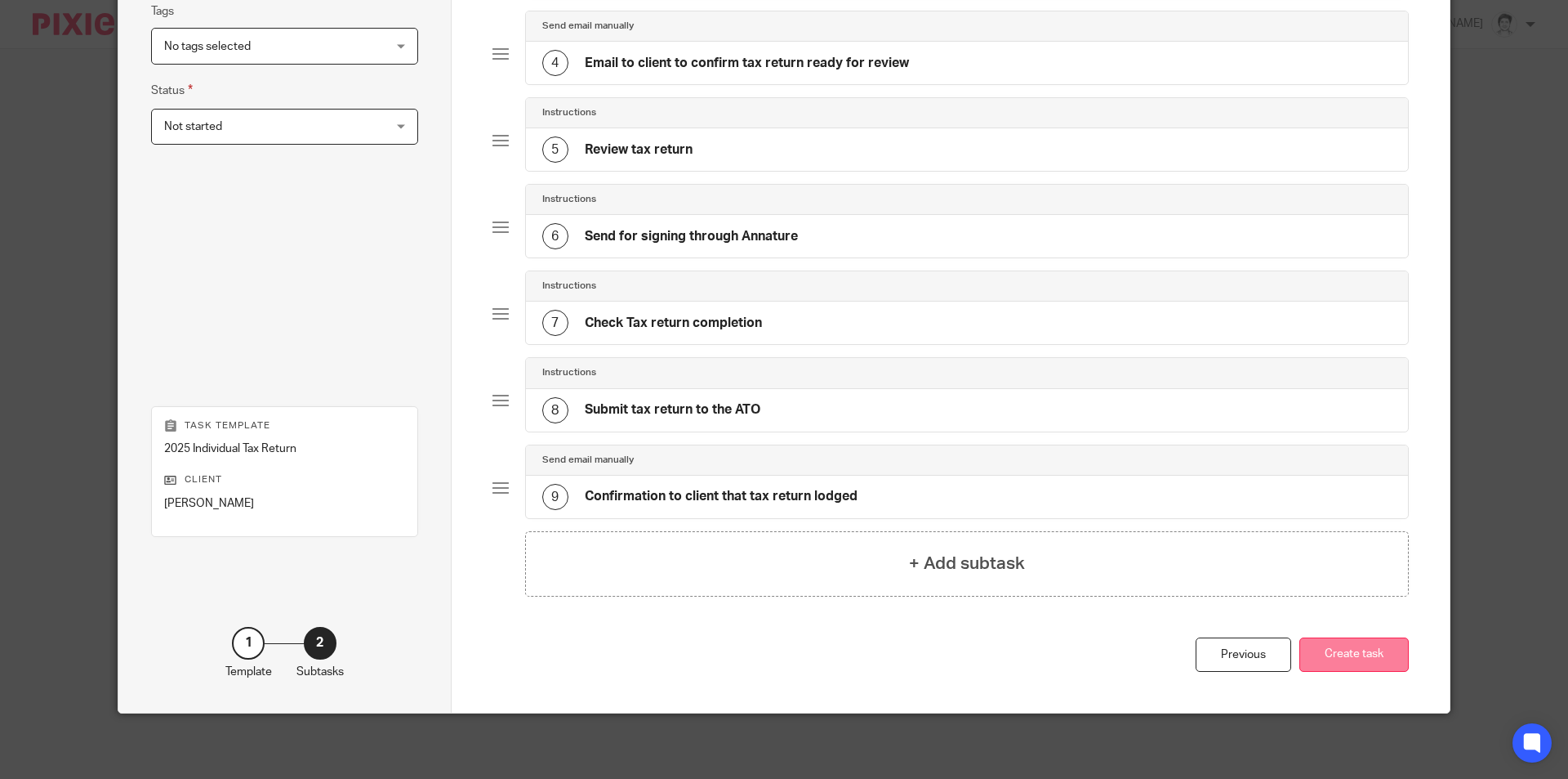
click at [1359, 659] on button "Create task" at bounding box center [1354, 654] width 109 height 35
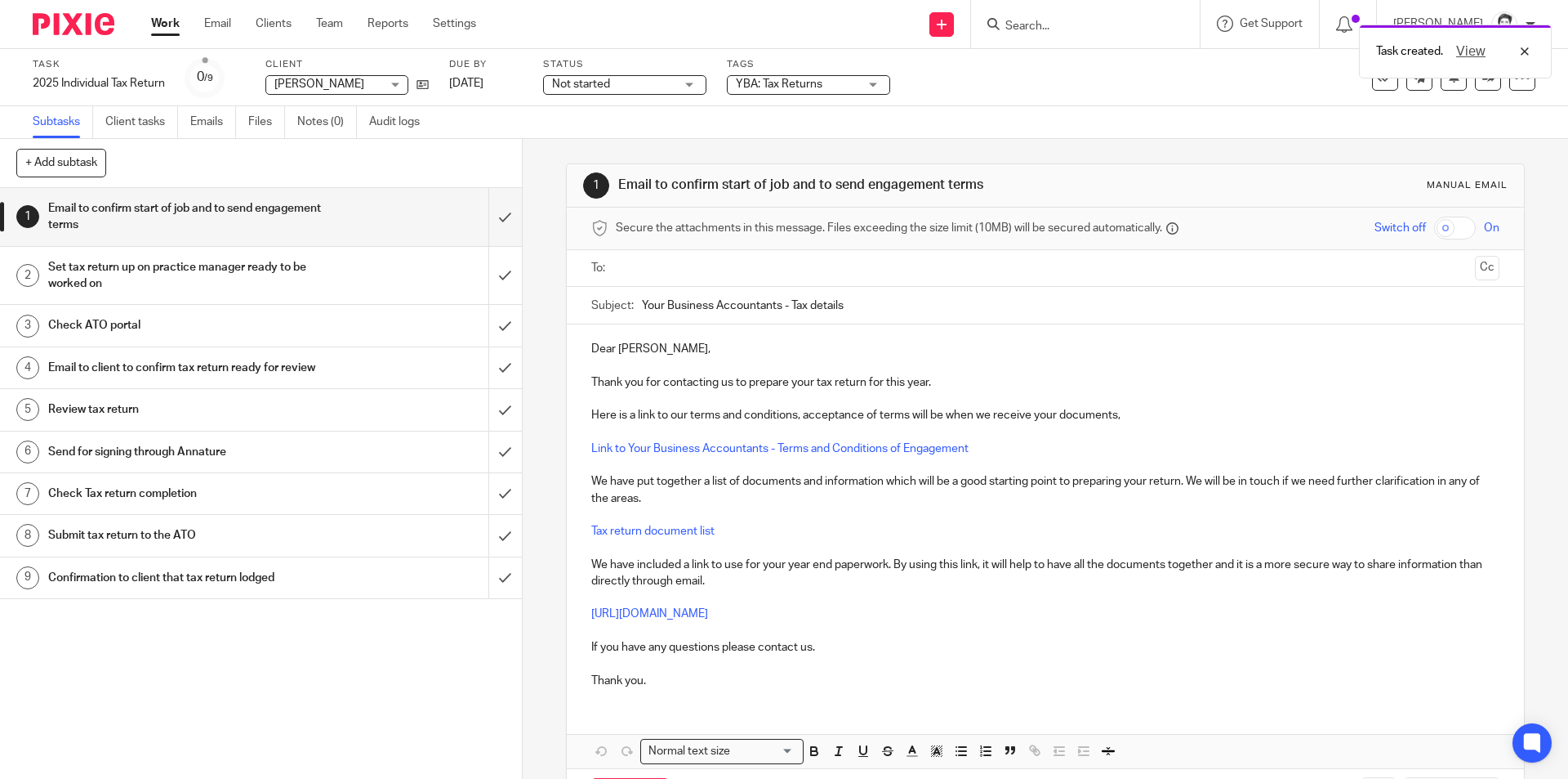
click at [470, 147] on div "+ Add subtask Cancel + Add" at bounding box center [261, 163] width 521 height 49
click at [650, 263] on input "text" at bounding box center [1045, 268] width 846 height 19
click at [591, 388] on p "Thank you for contacting us to prepare your tax return for this year." at bounding box center [1045, 385] width 908 height 16
click at [582, 390] on div "Dear Marina, Thank you for contacting us to prepare your tax return for this ye…" at bounding box center [1045, 515] width 956 height 377
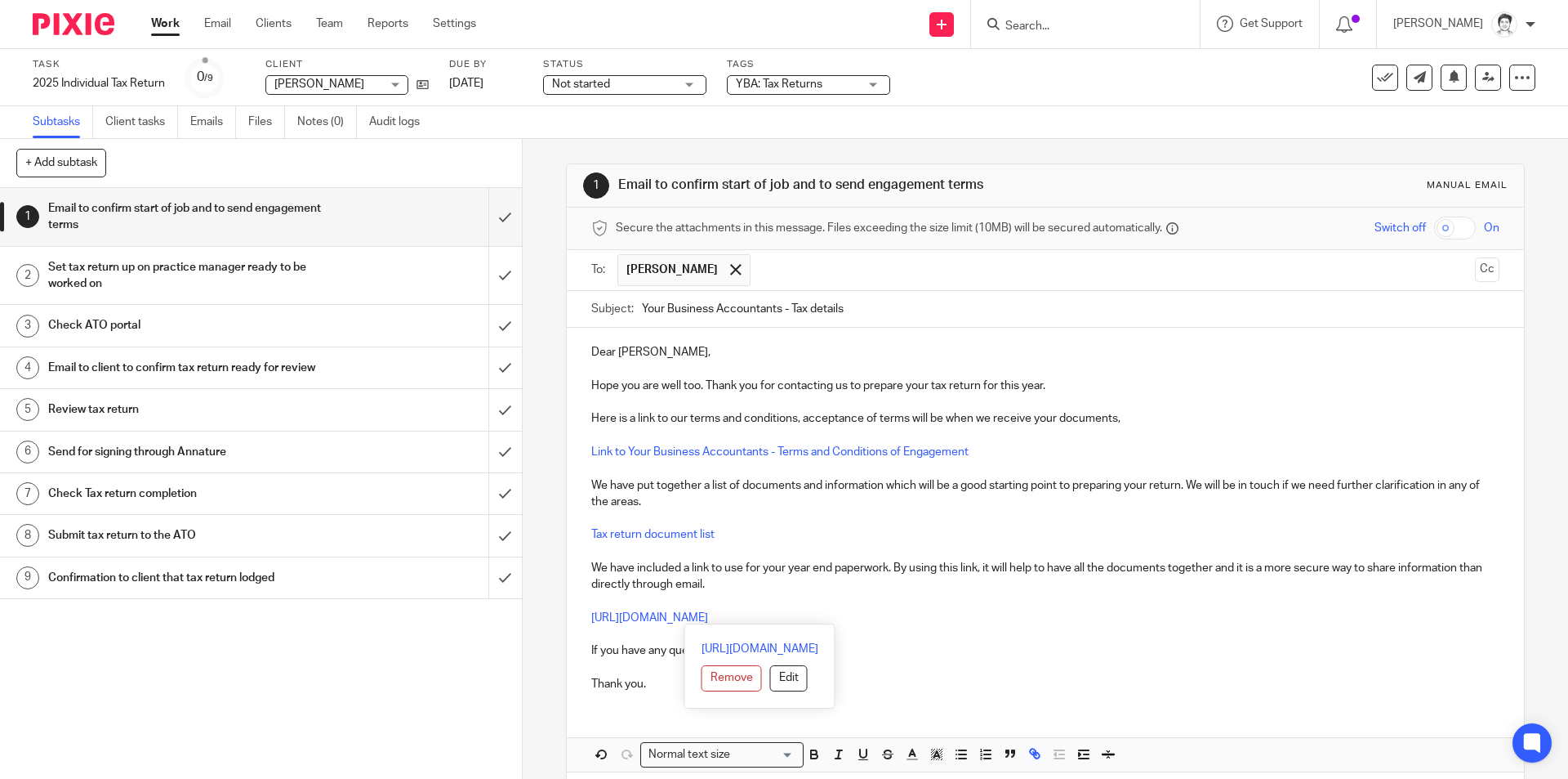
drag, startPoint x: 944, startPoint y: 613, endPoint x: 574, endPoint y: 619, distance: 370.0
click at [574, 619] on div "Dear Marina, Hope you are well too. Thank you for contacting us to prepare your…" at bounding box center [1045, 515] width 956 height 377
click at [770, 676] on button "Edit" at bounding box center [788, 678] width 38 height 26
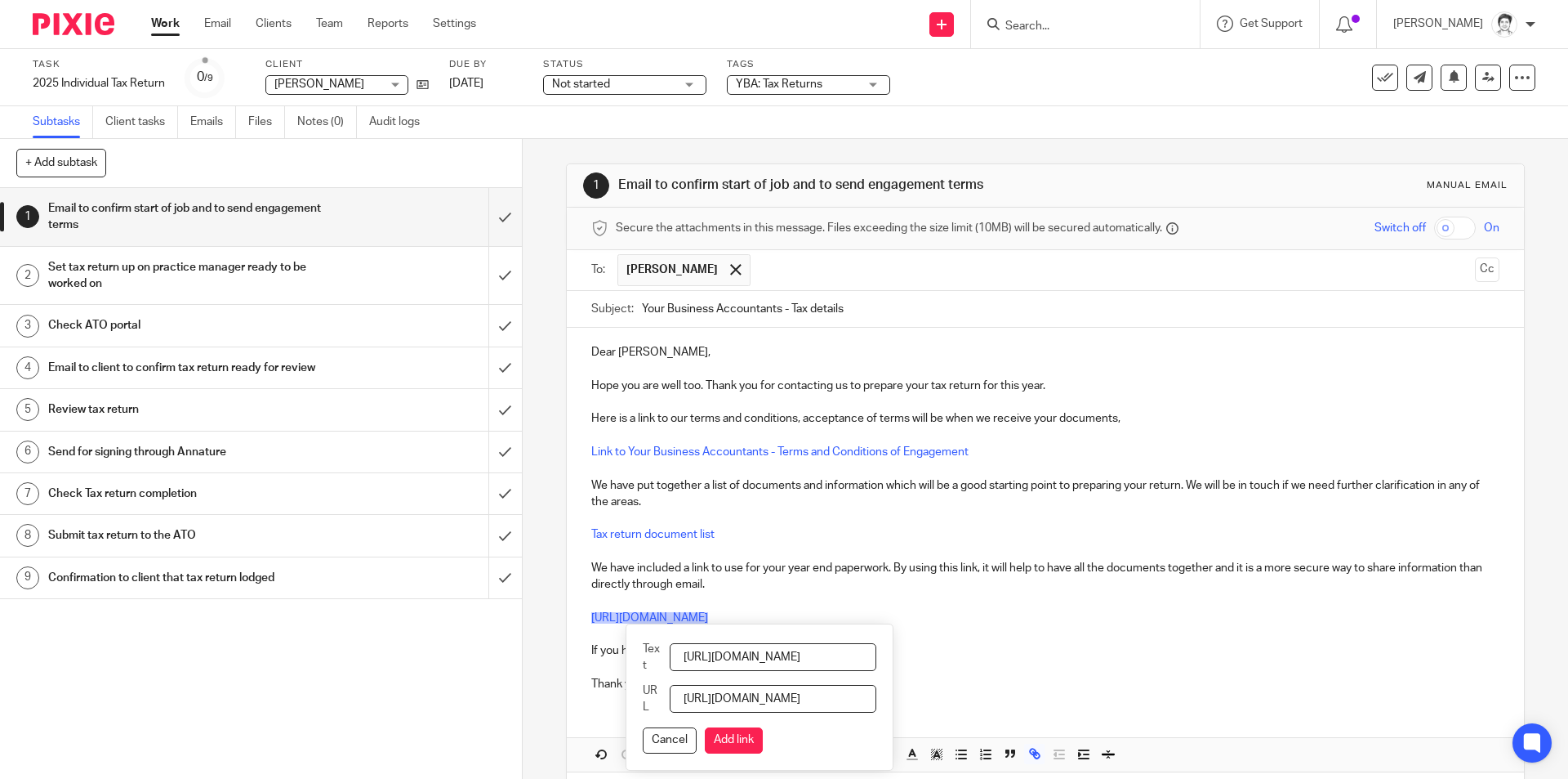
scroll to position [0, 194]
drag, startPoint x: 691, startPoint y: 654, endPoint x: 1350, endPoint y: 661, distance: 659.0
click at [1347, 660] on div "Dear Marina, Hope you are well too. Thank you for contacting us to prepare your…" at bounding box center [1045, 549] width 956 height 444
type input "Please use this link"
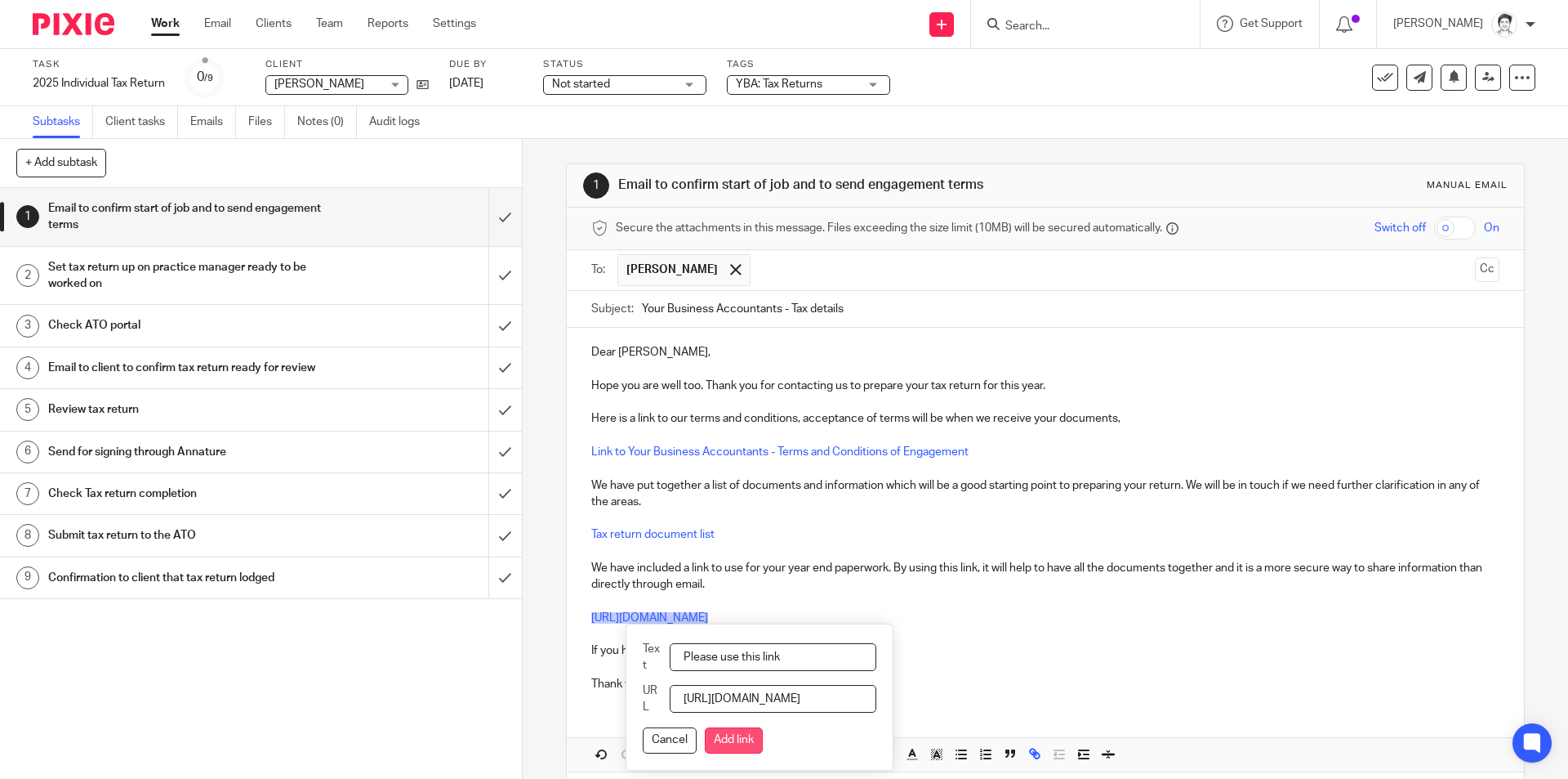
click at [762, 738] on button "Add link" at bounding box center [734, 740] width 58 height 26
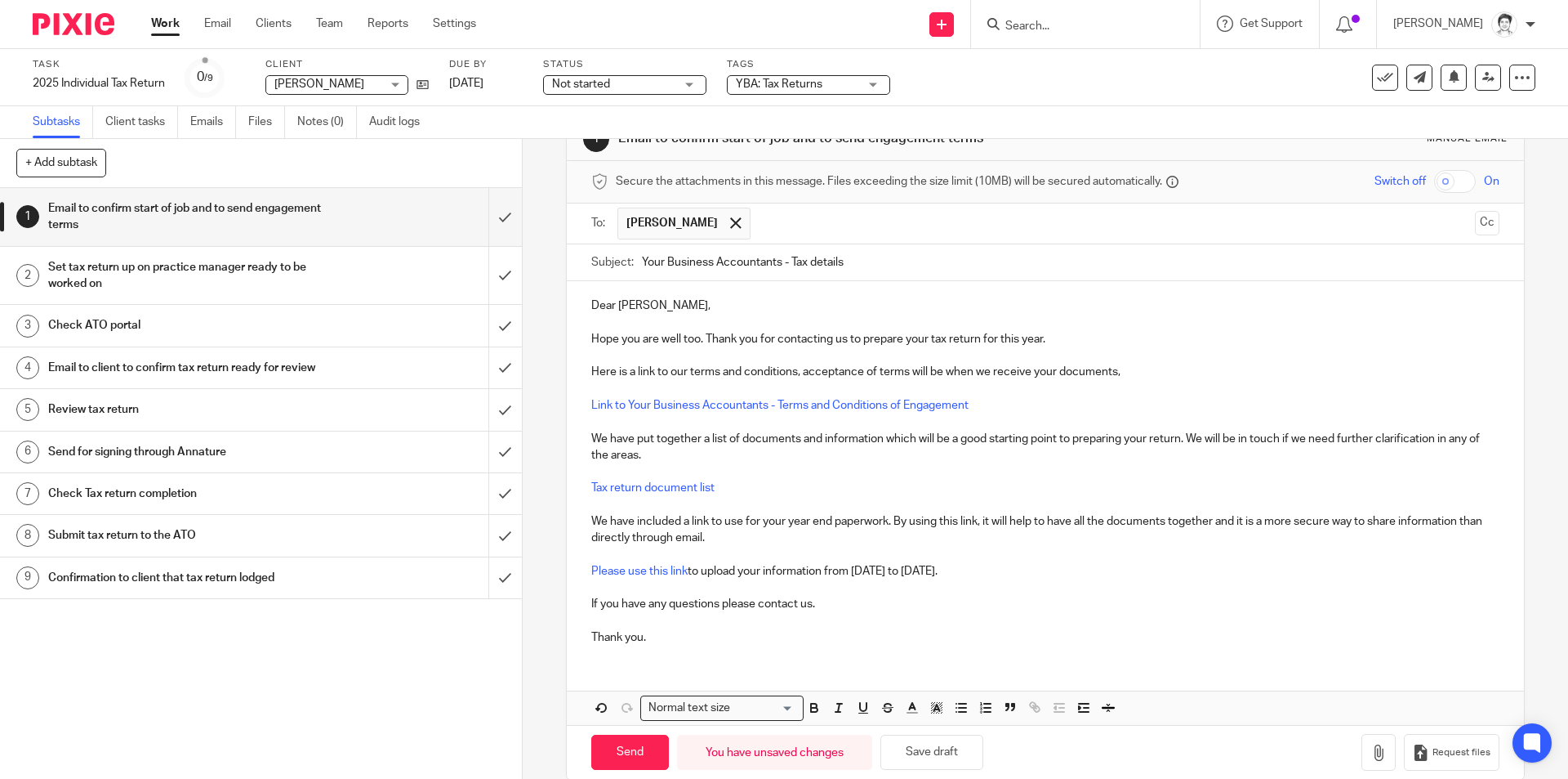
scroll to position [72, 0]
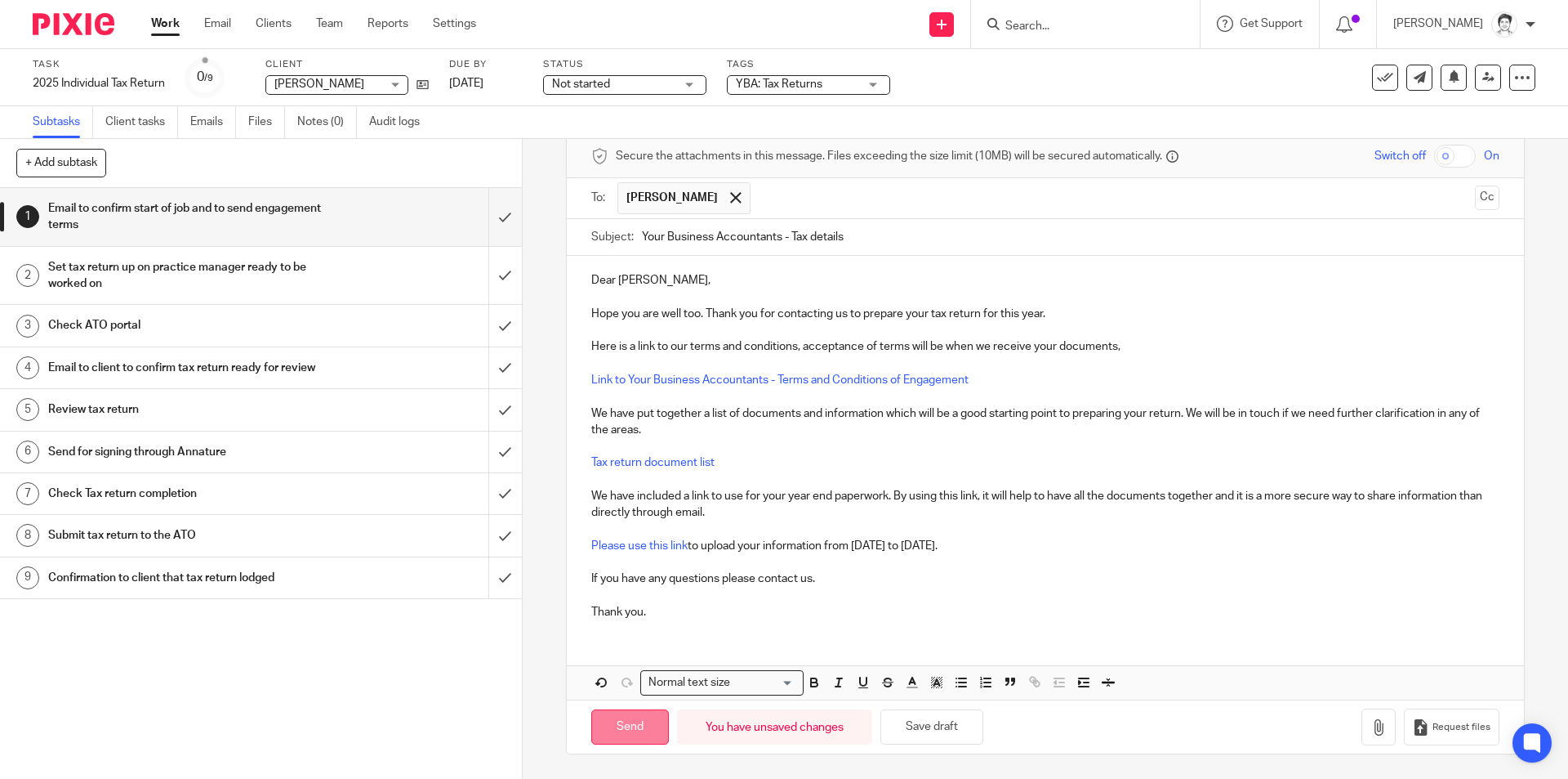
click at [614, 725] on input "Send" at bounding box center [630, 726] width 78 height 35
type input "Sent"
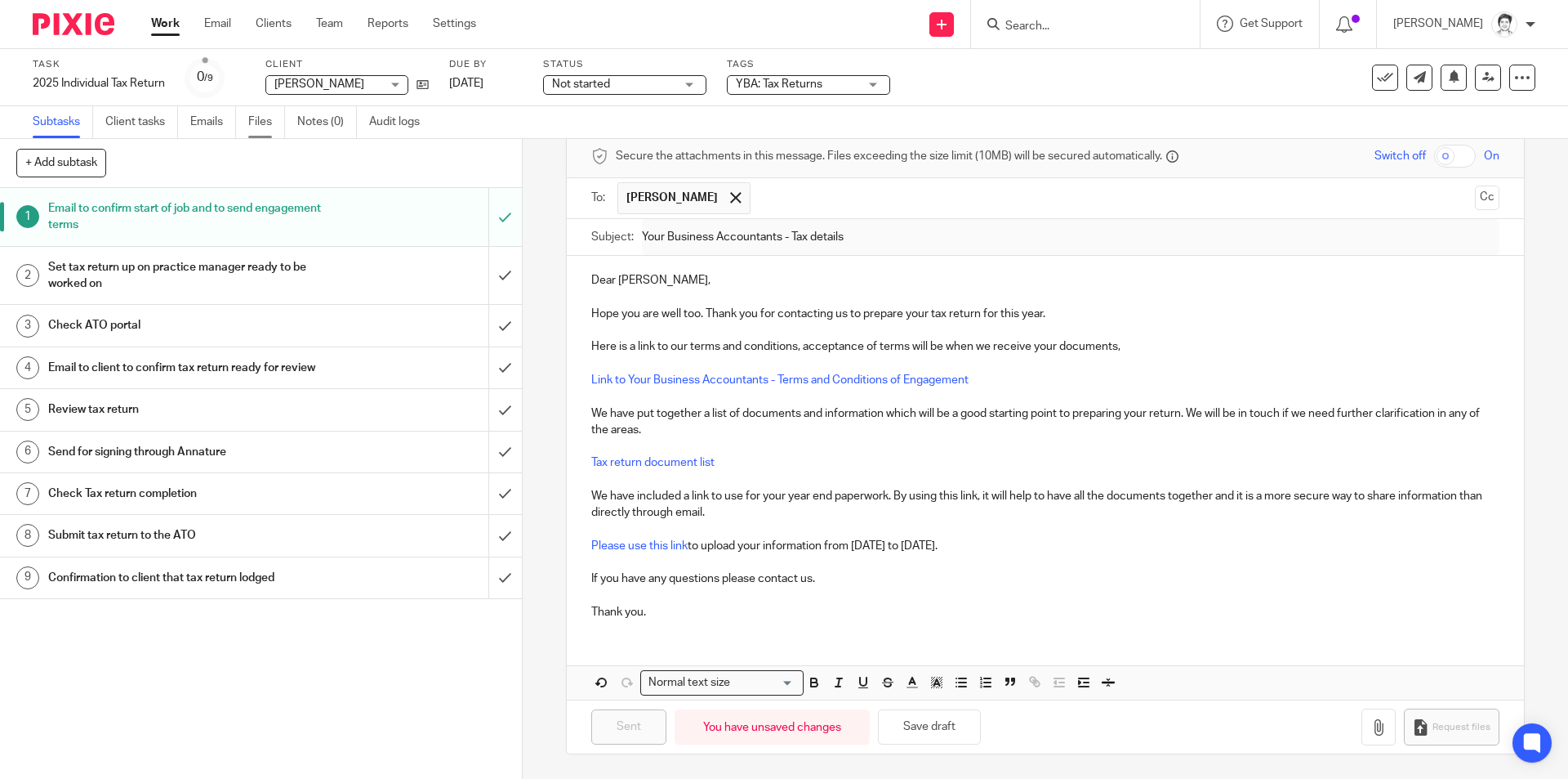
click at [258, 125] on link "Files" at bounding box center [266, 122] width 37 height 32
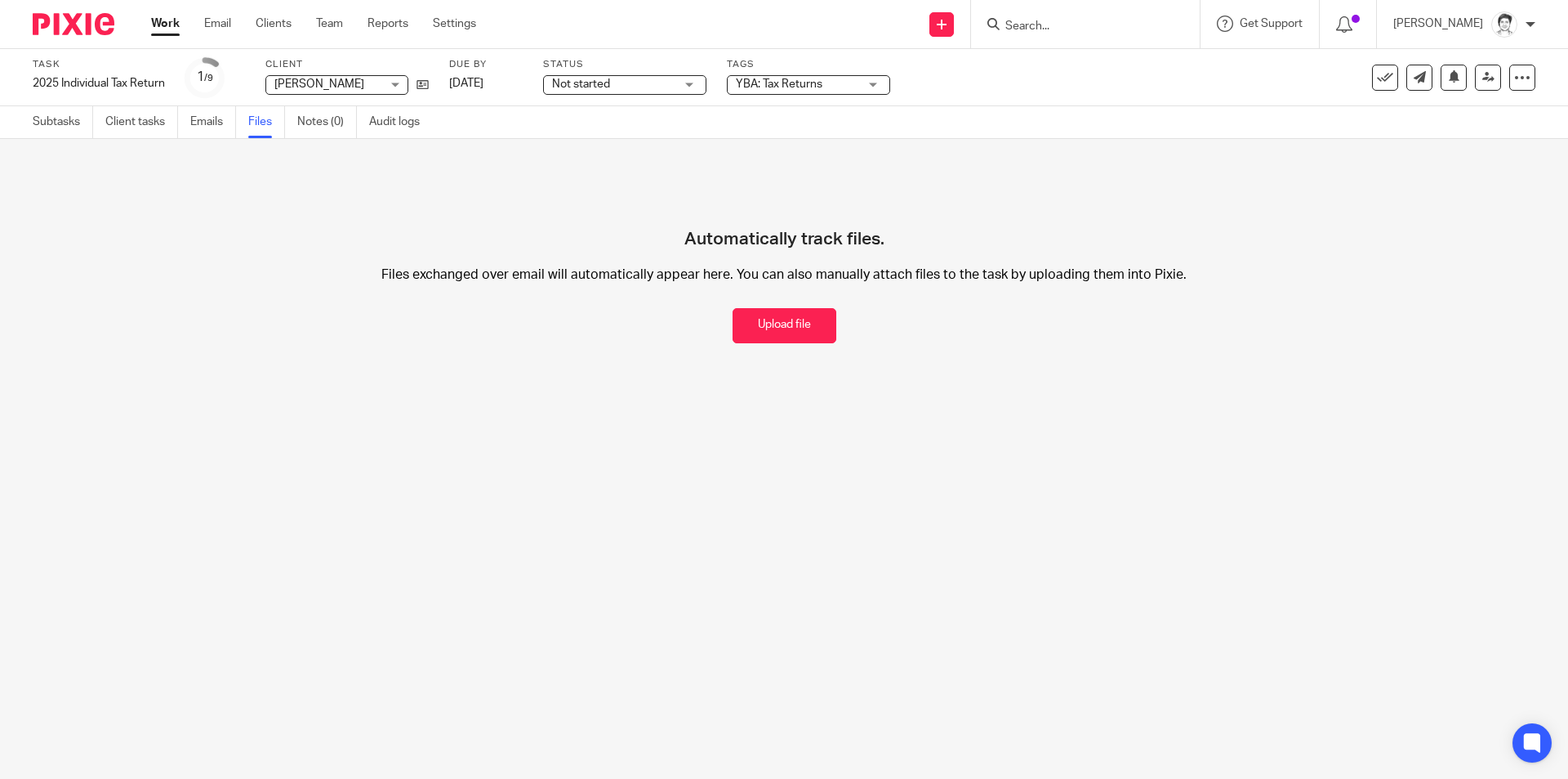
click at [1068, 27] on input "Search" at bounding box center [1077, 27] width 147 height 14
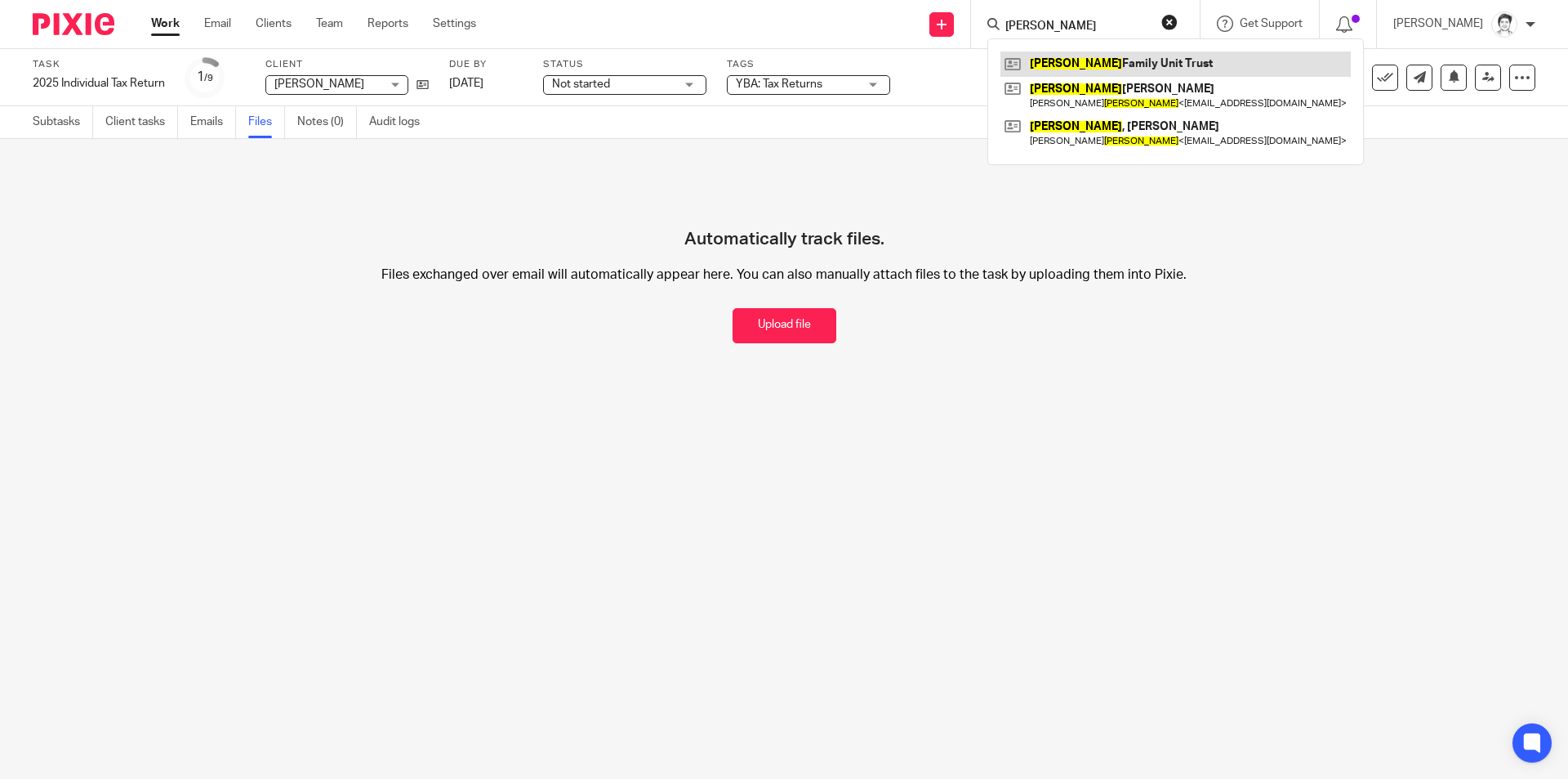
type input "douglas"
click at [1100, 56] on link at bounding box center [1175, 63] width 350 height 24
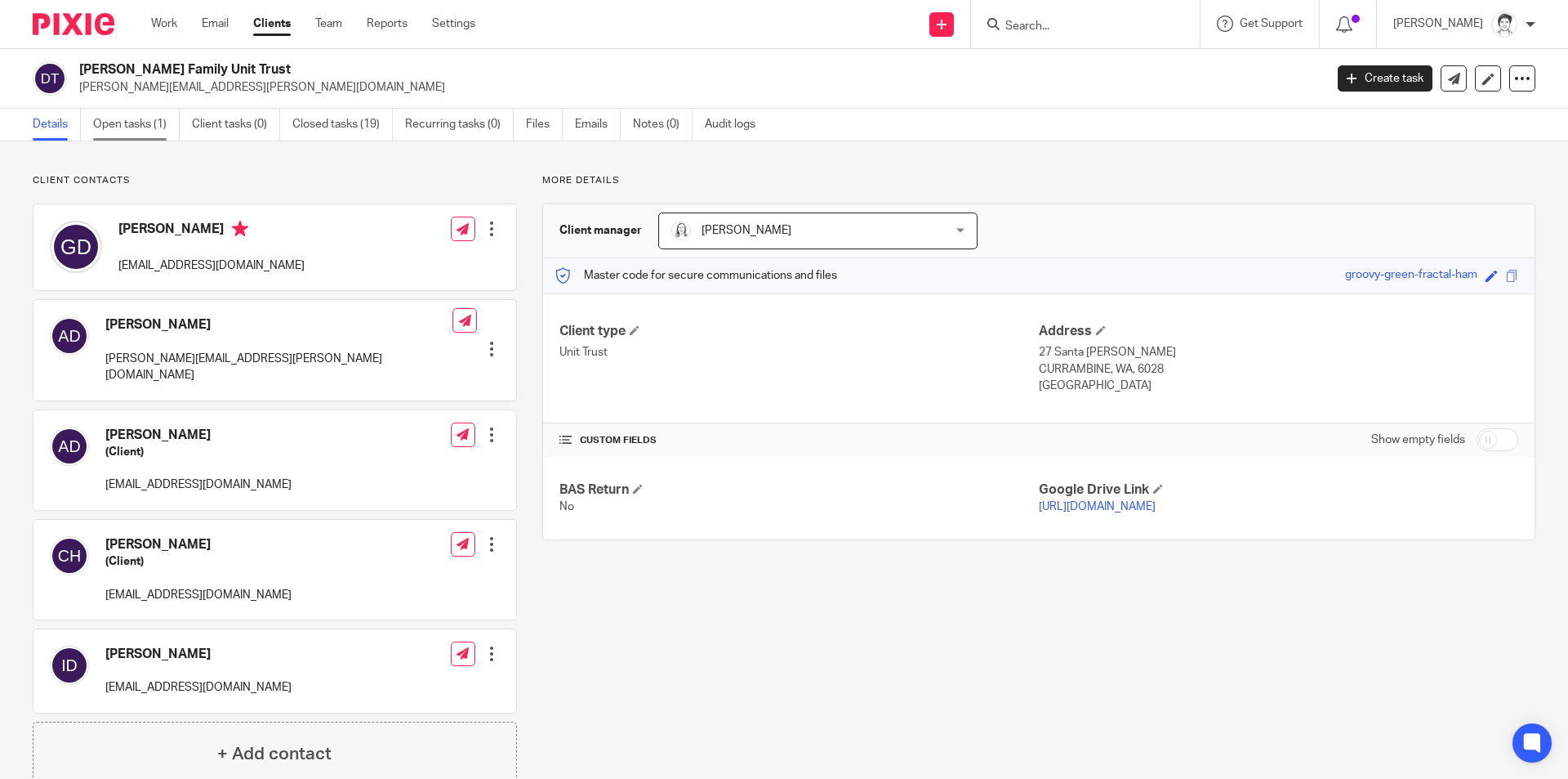
click at [125, 127] on link "Open tasks (1)" at bounding box center [136, 125] width 87 height 32
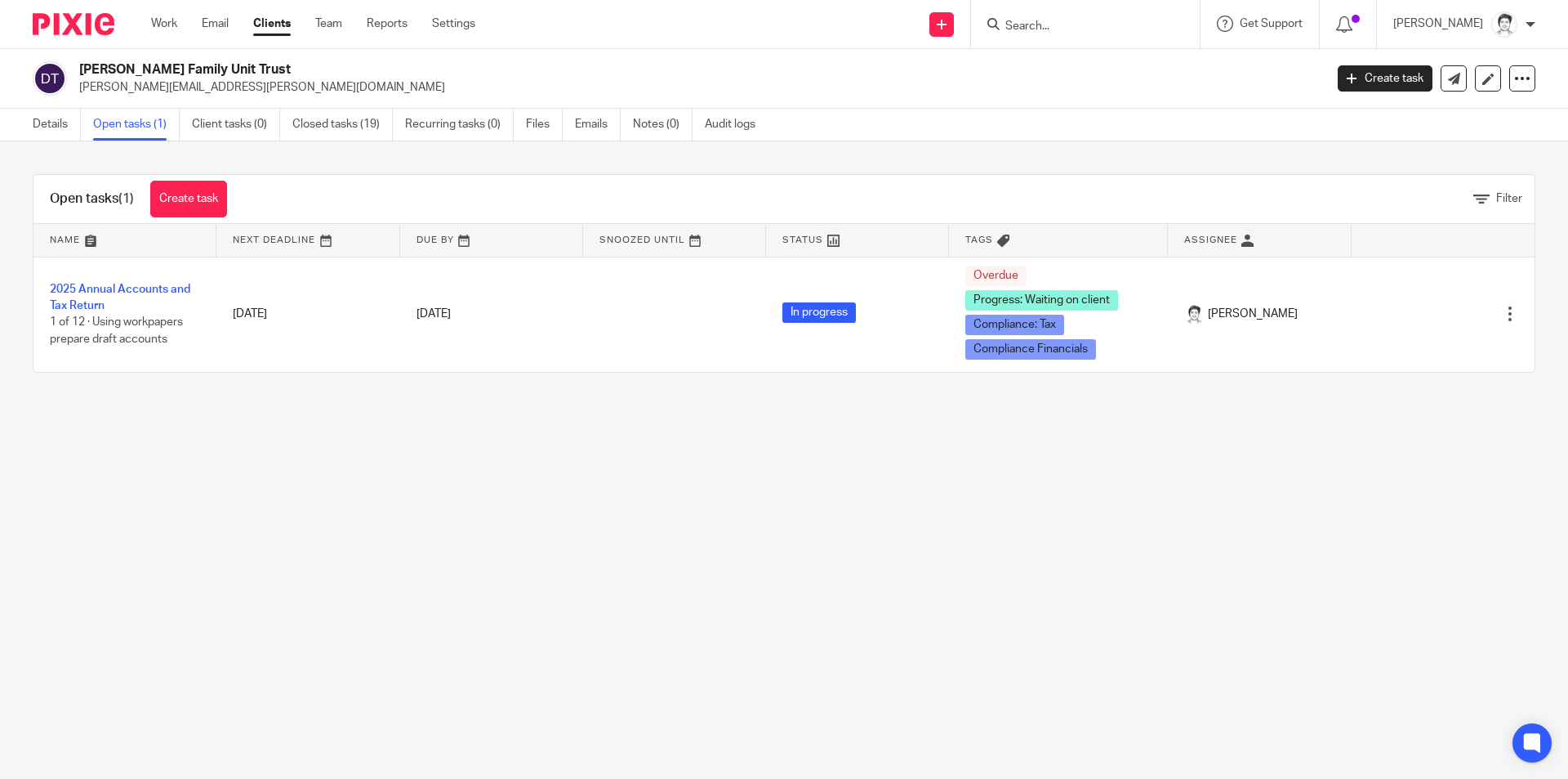
click at [119, 290] on link "2025 Annual Accounts and Tax Return" at bounding box center [120, 297] width 141 height 28
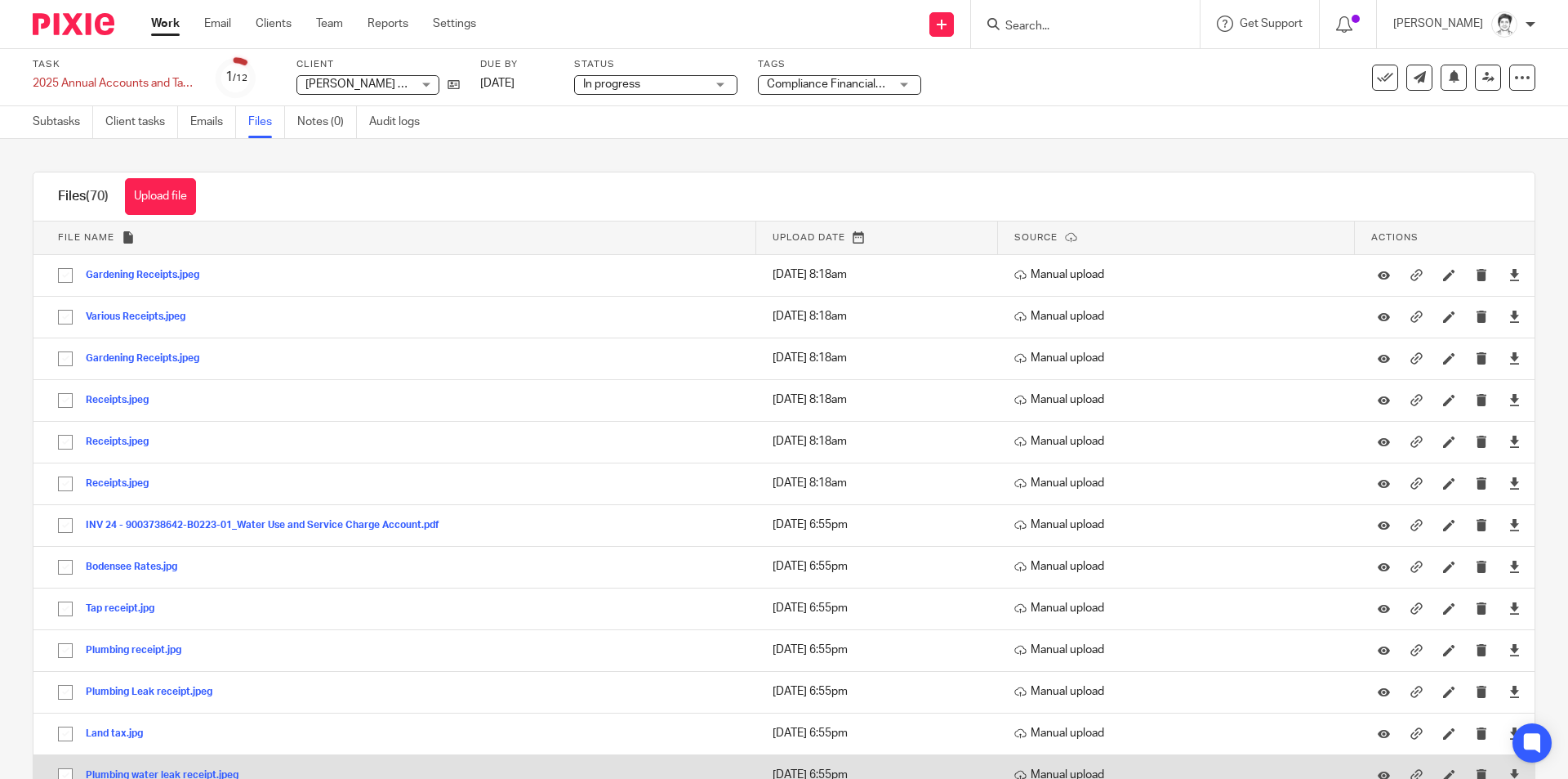
scroll to position [327, 0]
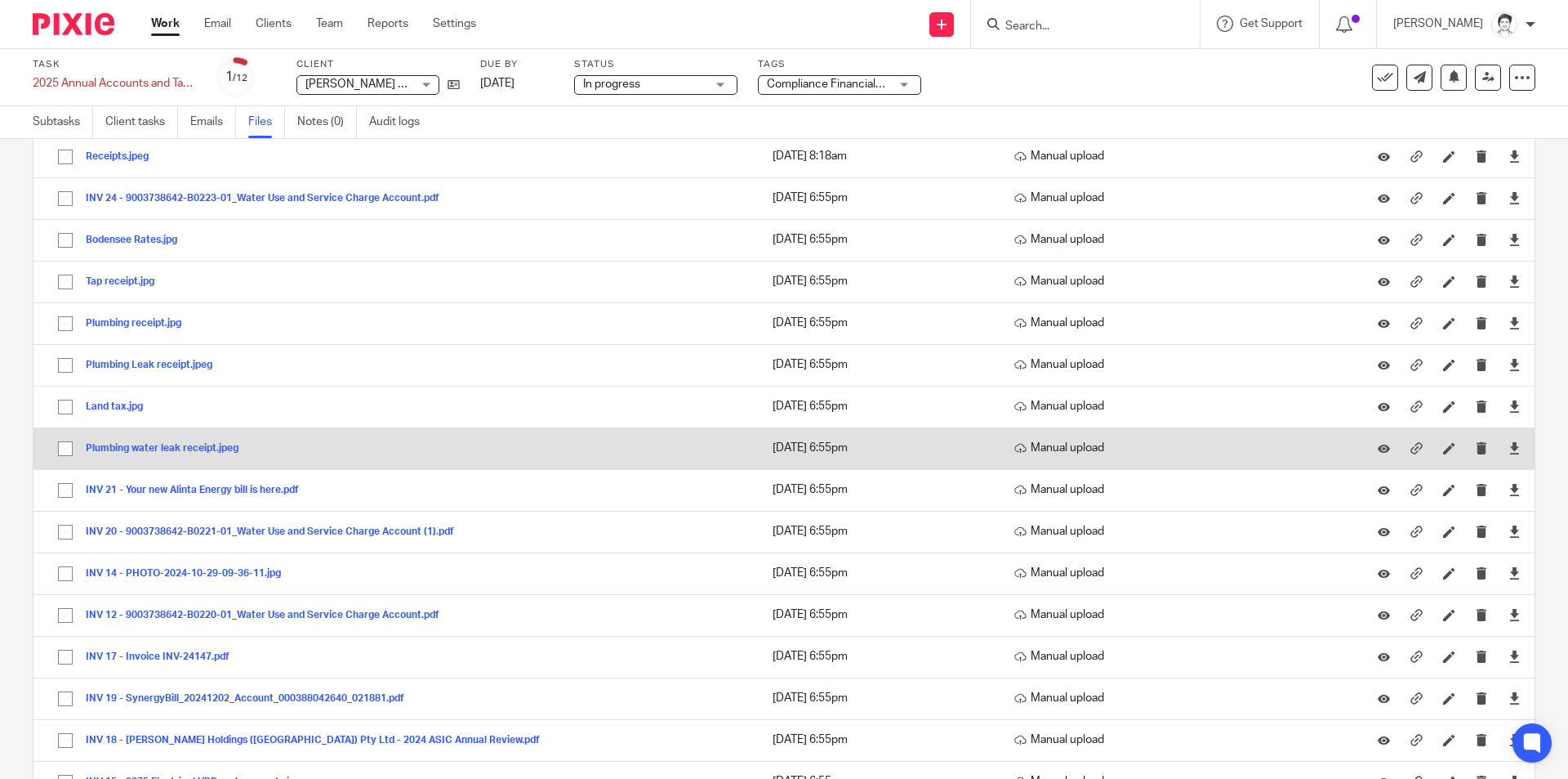
click at [170, 449] on button "Plumbing water leak receipt.jpeg" at bounding box center [168, 448] width 165 height 12
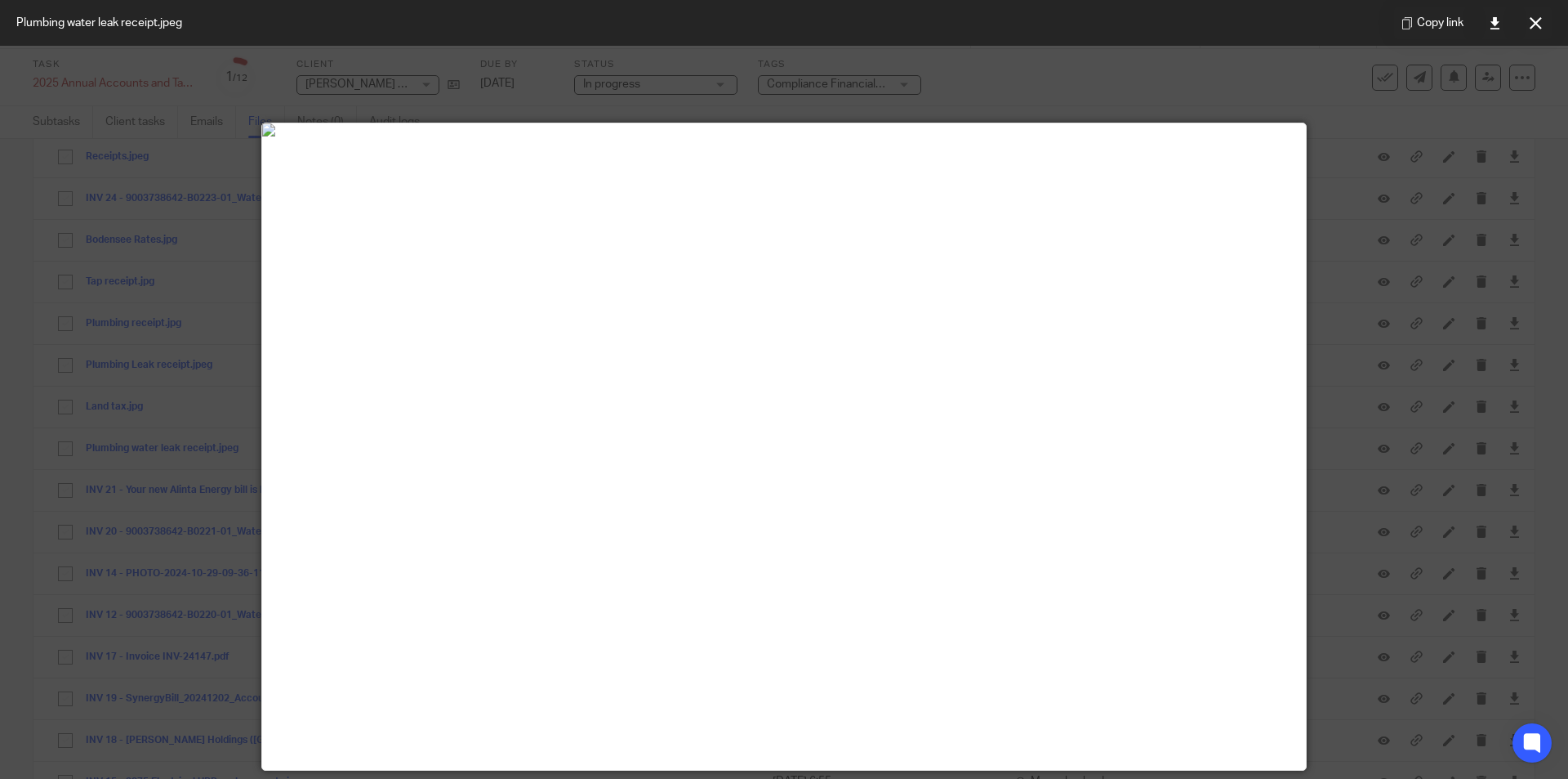
click at [1541, 25] on icon at bounding box center [1536, 23] width 13 height 13
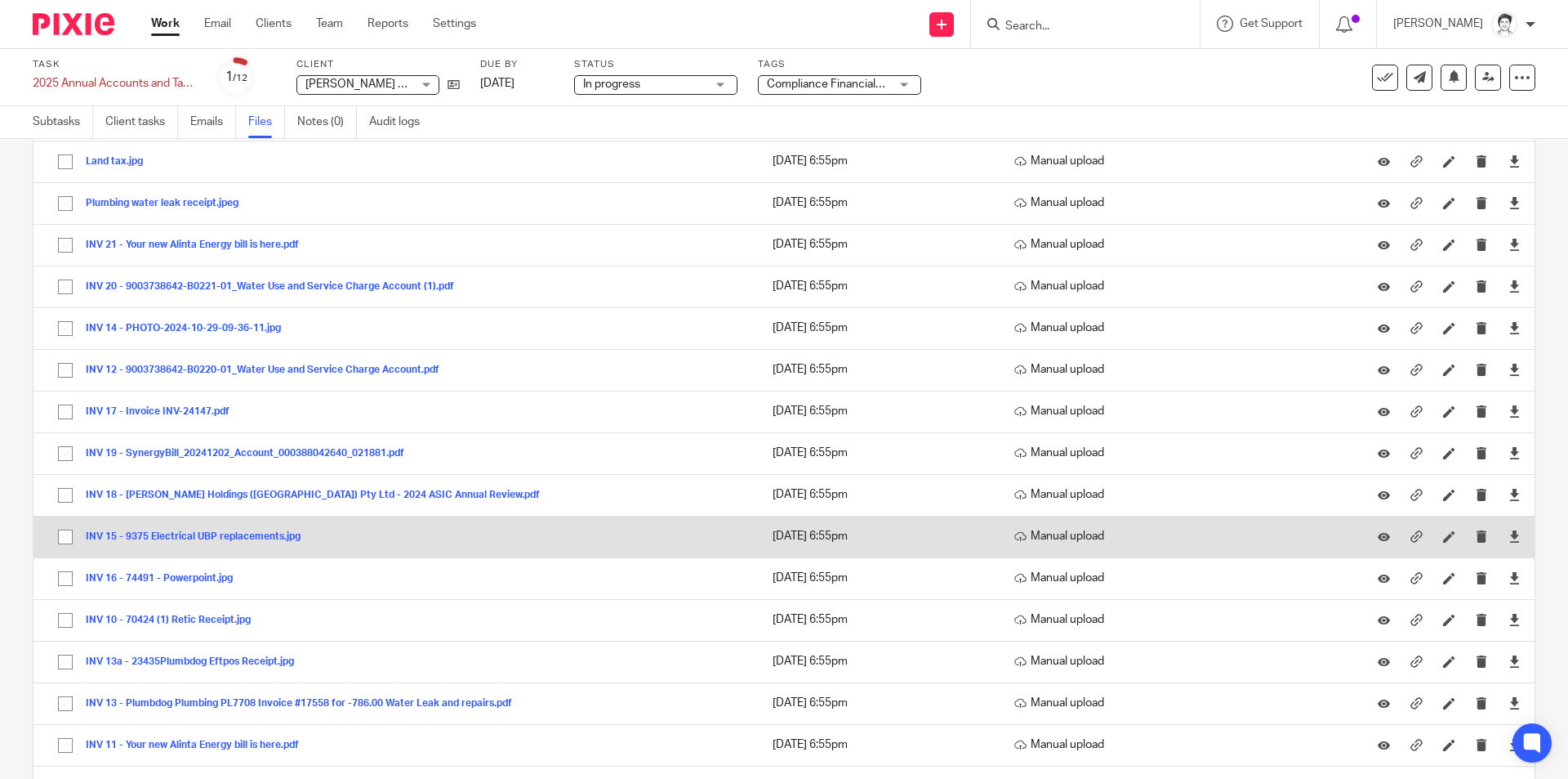
scroll to position [653, 0]
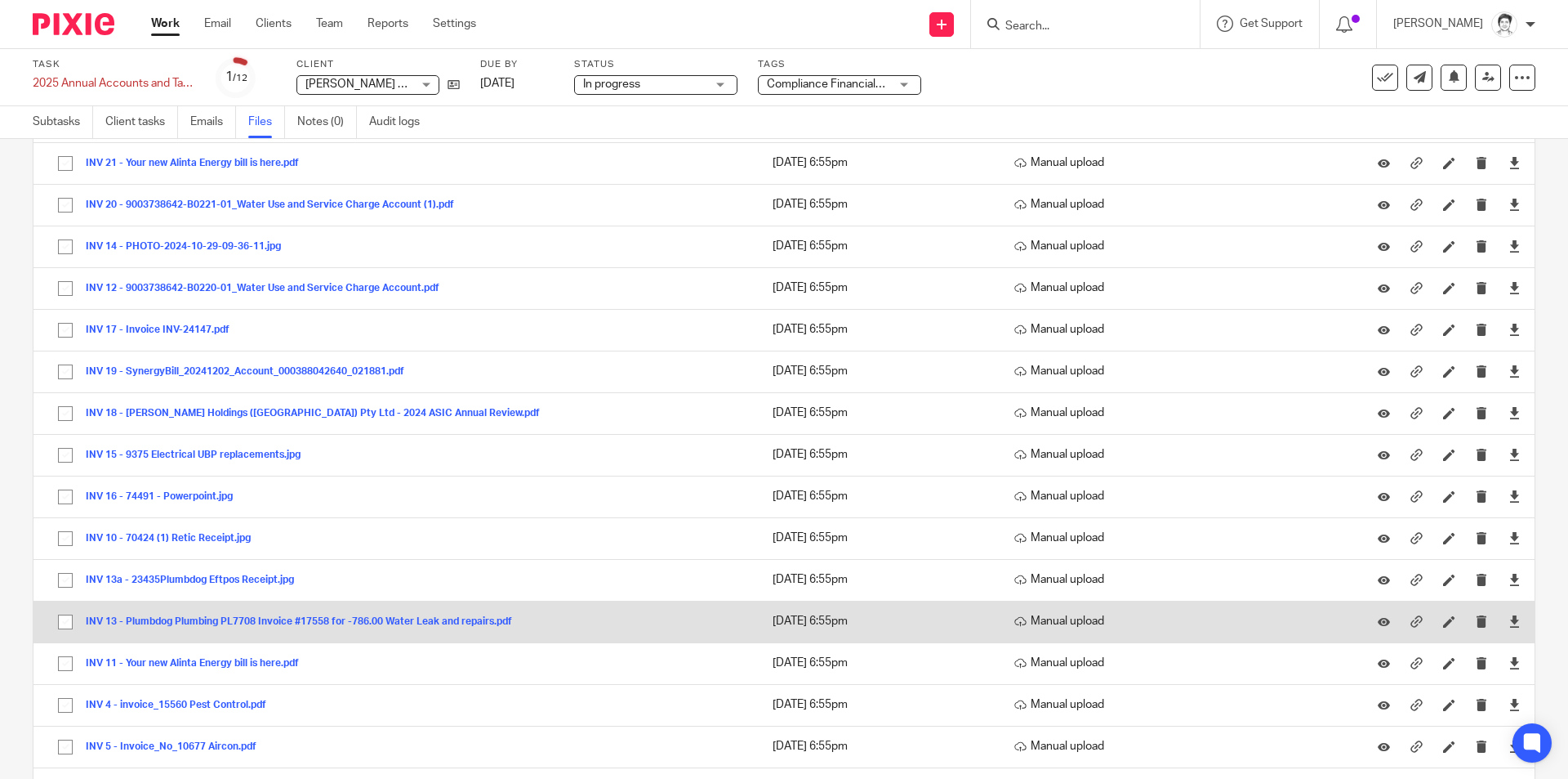
click at [355, 623] on button "INV 13 - Plumbdog Plumbing PL7708 Invoice #17558 for -786.00 Water Leak and rep…" at bounding box center [305, 621] width 438 height 12
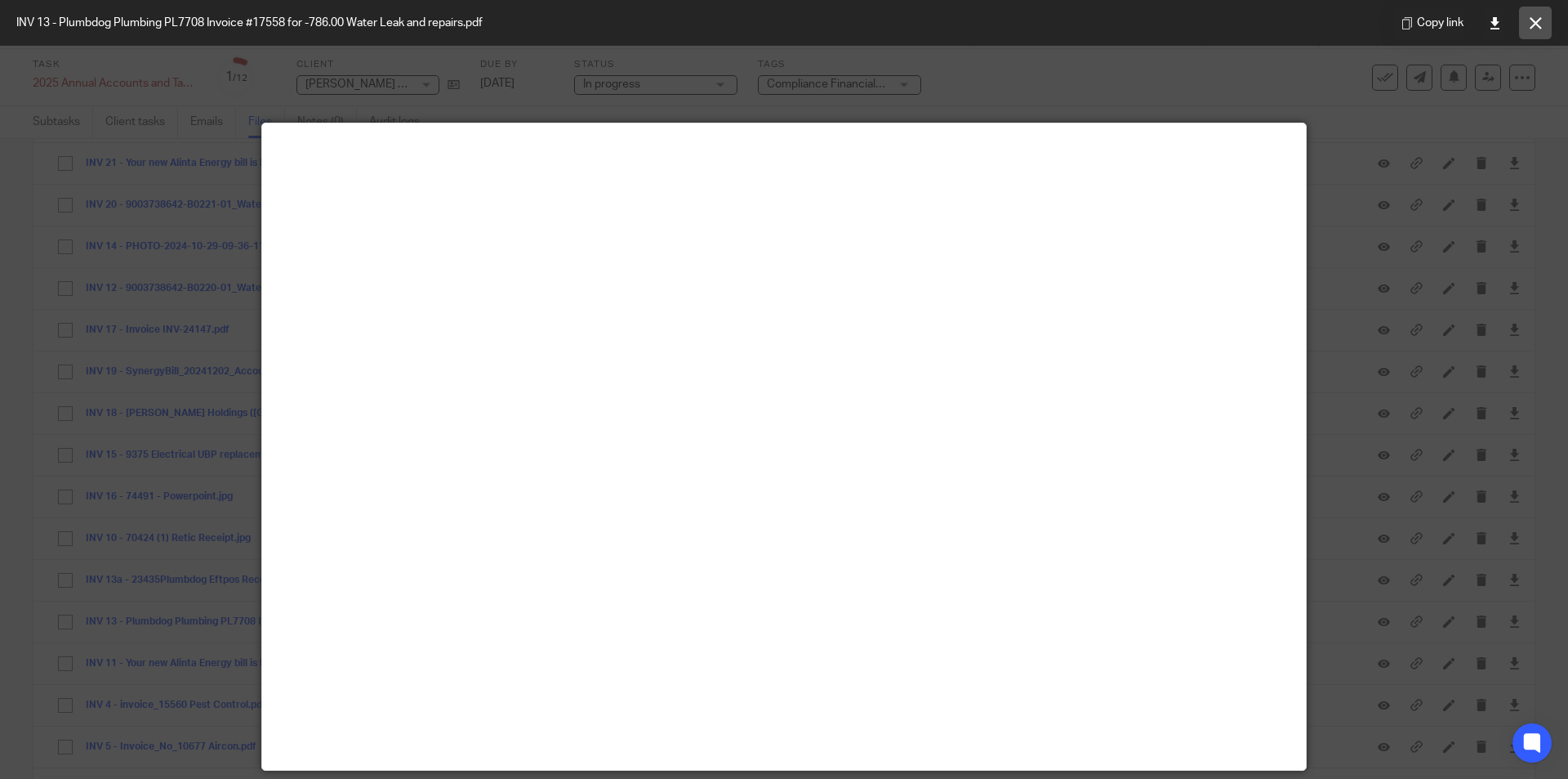
click at [1535, 30] on button at bounding box center [1535, 22] width 32 height 32
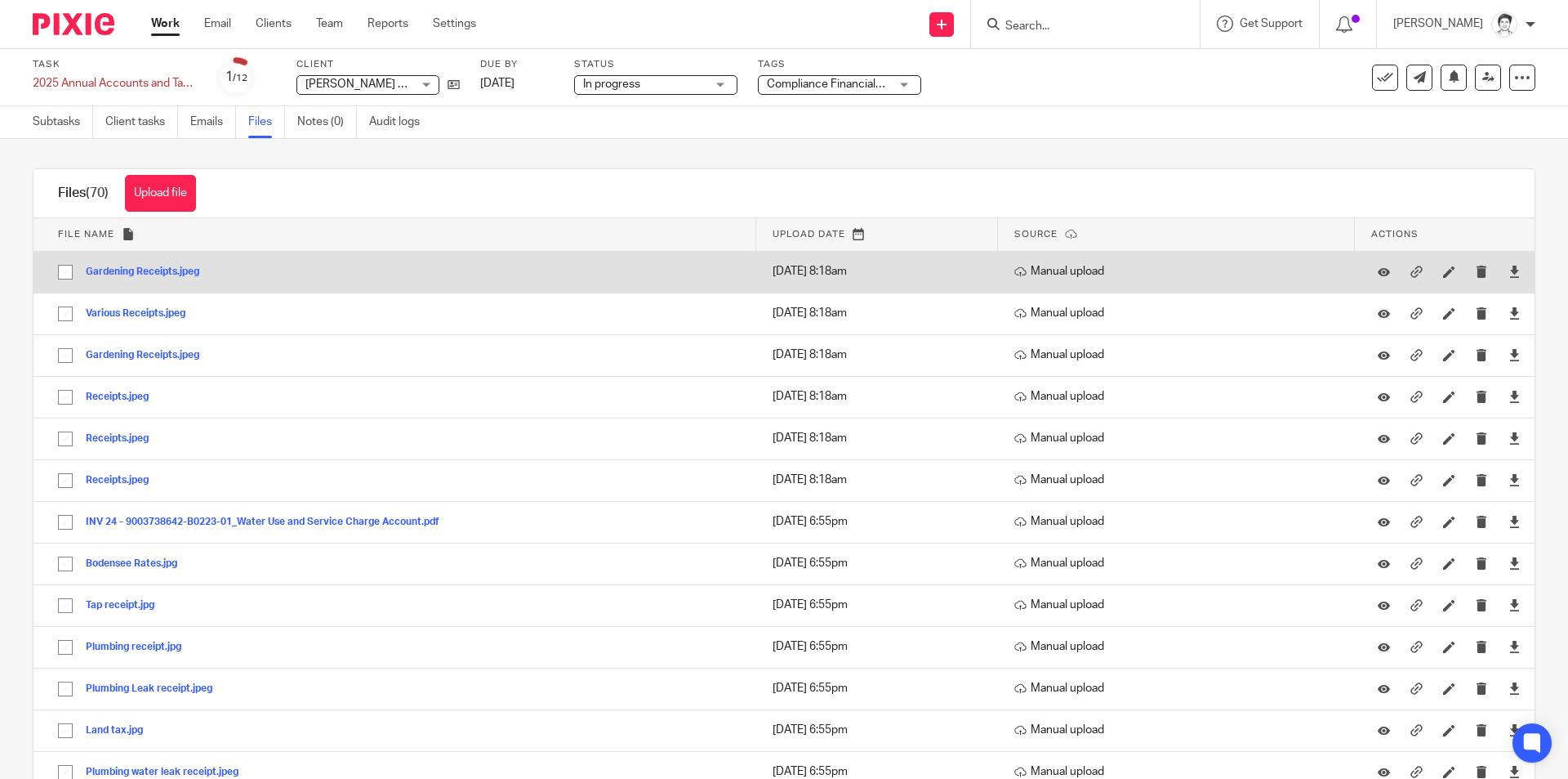
scroll to position [0, 0]
click at [142, 275] on button "Gardening Receipts.jpeg" at bounding box center [149, 275] width 125 height 12
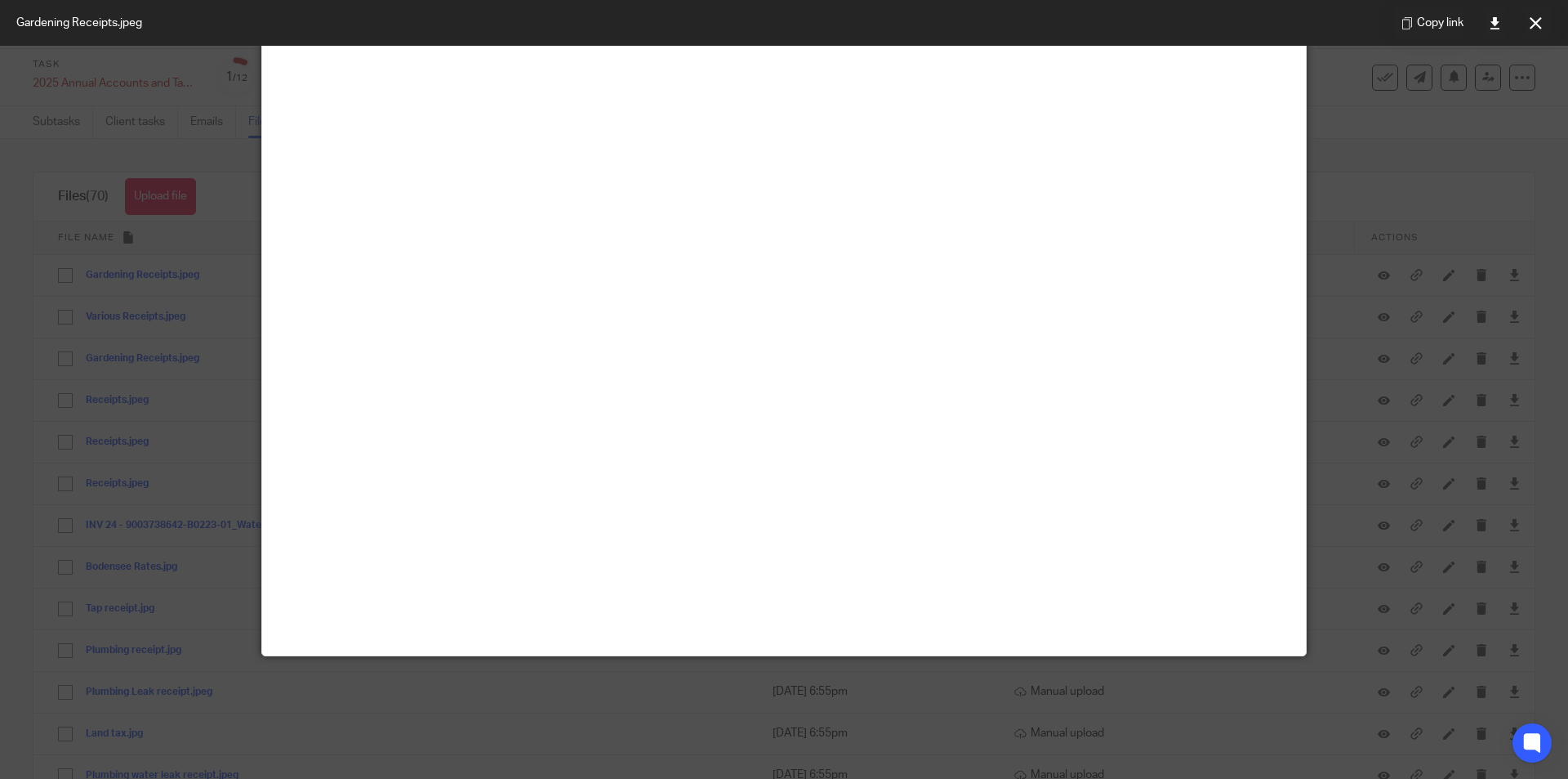
scroll to position [289, 0]
click at [1535, 28] on icon at bounding box center [1536, 23] width 13 height 13
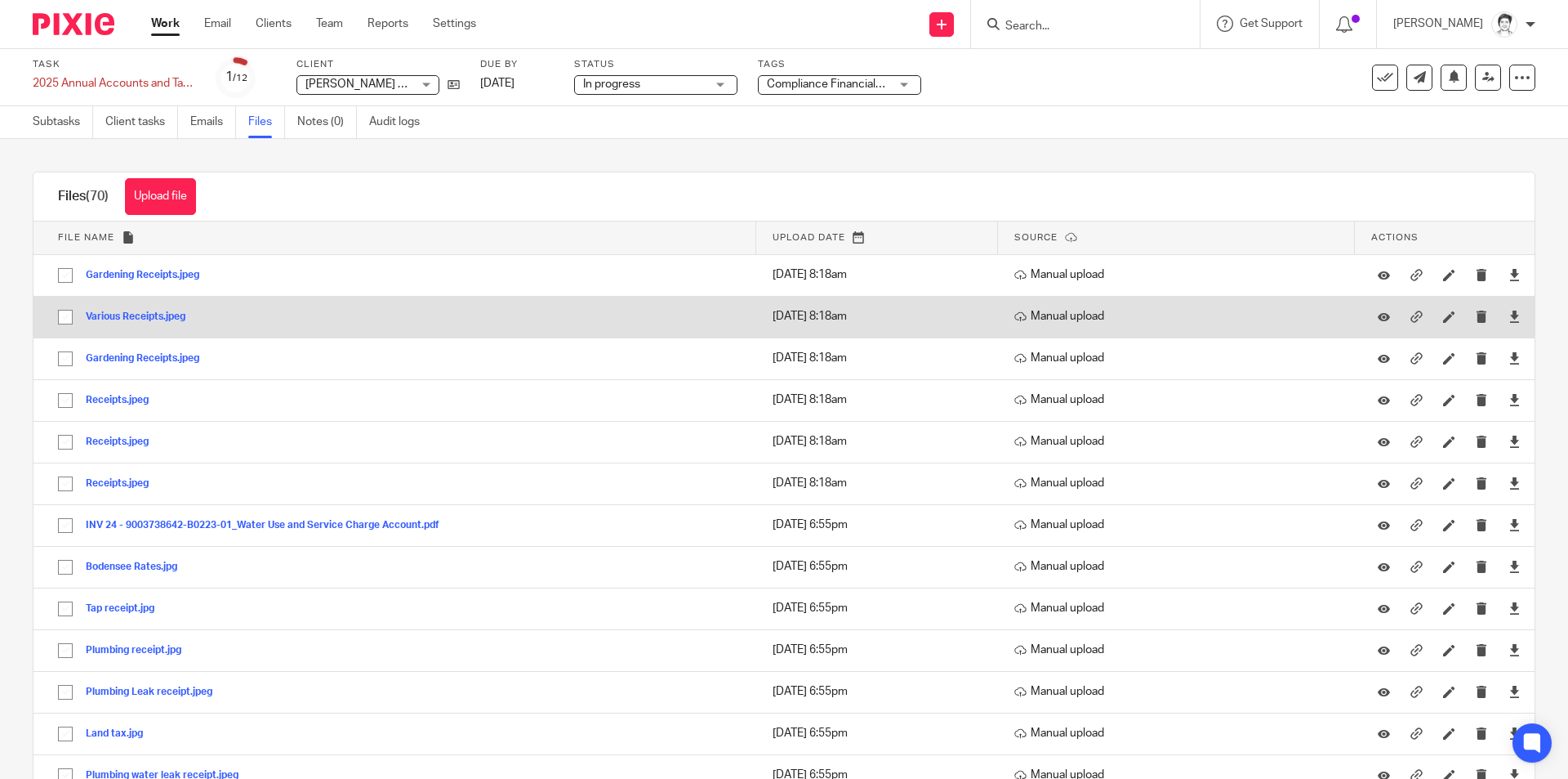
click at [135, 318] on button "Various Receipts.jpeg" at bounding box center [142, 316] width 112 height 12
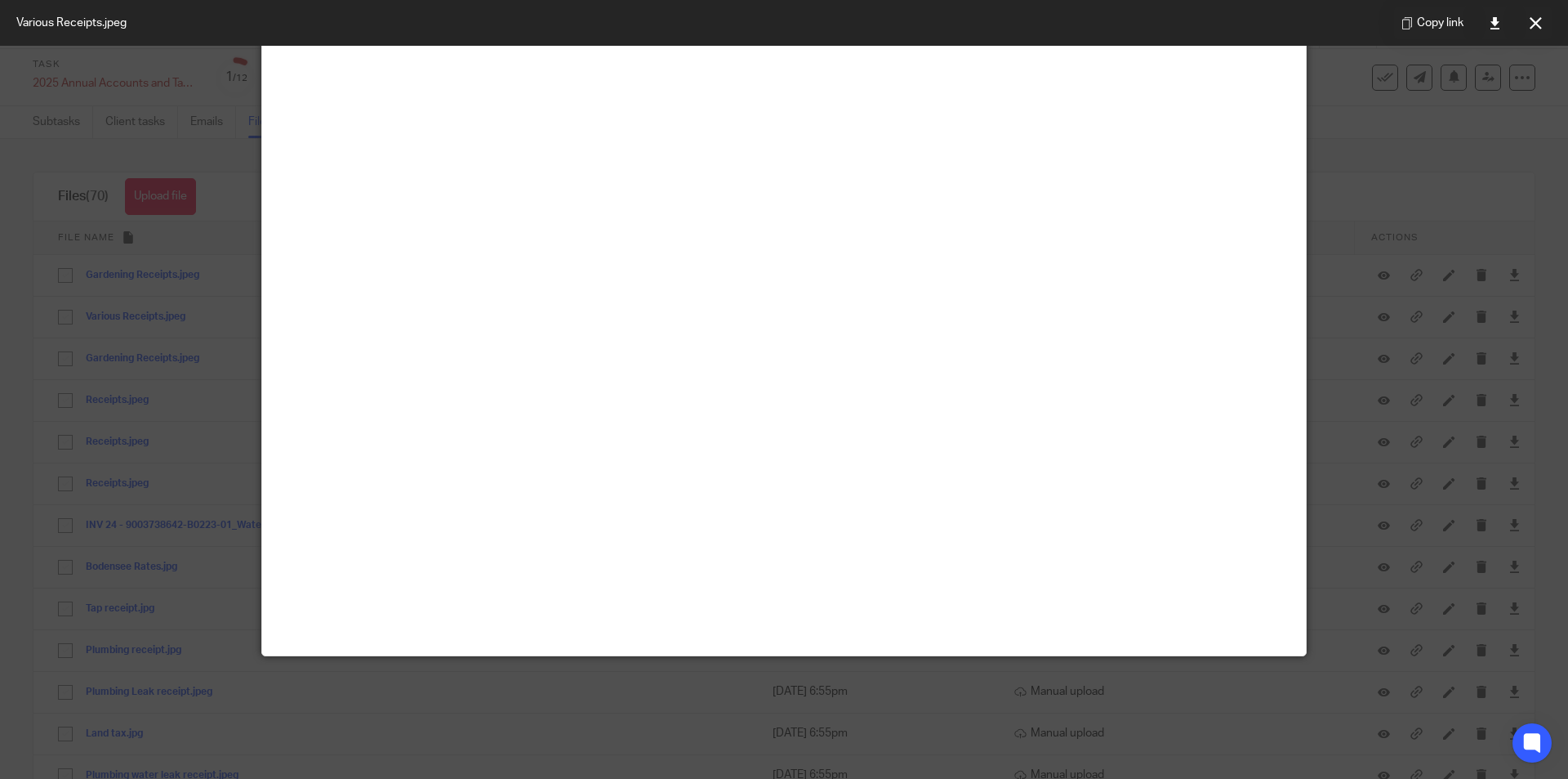
scroll to position [327, 0]
click at [1537, 23] on icon at bounding box center [1536, 23] width 13 height 13
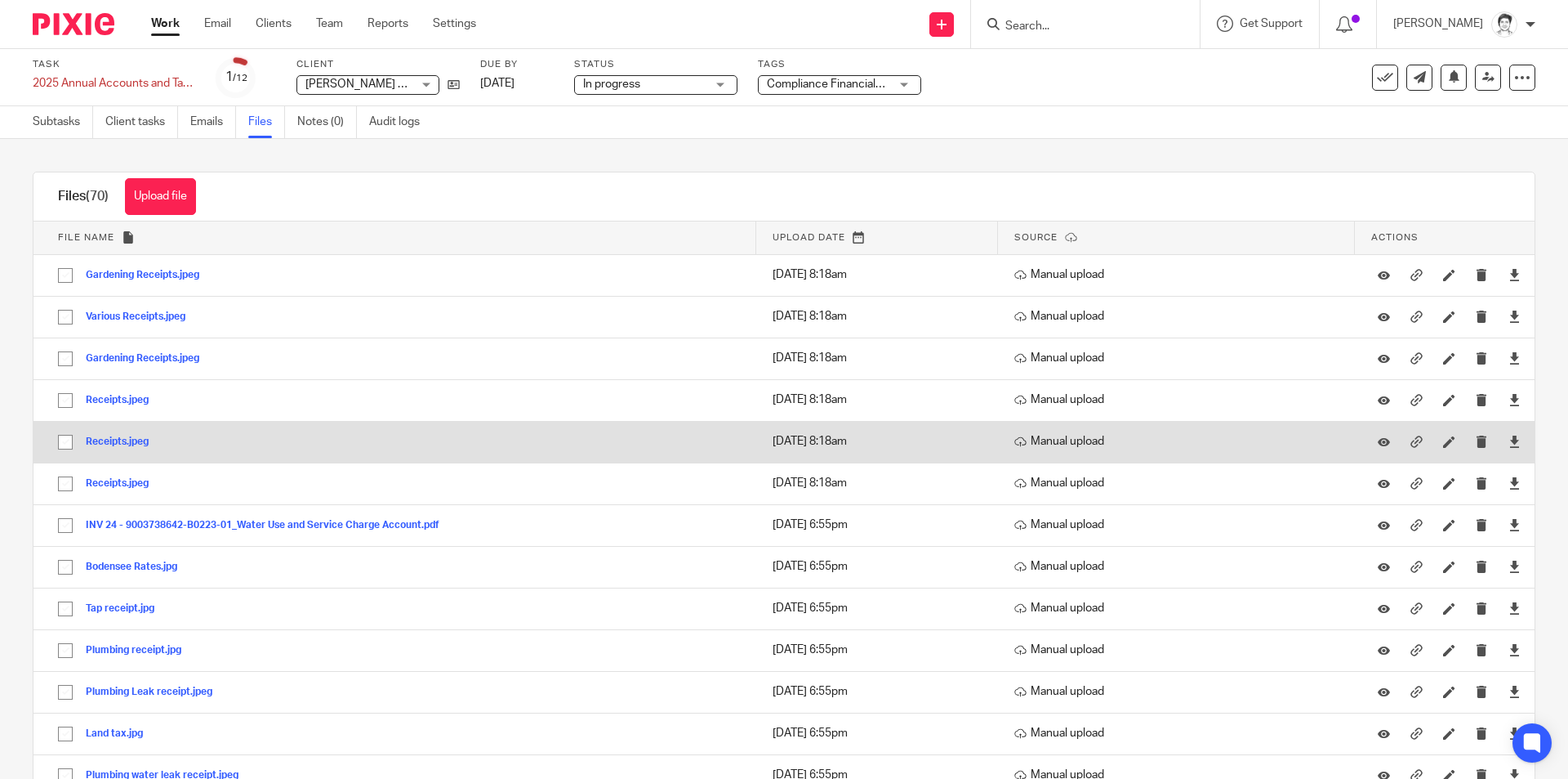
click at [106, 445] on button "Receipts.jpeg" at bounding box center [124, 442] width 75 height 12
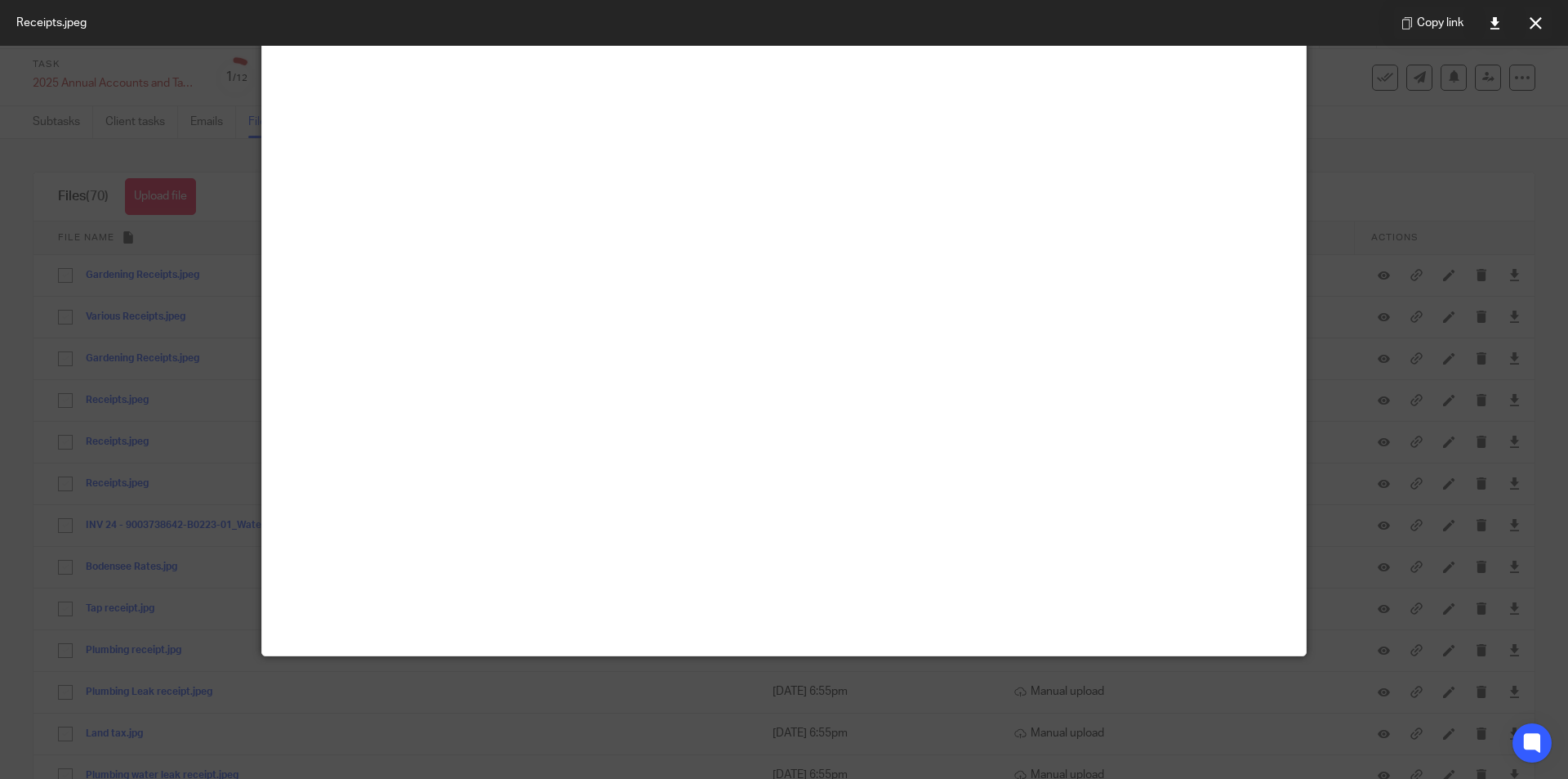
drag, startPoint x: 1541, startPoint y: 25, endPoint x: 1509, endPoint y: 29, distance: 32.2
click at [1541, 23] on icon at bounding box center [1536, 23] width 13 height 13
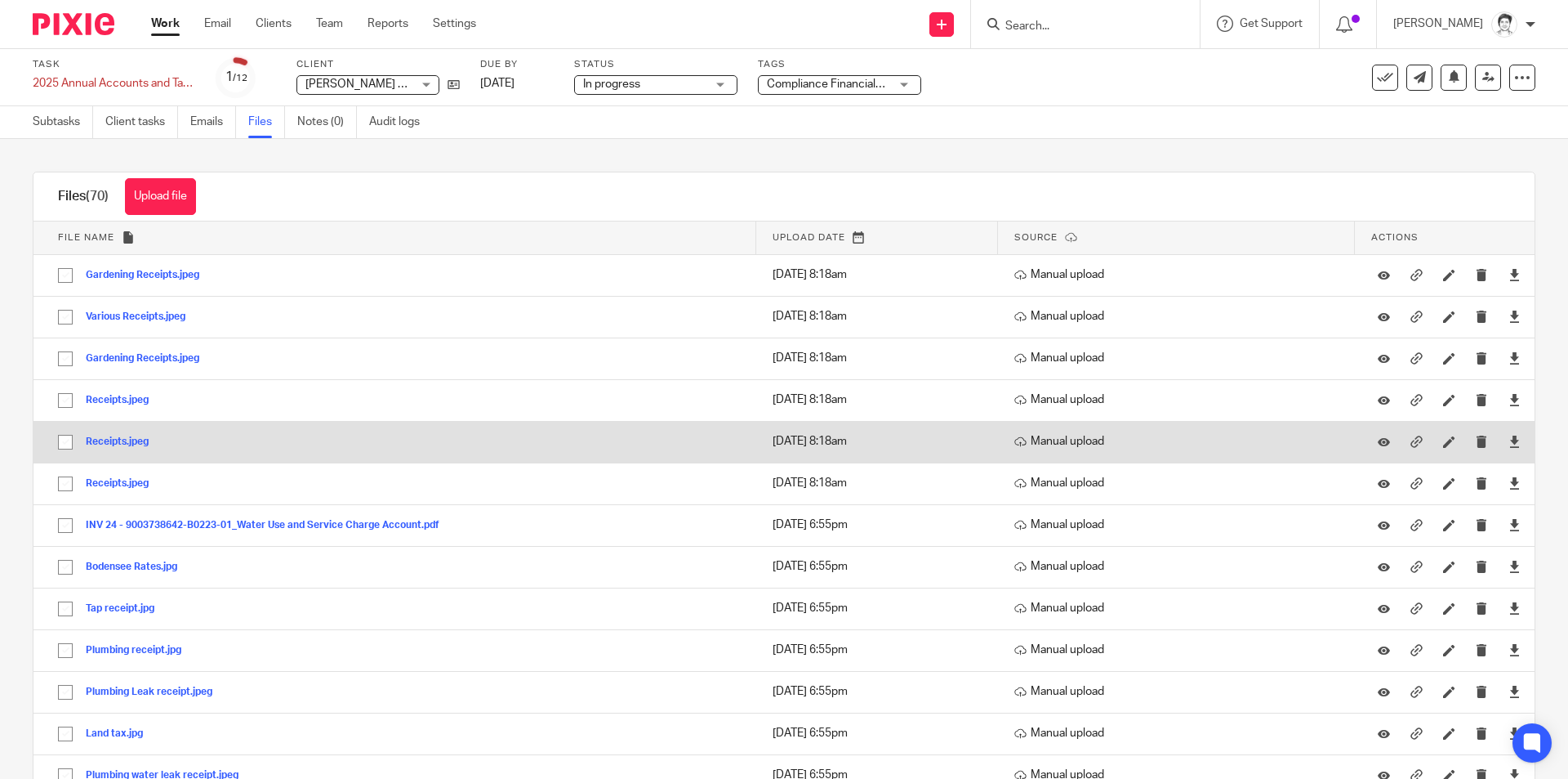
click at [108, 443] on button "Receipts.jpeg" at bounding box center [124, 442] width 75 height 12
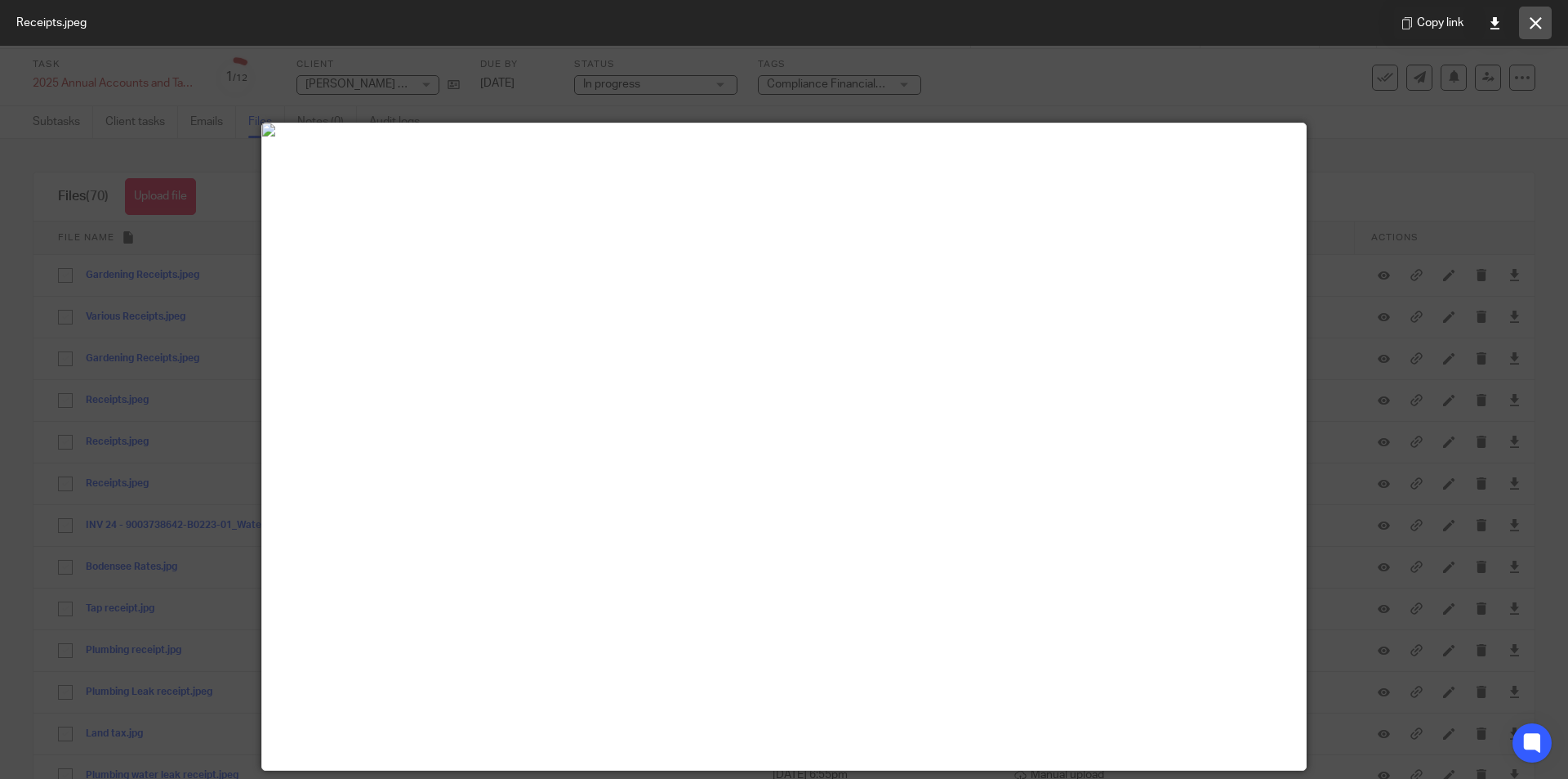
click at [1541, 23] on icon at bounding box center [1536, 23] width 13 height 13
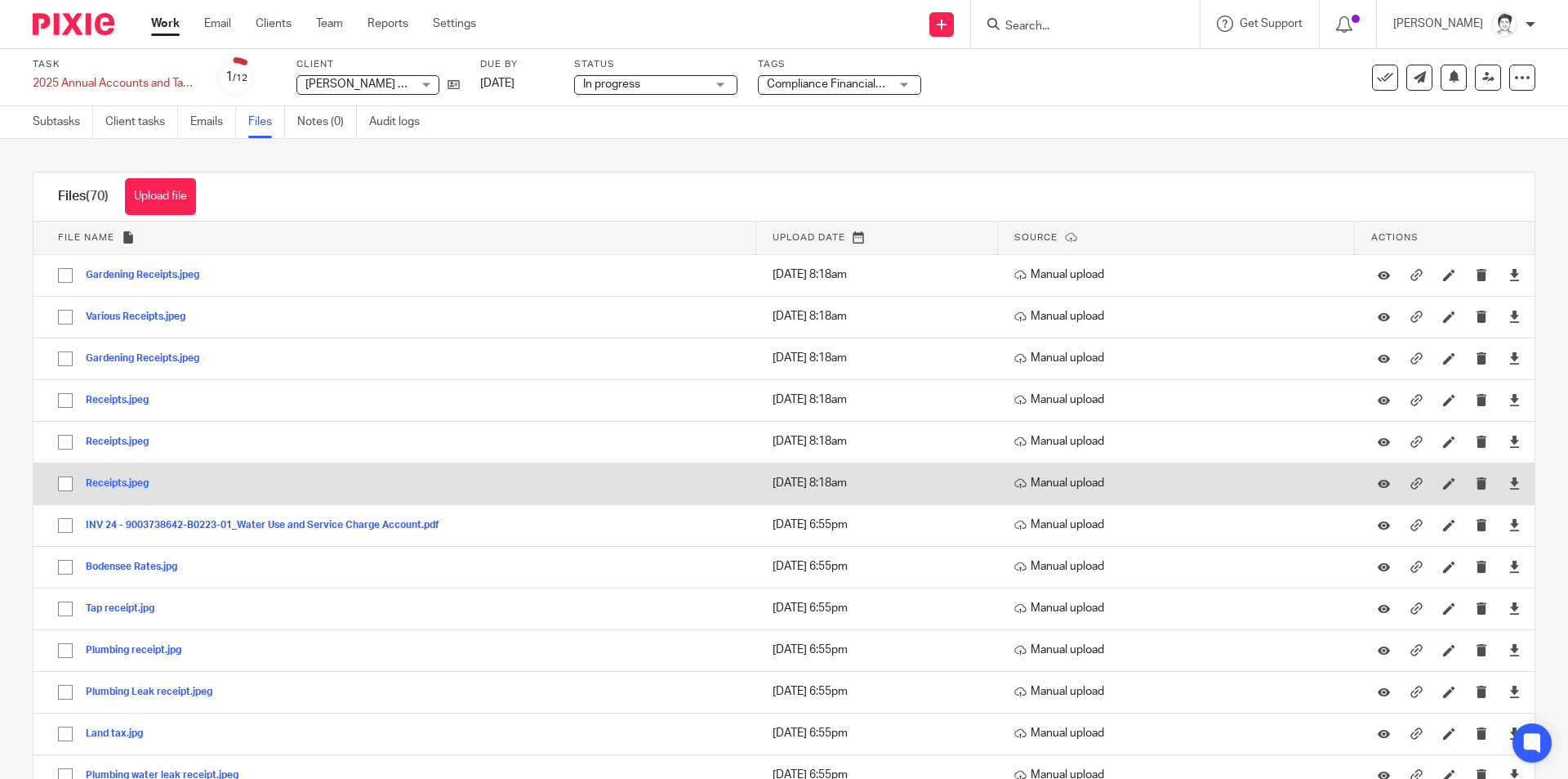
click at [105, 482] on button "Receipts.jpeg" at bounding box center [124, 483] width 75 height 12
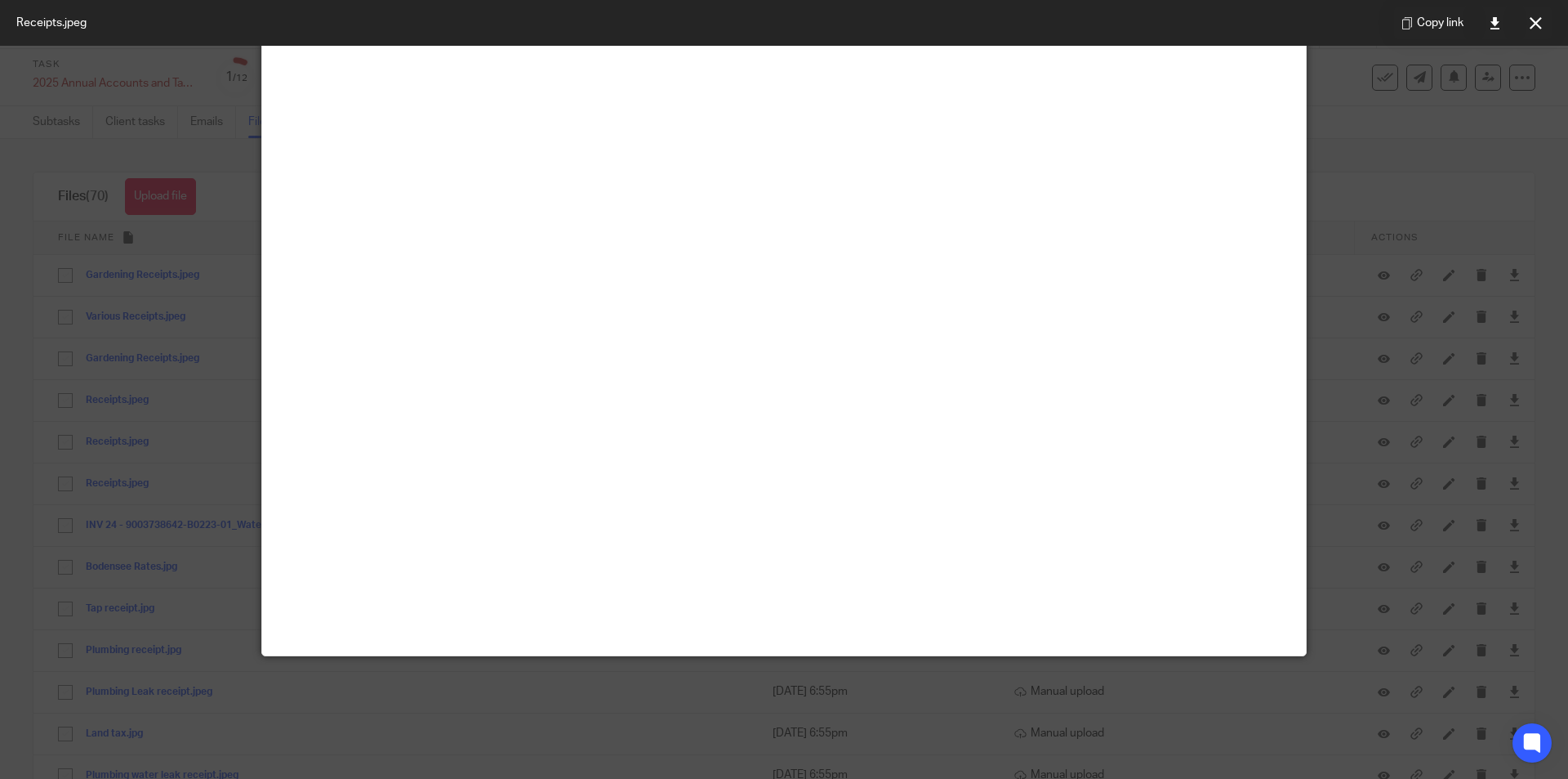
scroll to position [82, 0]
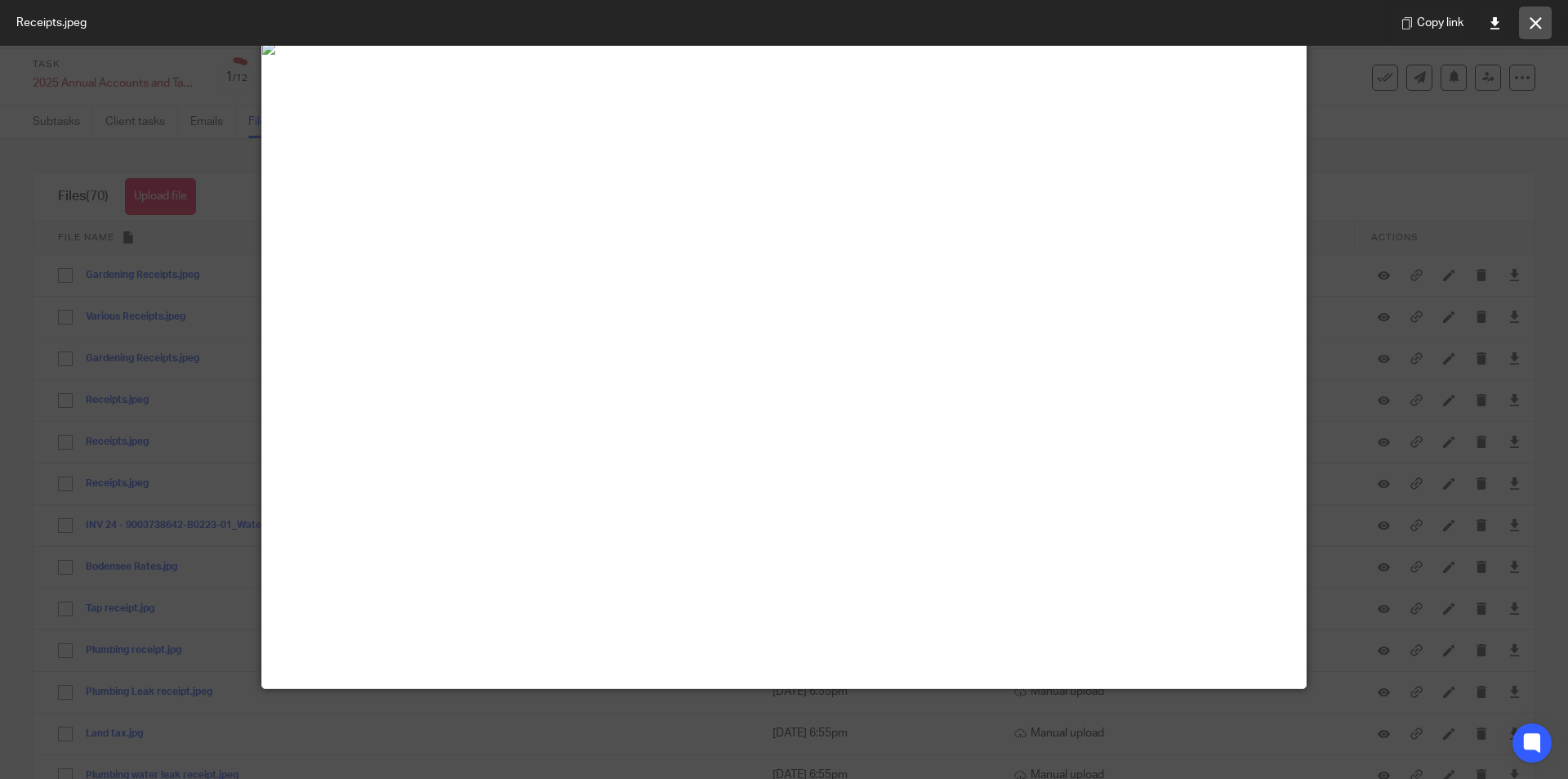
click at [1537, 22] on icon at bounding box center [1536, 23] width 13 height 13
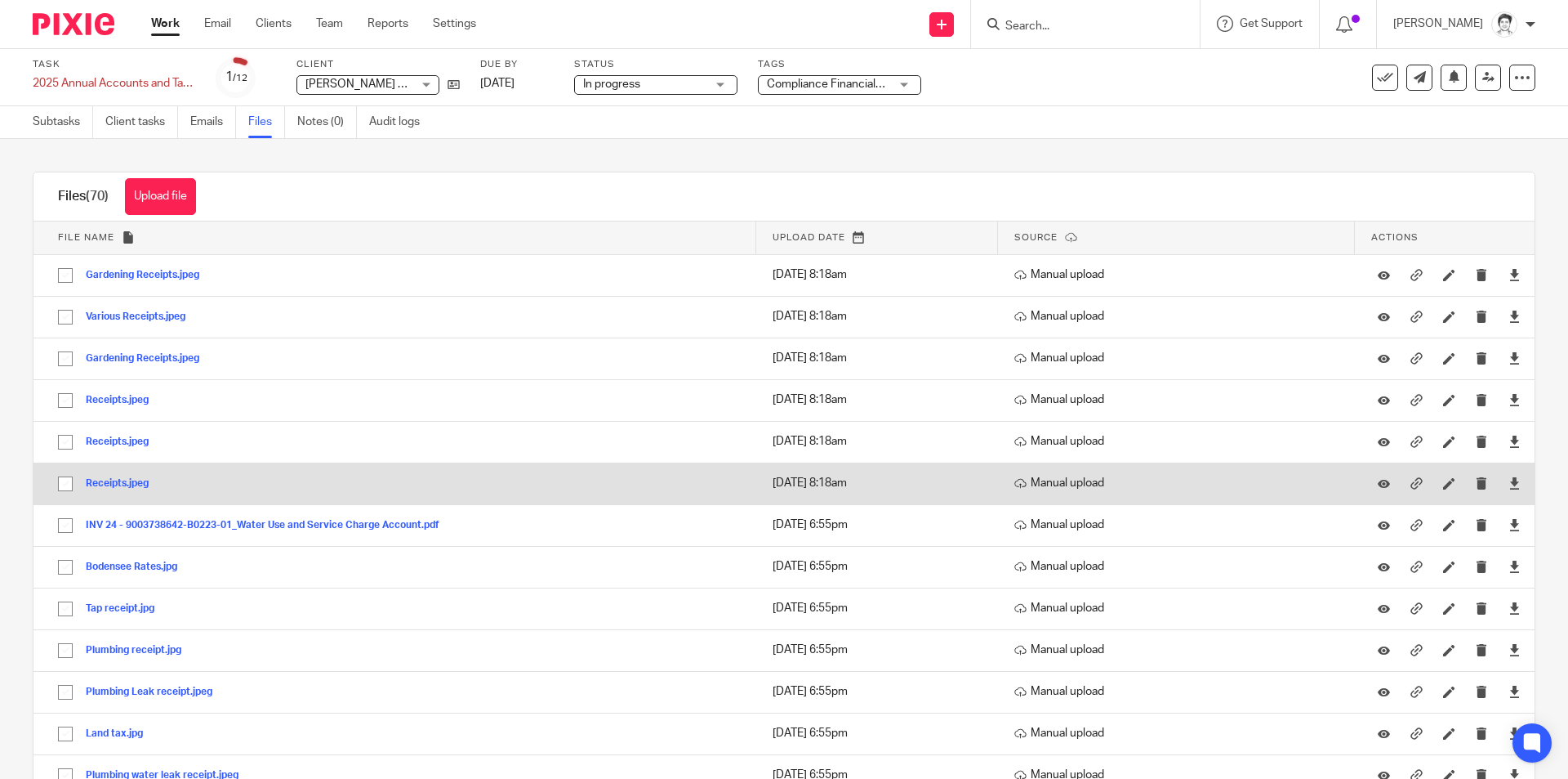
drag, startPoint x: 116, startPoint y: 485, endPoint x: 103, endPoint y: 469, distance: 20.6
click at [116, 485] on button "Receipts.jpeg" at bounding box center [124, 483] width 75 height 12
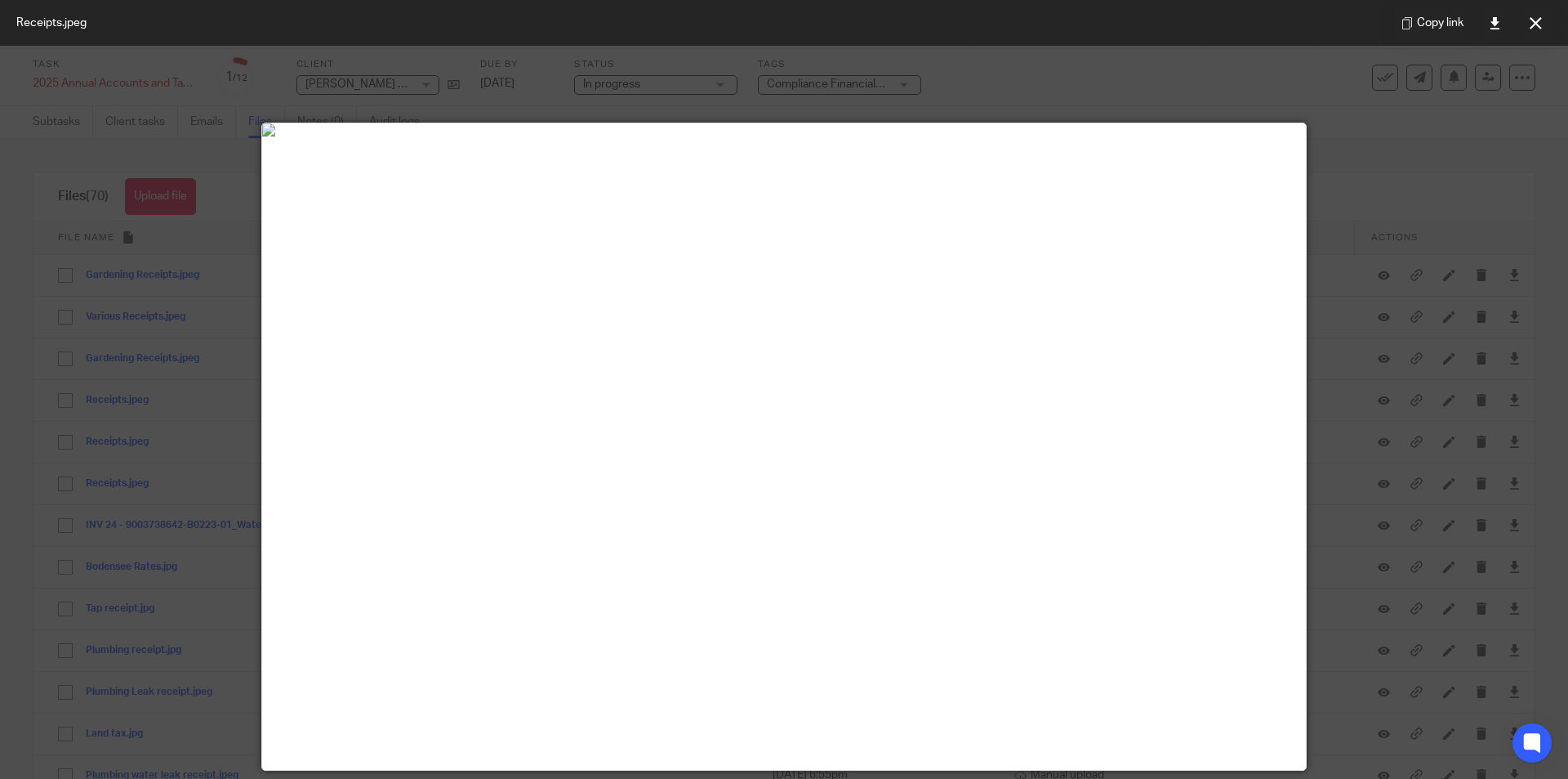
click at [1527, 26] on button at bounding box center [1535, 22] width 32 height 32
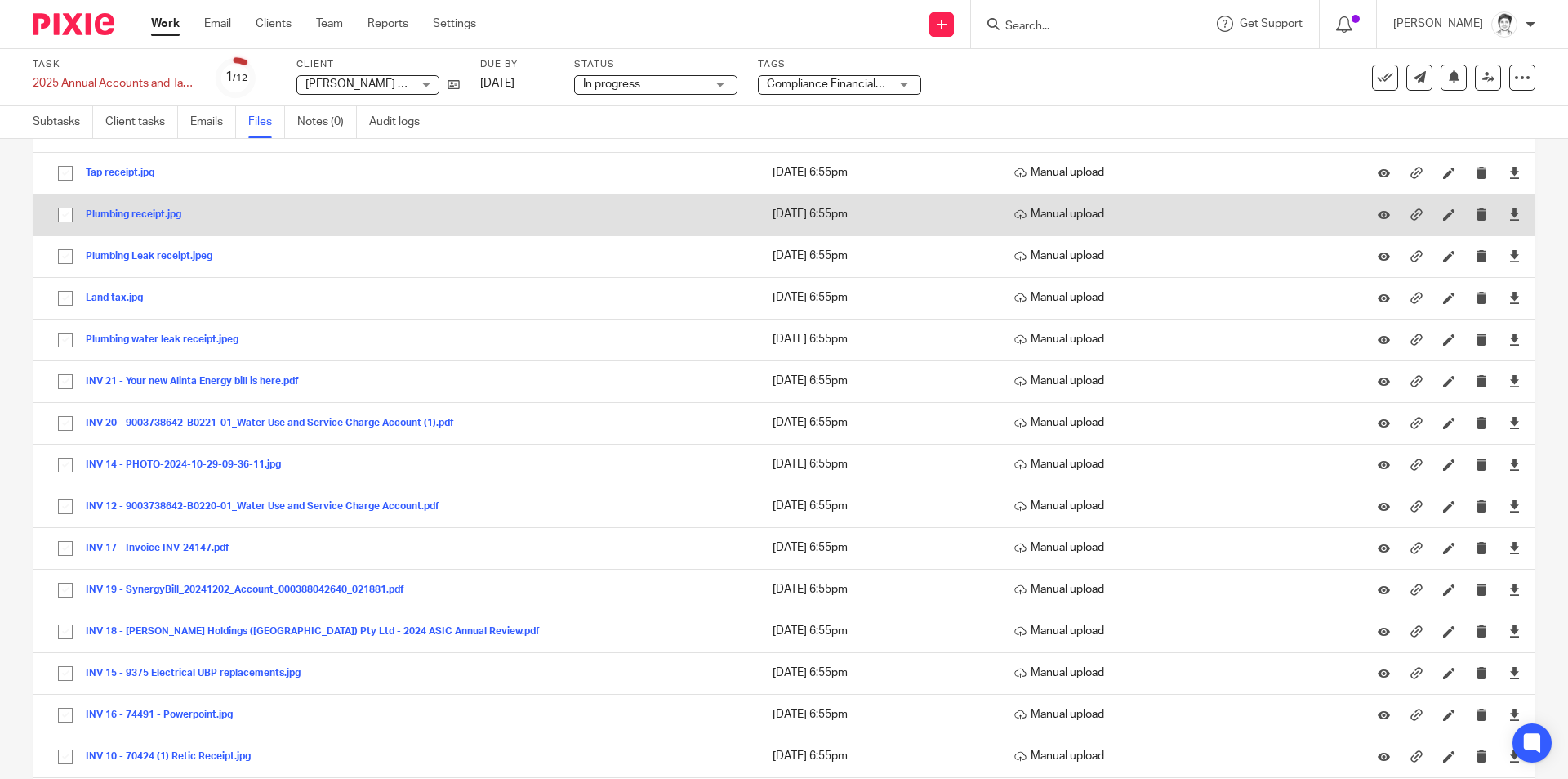
scroll to position [409, 0]
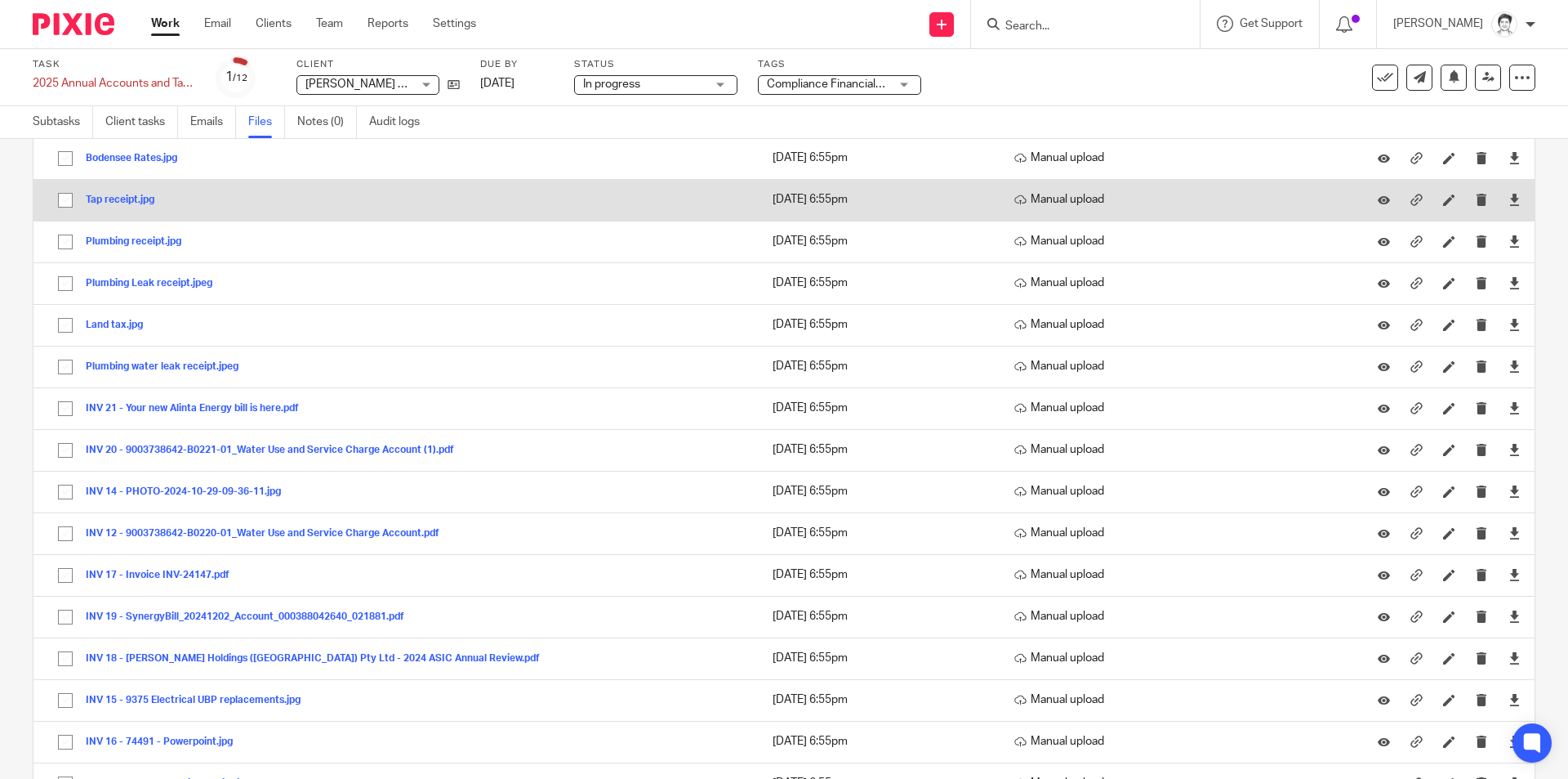
click at [106, 198] on button "Tap receipt.jpg" at bounding box center [126, 200] width 81 height 12
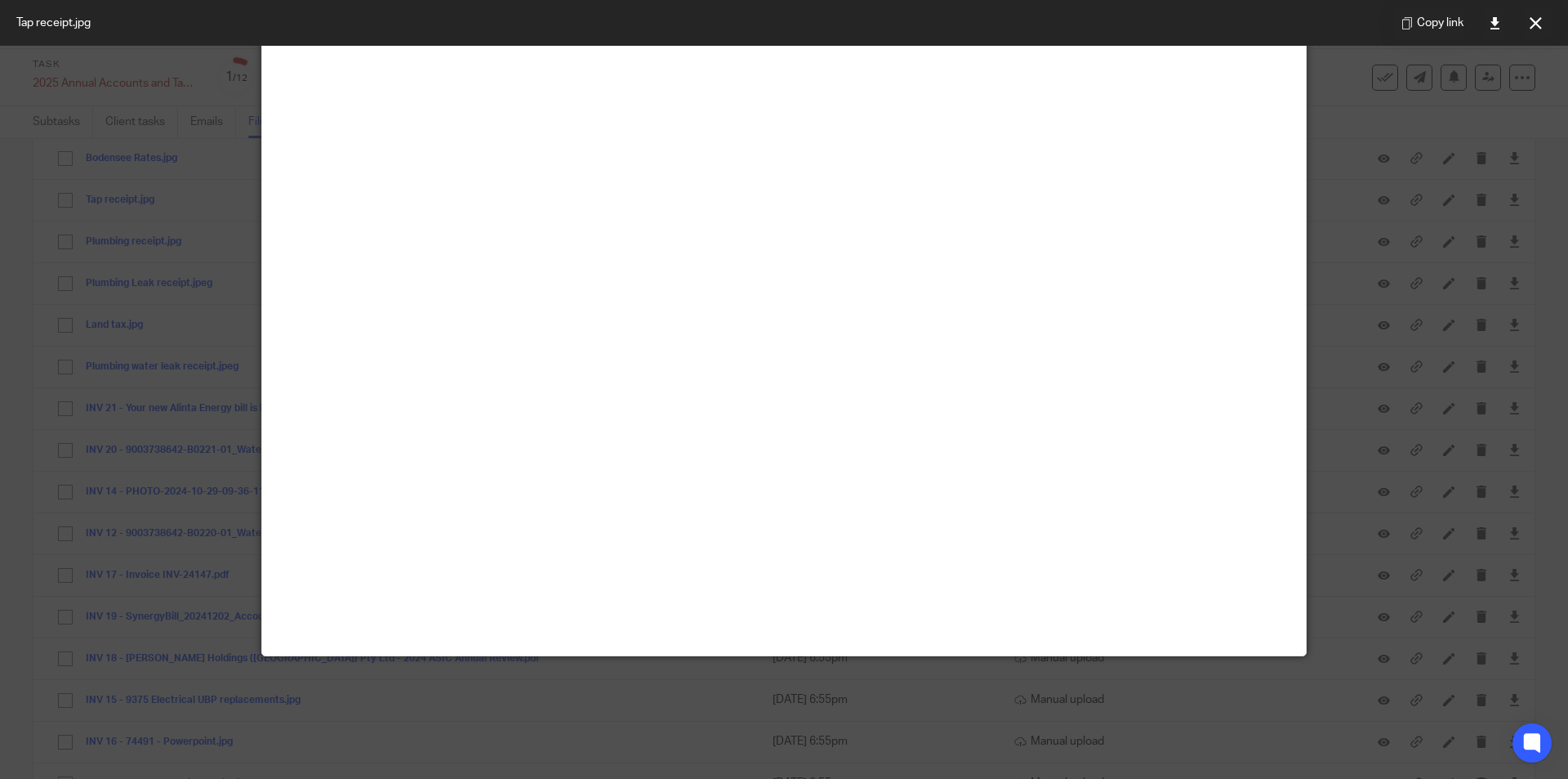
scroll to position [572, 0]
click at [1537, 30] on button at bounding box center [1535, 22] width 32 height 32
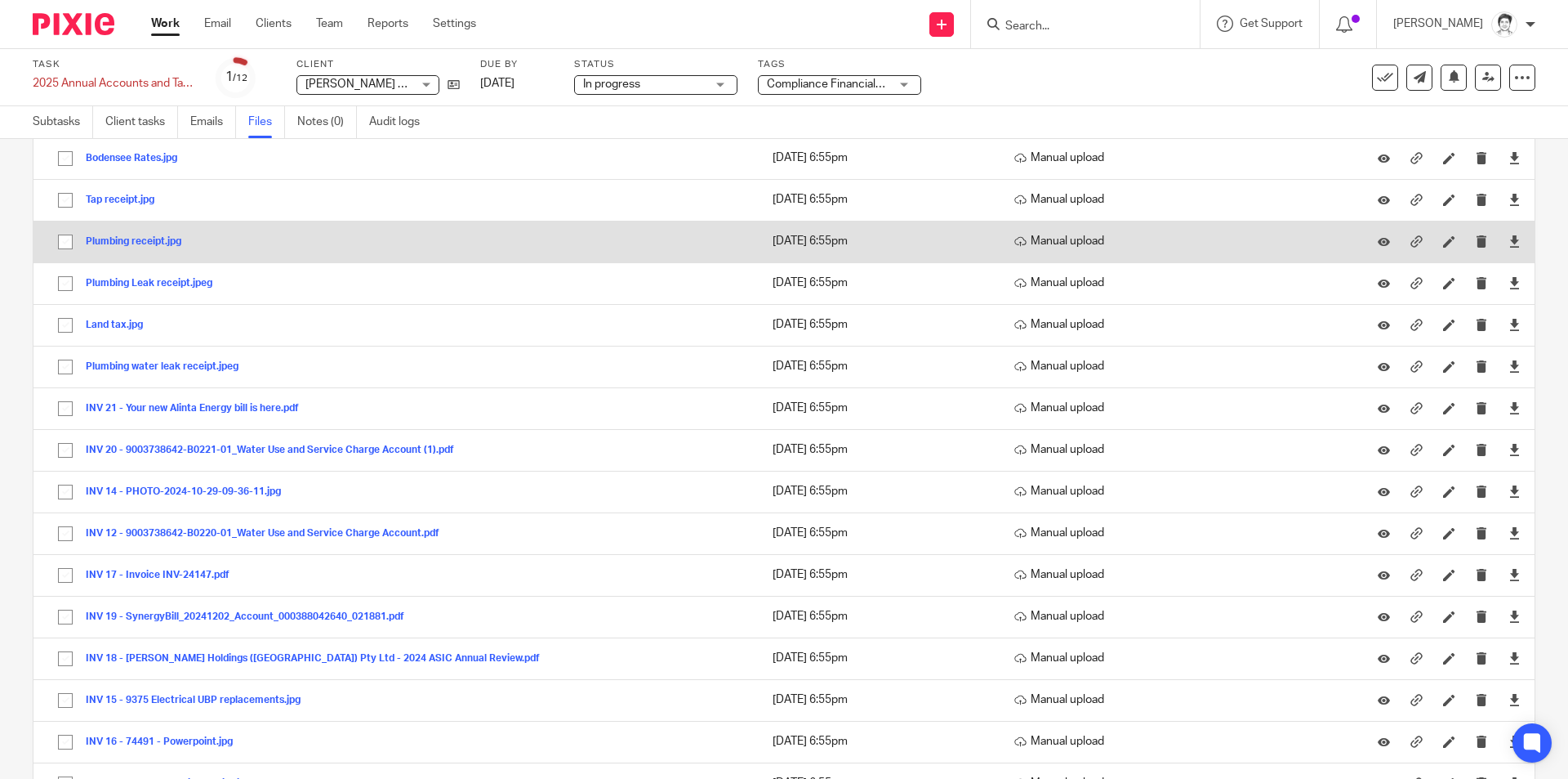
click at [129, 243] on button "Plumbing receipt.jpg" at bounding box center [140, 241] width 108 height 12
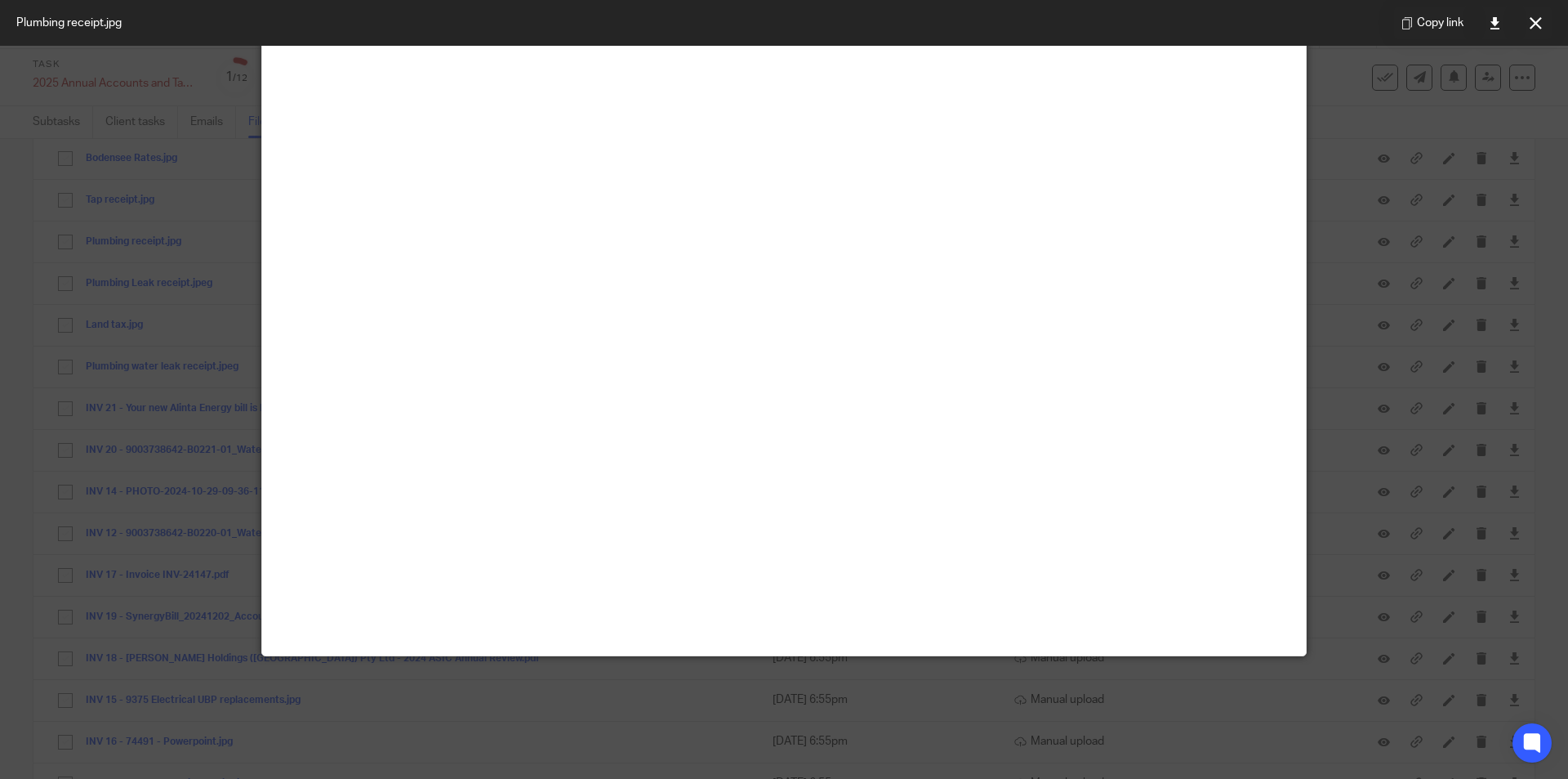
scroll to position [615, 0]
click at [1536, 31] on button at bounding box center [1535, 22] width 32 height 32
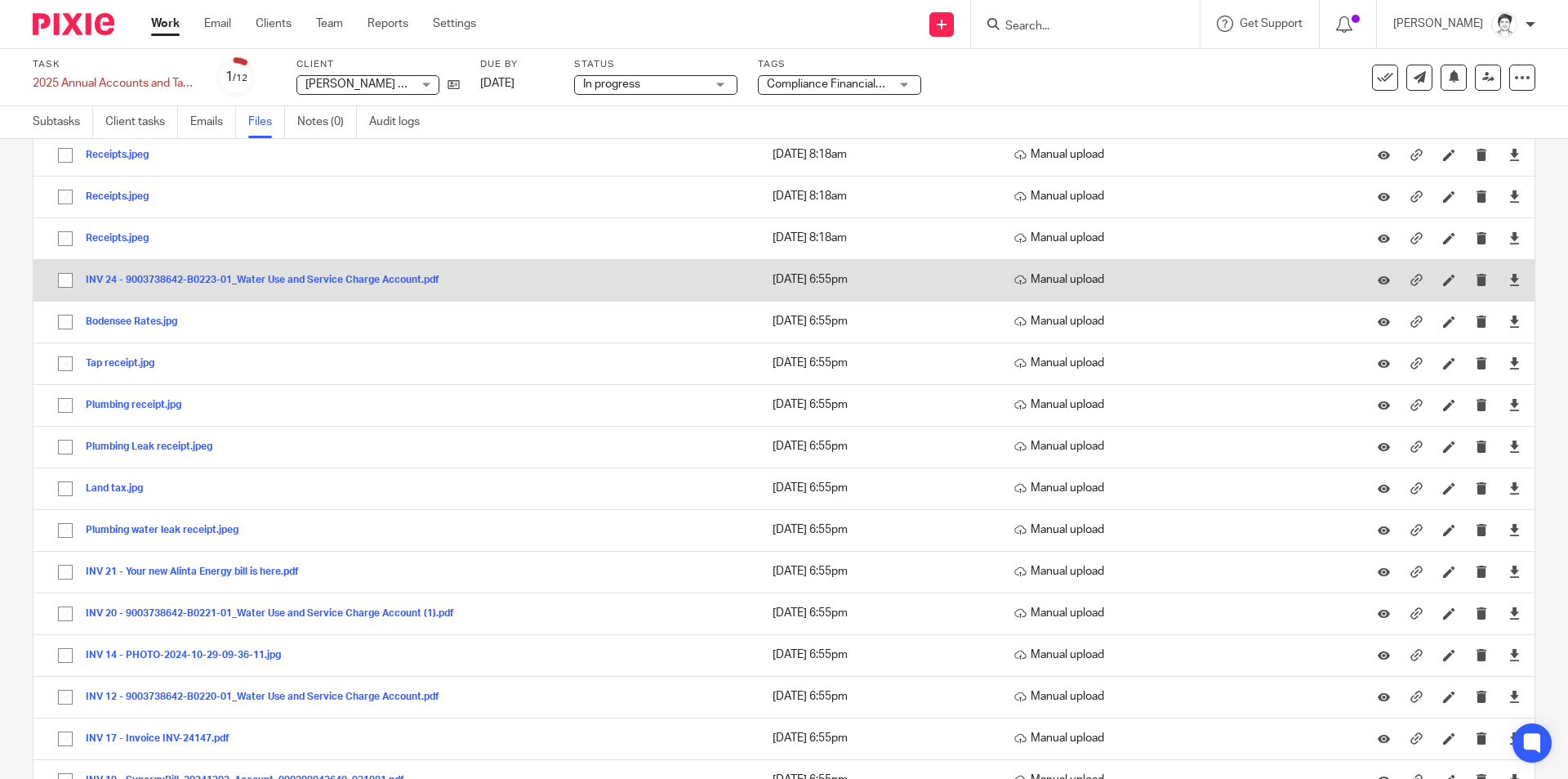
scroll to position [327, 0]
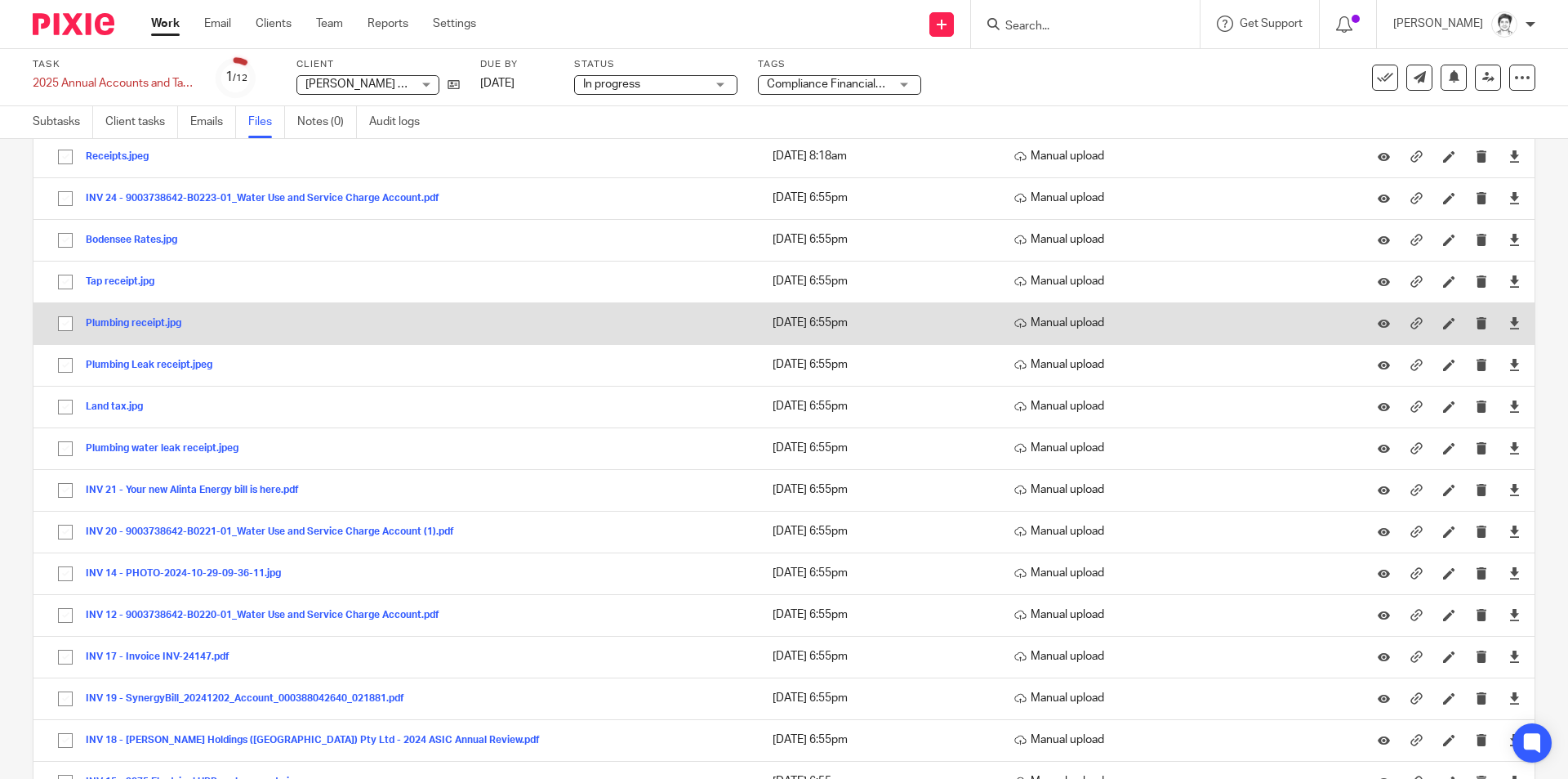
click at [135, 320] on button "Plumbing receipt.jpg" at bounding box center [140, 324] width 108 height 12
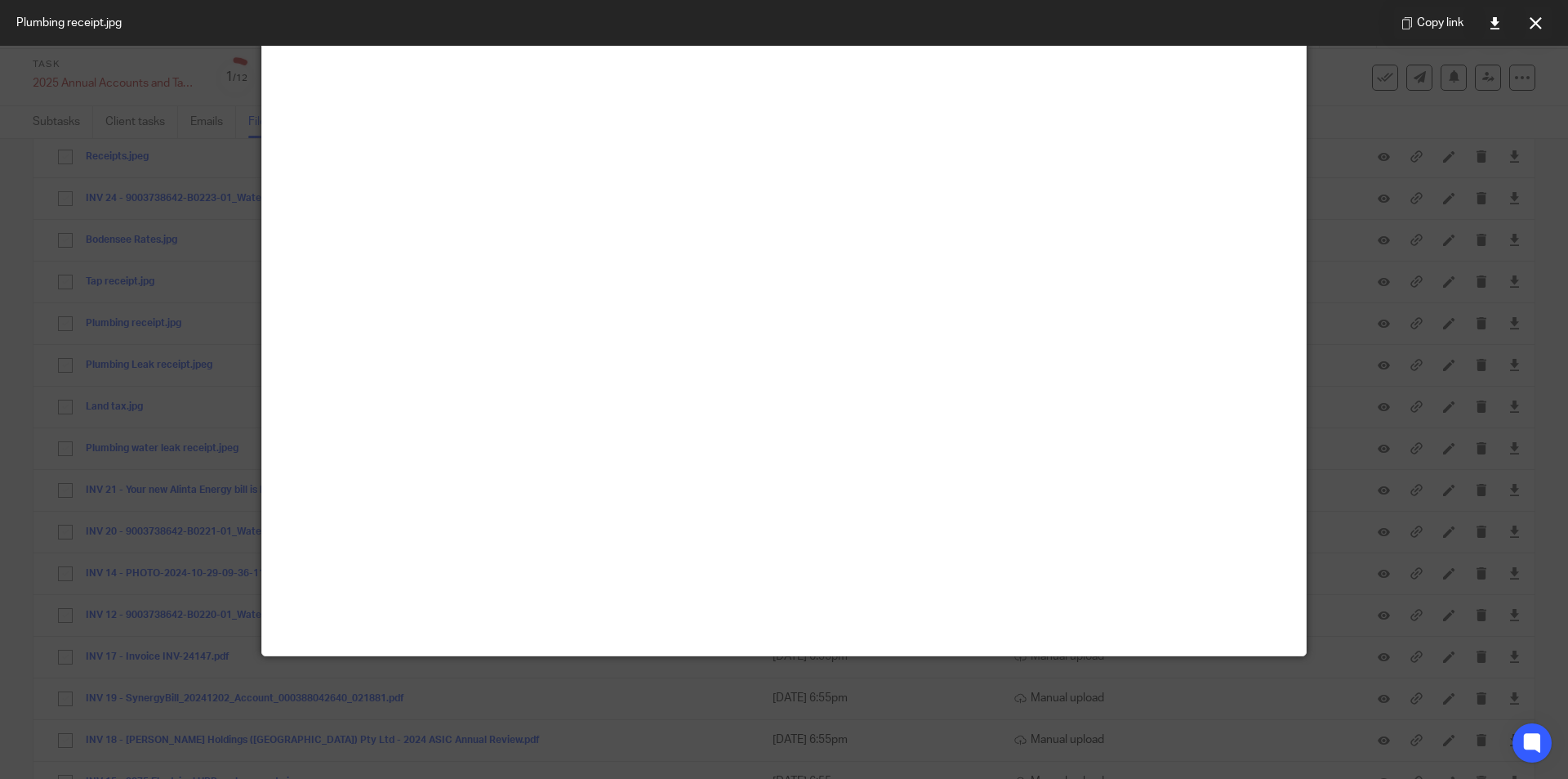
scroll to position [163, 0]
click at [1534, 25] on icon at bounding box center [1536, 23] width 13 height 13
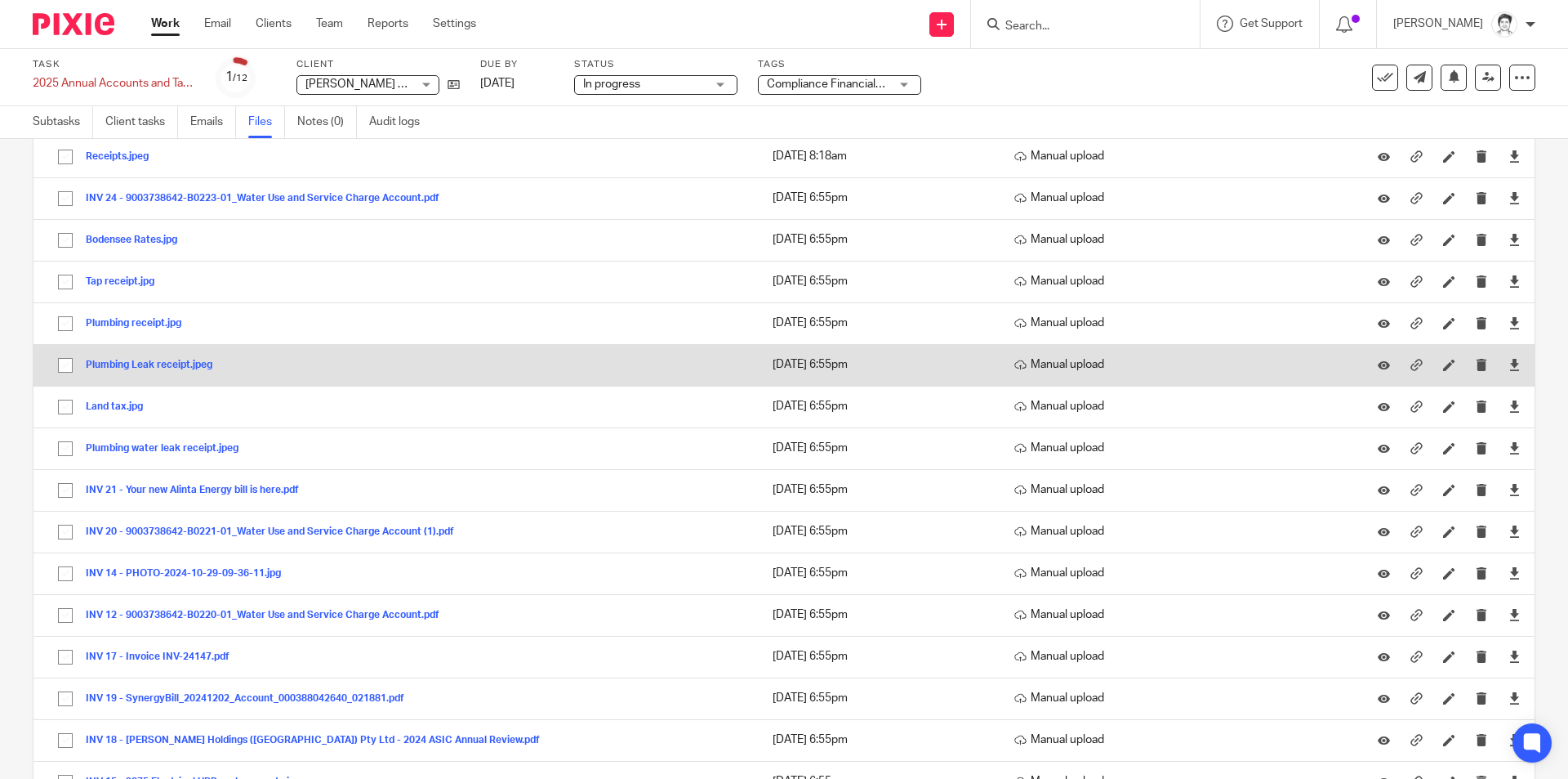
click at [125, 361] on button "Plumbing Leak receipt.jpeg" at bounding box center [155, 365] width 139 height 12
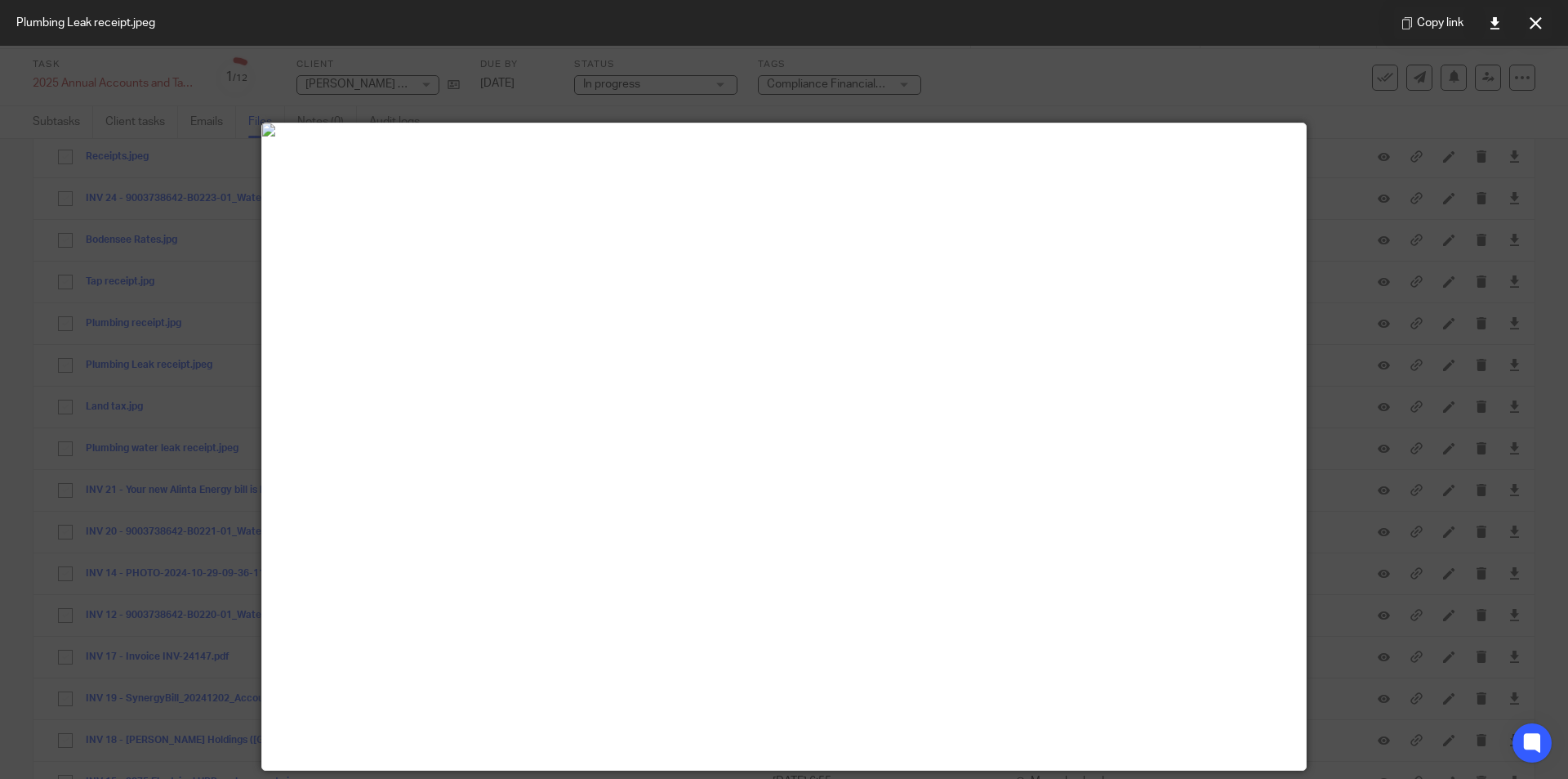
click at [1538, 27] on icon at bounding box center [1536, 23] width 13 height 13
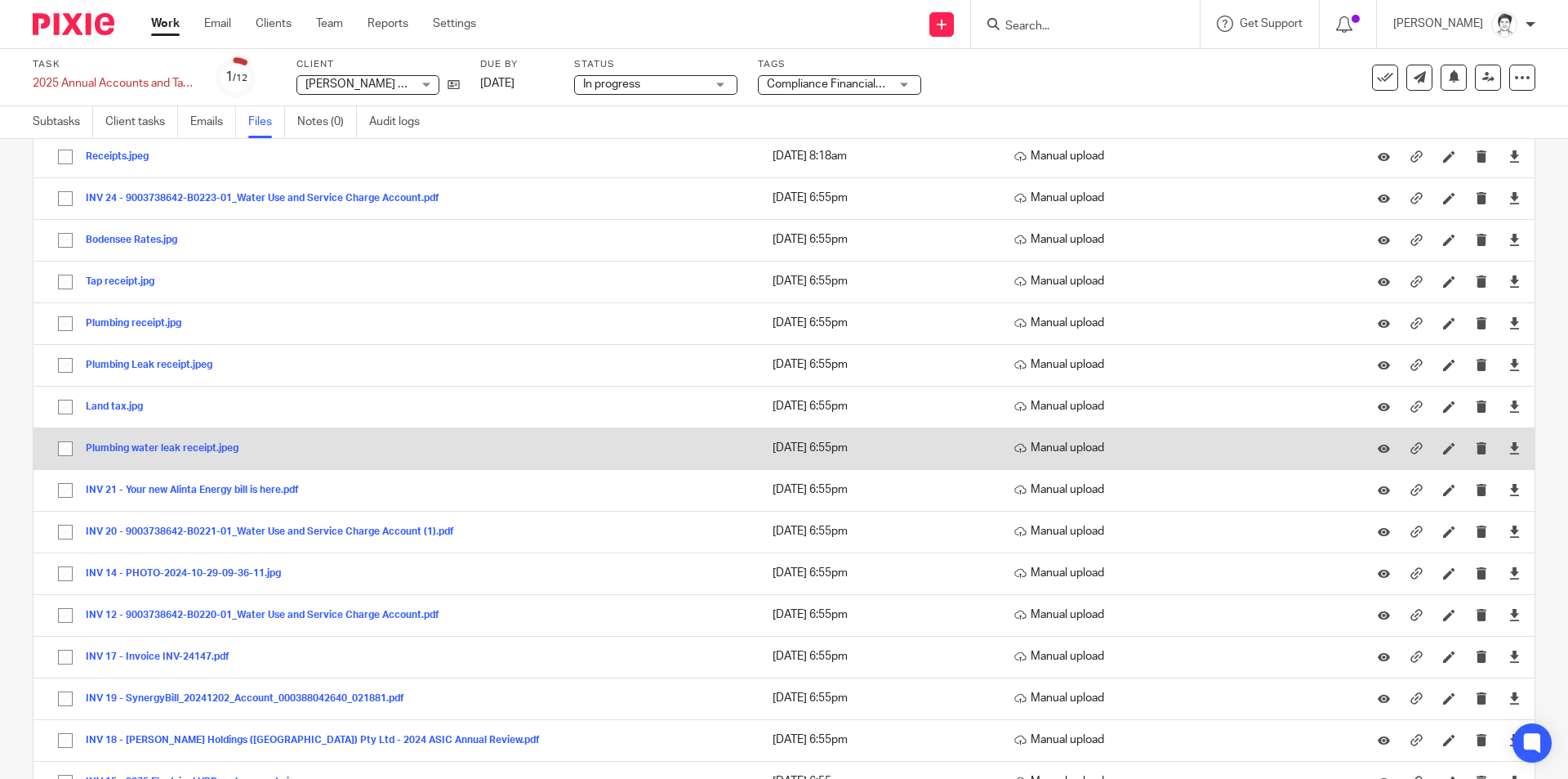
click at [130, 447] on button "Plumbing water leak receipt.jpeg" at bounding box center [168, 448] width 165 height 12
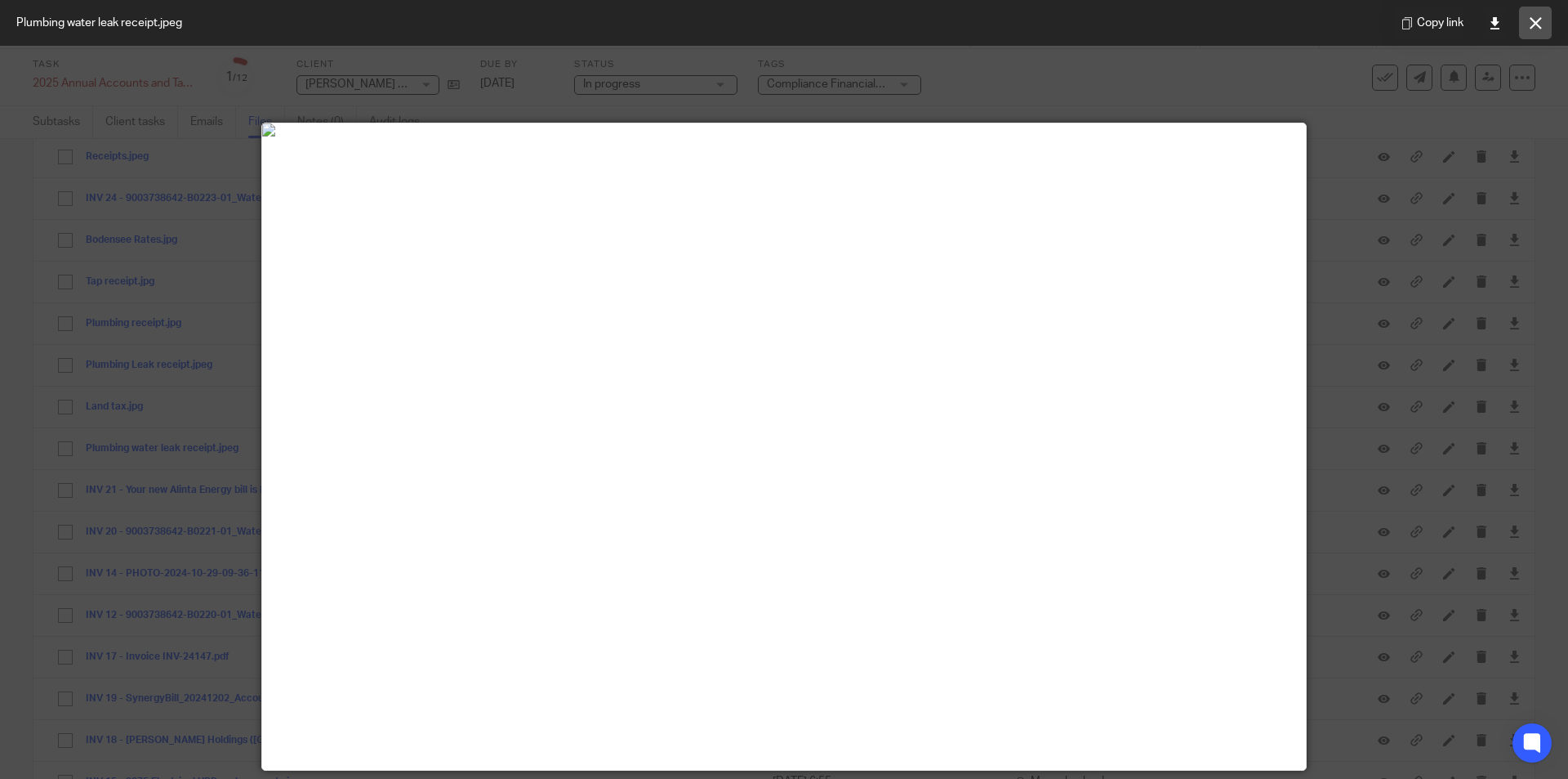
click at [1545, 29] on button at bounding box center [1535, 22] width 32 height 32
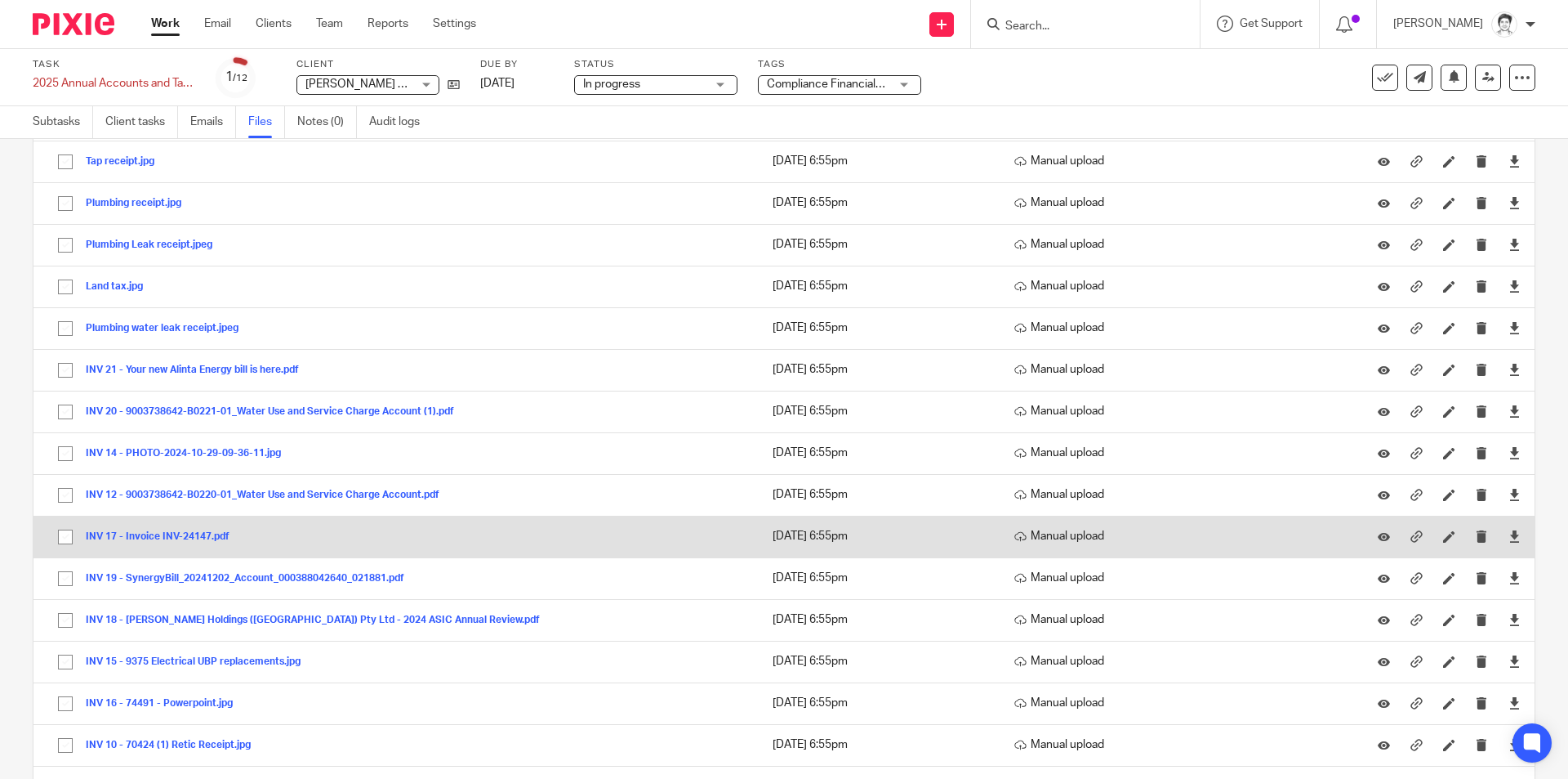
scroll to position [490, 0]
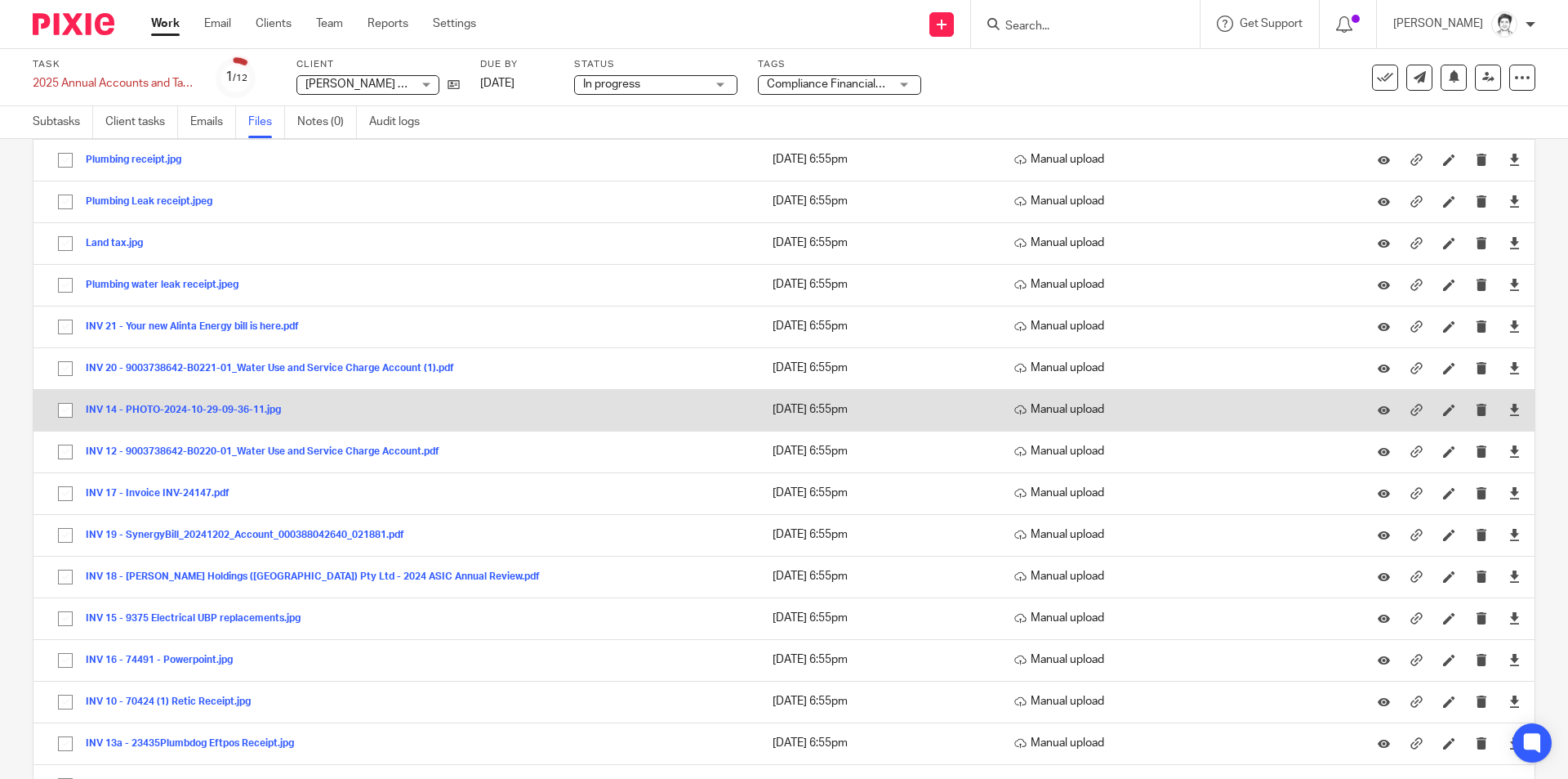
click at [194, 413] on button "INV 14 - PHOTO-2024-10-29-09-36-11.jpg" at bounding box center [190, 410] width 208 height 12
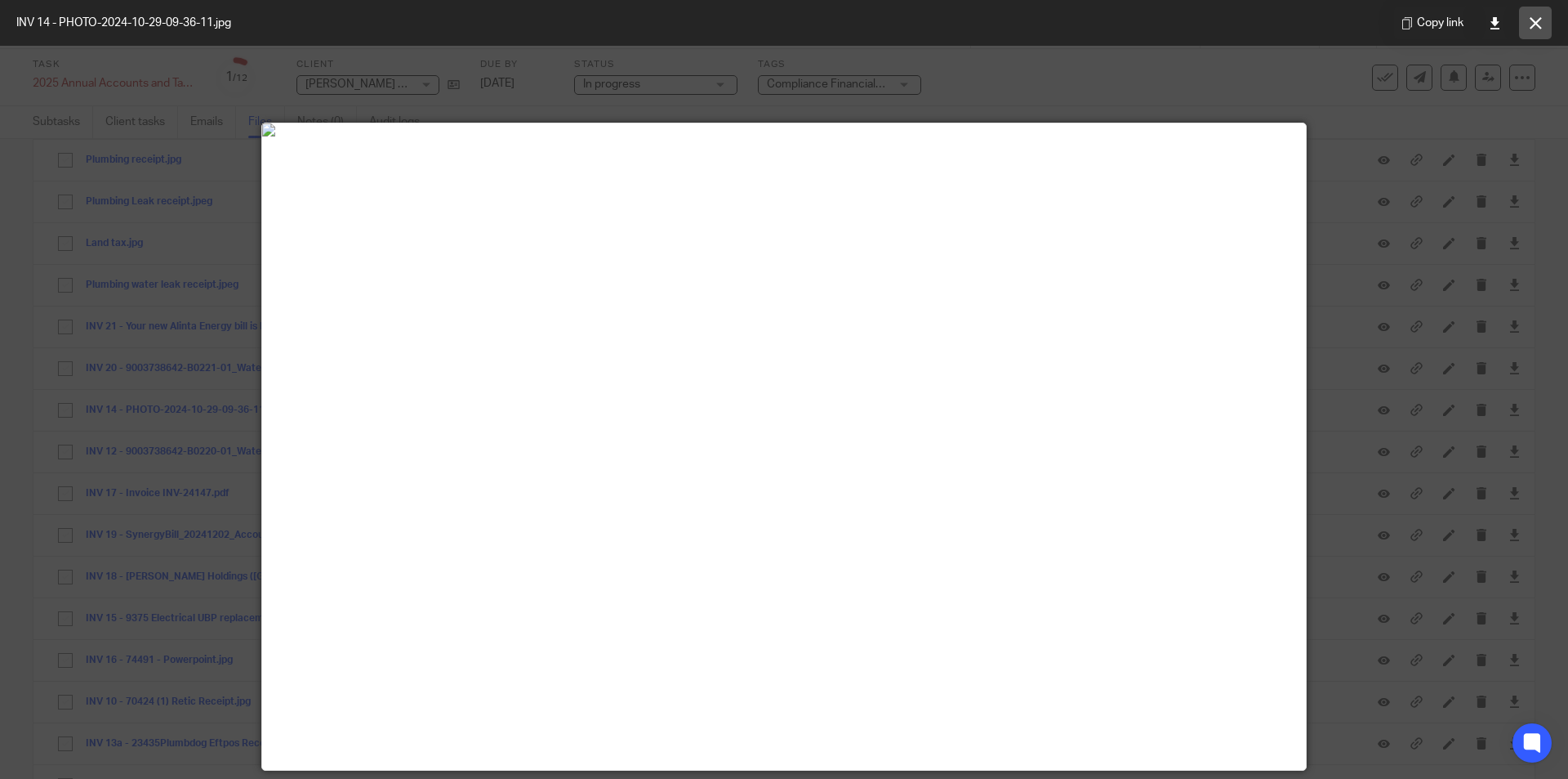
click at [1529, 24] on icon at bounding box center [1536, 23] width 13 height 13
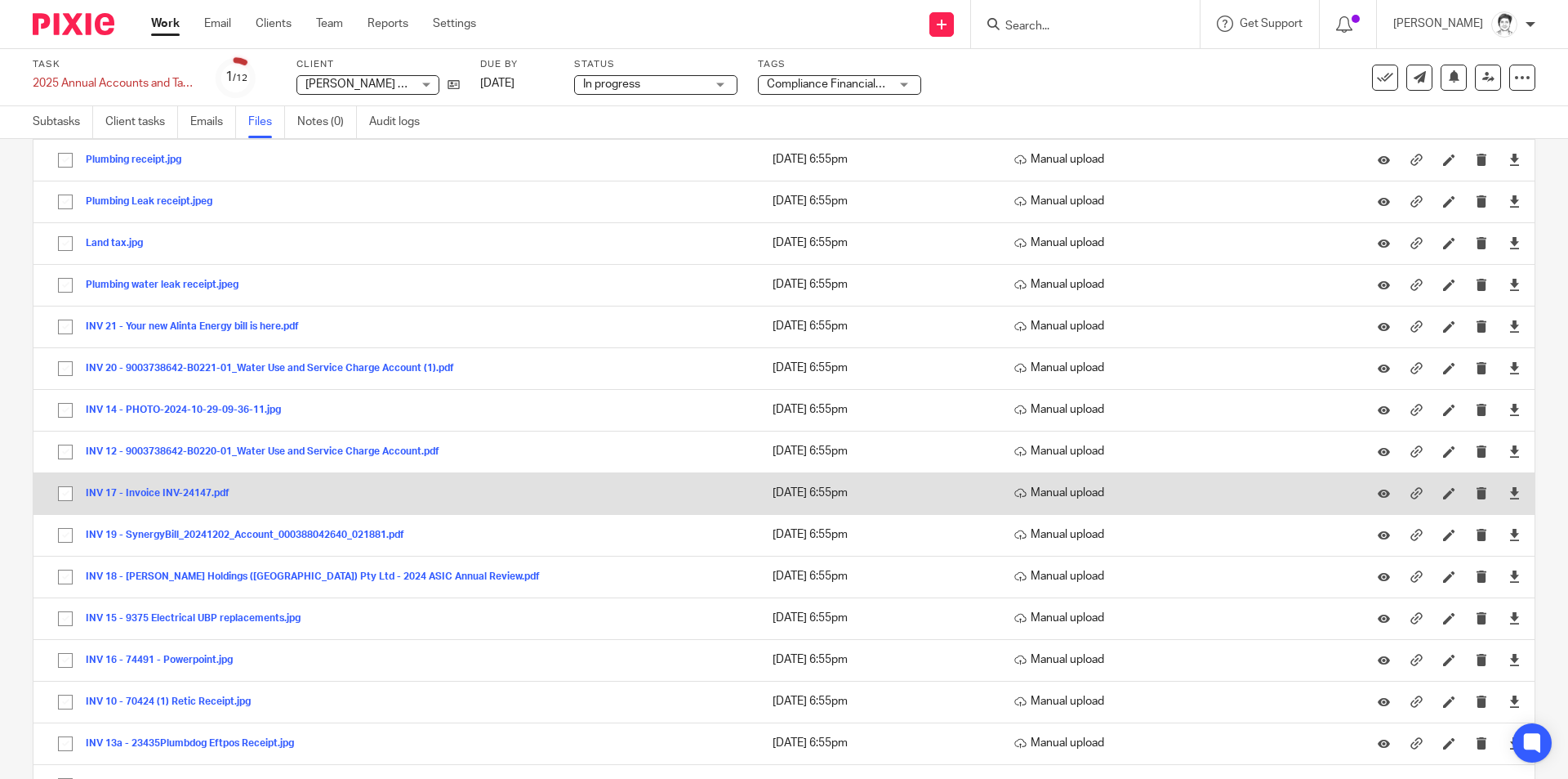
click at [141, 496] on button "INV 17 - Invoice INV-24147.pdf" at bounding box center [164, 493] width 156 height 12
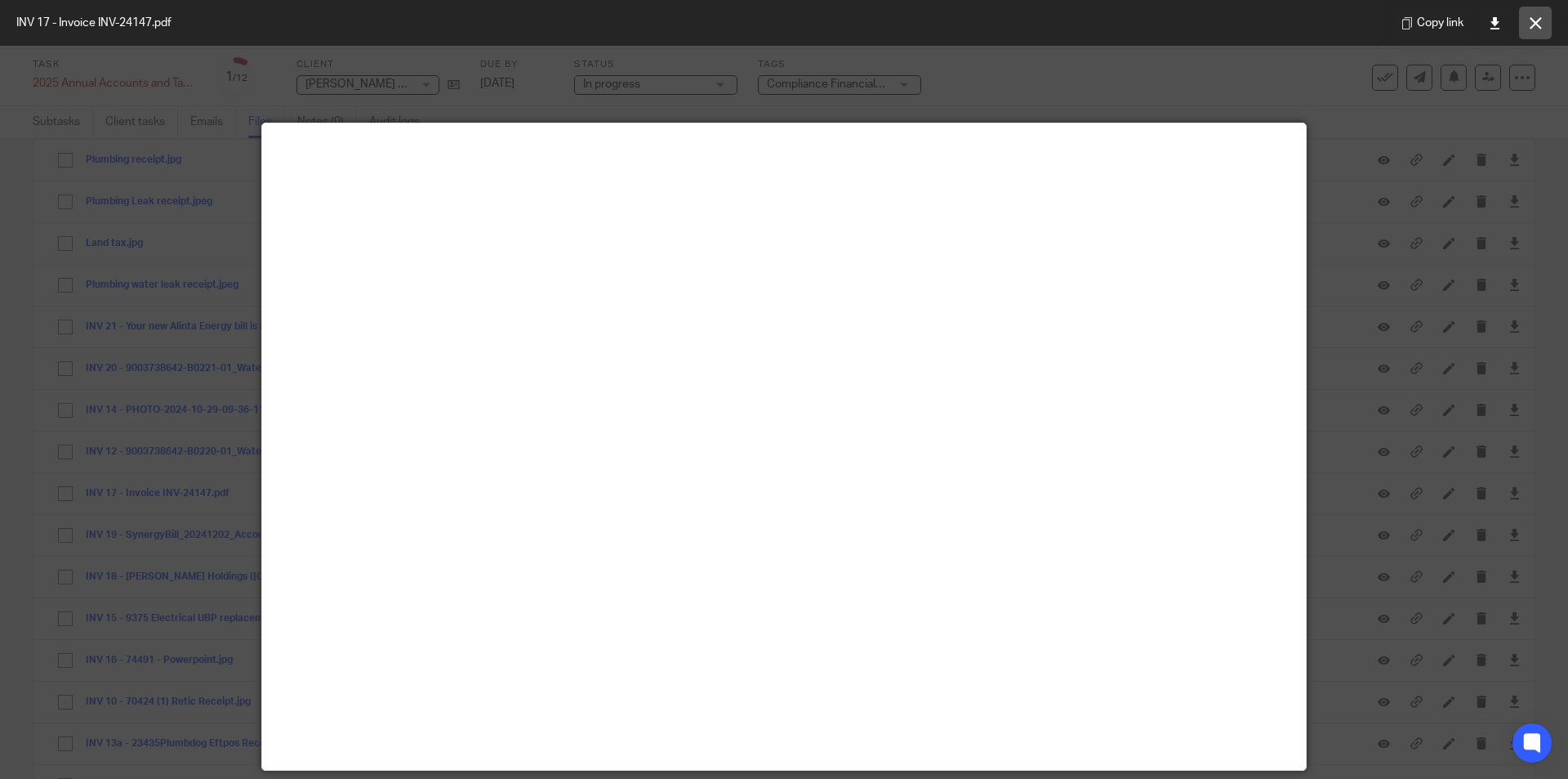
click at [1526, 30] on button at bounding box center [1535, 22] width 32 height 32
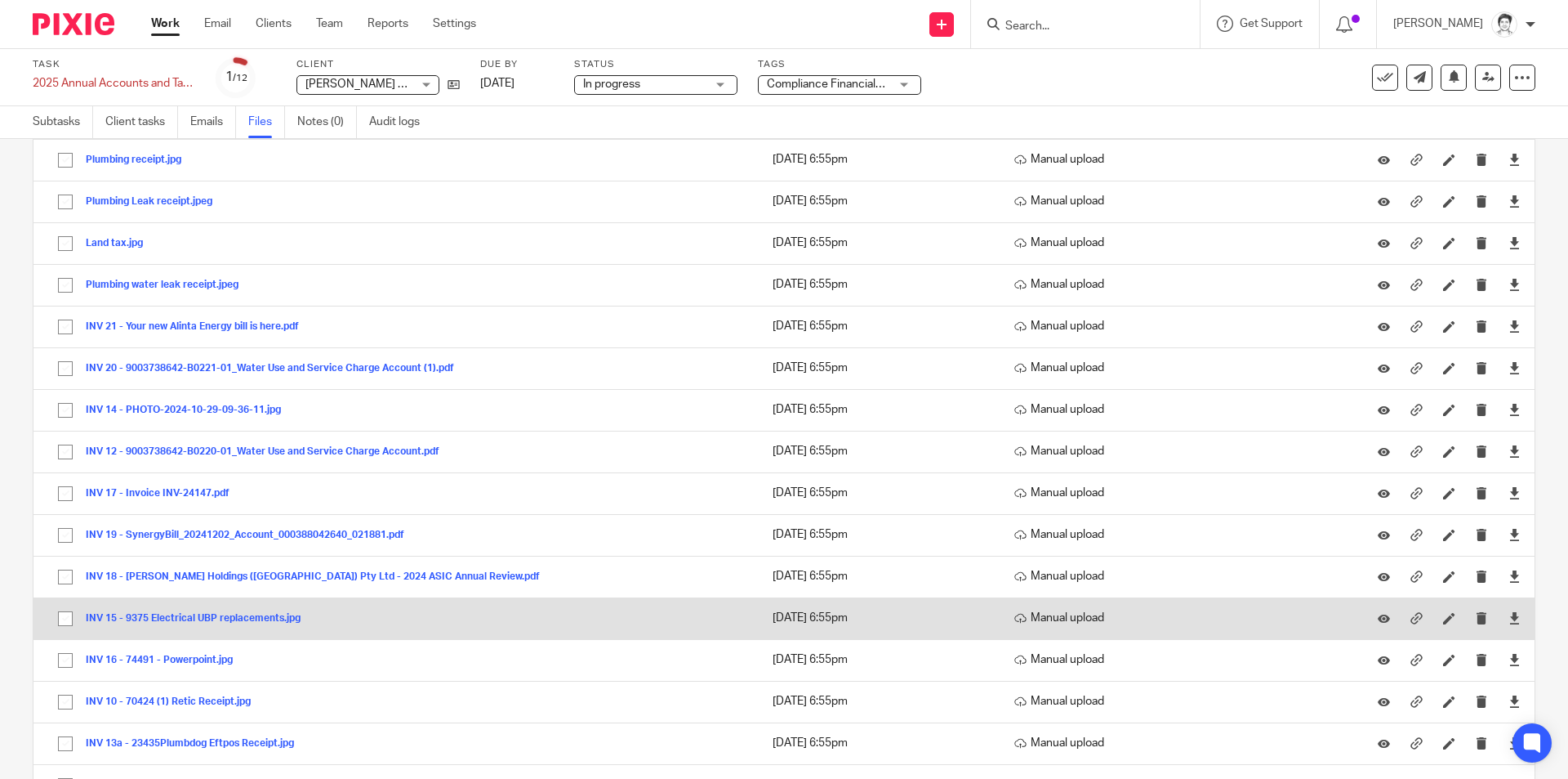
click at [150, 618] on button "INV 15 - 9375 Electrical UBP replacements.jpg" at bounding box center [199, 619] width 227 height 12
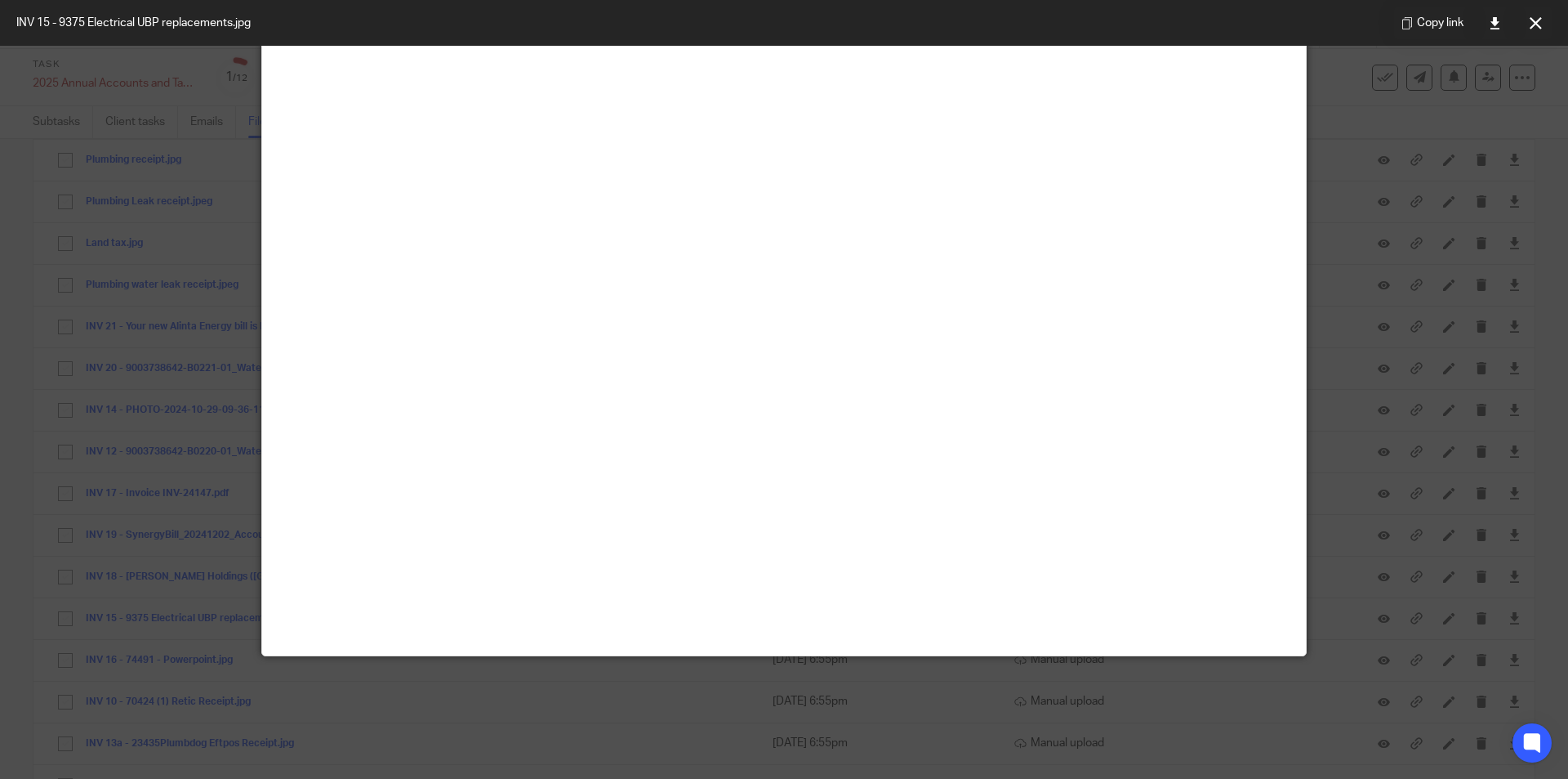
scroll to position [735, 0]
click at [1541, 26] on icon at bounding box center [1536, 23] width 13 height 13
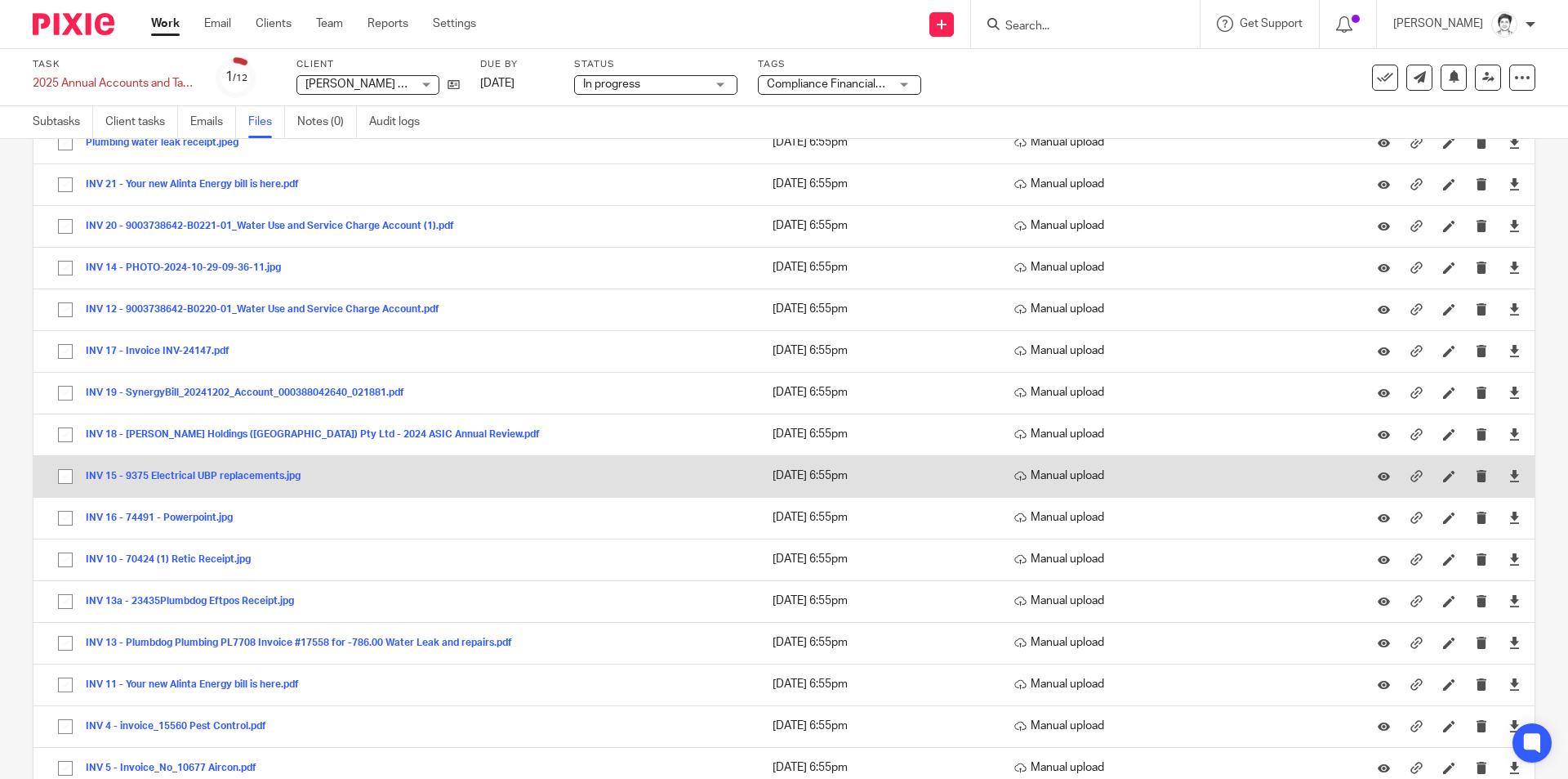
scroll to position [653, 0]
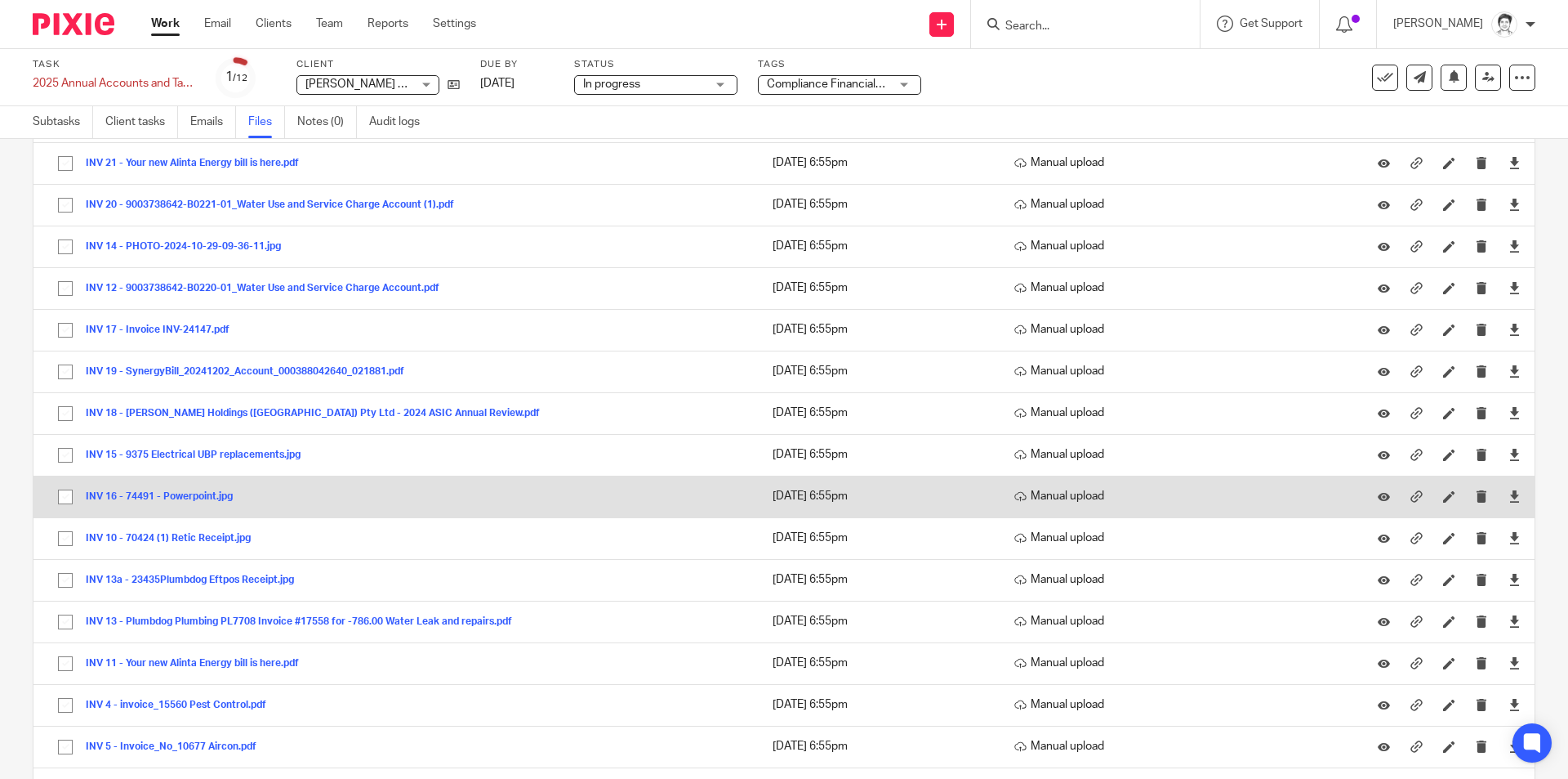
click at [180, 493] on button "INV 16 - 74491 - Powerpoint.jpg" at bounding box center [166, 497] width 159 height 12
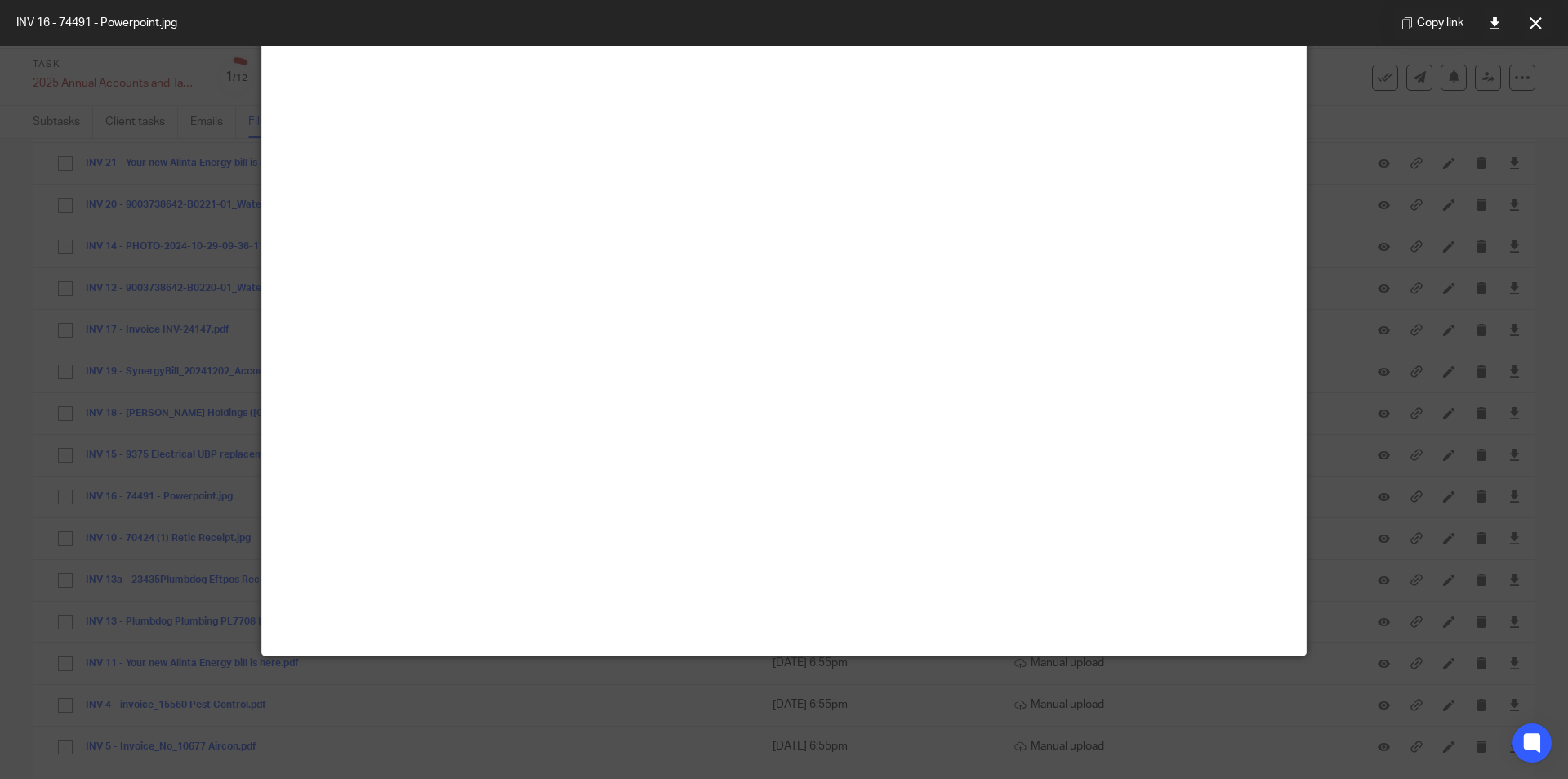
scroll to position [981, 0]
drag, startPoint x: 1541, startPoint y: 21, endPoint x: 1469, endPoint y: 44, distance: 75.6
click at [1541, 21] on icon at bounding box center [1536, 23] width 13 height 13
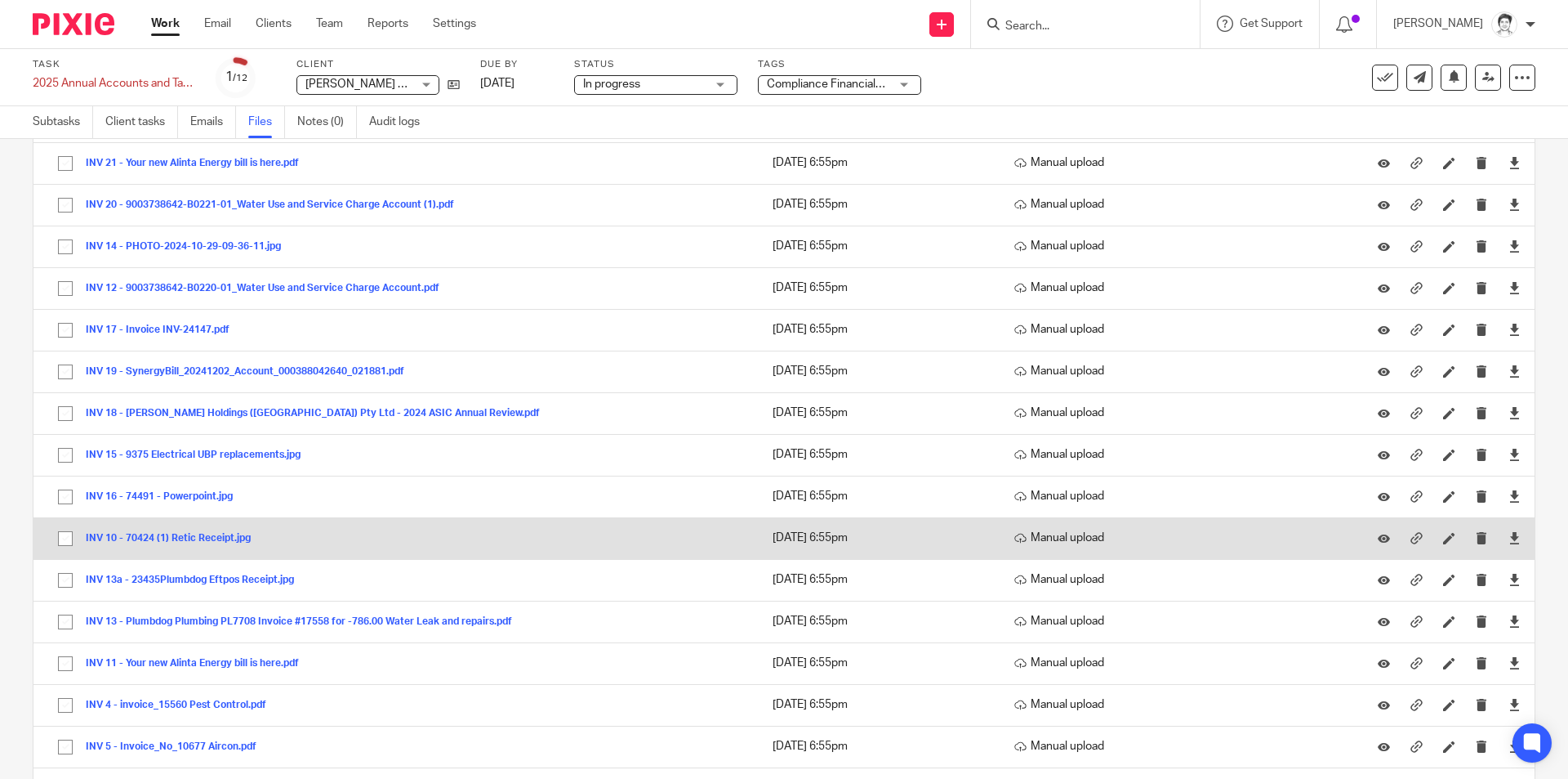
click at [153, 534] on button "INV 10 - 70424 (1) Retic Receipt.jpg" at bounding box center [175, 538] width 177 height 12
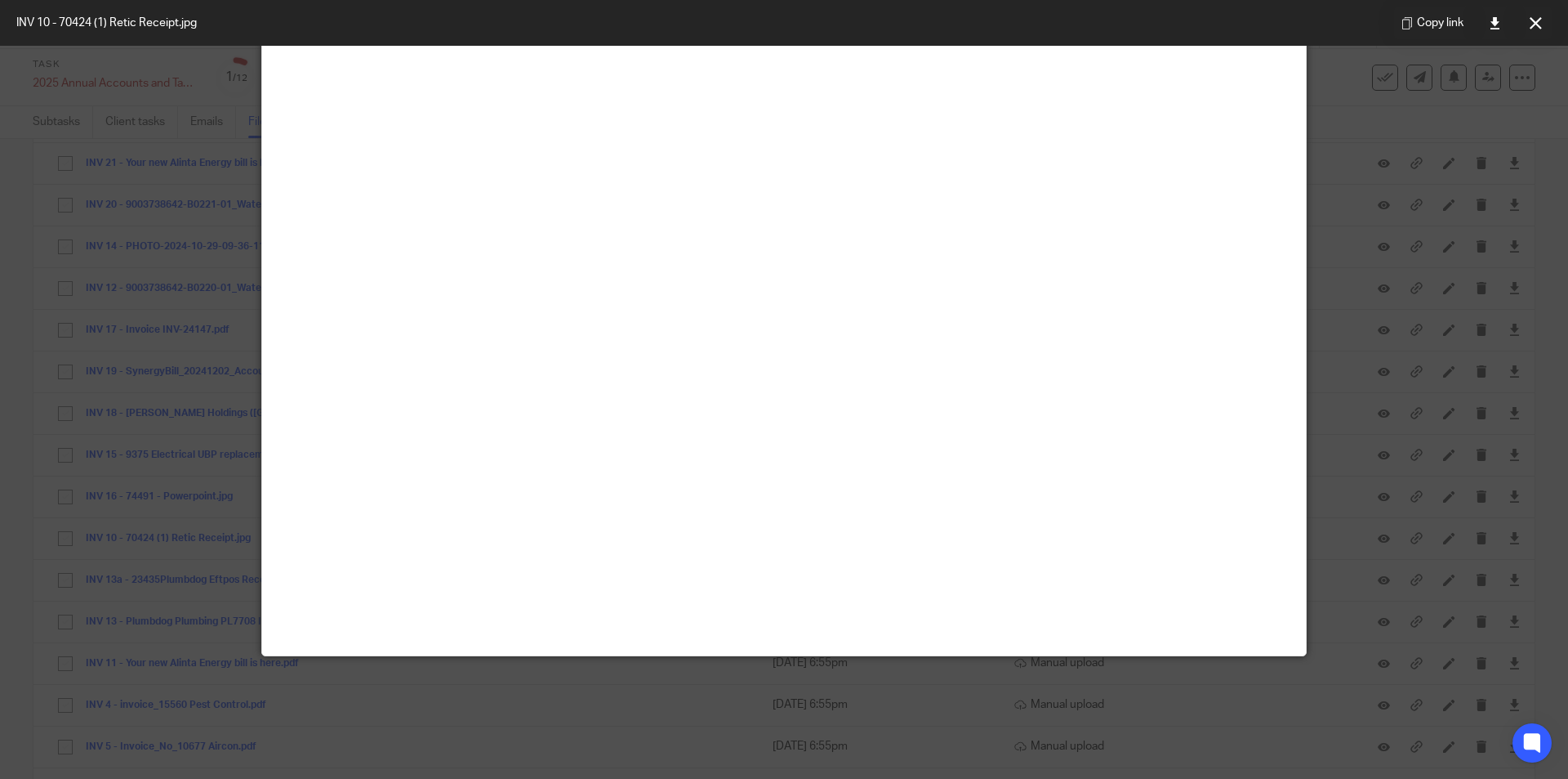
scroll to position [490, 0]
click at [1546, 23] on button at bounding box center [1535, 22] width 32 height 32
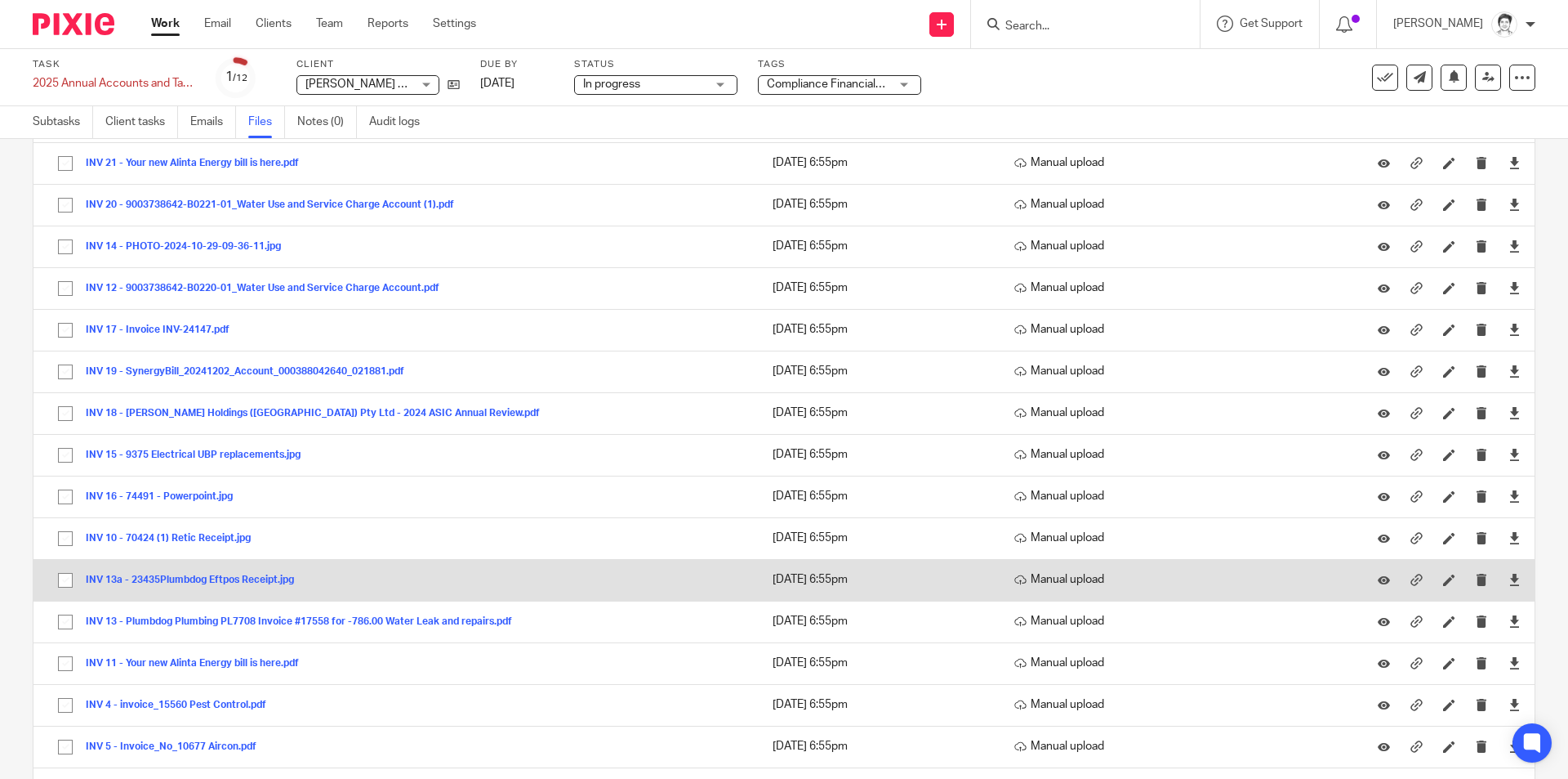
click at [204, 577] on button "INV 13a - 23435Plumbdog Eftpos Receipt.jpg" at bounding box center [196, 580] width 220 height 12
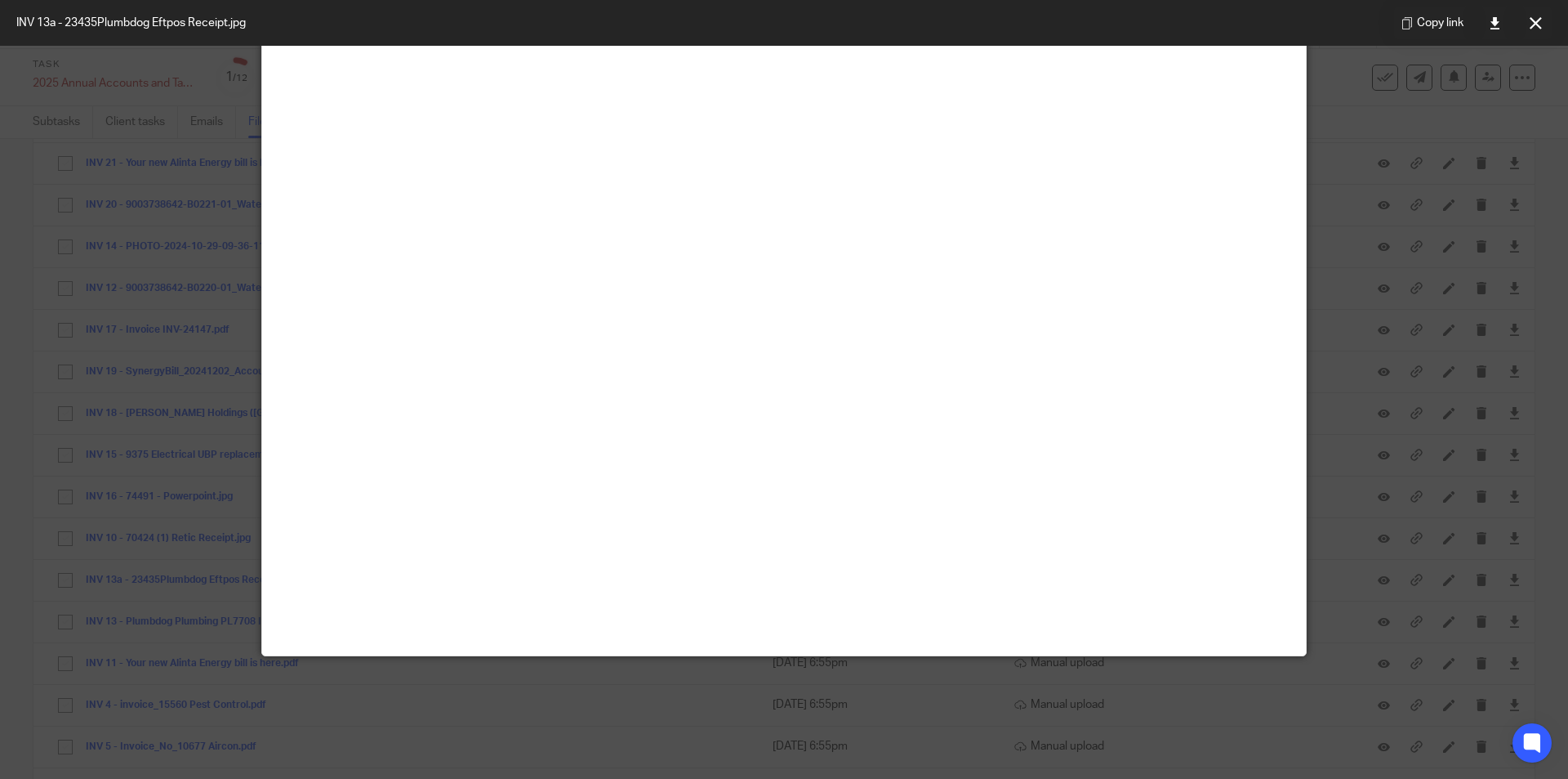
scroll to position [1062, 0]
click at [1539, 26] on icon at bounding box center [1536, 23] width 13 height 13
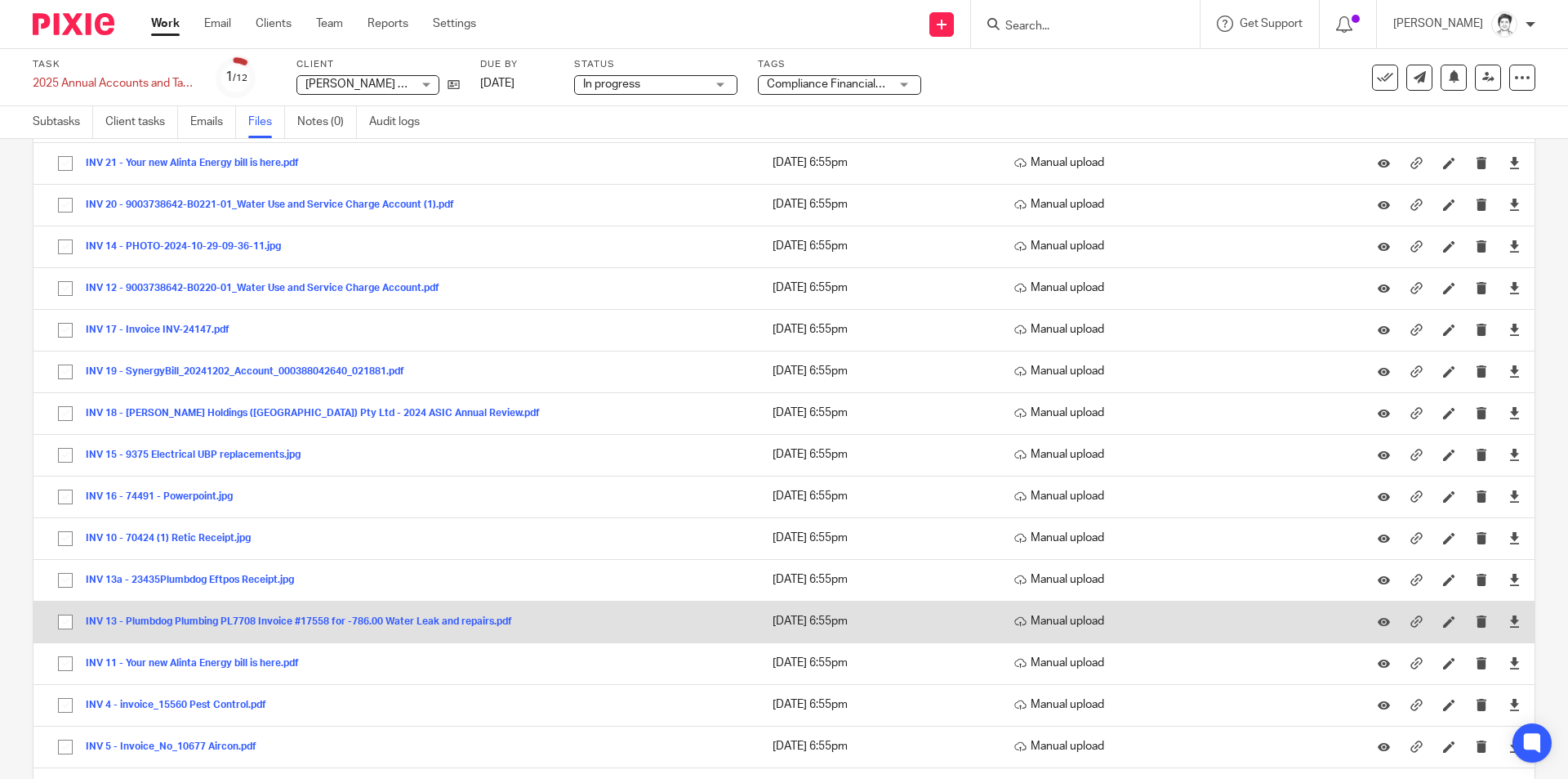
click at [197, 629] on div "INV 13 - Plumbdog Plumbing PL7708 Invoice #17558 for -786.00 Water Leak and rep…" at bounding box center [305, 621] width 438 height 16
click at [202, 625] on button "INV 13 - Plumbdog Plumbing PL7708 Invoice #17558 for -786.00 Water Leak and rep…" at bounding box center [305, 621] width 438 height 12
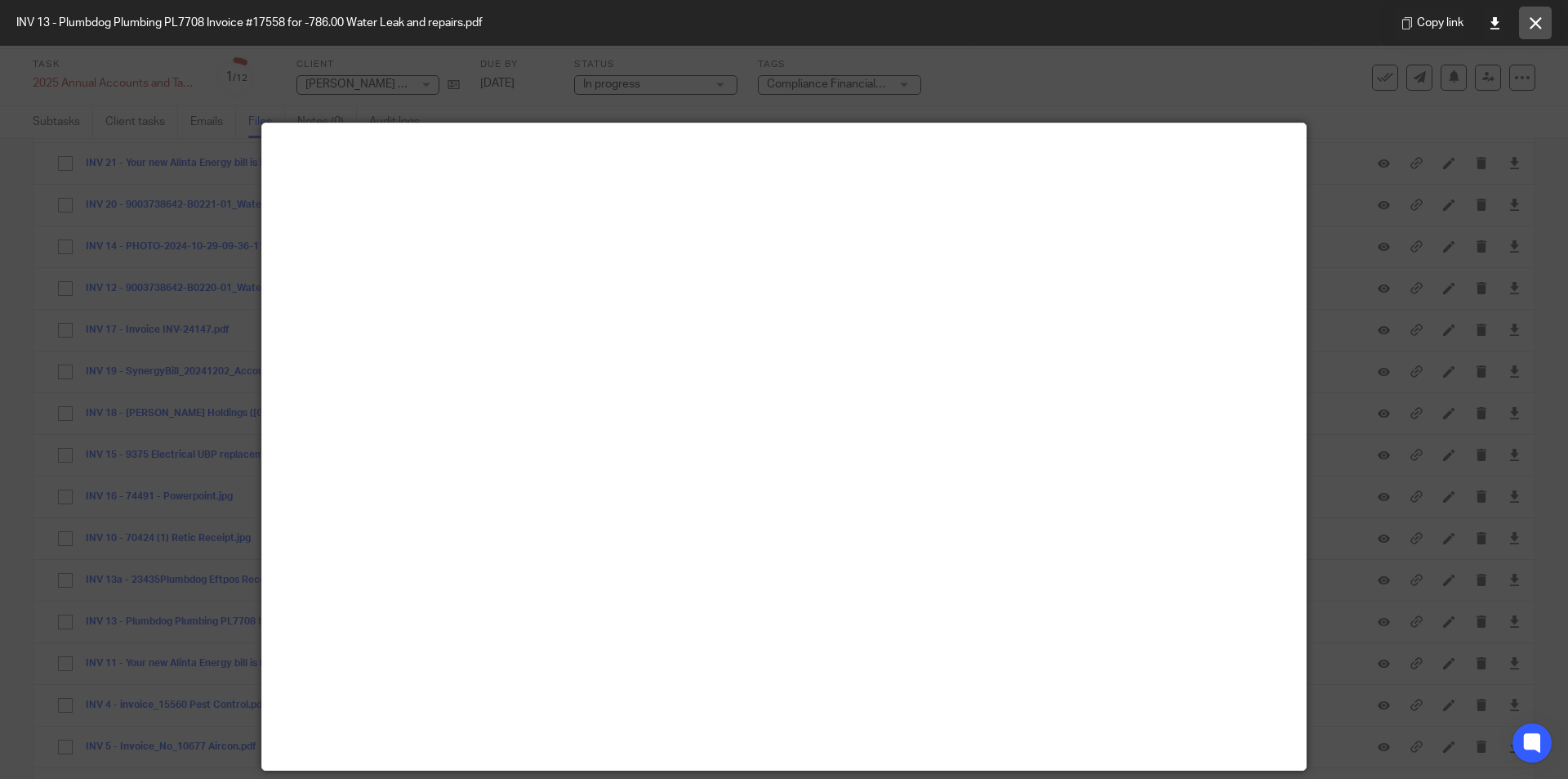
click at [1531, 23] on icon at bounding box center [1536, 23] width 13 height 13
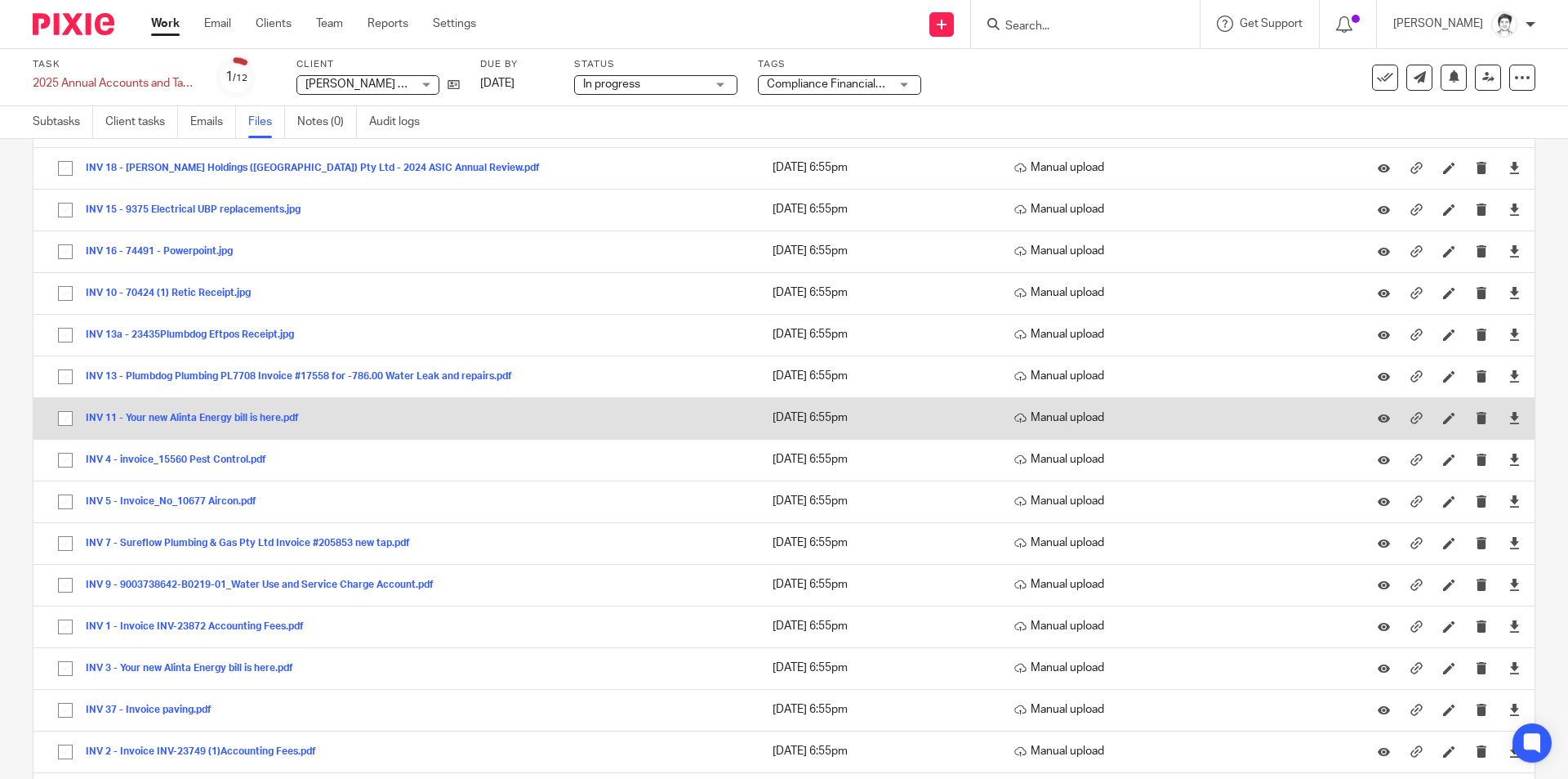
scroll to position [981, 0]
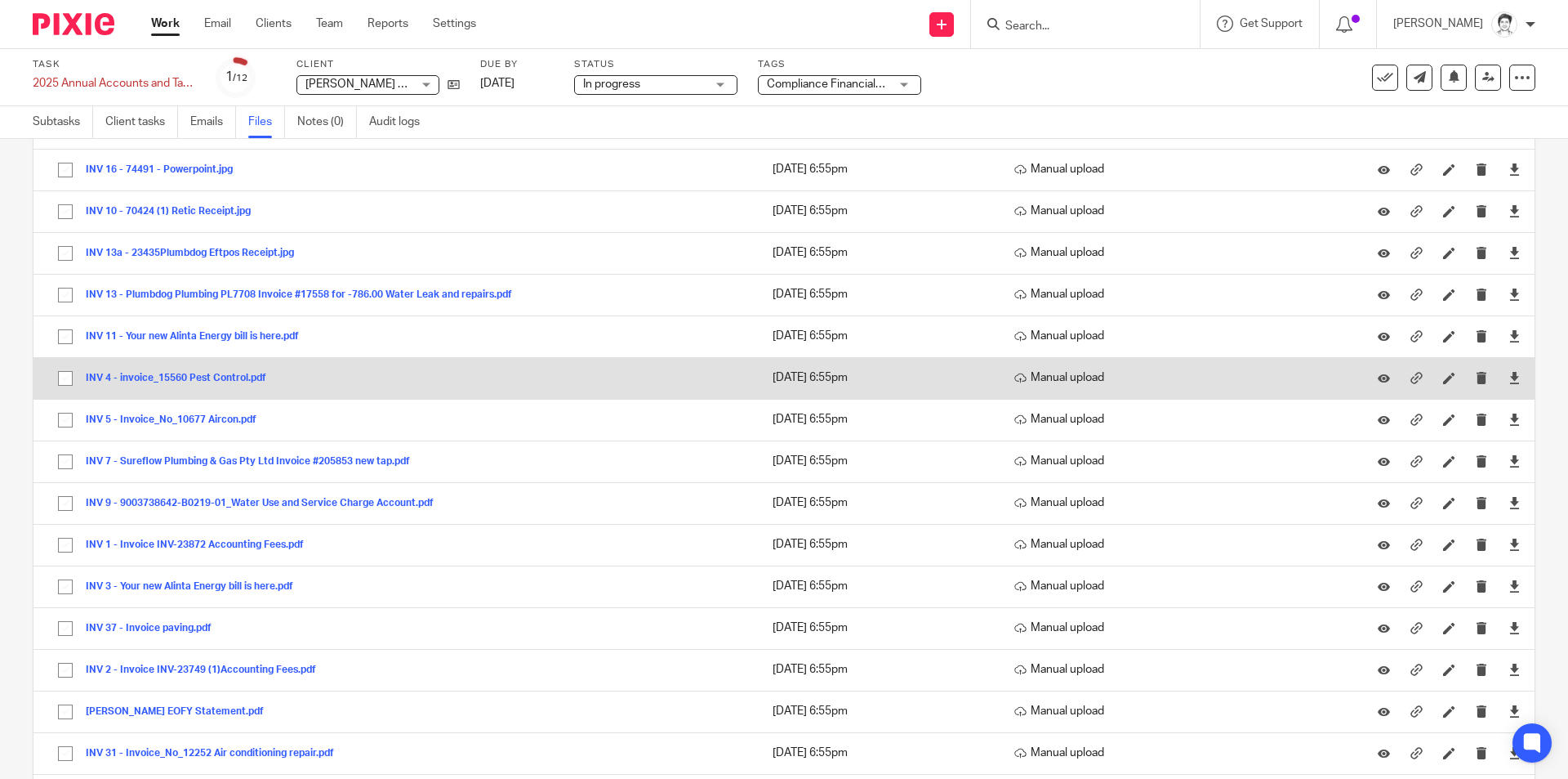
click at [207, 375] on button "INV 4 - invoice_15560 Pest Control.pdf" at bounding box center [182, 378] width 193 height 12
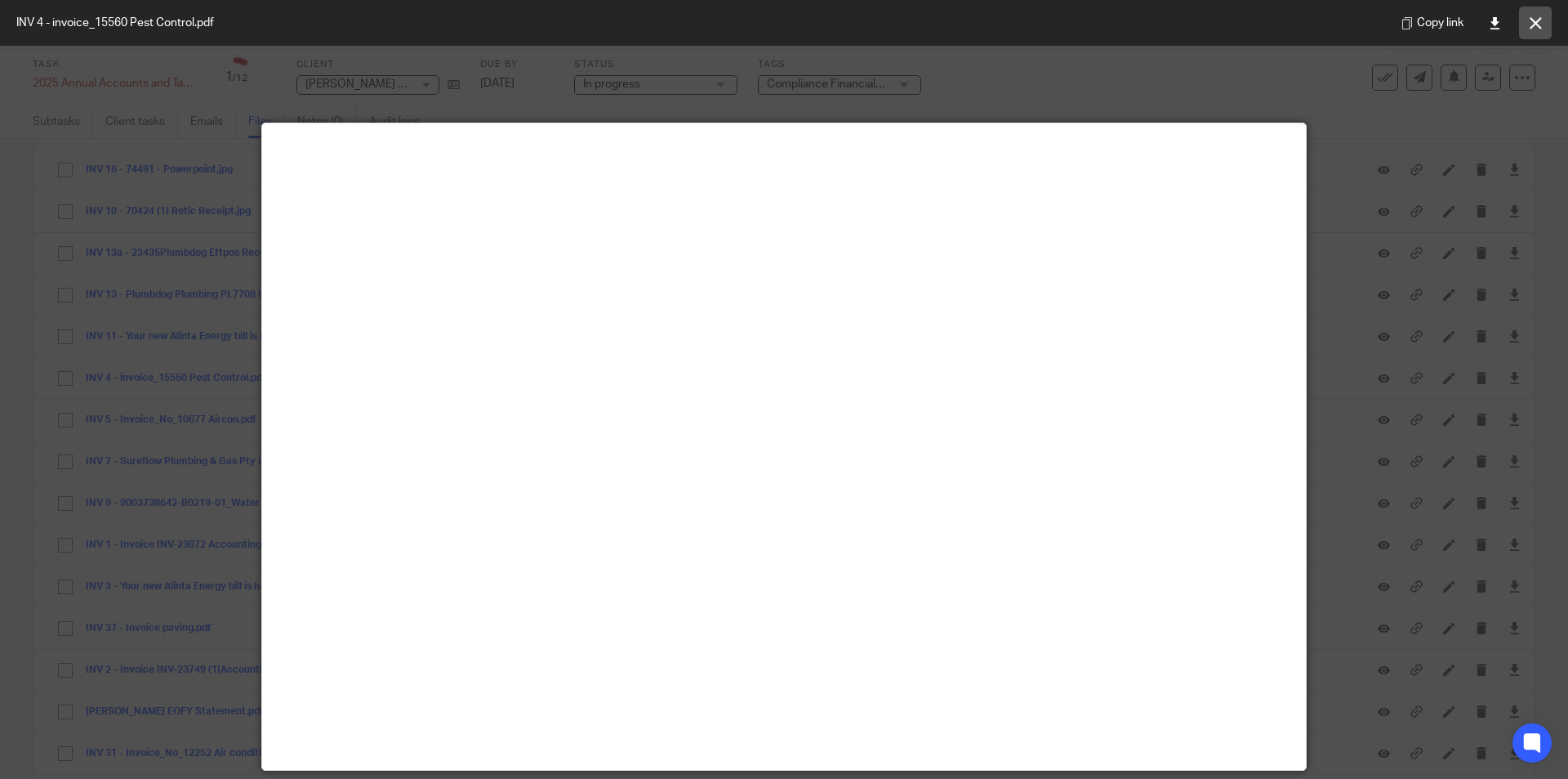
click at [1542, 27] on button at bounding box center [1535, 22] width 32 height 32
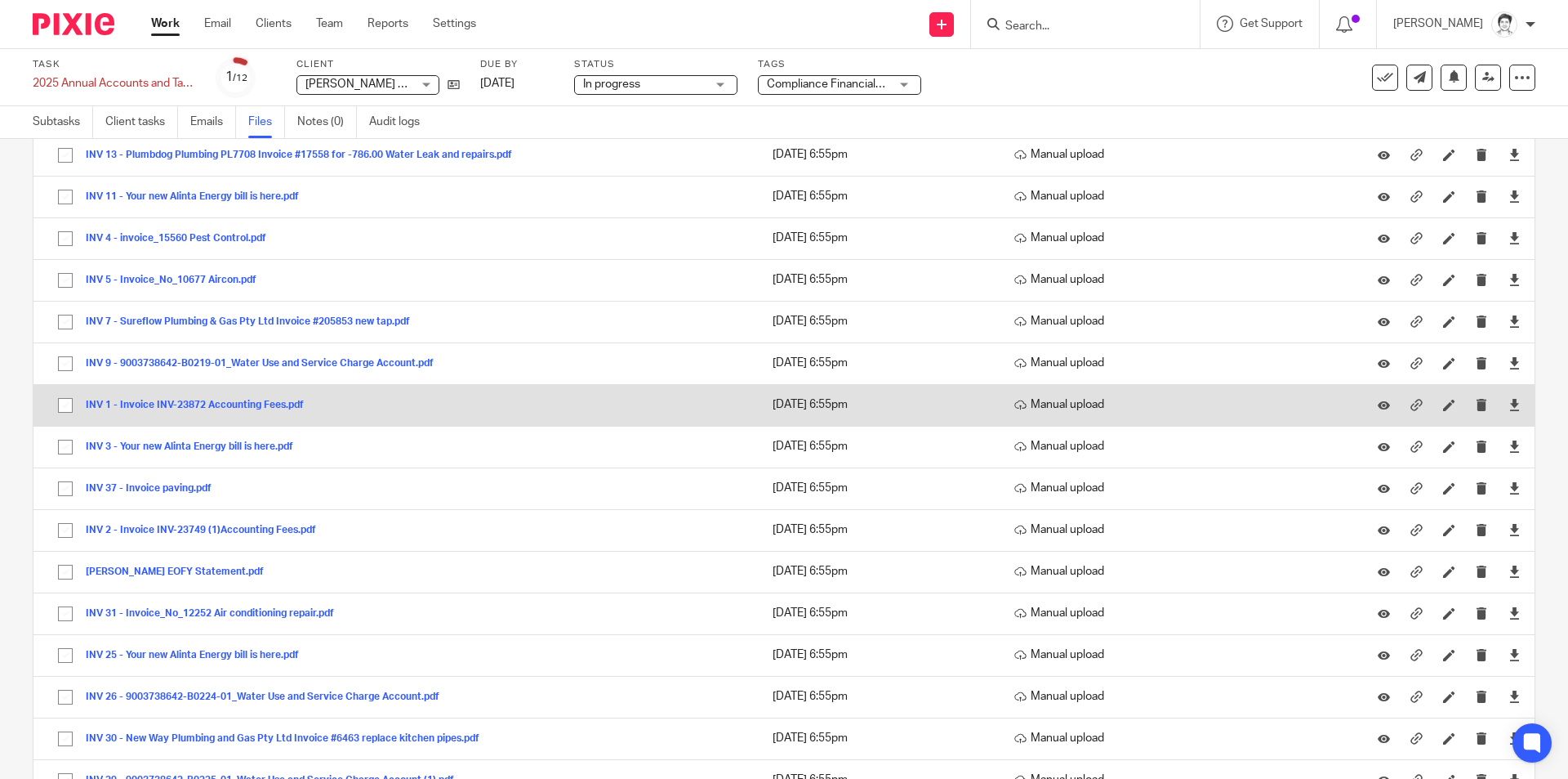
scroll to position [1144, 0]
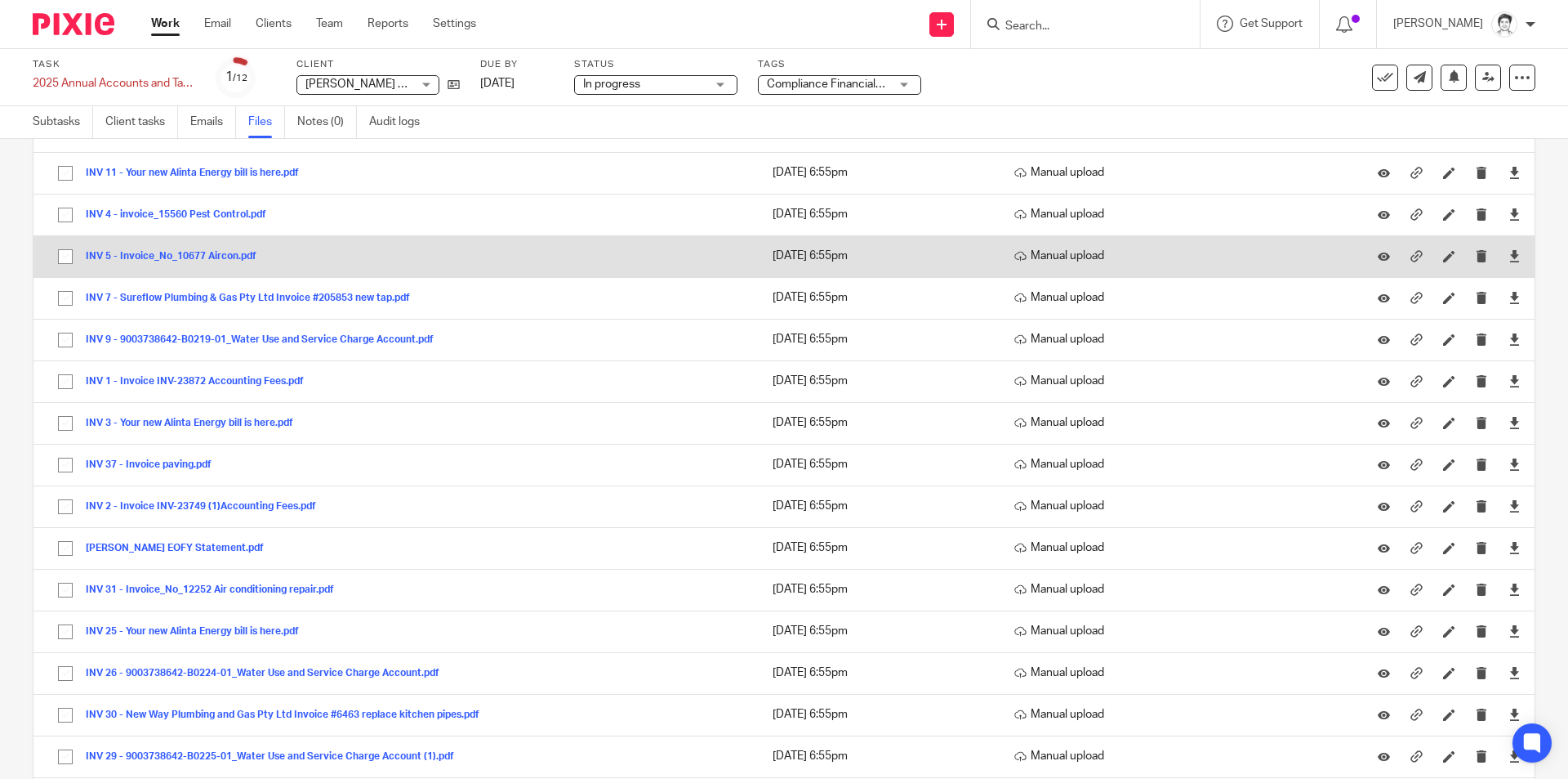
click at [197, 255] on button "INV 5 - Invoice_No_10677 Aircon.pdf" at bounding box center [177, 256] width 183 height 12
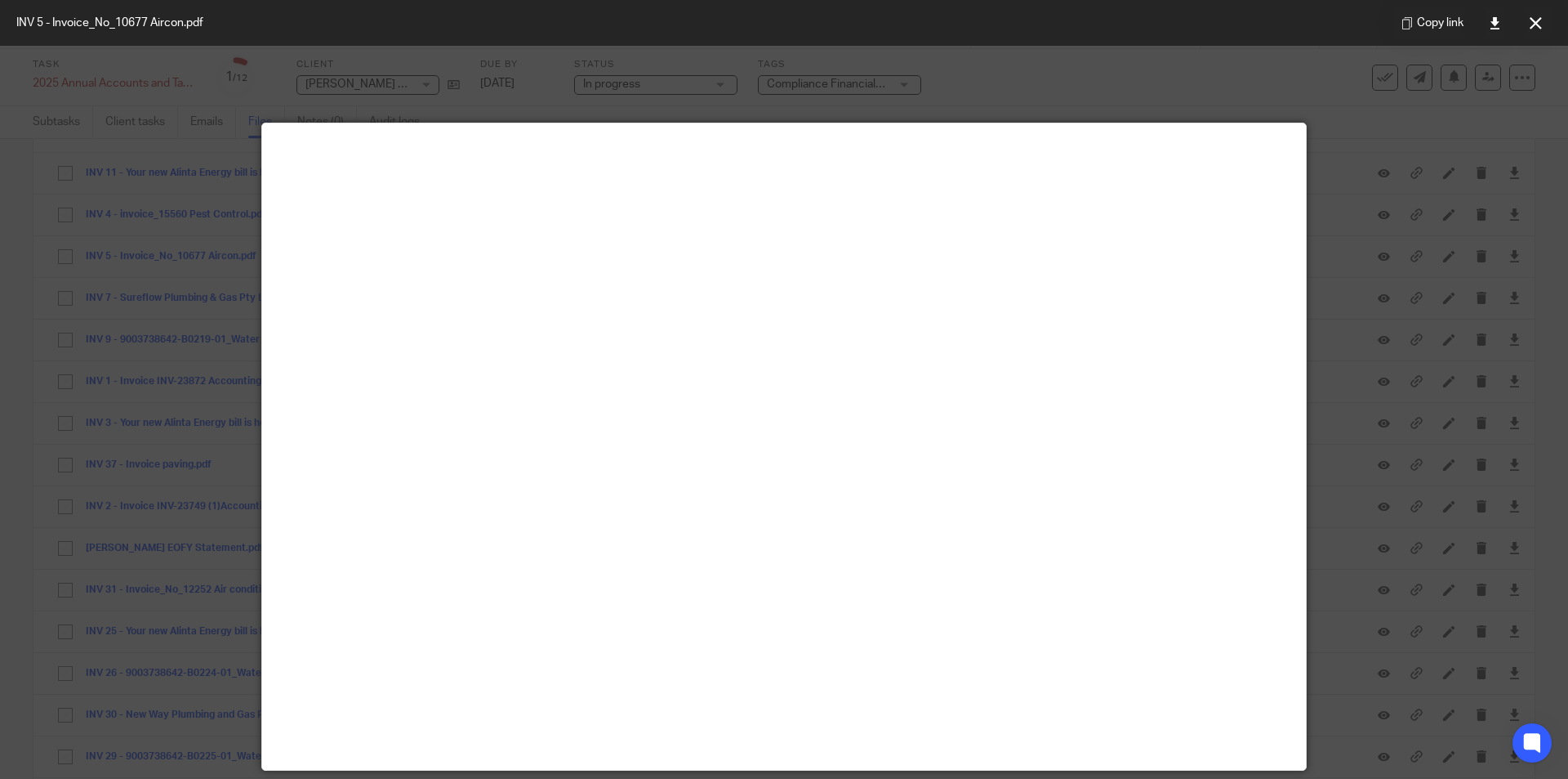
click at [1545, 23] on button at bounding box center [1535, 22] width 32 height 32
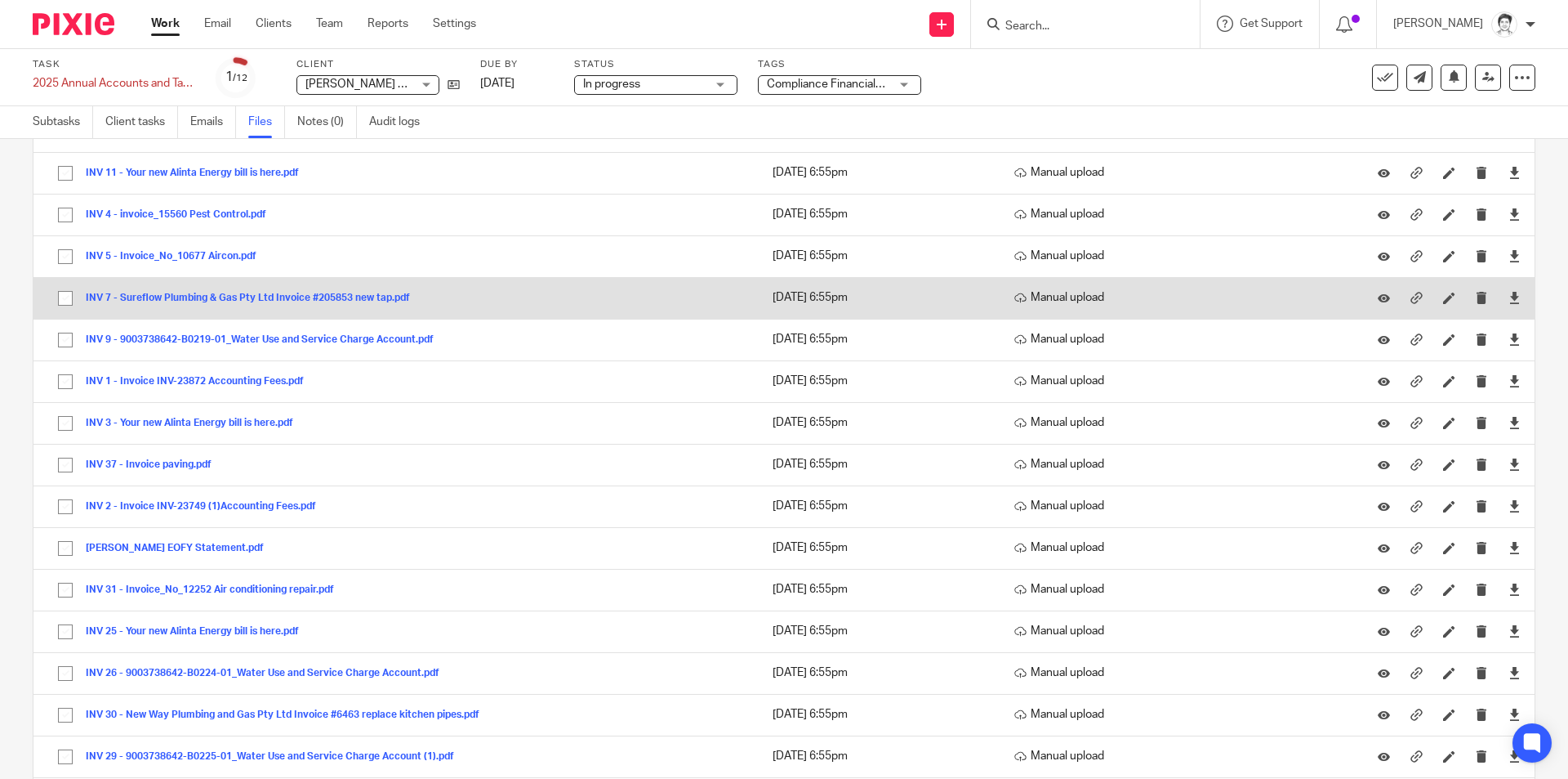
click at [215, 298] on button "INV 7 - Sureflow Plumbing & Gas Pty Ltd Invoice #205853 new tap.pdf" at bounding box center [254, 298] width 337 height 12
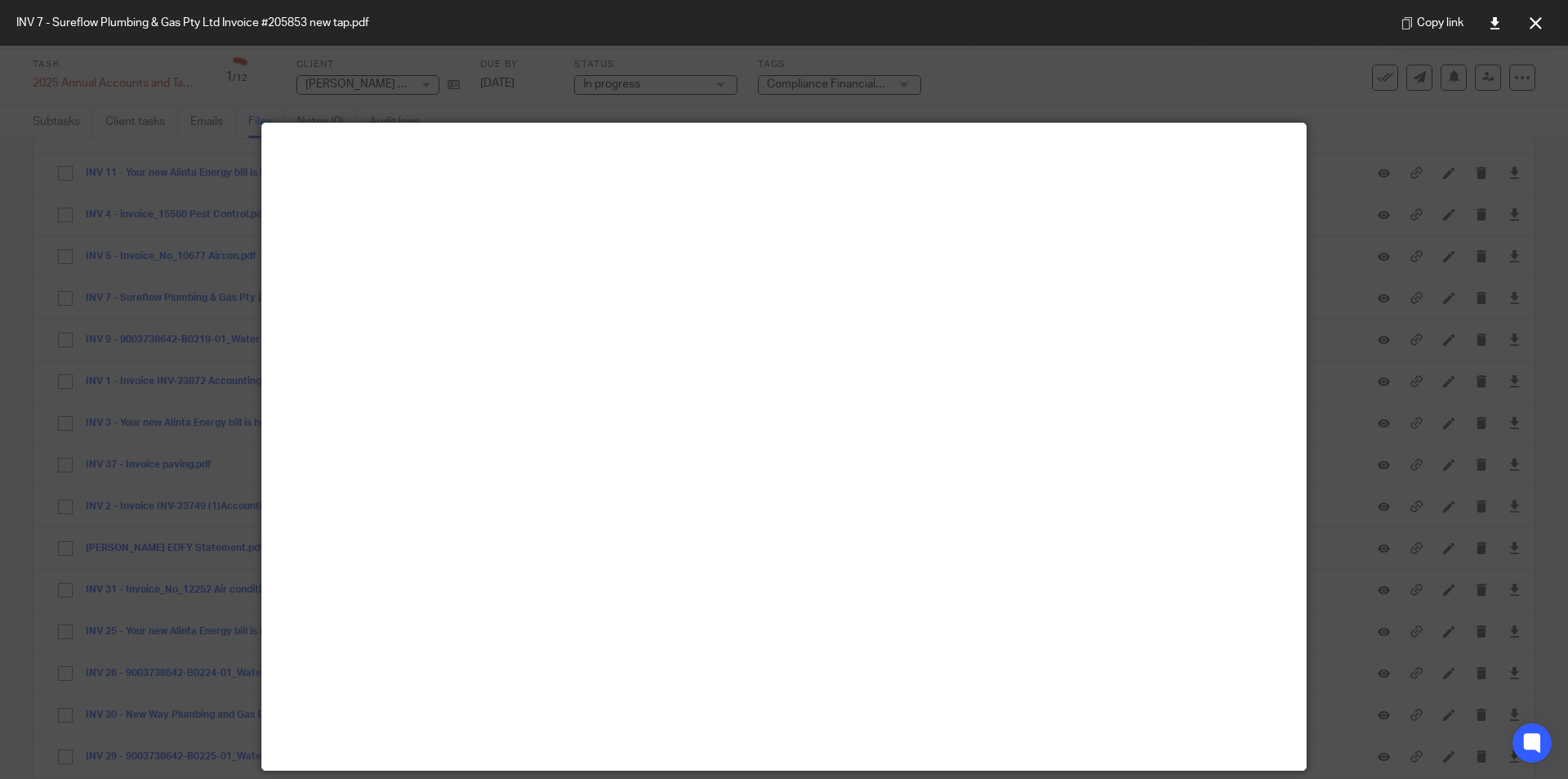
drag, startPoint x: 1539, startPoint y: 28, endPoint x: 1526, endPoint y: 32, distance: 13.6
click at [1539, 28] on icon at bounding box center [1536, 23] width 13 height 13
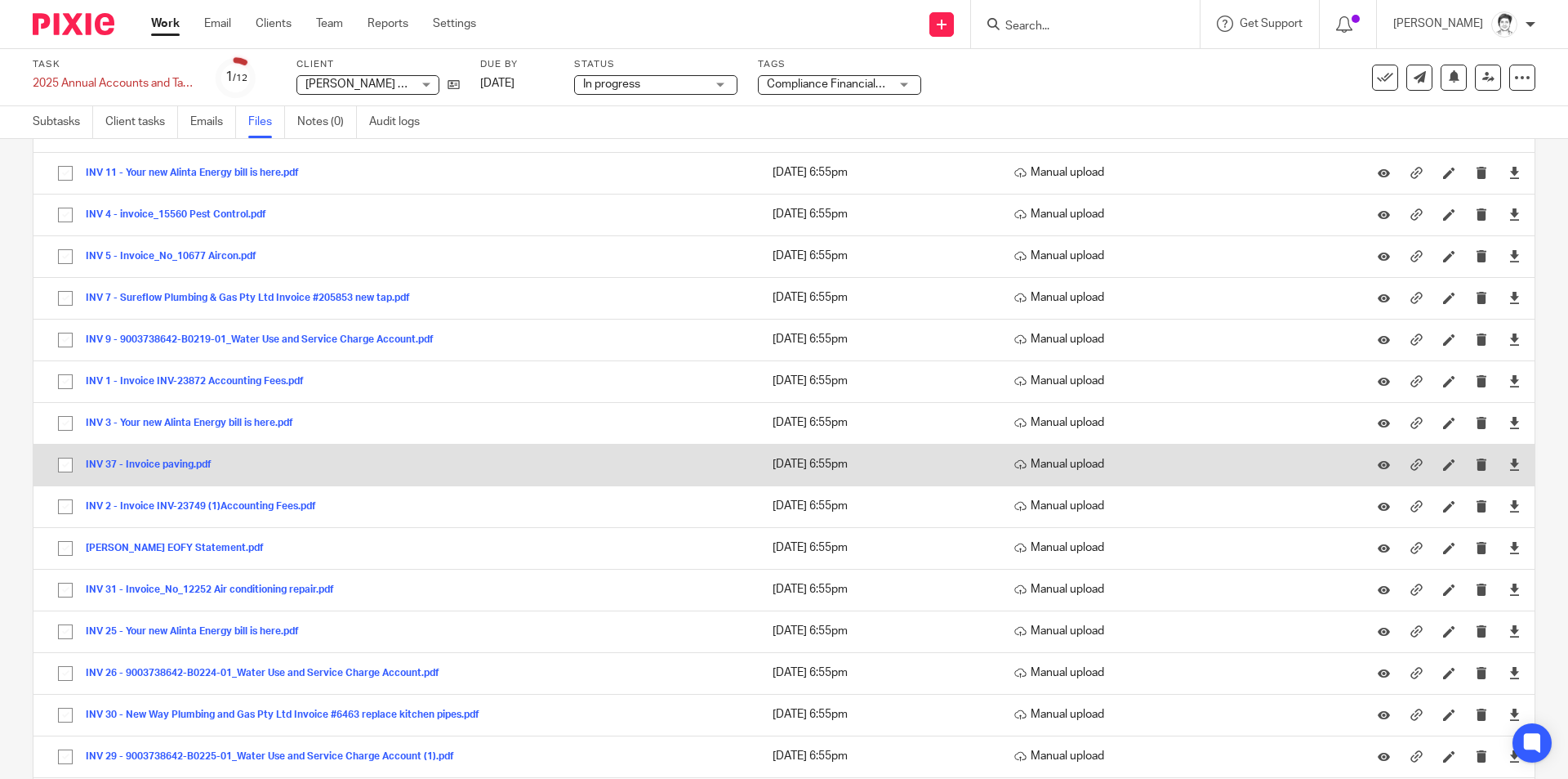
click at [145, 465] on button "INV 37 - Invoice paving.pdf" at bounding box center [155, 464] width 138 height 12
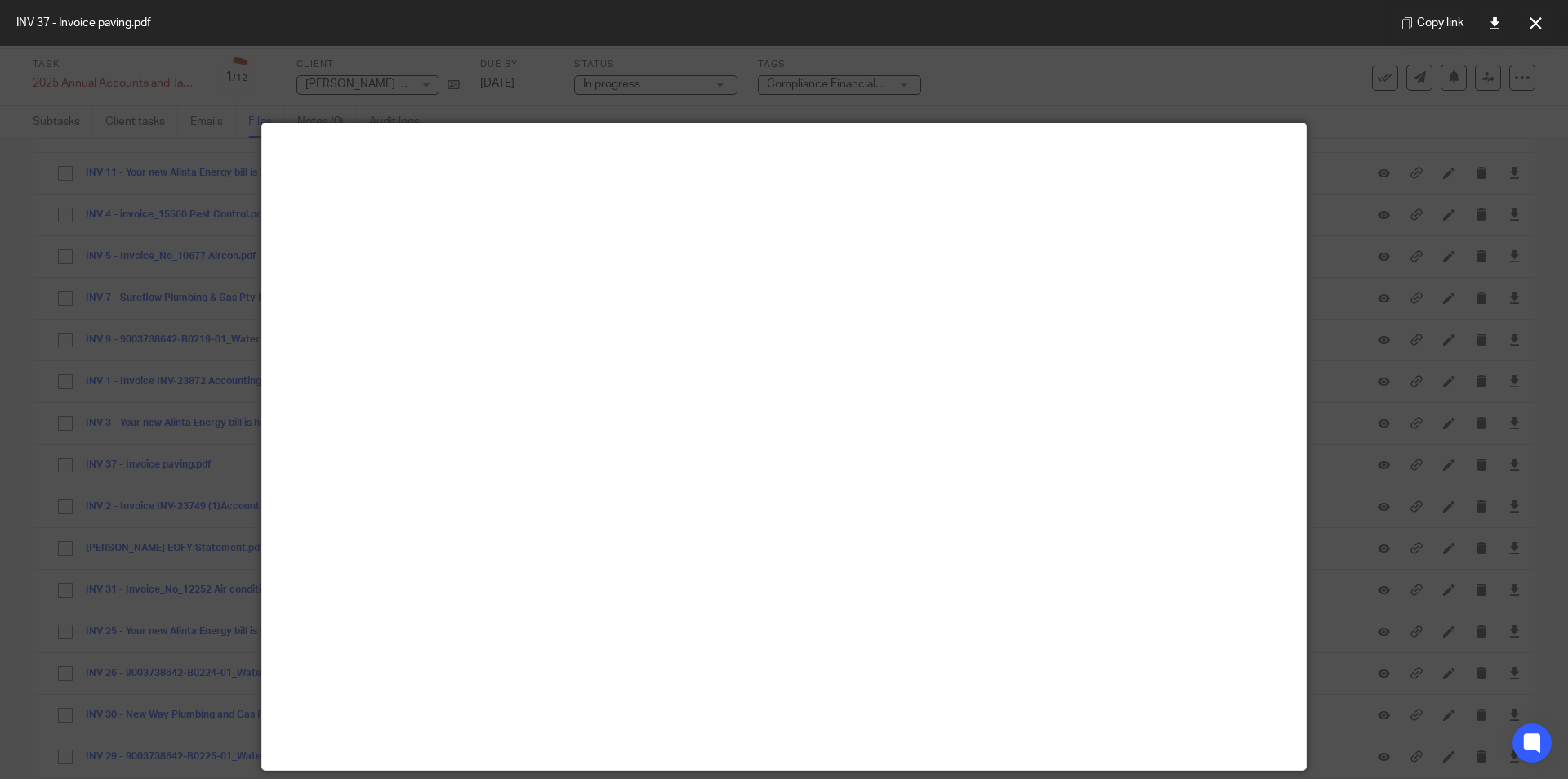
drag, startPoint x: 1541, startPoint y: 22, endPoint x: 1531, endPoint y: 30, distance: 12.8
click at [1541, 22] on icon at bounding box center [1536, 23] width 13 height 13
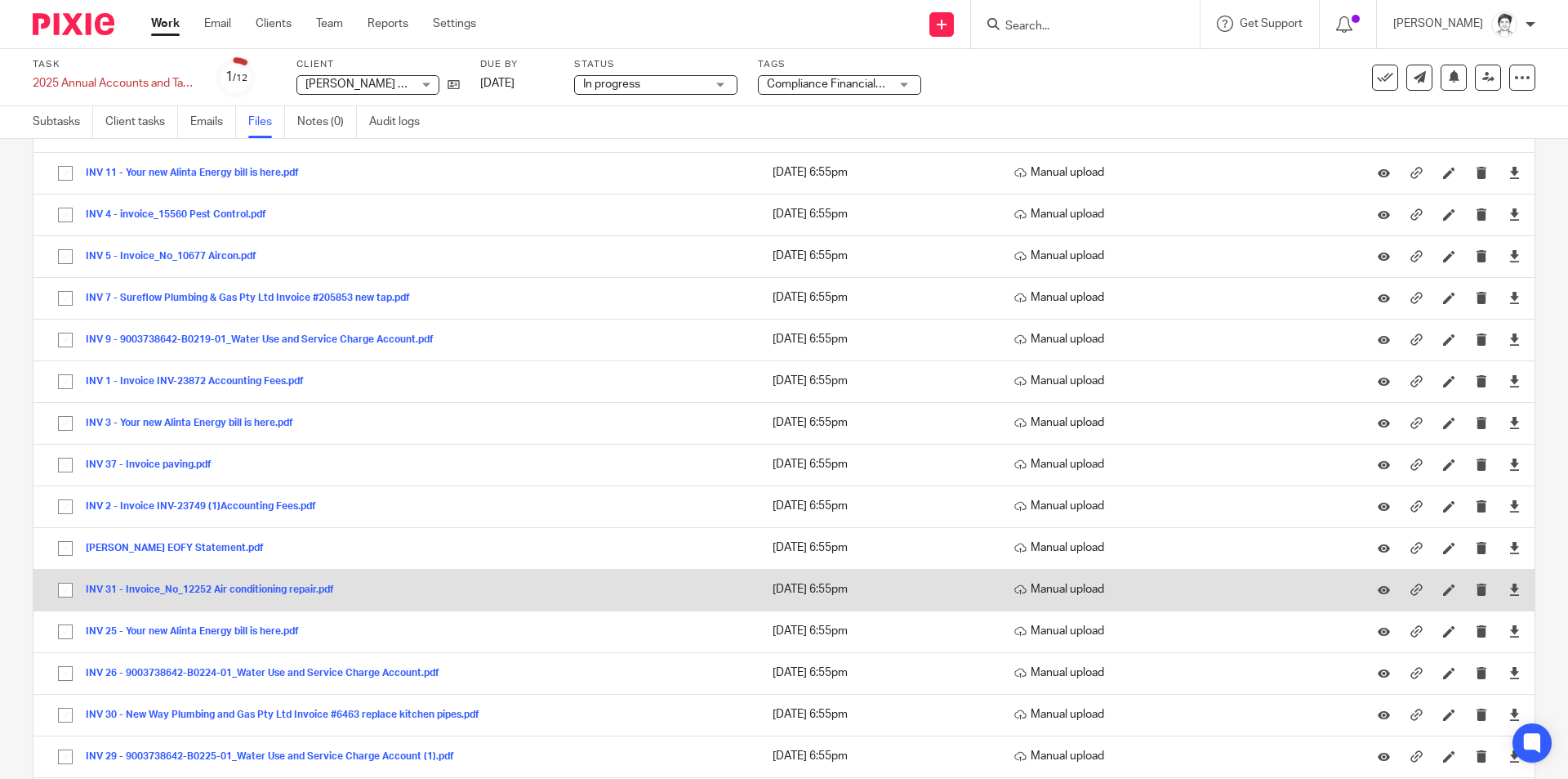
click at [179, 584] on button "INV 31 - Invoice_No_12252 Air conditioning repair.pdf" at bounding box center [216, 590] width 261 height 12
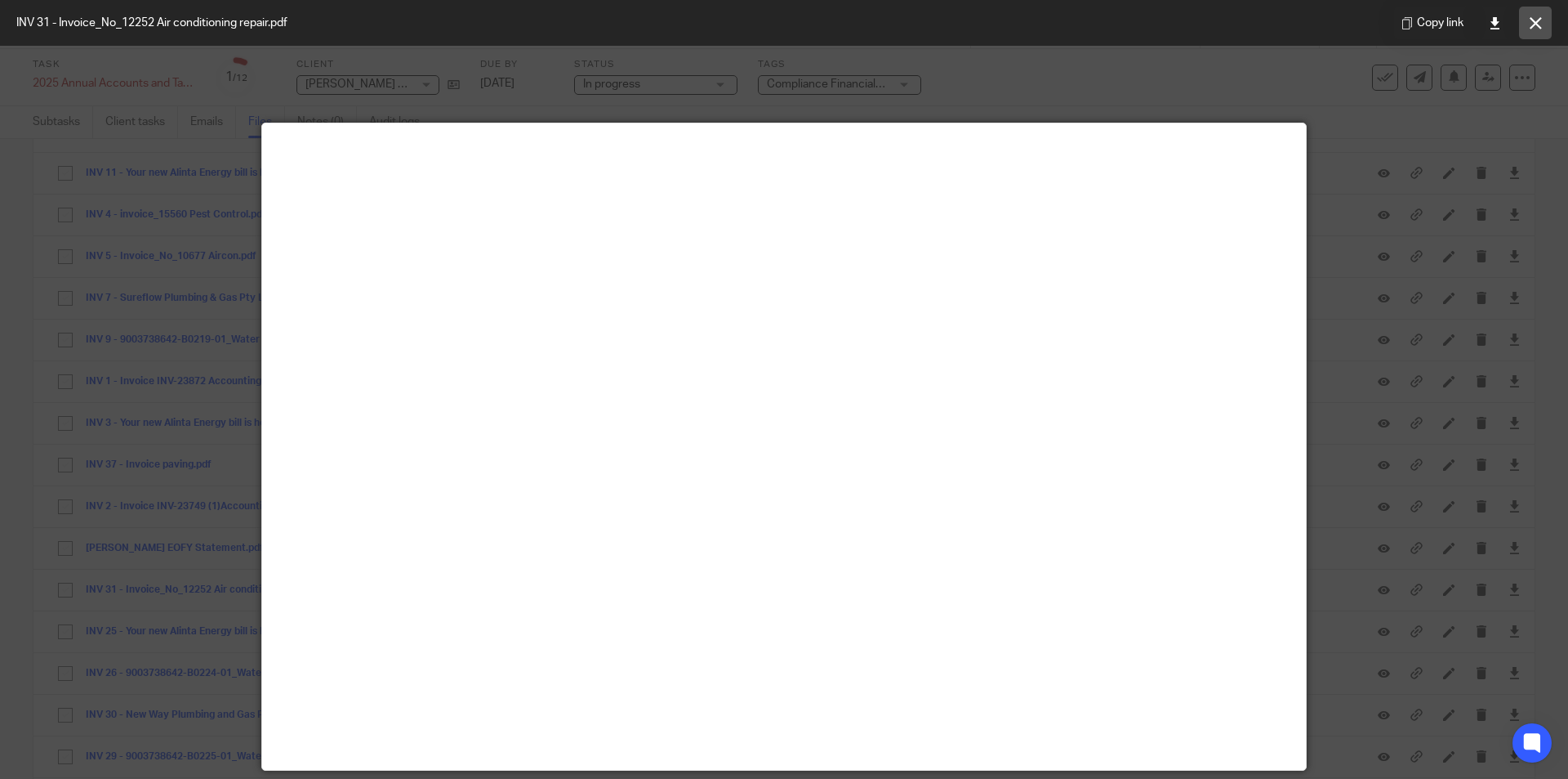
click at [1538, 32] on button at bounding box center [1535, 22] width 32 height 32
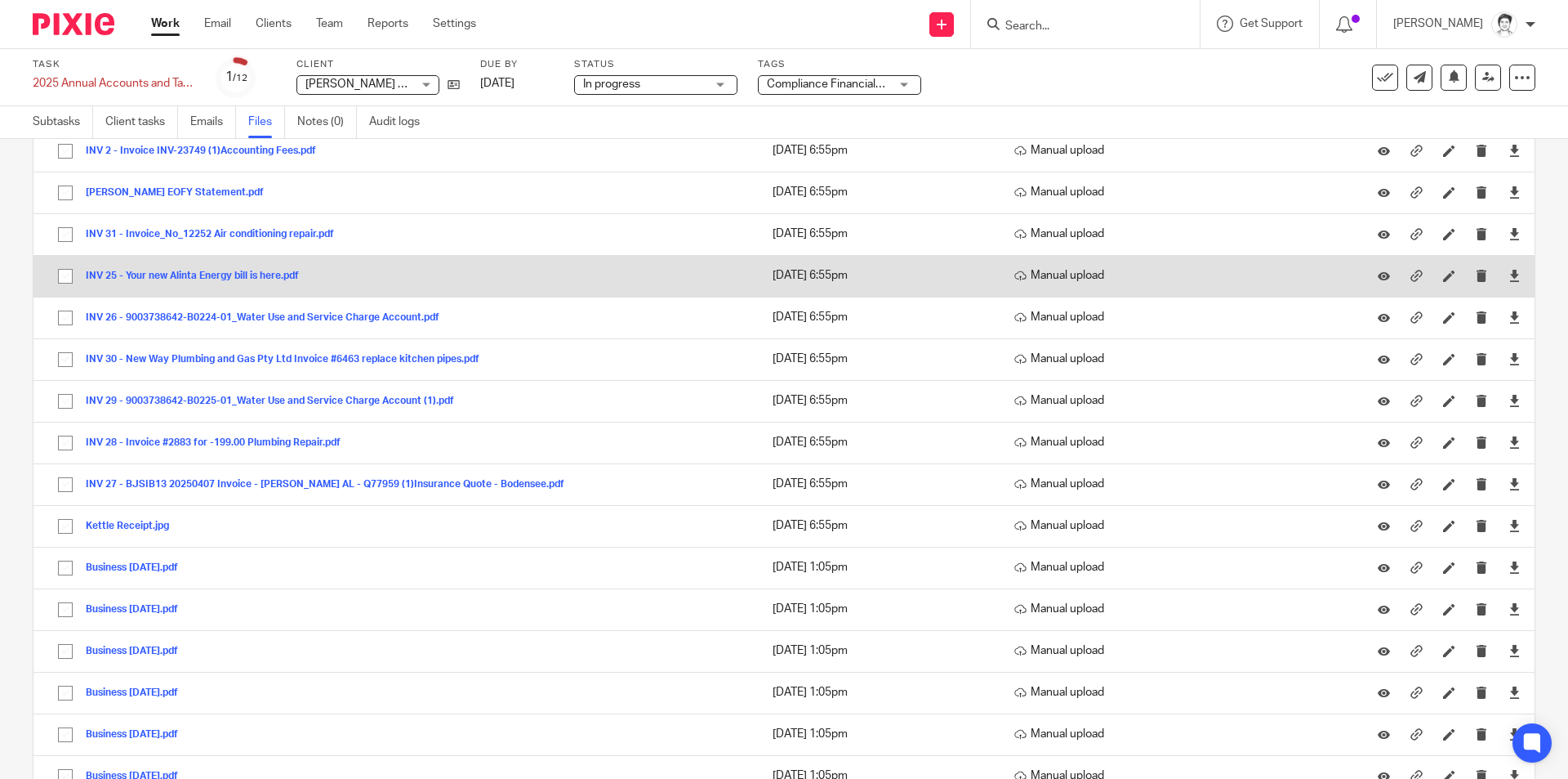
scroll to position [1471, 0]
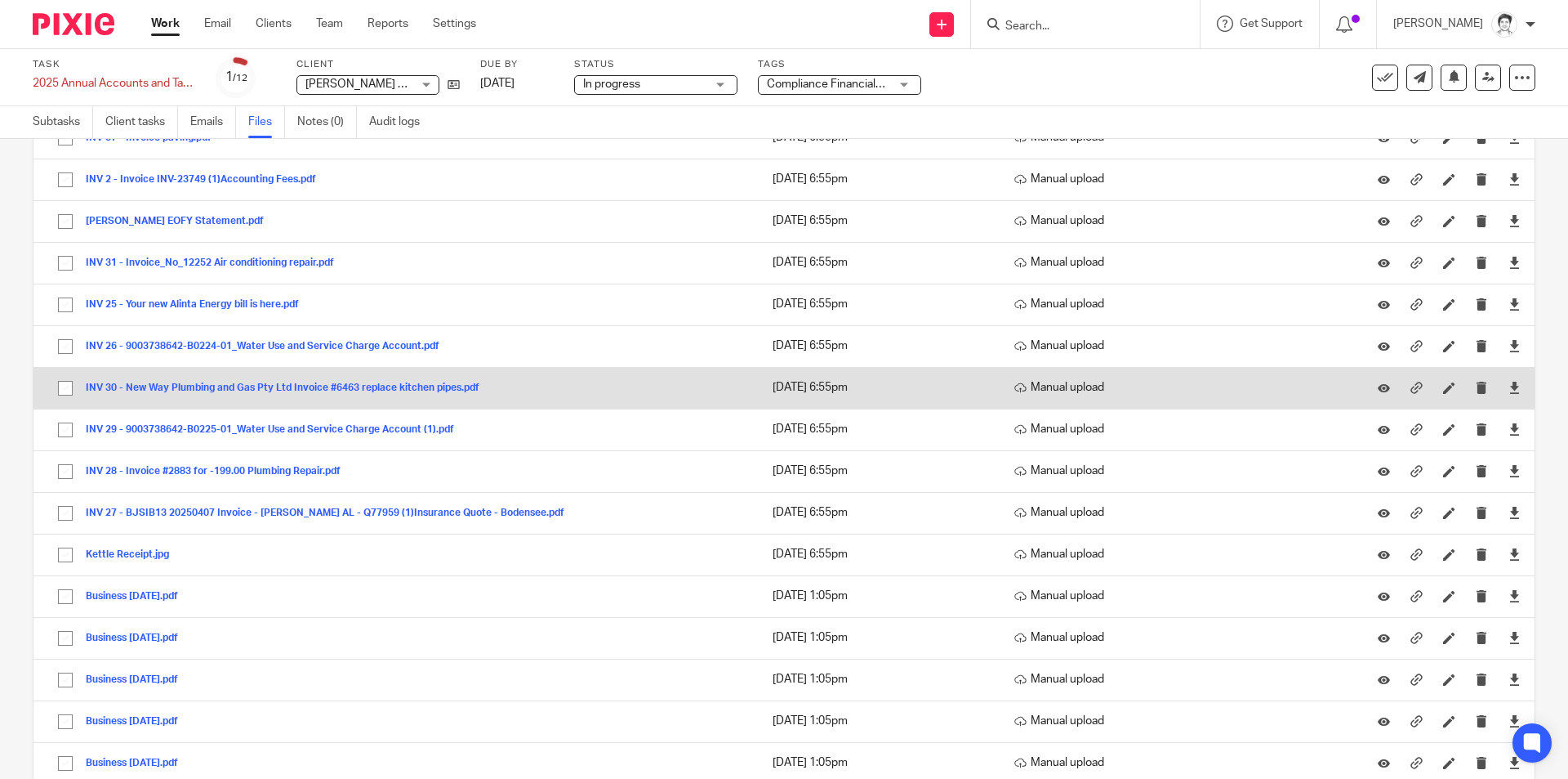
click at [222, 385] on button "INV 30 - New Way Plumbing and Gas Pty Ltd Invoice #6463 replace kitchen pipes.p…" at bounding box center [289, 388] width 406 height 12
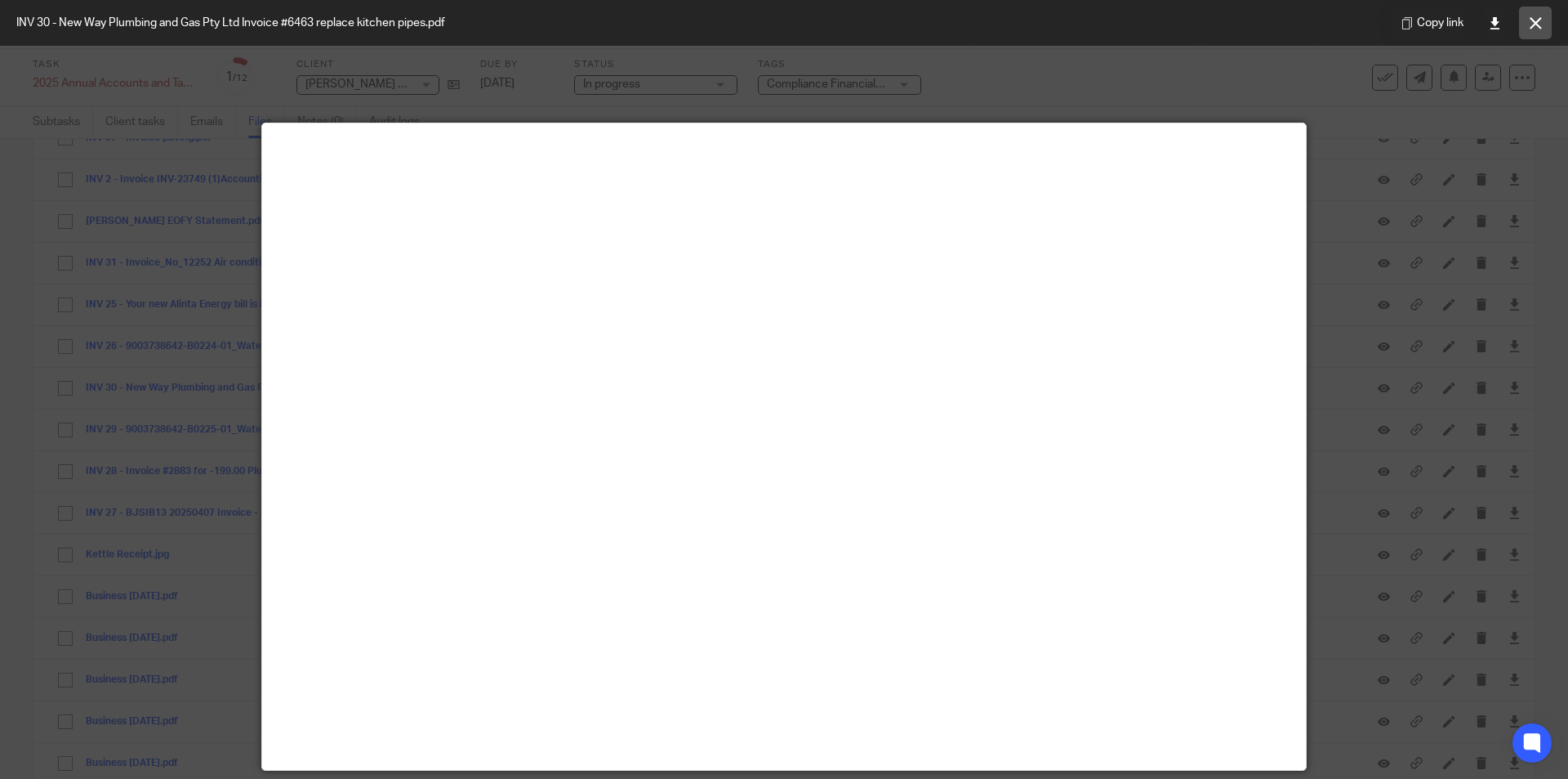
click at [1538, 31] on button at bounding box center [1535, 22] width 32 height 32
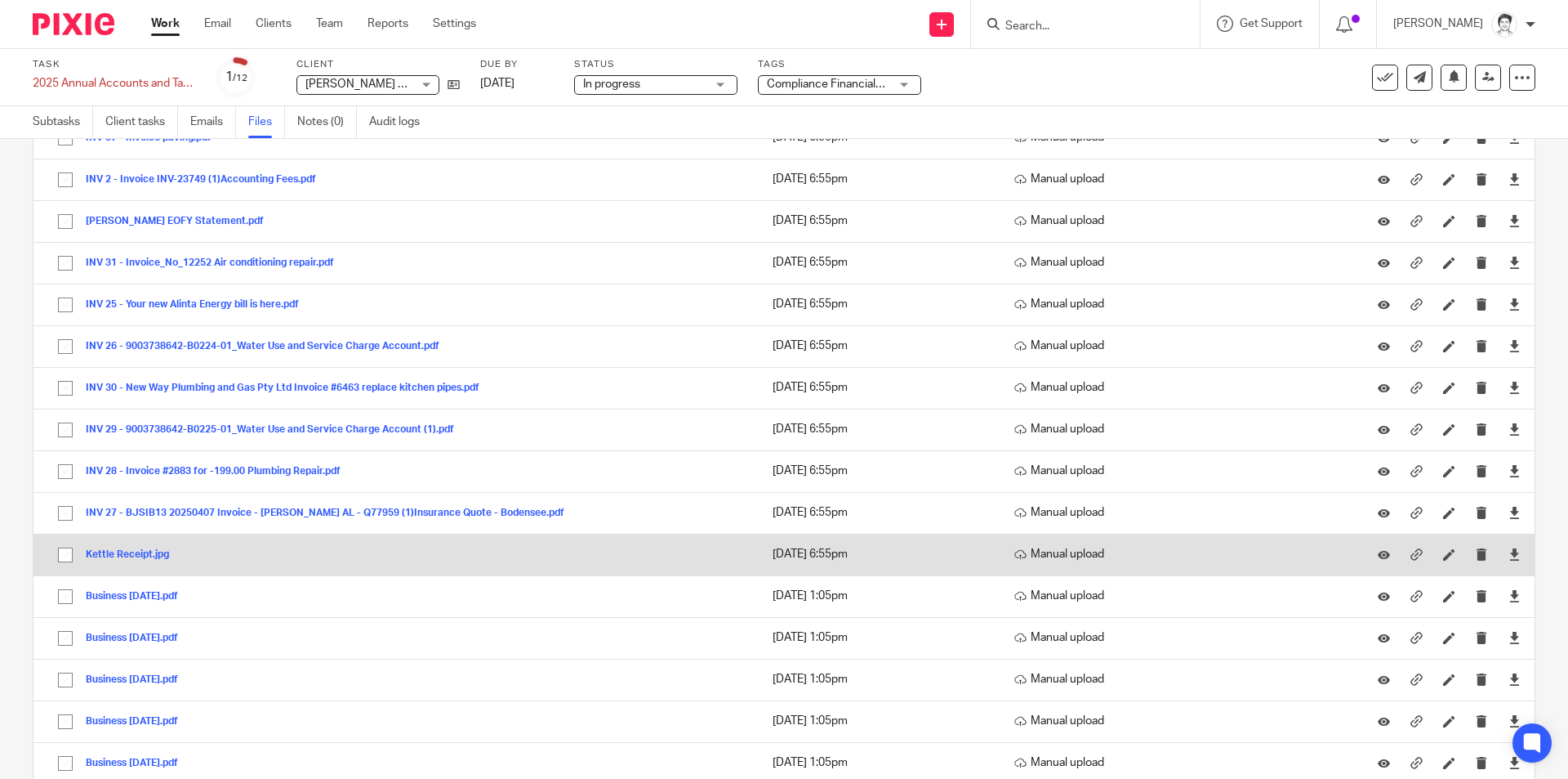
click at [130, 555] on button "Kettle Receipt.jpg" at bounding box center [134, 554] width 96 height 12
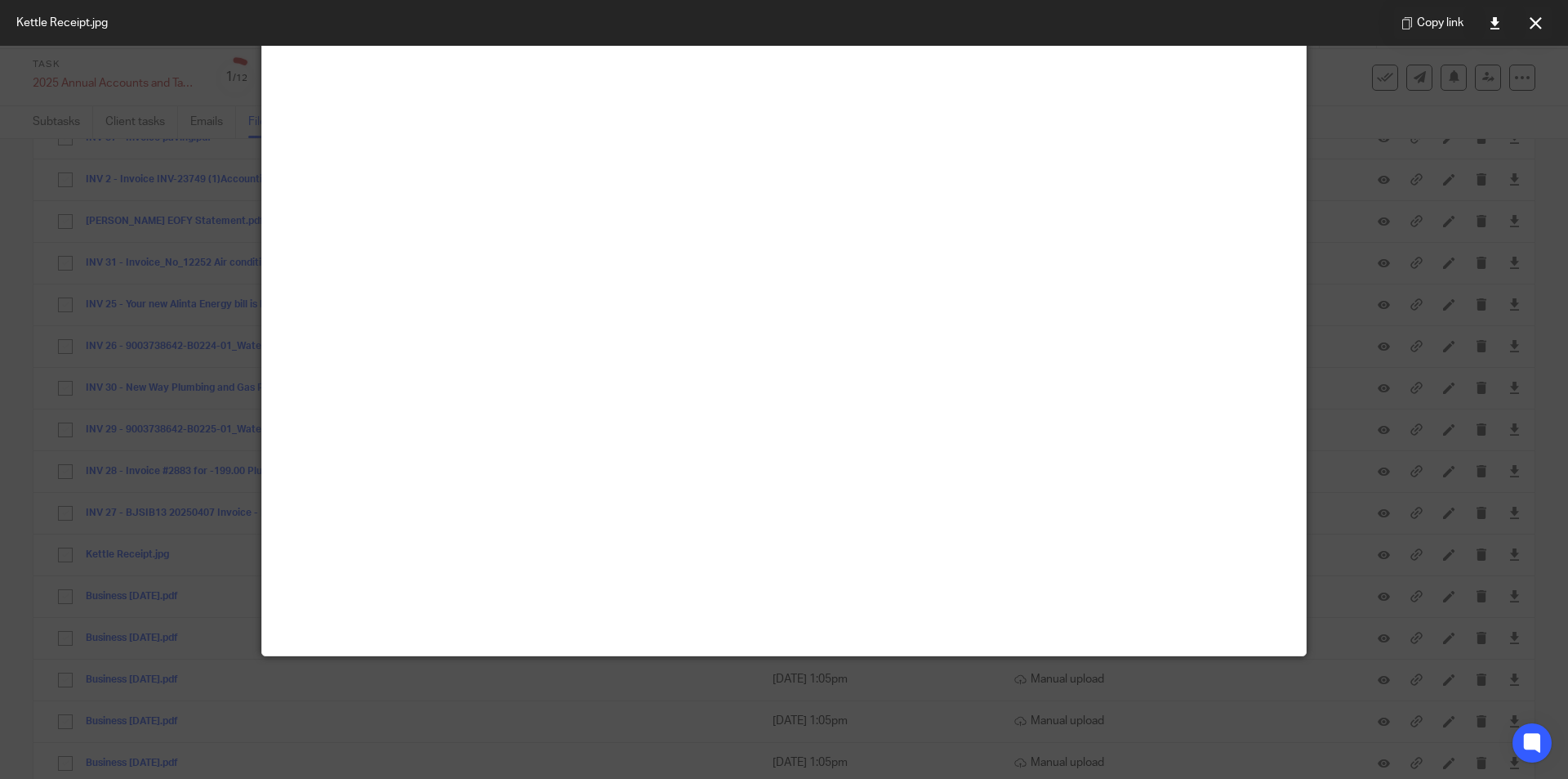
scroll to position [572, 0]
click at [1524, 30] on button at bounding box center [1535, 22] width 32 height 32
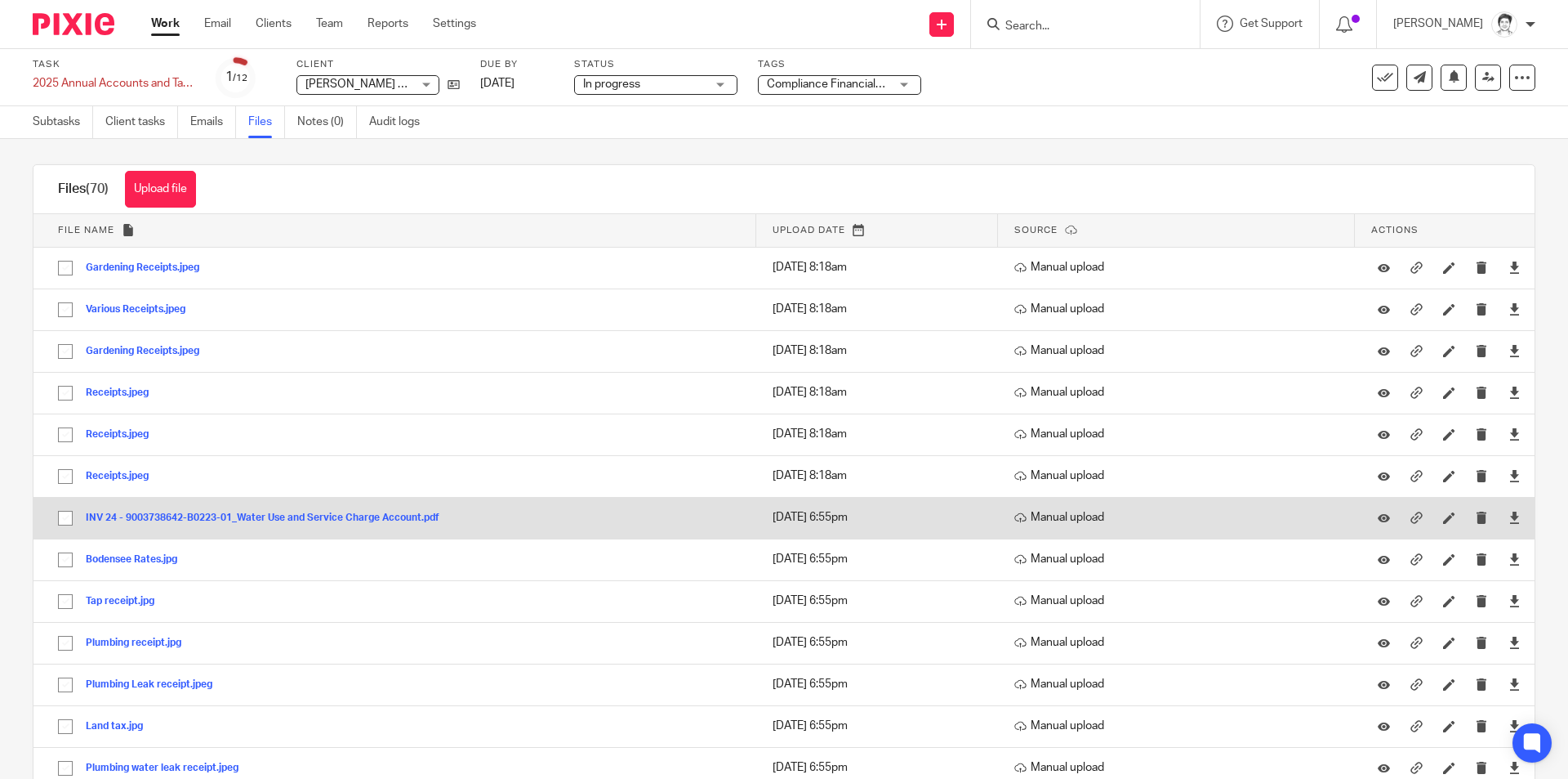
scroll to position [0, 0]
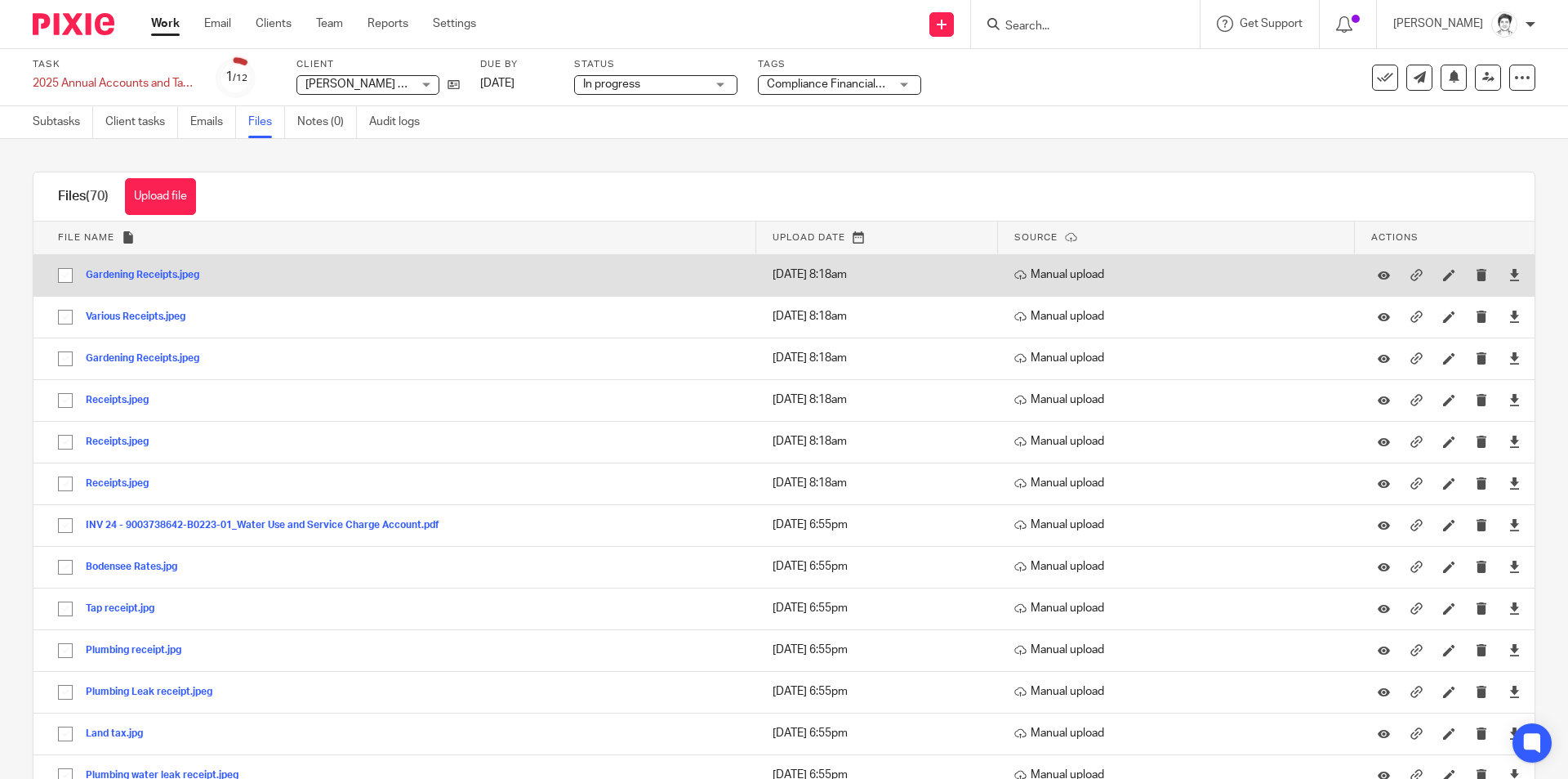
drag, startPoint x: 67, startPoint y: 274, endPoint x: 108, endPoint y: 277, distance: 41.1
click at [66, 274] on input "checkbox" at bounding box center [65, 275] width 31 height 31
checkbox input "true"
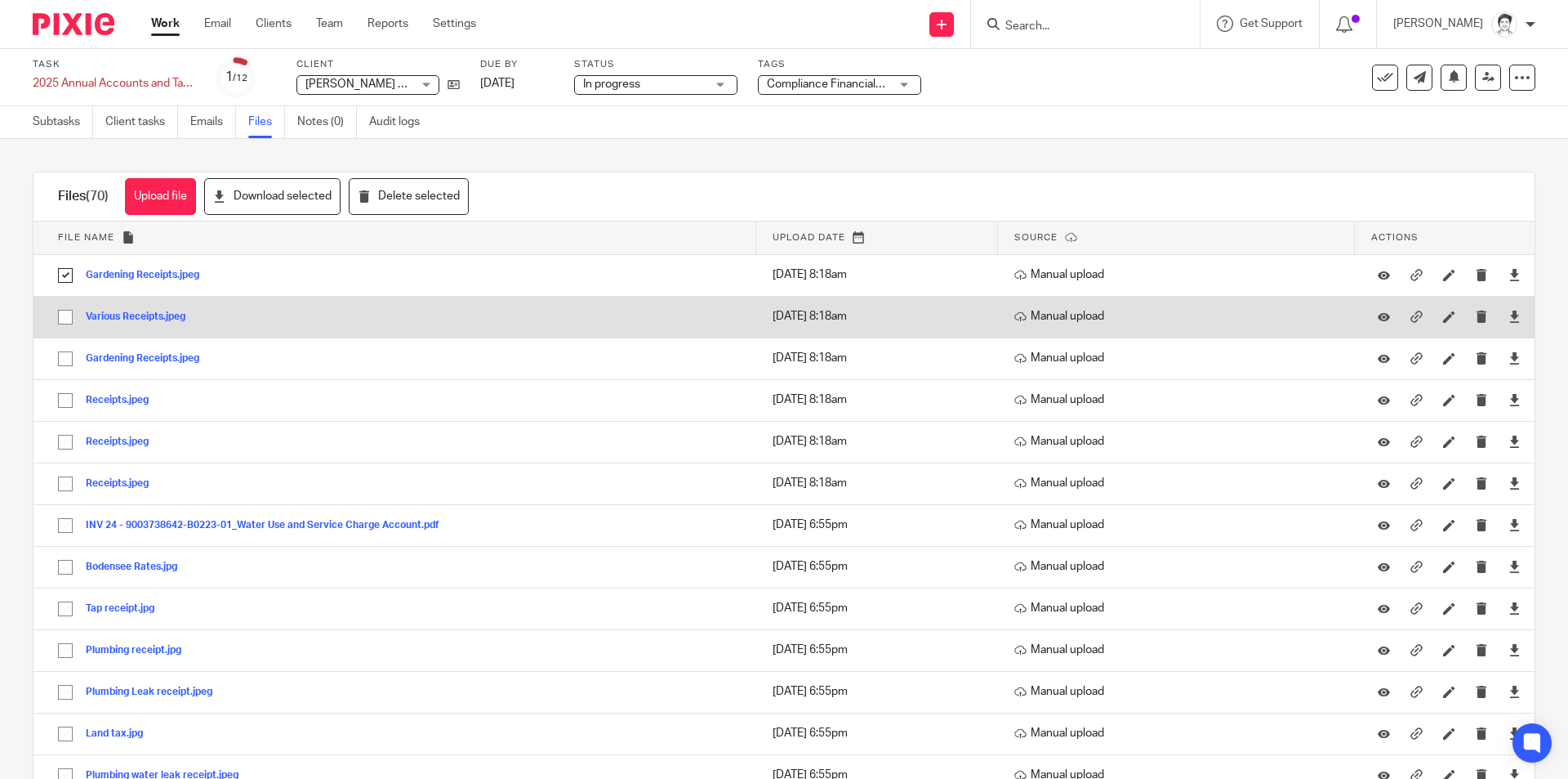
click at [65, 319] on input "checkbox" at bounding box center [65, 316] width 31 height 31
checkbox input "true"
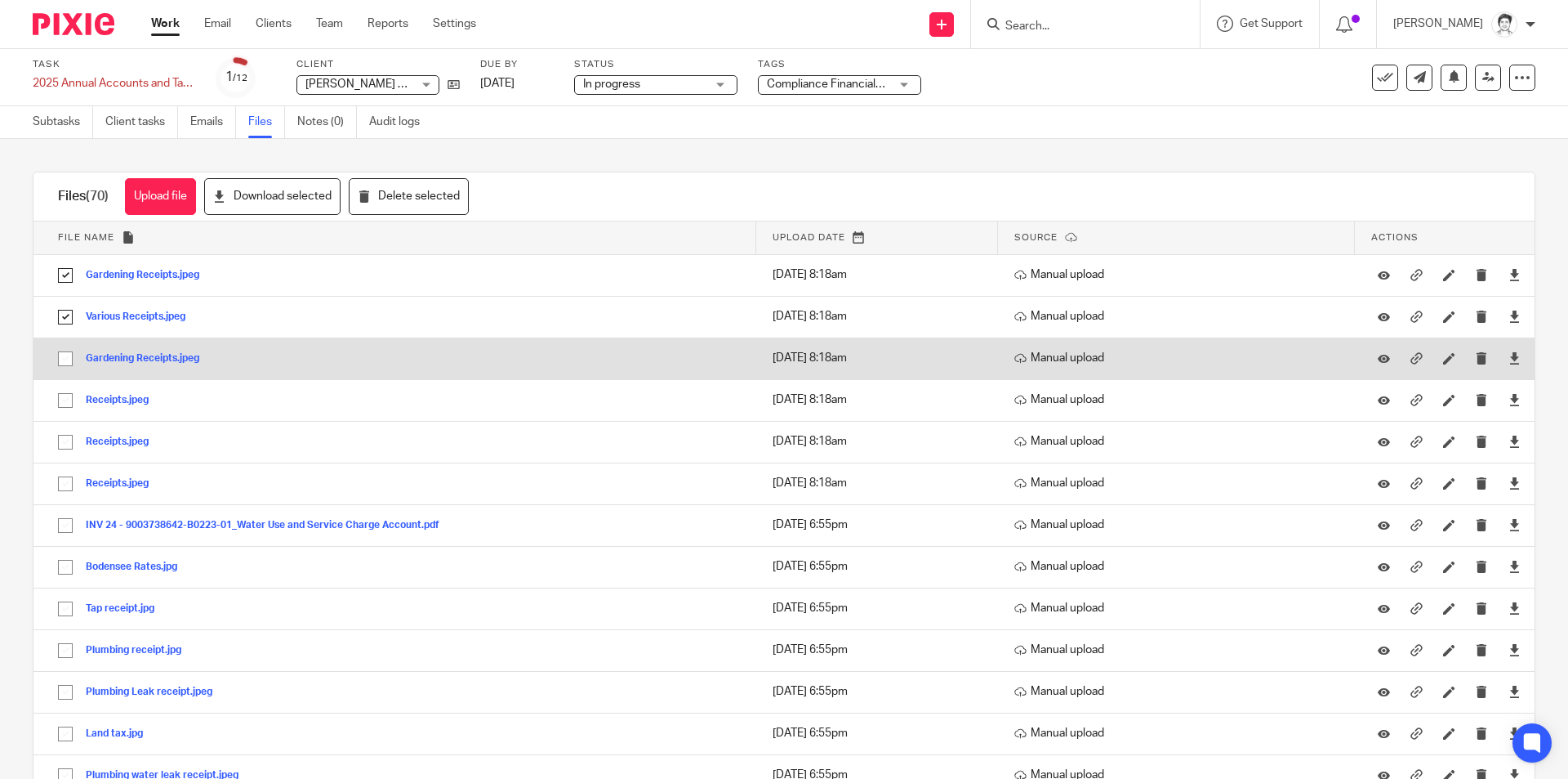
click at [64, 360] on input "checkbox" at bounding box center [65, 359] width 31 height 31
checkbox input "true"
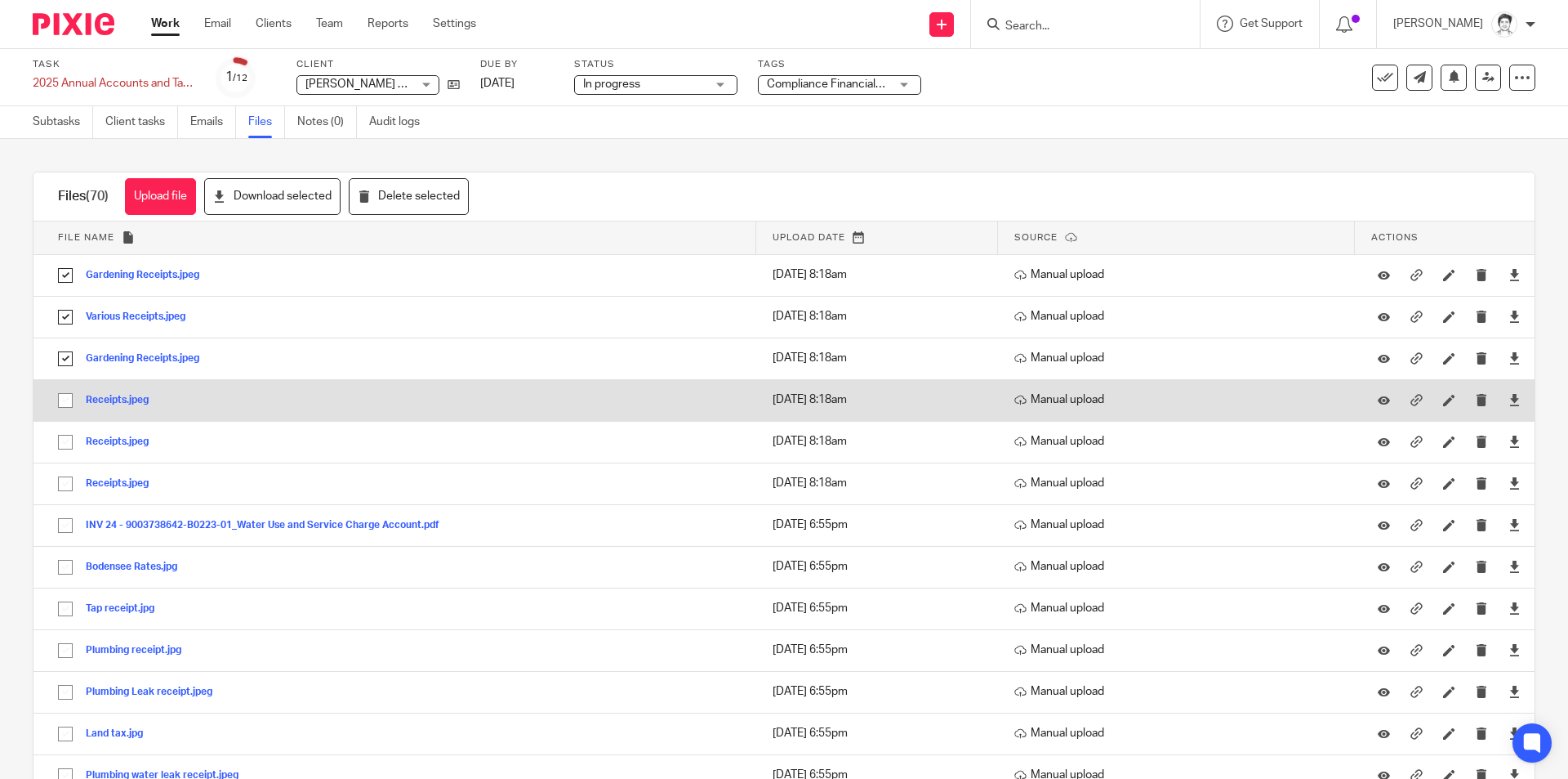
click at [69, 392] on input "checkbox" at bounding box center [65, 400] width 31 height 31
checkbox input "true"
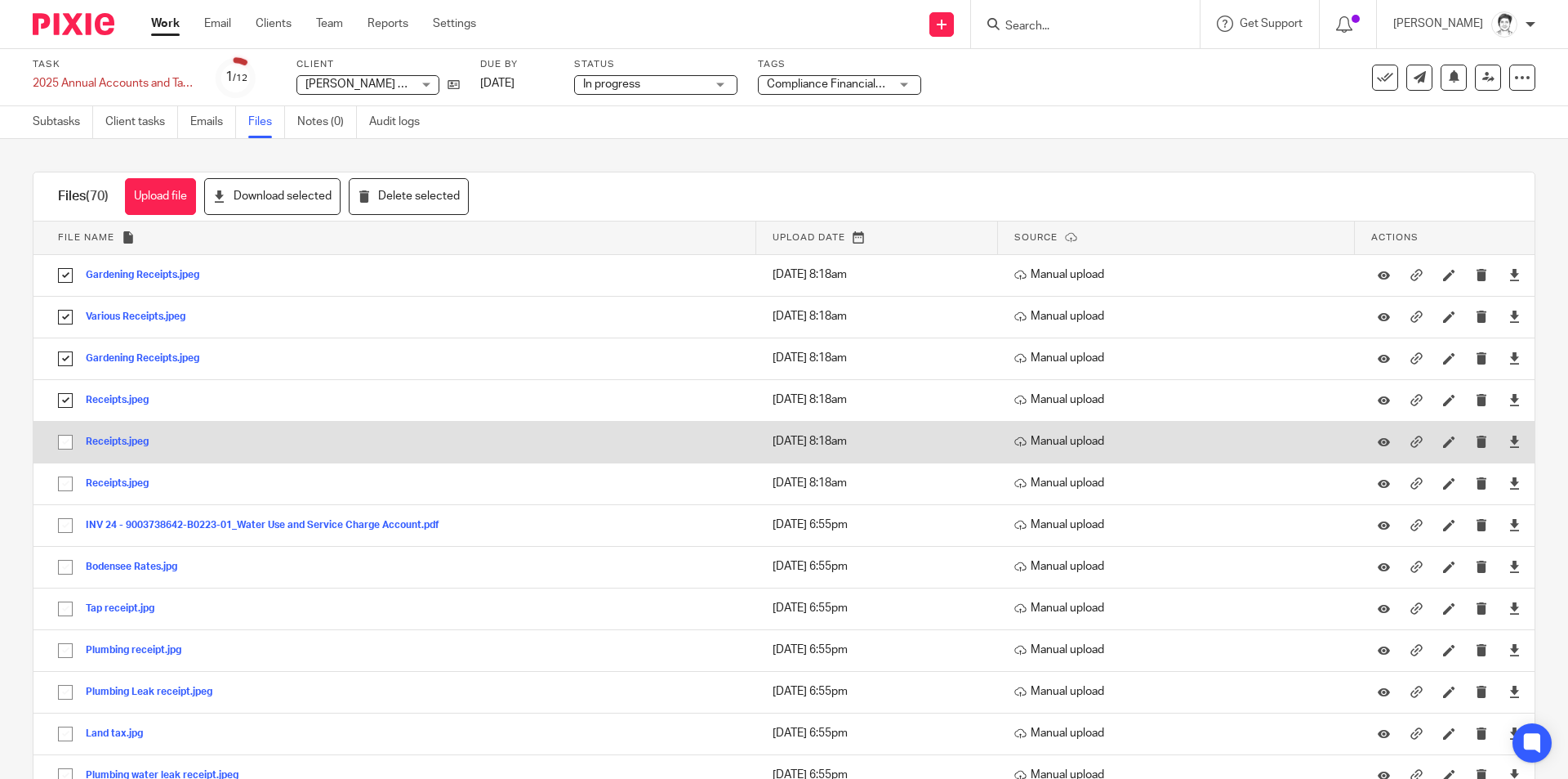
click at [56, 438] on input "checkbox" at bounding box center [65, 442] width 31 height 31
checkbox input "true"
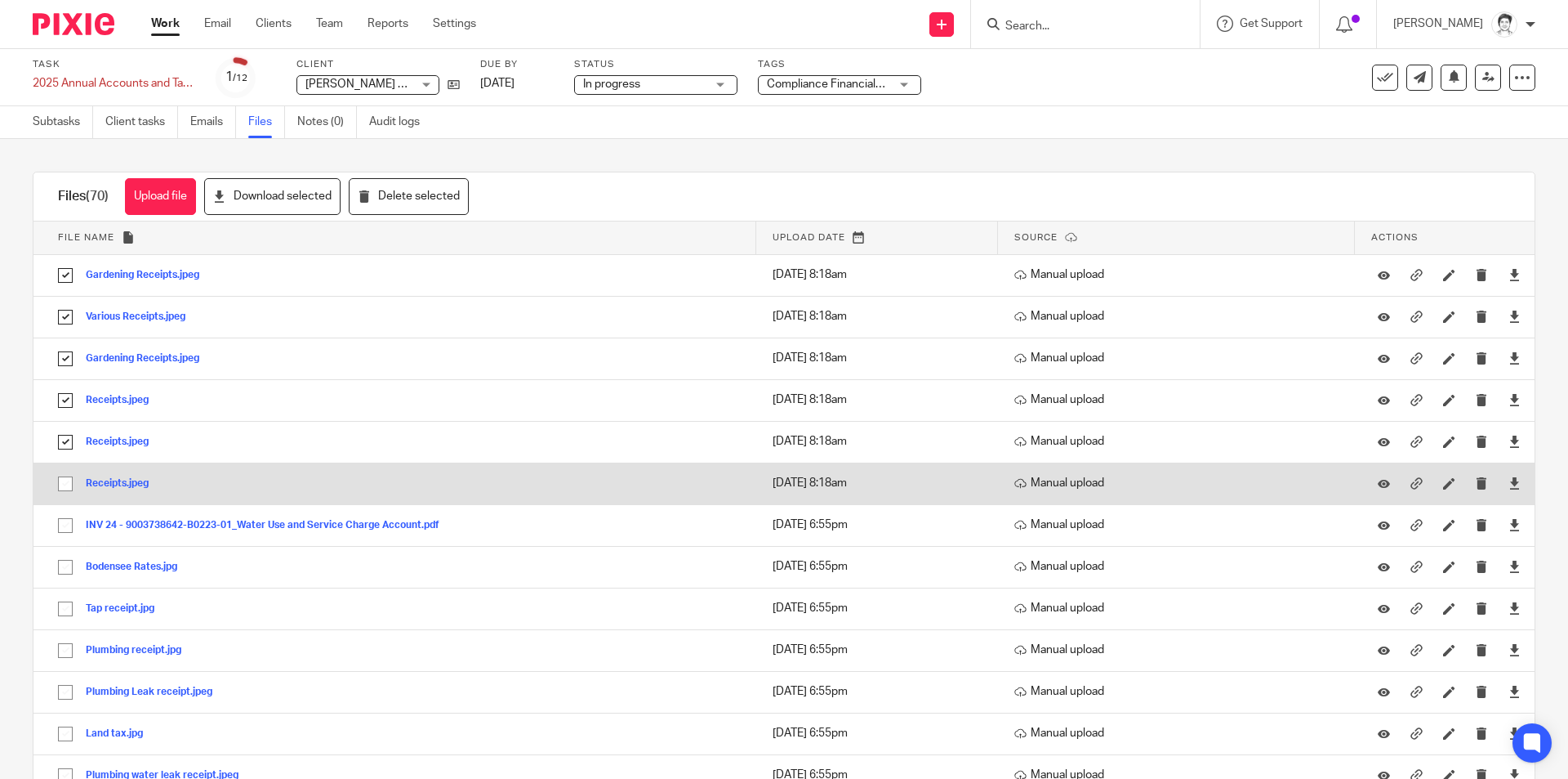
click at [59, 484] on input "checkbox" at bounding box center [65, 483] width 31 height 31
checkbox input "true"
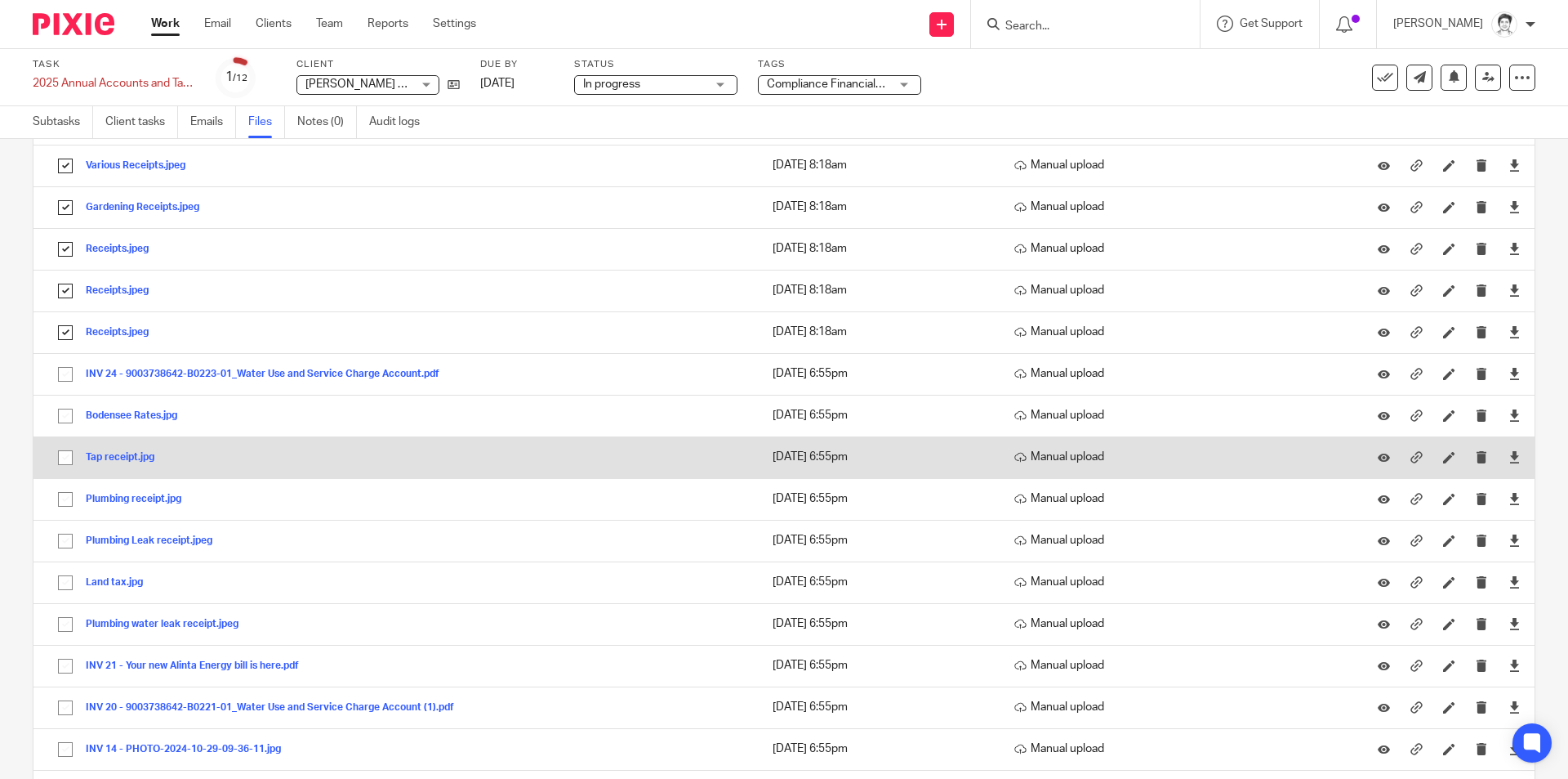
scroll to position [163, 0]
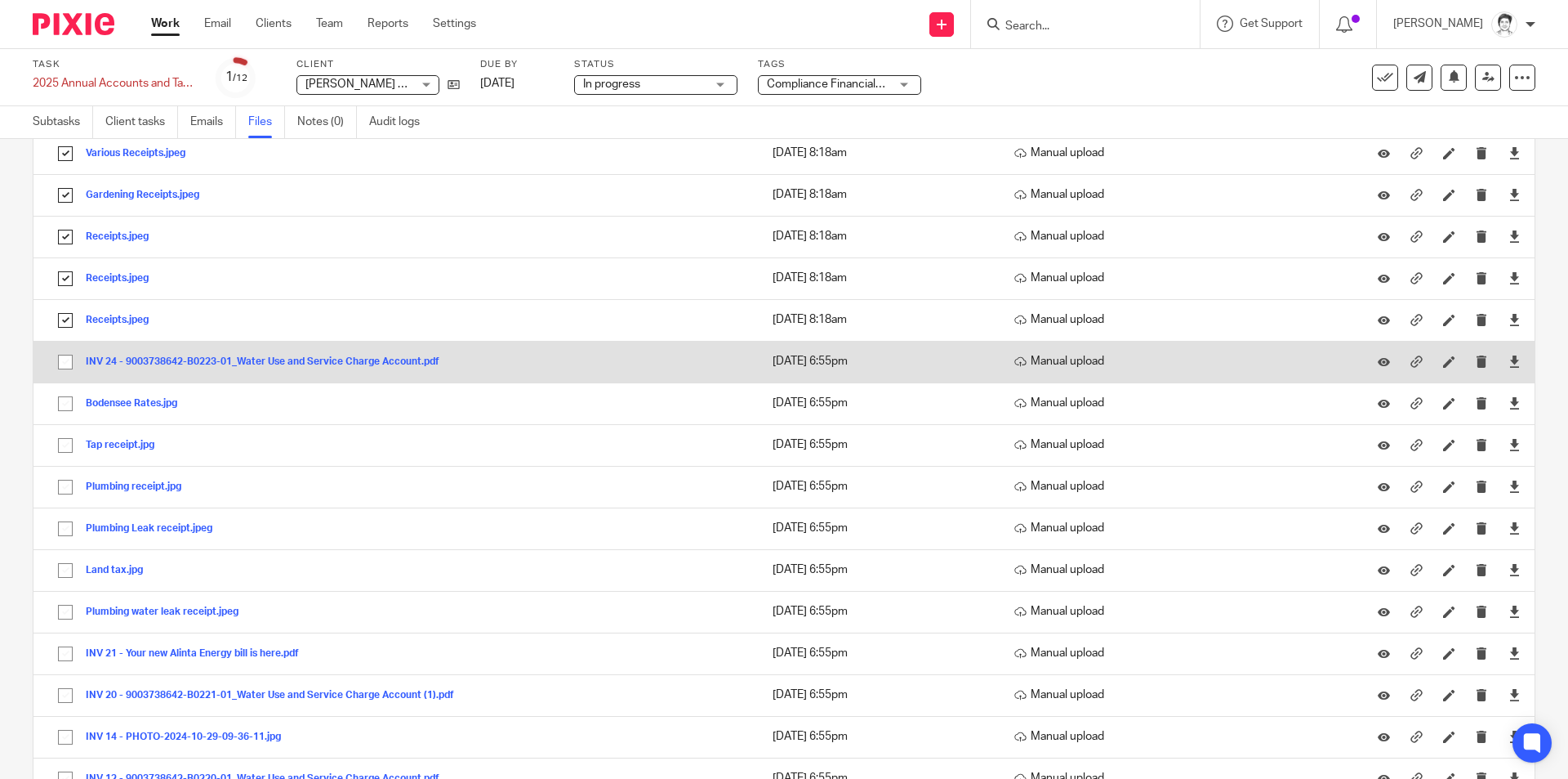
click at [66, 360] on input "checkbox" at bounding box center [65, 361] width 31 height 31
checkbox input "true"
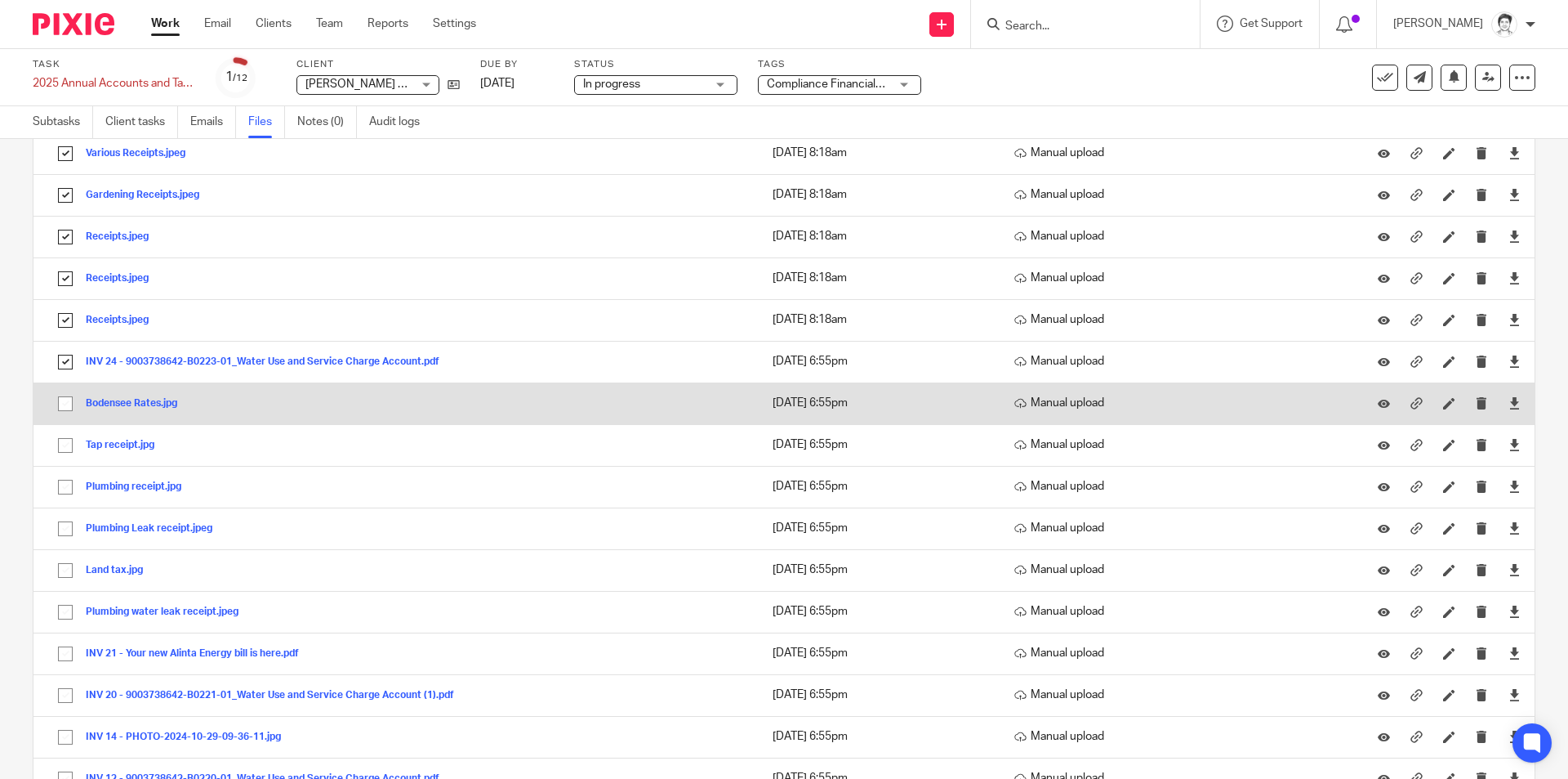
click at [65, 410] on input "checkbox" at bounding box center [65, 403] width 31 height 31
checkbox input "true"
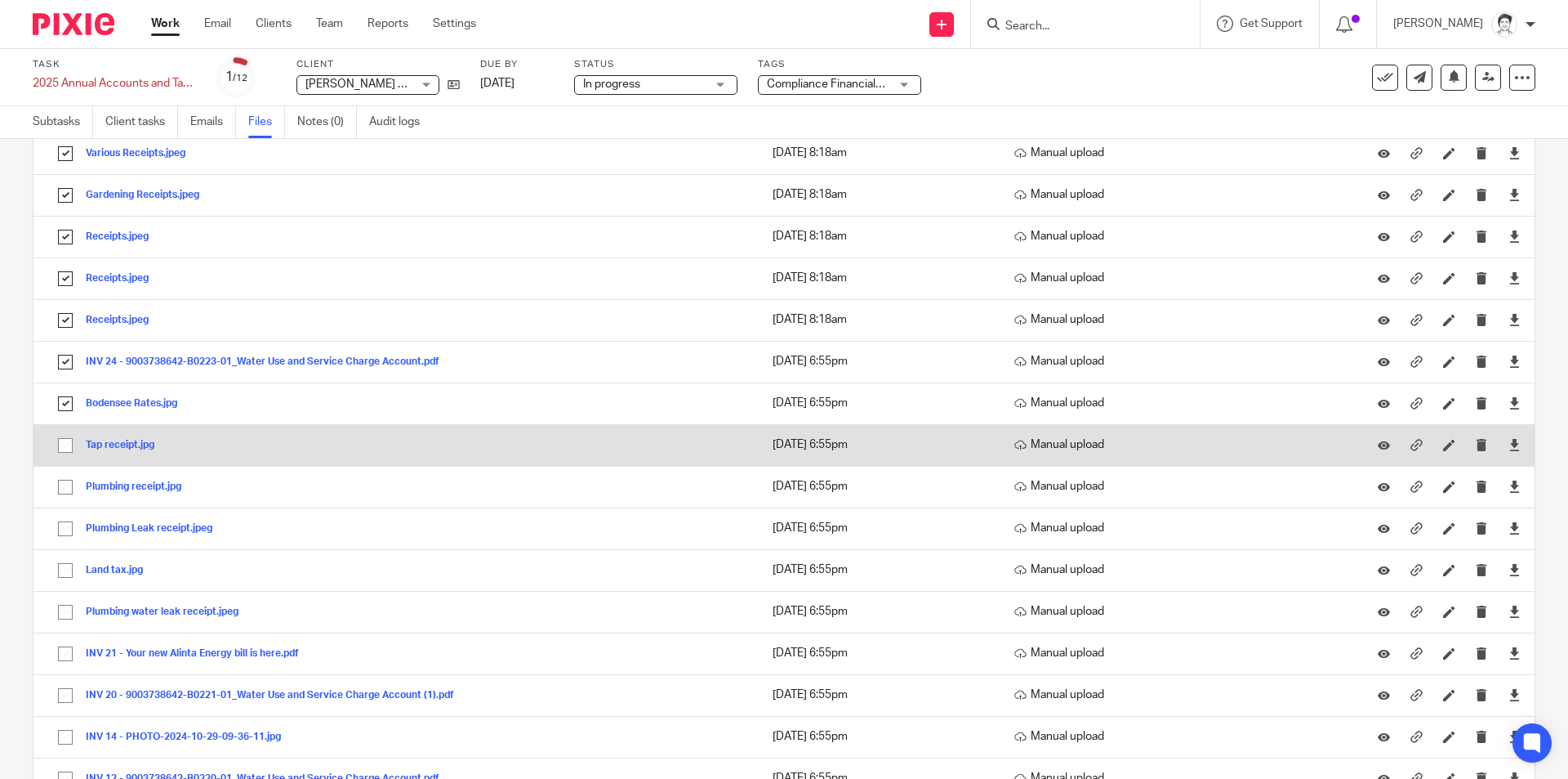
click at [64, 445] on input "checkbox" at bounding box center [65, 445] width 31 height 31
checkbox input "true"
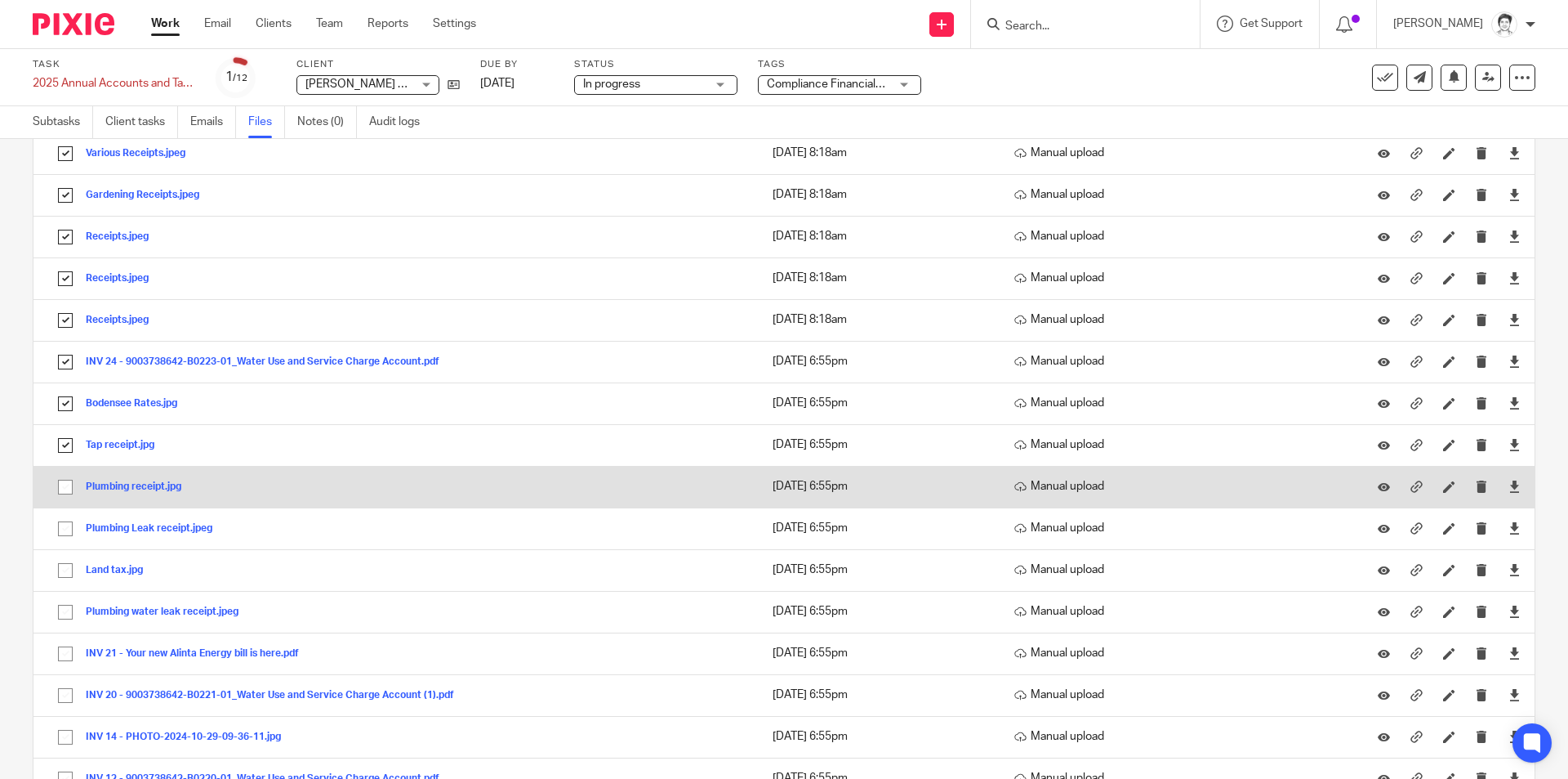
click at [60, 488] on input "checkbox" at bounding box center [65, 487] width 31 height 31
checkbox input "true"
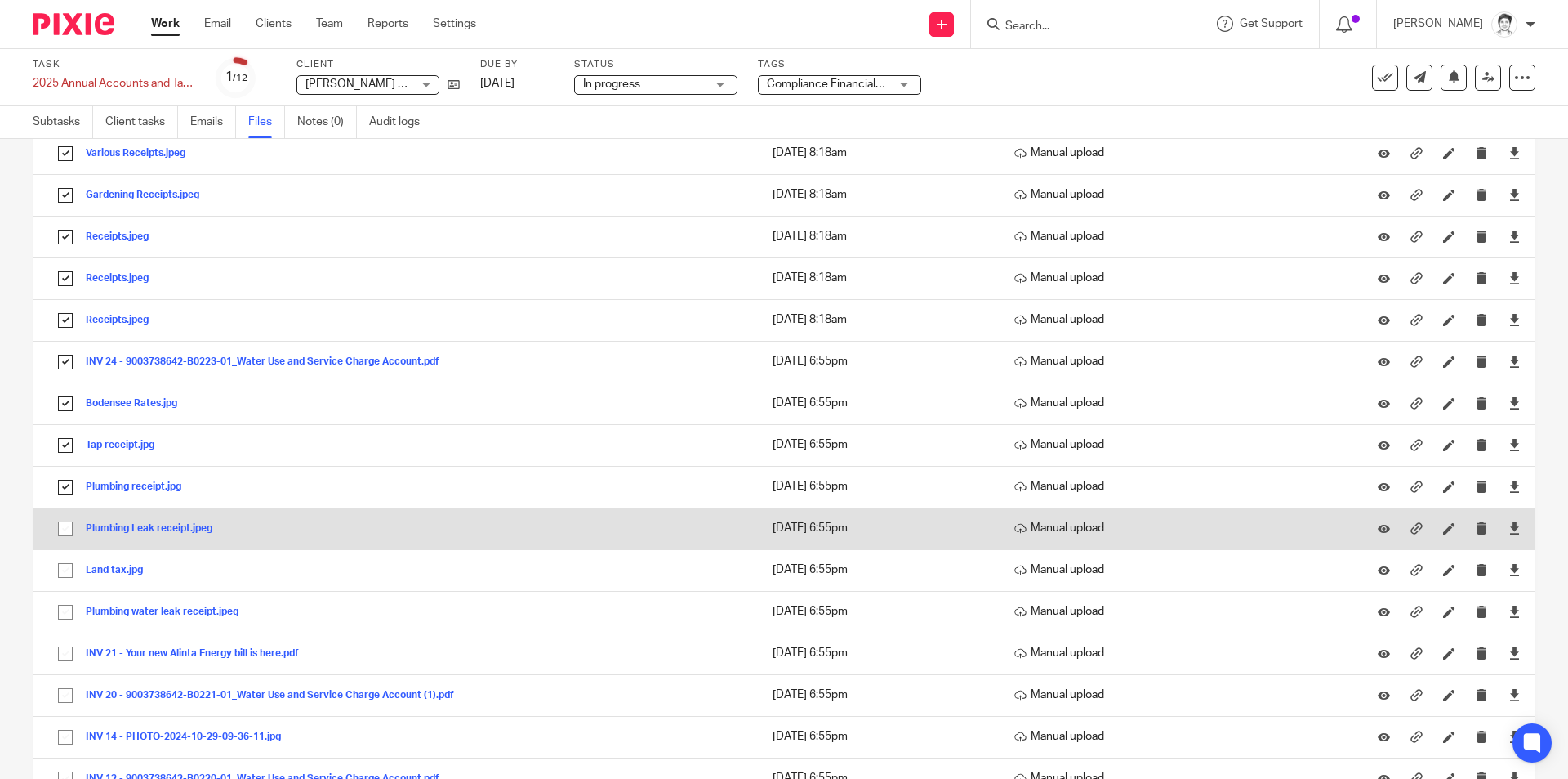
click at [66, 524] on input "checkbox" at bounding box center [65, 528] width 31 height 31
checkbox input "true"
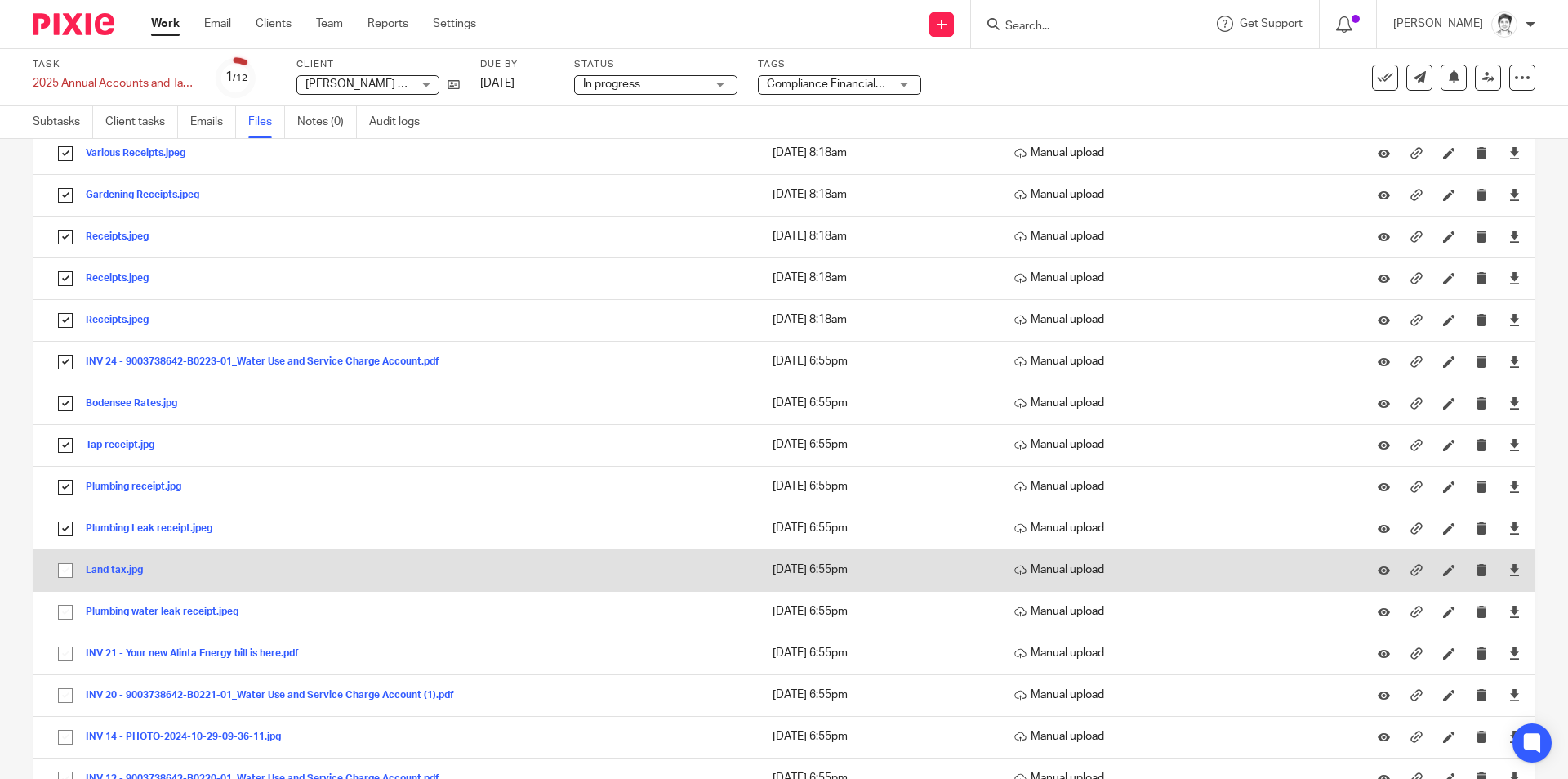
click at [68, 576] on input "checkbox" at bounding box center [65, 570] width 31 height 31
checkbox input "true"
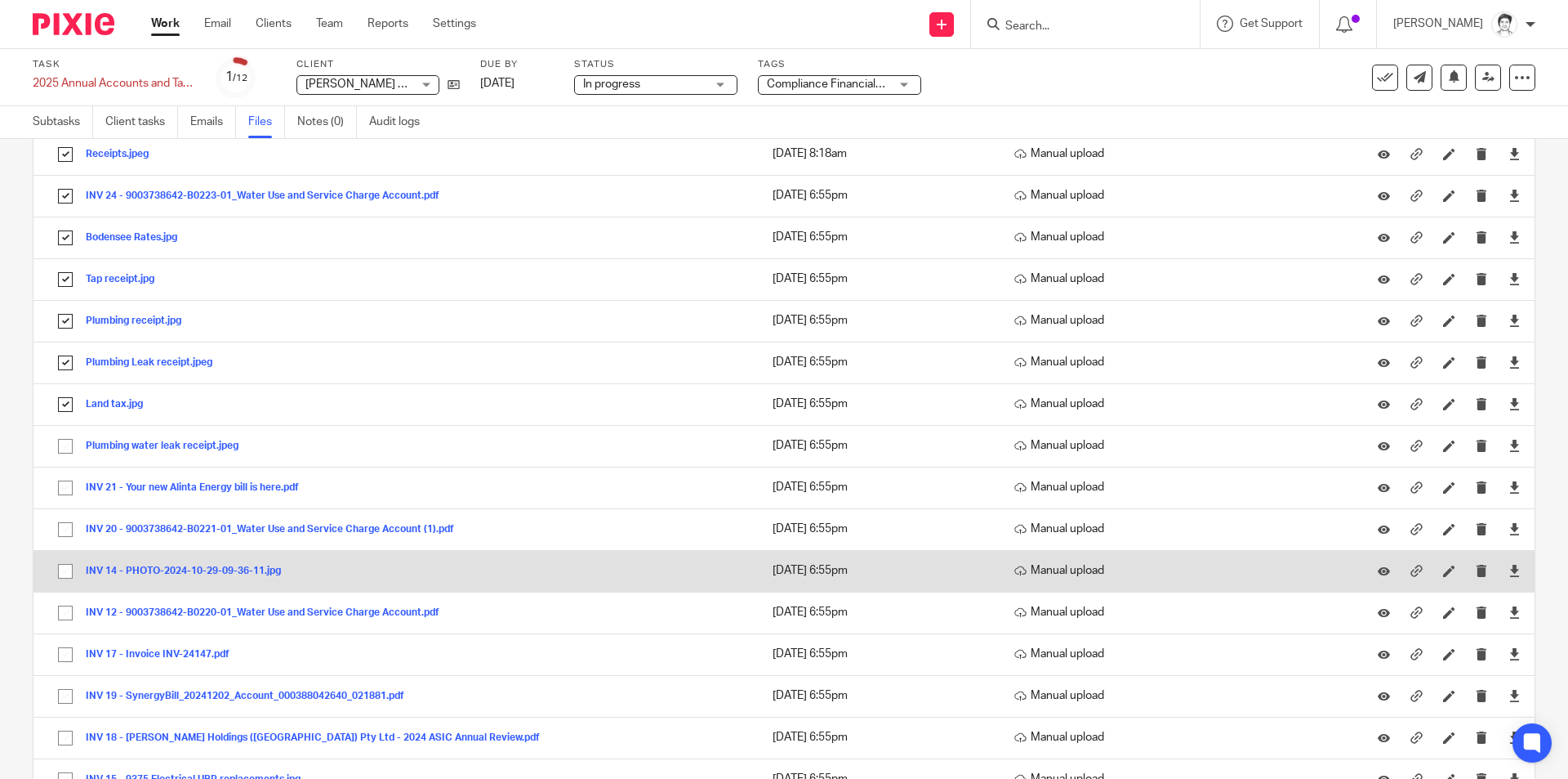
scroll to position [409, 0]
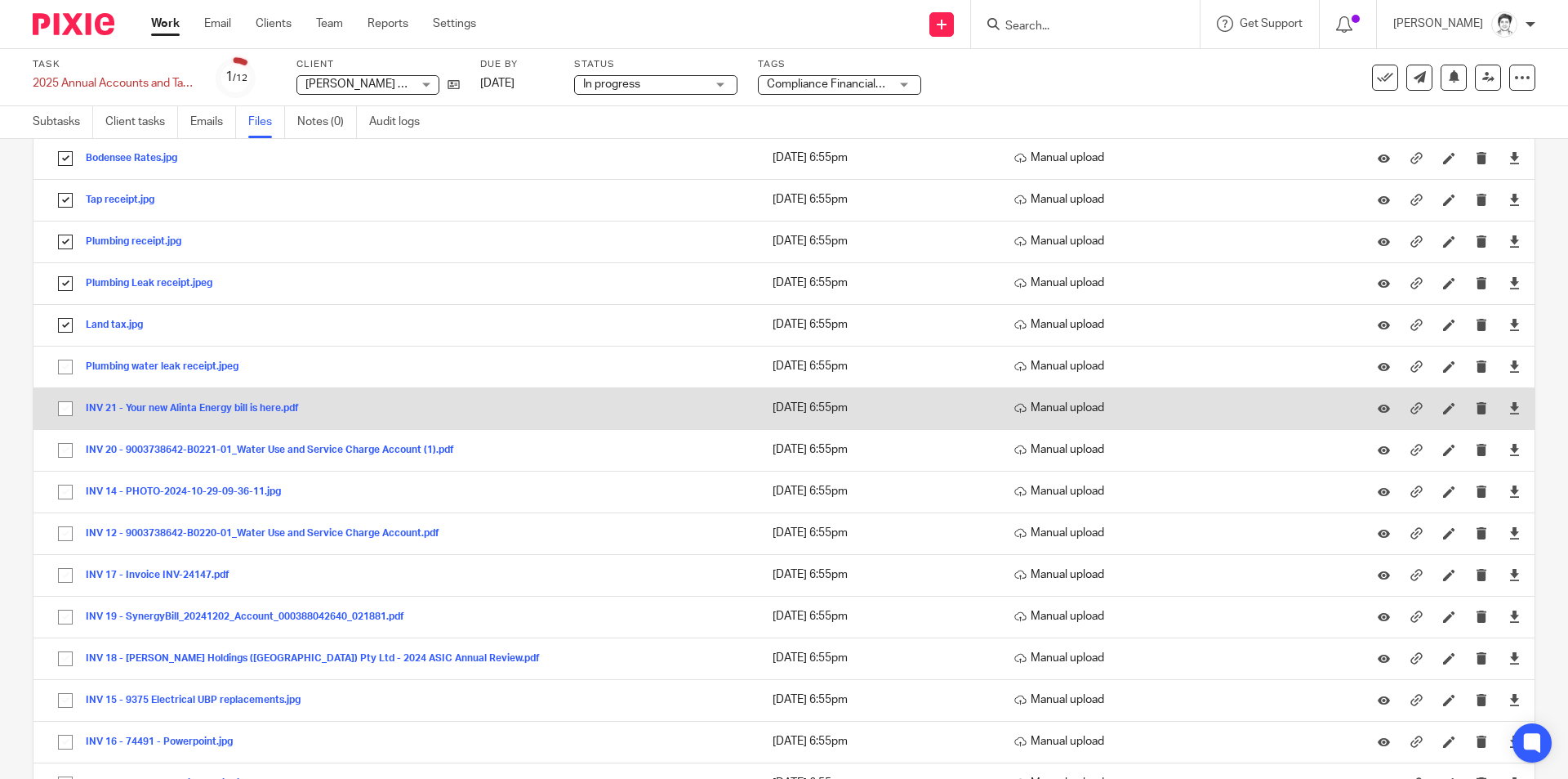
drag, startPoint x: 70, startPoint y: 370, endPoint x: 67, endPoint y: 392, distance: 22.2
click at [70, 374] on input "checkbox" at bounding box center [65, 367] width 31 height 31
checkbox input "true"
click at [66, 411] on input "checkbox" at bounding box center [65, 408] width 31 height 31
checkbox input "true"
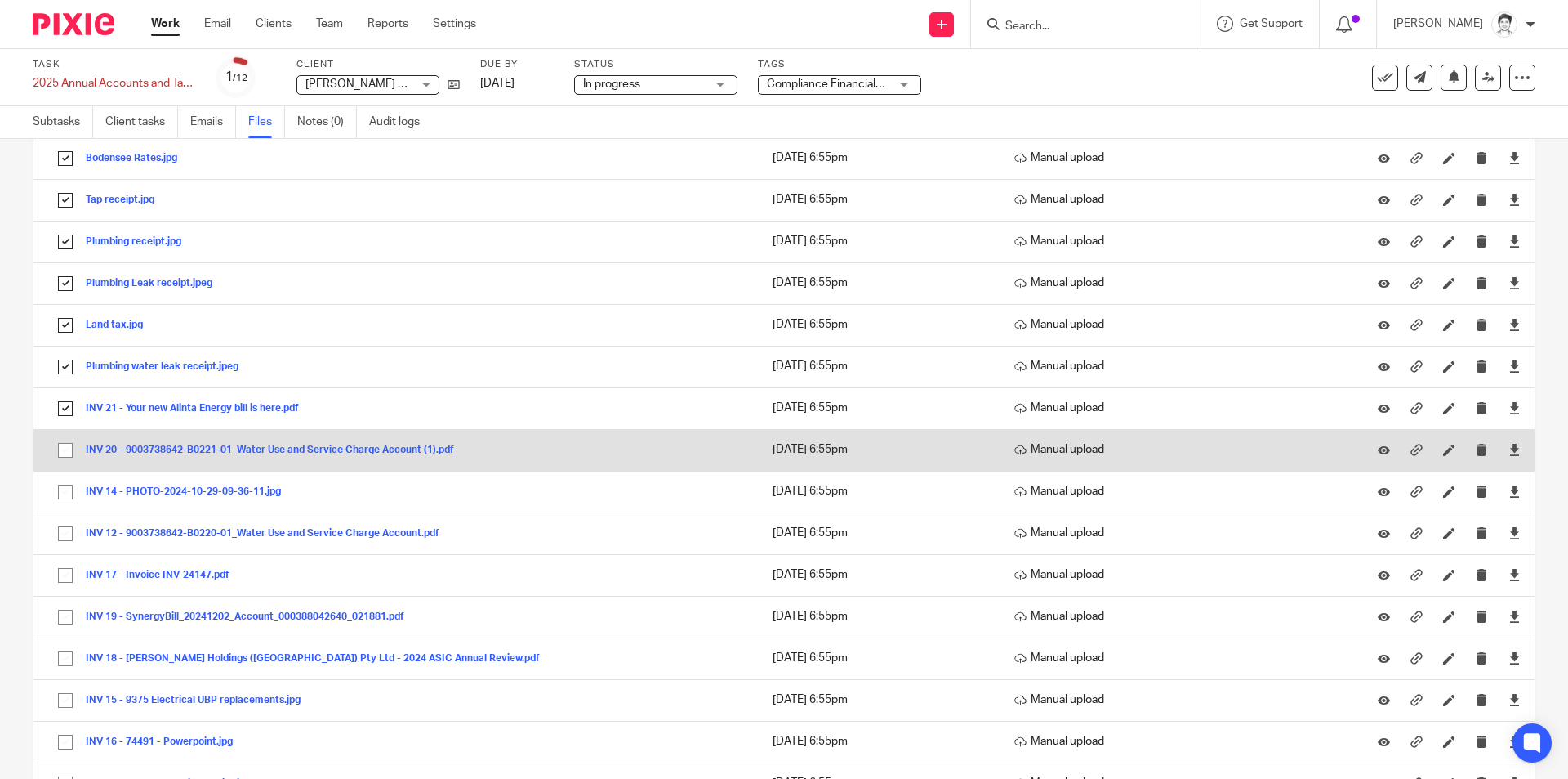
click at [57, 454] on input "checkbox" at bounding box center [65, 450] width 31 height 31
checkbox input "true"
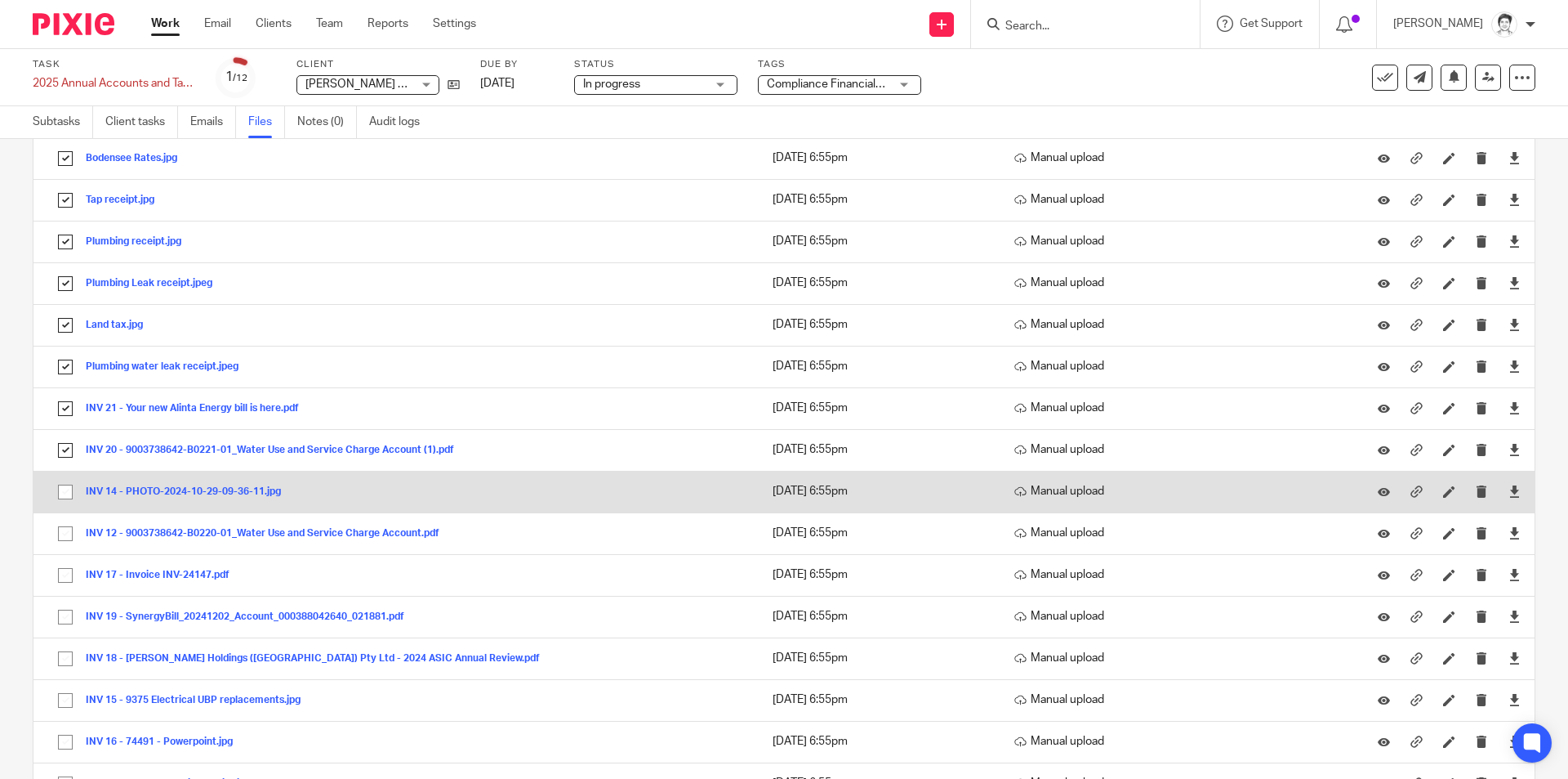
click at [69, 499] on input "checkbox" at bounding box center [65, 491] width 31 height 31
checkbox input "true"
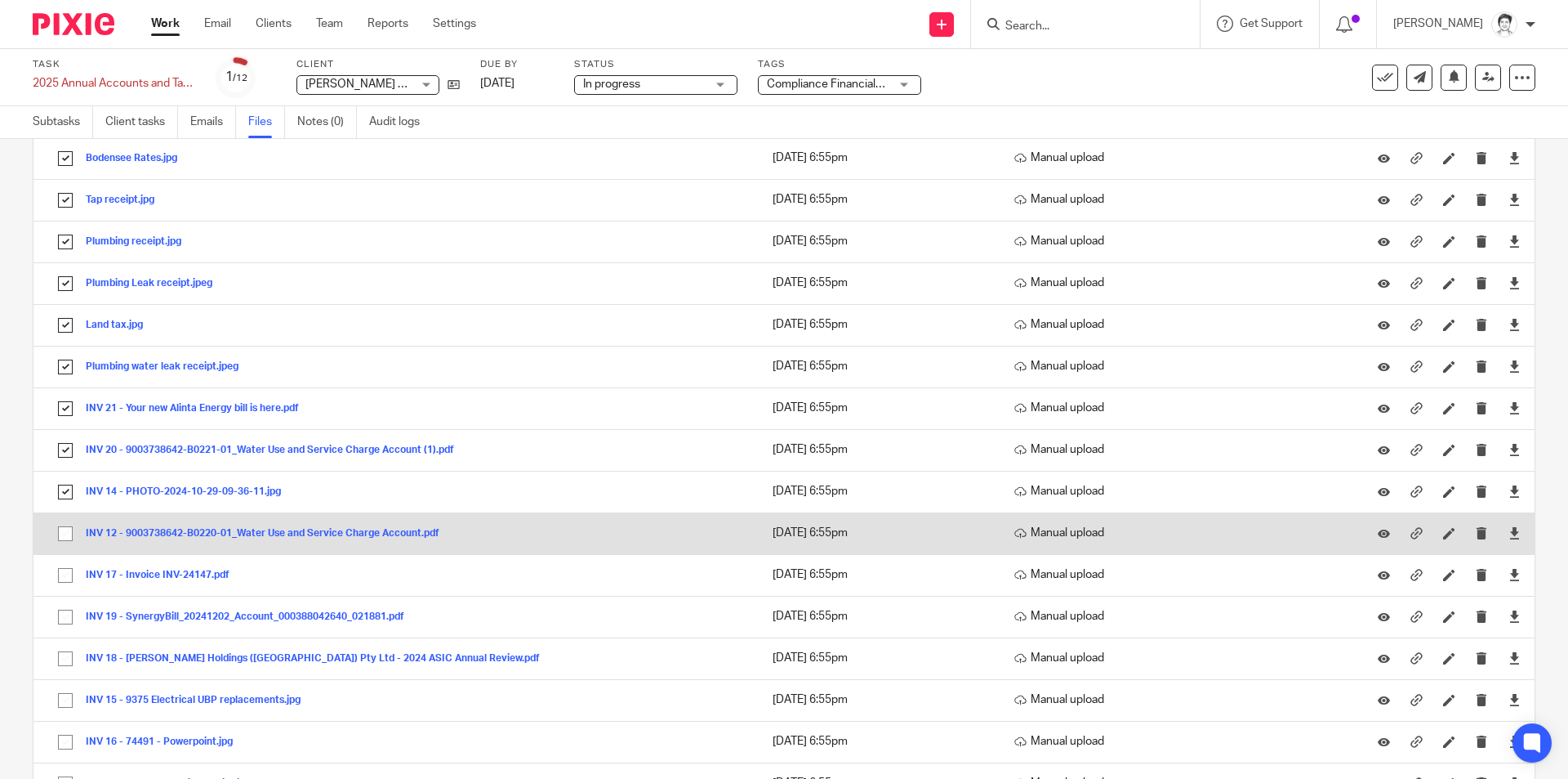
click at [69, 534] on input "checkbox" at bounding box center [65, 533] width 31 height 31
checkbox input "true"
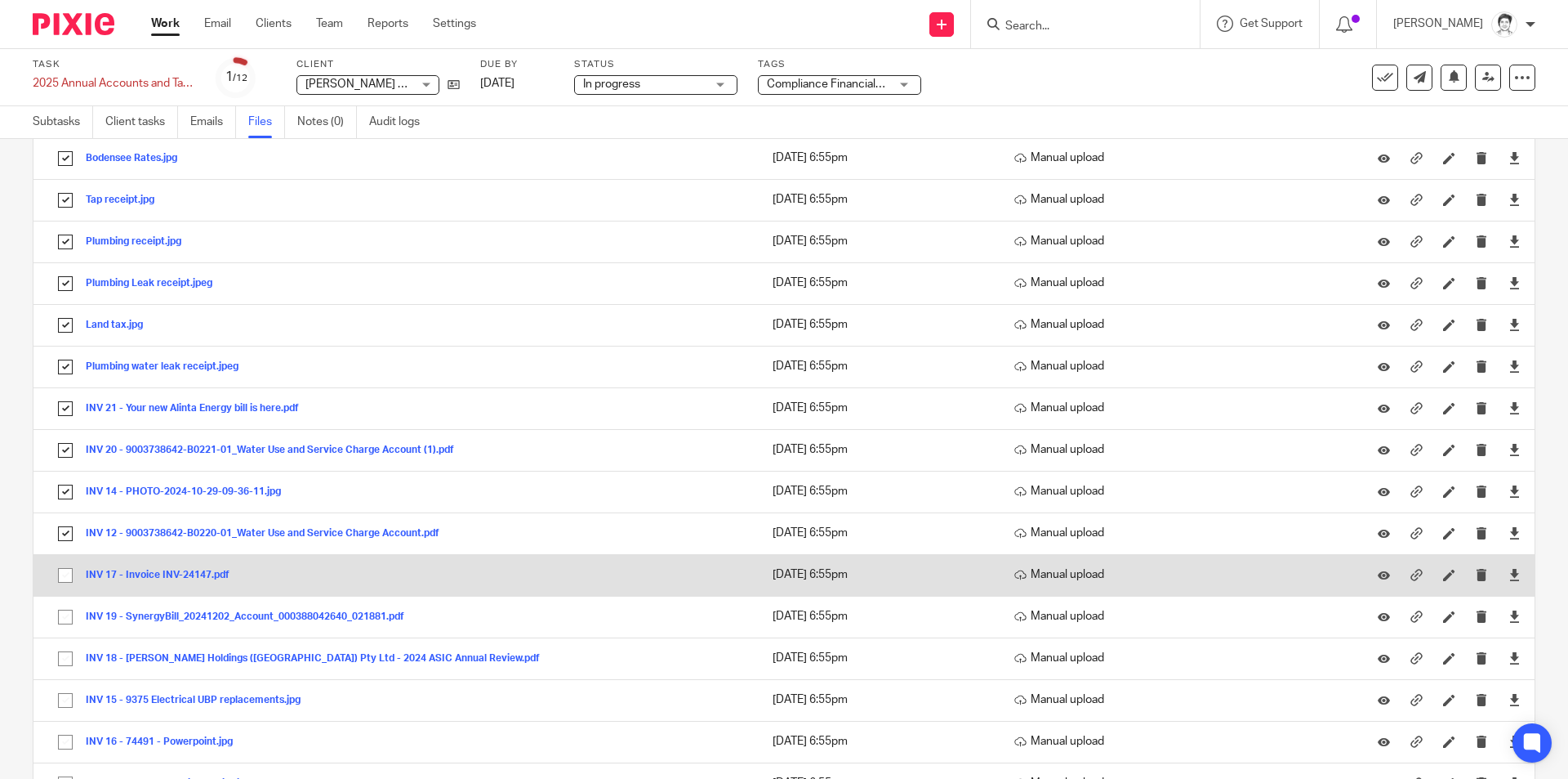
click at [77, 573] on input "checkbox" at bounding box center [65, 575] width 31 height 31
checkbox input "true"
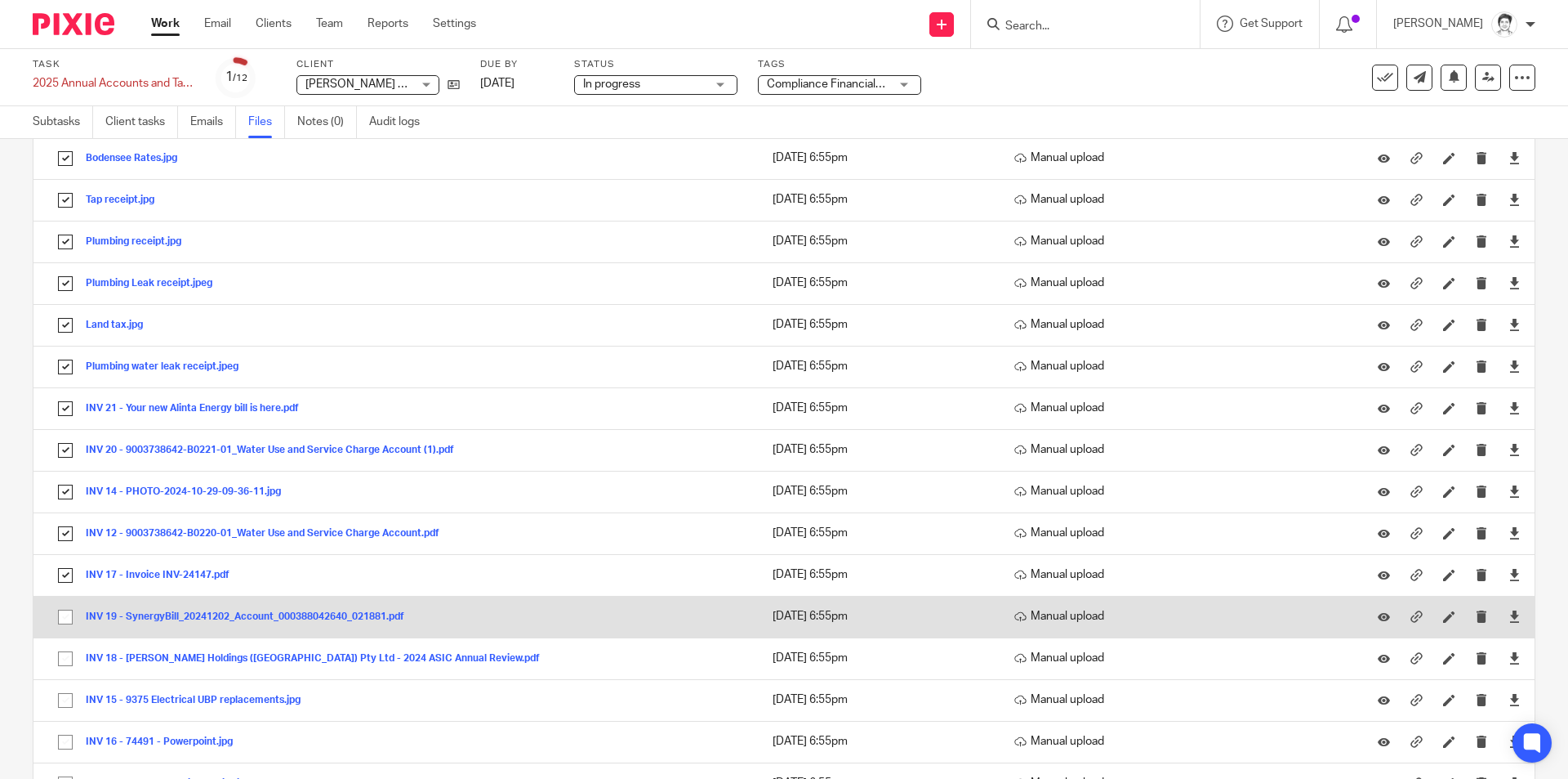
click at [70, 615] on input "checkbox" at bounding box center [65, 617] width 31 height 31
checkbox input "true"
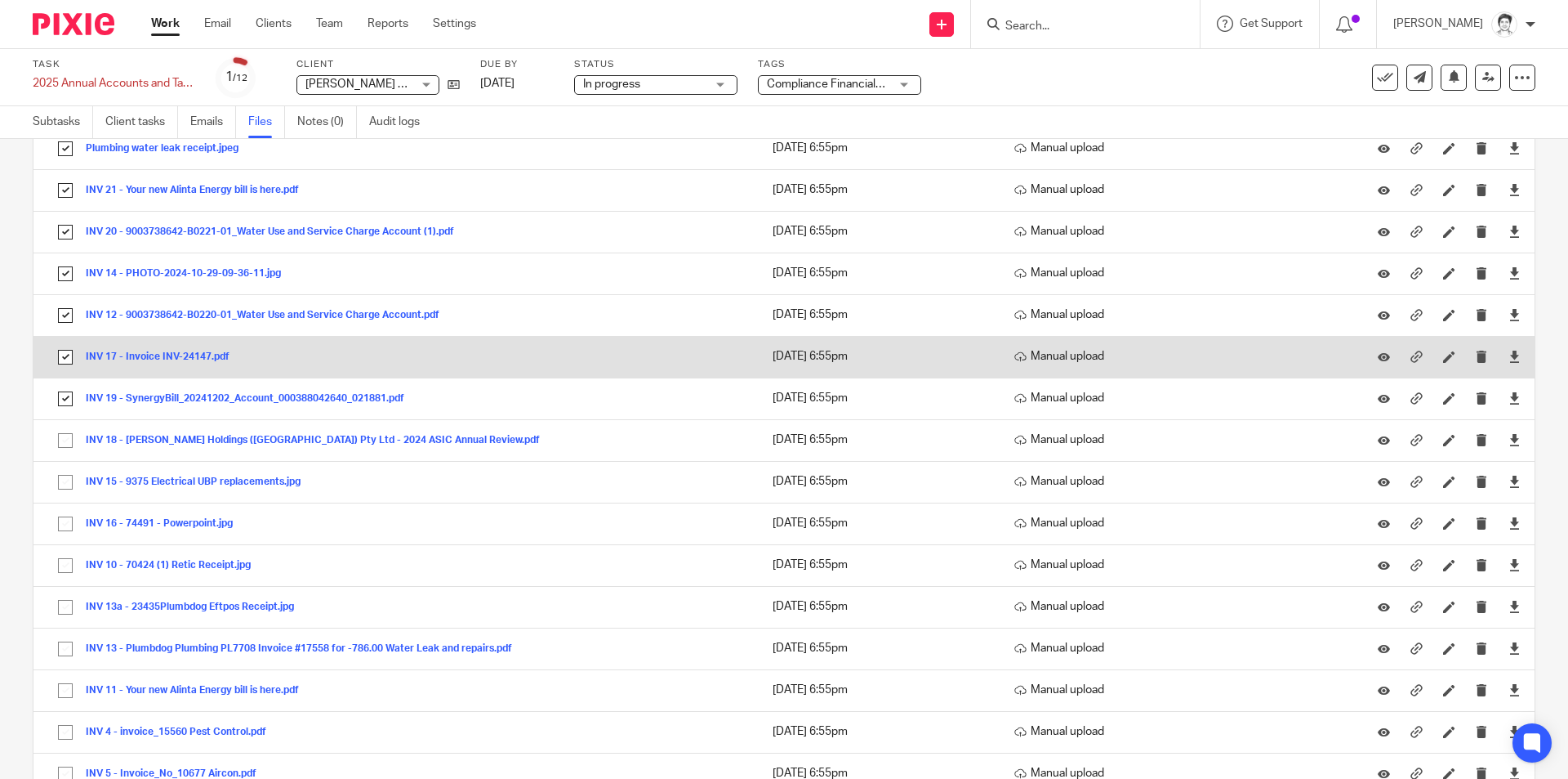
scroll to position [653, 0]
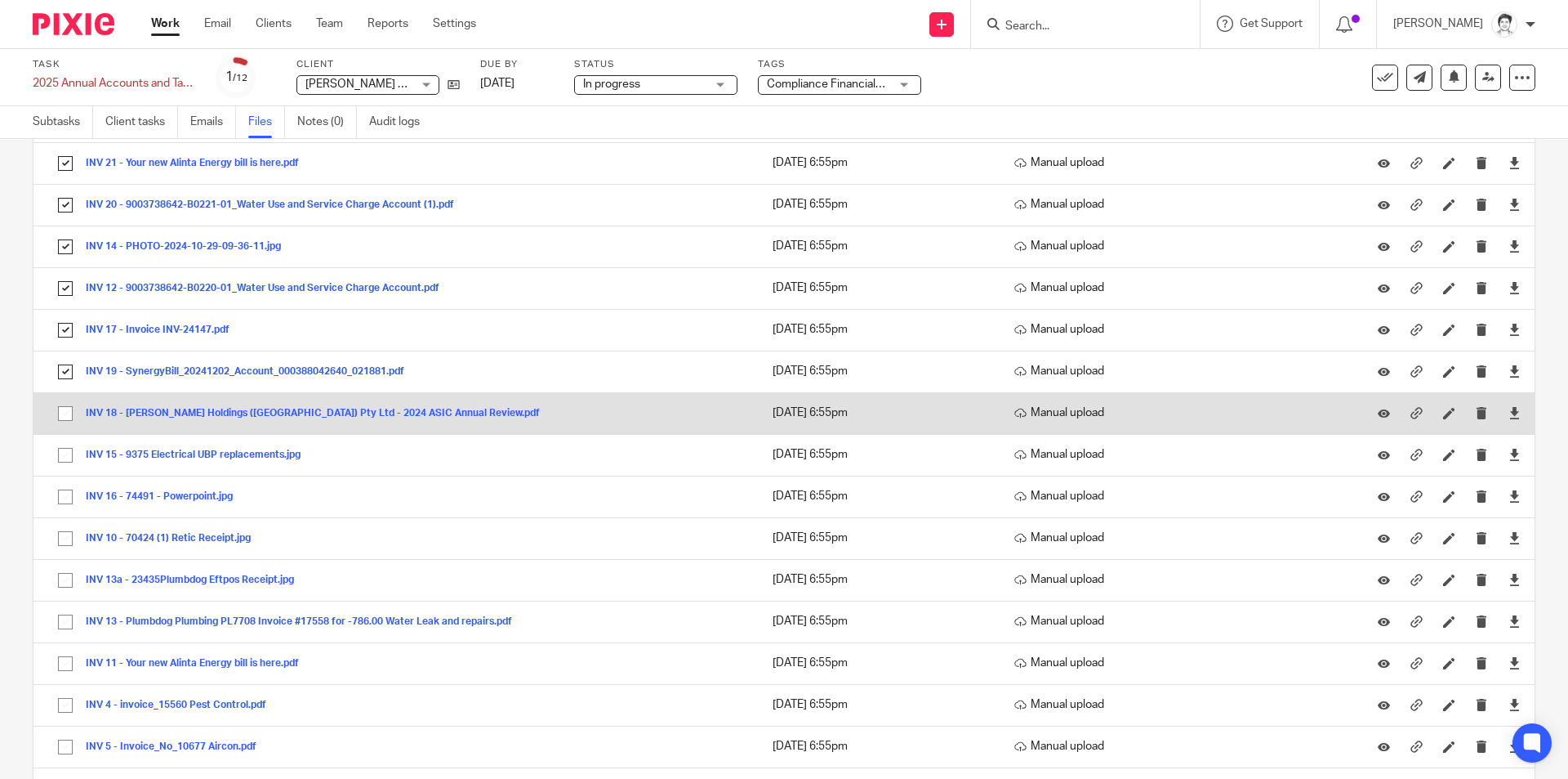
click at [63, 411] on input "checkbox" at bounding box center [65, 413] width 31 height 31
checkbox input "true"
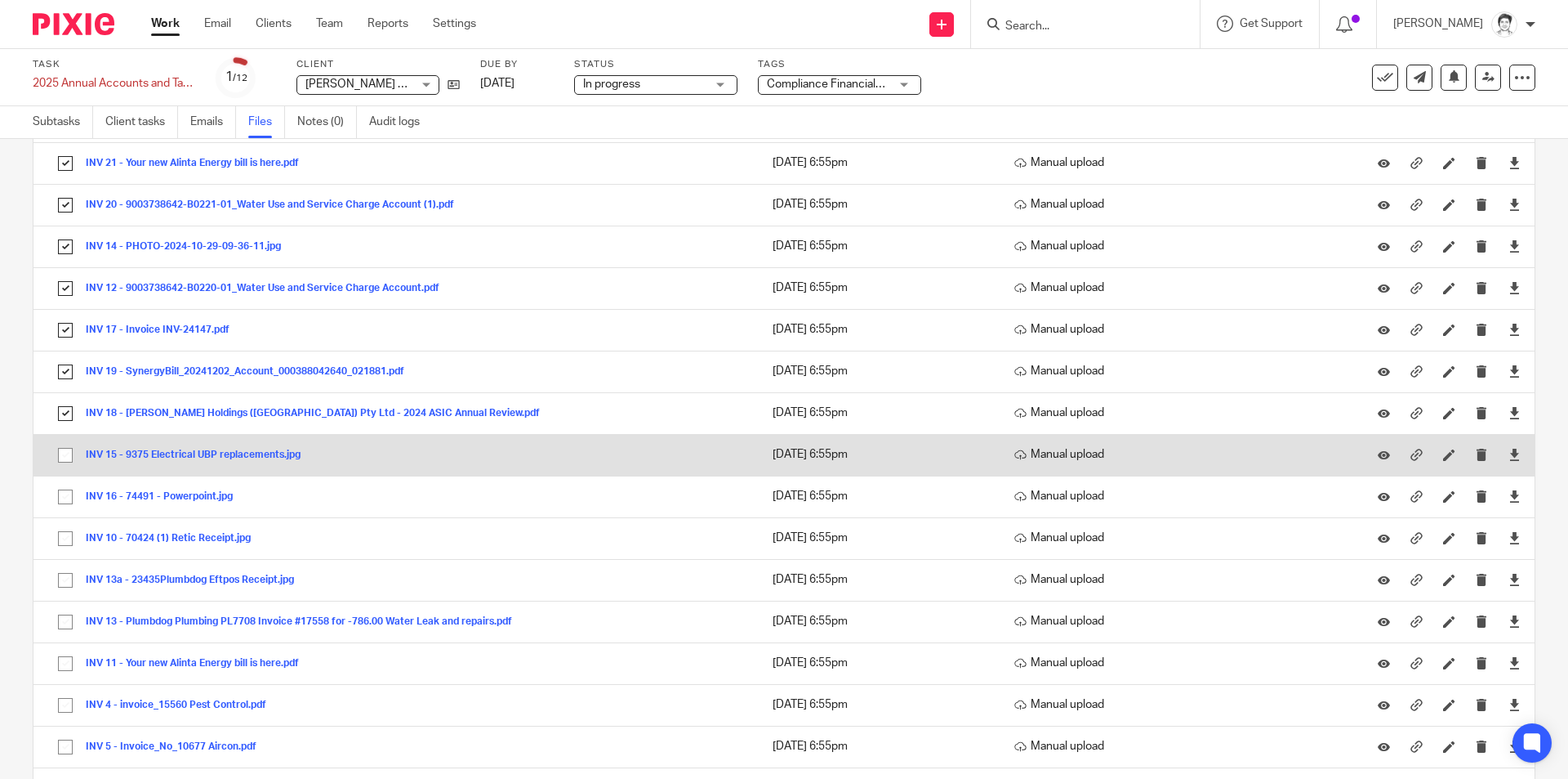
click at [66, 456] on input "checkbox" at bounding box center [65, 454] width 31 height 31
checkbox input "true"
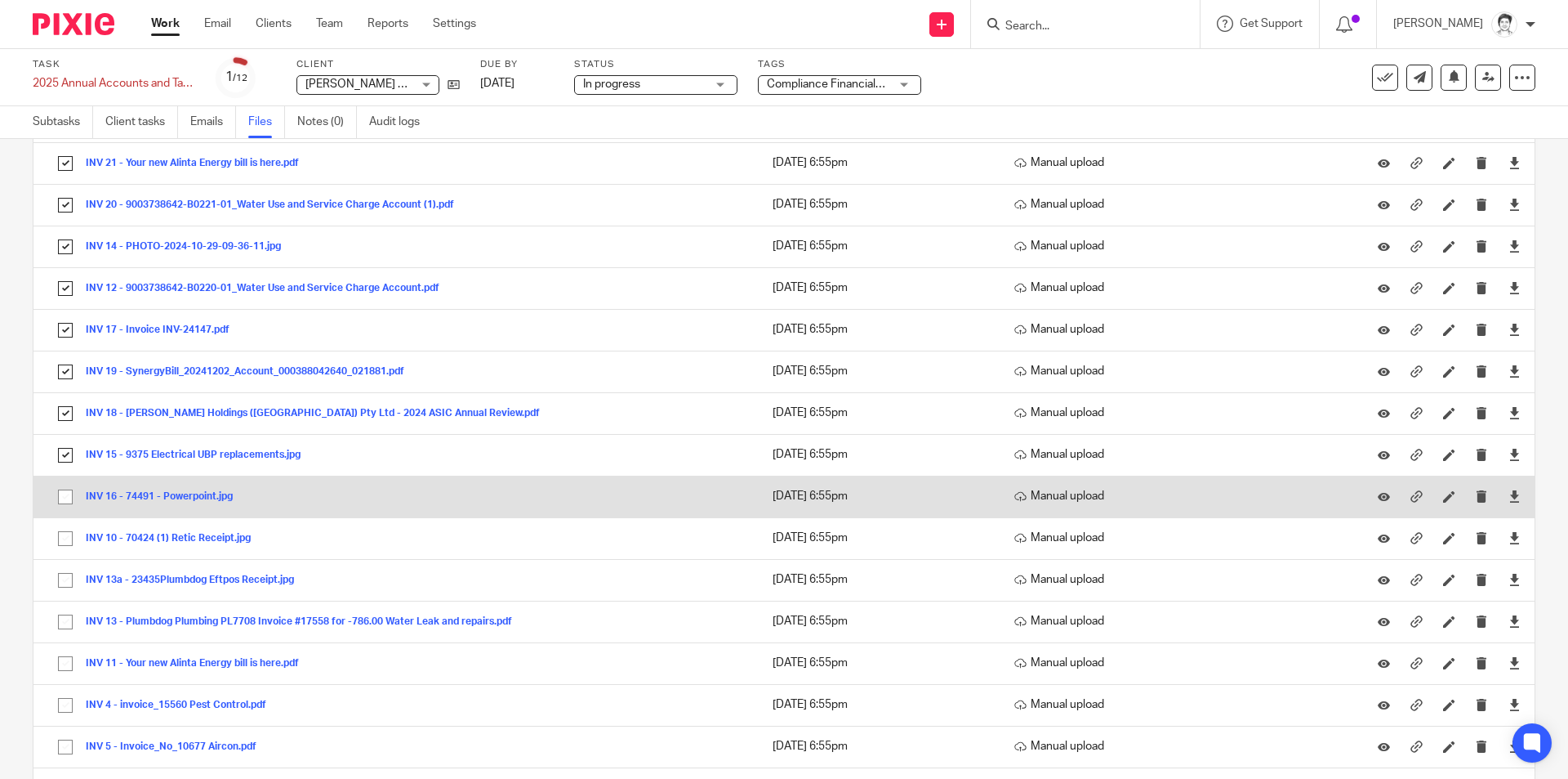
click at [62, 503] on input "checkbox" at bounding box center [65, 497] width 31 height 31
checkbox input "true"
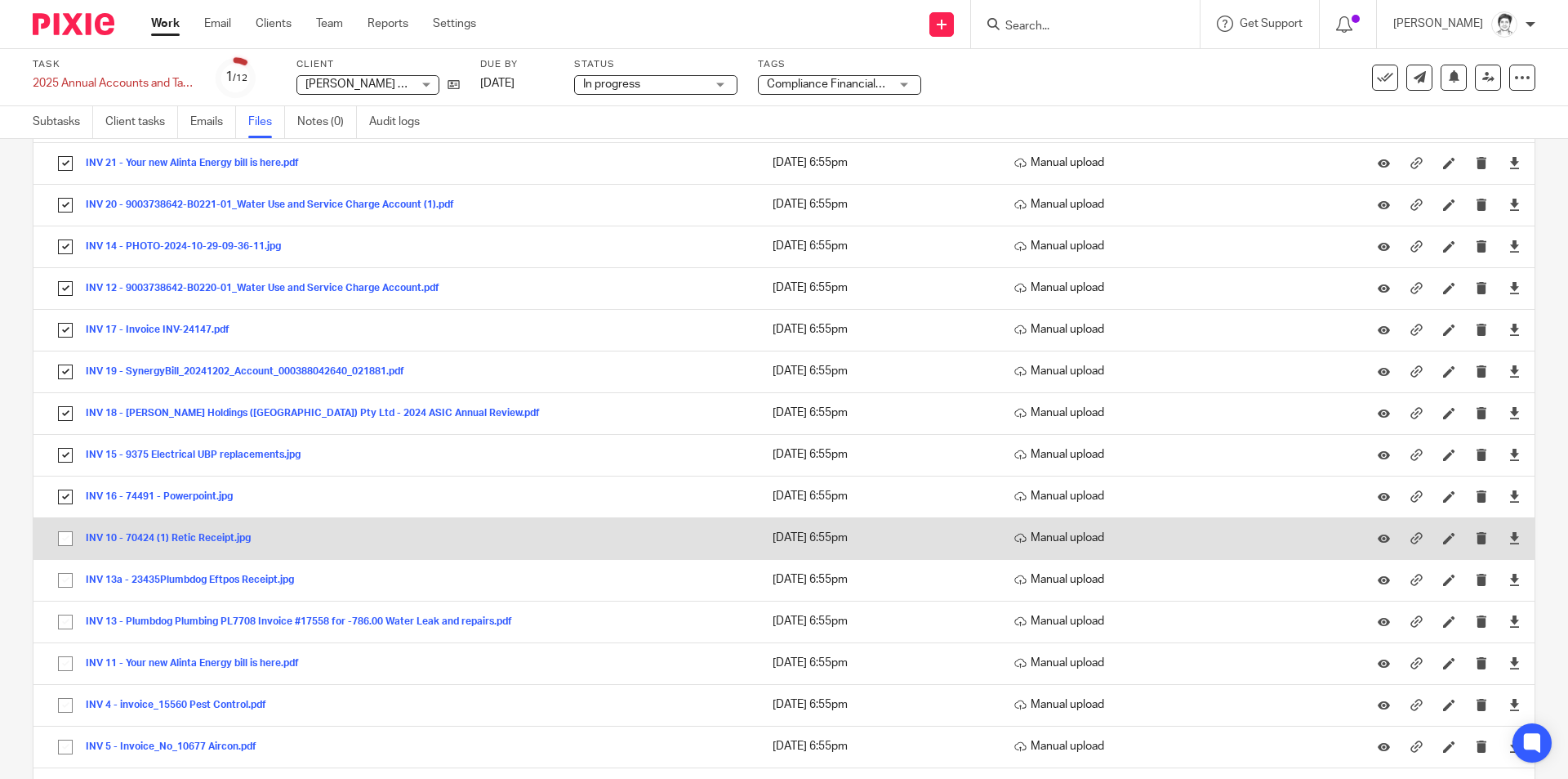
click at [57, 540] on input "checkbox" at bounding box center [65, 538] width 31 height 31
checkbox input "true"
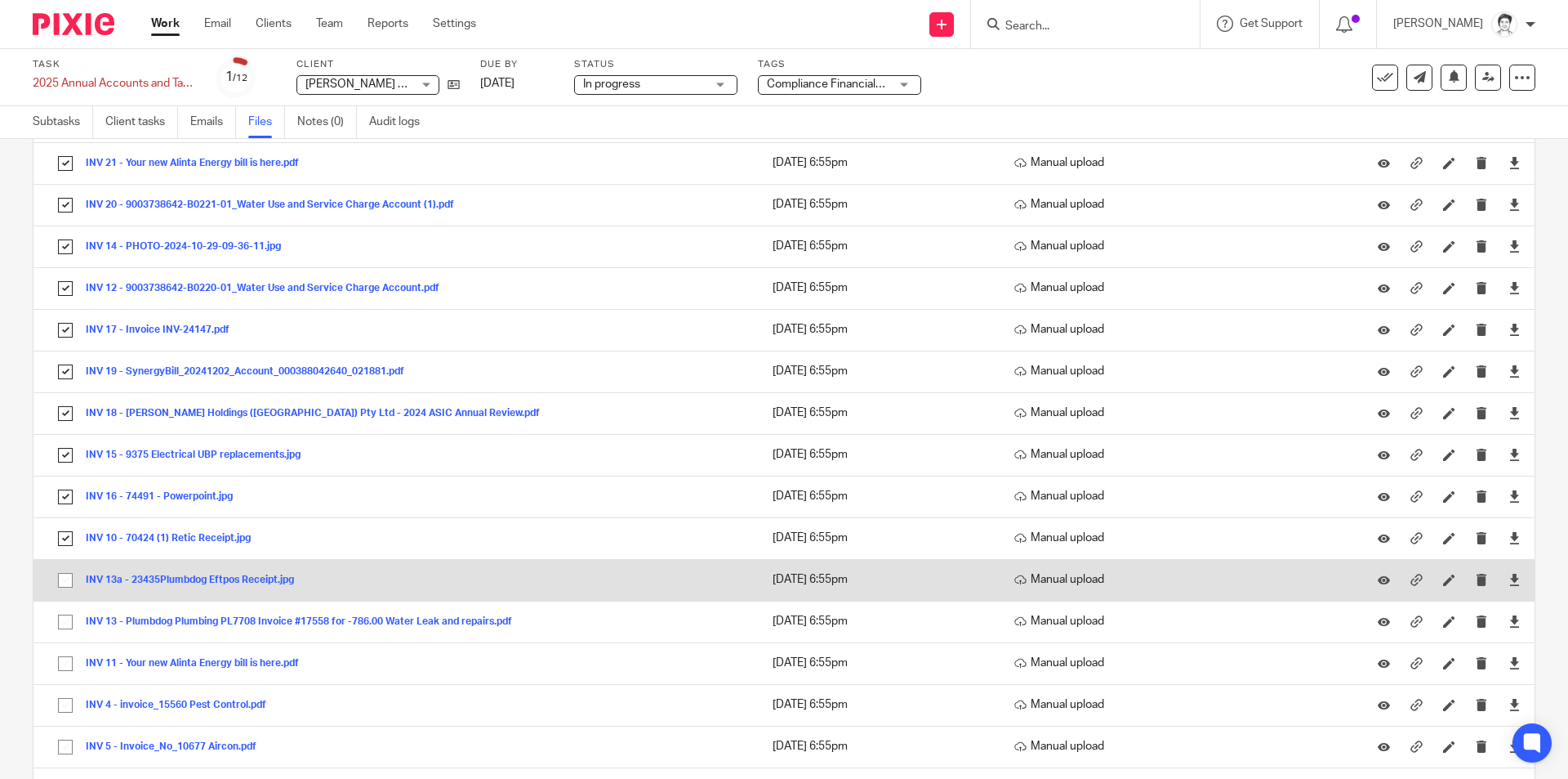
click at [69, 576] on input "checkbox" at bounding box center [65, 580] width 31 height 31
checkbox input "true"
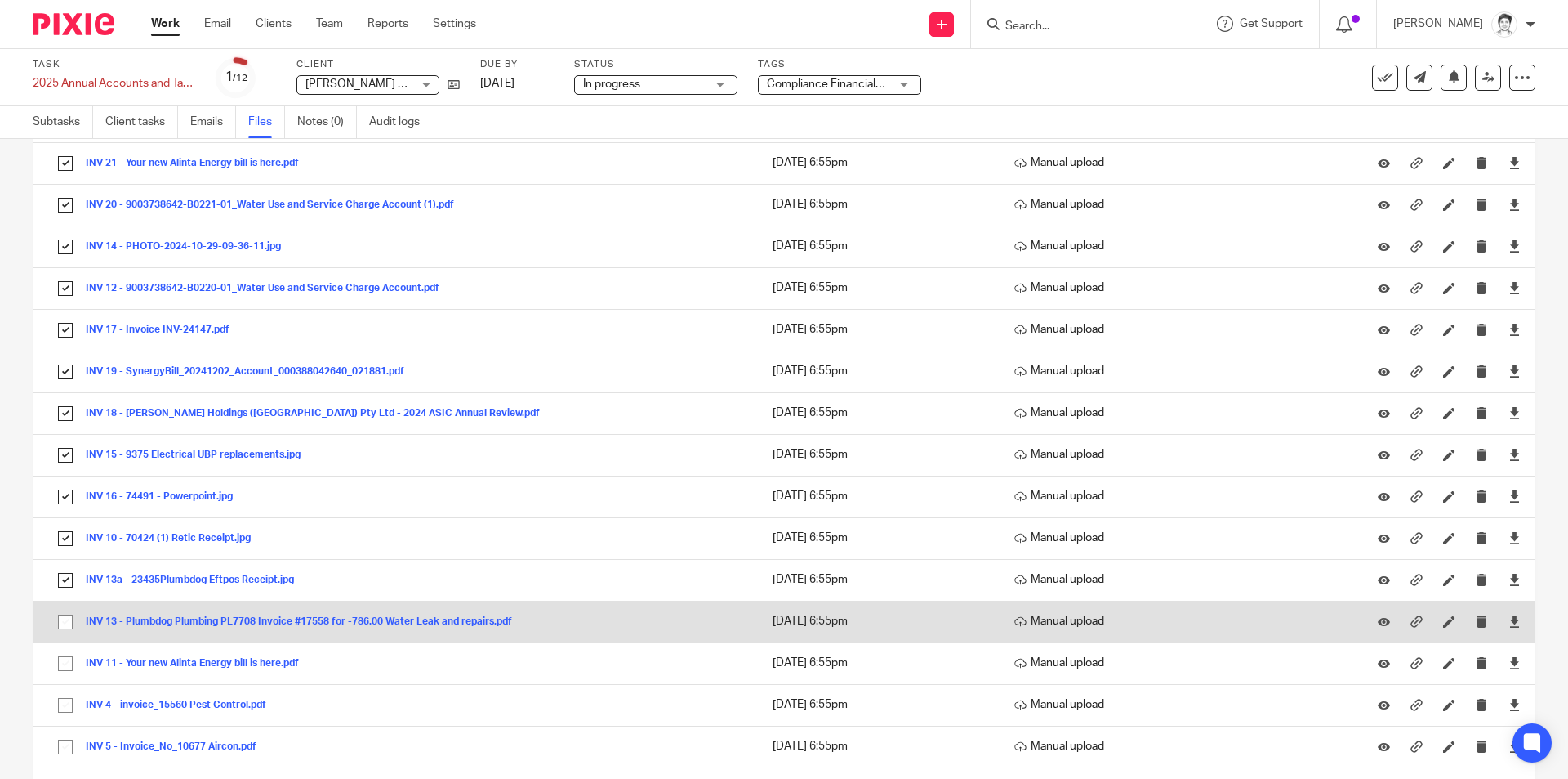
click at [63, 625] on input "checkbox" at bounding box center [65, 621] width 31 height 31
checkbox input "true"
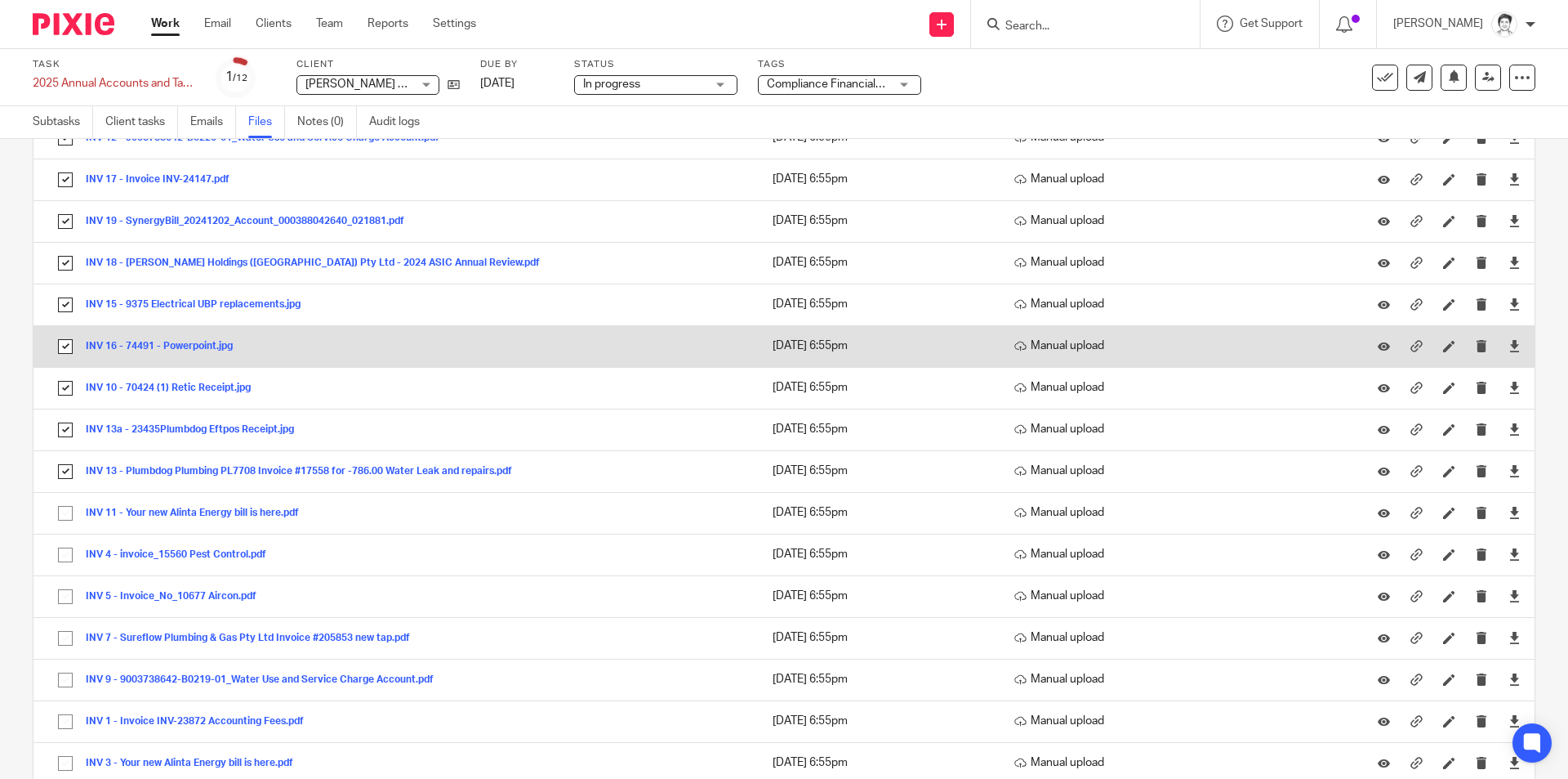
scroll to position [817, 0]
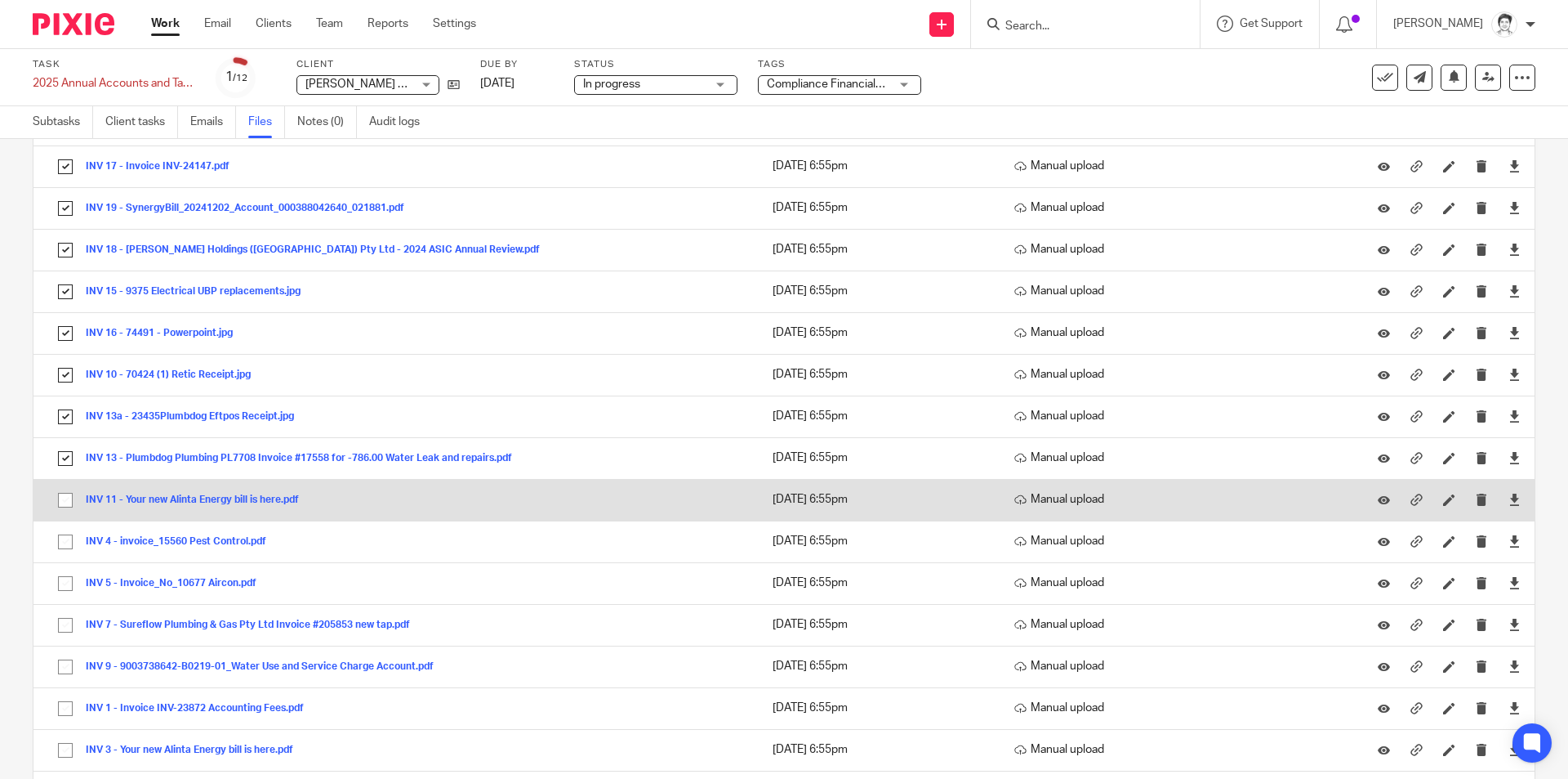
click at [68, 502] on input "checkbox" at bounding box center [65, 499] width 31 height 31
checkbox input "true"
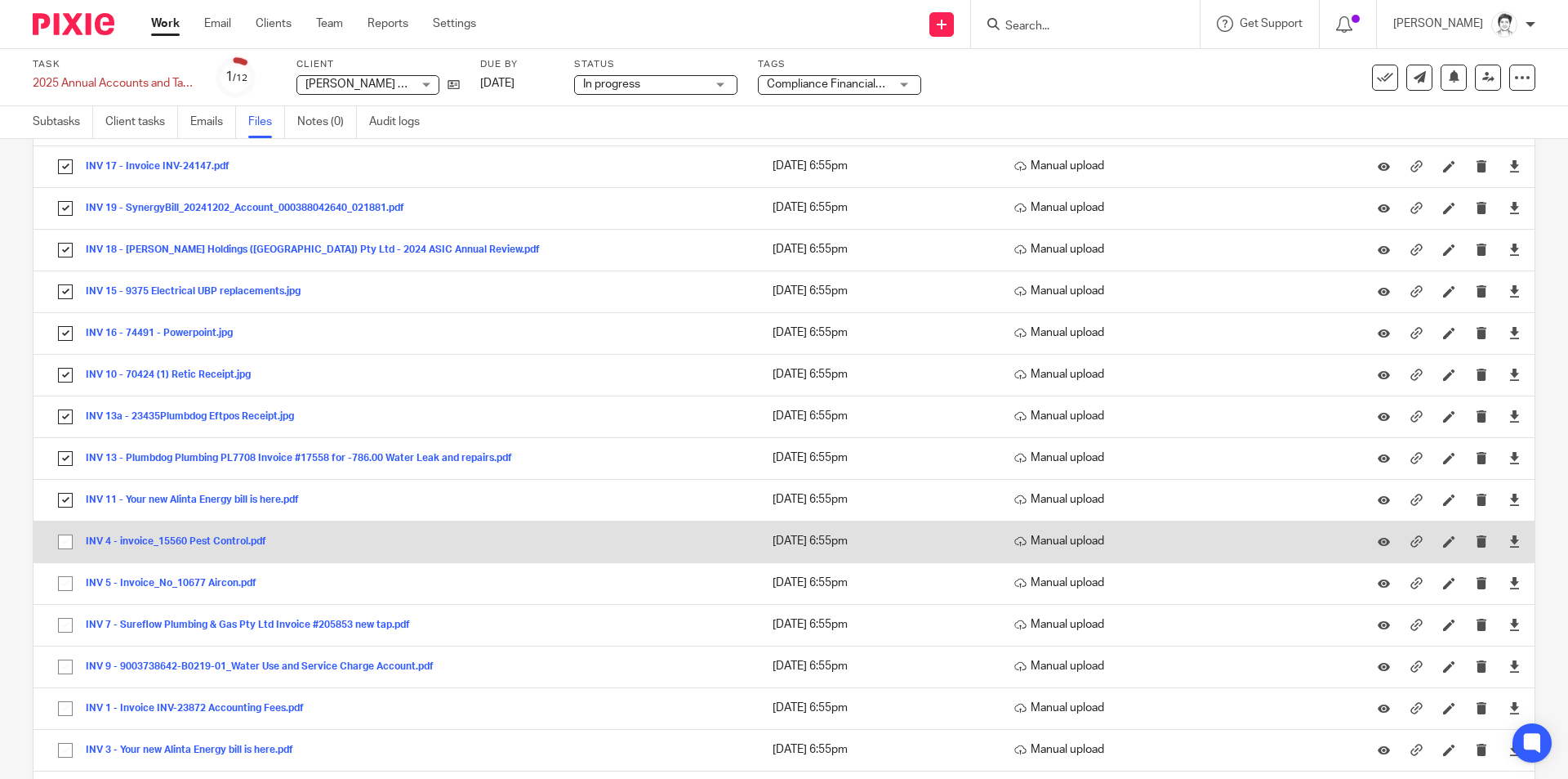
click at [69, 540] on input "checkbox" at bounding box center [65, 541] width 31 height 31
checkbox input "true"
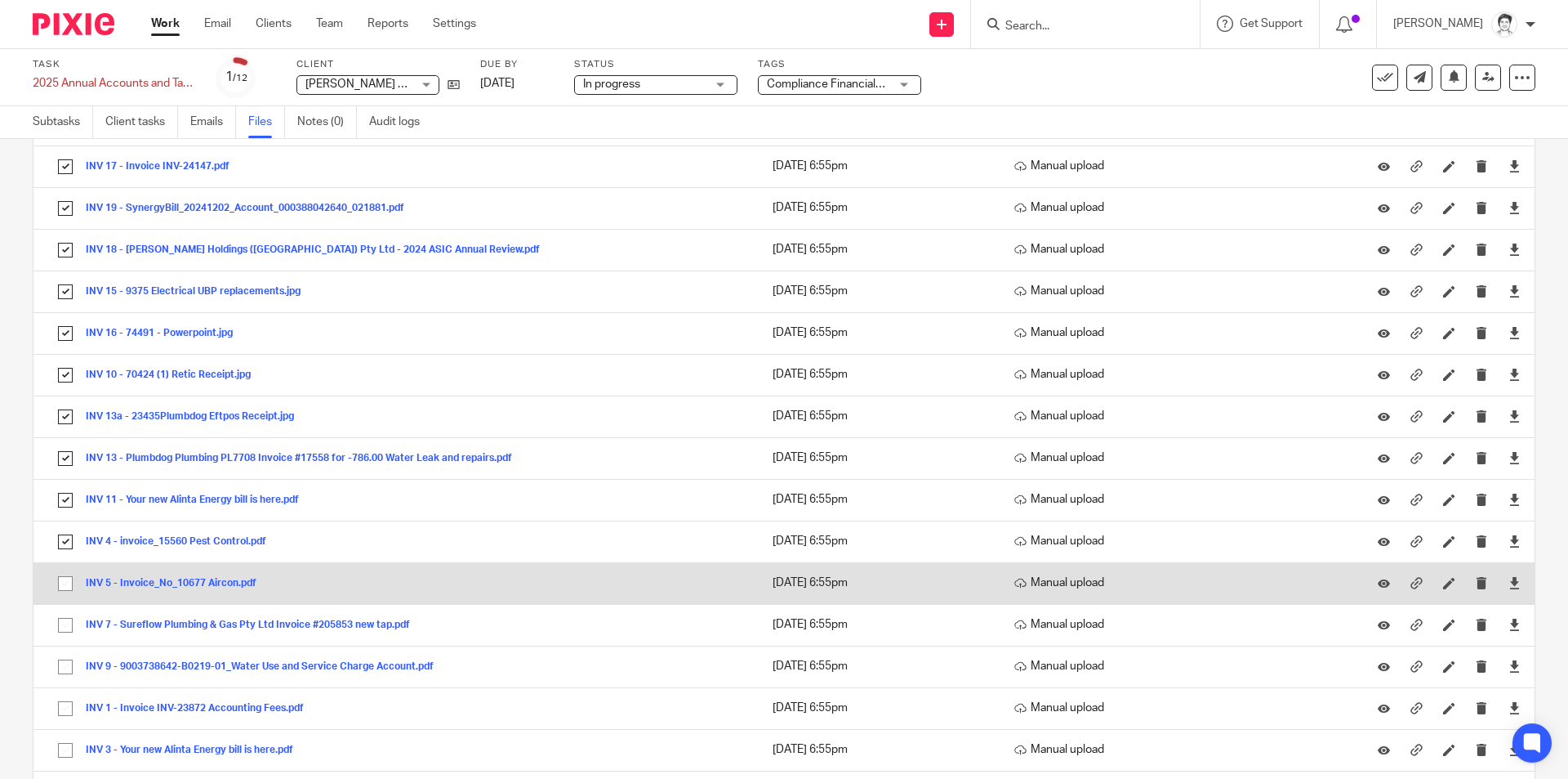
click at [62, 585] on input "checkbox" at bounding box center [65, 583] width 31 height 31
checkbox input "true"
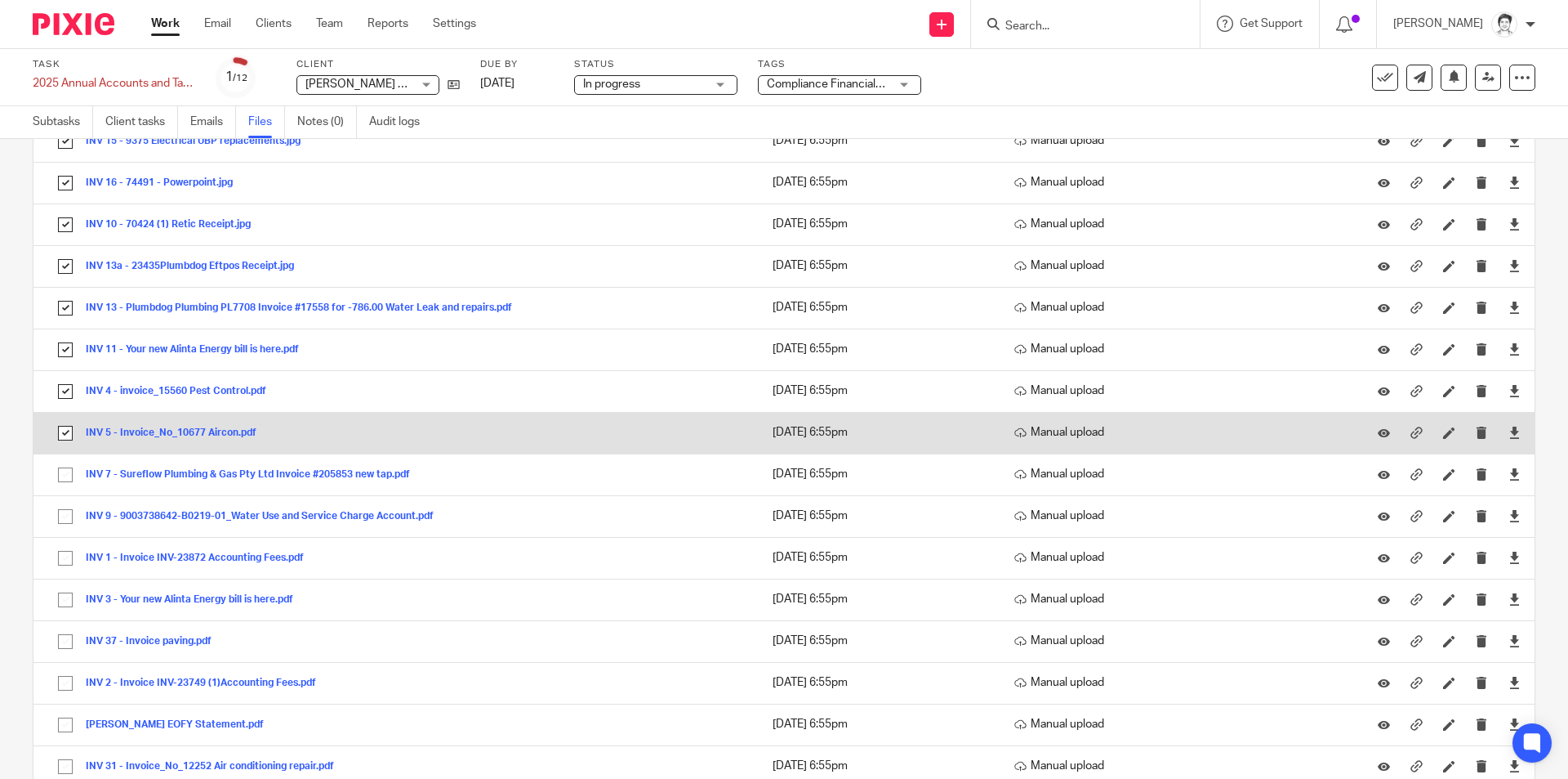
scroll to position [1062, 0]
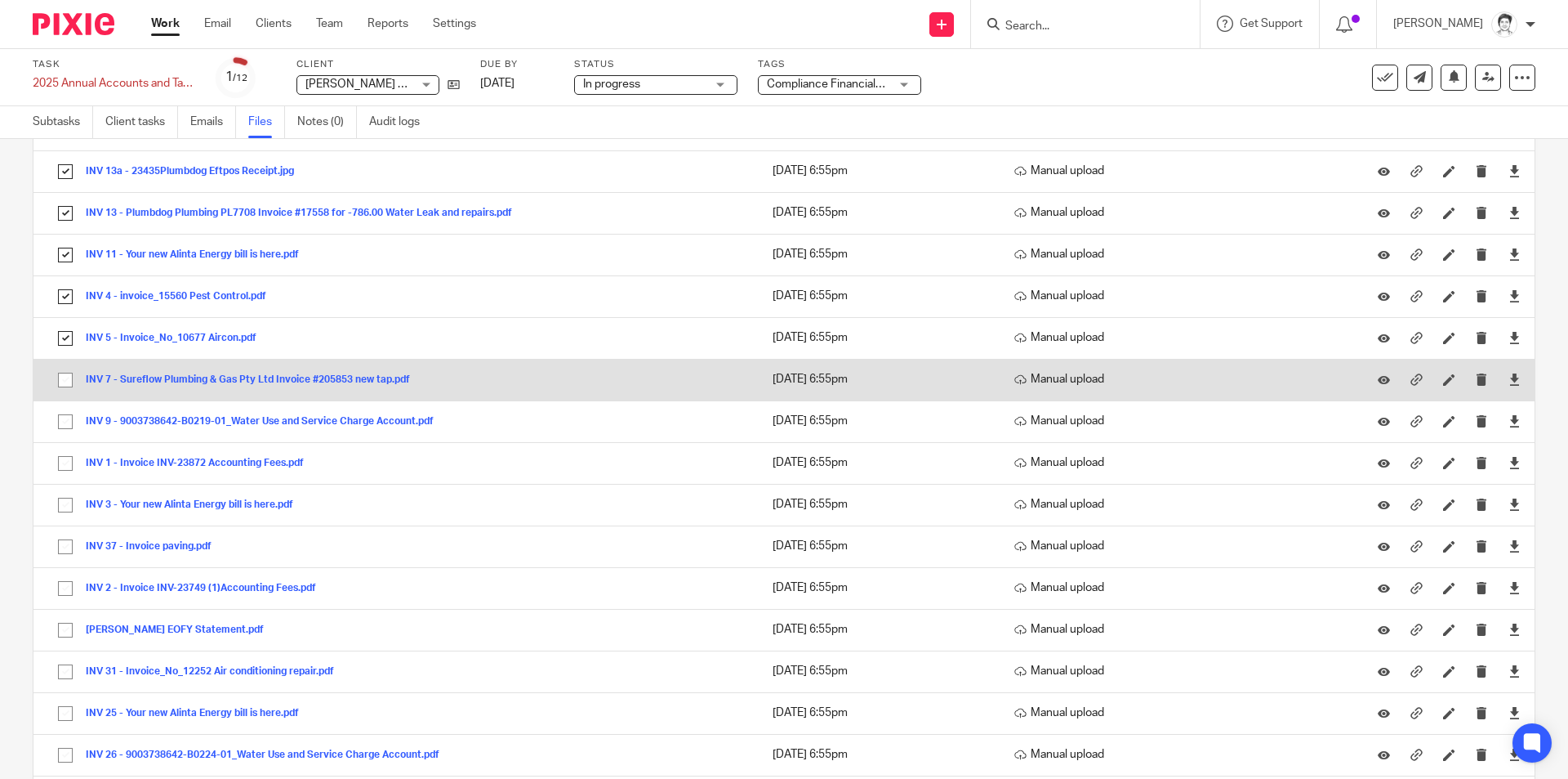
click at [62, 382] on input "checkbox" at bounding box center [65, 379] width 31 height 31
checkbox input "true"
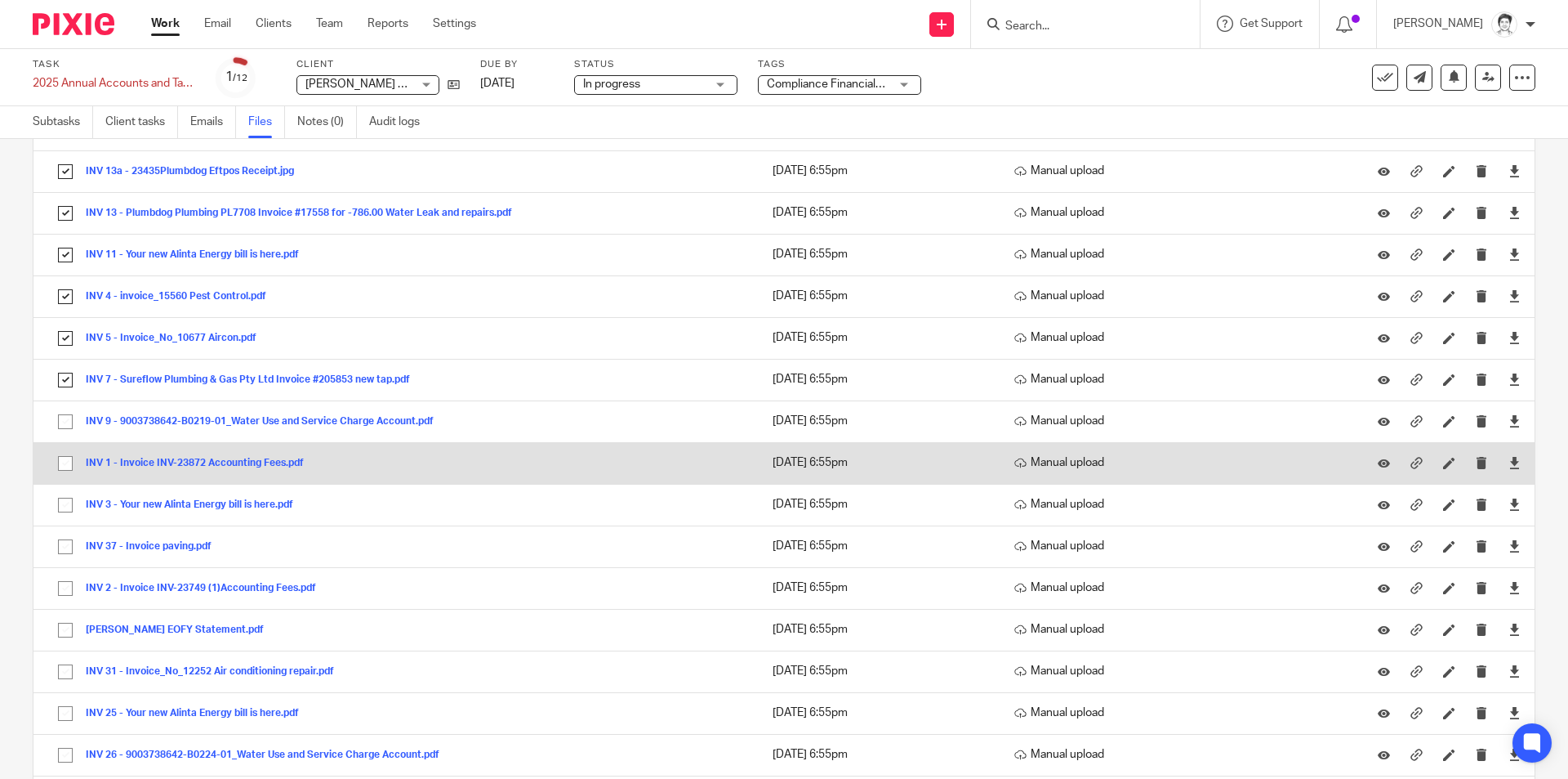
drag, startPoint x: 73, startPoint y: 423, endPoint x: 83, endPoint y: 465, distance: 43.2
click at [73, 429] on input "checkbox" at bounding box center [65, 421] width 31 height 31
checkbox input "true"
click at [61, 468] on input "checkbox" at bounding box center [65, 463] width 31 height 31
checkbox input "true"
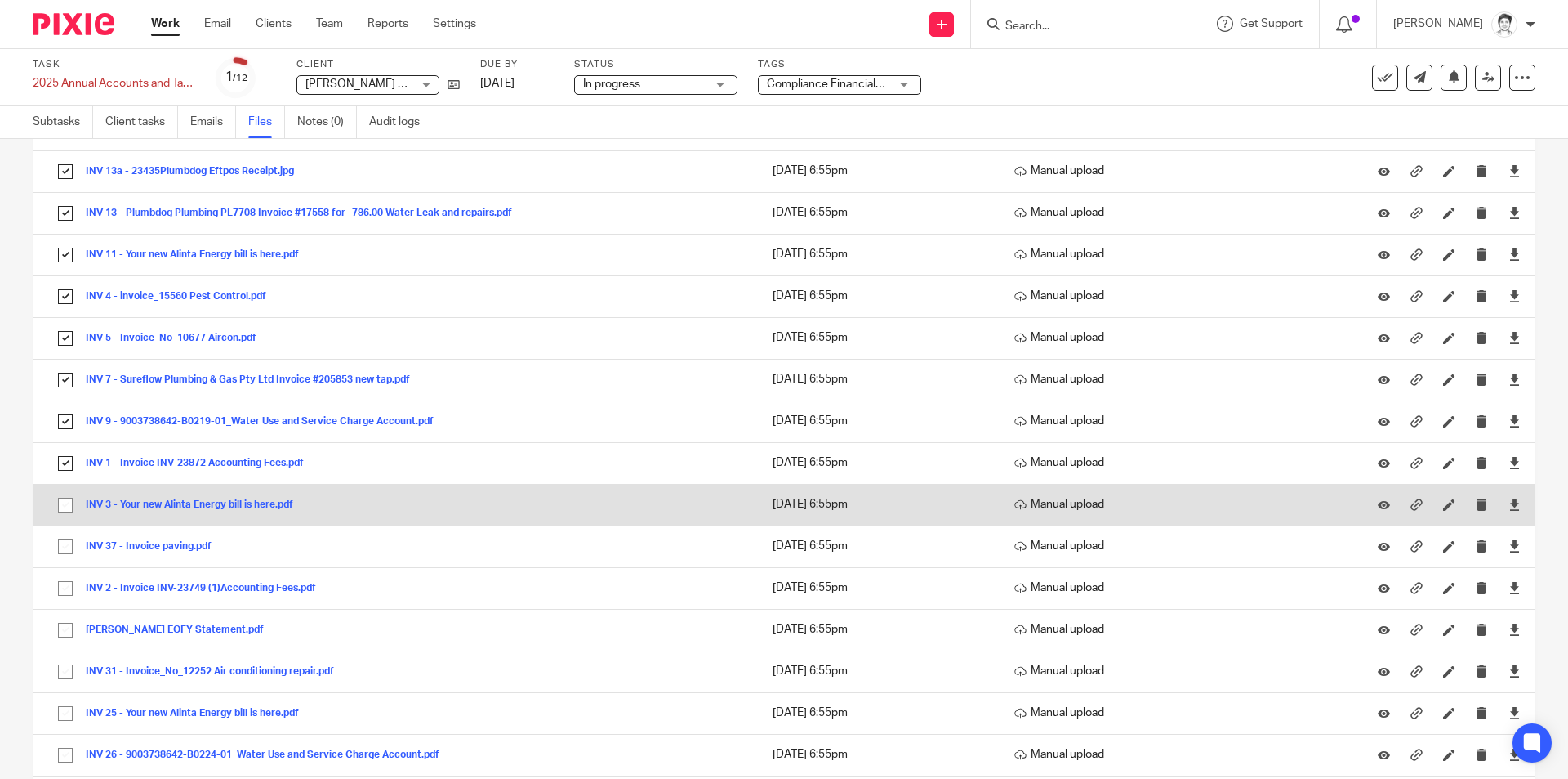
click at [60, 504] on input "checkbox" at bounding box center [65, 505] width 31 height 31
checkbox input "true"
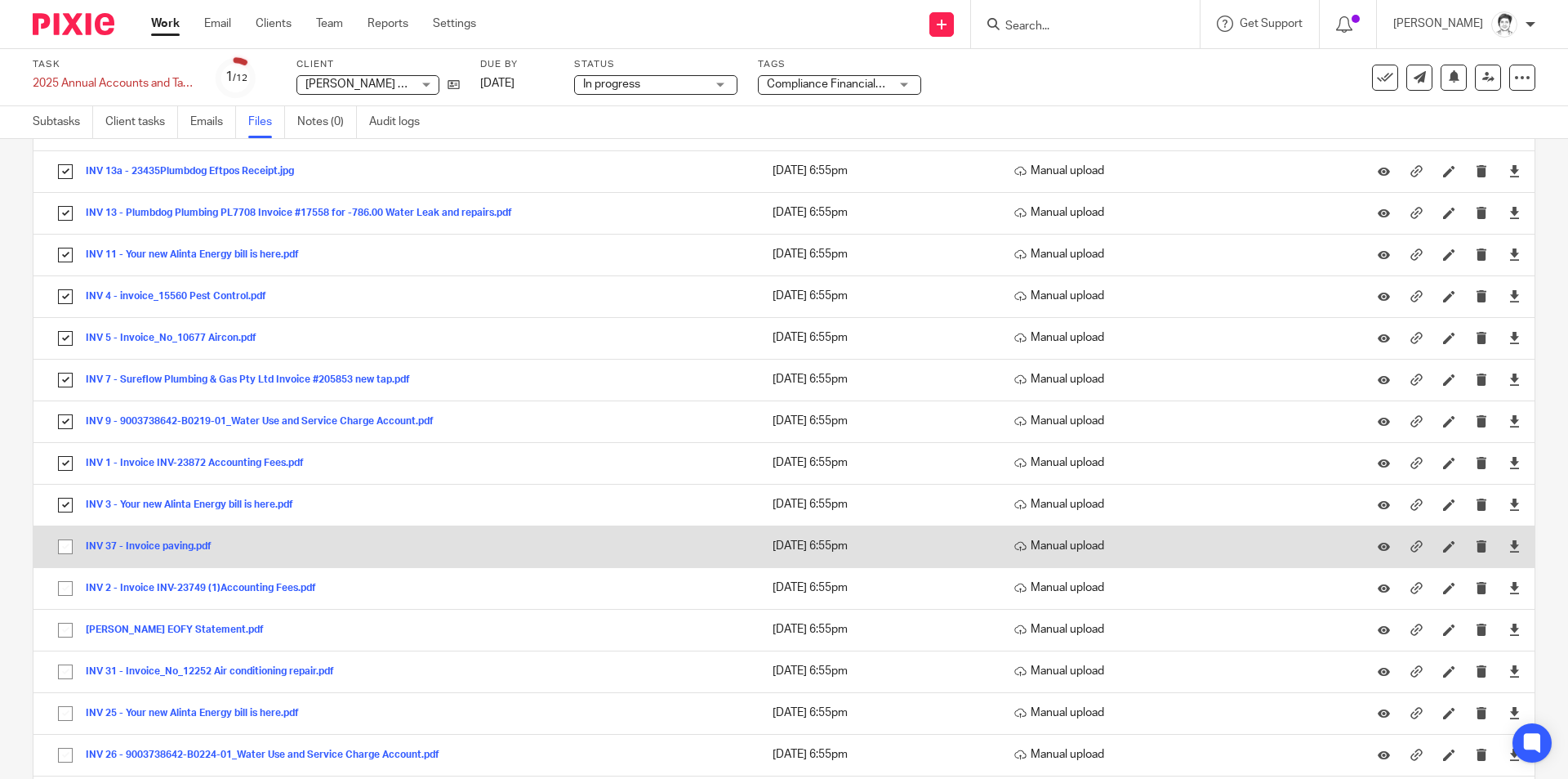
click at [65, 540] on input "checkbox" at bounding box center [65, 546] width 31 height 31
checkbox input "true"
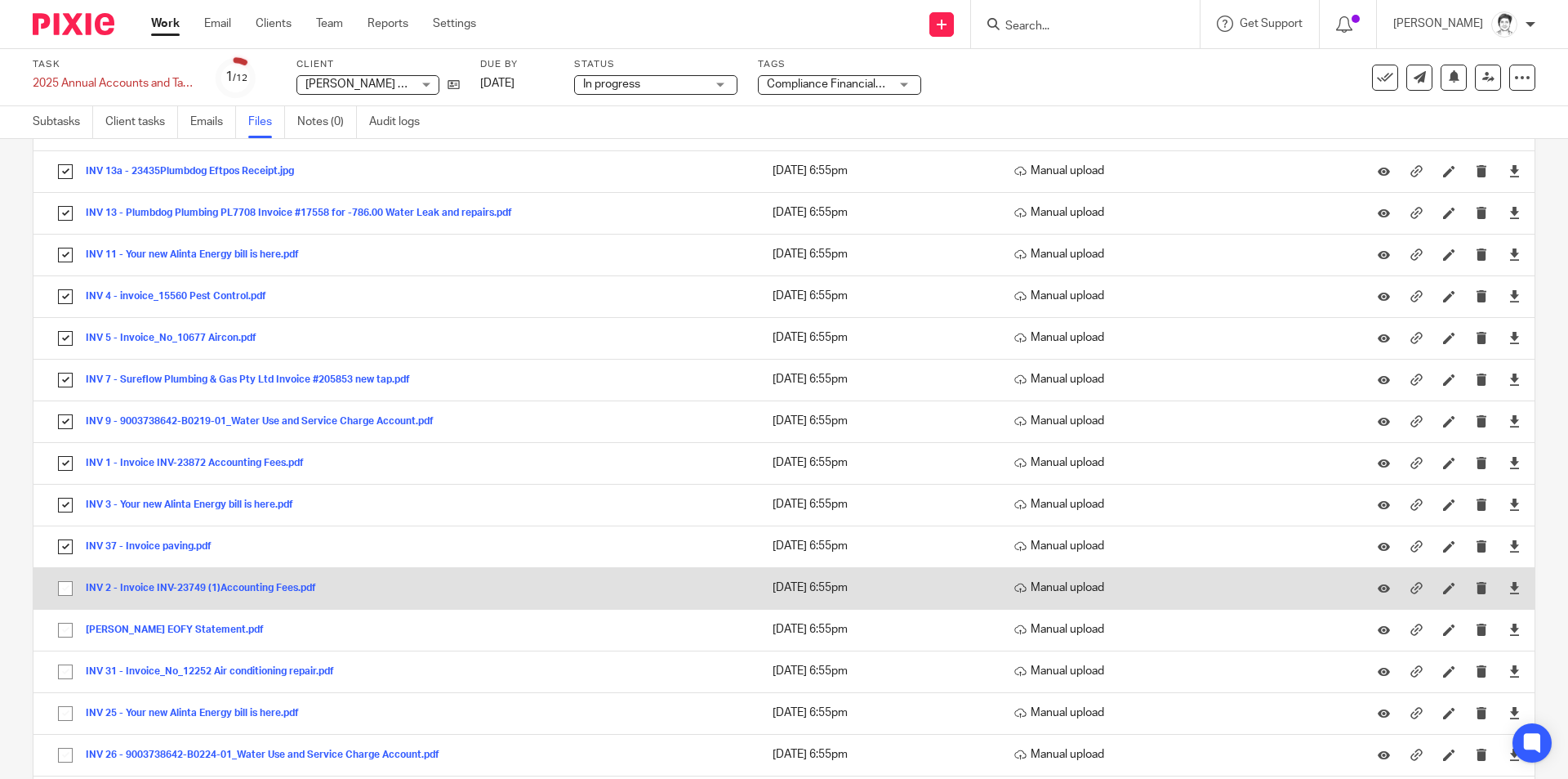
click at [65, 594] on input "checkbox" at bounding box center [65, 588] width 31 height 31
checkbox input "true"
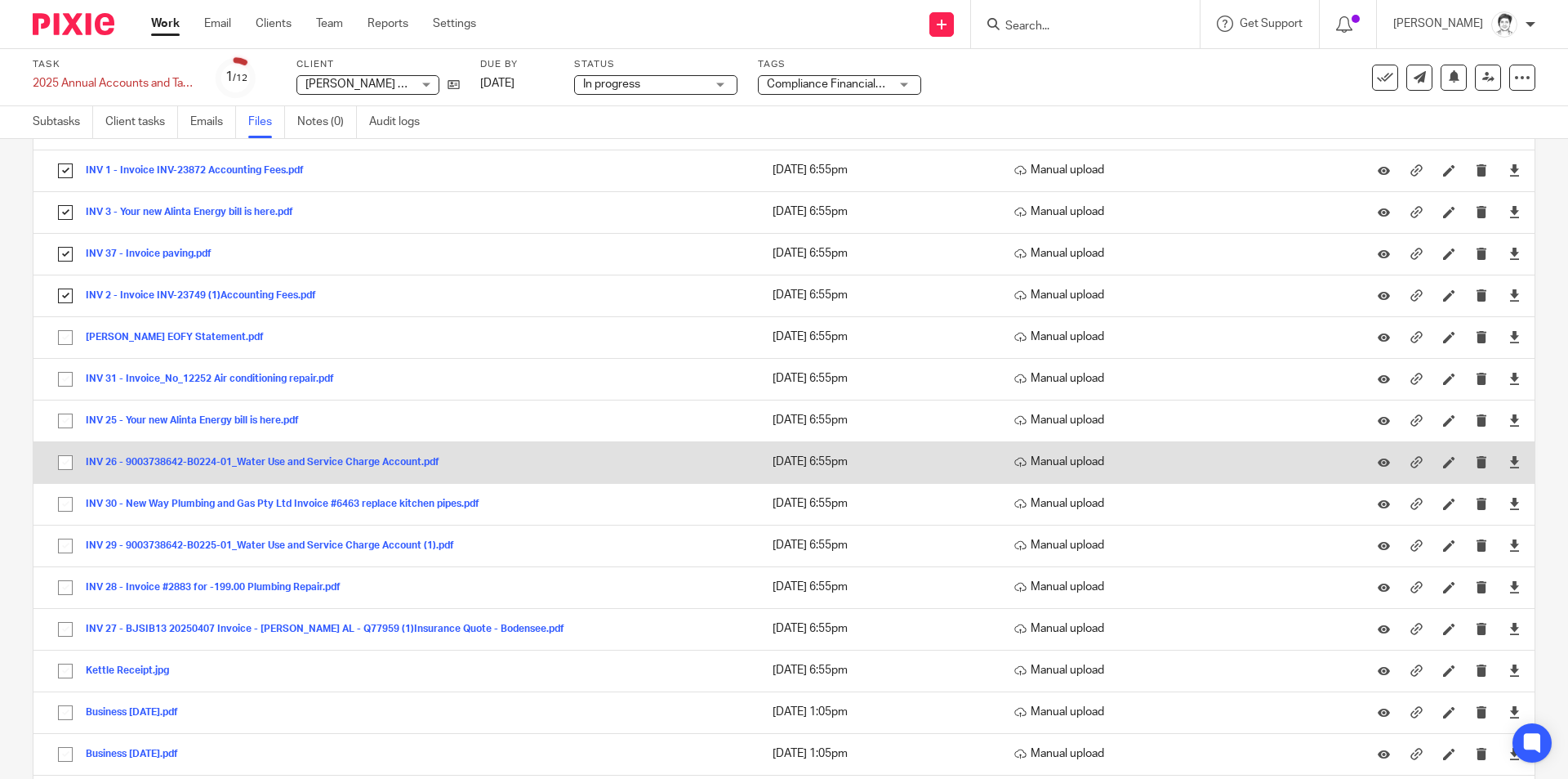
scroll to position [1389, 0]
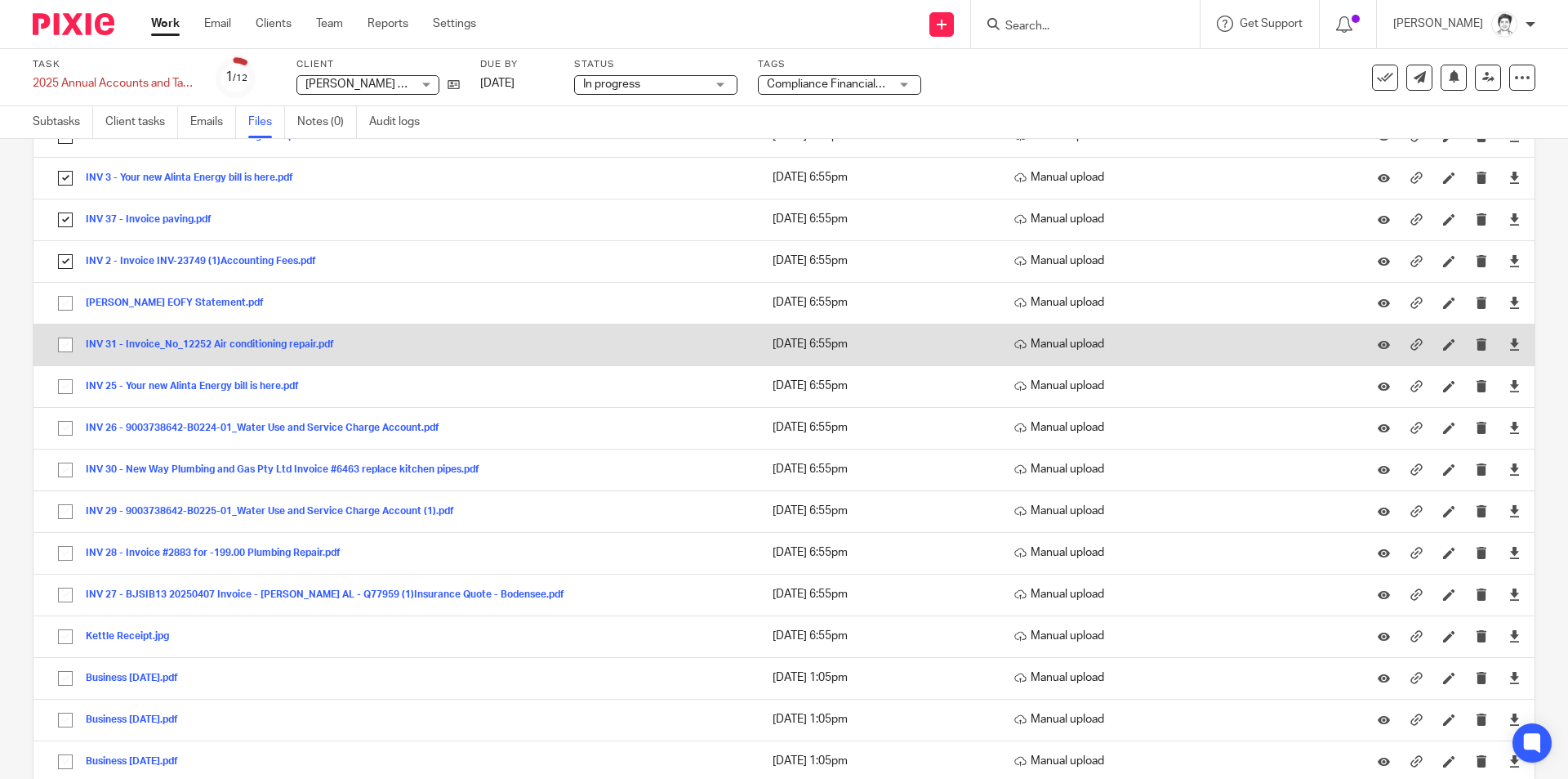
click at [60, 345] on input "checkbox" at bounding box center [65, 344] width 31 height 31
checkbox input "true"
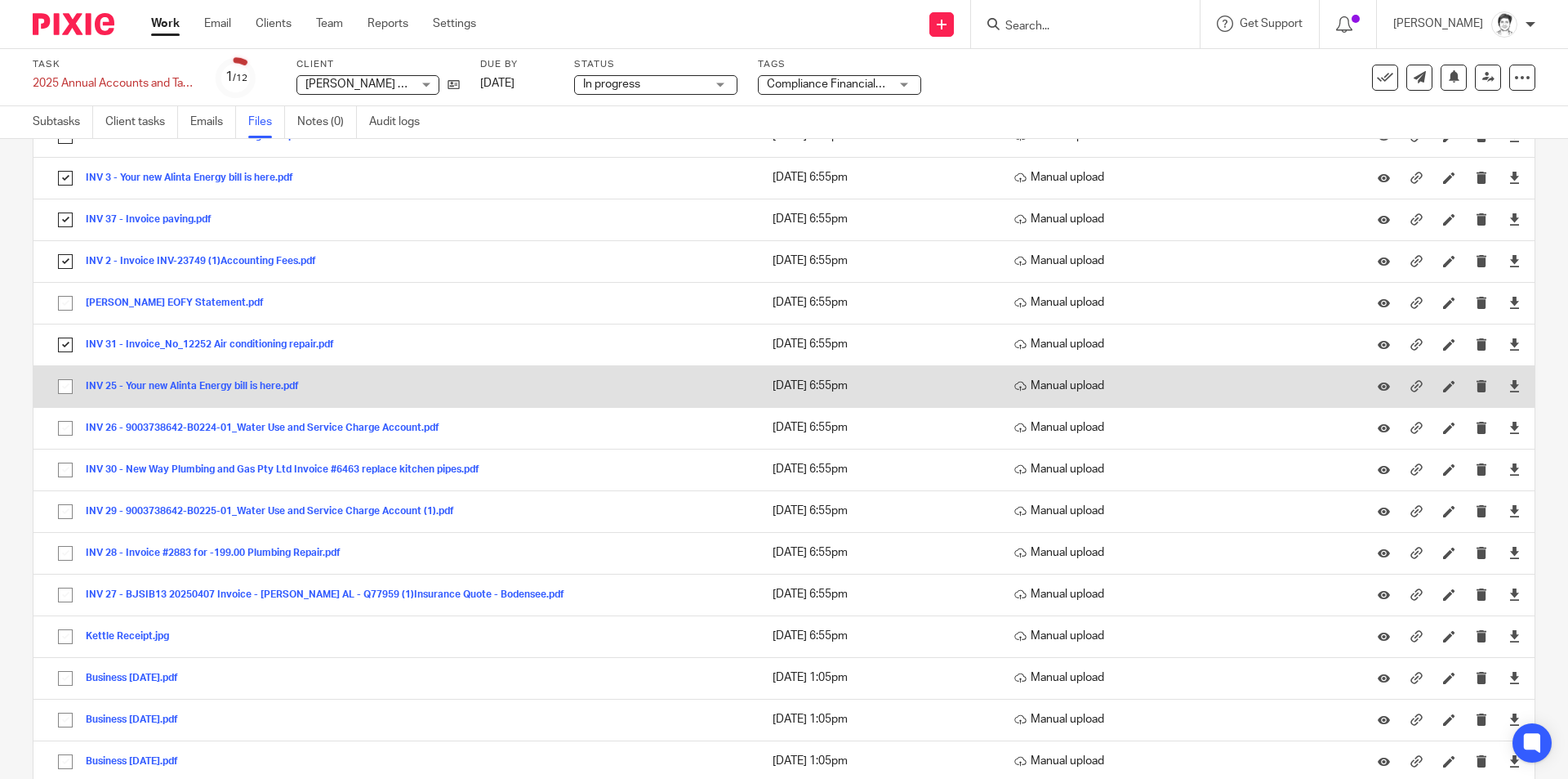
click at [64, 388] on input "checkbox" at bounding box center [65, 386] width 31 height 31
checkbox input "true"
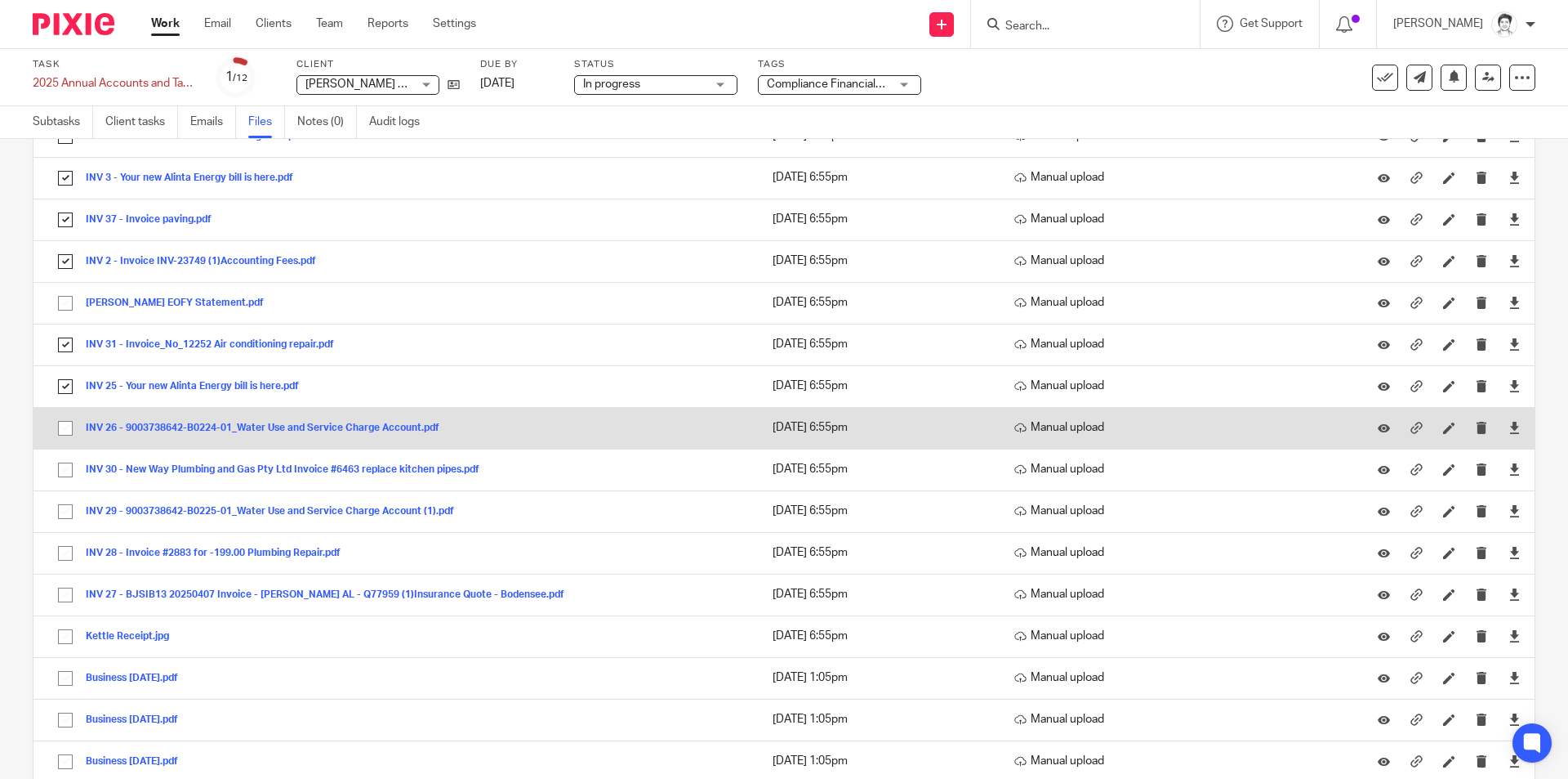
click at [57, 428] on input "checkbox" at bounding box center [65, 428] width 31 height 31
checkbox input "true"
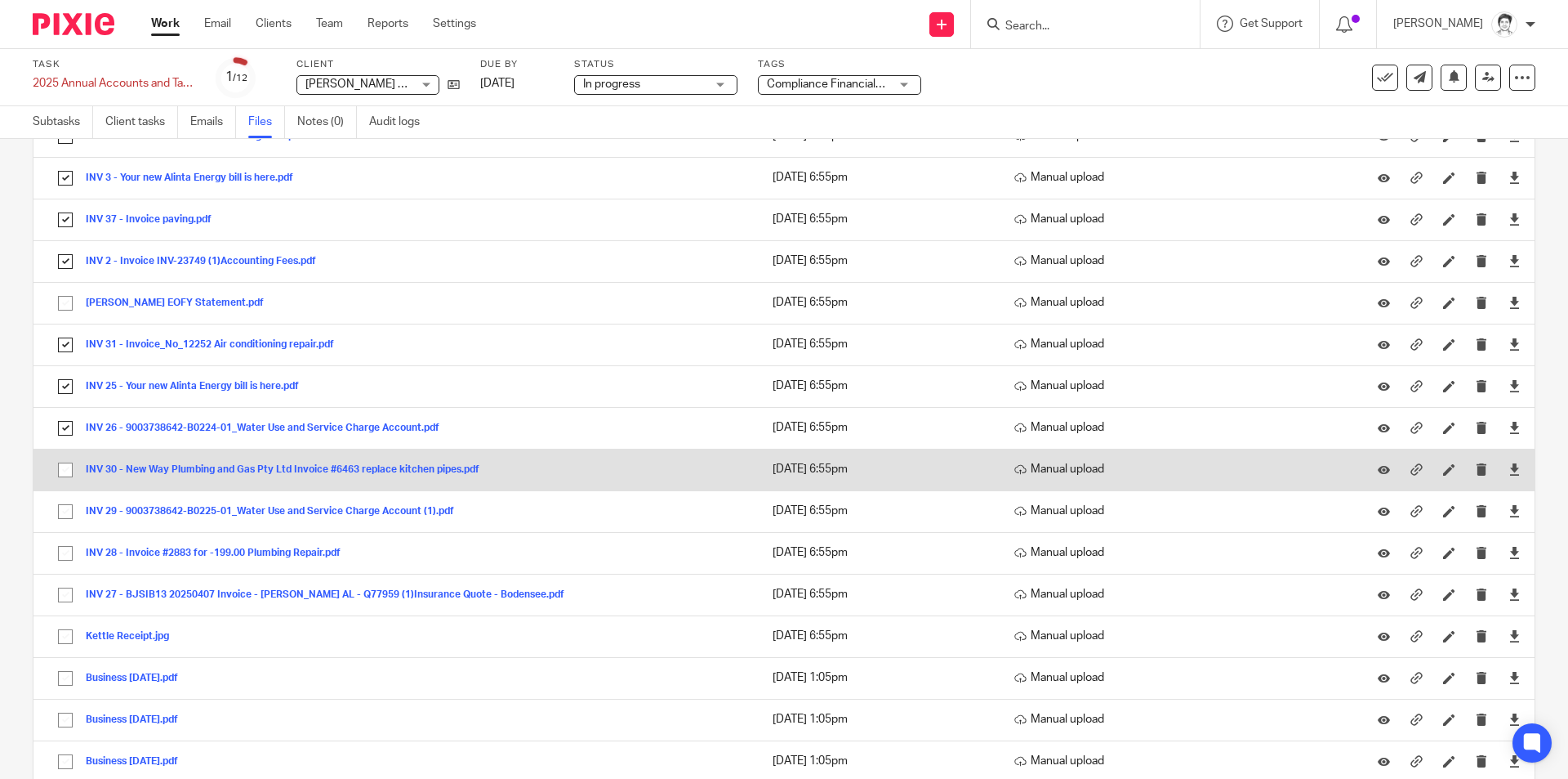
click at [70, 469] on input "checkbox" at bounding box center [65, 470] width 31 height 31
checkbox input "true"
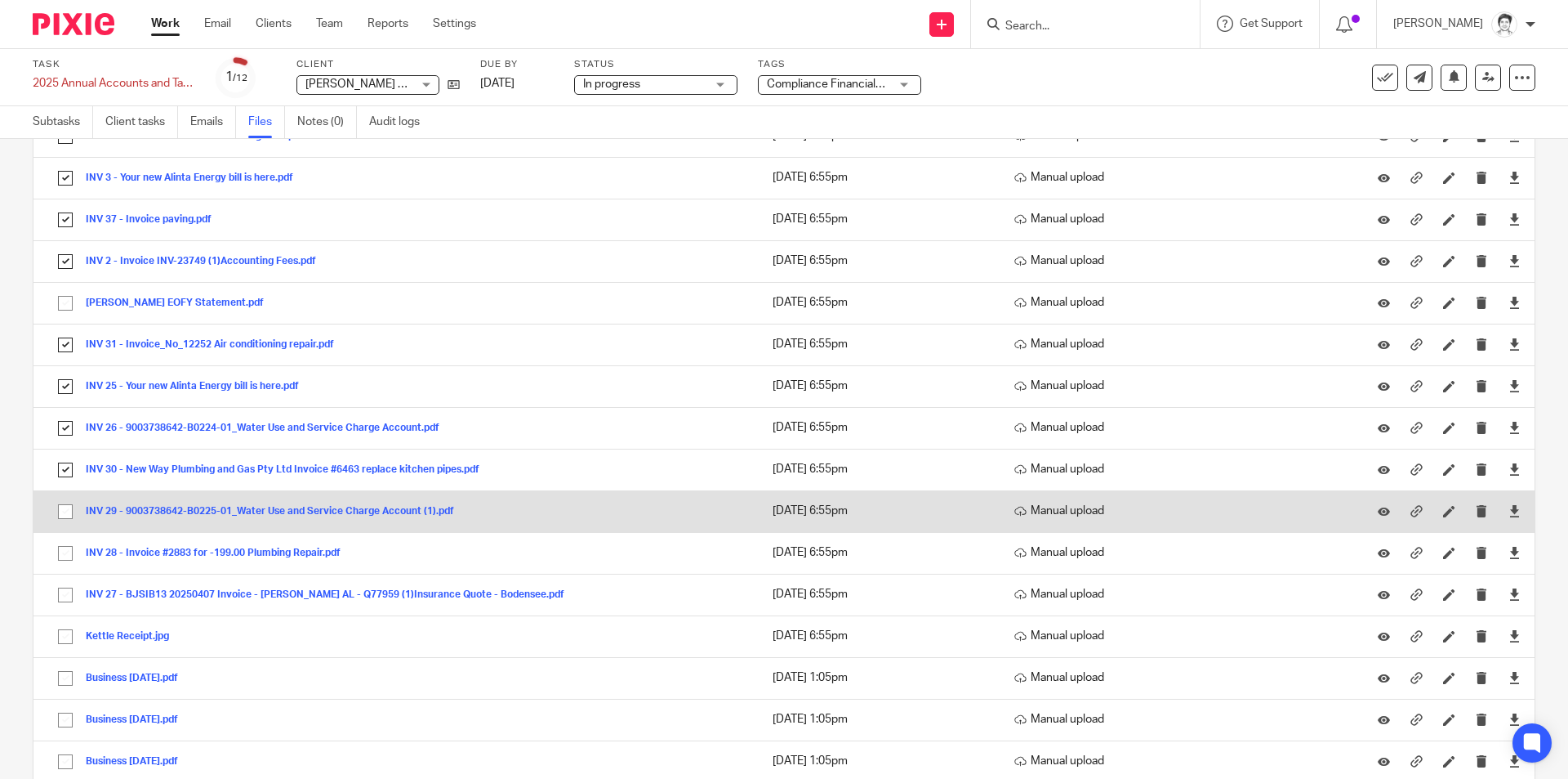
click at [58, 511] on input "checkbox" at bounding box center [65, 511] width 31 height 31
checkbox input "true"
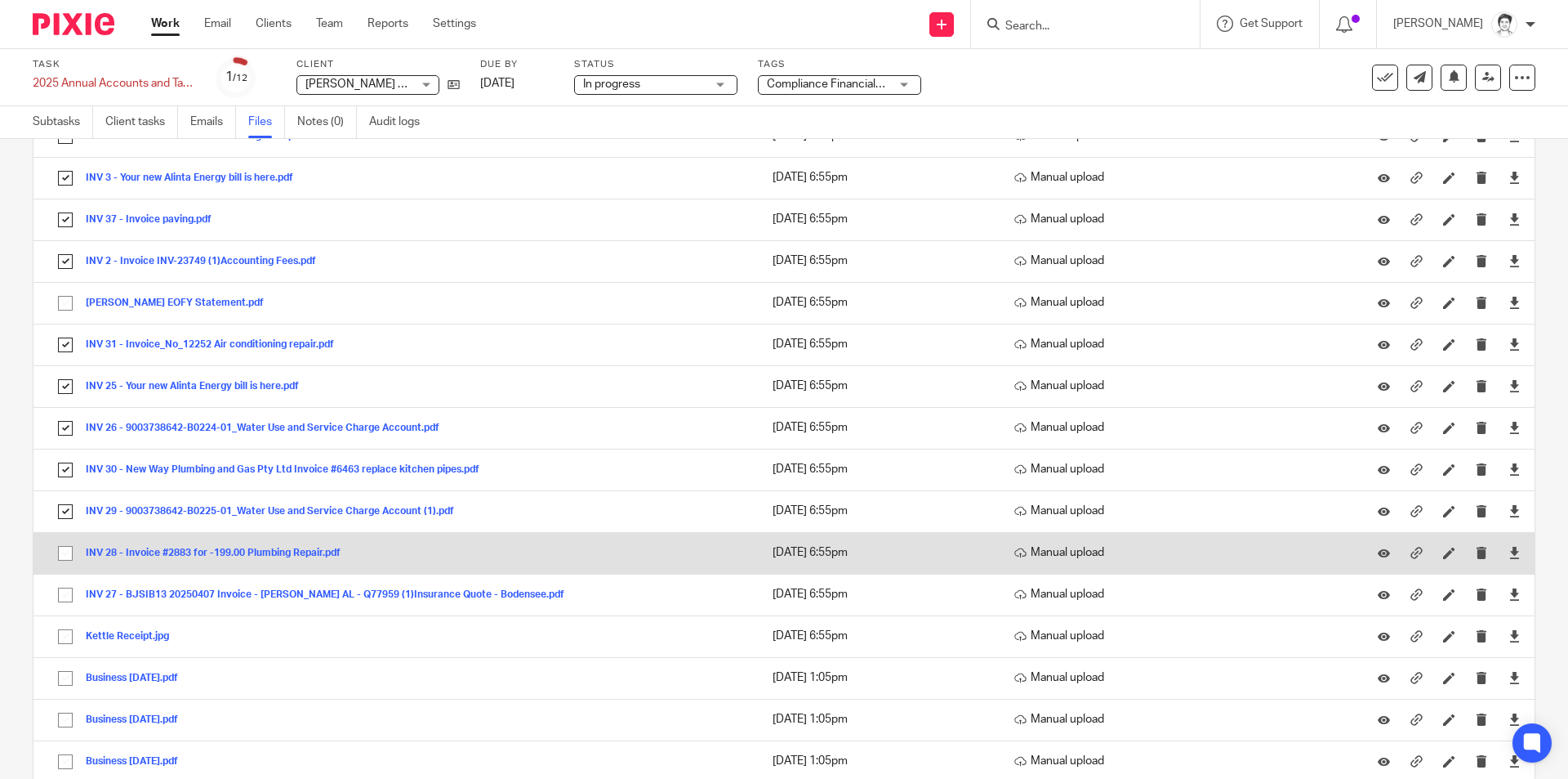
click at [59, 549] on input "checkbox" at bounding box center [65, 553] width 31 height 31
checkbox input "true"
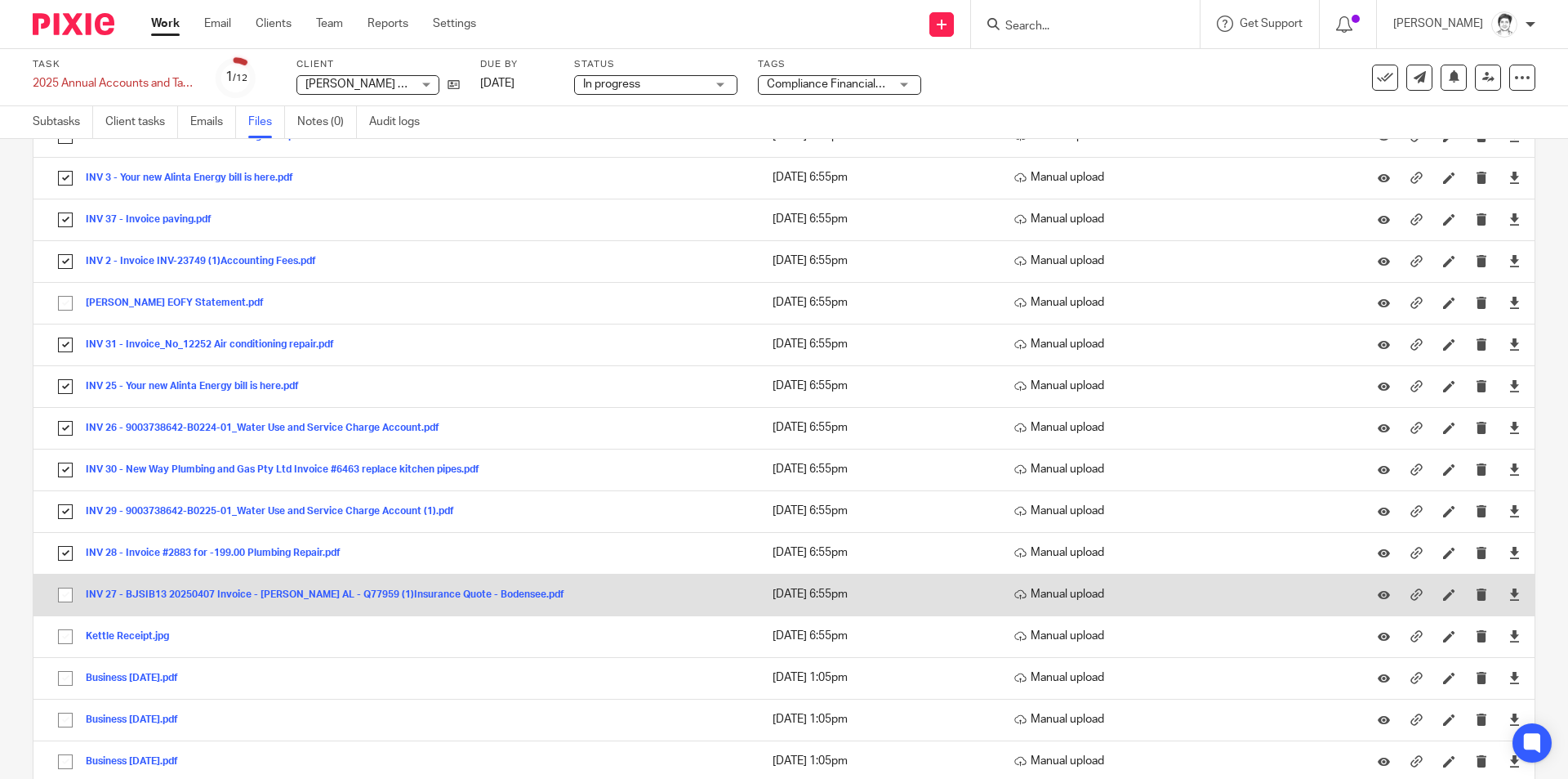
click at [68, 585] on input "checkbox" at bounding box center [65, 594] width 31 height 31
checkbox input "true"
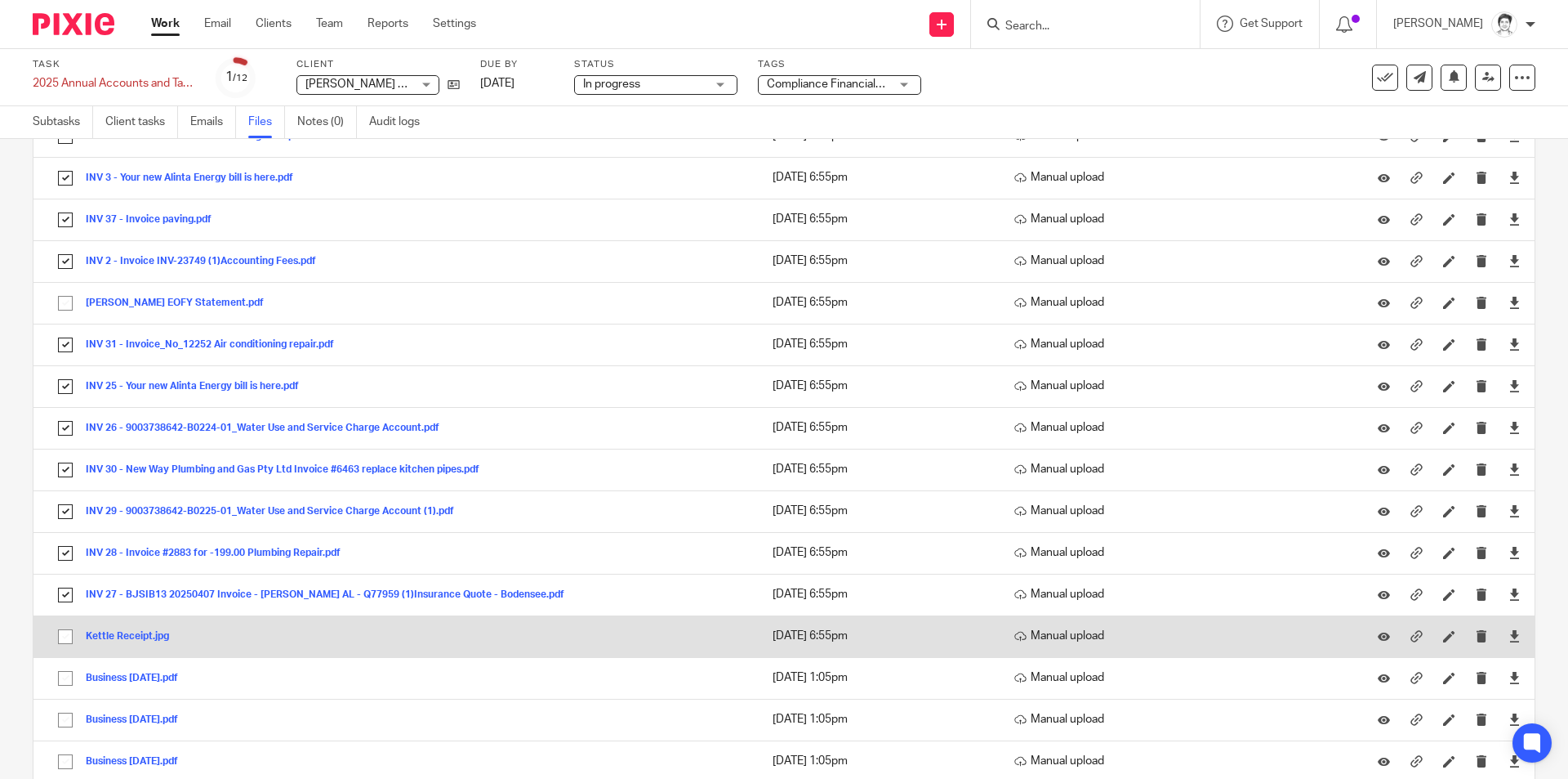
click at [65, 634] on input "checkbox" at bounding box center [65, 636] width 31 height 31
checkbox input "true"
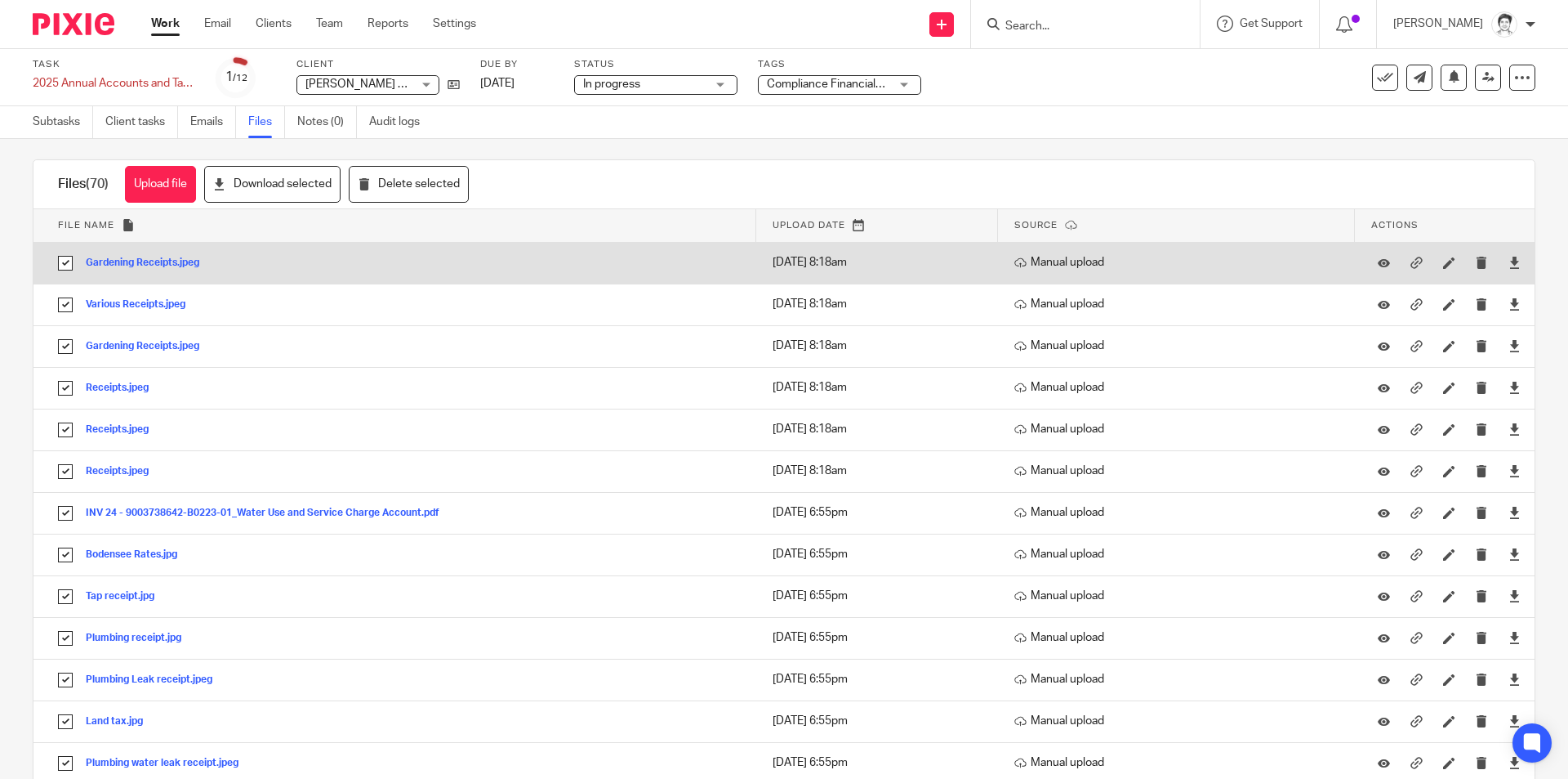
scroll to position [0, 0]
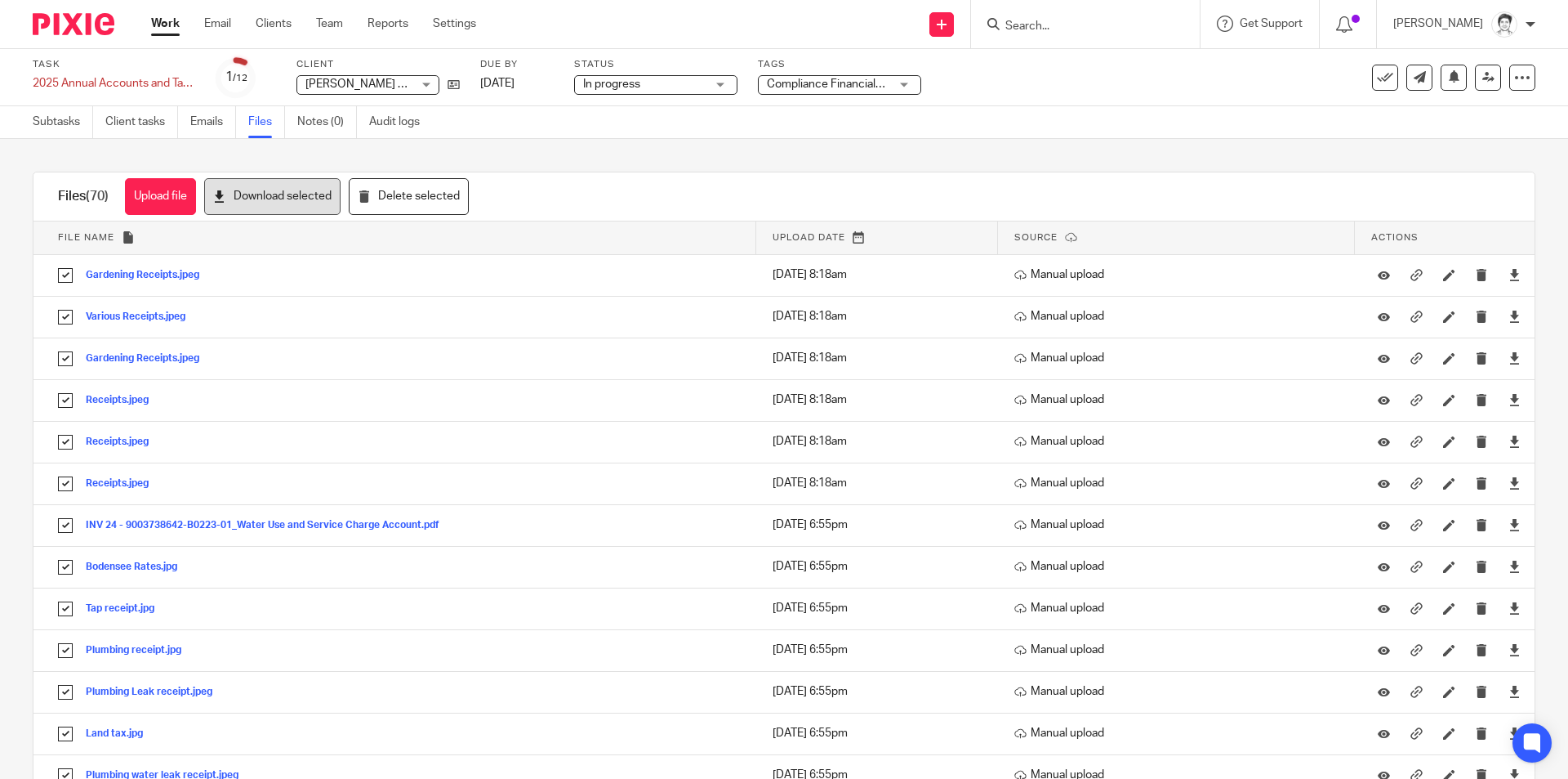
click at [296, 202] on button "Download selected" at bounding box center [272, 196] width 136 height 37
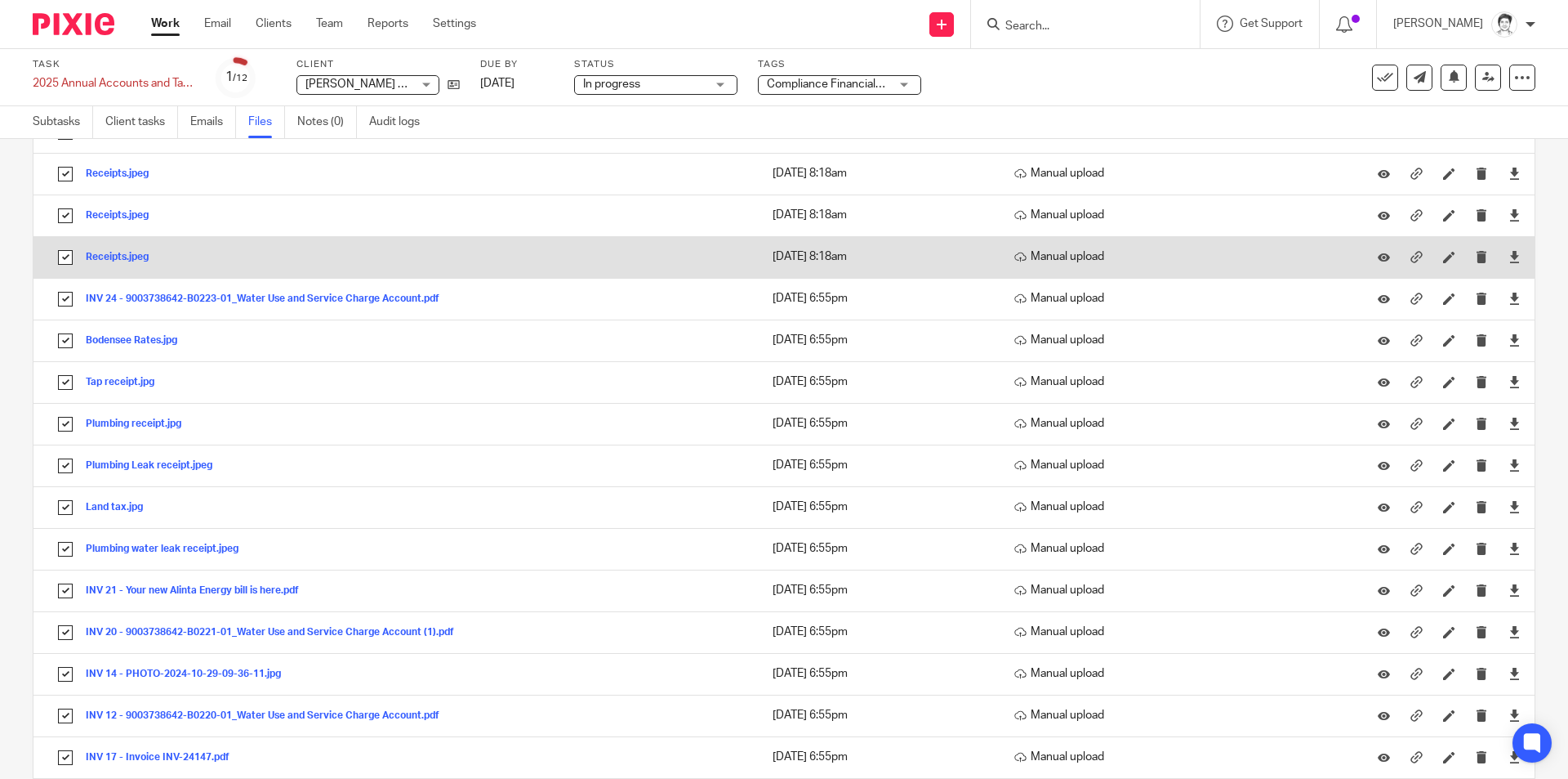
scroll to position [245, 0]
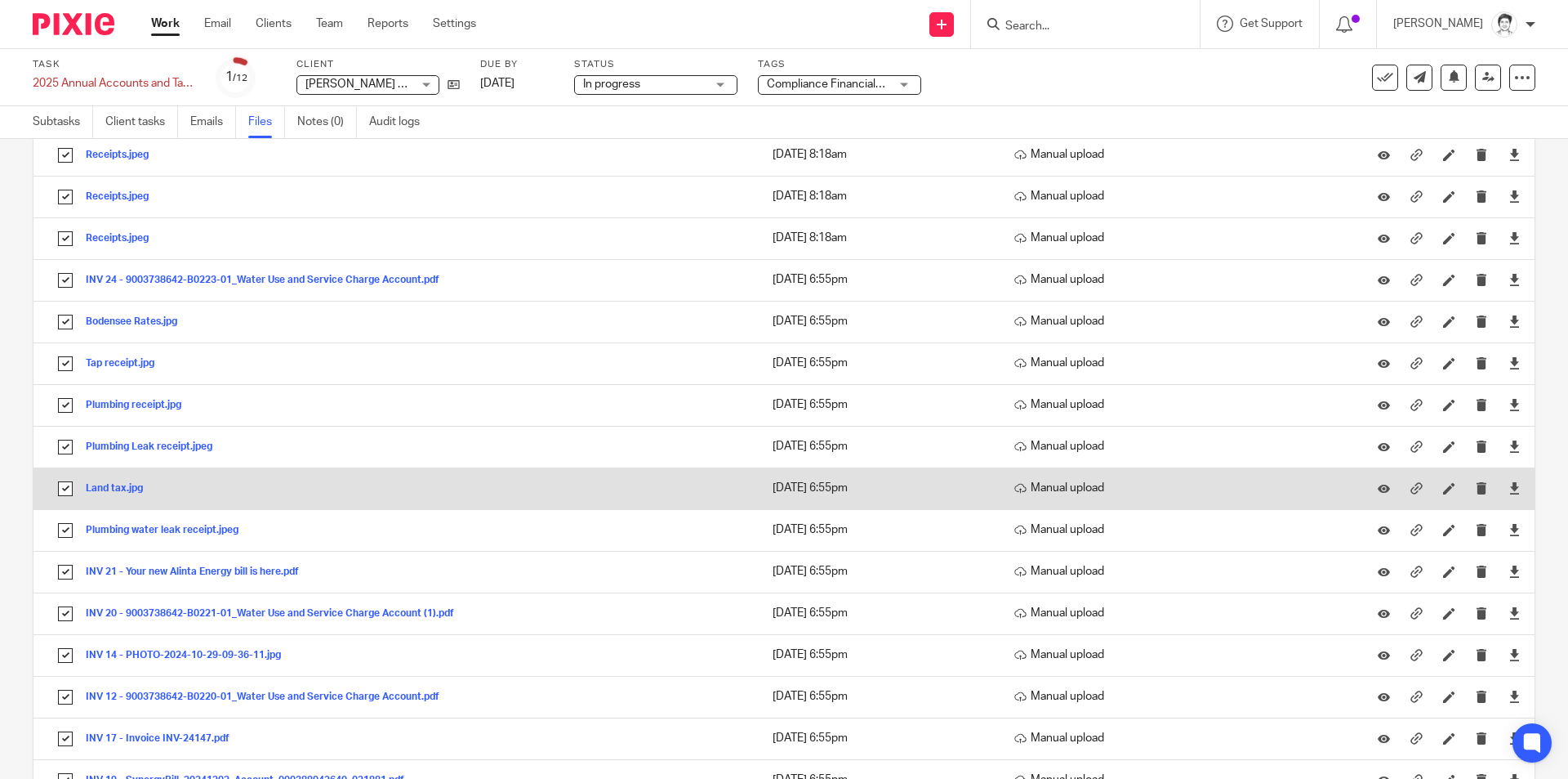
click at [112, 489] on button "Land tax.jpg" at bounding box center [120, 489] width 69 height 12
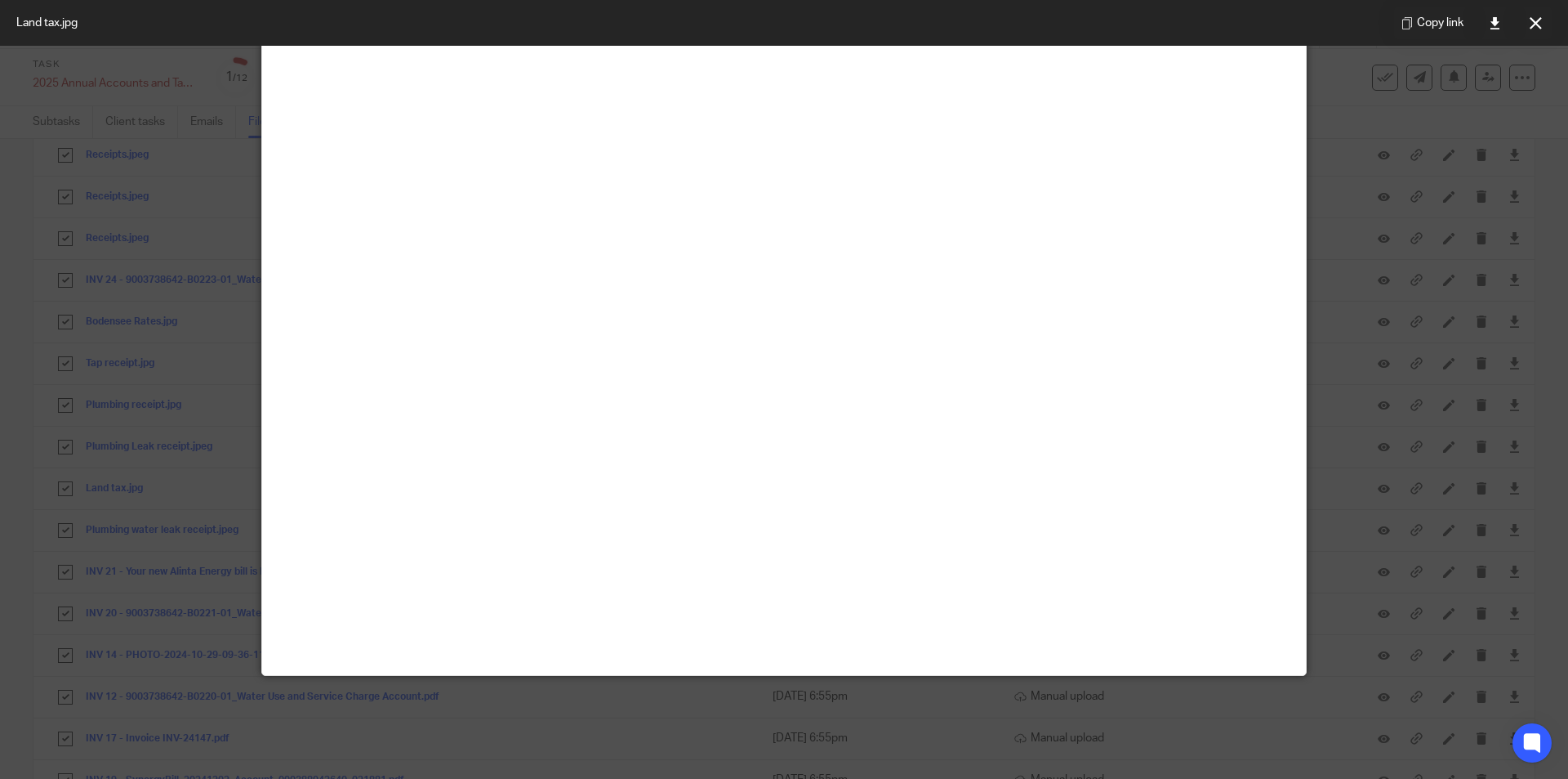
scroll to position [0, 0]
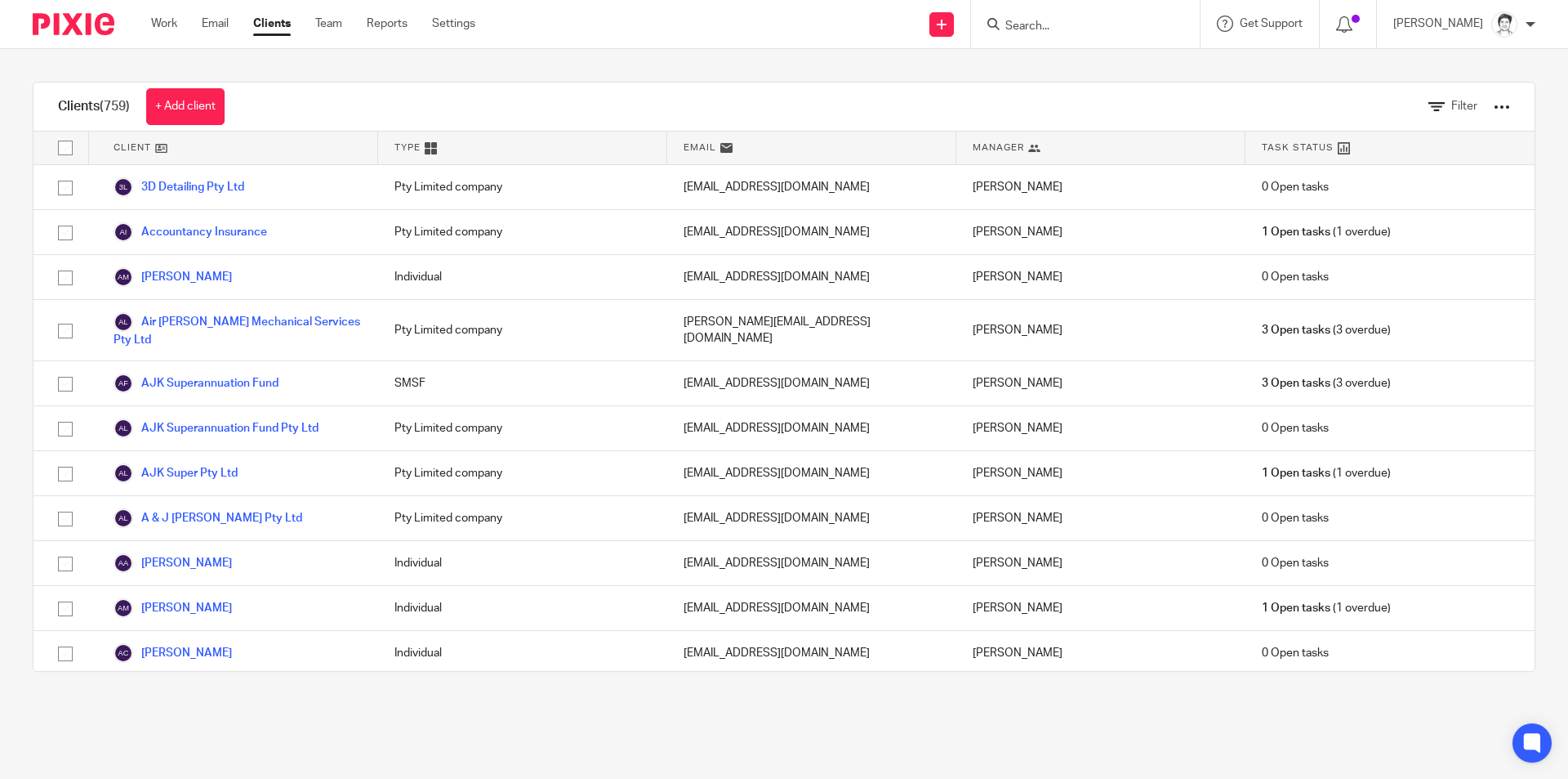
click at [1064, 23] on form at bounding box center [1090, 23] width 174 height 21
click at [1044, 39] on div at bounding box center [1085, 24] width 228 height 48
click at [1055, 36] on div at bounding box center [1085, 24] width 228 height 48
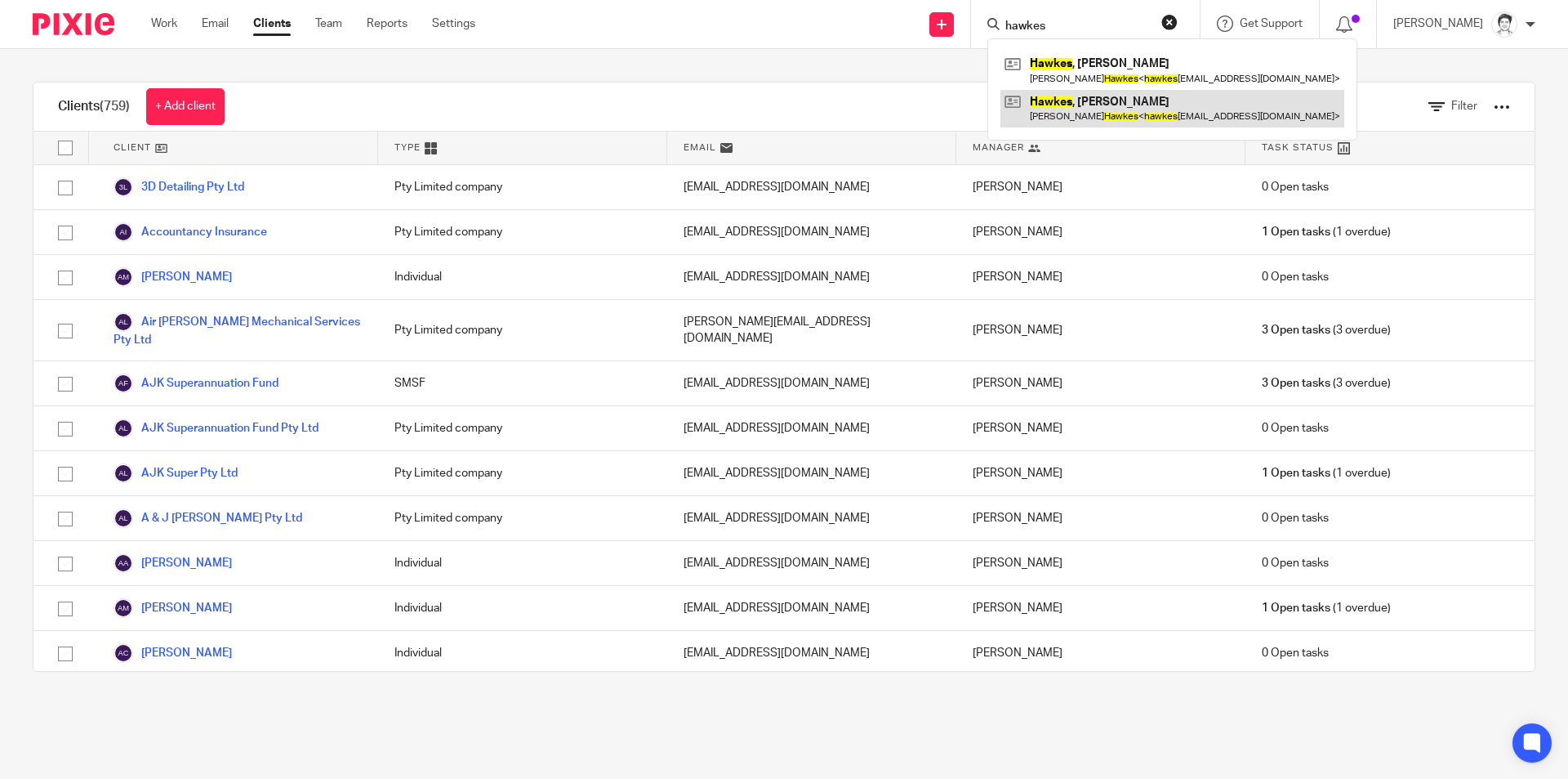
type input "hawkes"
click at [1079, 103] on link at bounding box center [1172, 108] width 344 height 38
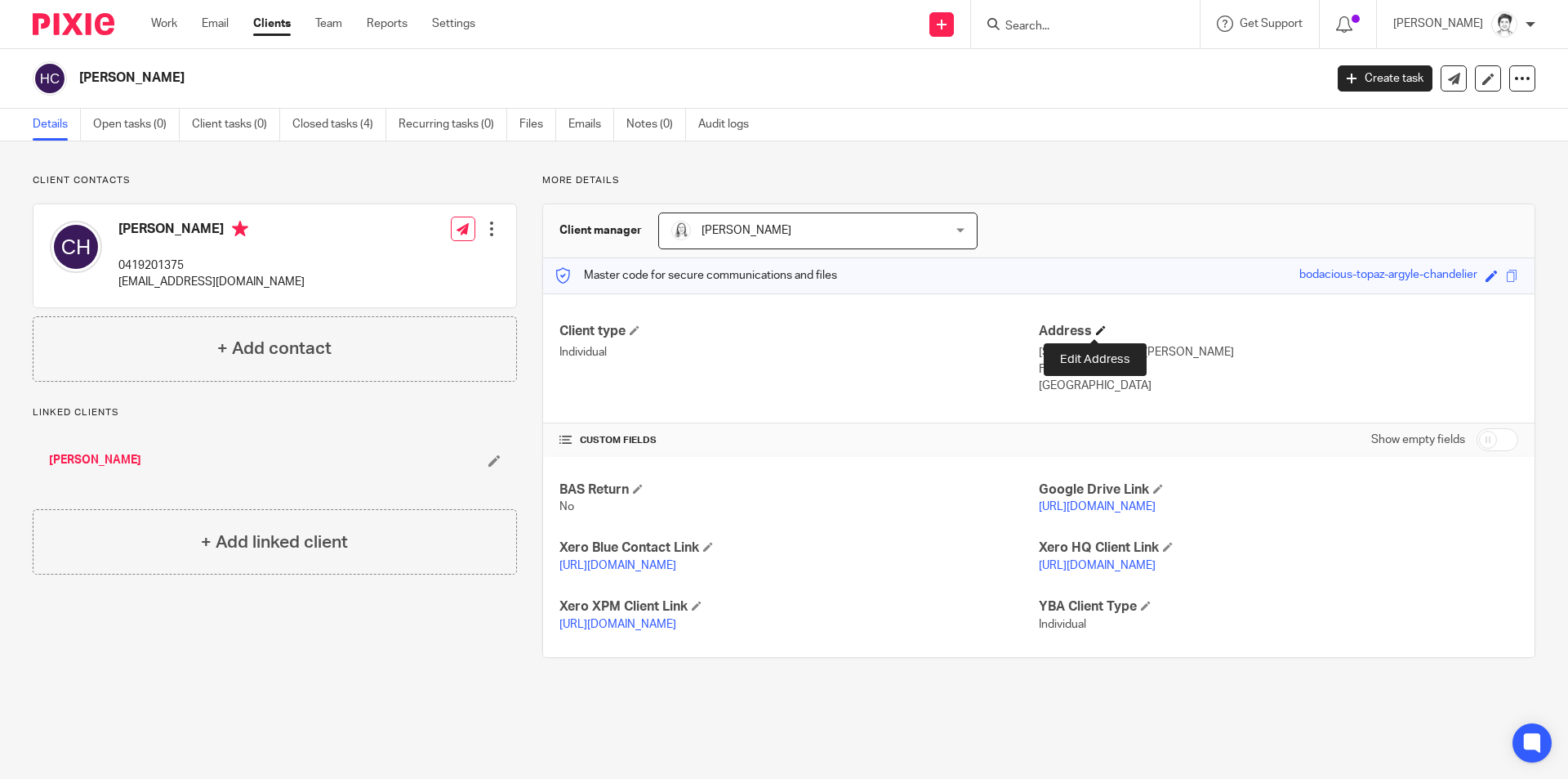
click at [1098, 330] on span at bounding box center [1100, 330] width 10 height 10
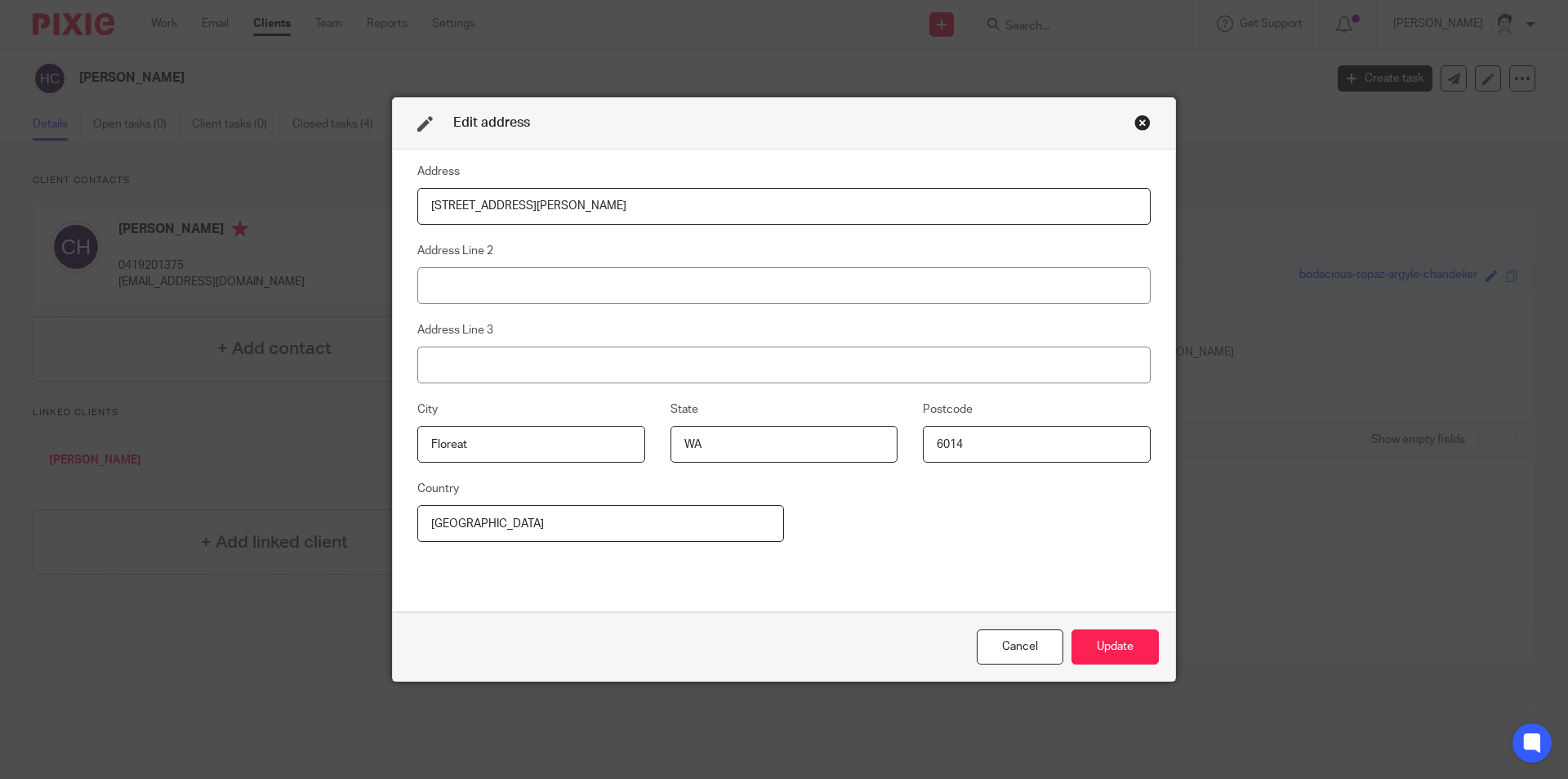
drag, startPoint x: 529, startPoint y: 198, endPoint x: 309, endPoint y: 220, distance: 221.1
click at [309, 220] on div "Edit address Address [STREET_ADDRESS][PERSON_NAME] Address Line 3 City [GEOGRAP…" at bounding box center [784, 389] width 1568 height 779
type input "Unit 516, 2 Thorburn Way"
drag, startPoint x: 500, startPoint y: 445, endPoint x: 344, endPoint y: 437, distance: 156.2
click at [349, 442] on div "Edit address Address Unit 516, 2 Thorburn Way Address Line 2 Address Line 3 Cit…" at bounding box center [784, 389] width 1568 height 779
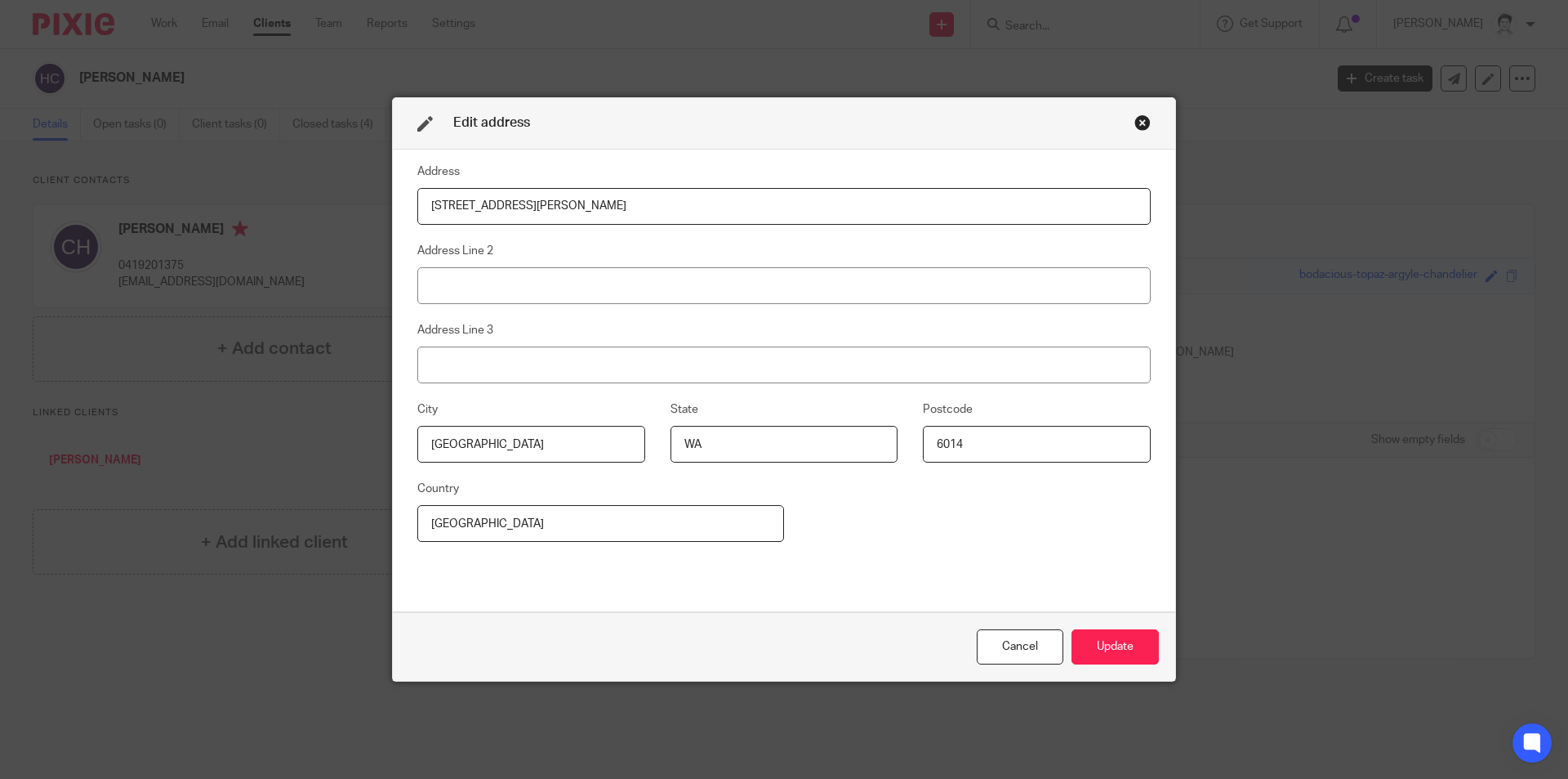
type input "Shenton Park"
type input "6008"
drag, startPoint x: 1139, startPoint y: 660, endPoint x: 1150, endPoint y: 645, distance: 18.6
click at [1139, 659] on button "Update" at bounding box center [1116, 646] width 88 height 35
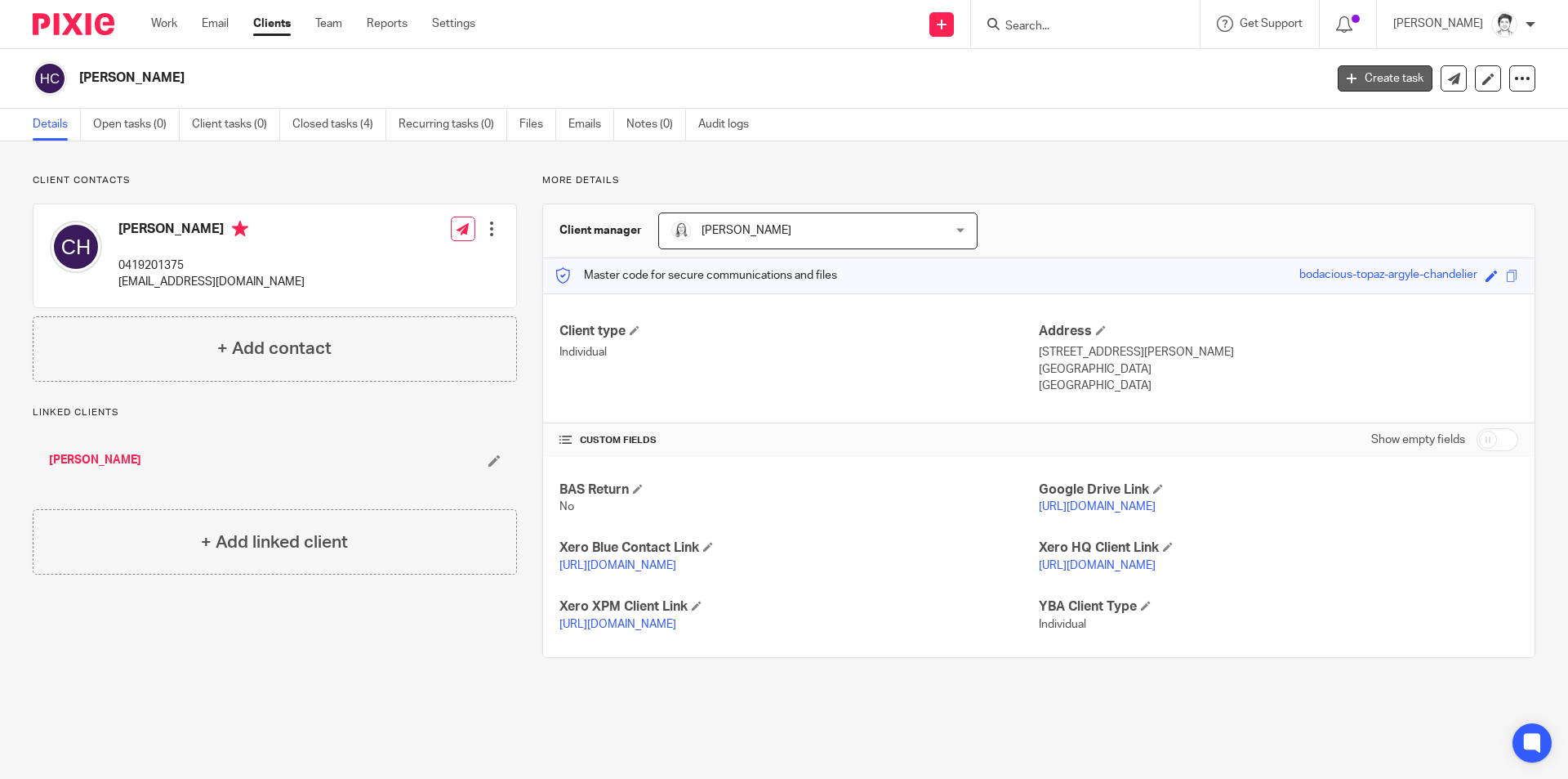
click at [1367, 83] on link "Create task" at bounding box center [1385, 78] width 95 height 26
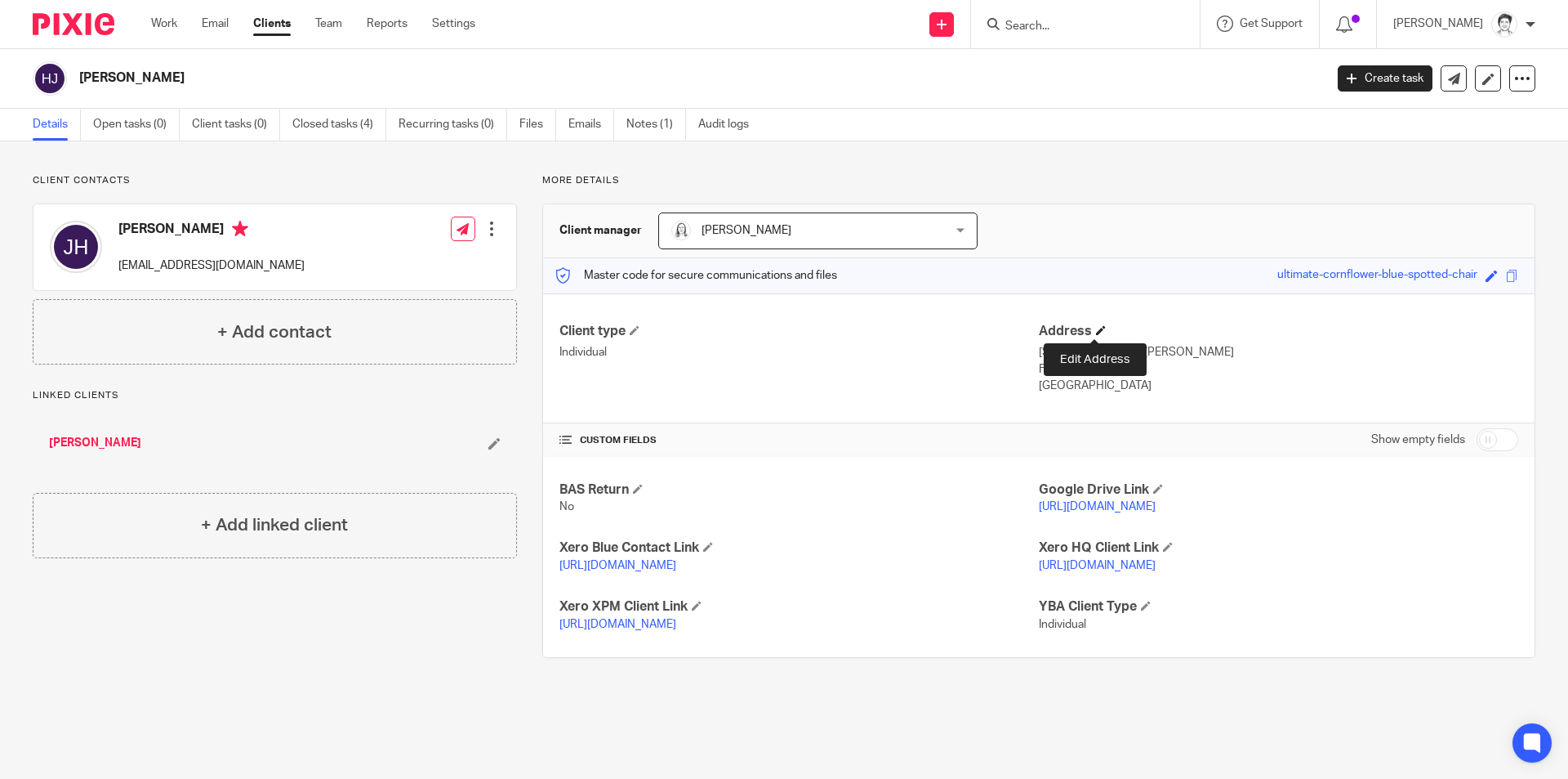
click at [1096, 329] on span at bounding box center [1100, 330] width 10 height 10
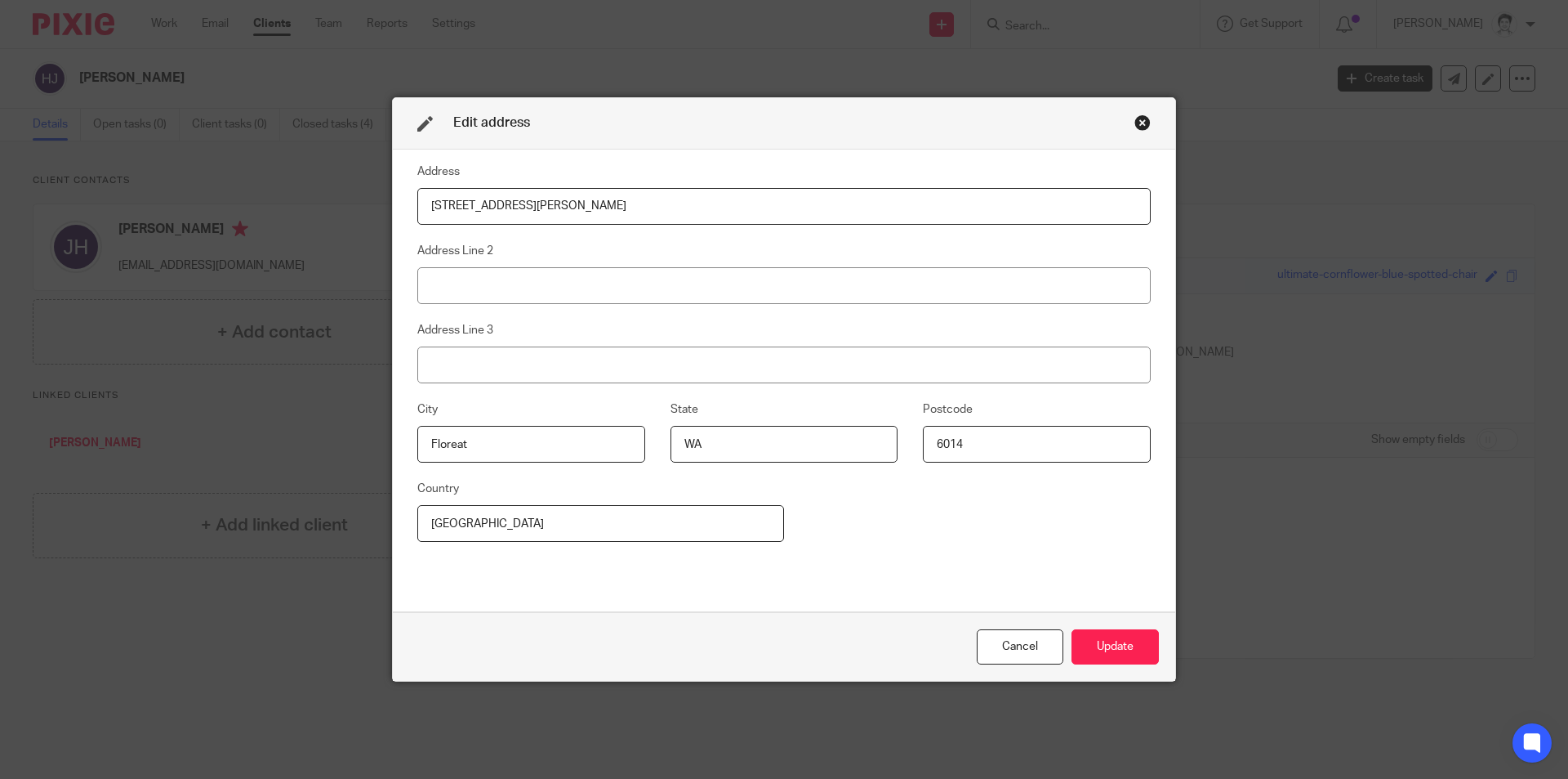
drag, startPoint x: 541, startPoint y: 208, endPoint x: 368, endPoint y: 207, distance: 173.0
click at [368, 207] on div "Edit address Address [STREET_ADDRESS][PERSON_NAME] Address Line 3 City [GEOGRAP…" at bounding box center [784, 389] width 1568 height 779
type input "[STREET_ADDRESS][PERSON_NAME]"
drag, startPoint x: 513, startPoint y: 447, endPoint x: 327, endPoint y: 447, distance: 186.0
click at [330, 447] on div "Edit address Address [STREET_ADDRESS][PERSON_NAME] Address Line 2 Address Line …" at bounding box center [784, 389] width 1568 height 779
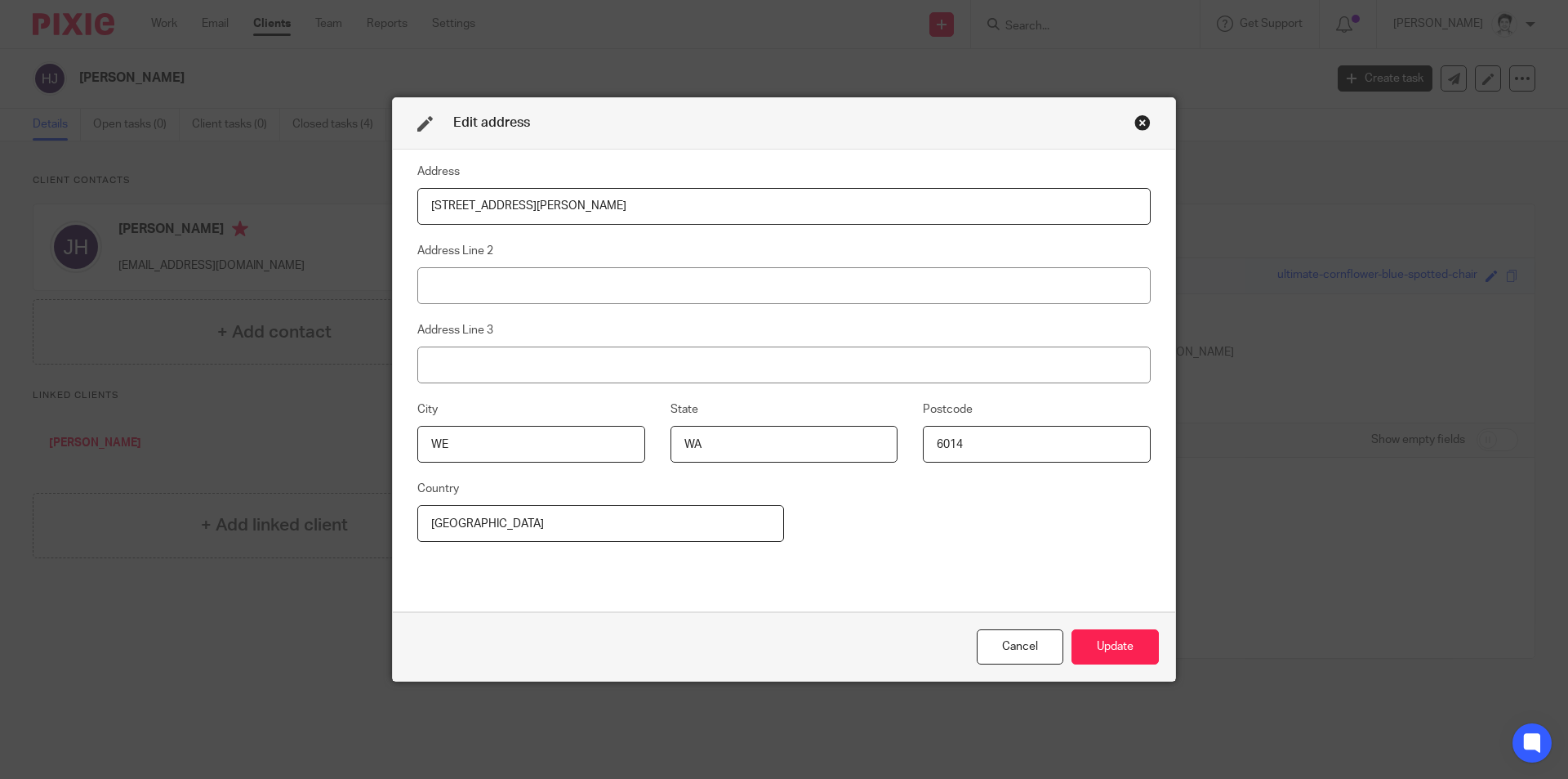
type input "W"
type input "[GEOGRAPHIC_DATA]"
type input "6008"
drag, startPoint x: 622, startPoint y: 211, endPoint x: 358, endPoint y: 201, distance: 264.2
click at [358, 201] on div "Edit address Address [STREET_ADDRESS][PERSON_NAME] Address Line 2 Address Line …" at bounding box center [784, 389] width 1568 height 779
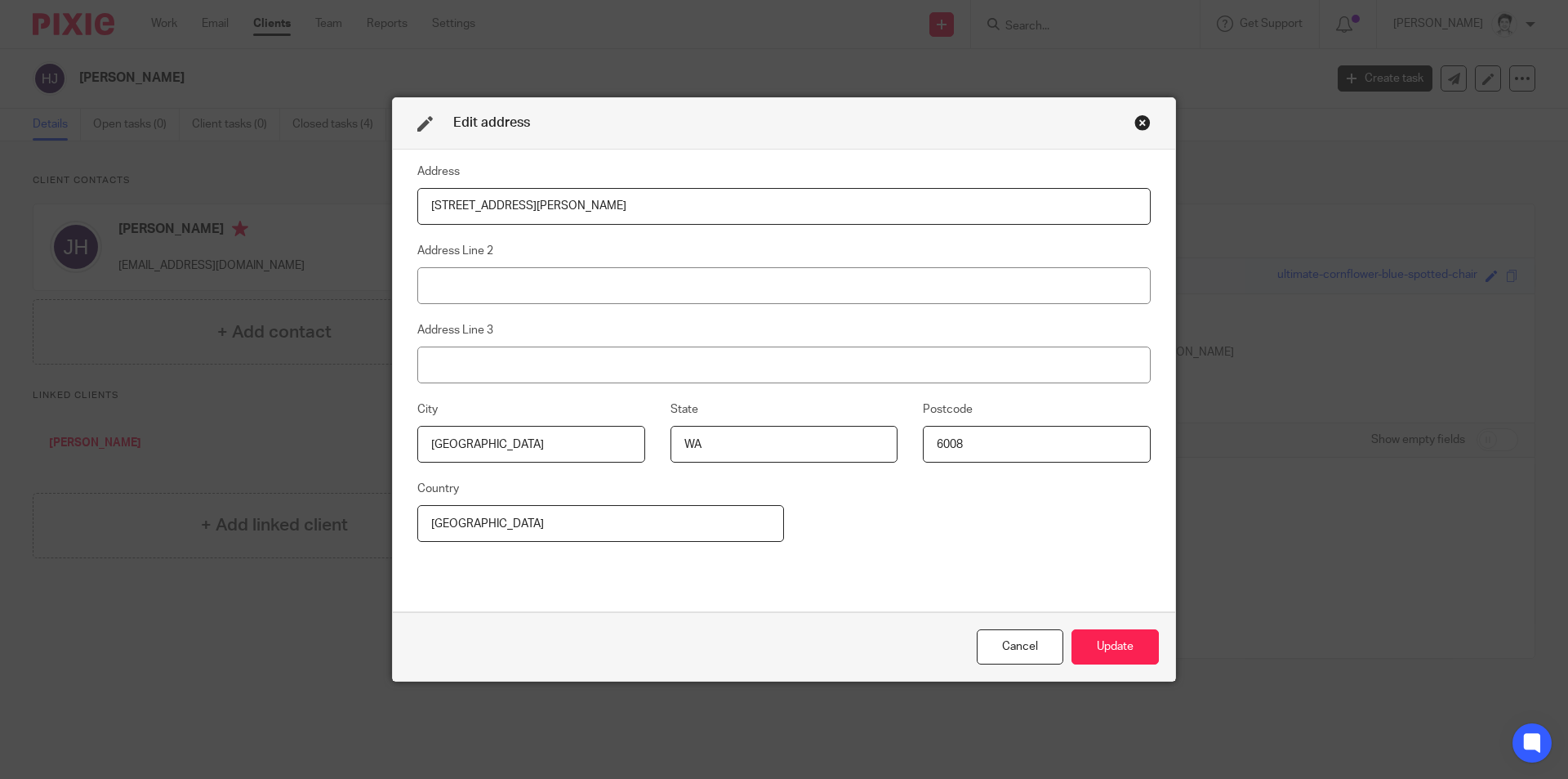
drag, startPoint x: 456, startPoint y: 210, endPoint x: 423, endPoint y: 203, distance: 33.7
click at [423, 203] on input "[STREET_ADDRESS][PERSON_NAME]" at bounding box center [784, 206] width 733 height 37
click at [428, 204] on input "[STREET_ADDRESS][PERSON_NAME]" at bounding box center [784, 206] width 733 height 37
drag, startPoint x: 604, startPoint y: 207, endPoint x: 280, endPoint y: 187, distance: 324.6
click at [280, 187] on div "Edit address Address [STREET_ADDRESS][PERSON_NAME] Address Line 2 Address Line …" at bounding box center [784, 389] width 1568 height 779
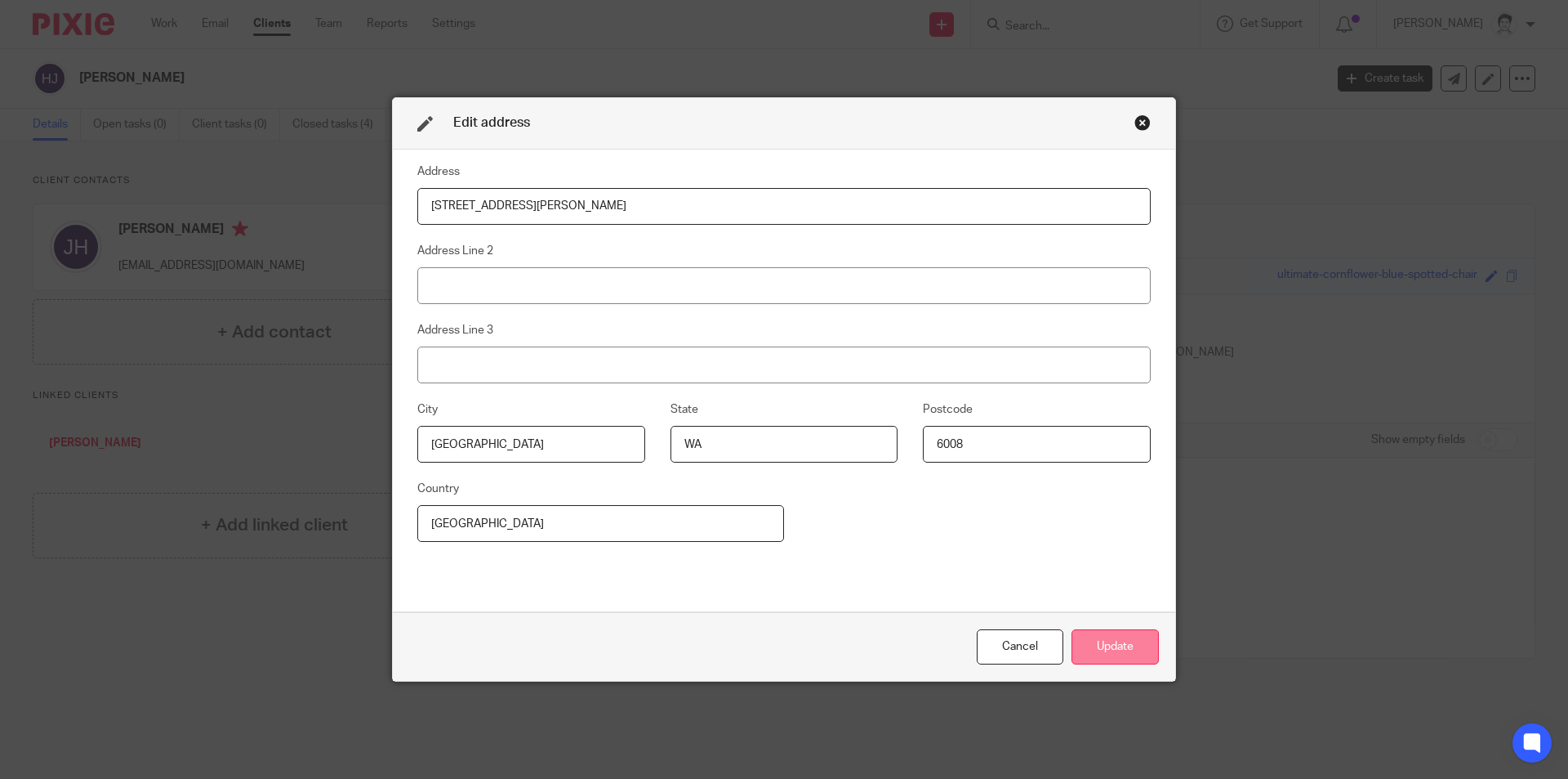
type input "[STREET_ADDRESS][PERSON_NAME]"
click at [1111, 650] on button "Update" at bounding box center [1116, 646] width 88 height 35
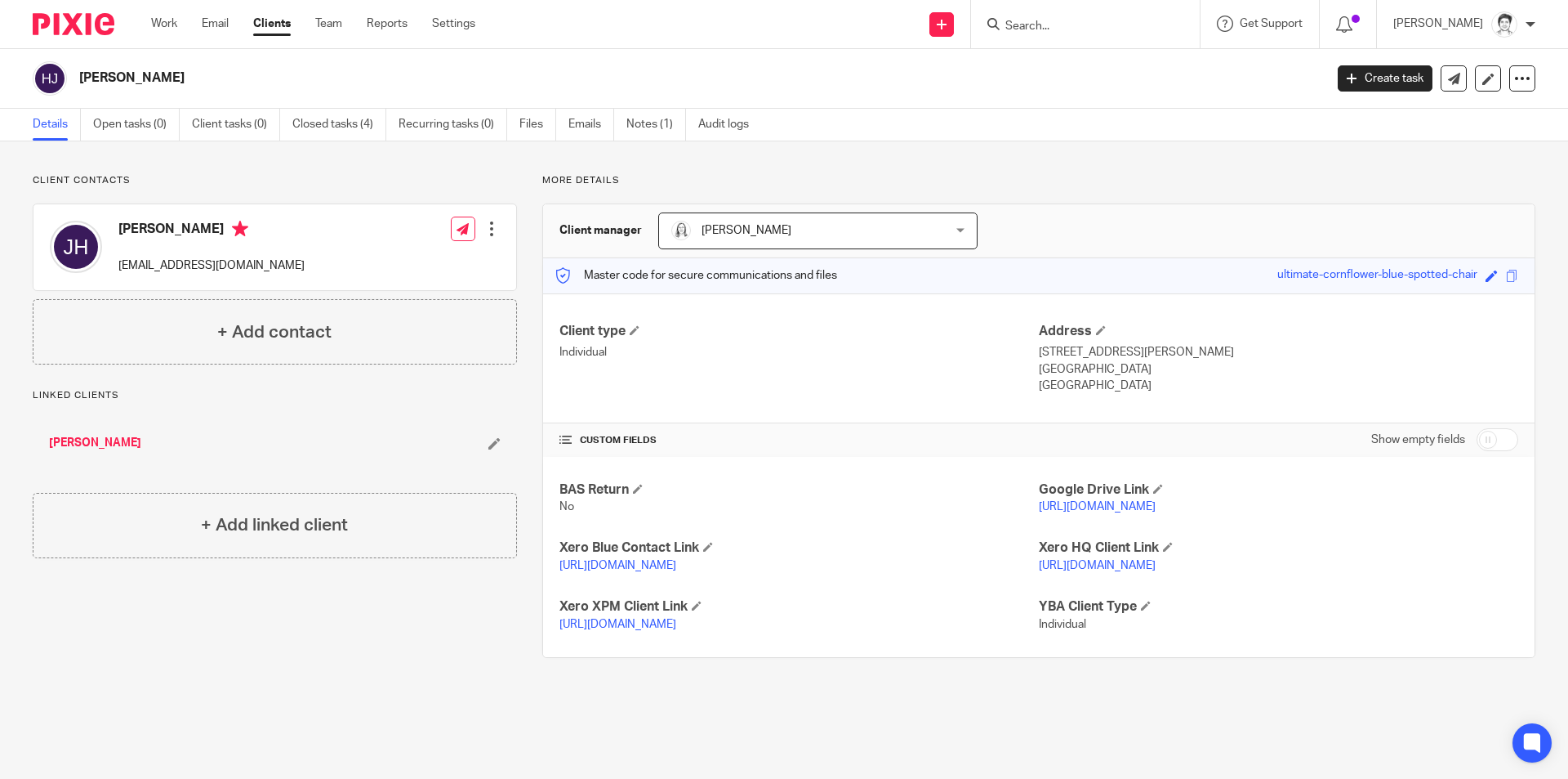
drag, startPoint x: 1344, startPoint y: 82, endPoint x: 1314, endPoint y: 81, distance: 30.0
click at [1344, 82] on link "Create task" at bounding box center [1385, 78] width 95 height 26
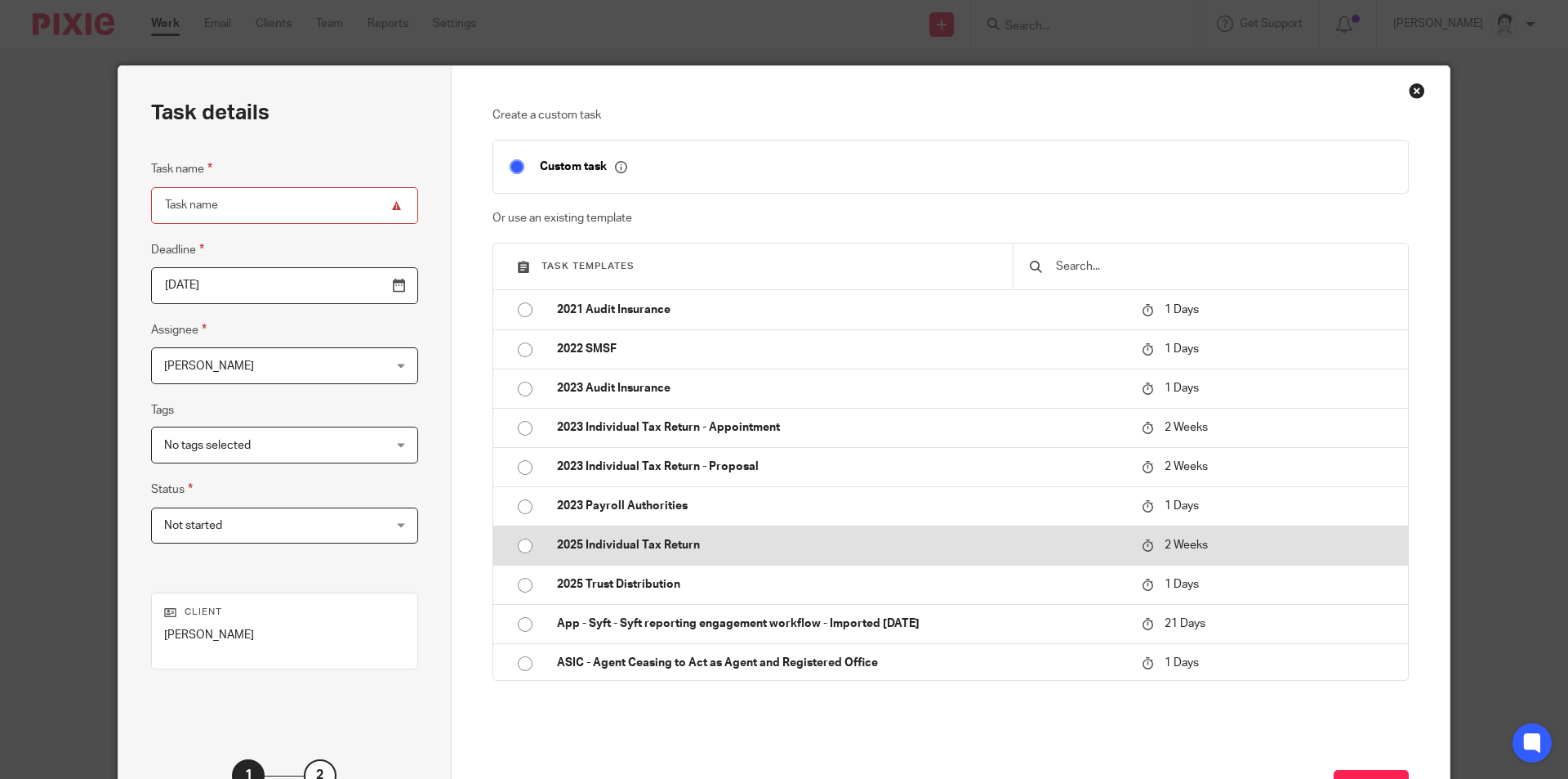
click at [650, 547] on p "2025 Individual Tax Return" at bounding box center [841, 545] width 568 height 16
type input "[DATE]"
type input "2025 Individual Tax Return"
checkbox input "false"
radio input "true"
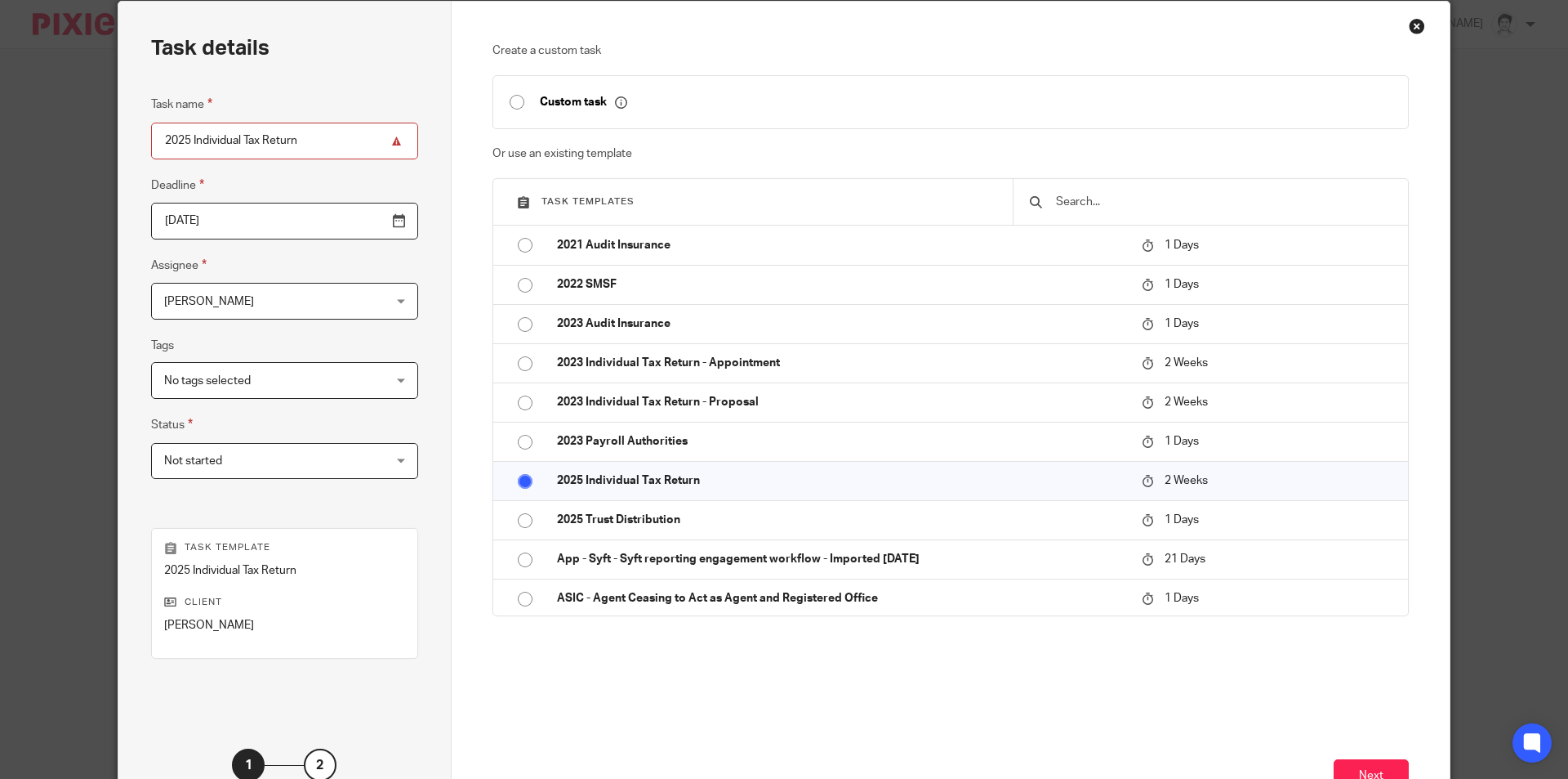
scroll to position [106, 0]
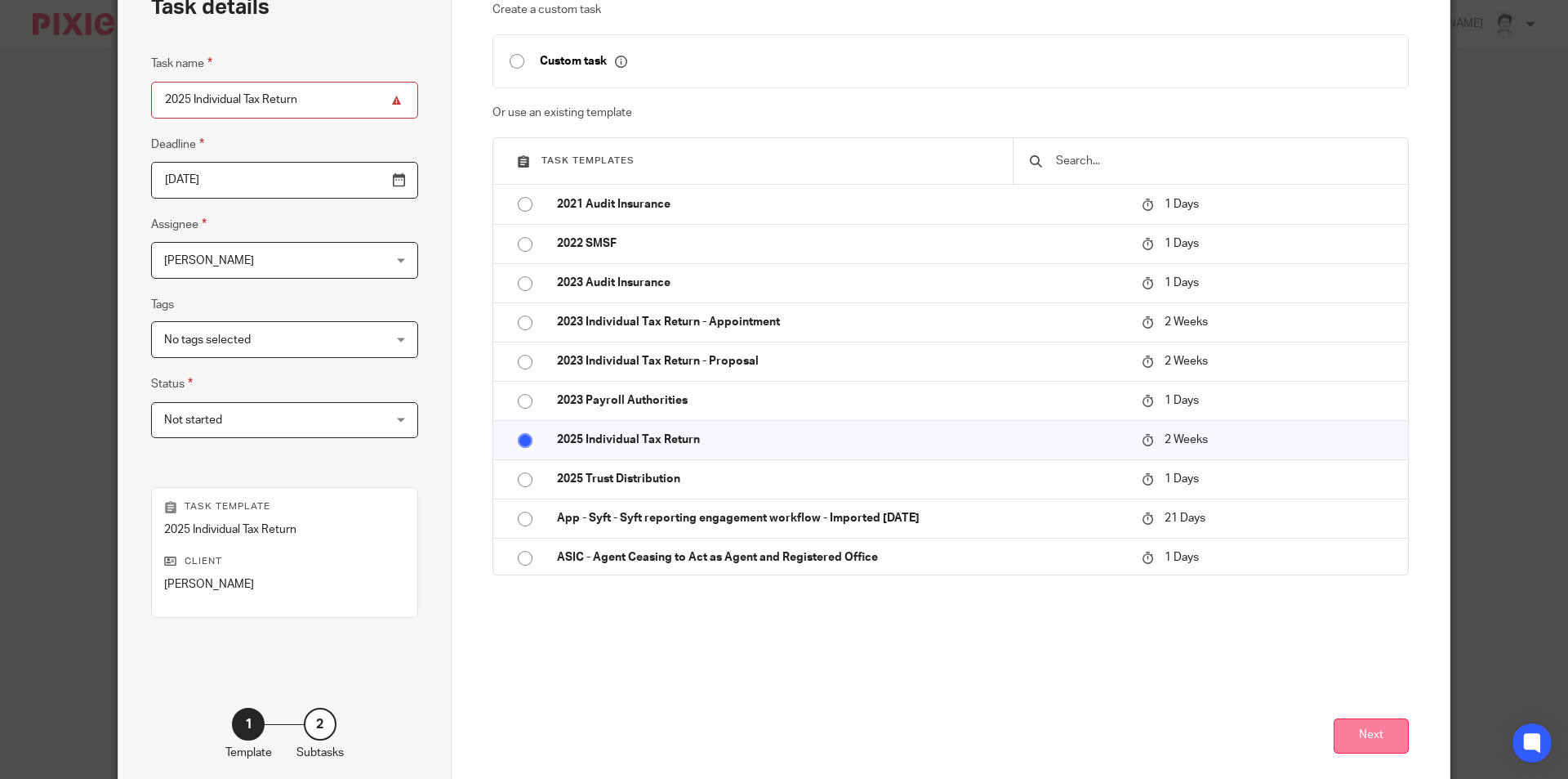
click at [1365, 730] on button "Next" at bounding box center [1371, 735] width 75 height 35
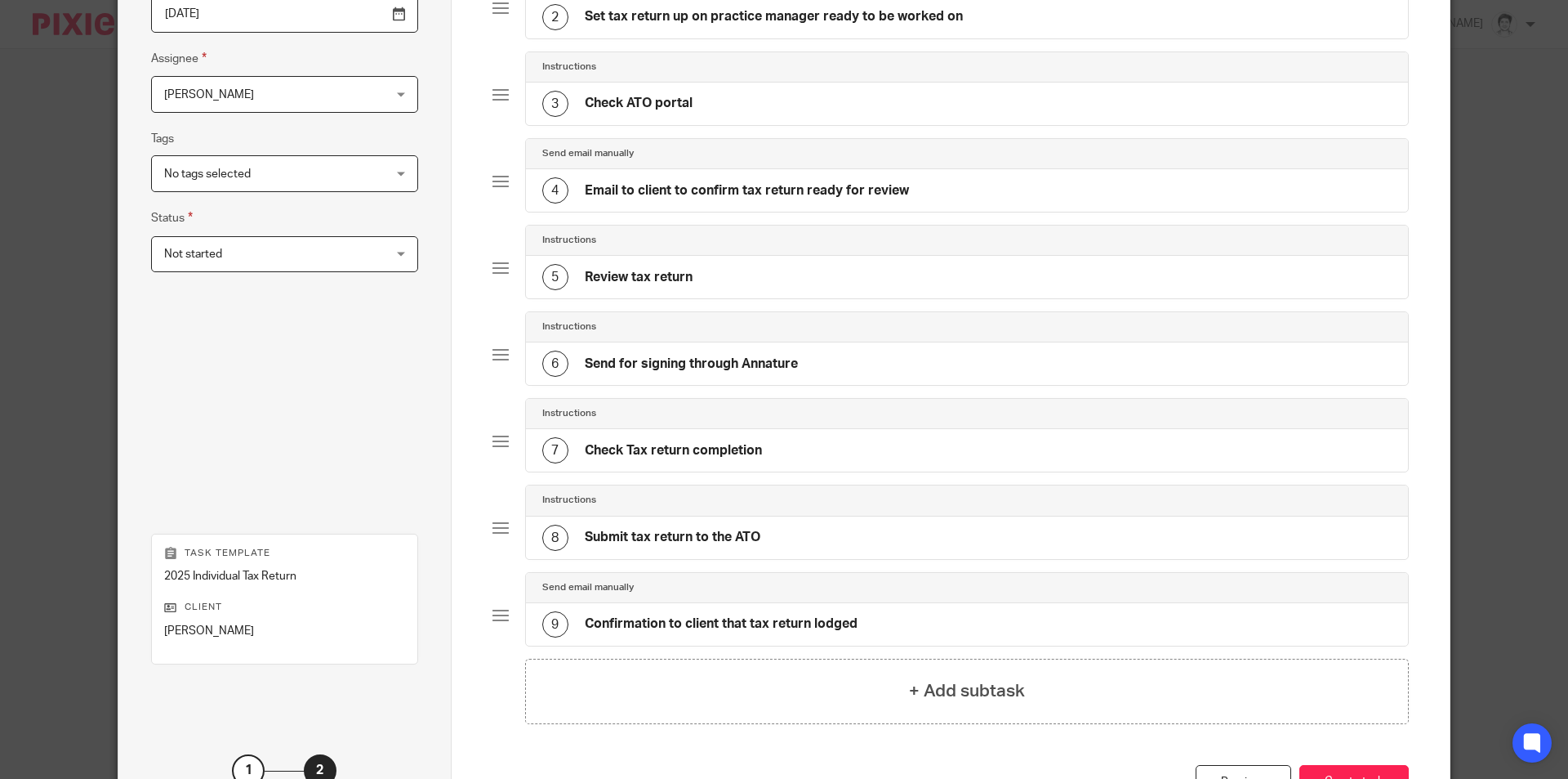
scroll to position [351, 0]
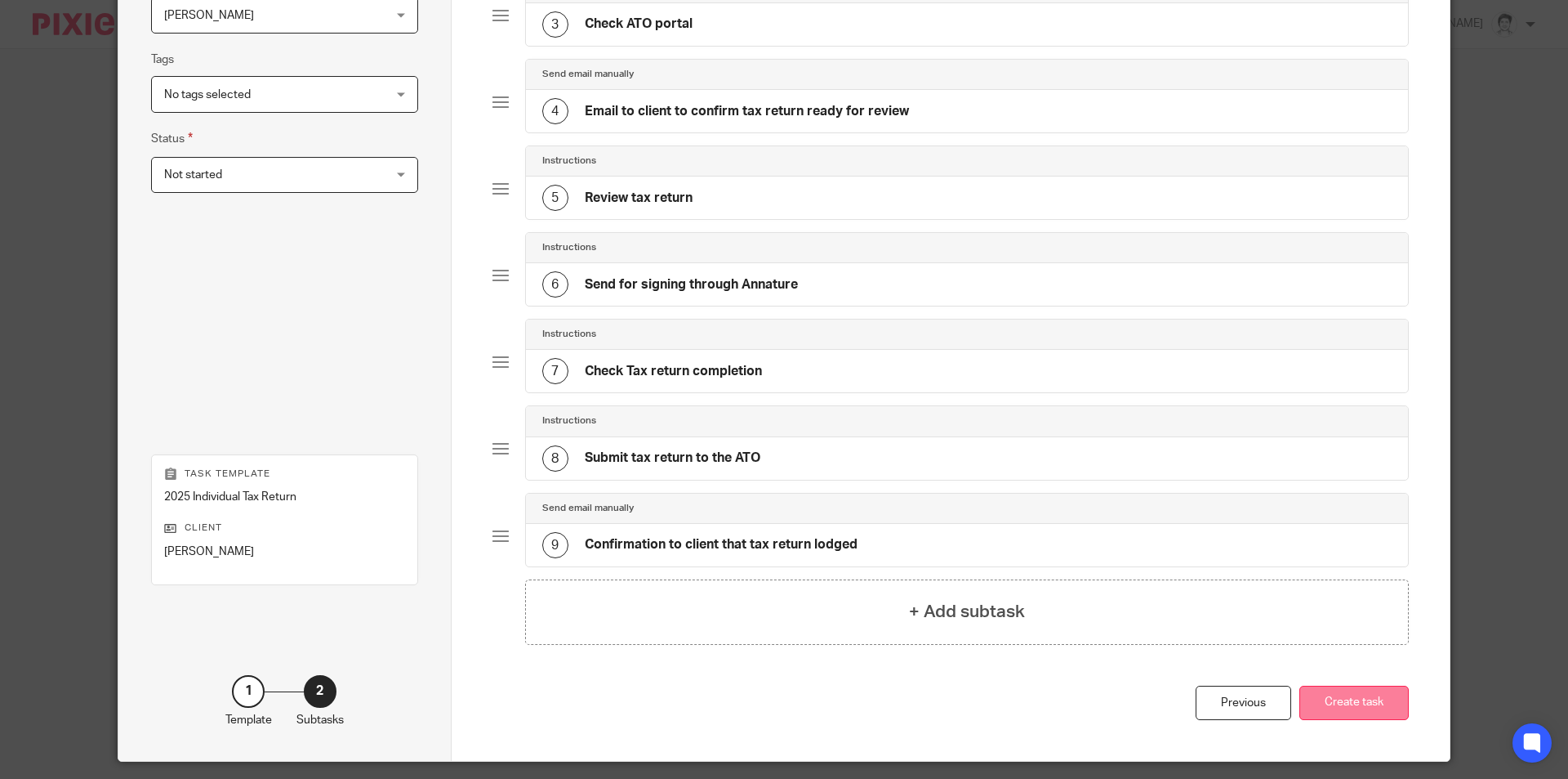
click at [1385, 703] on button "Create task" at bounding box center [1354, 703] width 109 height 35
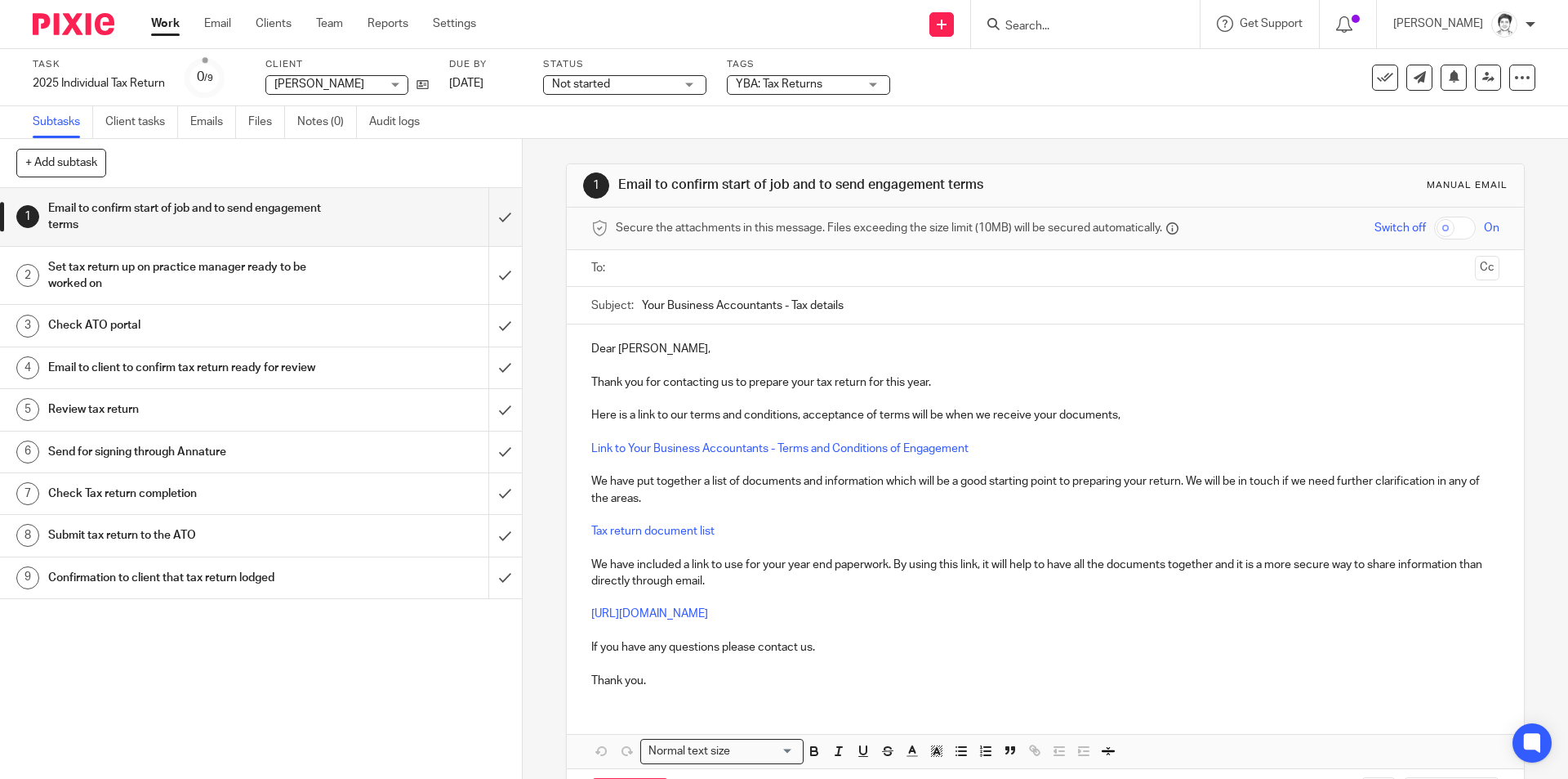
click at [687, 270] on input "text" at bounding box center [1045, 268] width 846 height 19
drag, startPoint x: 928, startPoint y: 610, endPoint x: 567, endPoint y: 611, distance: 361.0
click at [567, 611] on div "Dear [PERSON_NAME], Thank you for contacting us to prepare your tax return for …" at bounding box center [1045, 515] width 956 height 377
click at [770, 680] on button "Edit" at bounding box center [788, 678] width 38 height 26
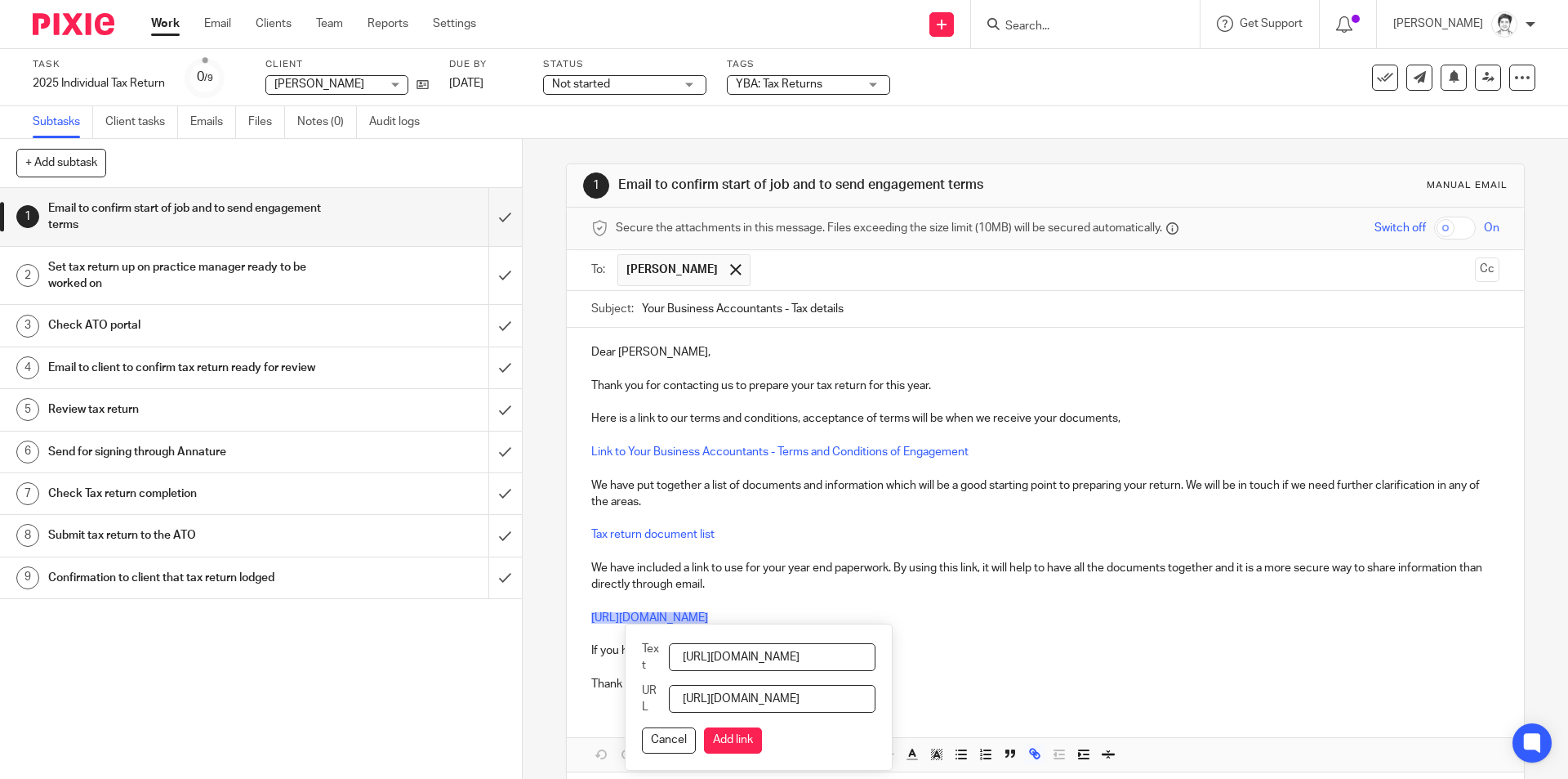
scroll to position [0, 193]
drag, startPoint x: 686, startPoint y: 655, endPoint x: 1452, endPoint y: 710, distance: 768.0
click at [1452, 708] on div "Dear [PERSON_NAME], Thank you for contacting us to prepare your tax return for …" at bounding box center [1045, 549] width 956 height 444
type input "Please use this link"
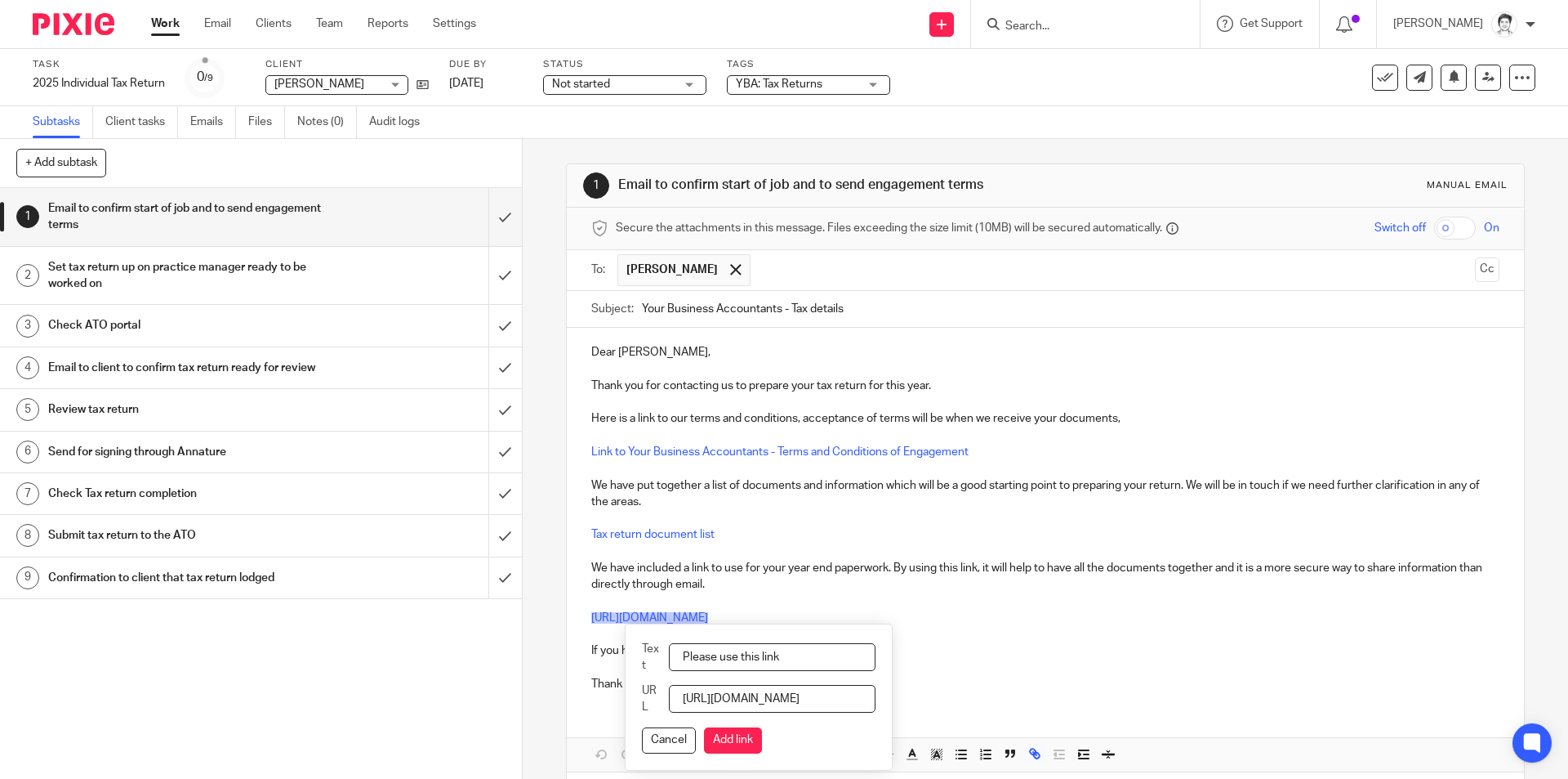
drag, startPoint x: 755, startPoint y: 742, endPoint x: 791, endPoint y: 719, distance: 42.7
click at [755, 741] on button "Add link" at bounding box center [733, 740] width 58 height 26
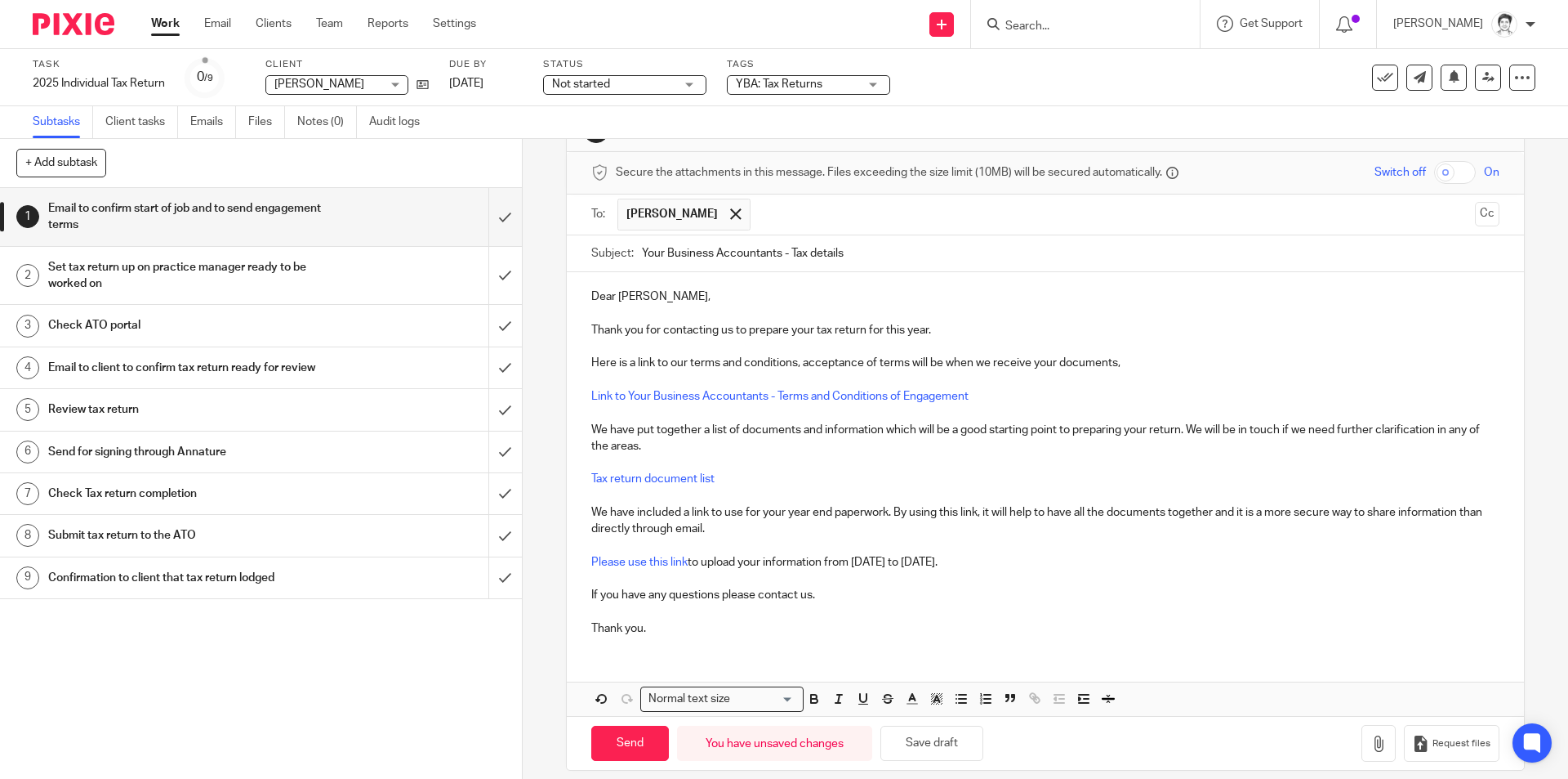
scroll to position [72, 0]
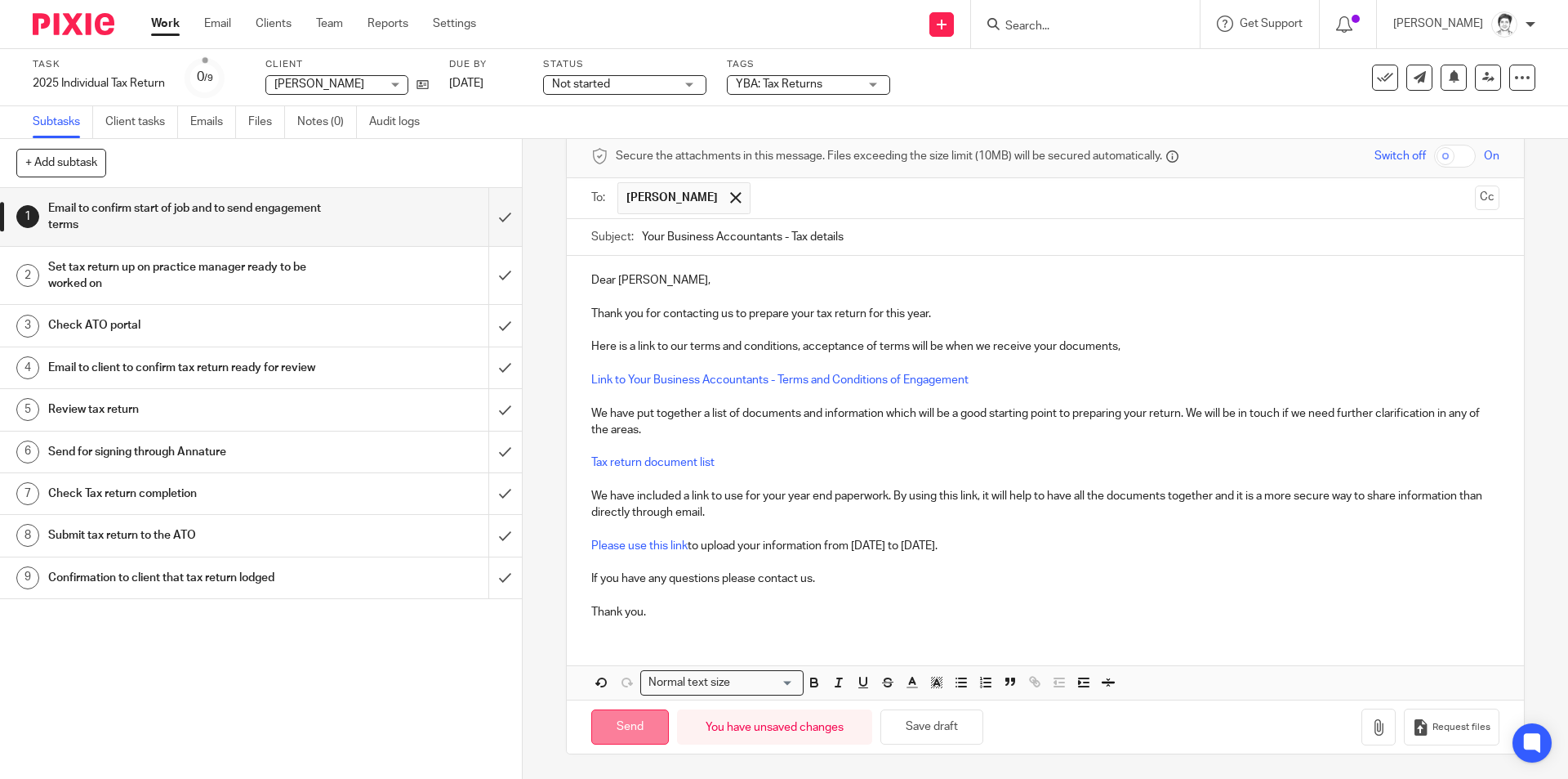
click at [625, 736] on input "Send" at bounding box center [630, 726] width 78 height 35
type input "Sent"
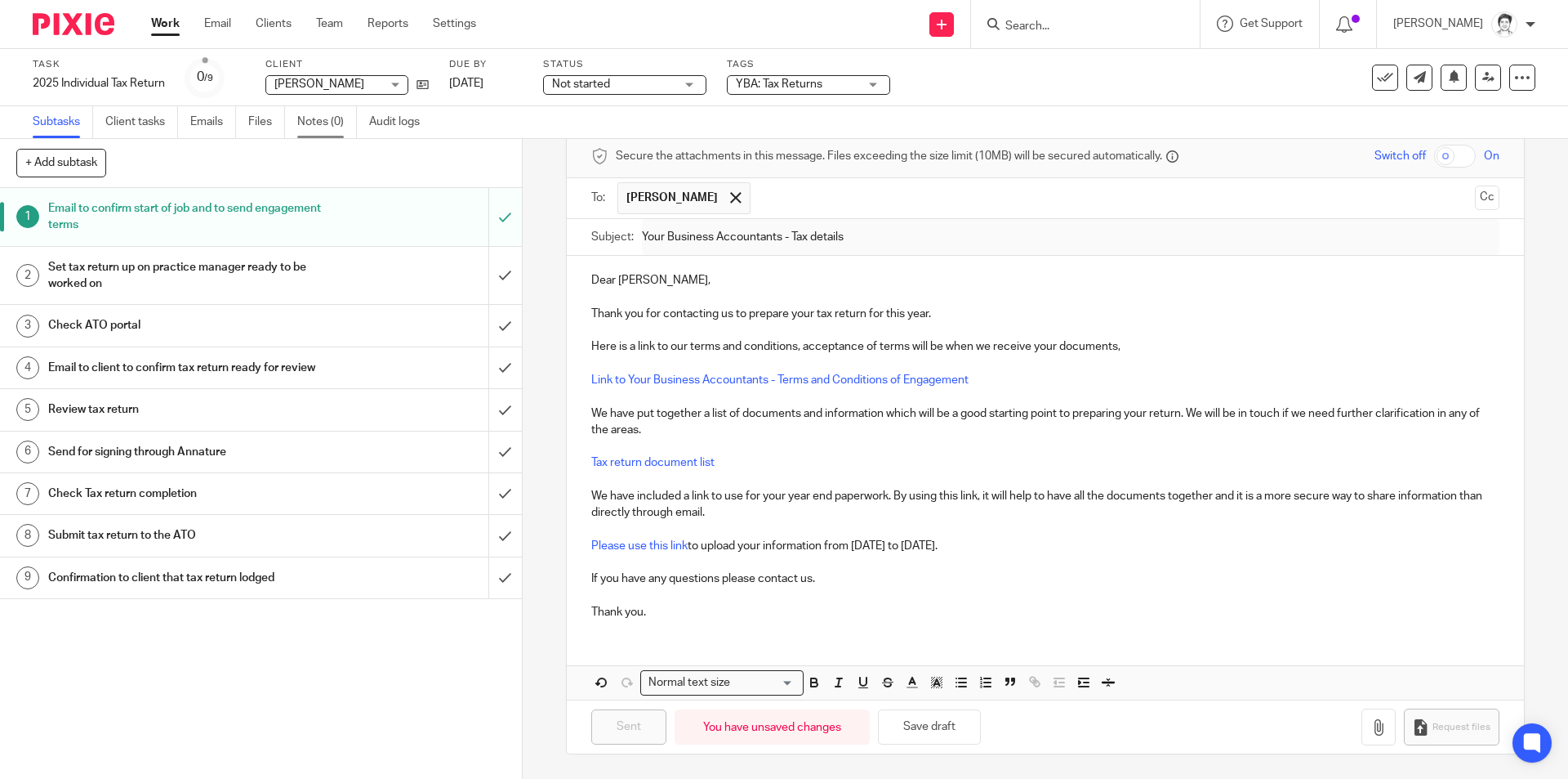
click at [309, 122] on link "Notes (0)" at bounding box center [327, 122] width 60 height 32
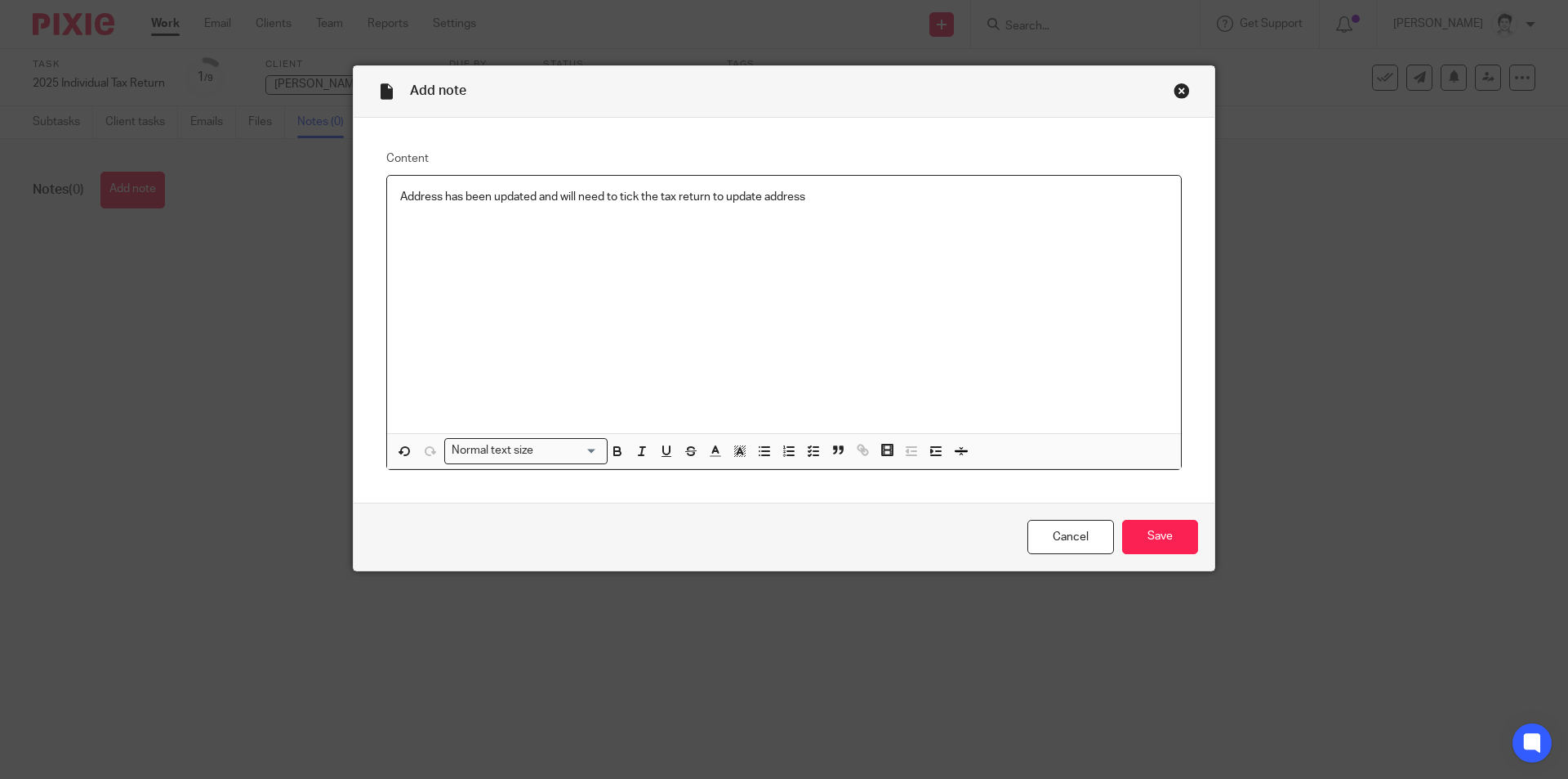
click at [622, 198] on p "Address has been updated and will need to tick the tax return to update address" at bounding box center [784, 197] width 768 height 16
click at [1018, 207] on div "Address has been updated and will need to select yes to has the address changed…" at bounding box center [784, 305] width 794 height 258
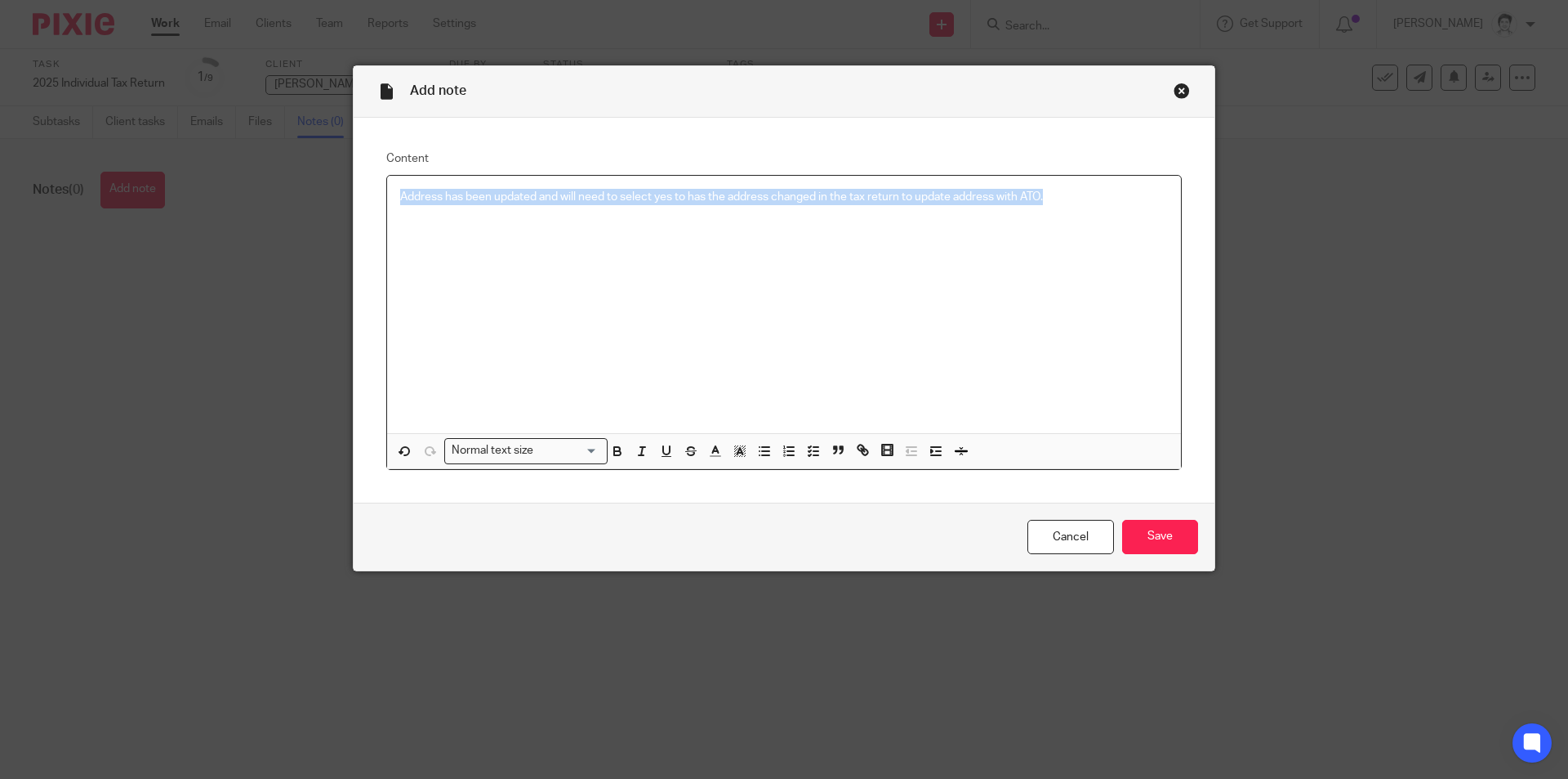
drag, startPoint x: 1065, startPoint y: 198, endPoint x: 352, endPoint y: 196, distance: 713.0
click at [354, 196] on div "Content Address has been updated and will need to select yes to has the address…" at bounding box center [784, 309] width 861 height 385
copy p "Address has been updated and will need to select yes to has the address changed…"
click at [1157, 537] on input "Save" at bounding box center [1159, 537] width 76 height 35
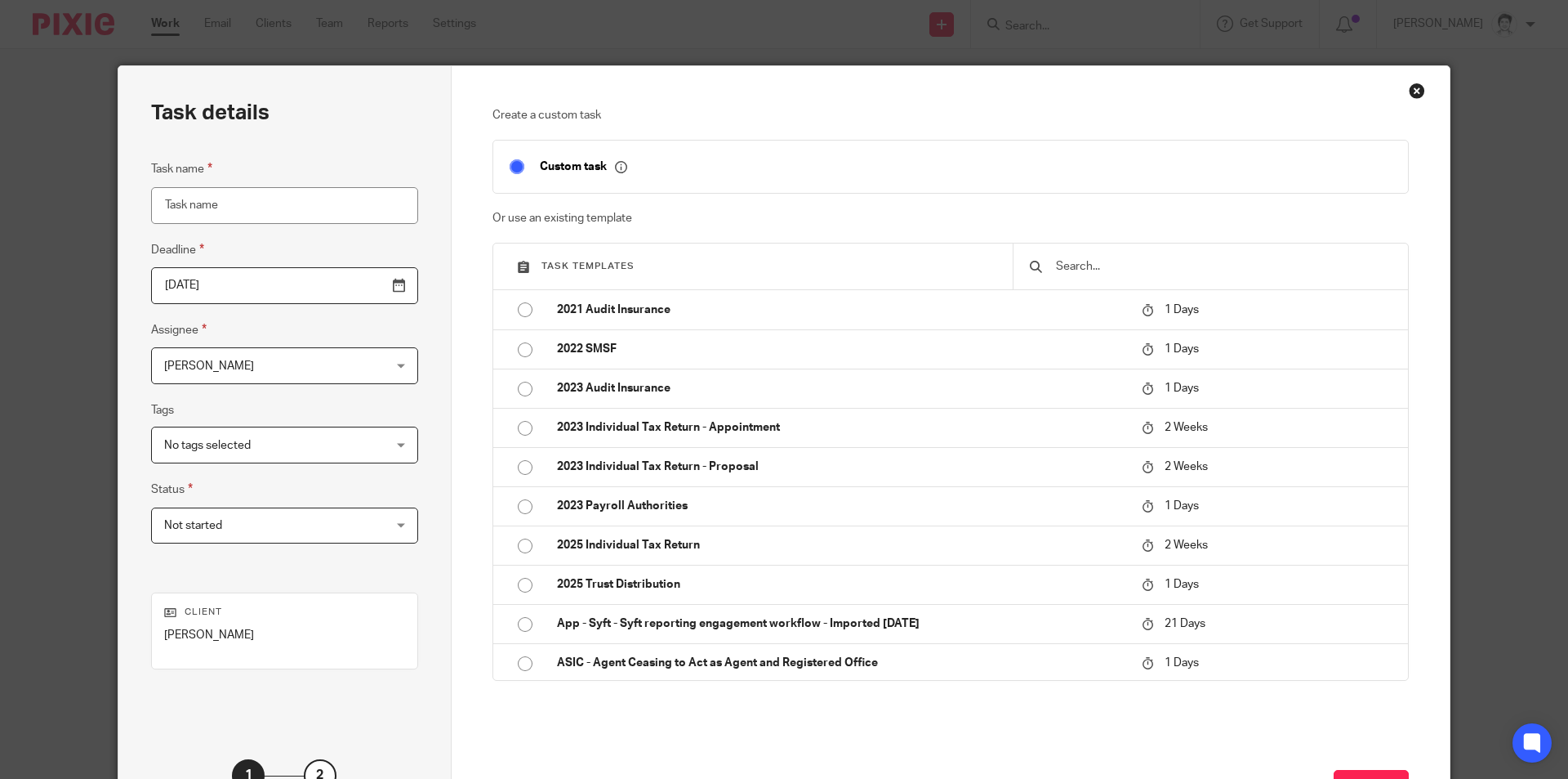
click at [680, 541] on p "2025 Individual Tax Return" at bounding box center [841, 545] width 568 height 16
type input "[DATE]"
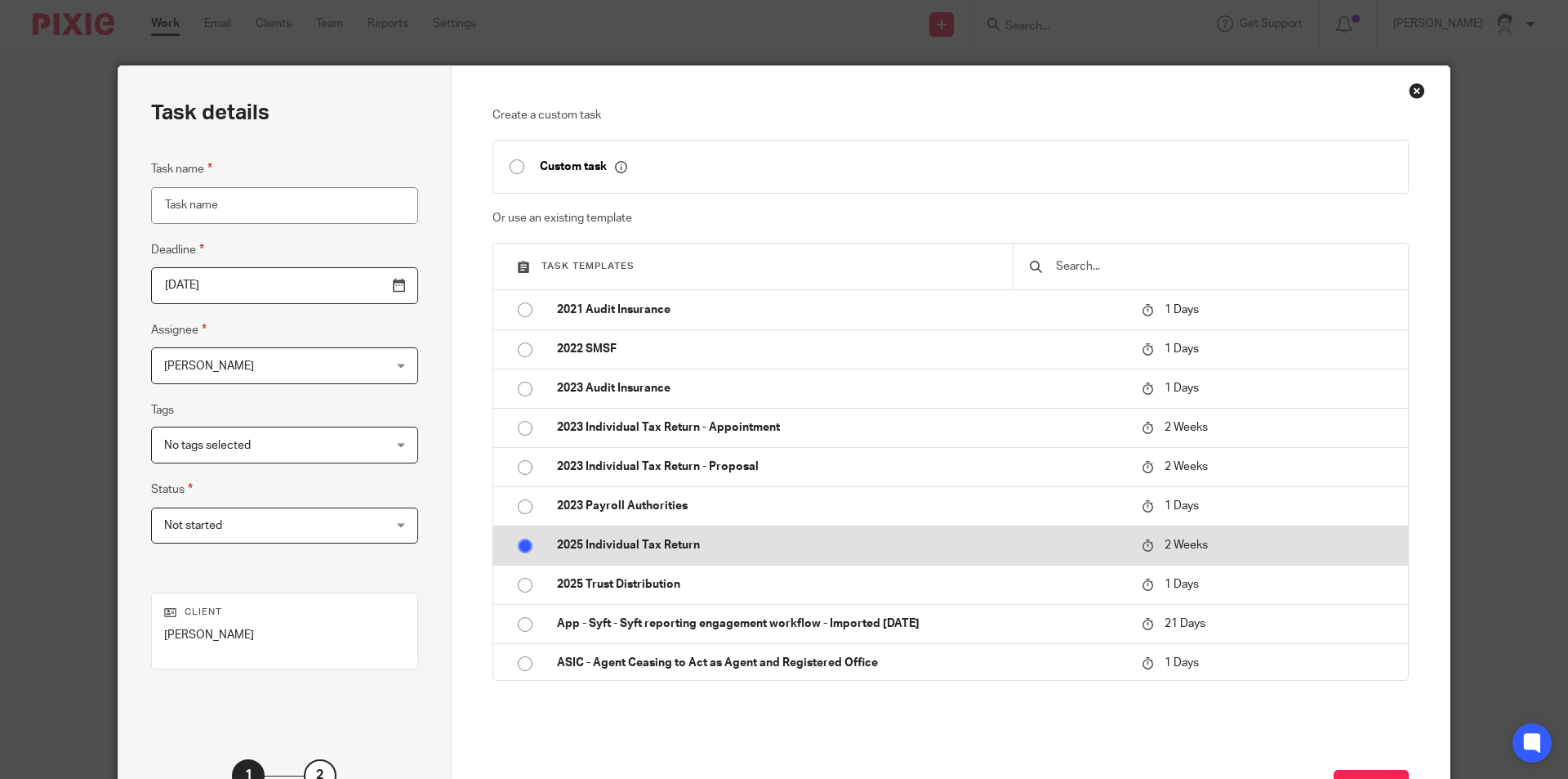
type input "2025 Individual Tax Return"
checkbox input "false"
radio input "true"
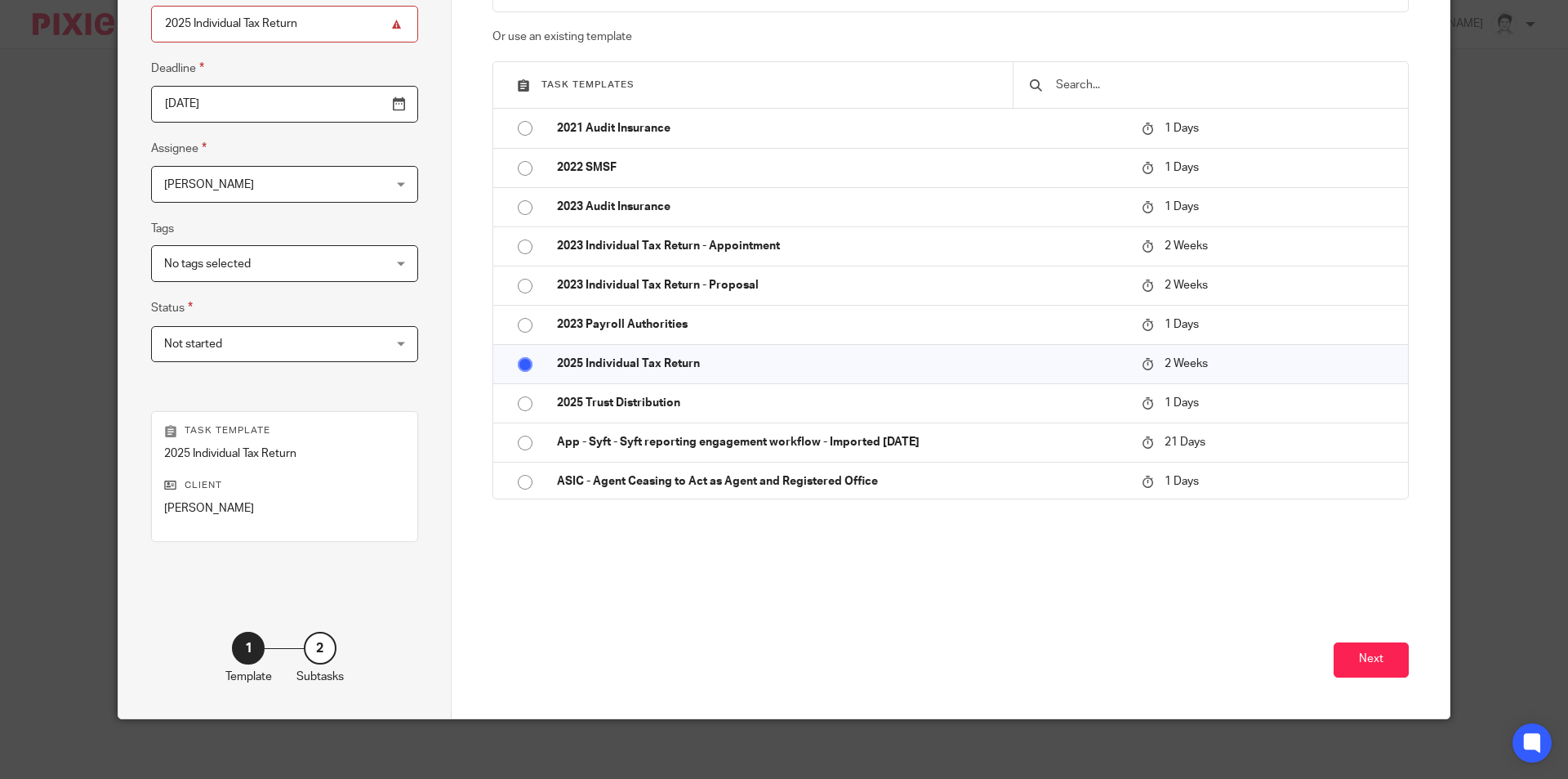
scroll to position [187, 0]
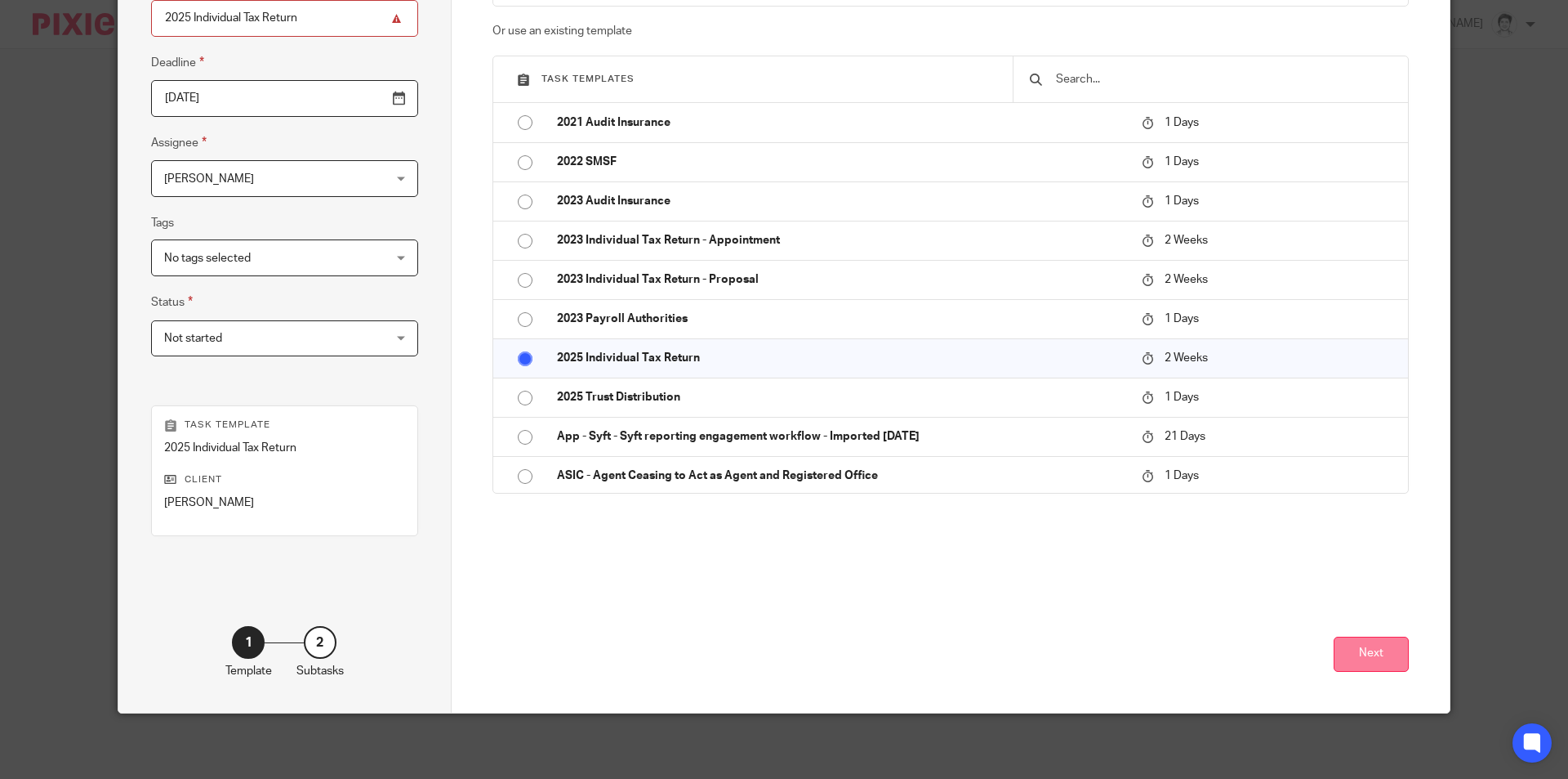
click at [1384, 662] on button "Next" at bounding box center [1371, 653] width 75 height 35
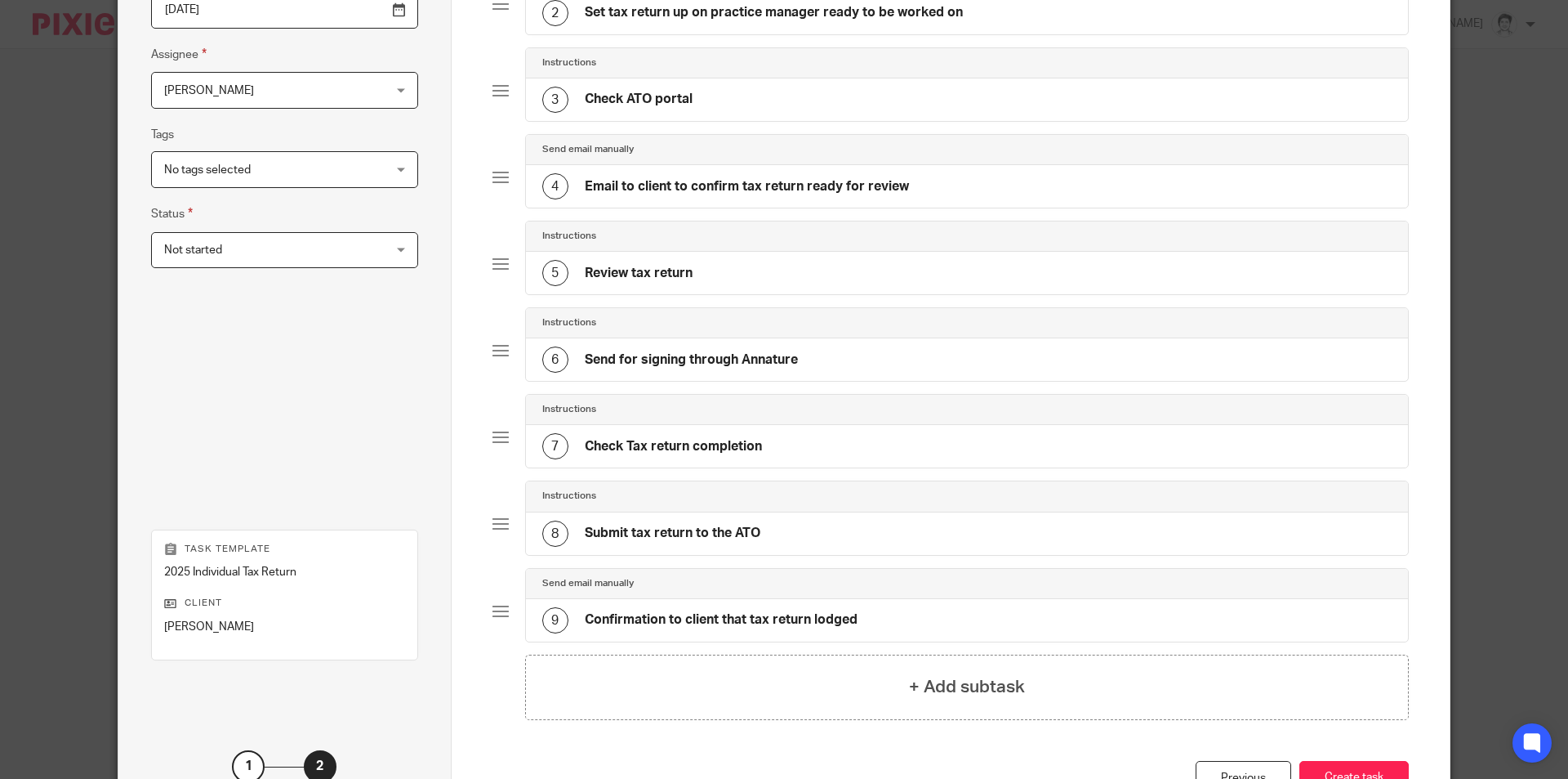
scroll to position [399, 0]
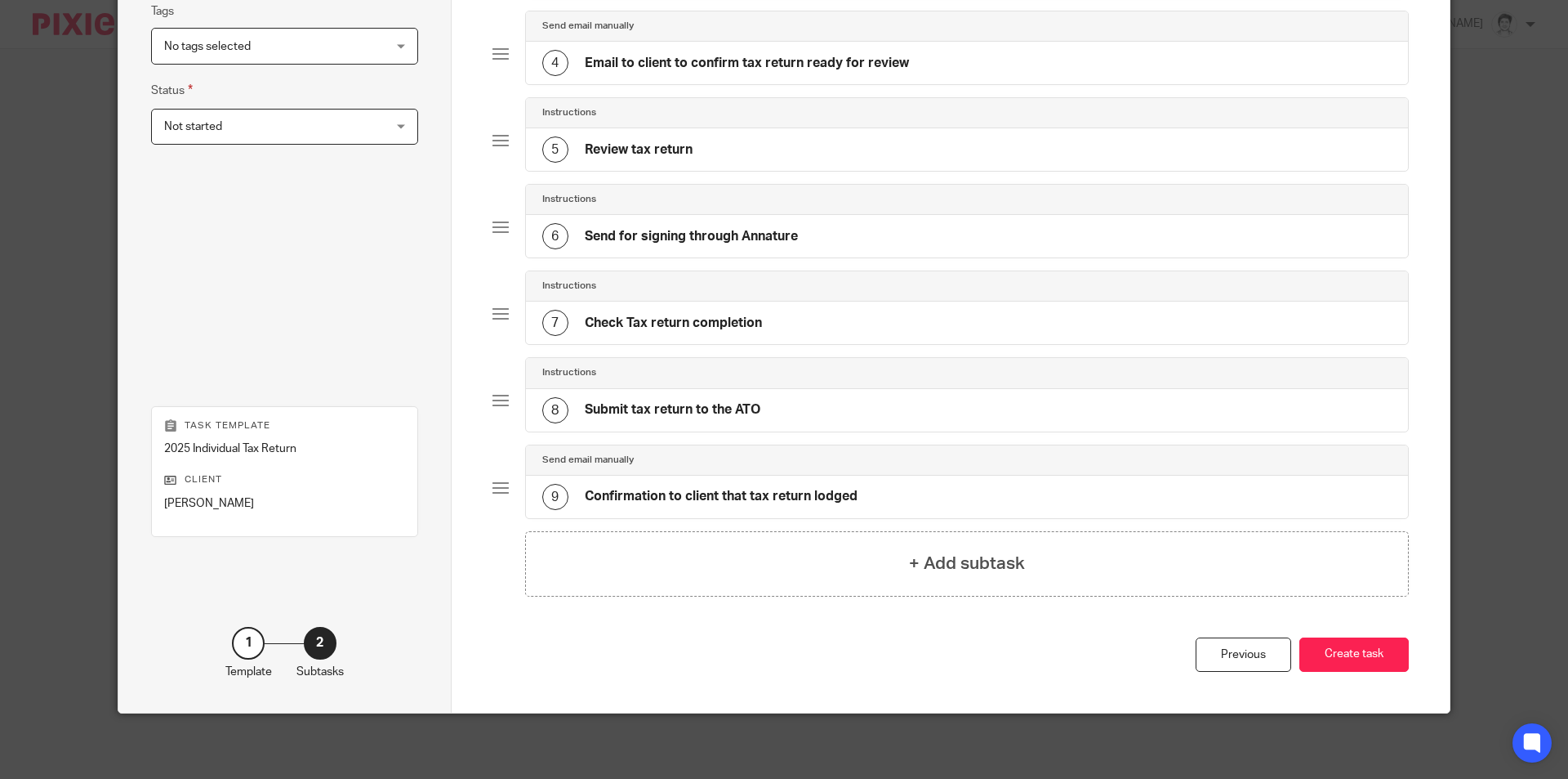
click at [1366, 650] on button "Create task" at bounding box center [1354, 654] width 109 height 35
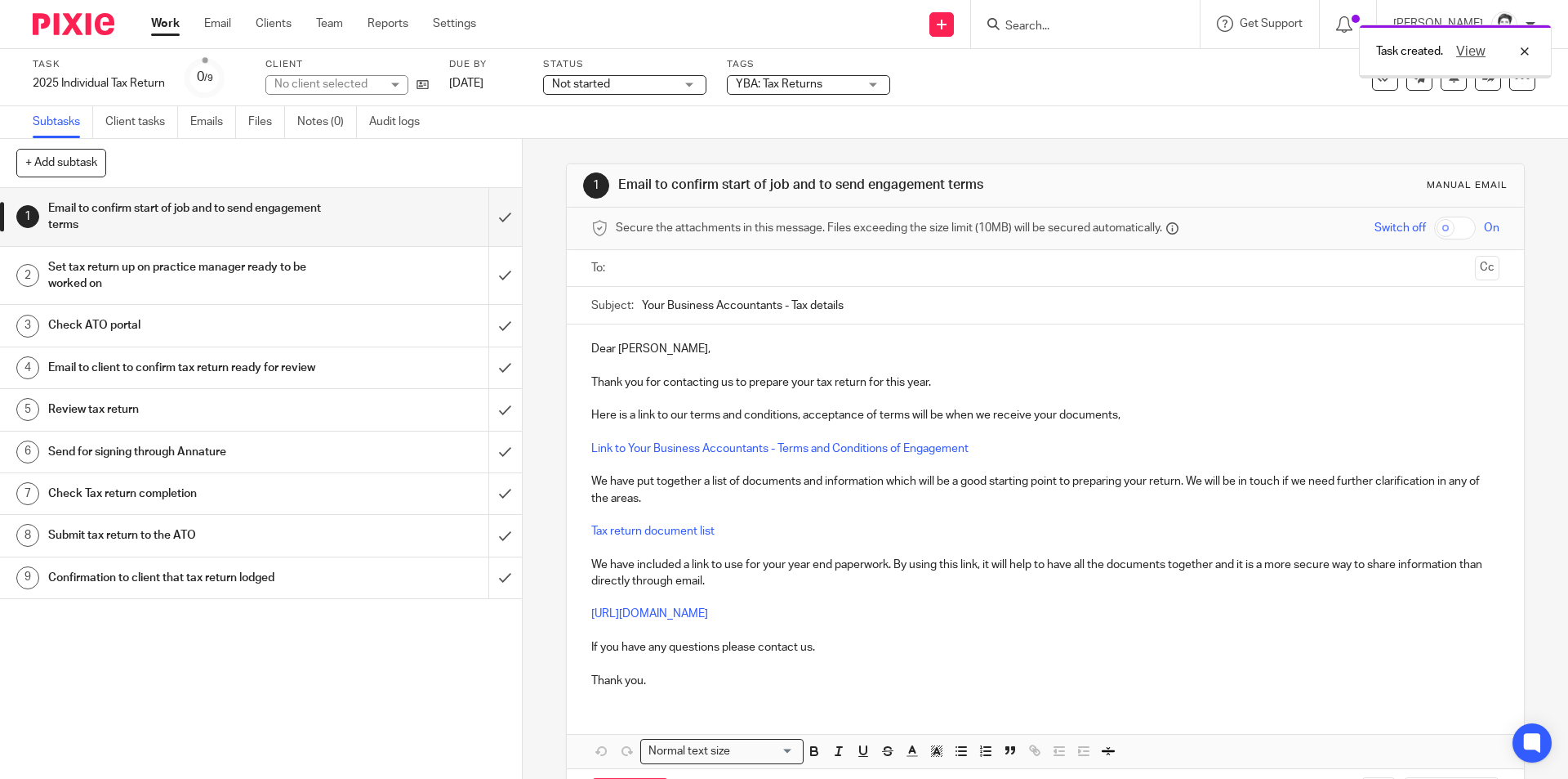
click at [686, 268] on input "text" at bounding box center [1045, 268] width 846 height 19
drag, startPoint x: 954, startPoint y: 613, endPoint x: 480, endPoint y: 658, distance: 476.1
click at [522, 625] on div "1 Email to confirm start of job and to send engagement terms Manual email Secur…" at bounding box center [1045, 459] width 1046 height 640
click at [771, 677] on button "Edit" at bounding box center [790, 678] width 38 height 26
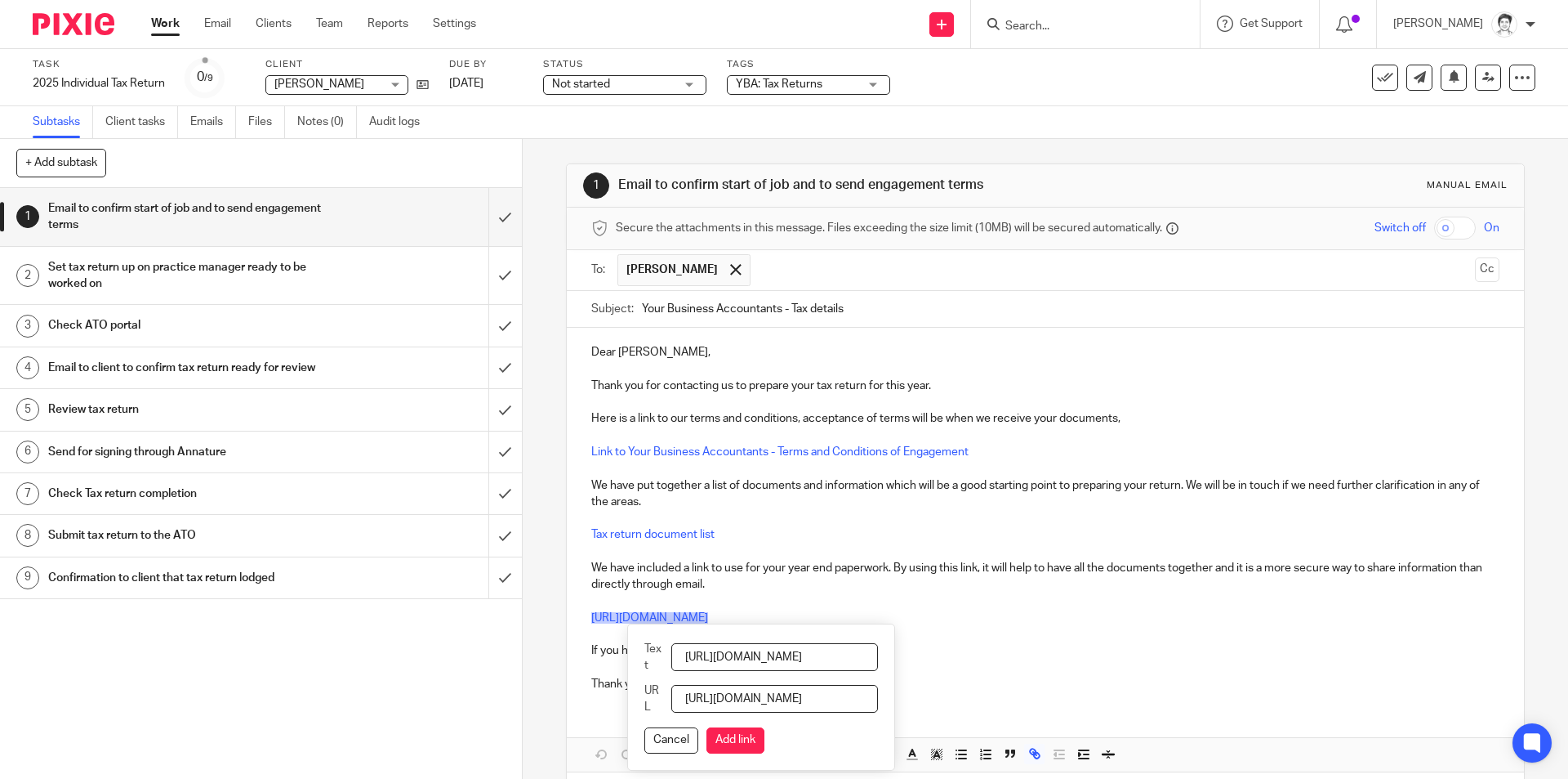
scroll to position [0, 197]
drag, startPoint x: 700, startPoint y: 656, endPoint x: 1305, endPoint y: 688, distance: 605.8
click at [1305, 688] on div "Dear Clive, Thank you for contacting us to prepare your tax return for this yea…" at bounding box center [1045, 549] width 956 height 444
type input "Please use this link"
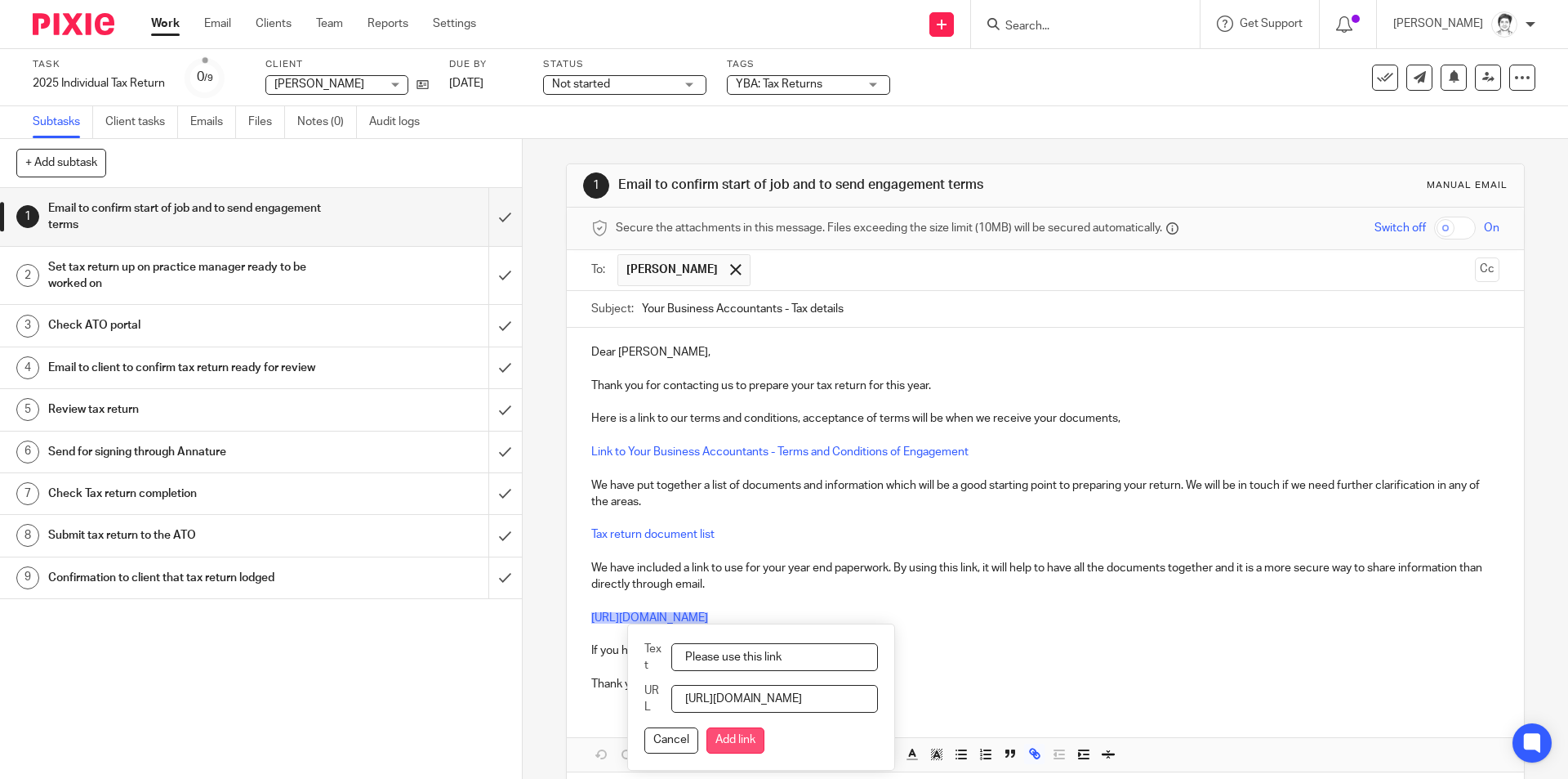
click at [764, 740] on button "Add link" at bounding box center [735, 740] width 58 height 26
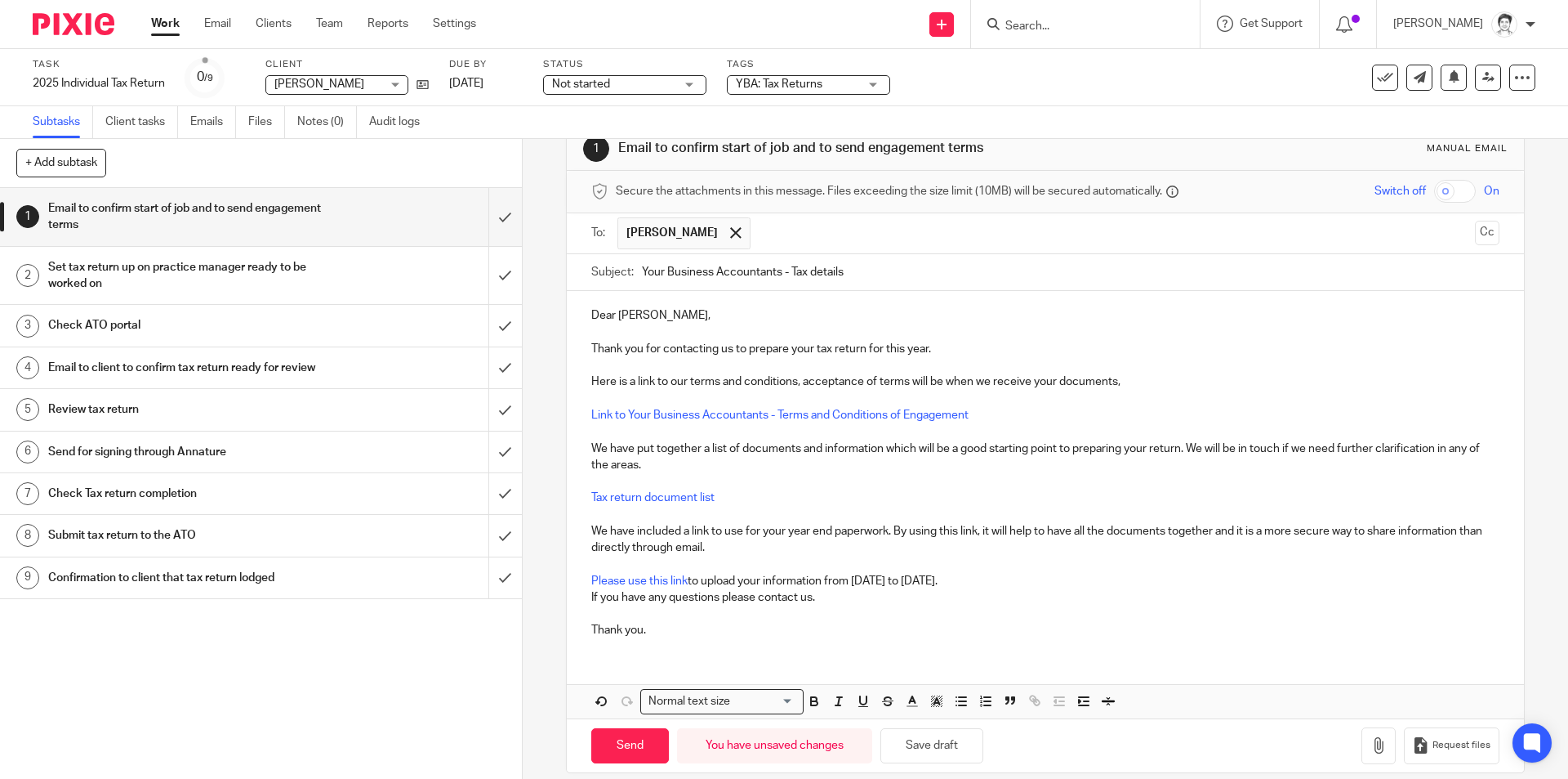
scroll to position [56, 0]
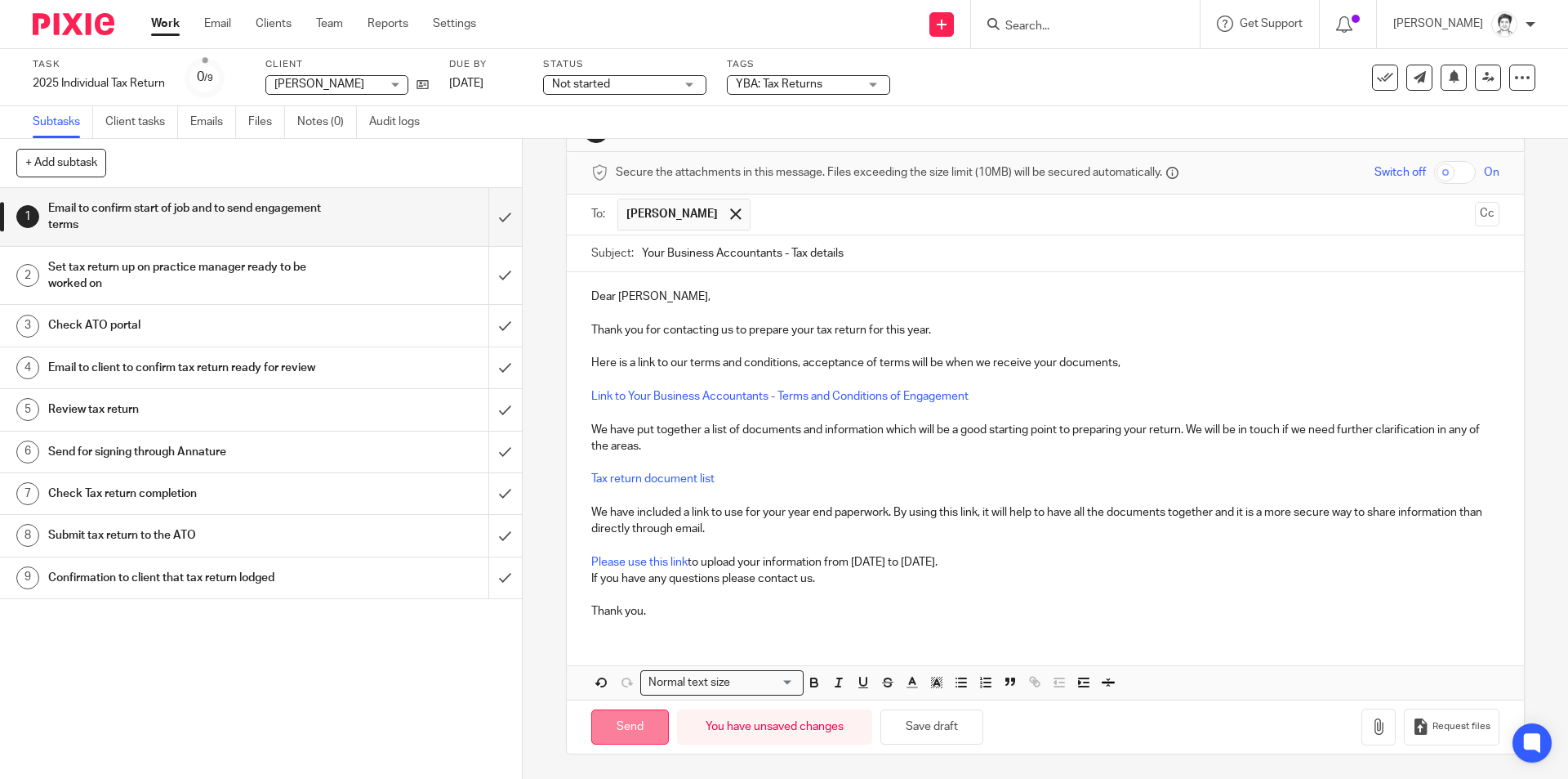
click at [624, 716] on input "Send" at bounding box center [630, 726] width 78 height 35
type input "Sent"
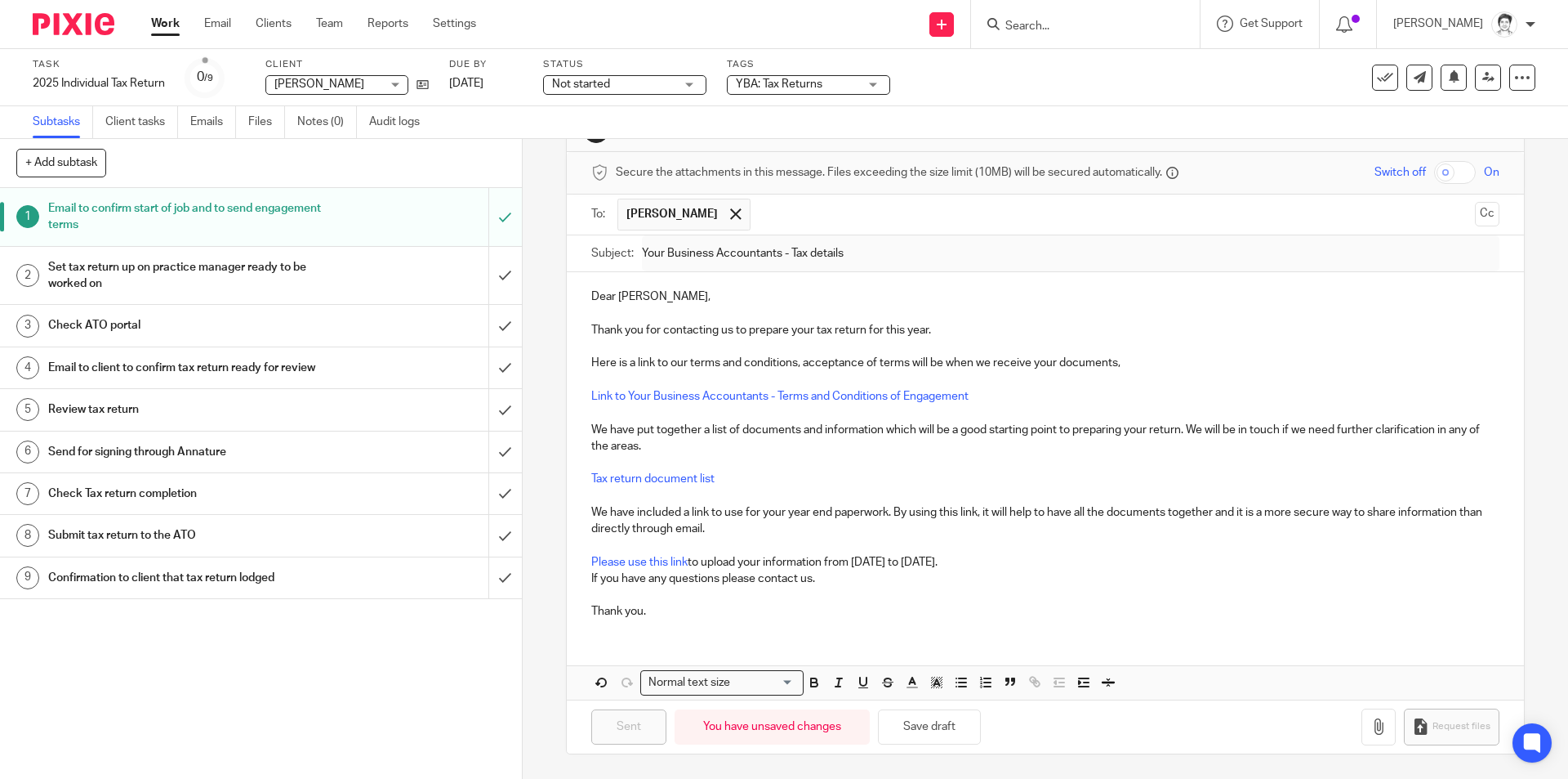
click at [297, 121] on ul "Subtasks Client tasks Emails Files Notes (0) Audit logs" at bounding box center [237, 122] width 411 height 32
click at [325, 125] on link "Notes (0)" at bounding box center [327, 122] width 60 height 32
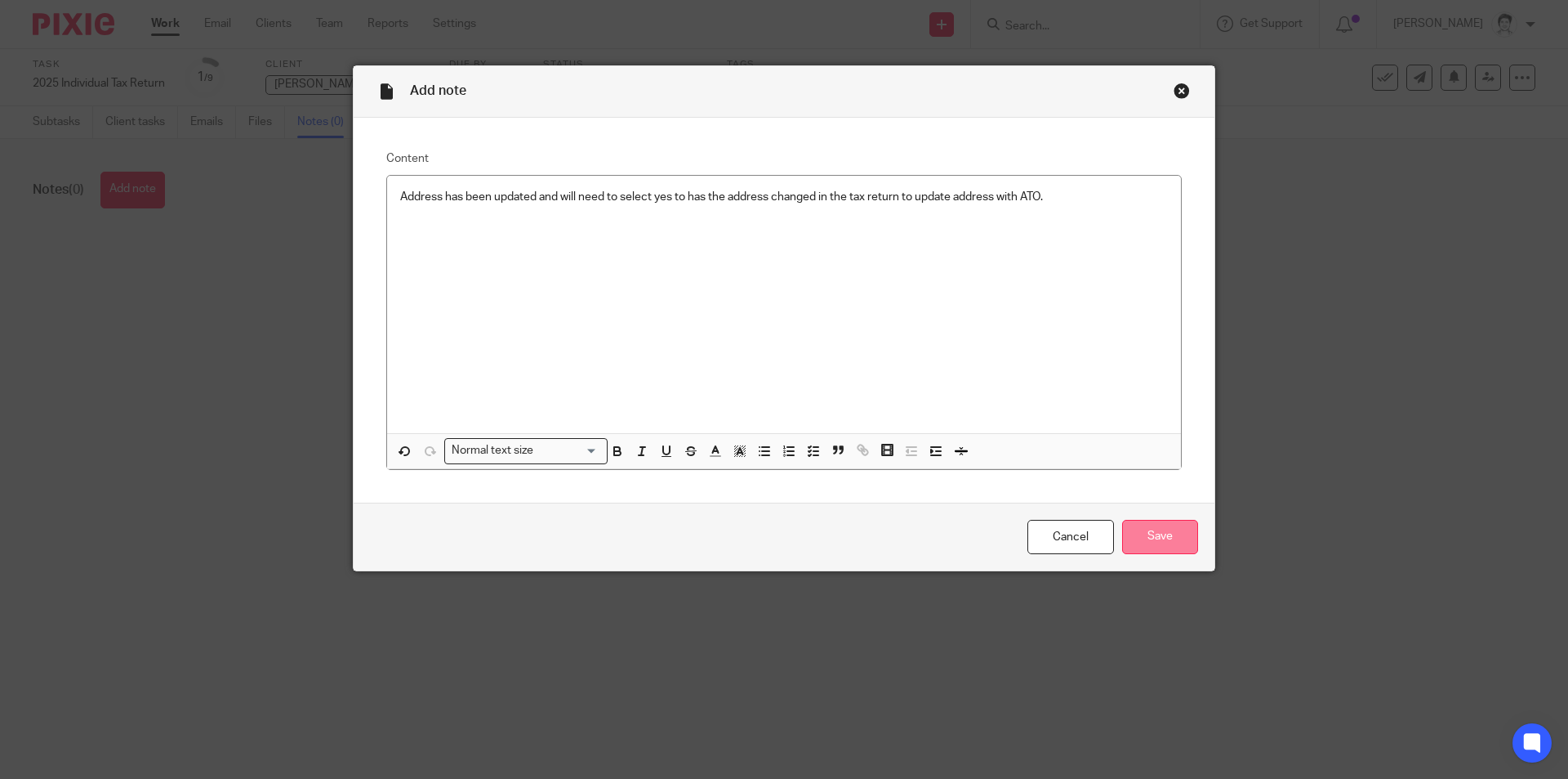
click at [1151, 542] on input "Save" at bounding box center [1159, 537] width 76 height 35
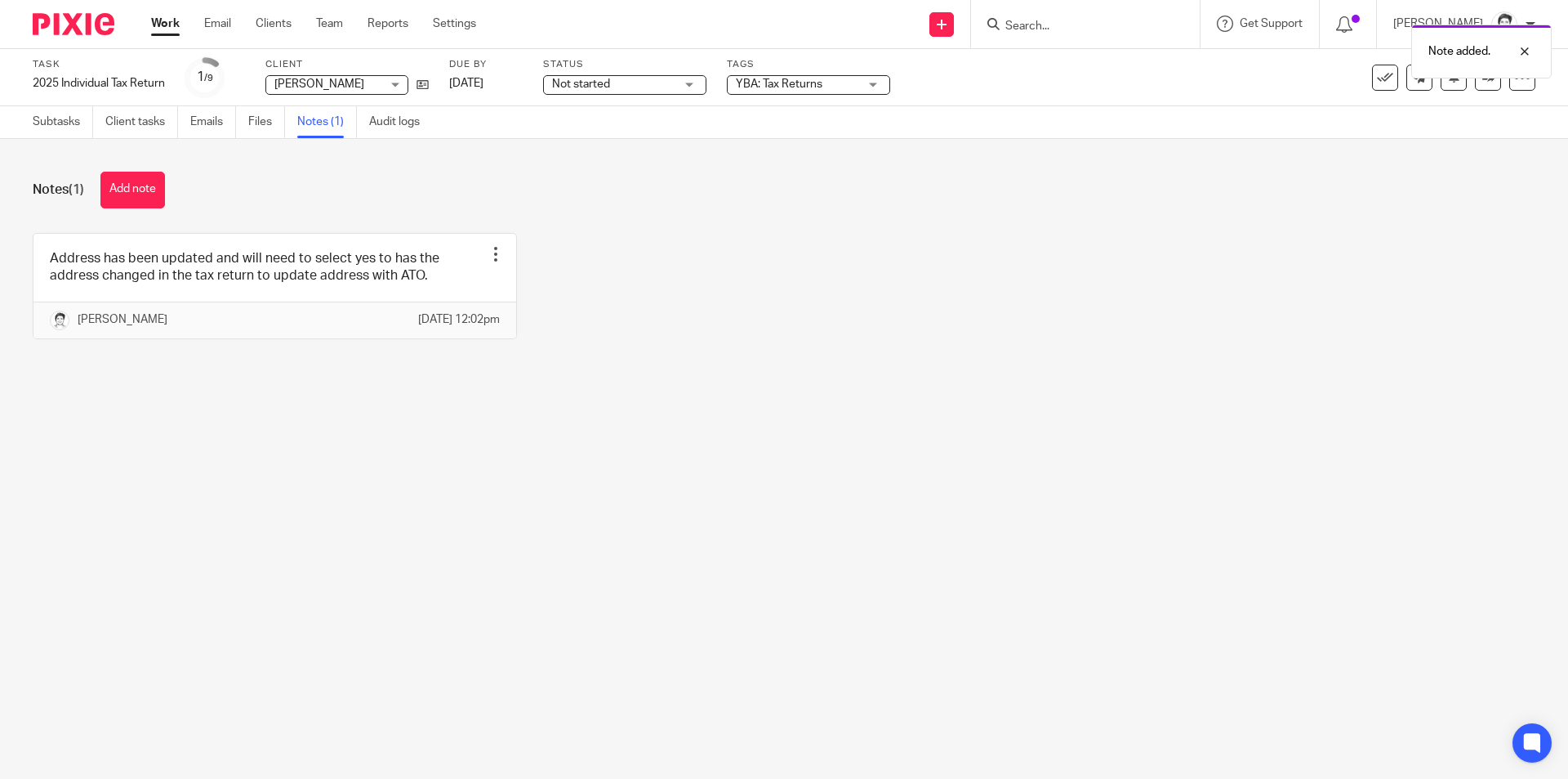
click at [1083, 32] on div "Note added." at bounding box center [1167, 47] width 768 height 62
click at [1044, 15] on form at bounding box center [1090, 23] width 174 height 21
click at [1020, 28] on div "Note added." at bounding box center [1167, 47] width 768 height 62
click at [1019, 23] on div "Note added." at bounding box center [1167, 47] width 768 height 62
click at [1019, 22] on div "Note added." at bounding box center [1167, 47] width 768 height 62
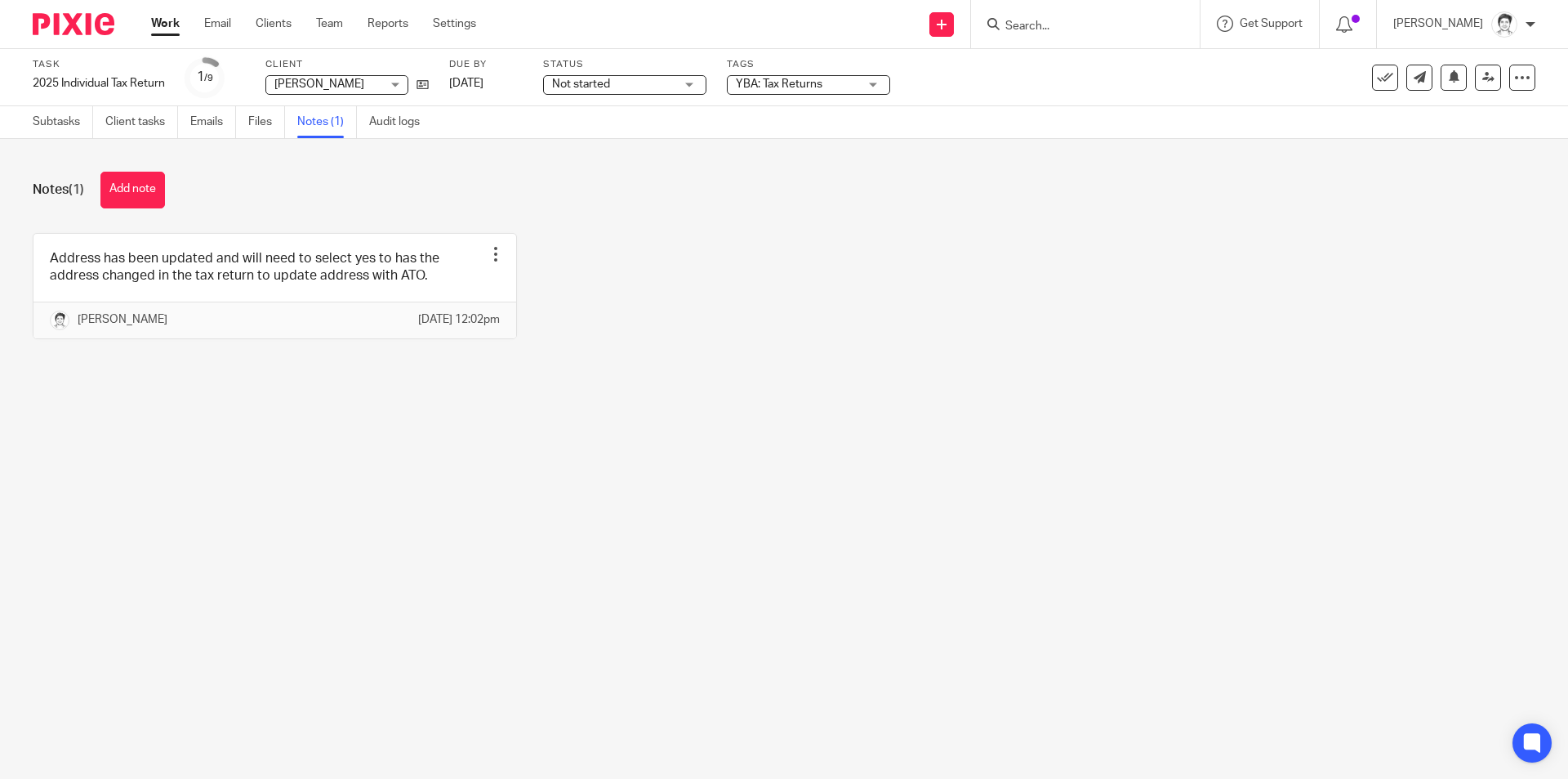
click at [1051, 25] on input "Search" at bounding box center [1077, 27] width 147 height 14
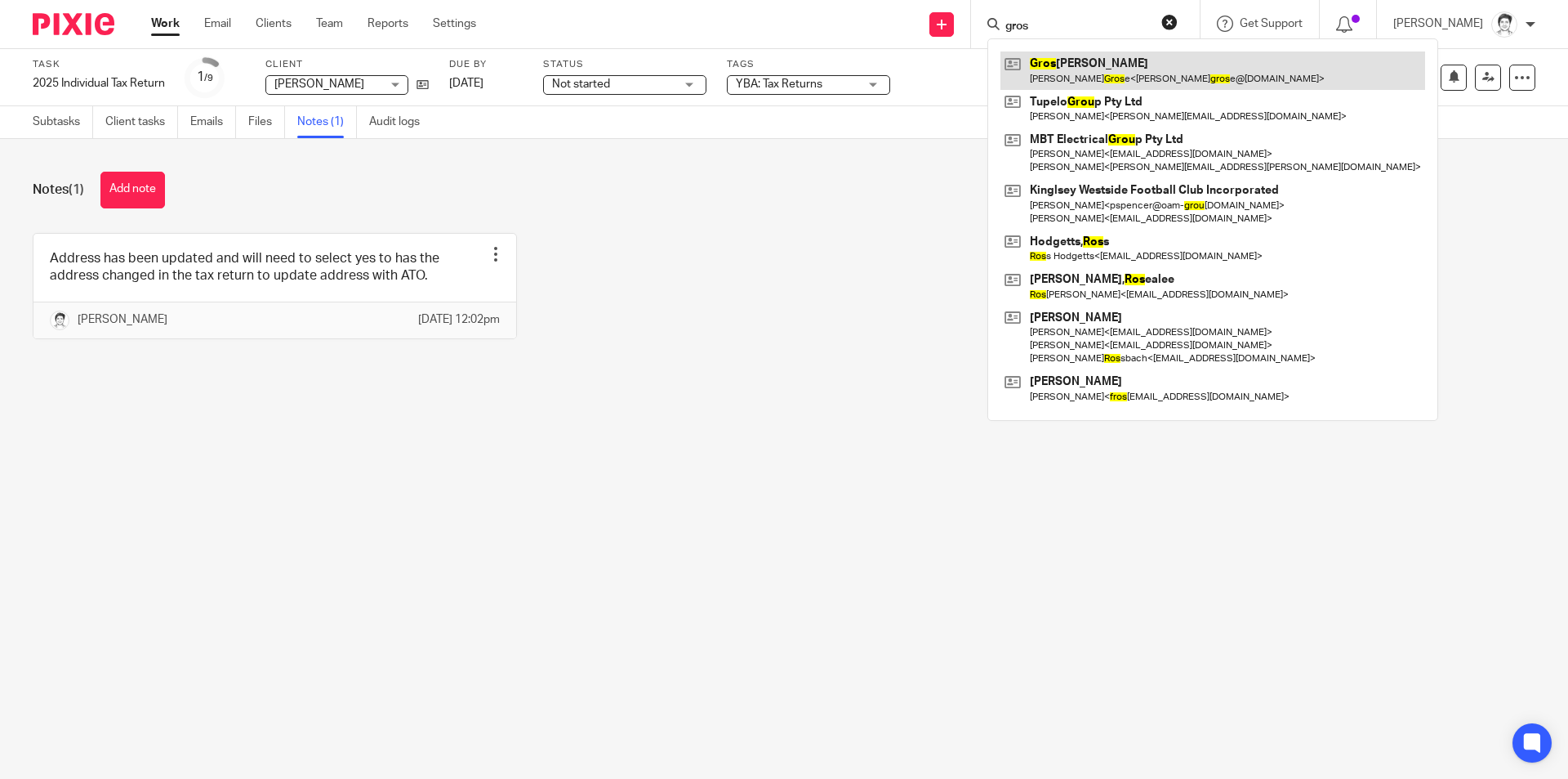
type input "gros"
click at [1067, 59] on link at bounding box center [1212, 70] width 425 height 38
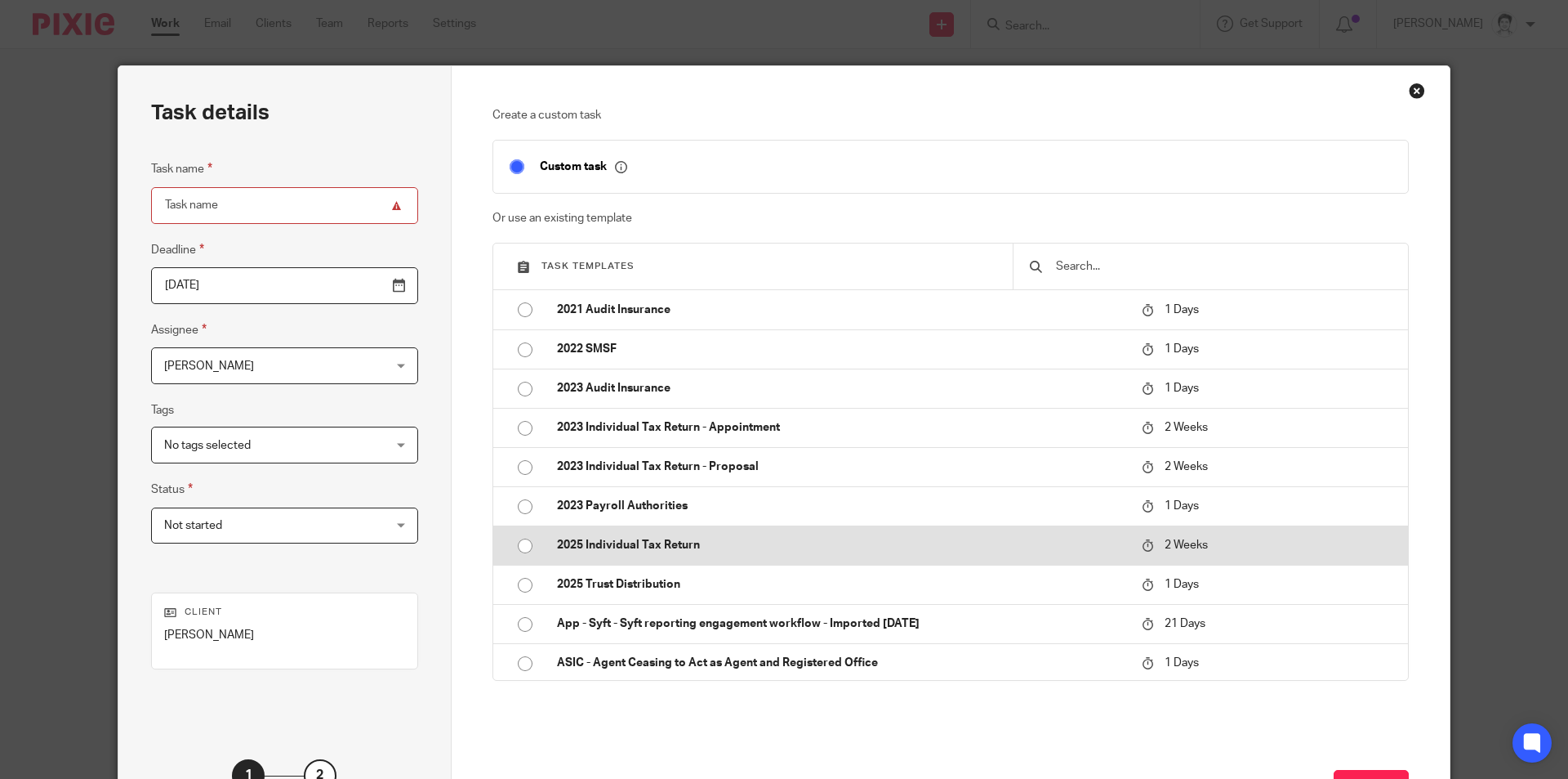
click at [659, 541] on p "2025 Individual Tax Return" at bounding box center [841, 545] width 568 height 16
type input "[DATE]"
type input "2025 Individual Tax Return"
checkbox input "false"
radio input "true"
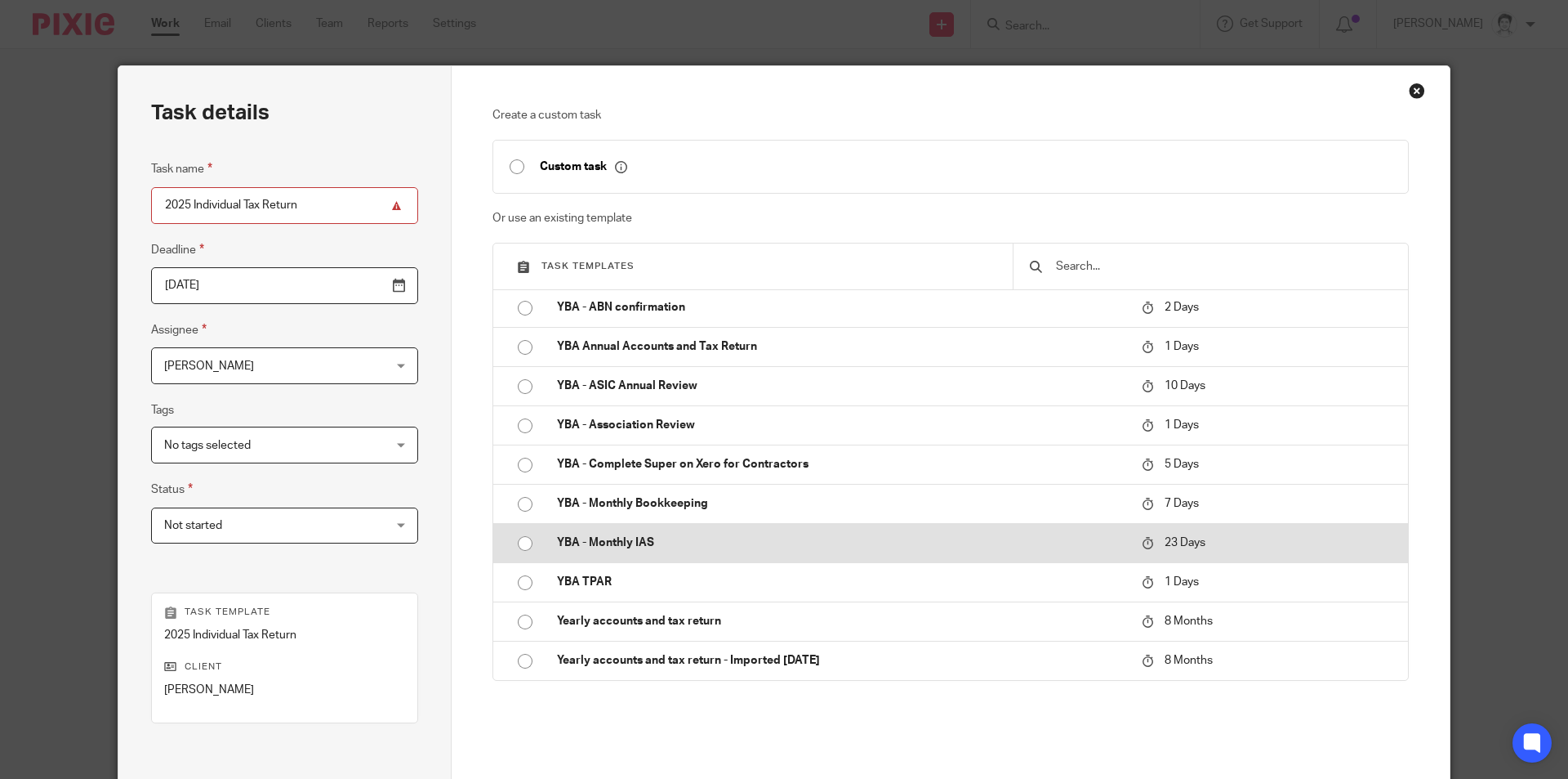
scroll to position [187, 0]
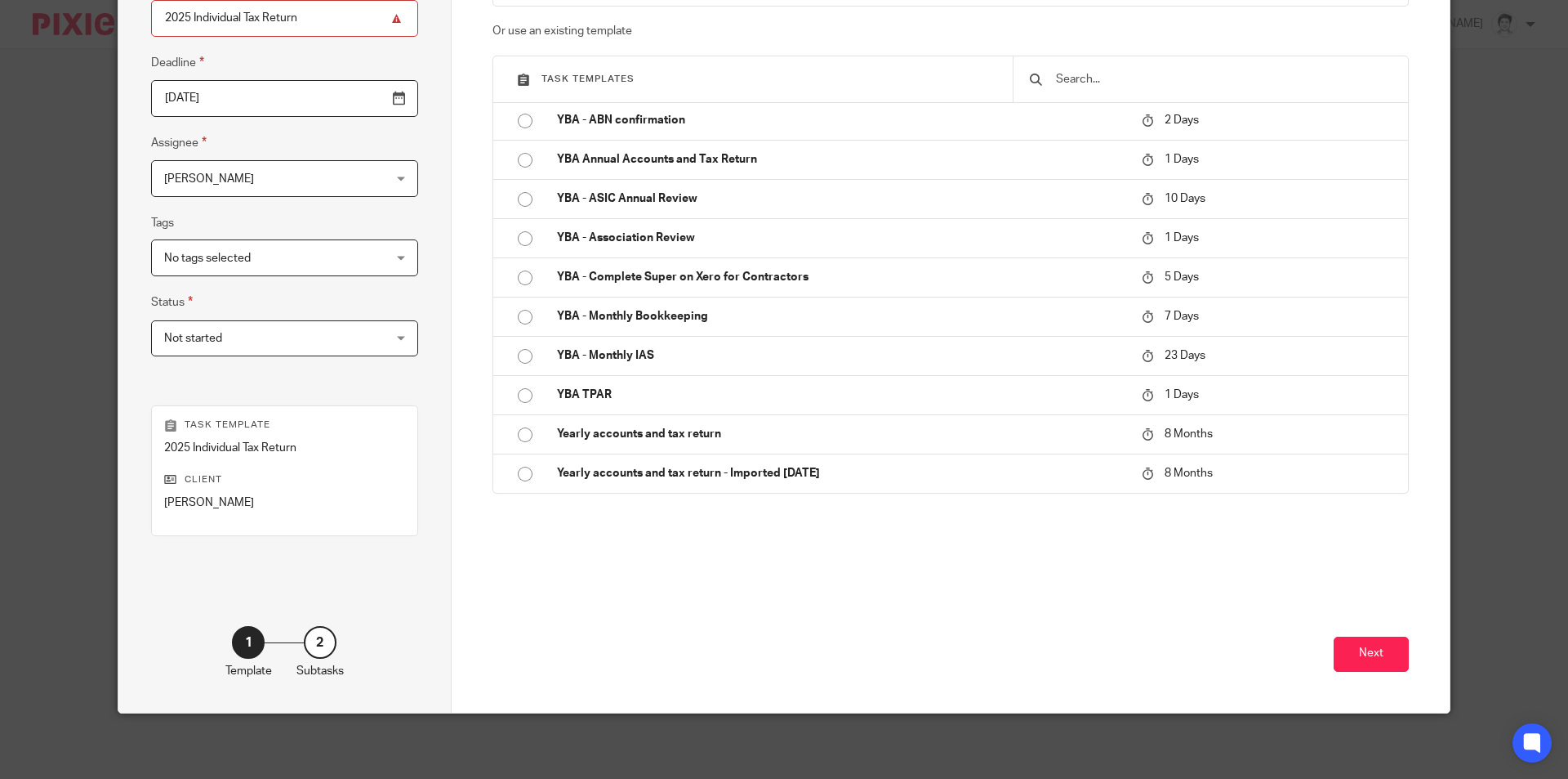
click at [1374, 674] on div "Next" at bounding box center [952, 642] width 918 height 139
click at [1365, 669] on button "Next" at bounding box center [1371, 653] width 75 height 35
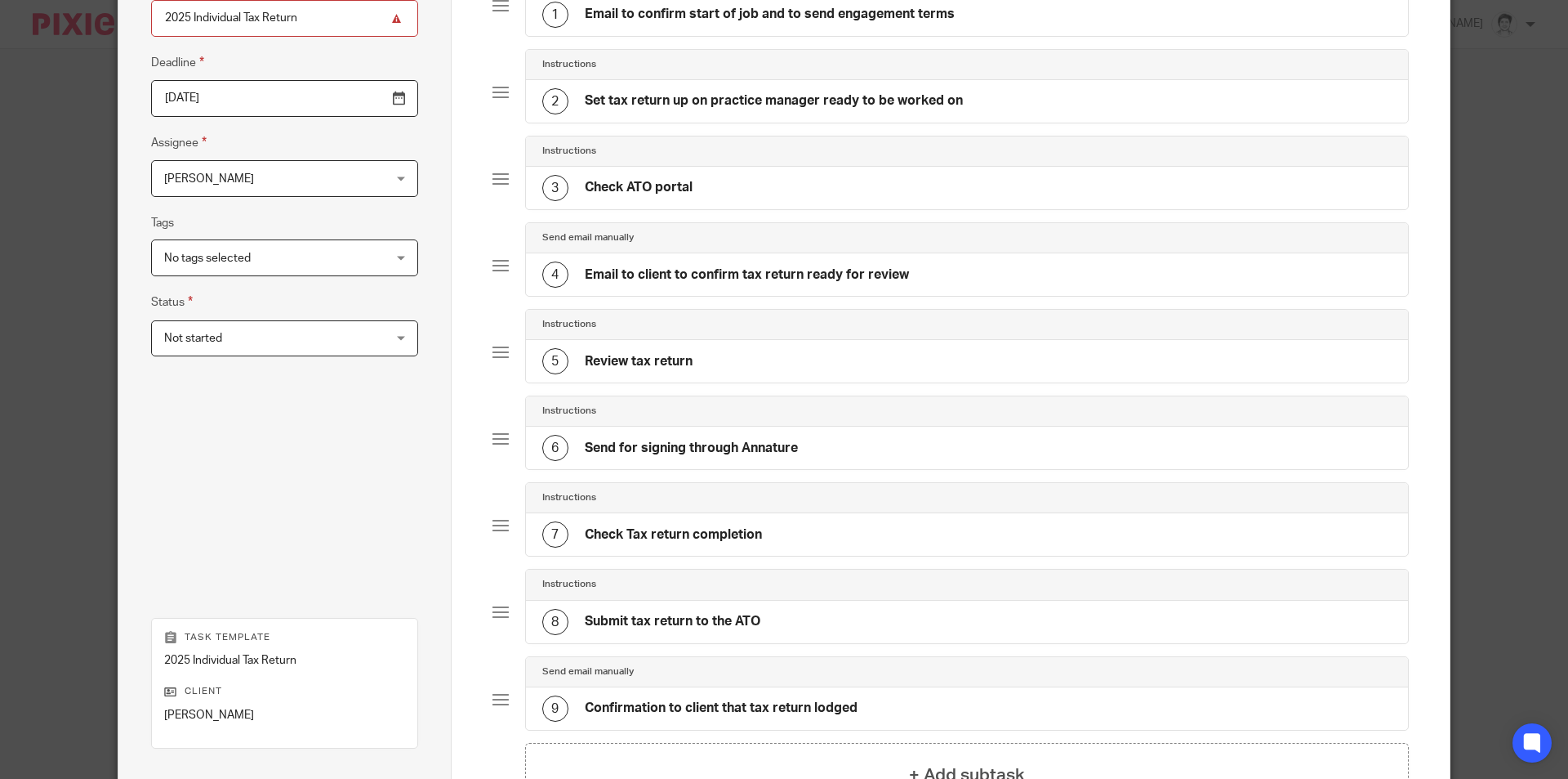
scroll to position [399, 0]
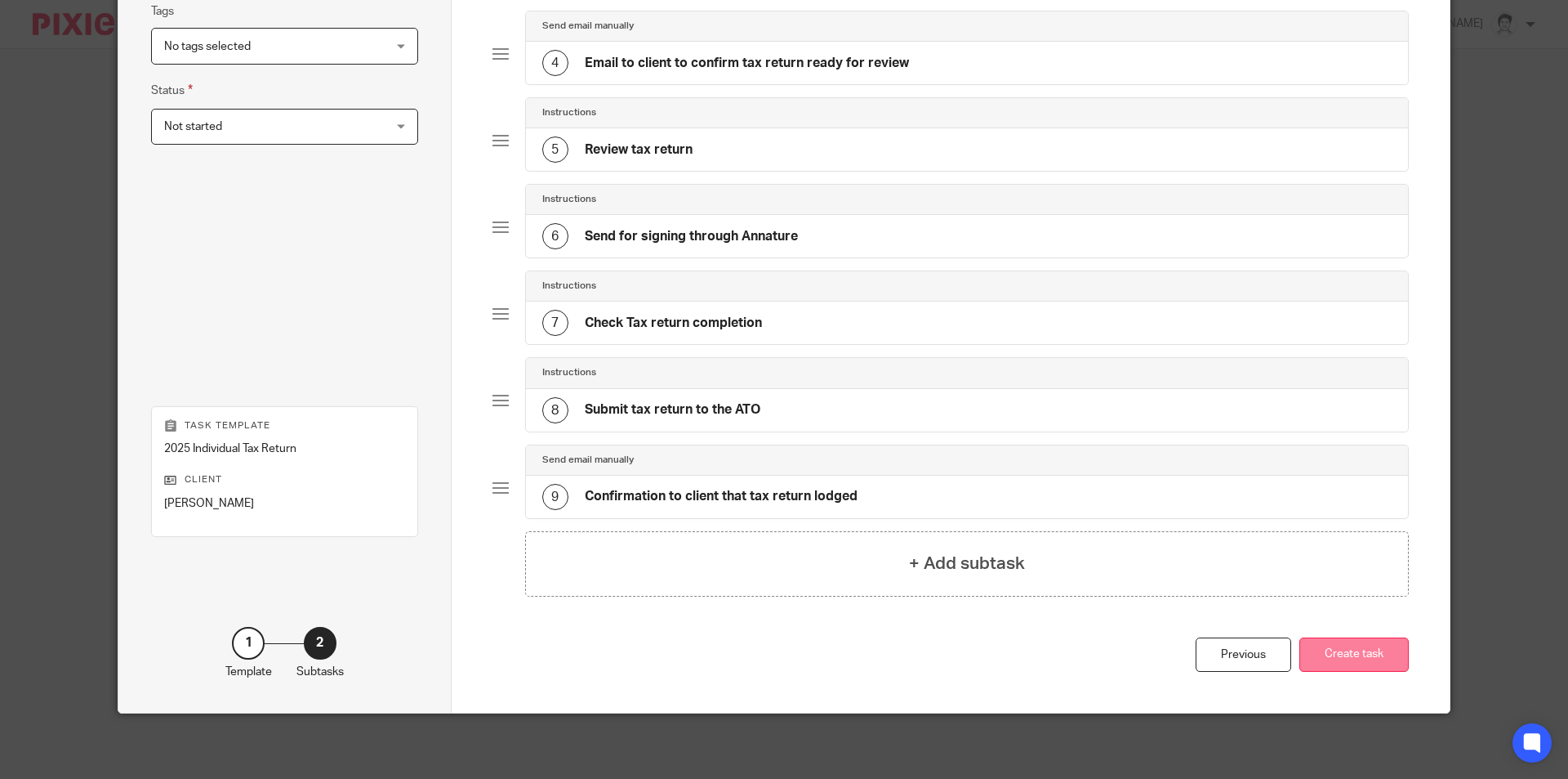
click at [1352, 660] on button "Create task" at bounding box center [1354, 654] width 109 height 35
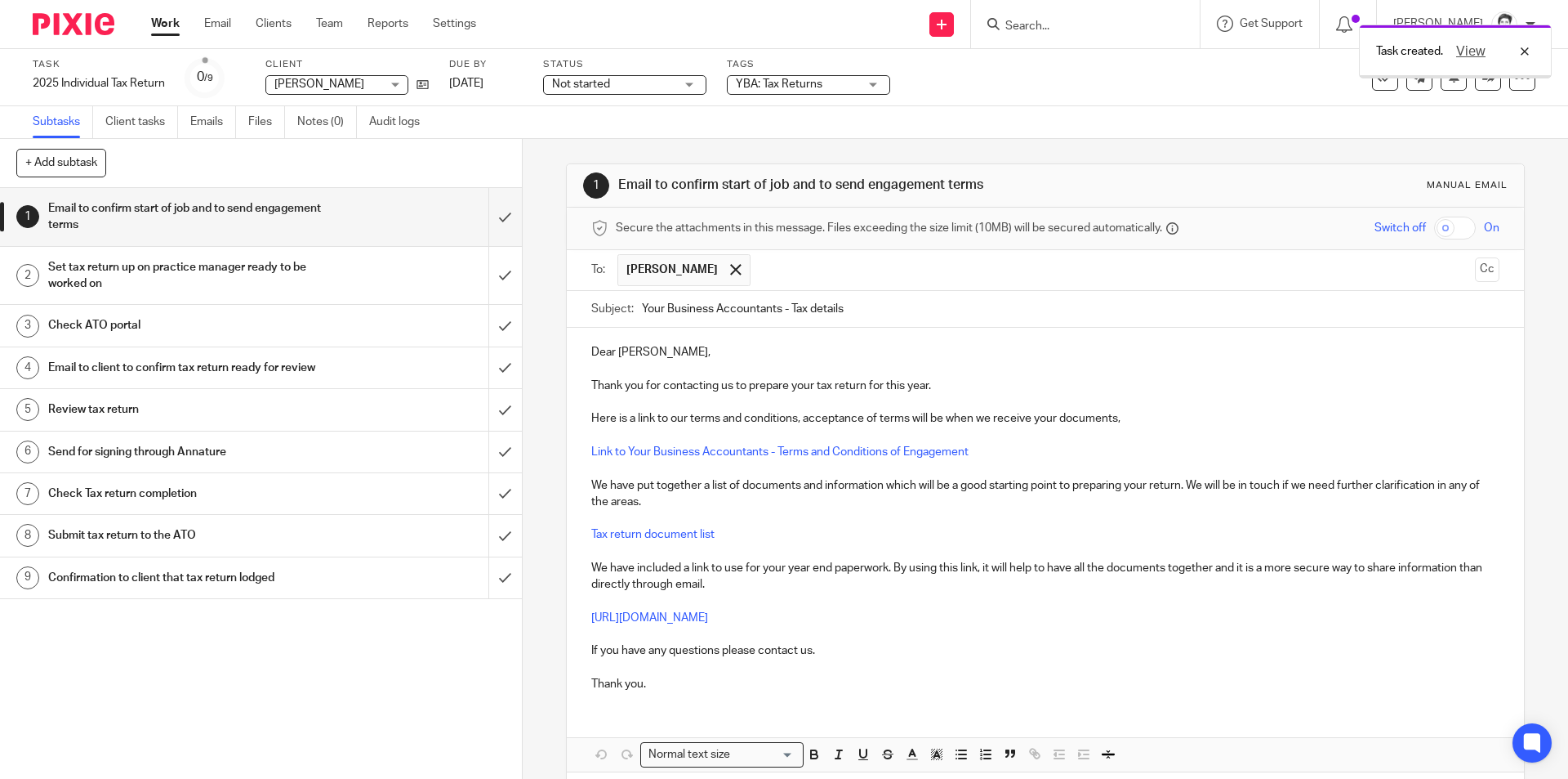
click at [651, 386] on p "Thank you for contacting us to prepare your tax return for this year." at bounding box center [1045, 385] width 908 height 16
click at [585, 388] on div "Dear [PERSON_NAME], Thank you for contacting us to prepare your tax return for …" at bounding box center [1045, 515] width 956 height 377
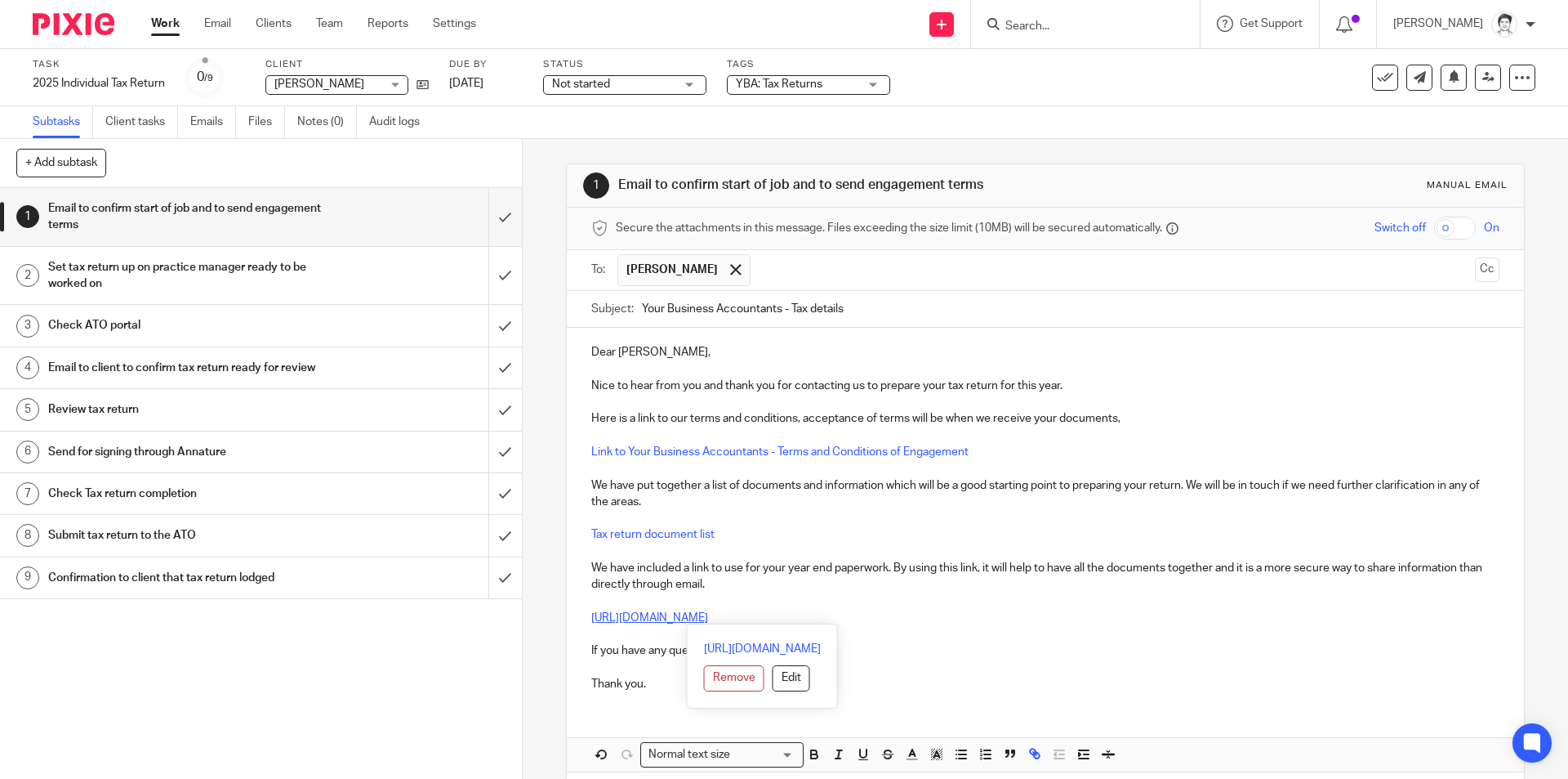
drag, startPoint x: 941, startPoint y: 613, endPoint x: 587, endPoint y: 612, distance: 354.0
click at [591, 612] on p "[URL][DOMAIN_NAME]" at bounding box center [1045, 618] width 908 height 16
click at [772, 671] on button "Edit" at bounding box center [791, 678] width 38 height 26
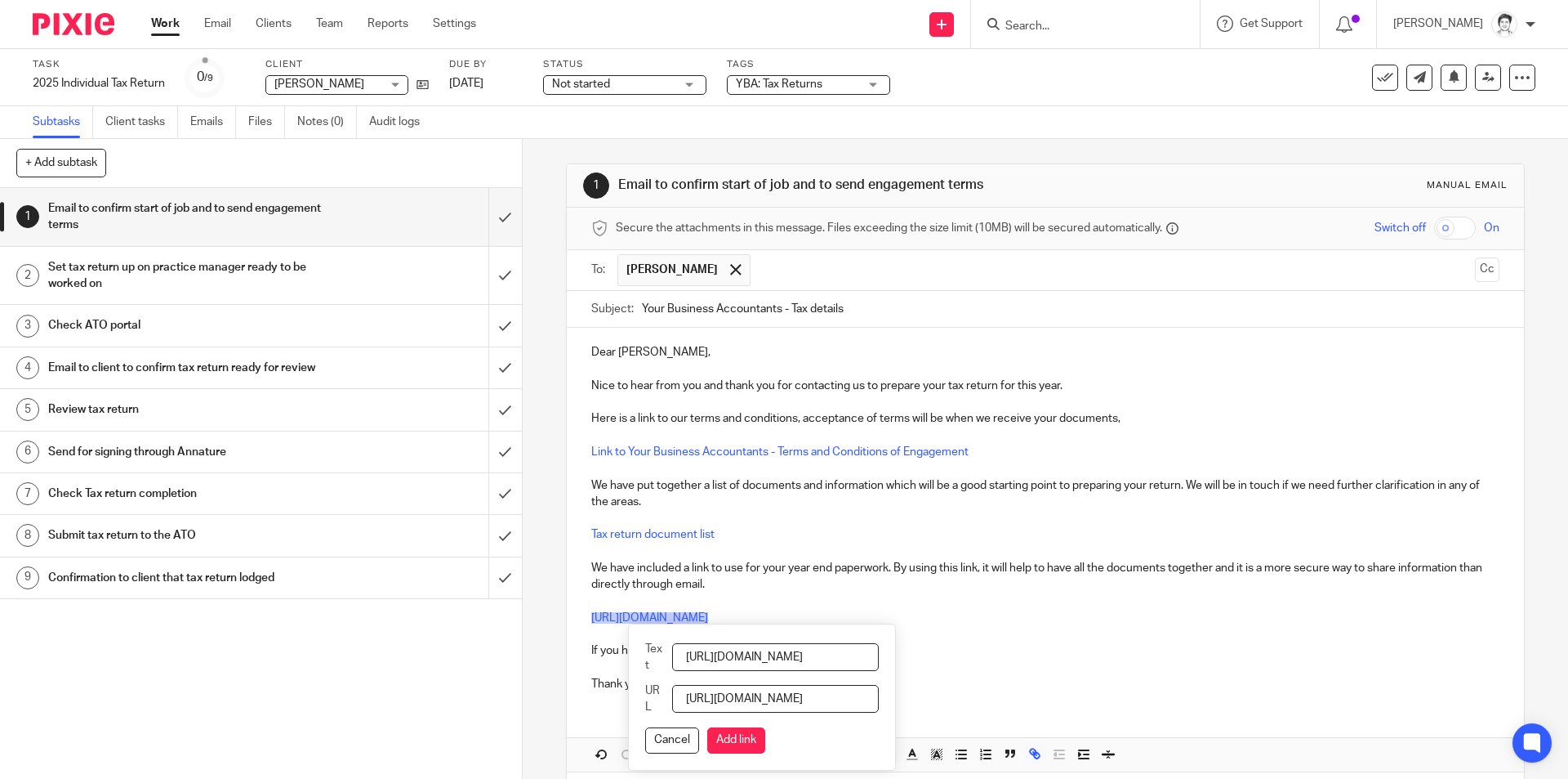
scroll to position [0, 198]
drag, startPoint x: 687, startPoint y: 653, endPoint x: 1336, endPoint y: 653, distance: 649.0
click at [1344, 653] on div "Dear [PERSON_NAME], Nice to hear from you and thank you for contacting us to pr…" at bounding box center [1045, 549] width 956 height 444
type input "Please use this link"
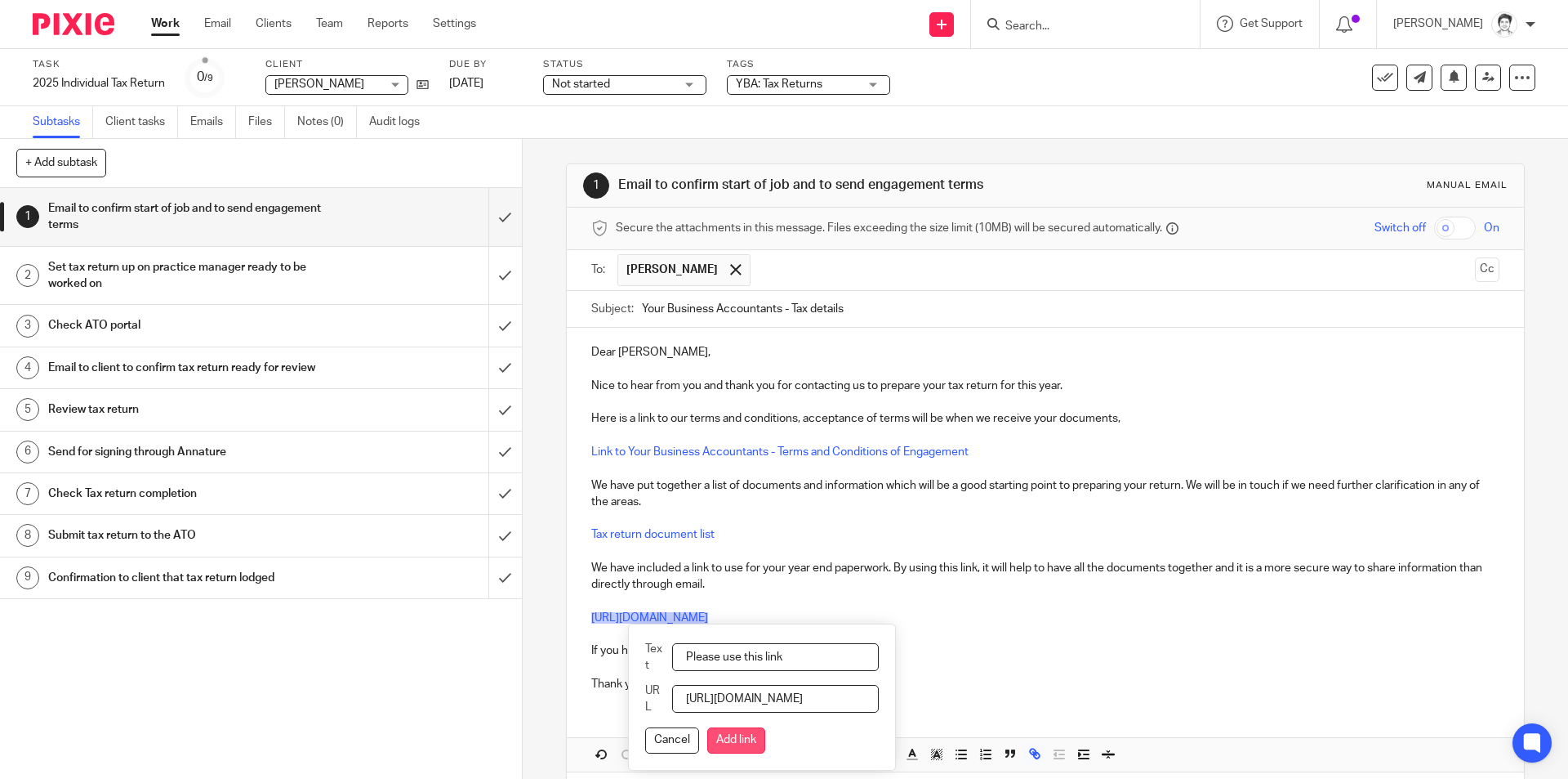
click at [748, 731] on button "Add link" at bounding box center [736, 740] width 58 height 26
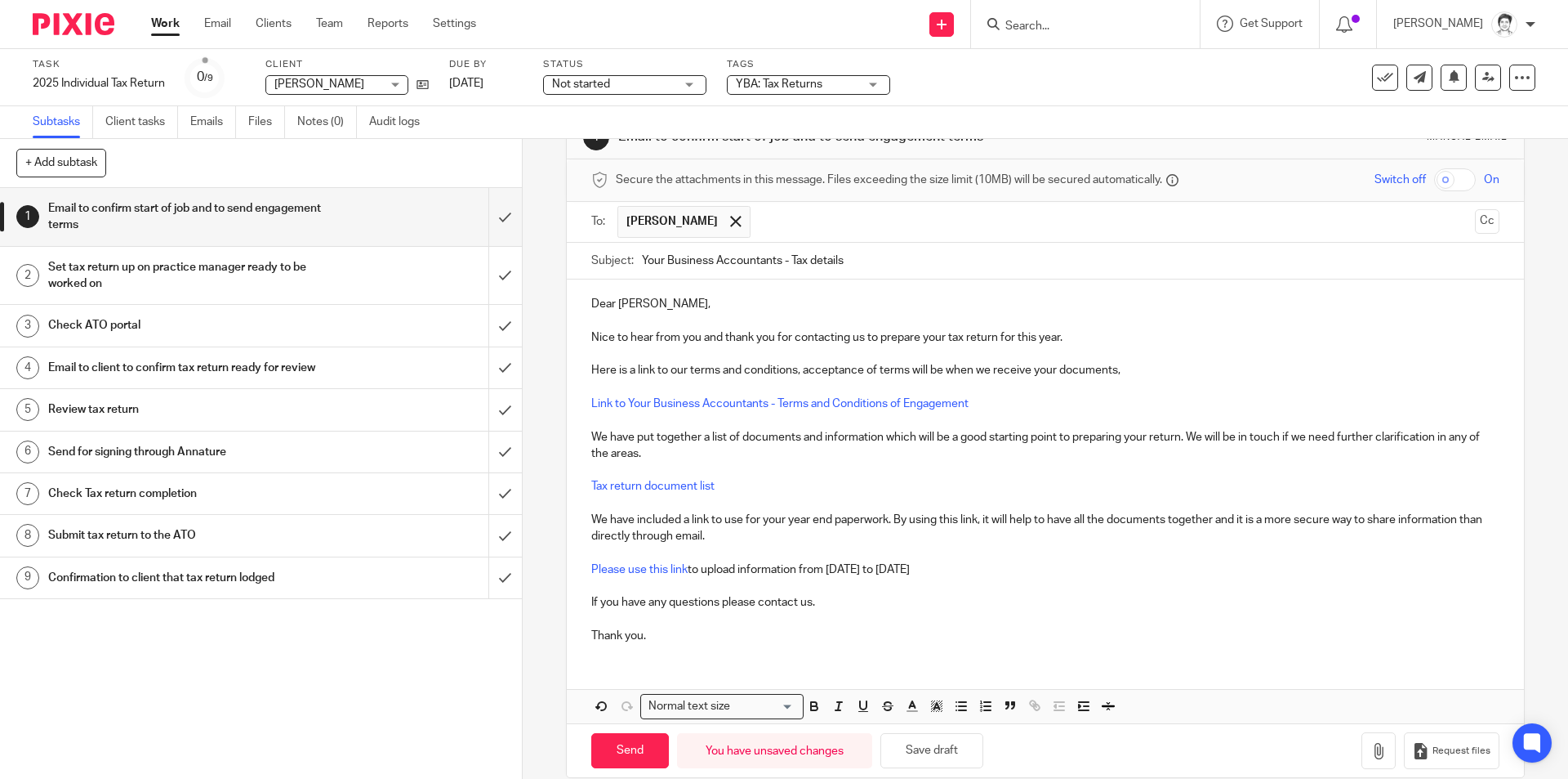
scroll to position [72, 0]
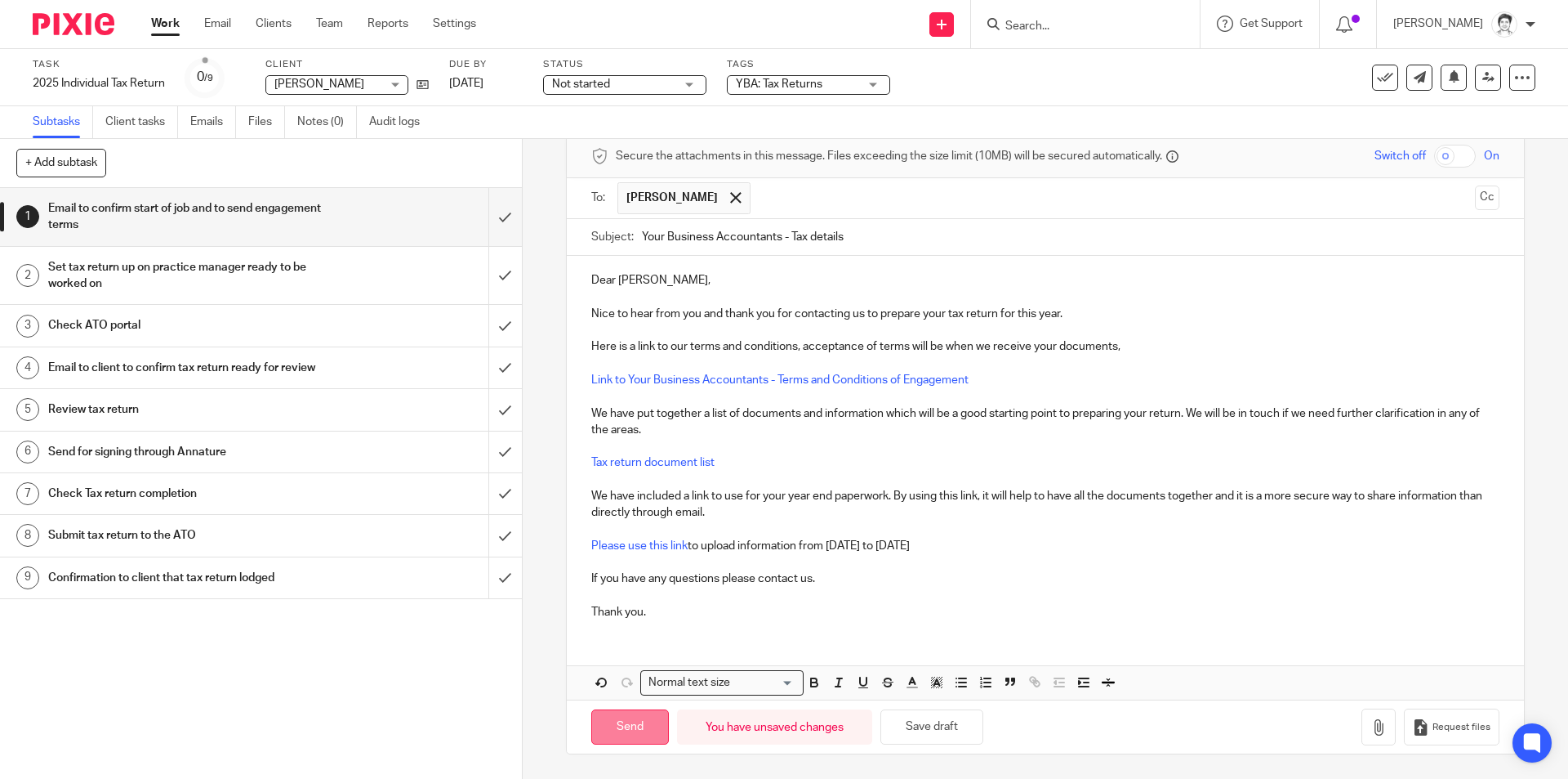
click at [615, 729] on input "Send" at bounding box center [630, 726] width 78 height 35
type input "Sent"
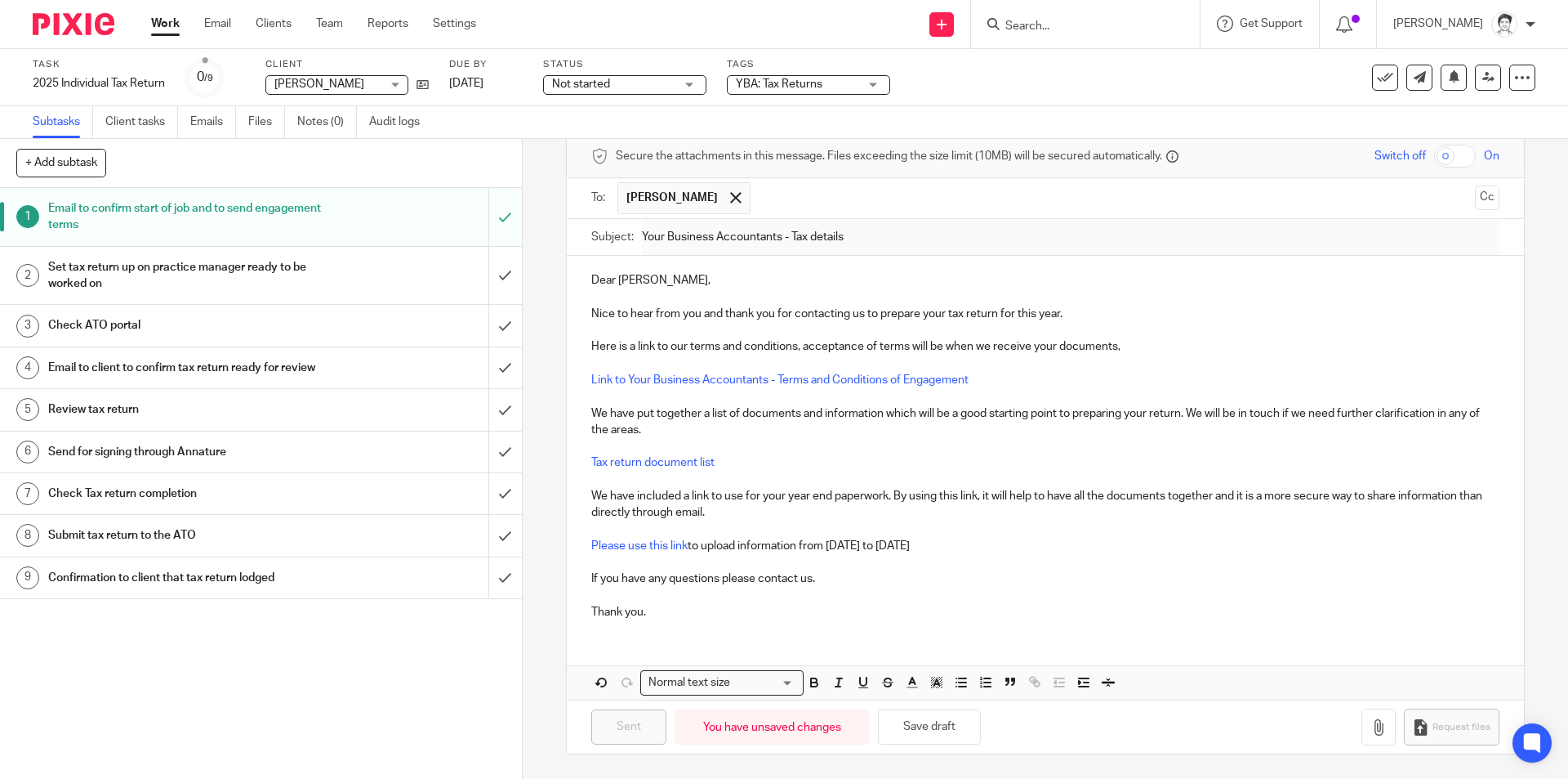
scroll to position [0, 0]
